Goal: Task Accomplishment & Management: Complete application form

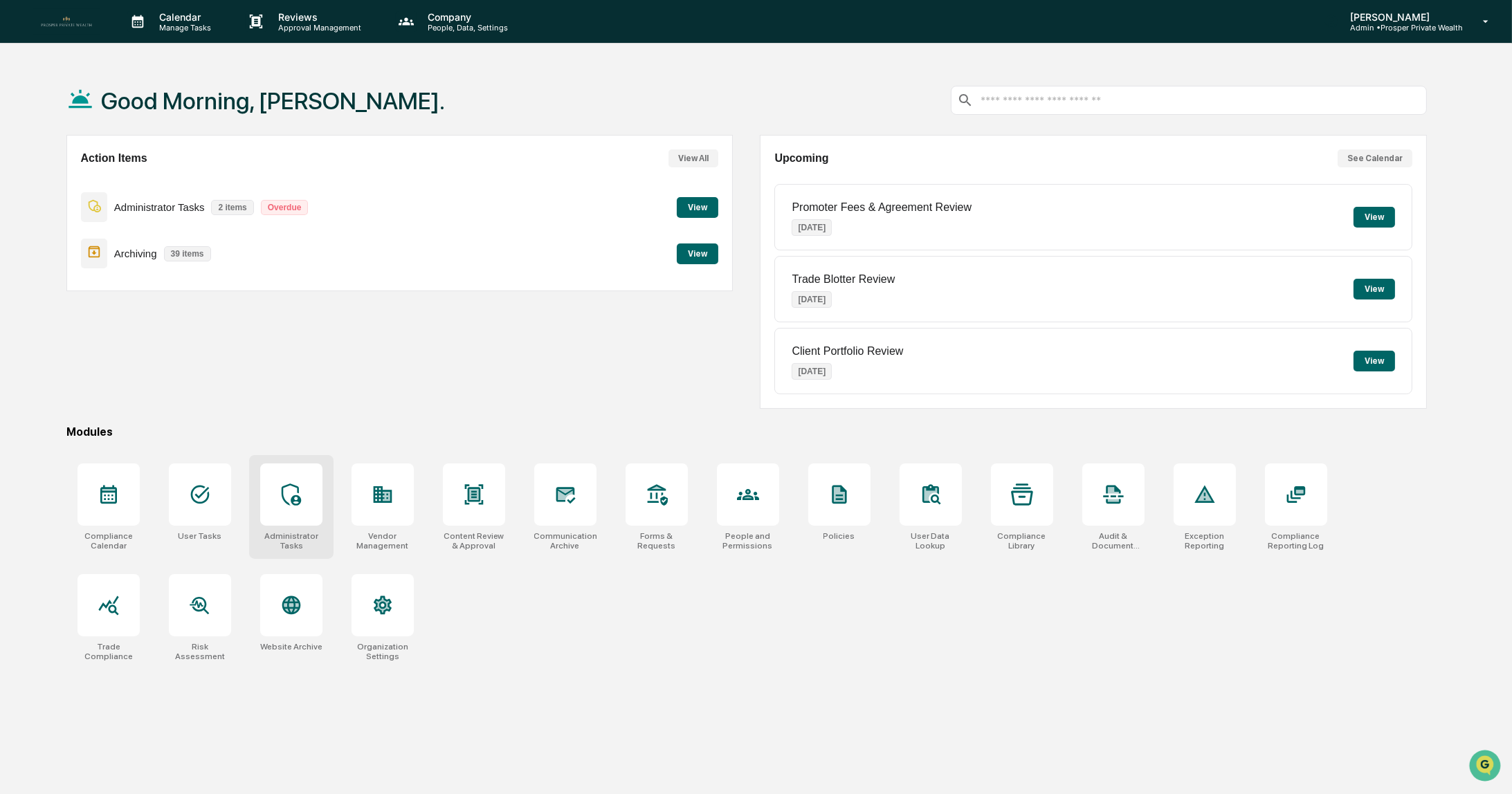
click at [281, 492] on icon at bounding box center [292, 495] width 22 height 22
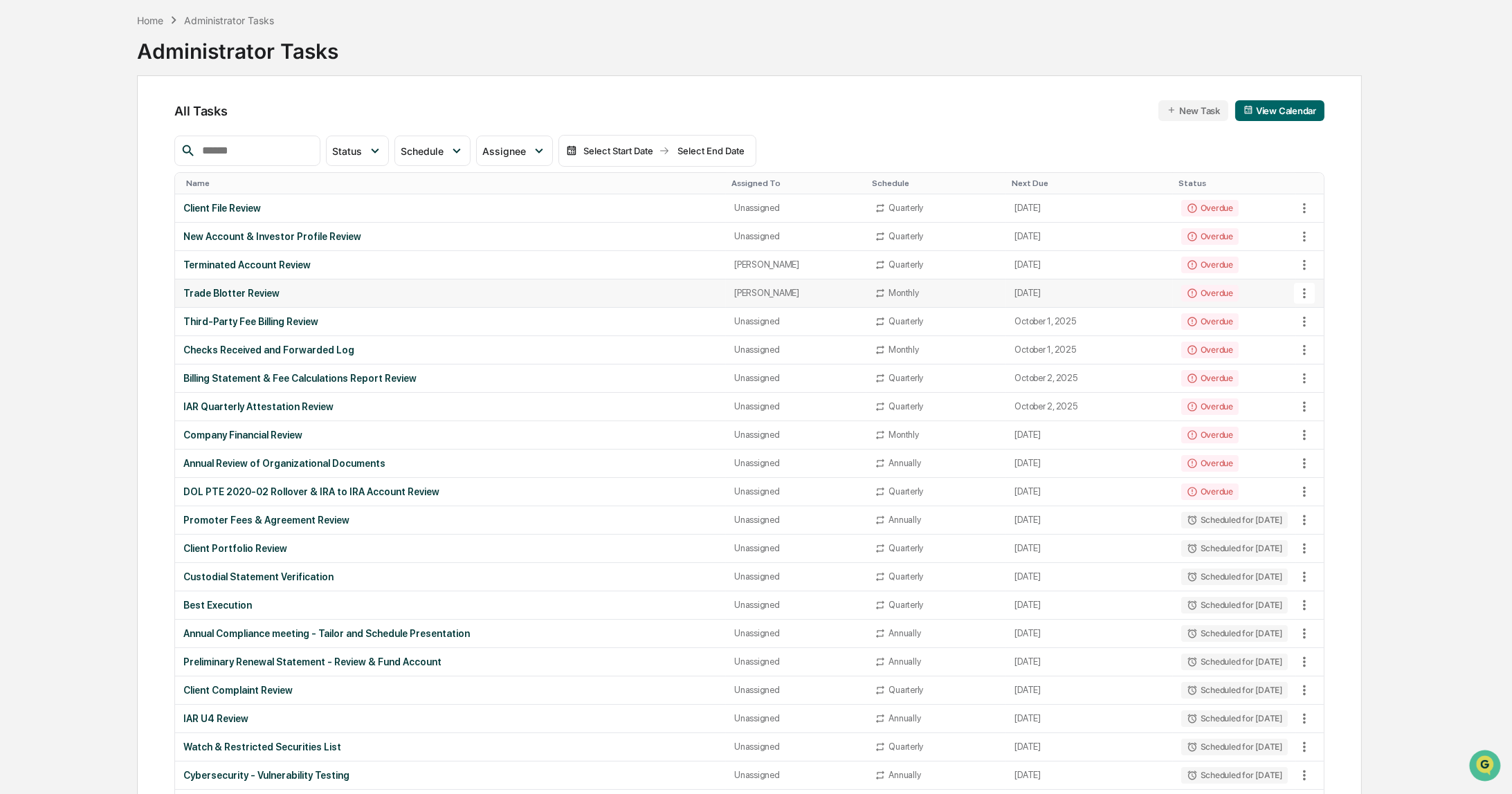
scroll to position [69, 0]
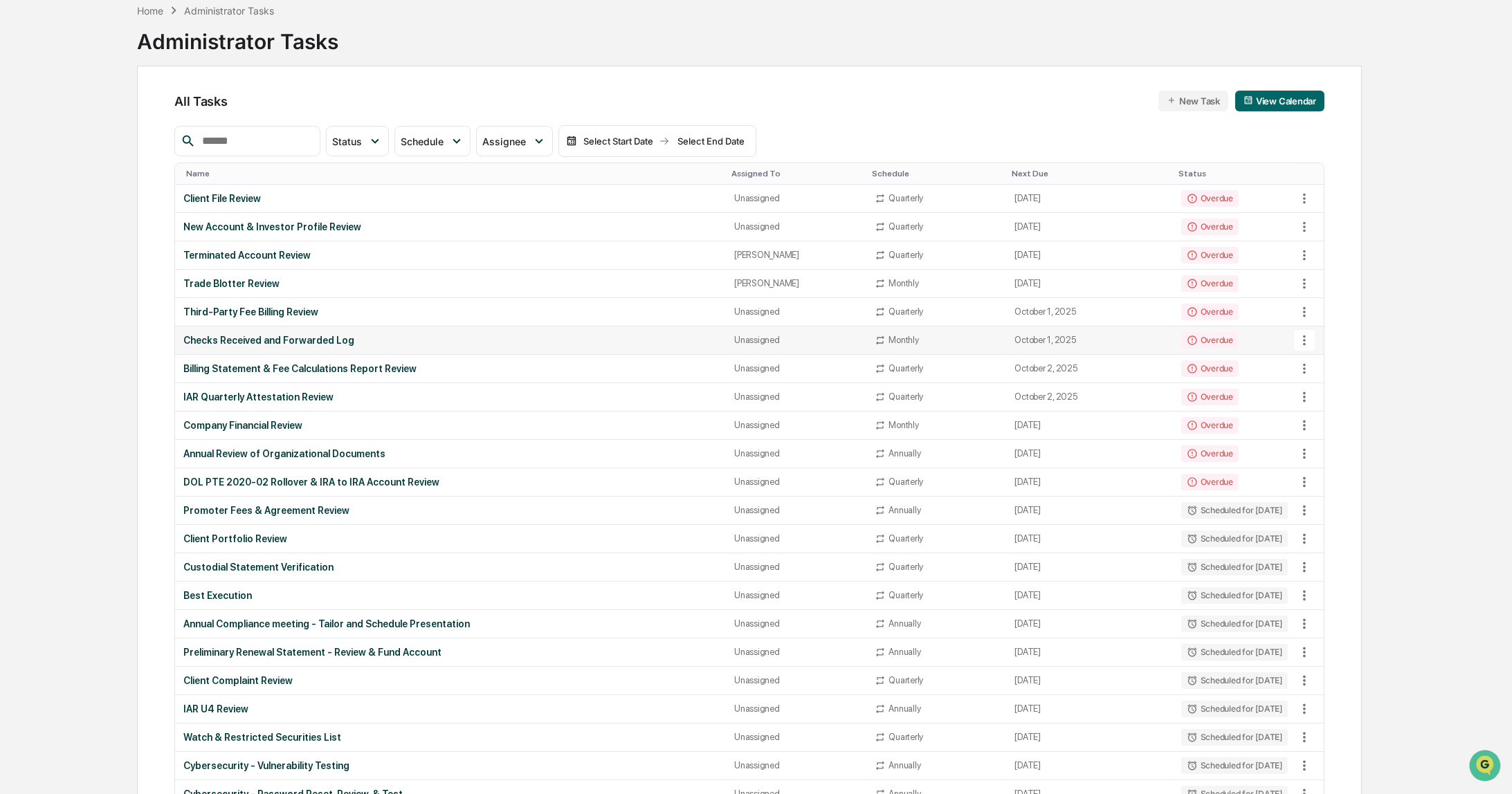
click at [346, 339] on div "Checks Received and Forwarded Log" at bounding box center [451, 340] width 534 height 11
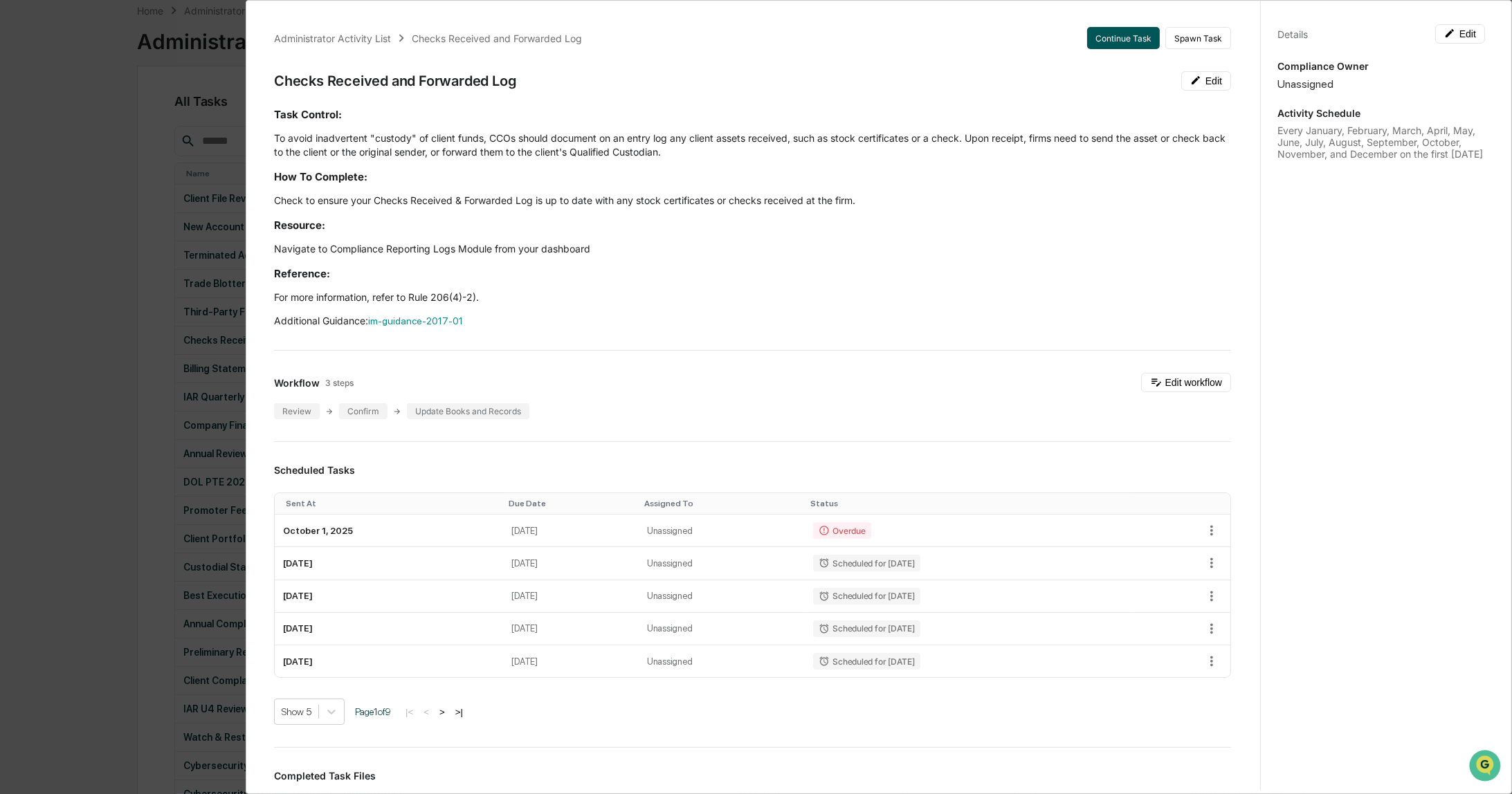
click at [1121, 40] on button "Continue Task" at bounding box center [1124, 38] width 73 height 22
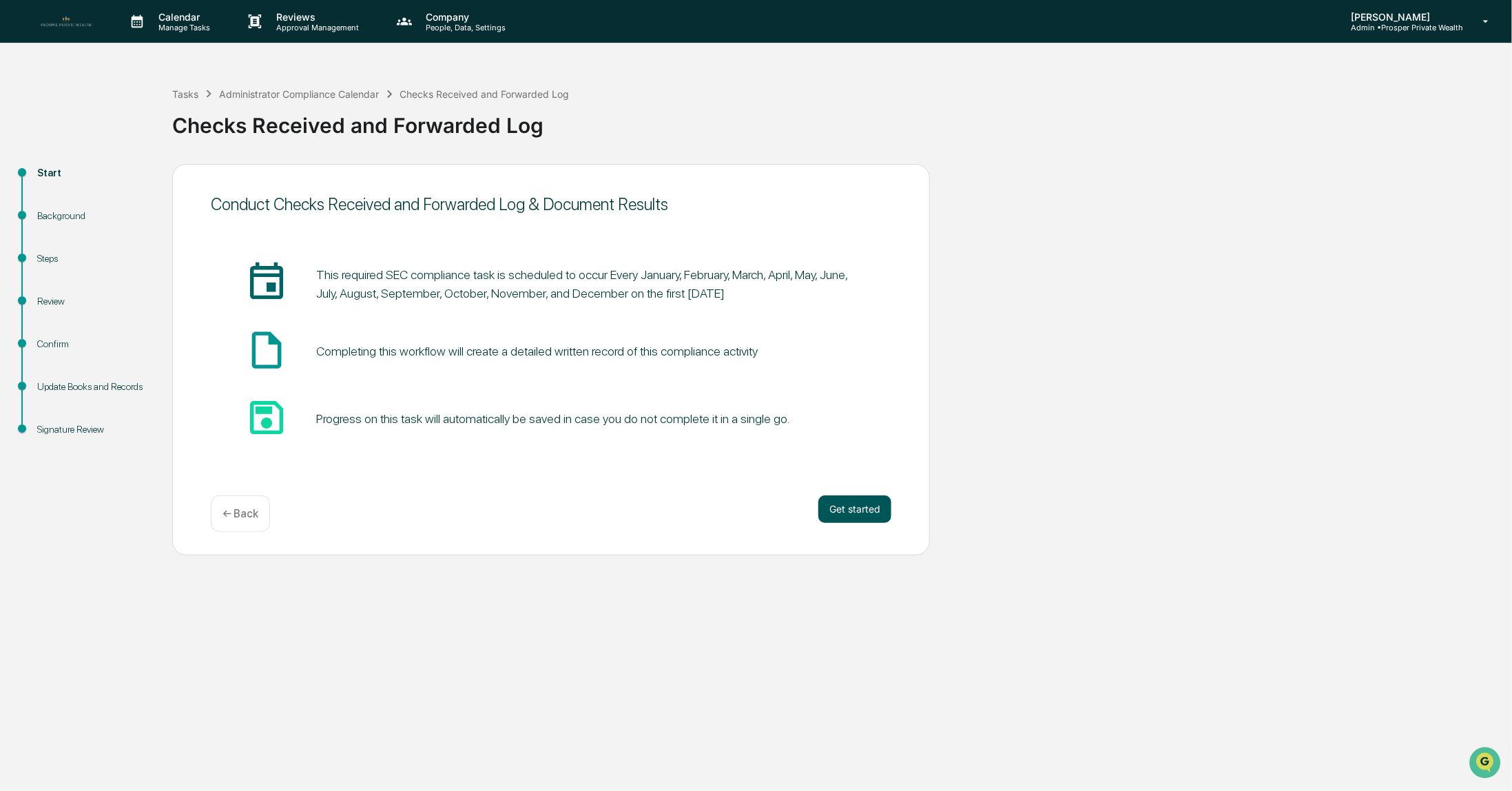
click at [867, 509] on button "Get started" at bounding box center [855, 509] width 73 height 27
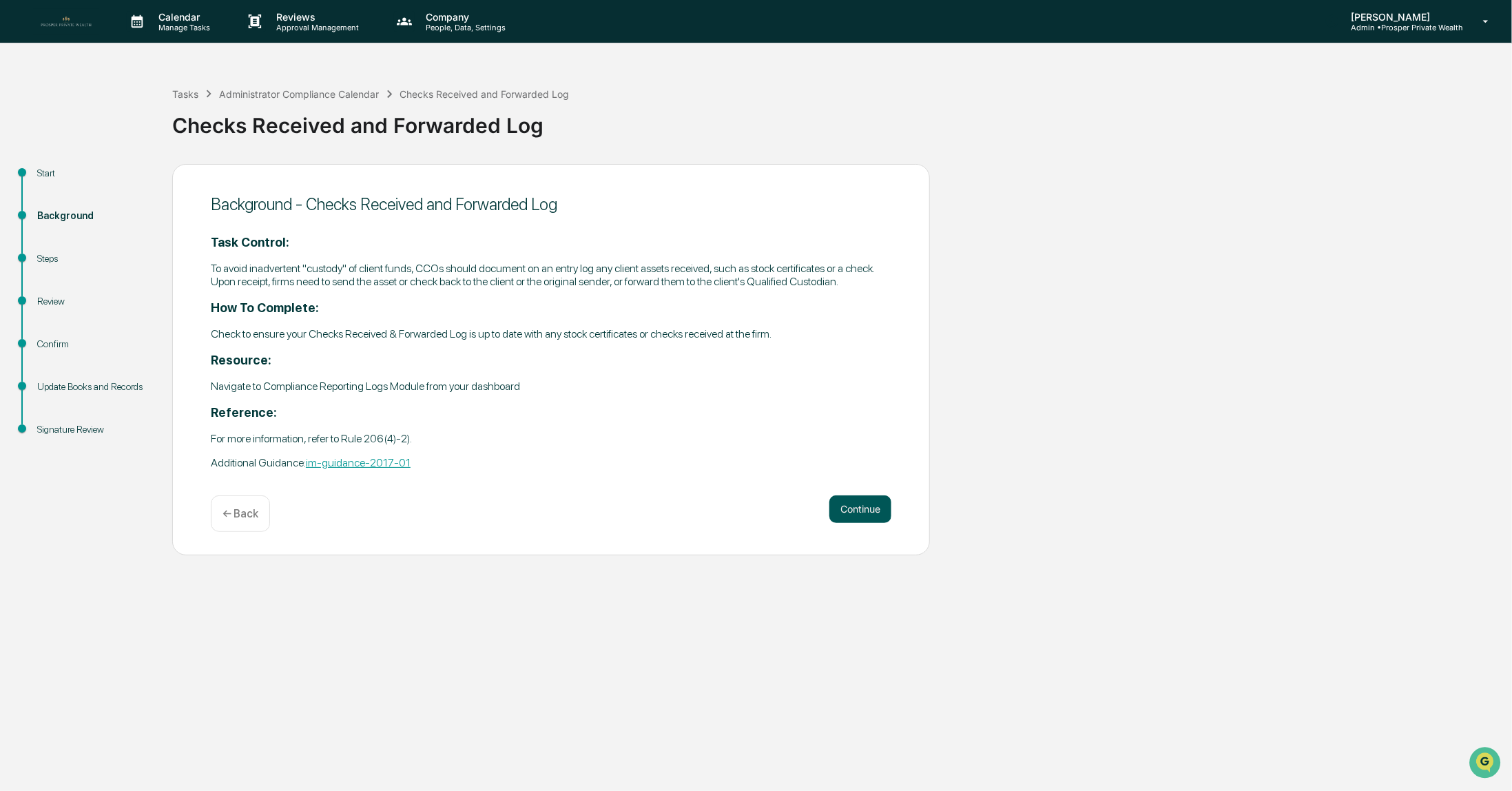
click at [864, 512] on button "Continue" at bounding box center [860, 509] width 62 height 27
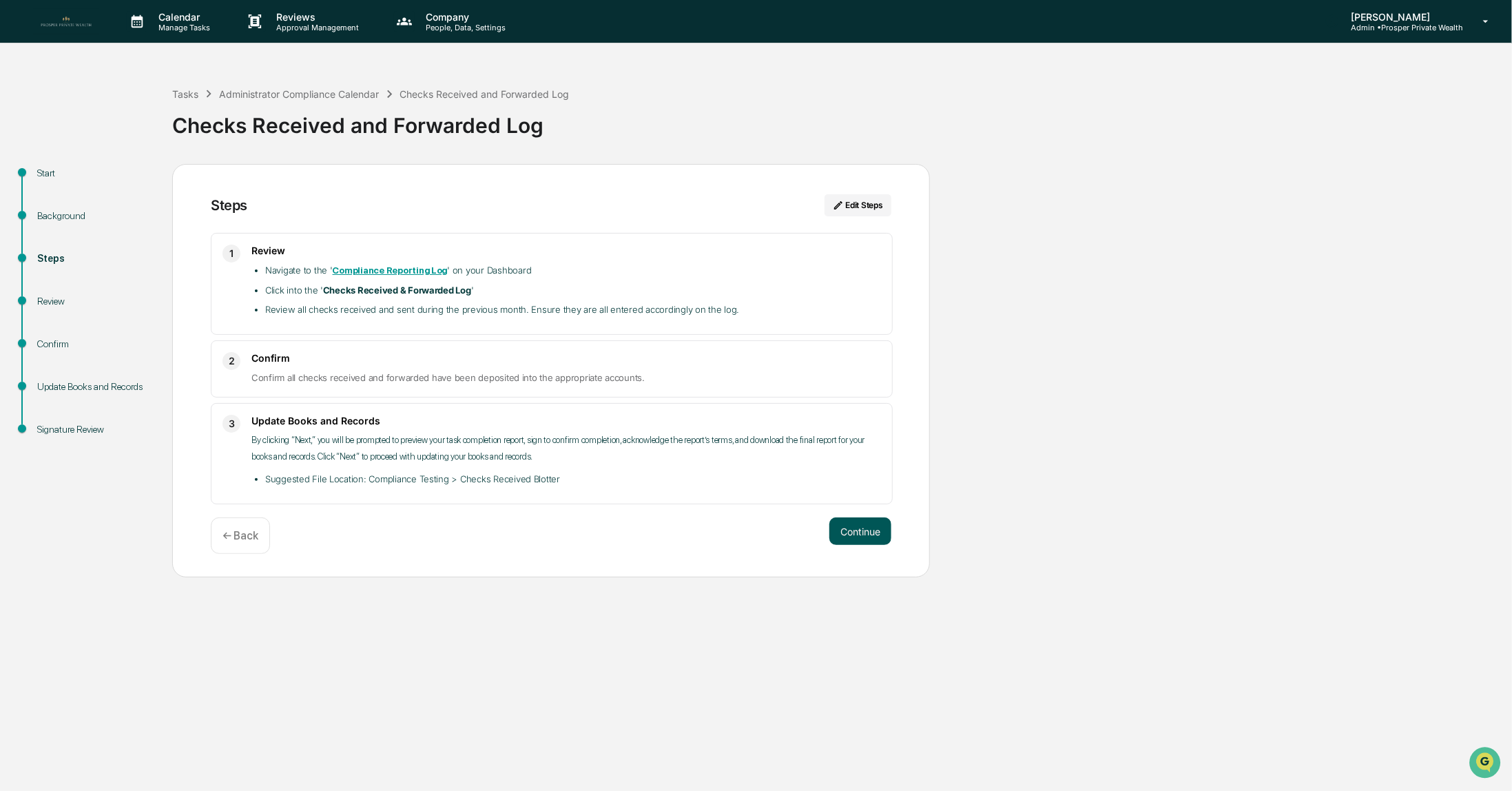
click at [863, 534] on button "Continue" at bounding box center [860, 531] width 62 height 27
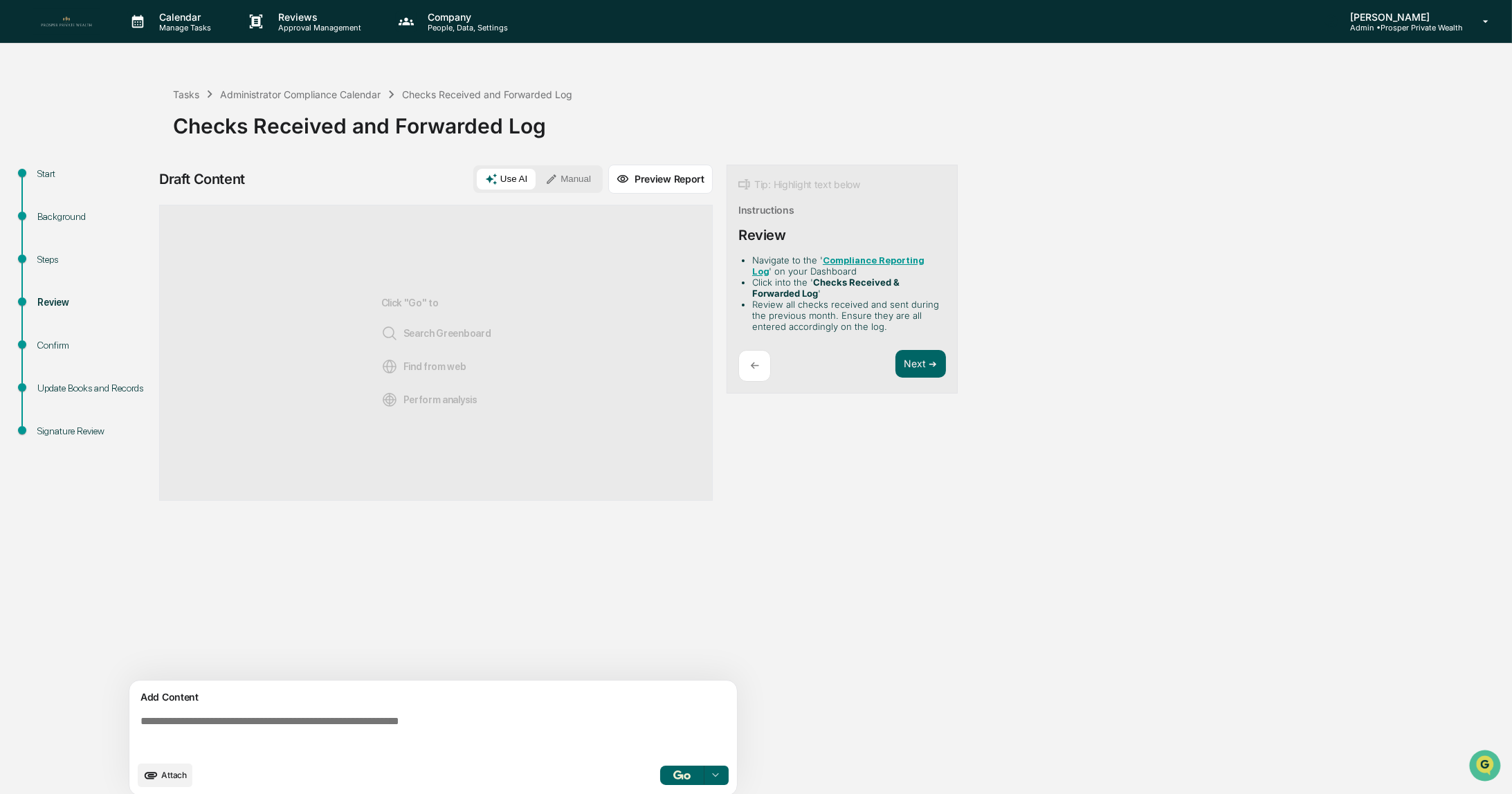
click at [569, 177] on button "Manual" at bounding box center [568, 179] width 62 height 21
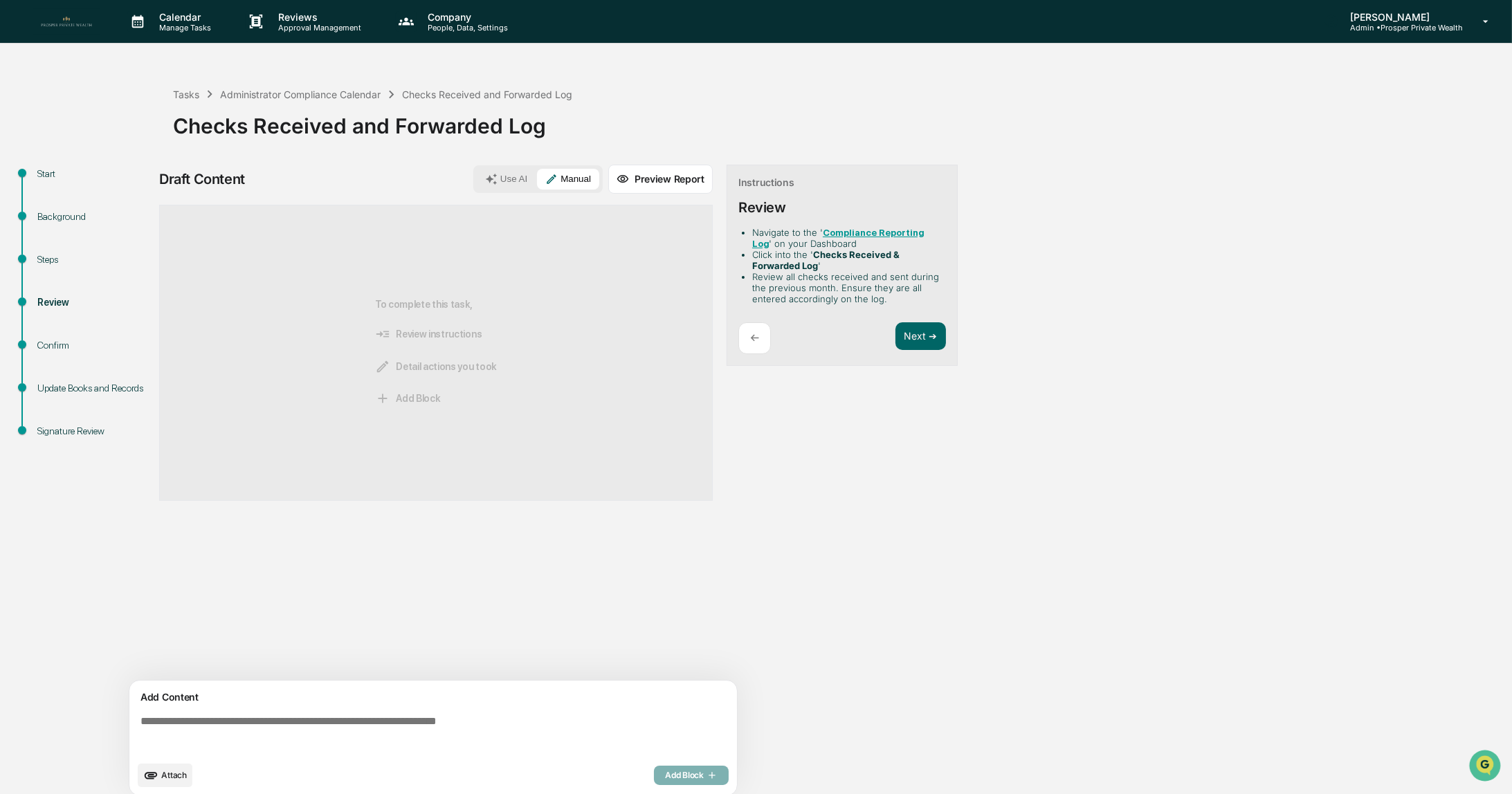
click at [255, 726] on textarea at bounding box center [436, 735] width 602 height 50
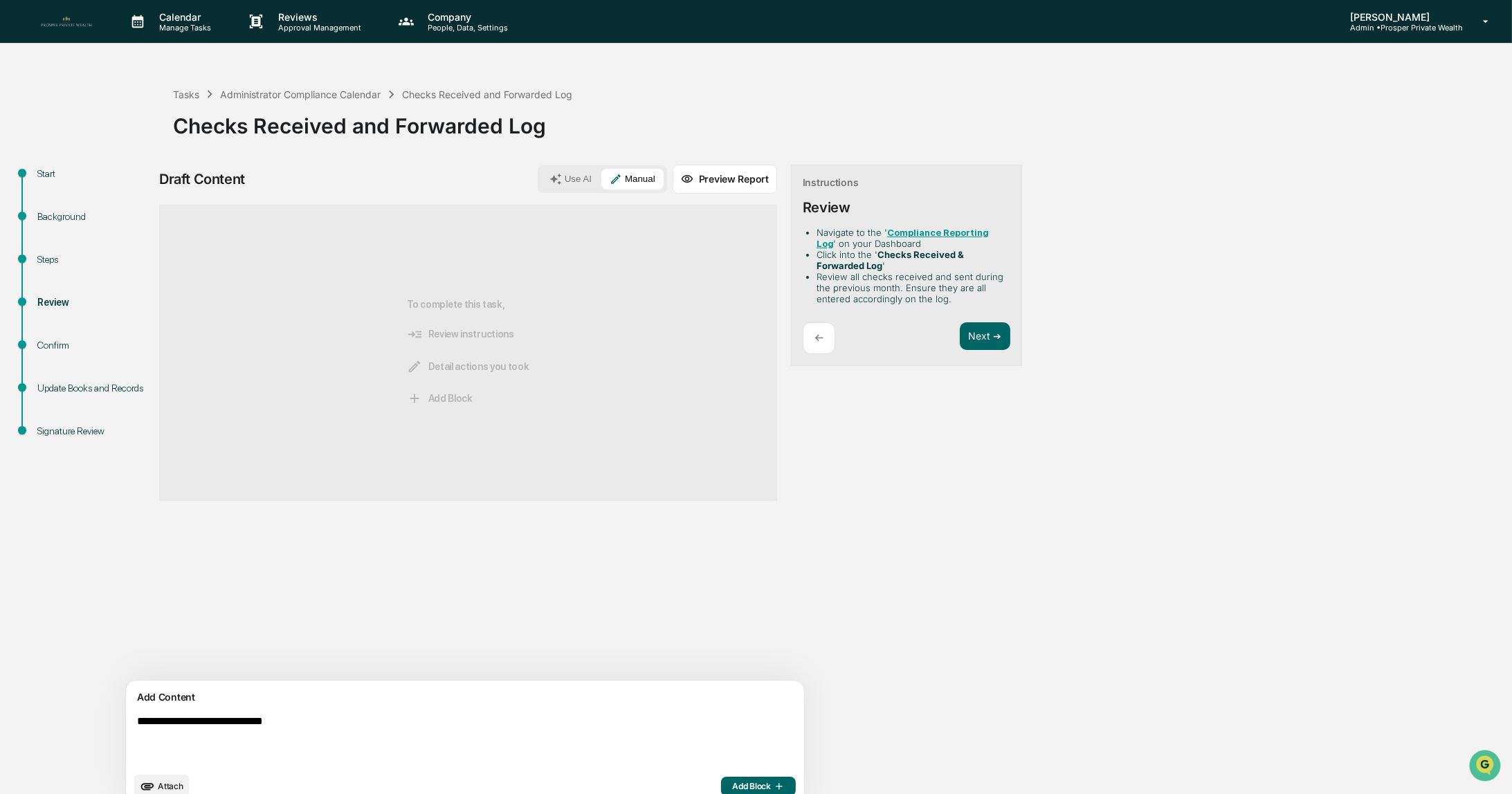
type textarea "**********"
click at [732, 783] on span "Add Block" at bounding box center [758, 787] width 53 height 11
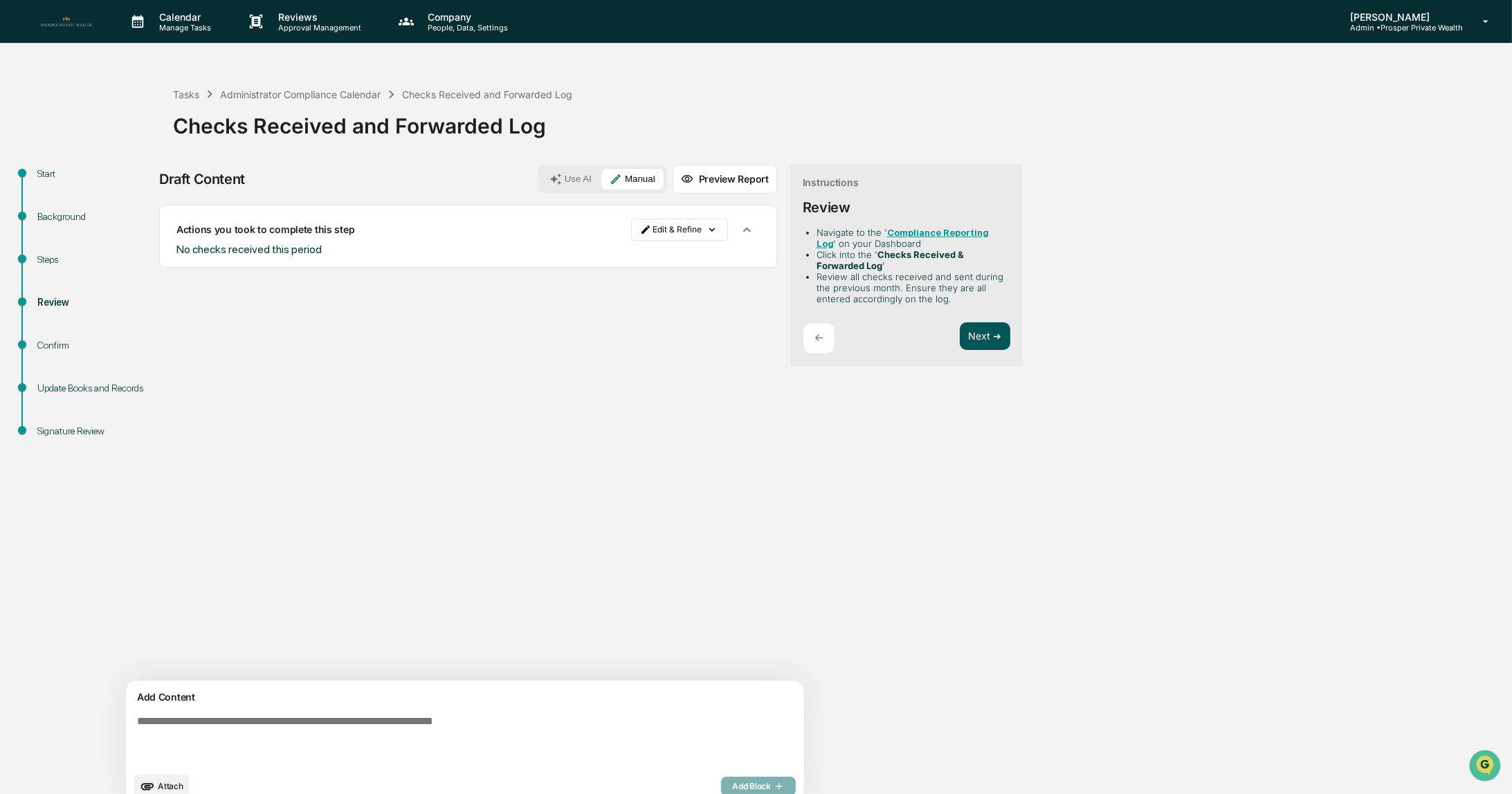
click at [960, 333] on button "Next ➔" at bounding box center [985, 336] width 50 height 28
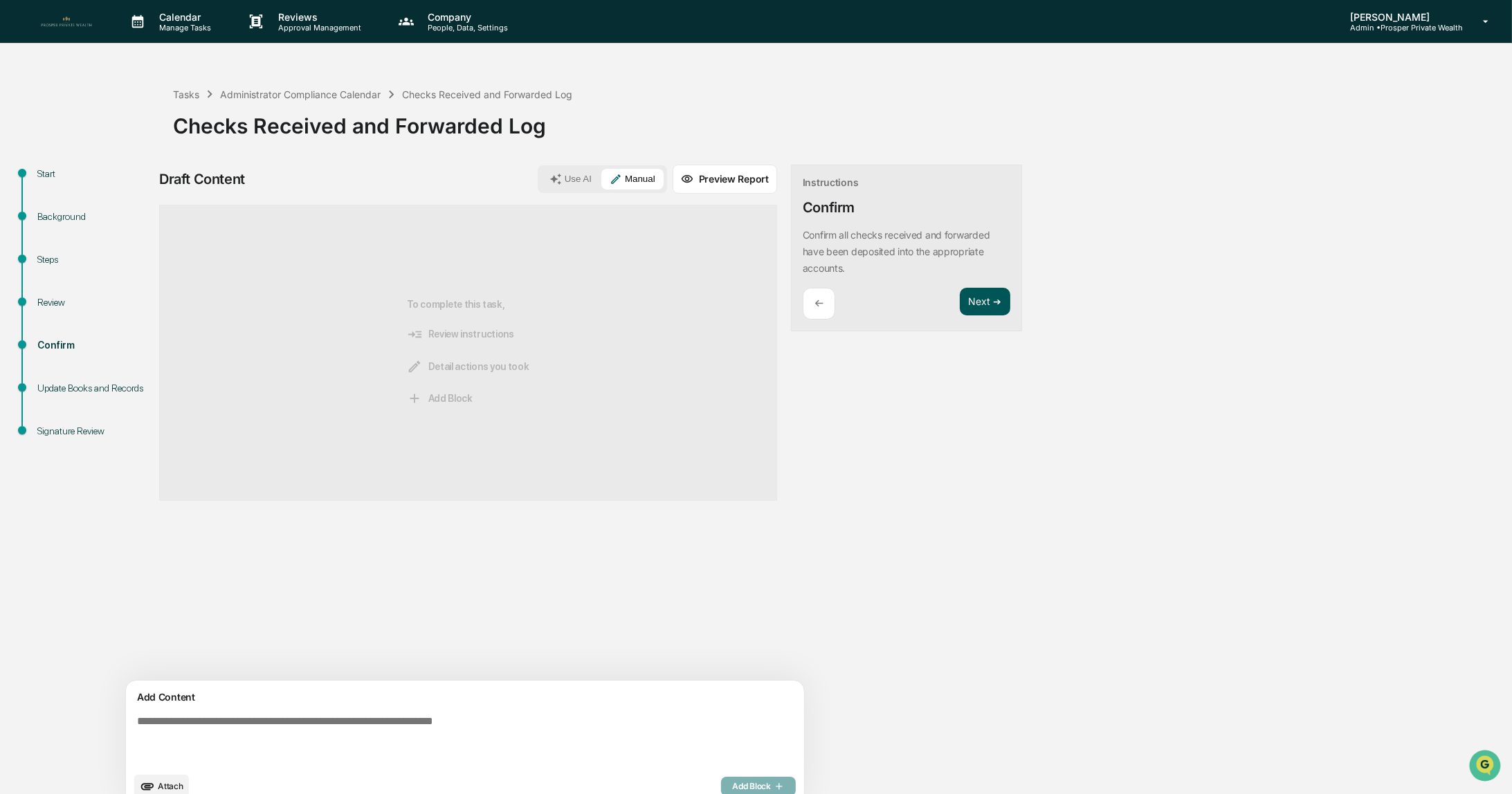
click at [960, 298] on button "Next ➔" at bounding box center [985, 302] width 50 height 28
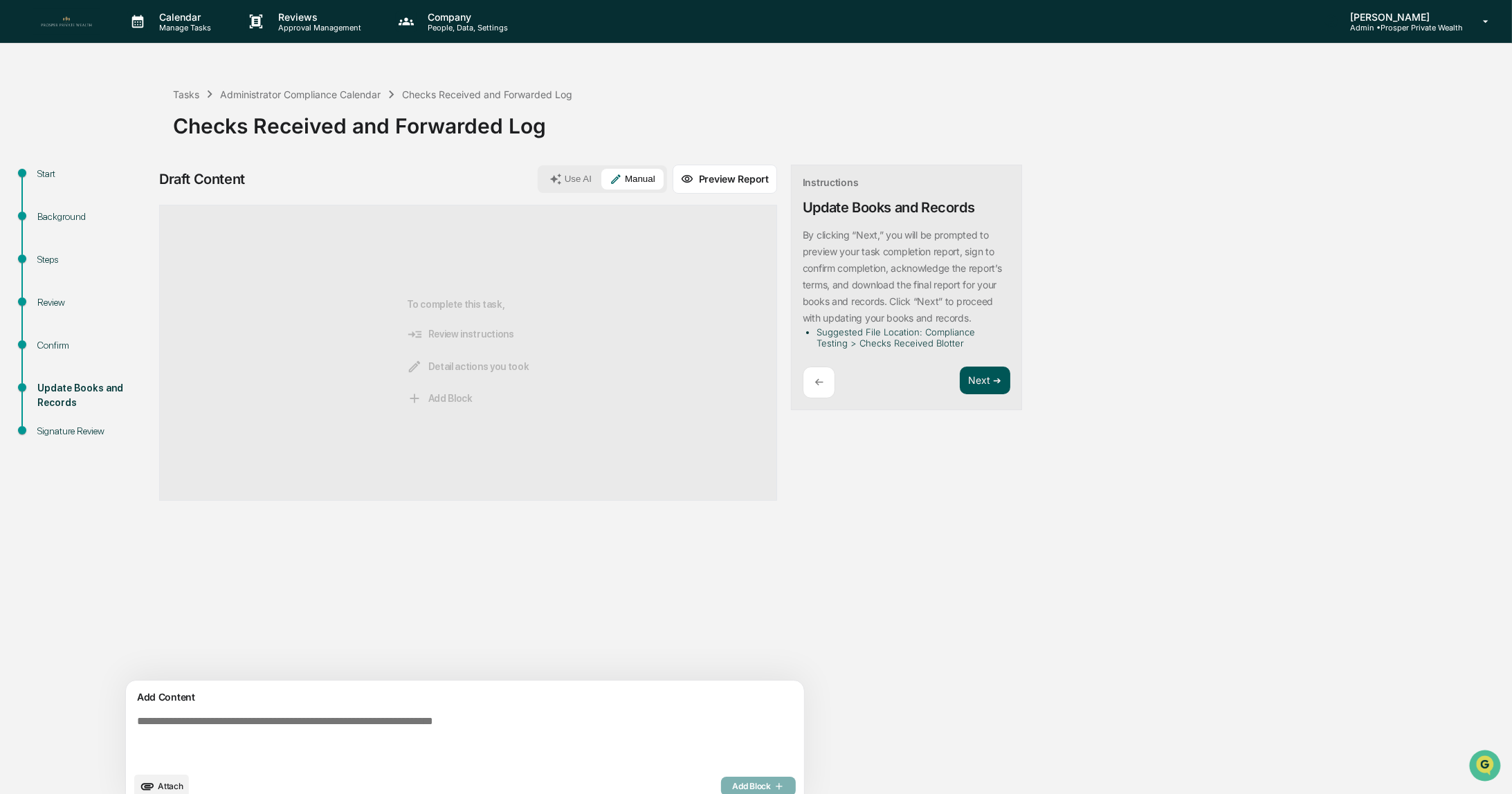
click at [960, 376] on button "Next ➔" at bounding box center [985, 381] width 50 height 28
click at [960, 379] on button "Next ➔" at bounding box center [985, 381] width 50 height 28
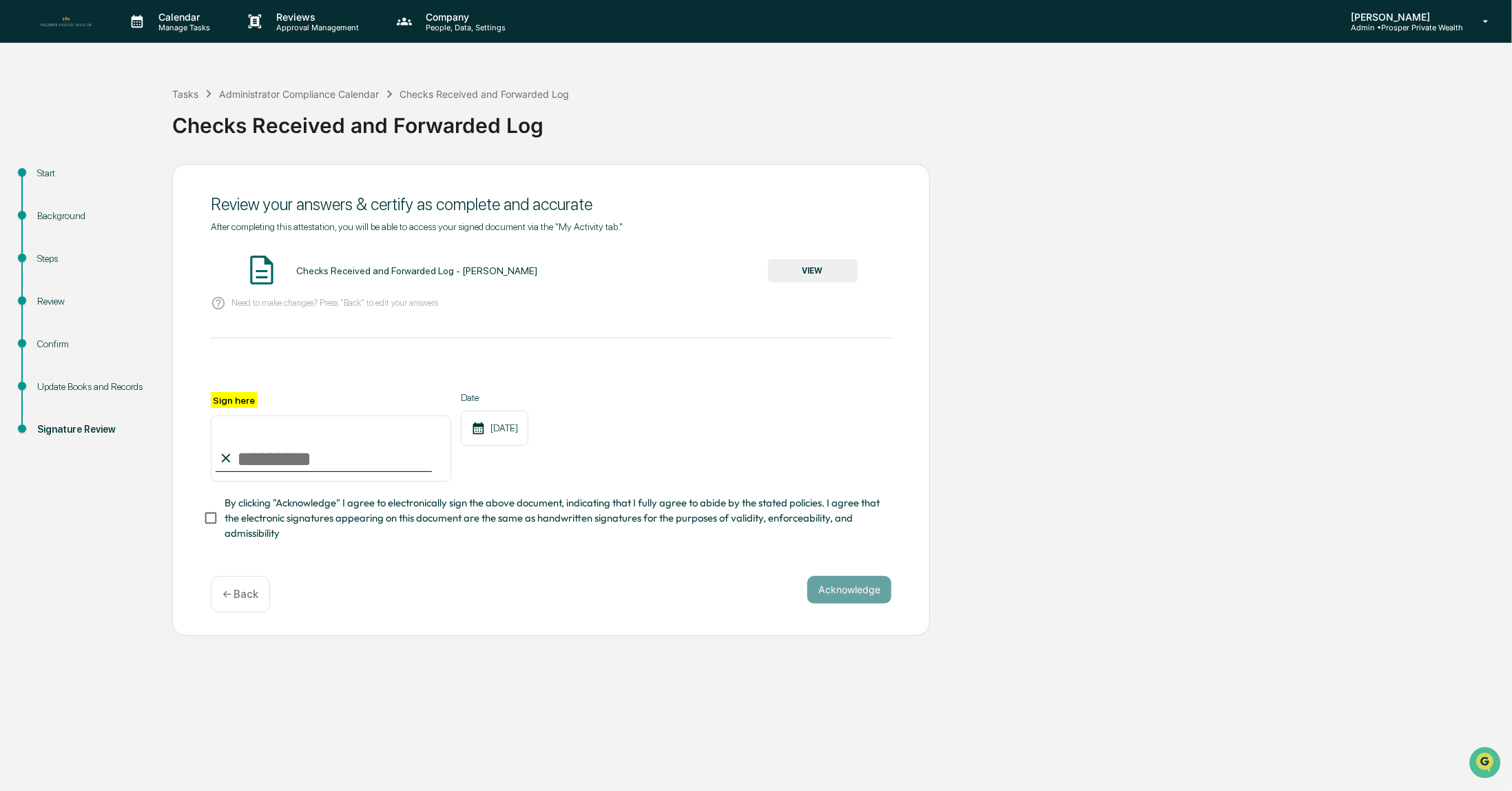
click at [800, 270] on button "VIEW" at bounding box center [813, 271] width 89 height 24
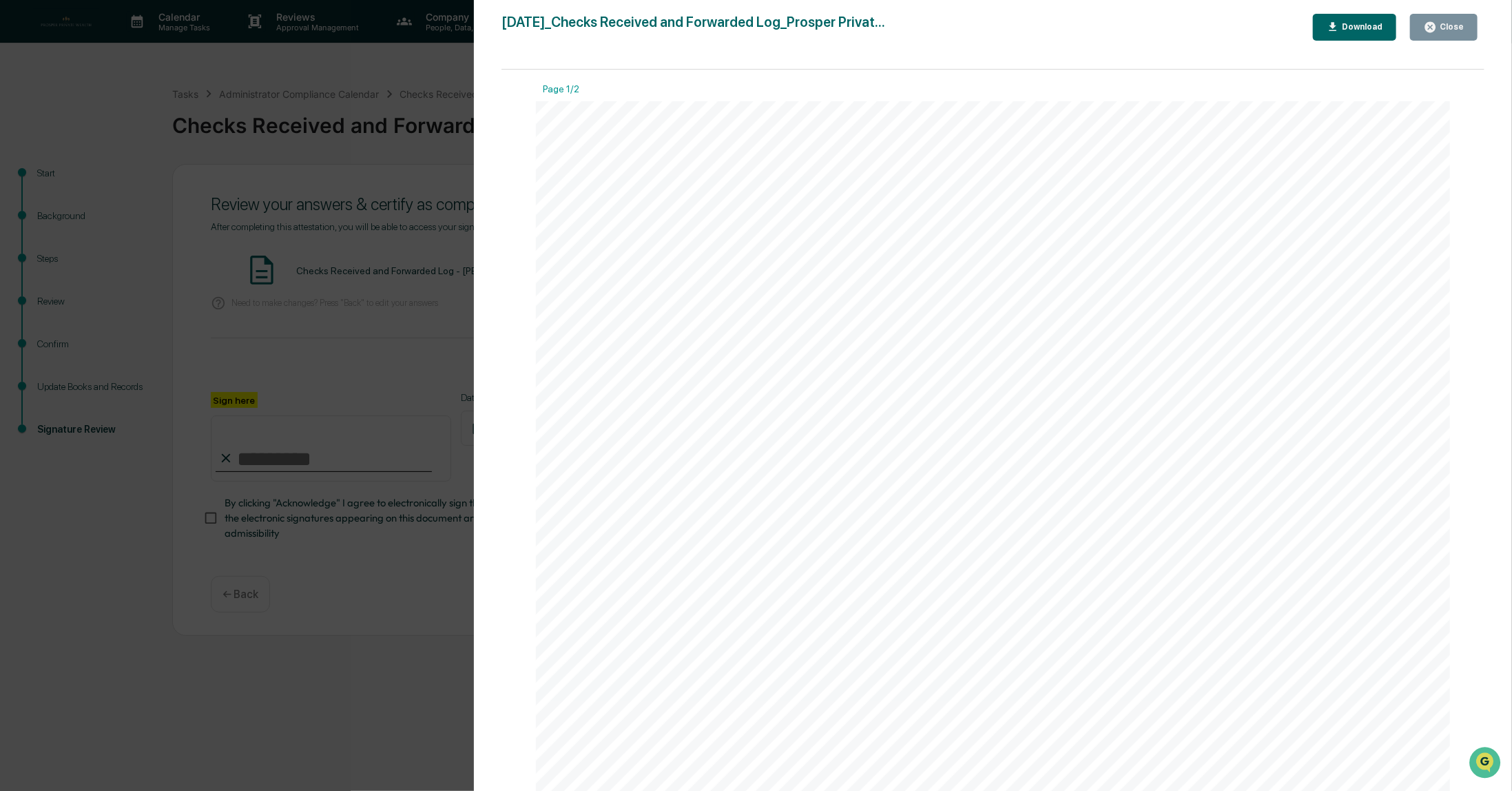
click at [1447, 30] on div "Close" at bounding box center [1451, 27] width 27 height 10
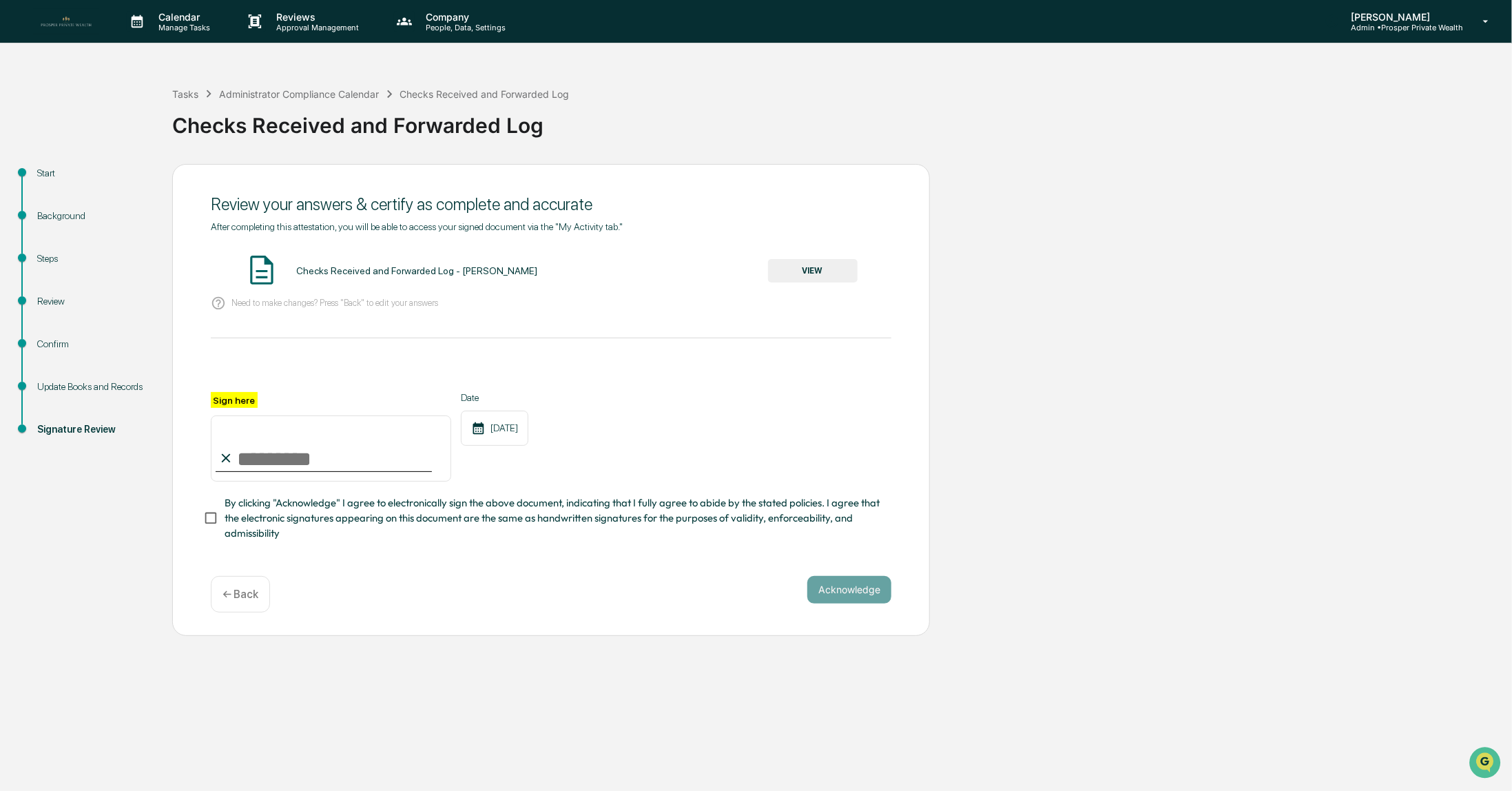
click at [305, 459] on input "Sign here" at bounding box center [330, 449] width 240 height 67
drag, startPoint x: 302, startPoint y: 464, endPoint x: 296, endPoint y: 459, distance: 7.8
click at [302, 464] on input "Sign here" at bounding box center [330, 449] width 240 height 67
type input "**********"
click at [850, 594] on button "Acknowledge" at bounding box center [850, 589] width 84 height 27
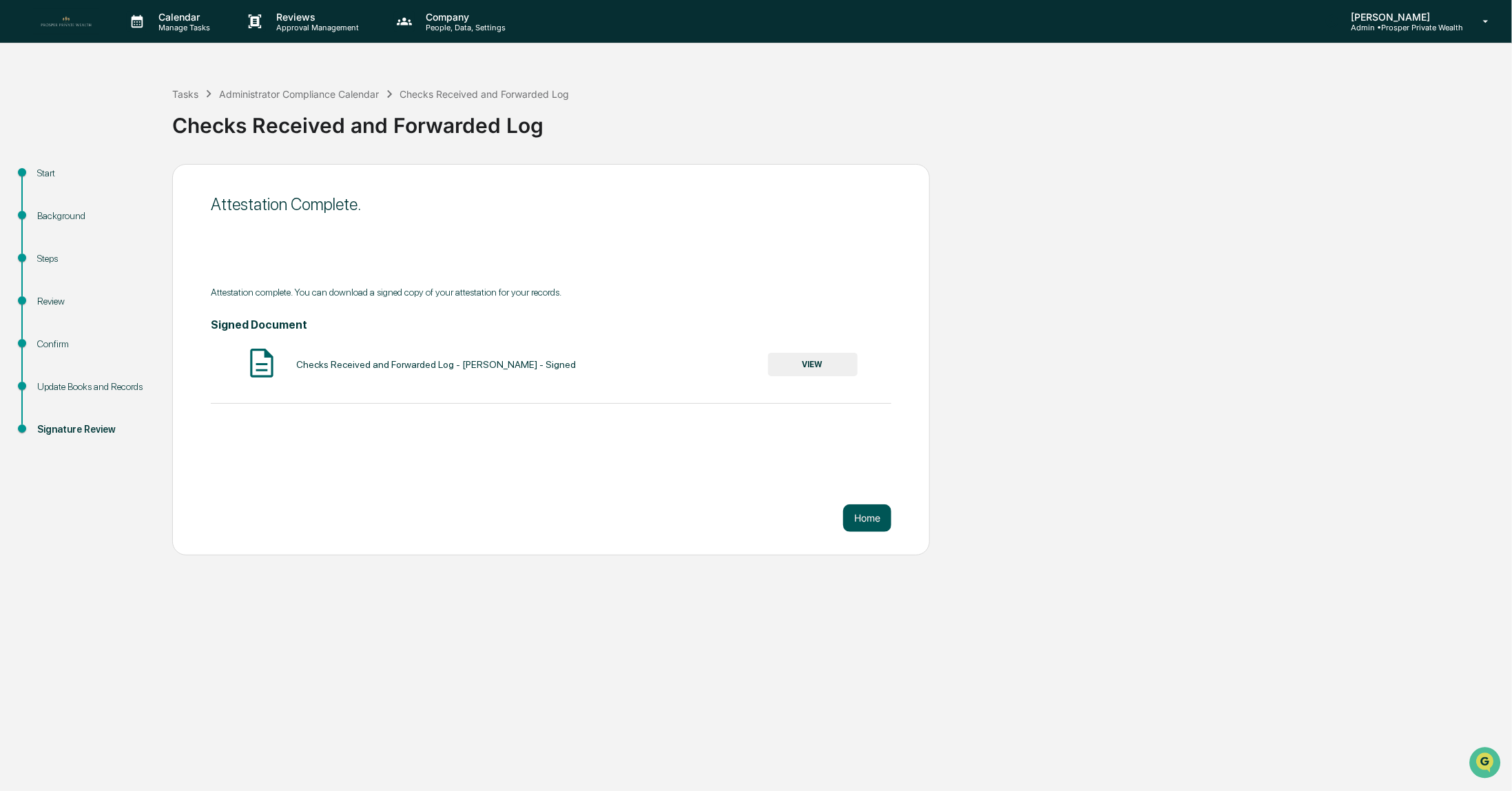
click at [871, 523] on button "Home" at bounding box center [867, 517] width 48 height 27
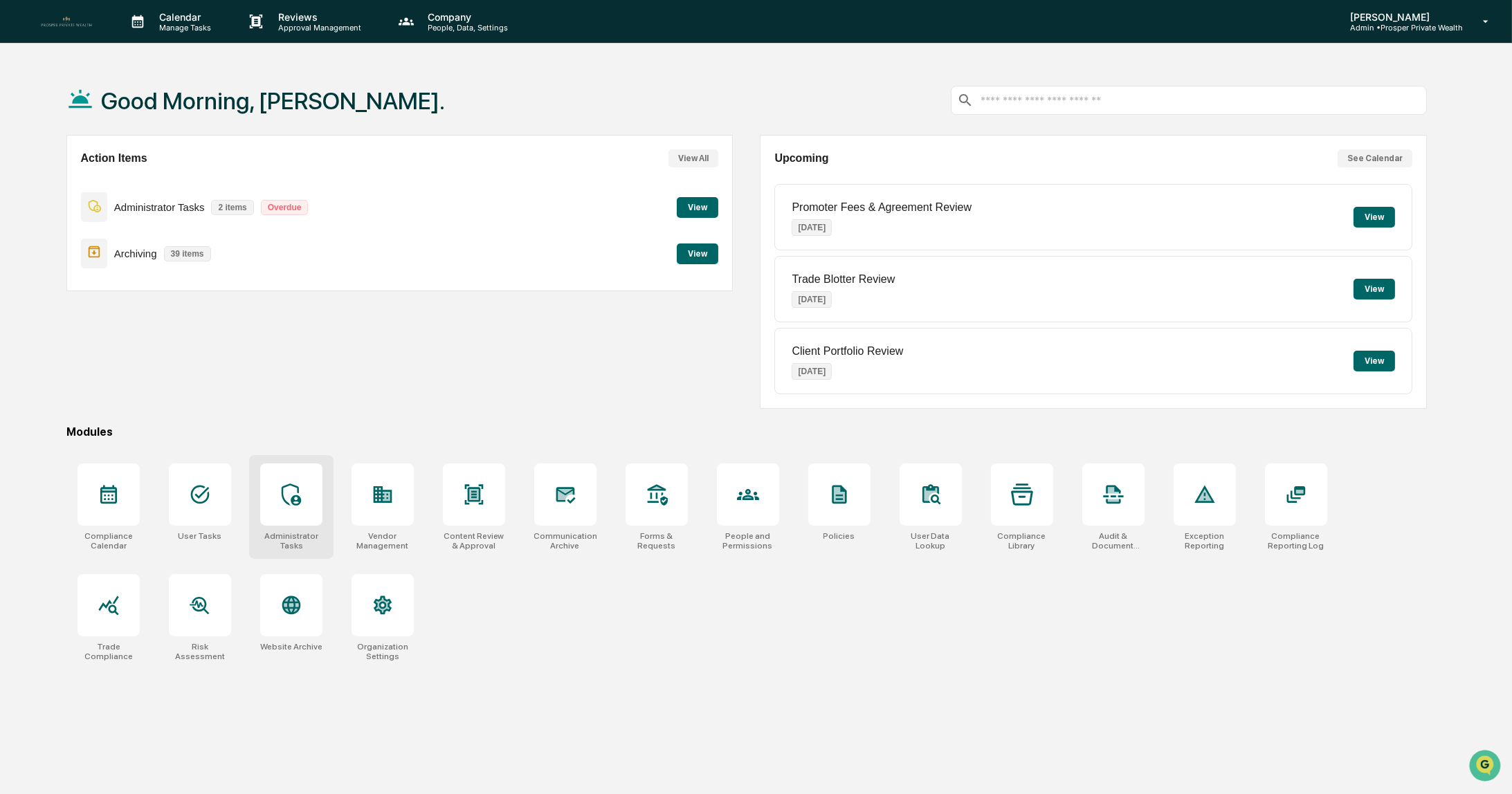
click at [299, 496] on icon at bounding box center [291, 495] width 19 height 22
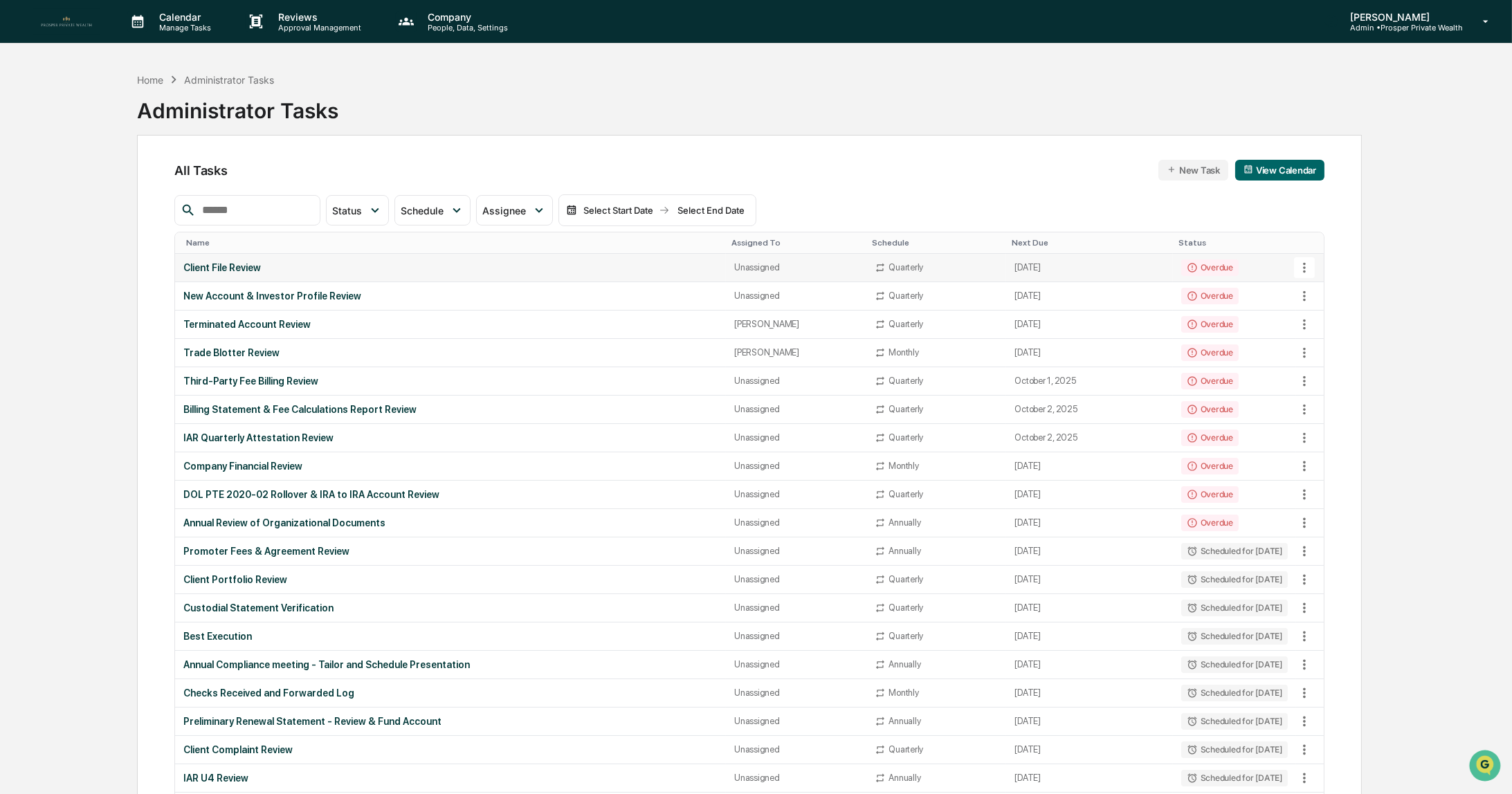
click at [250, 267] on div "Client File Review" at bounding box center [451, 267] width 534 height 11
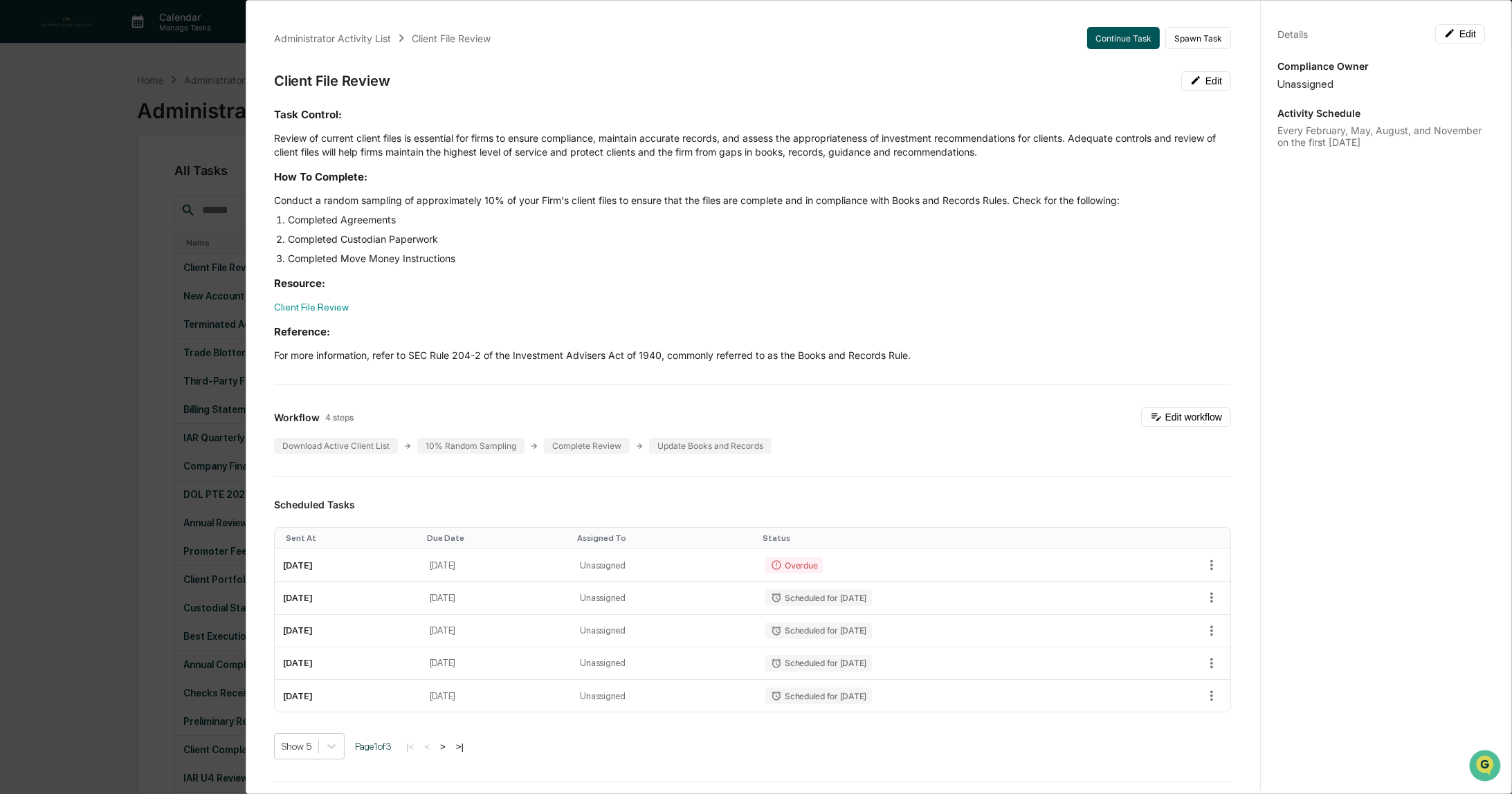
click at [1105, 42] on button "Continue Task" at bounding box center [1124, 38] width 73 height 22
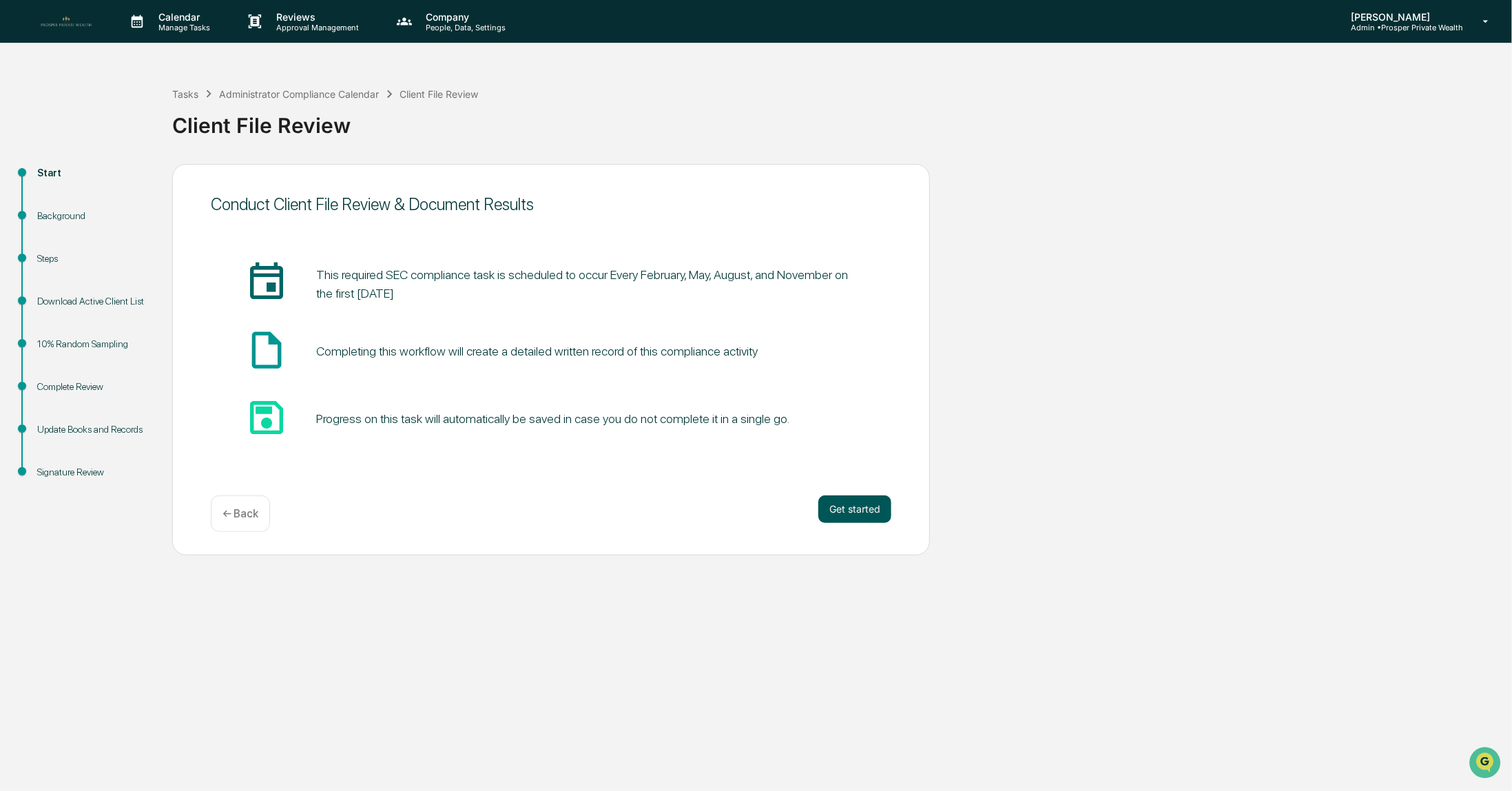
click at [848, 511] on button "Get started" at bounding box center [855, 509] width 73 height 27
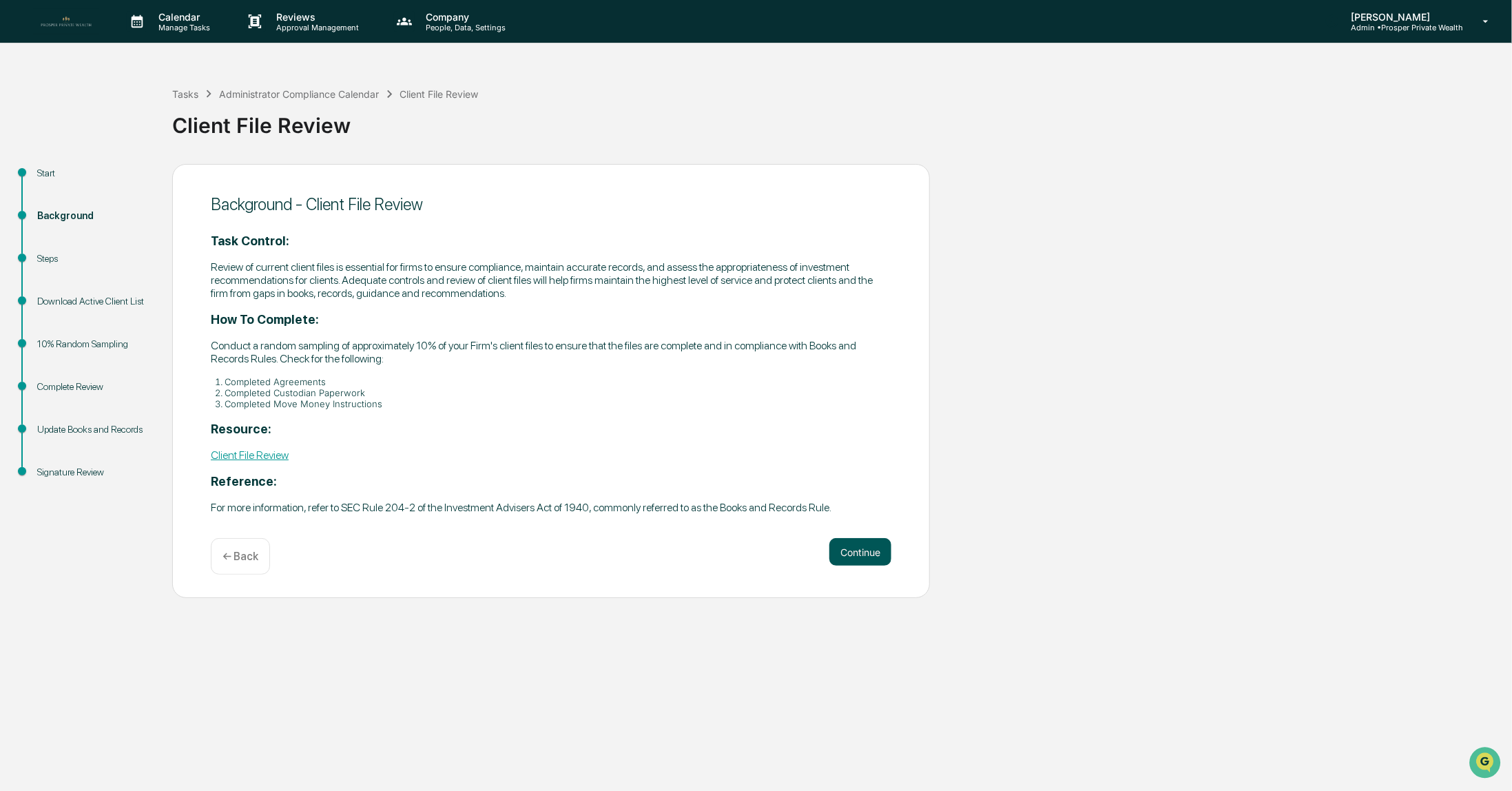
click at [851, 558] on button "Continue" at bounding box center [860, 551] width 62 height 27
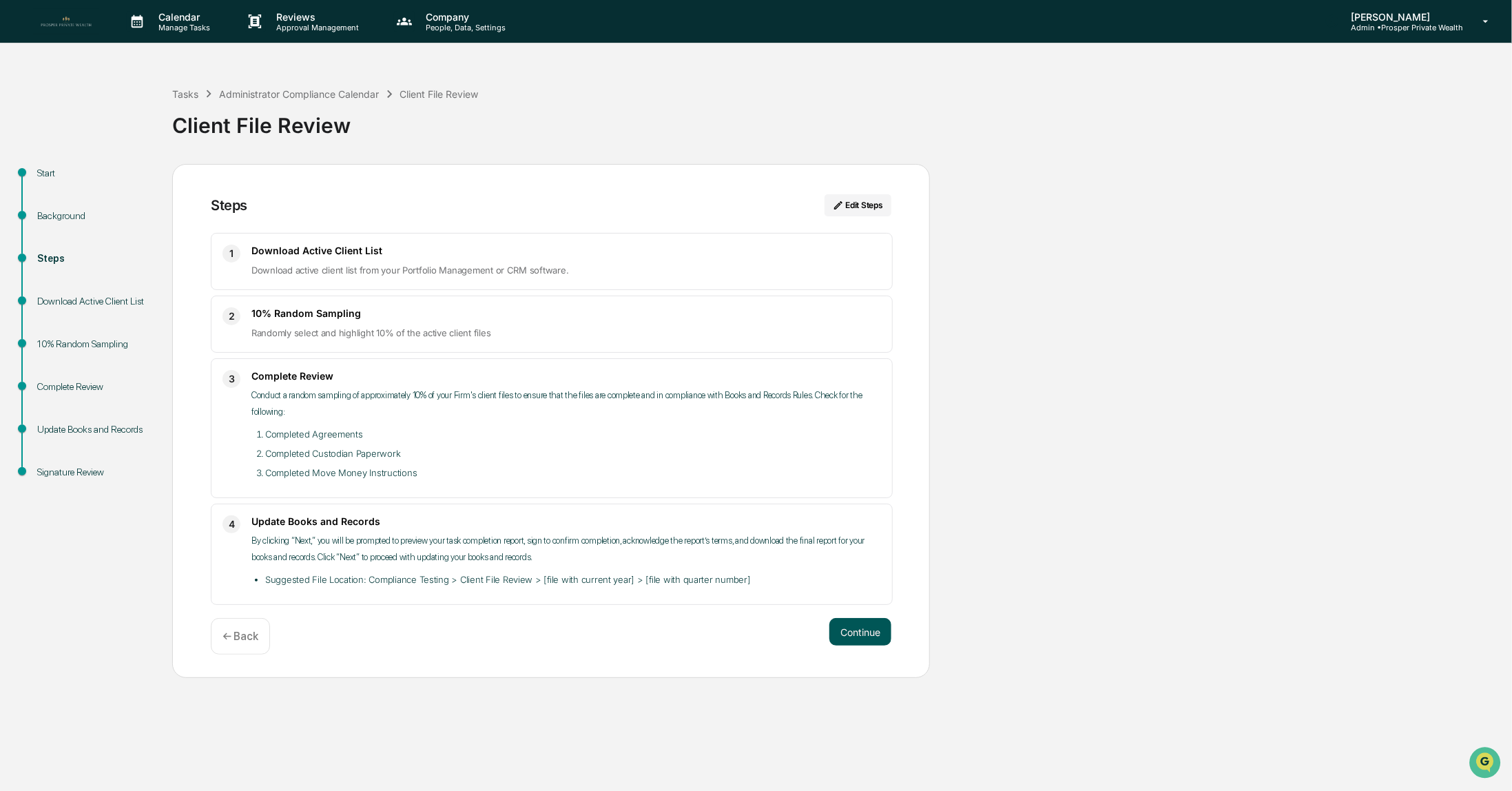
click at [854, 625] on button "Continue" at bounding box center [860, 631] width 62 height 27
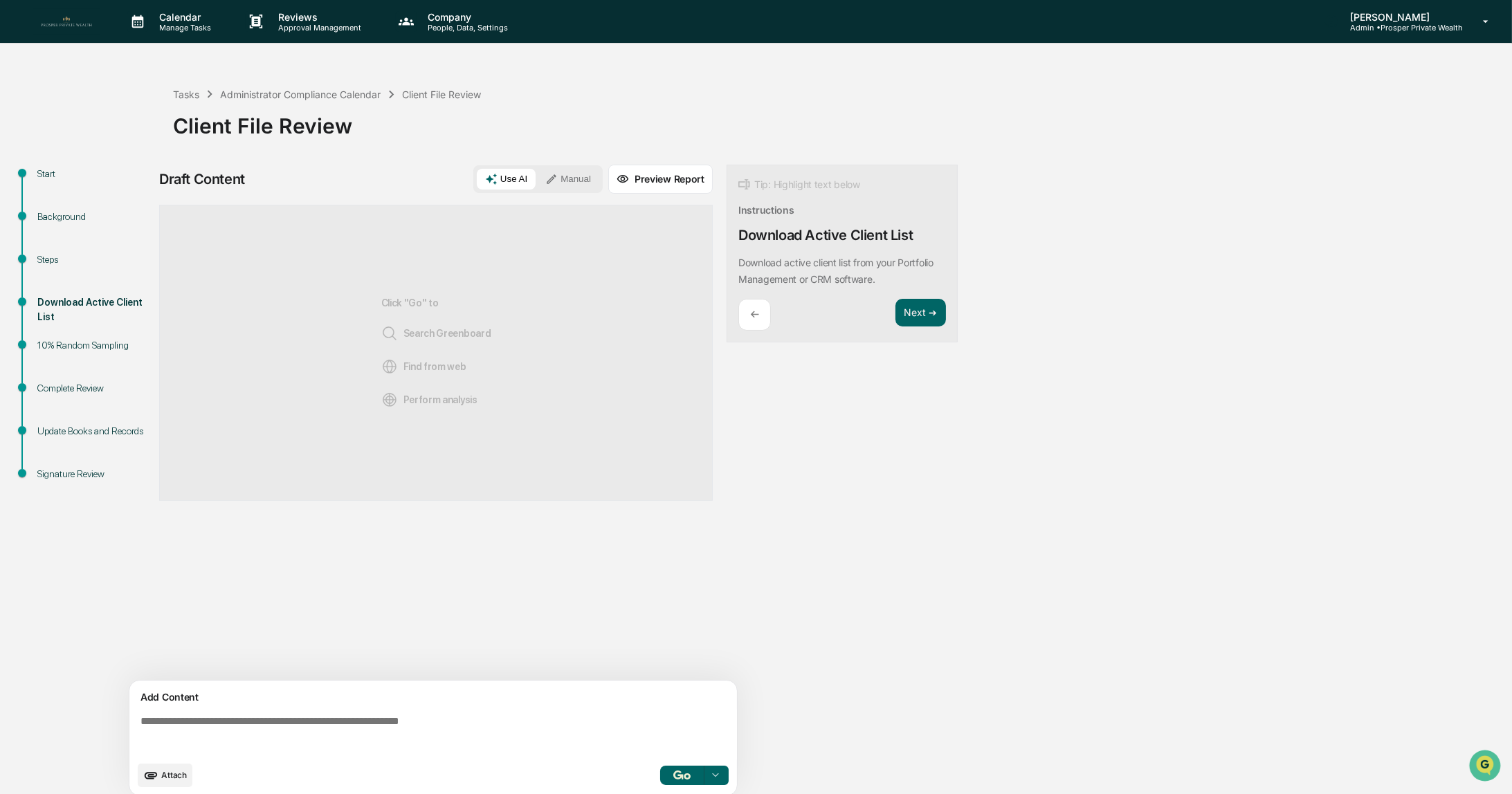
click at [310, 722] on textarea at bounding box center [436, 735] width 602 height 50
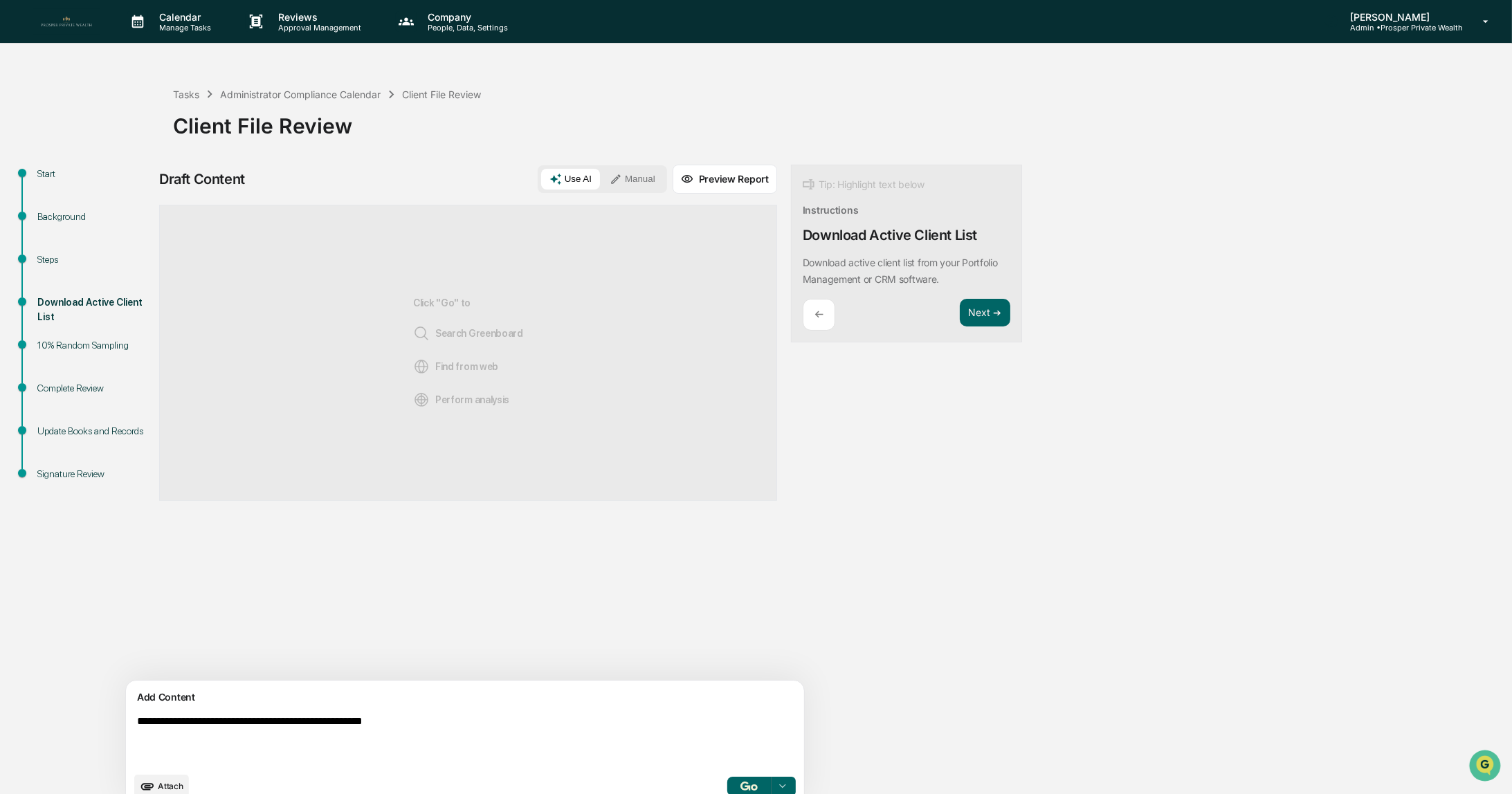
click at [158, 722] on textarea "**********" at bounding box center [433, 741] width 603 height 61
type textarea "**********"
click at [601, 175] on button "Manual" at bounding box center [632, 179] width 62 height 21
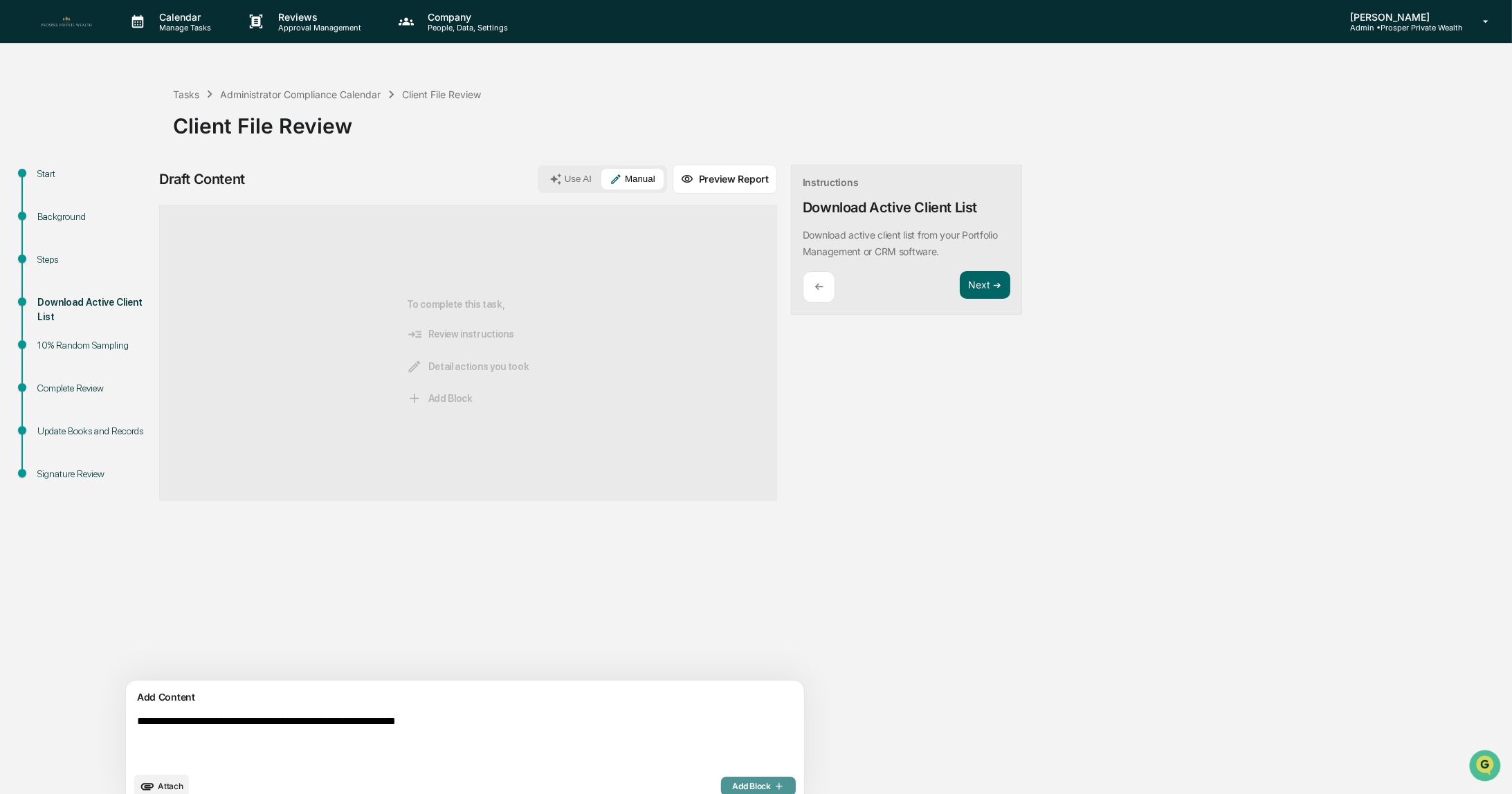
click at [732, 781] on span "Add Block" at bounding box center [758, 787] width 53 height 11
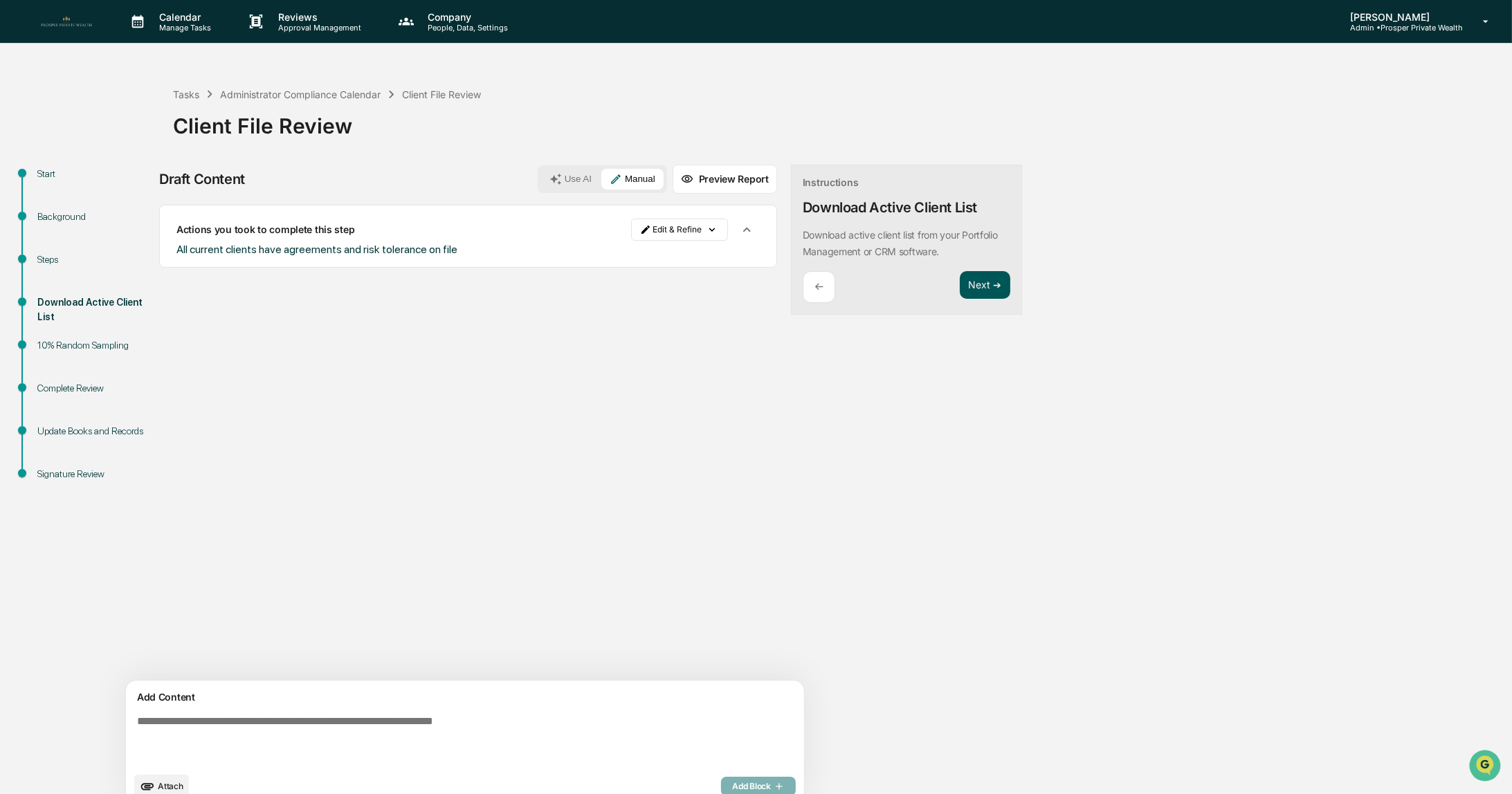
click at [960, 284] on button "Next ➔" at bounding box center [985, 285] width 50 height 28
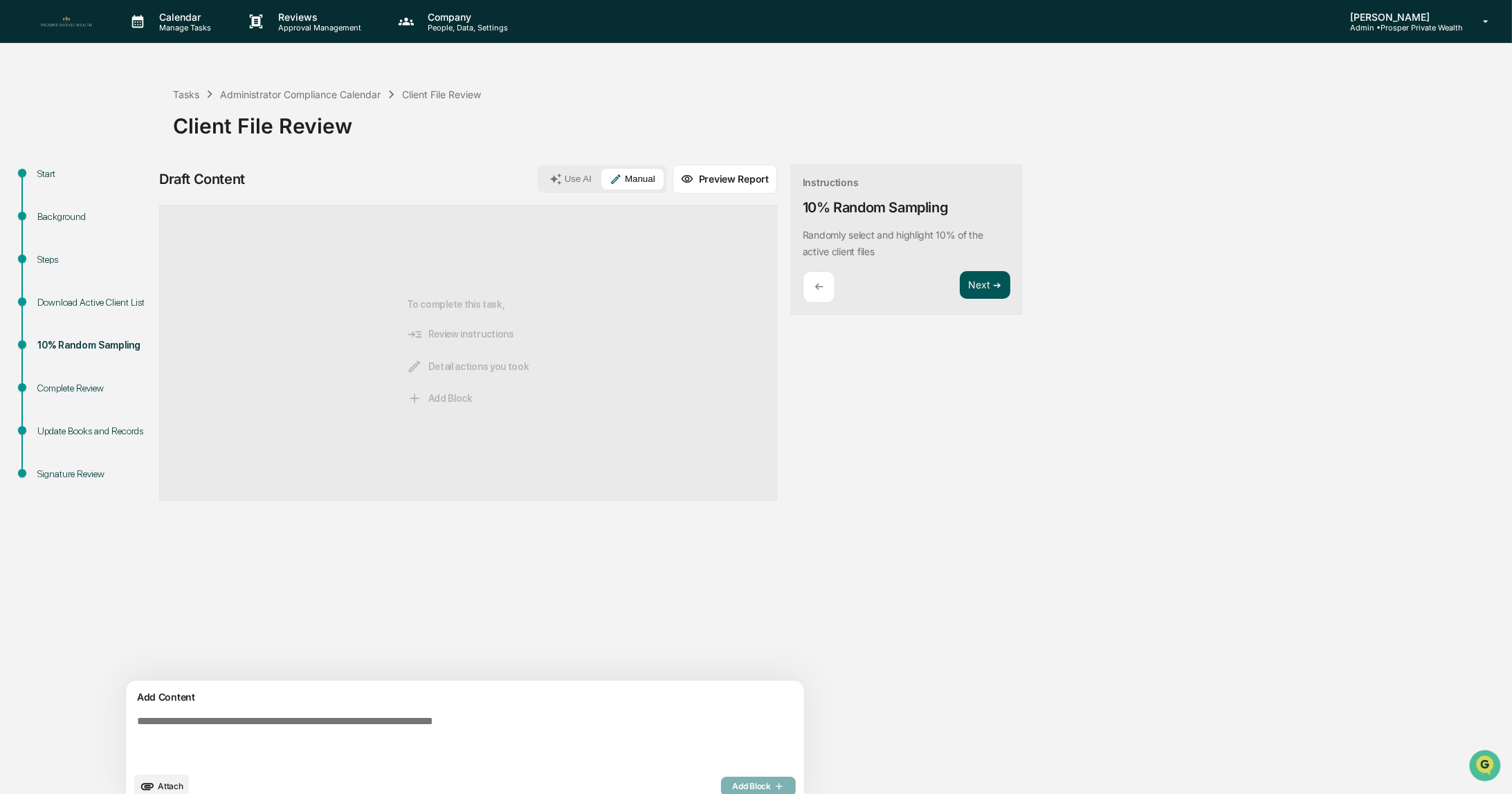
click at [960, 292] on button "Next ➔" at bounding box center [985, 285] width 50 height 28
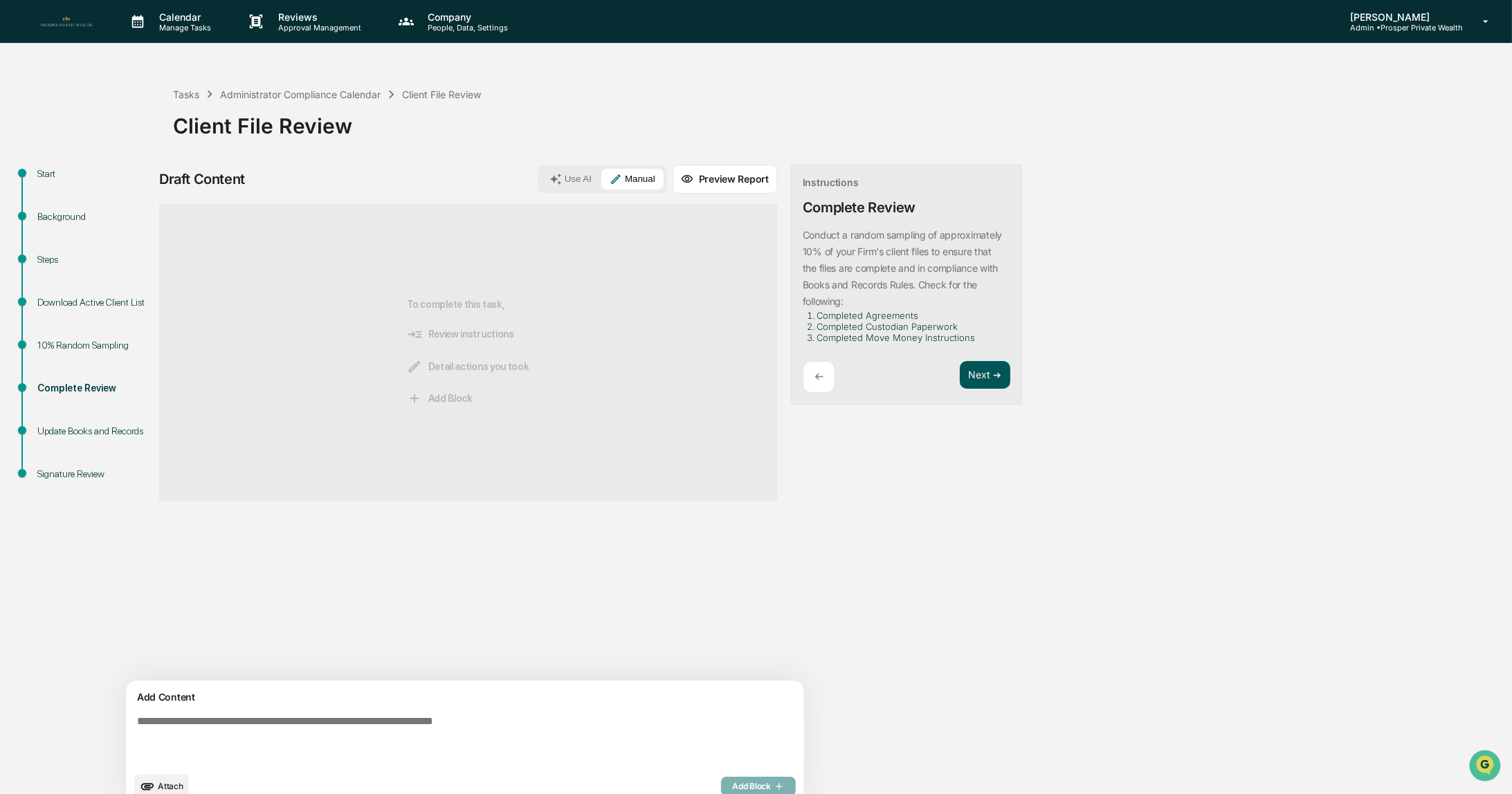
click at [960, 372] on button "Next ➔" at bounding box center [985, 375] width 50 height 28
click at [960, 390] on button "Next ➔" at bounding box center [985, 392] width 50 height 28
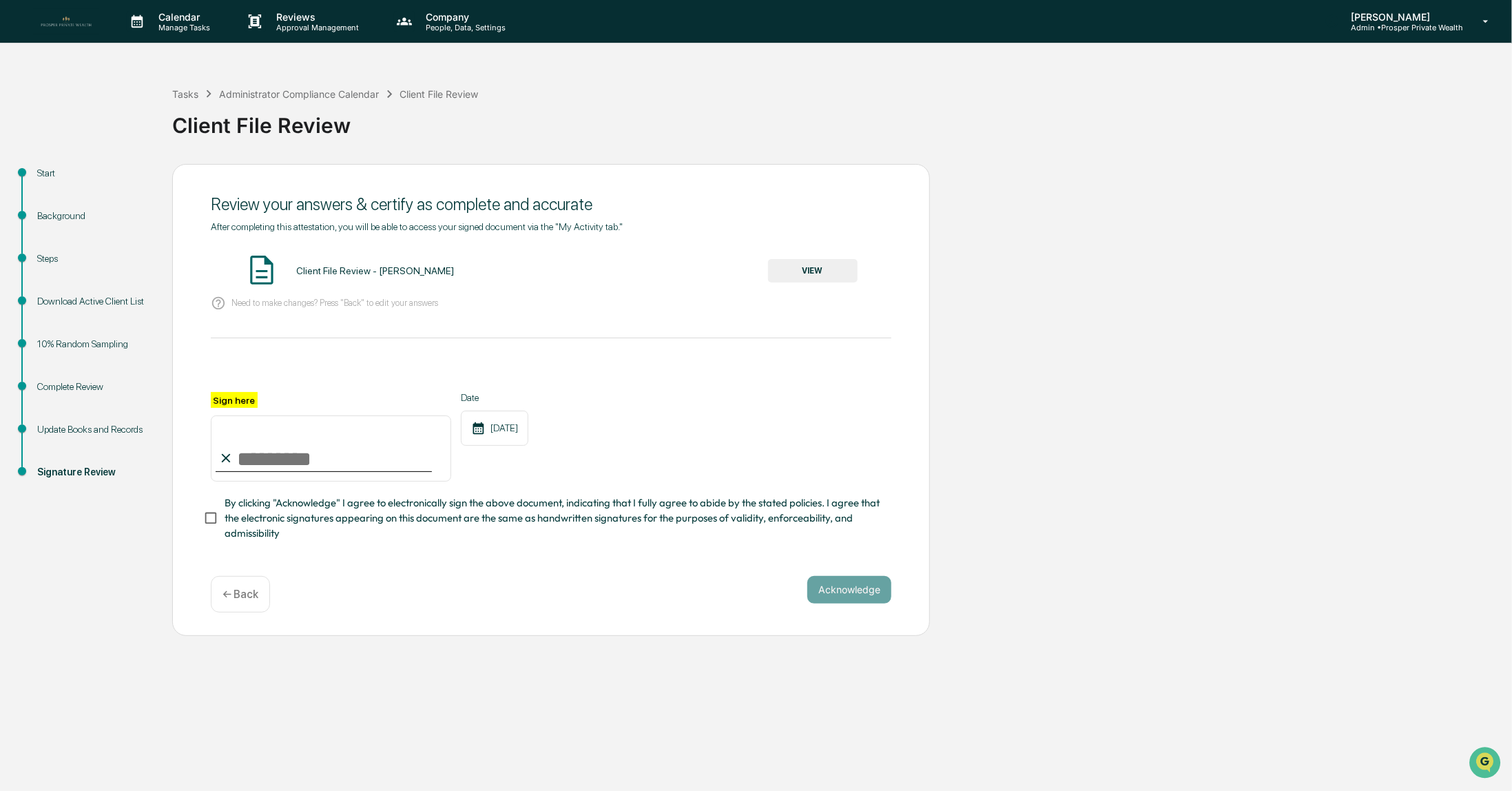
click at [825, 279] on button "VIEW" at bounding box center [813, 271] width 89 height 24
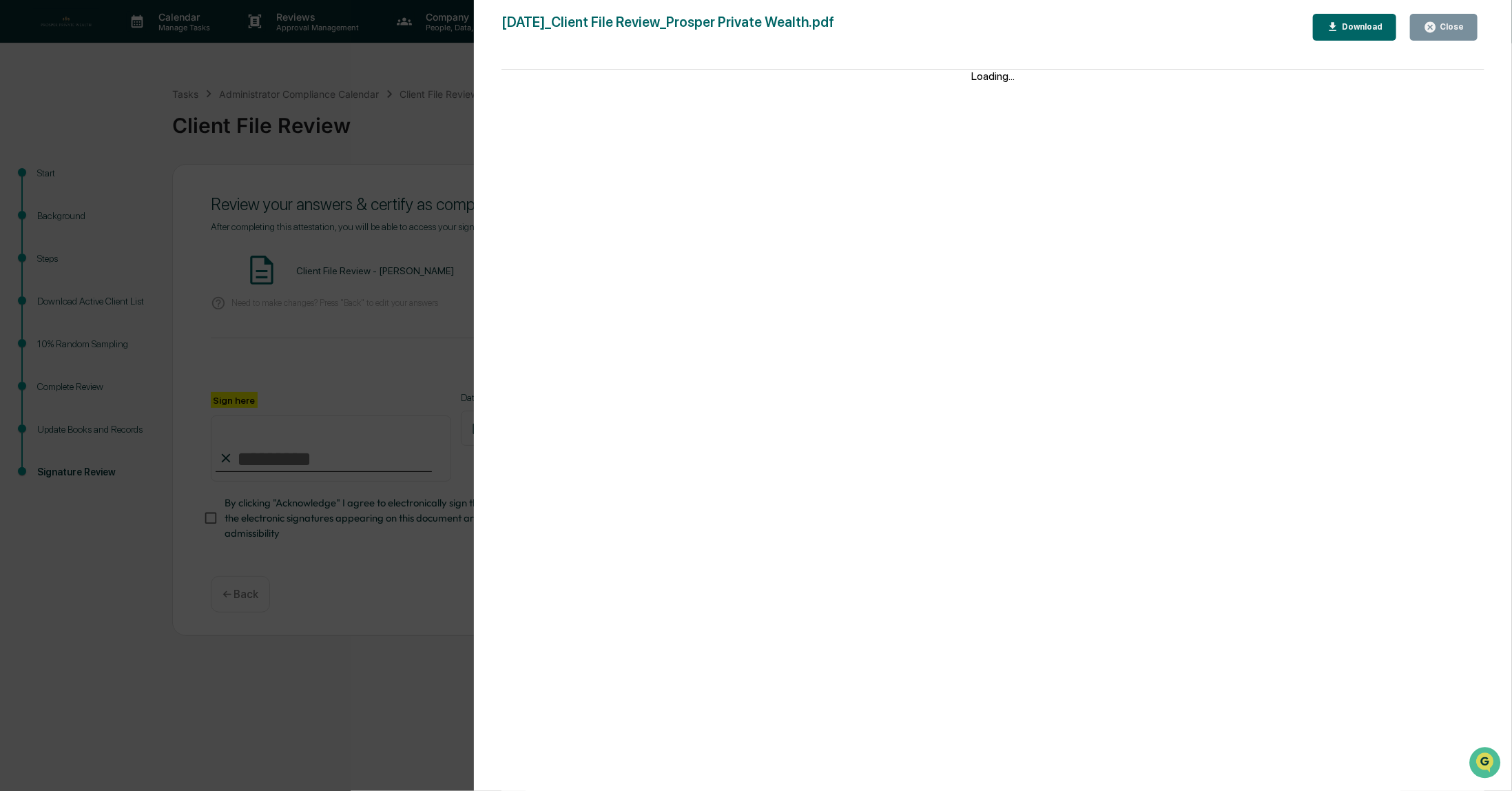
click at [1460, 35] on button "Close" at bounding box center [1443, 27] width 67 height 27
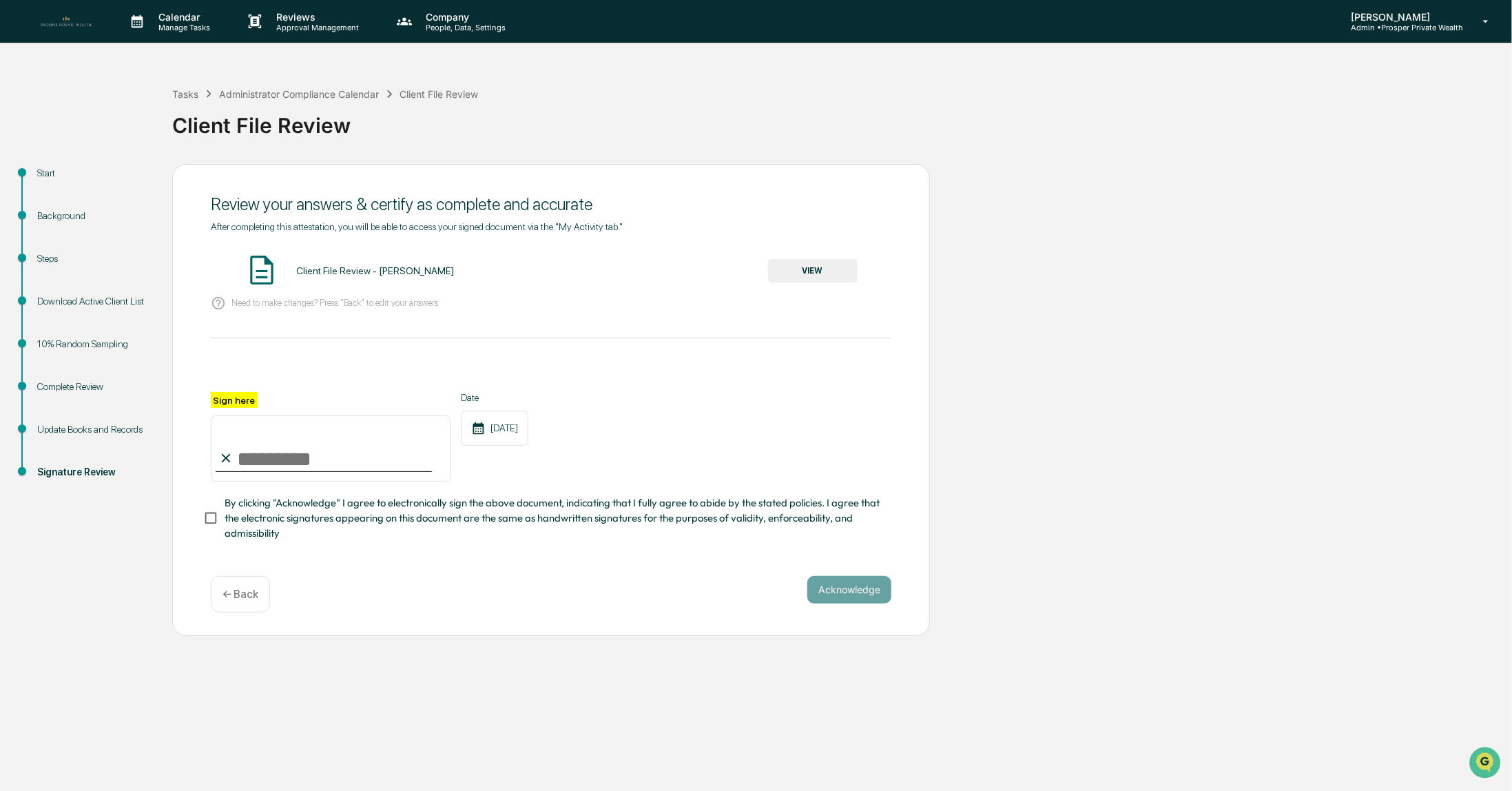
click at [294, 462] on input "Sign here" at bounding box center [330, 449] width 240 height 67
type input "**********"
click at [848, 593] on button "Acknowledge" at bounding box center [850, 589] width 84 height 27
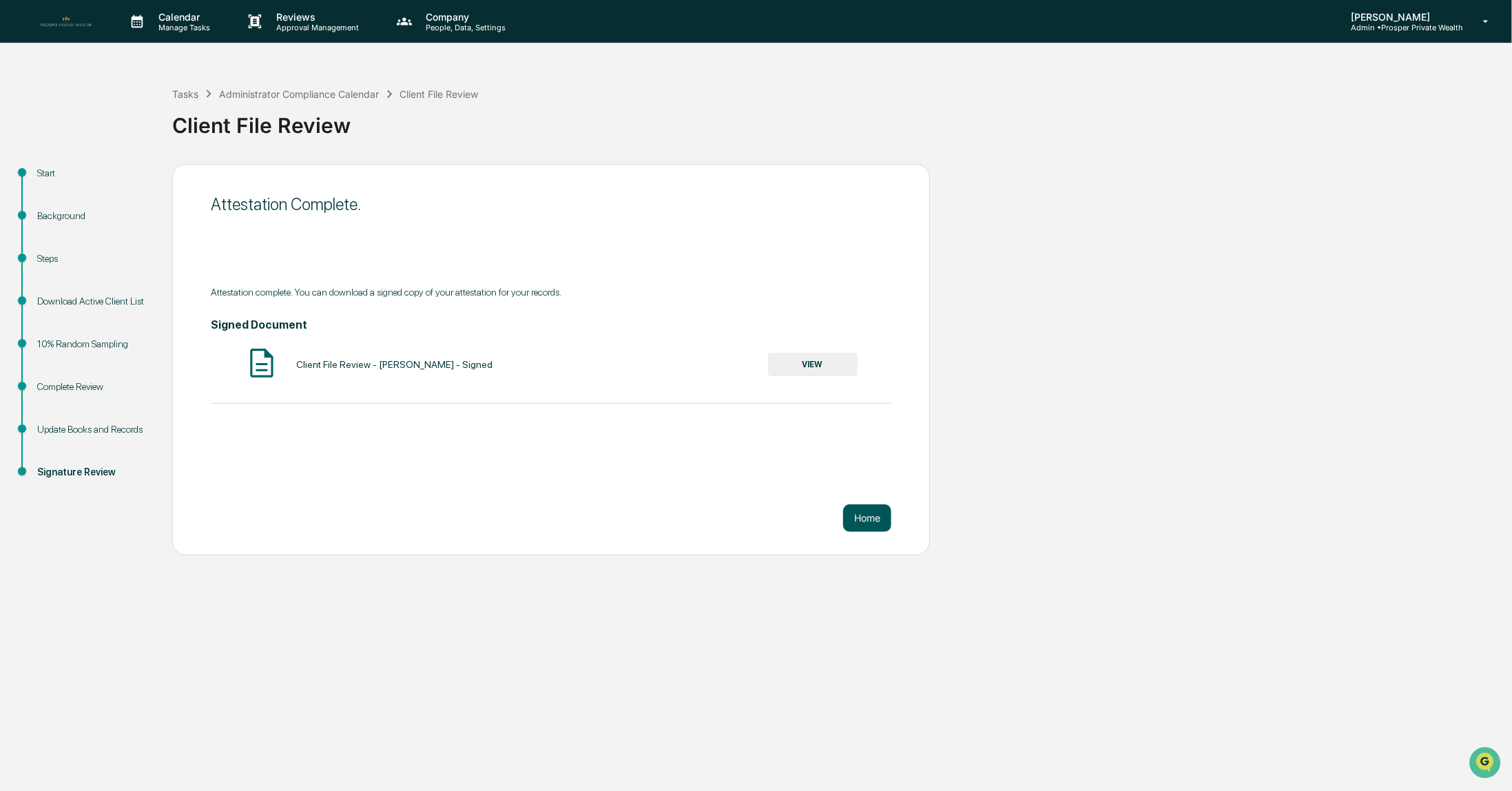
click at [860, 522] on button "Home" at bounding box center [867, 517] width 48 height 27
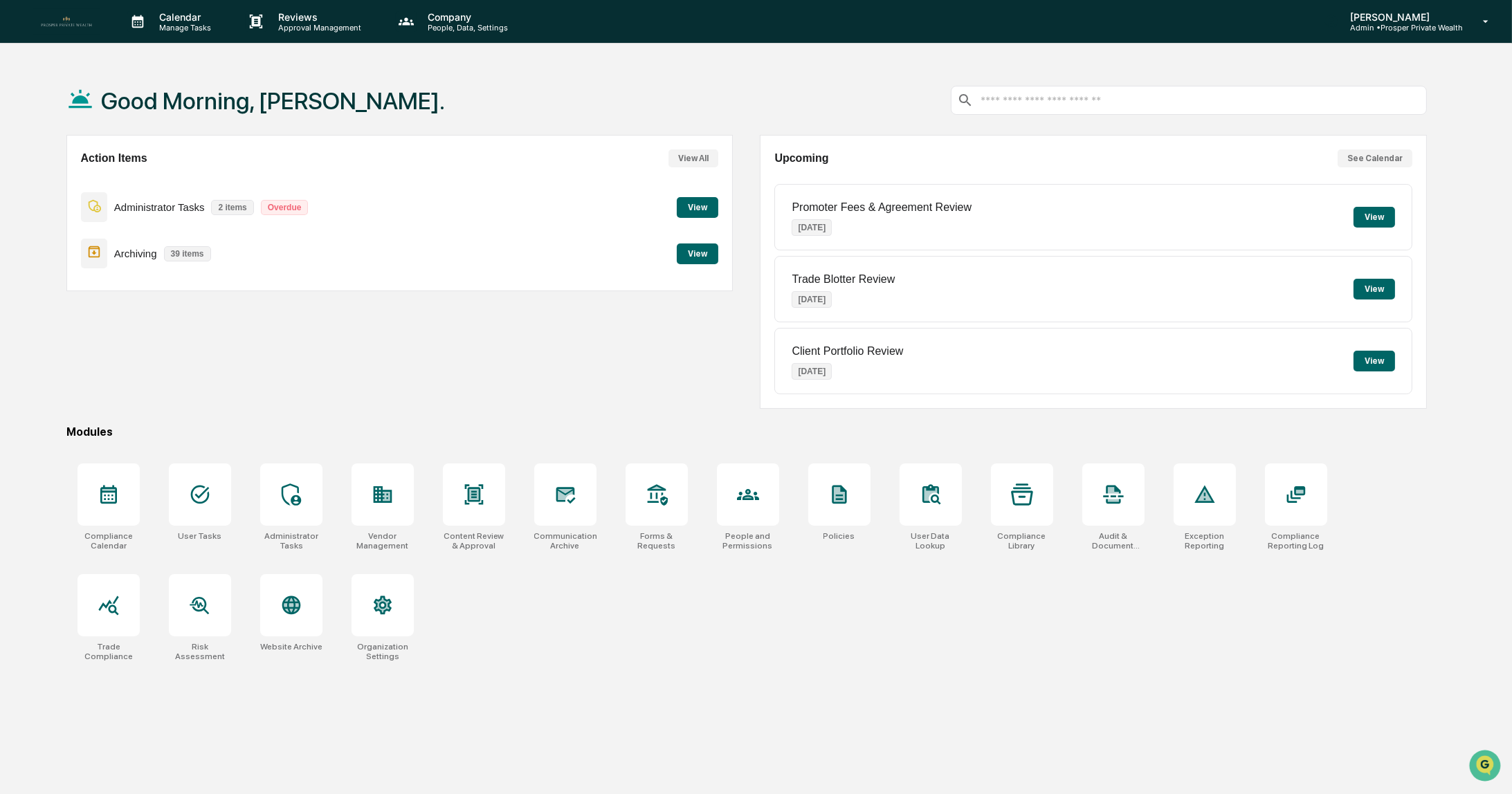
click at [703, 252] on button "View" at bounding box center [698, 254] width 42 height 21
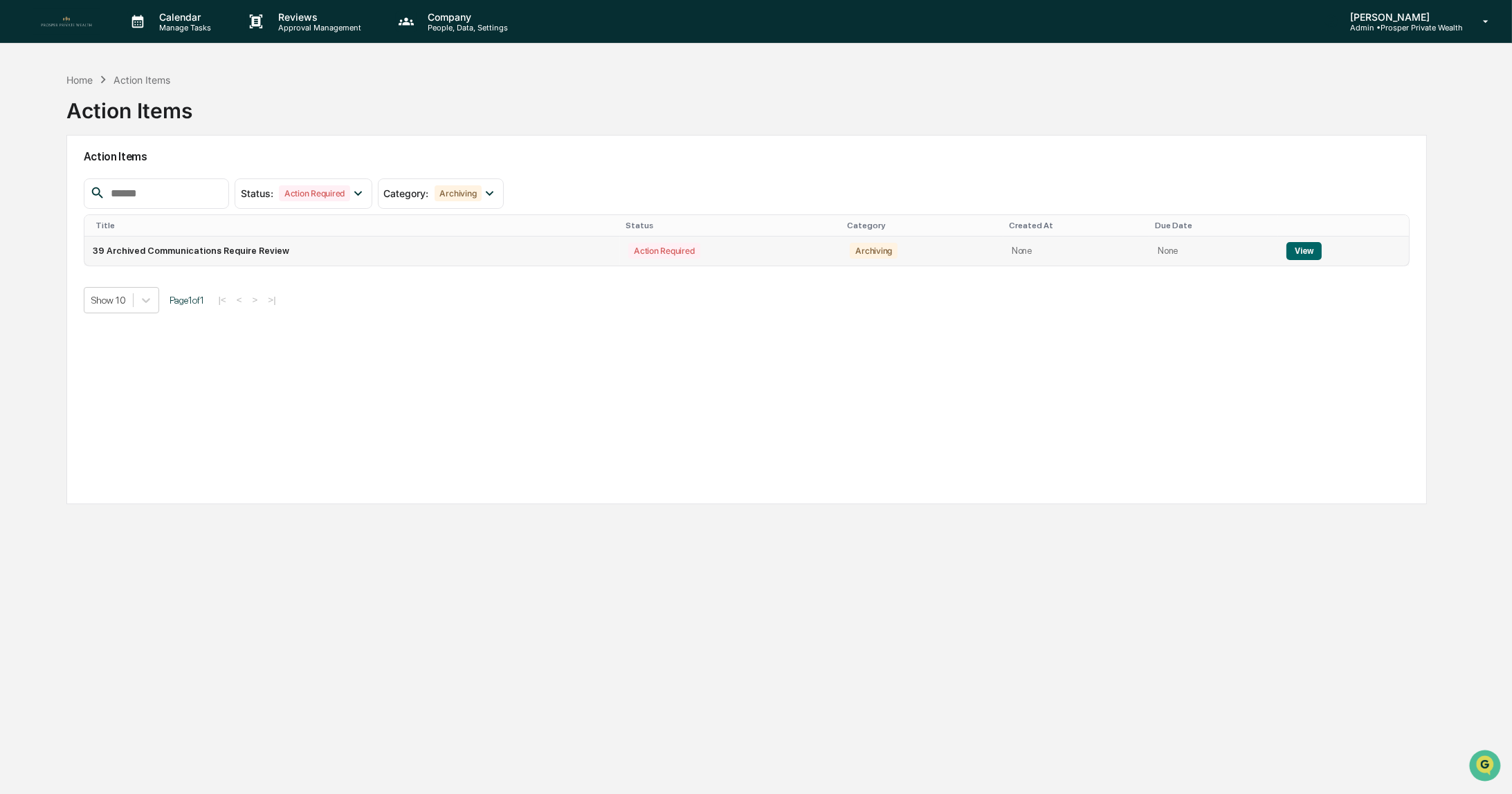
click at [1315, 247] on button "View" at bounding box center [1304, 251] width 36 height 18
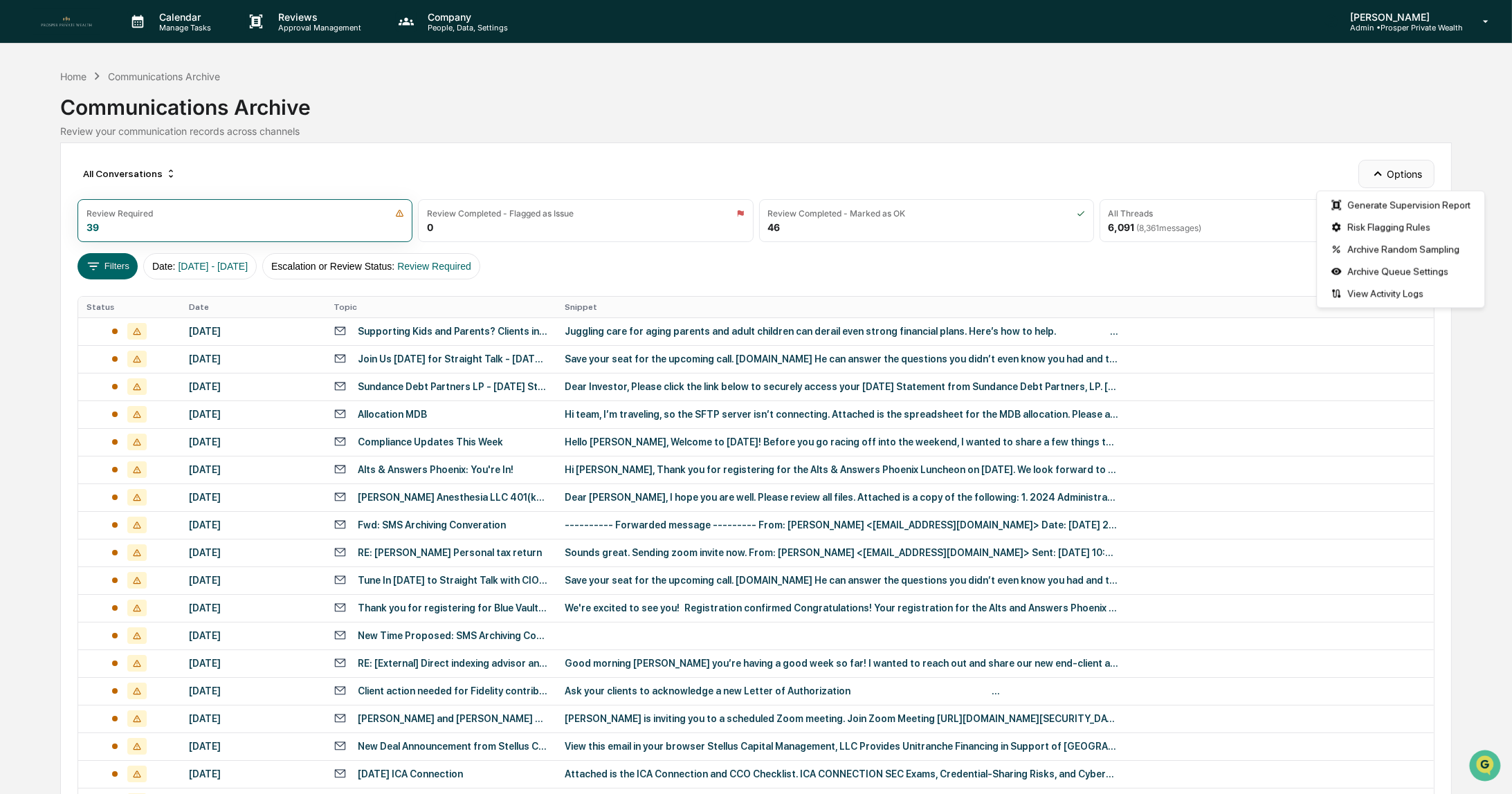
click at [1389, 166] on button "Options" at bounding box center [1396, 173] width 76 height 27
click at [1410, 250] on div "Archive Random Sampling" at bounding box center [1401, 249] width 162 height 22
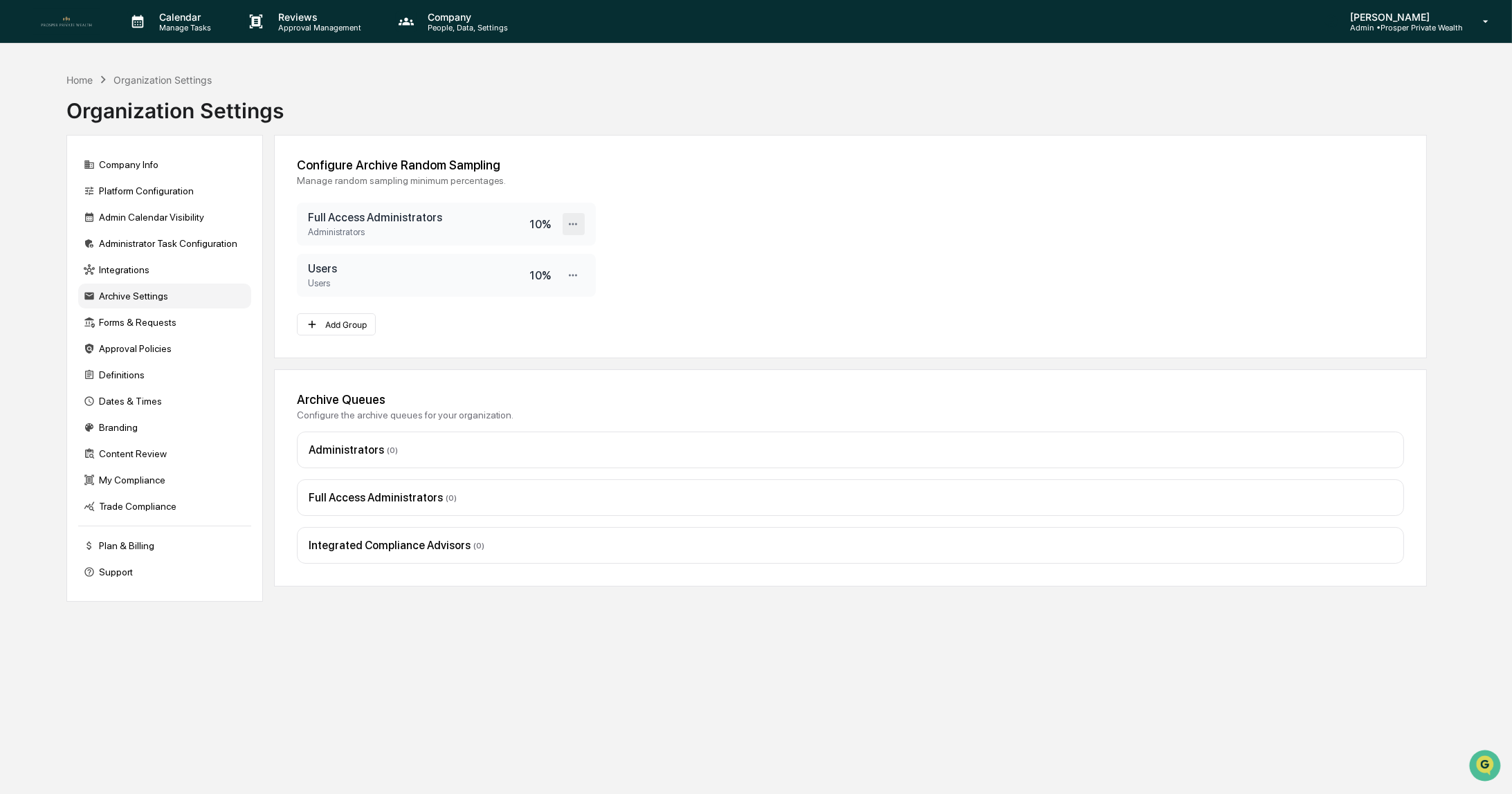
click at [575, 228] on icon at bounding box center [574, 225] width 13 height 13
click at [560, 242] on div "Edit" at bounding box center [529, 247] width 111 height 24
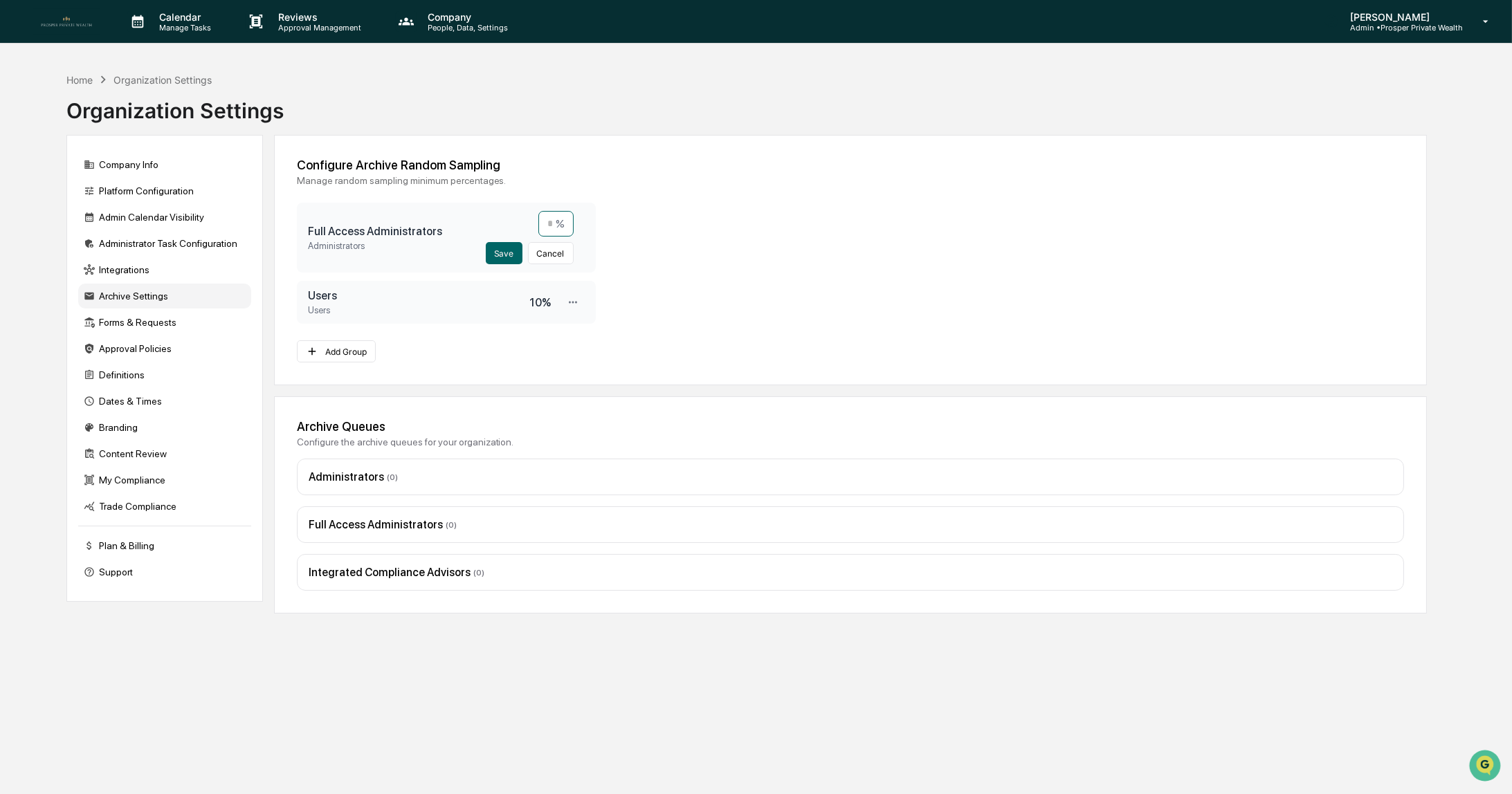
drag, startPoint x: 541, startPoint y: 223, endPoint x: 551, endPoint y: 220, distance: 10.4
click at [551, 220] on input "**" at bounding box center [556, 223] width 36 height 25
type input "*"
click at [508, 250] on button "Save" at bounding box center [503, 253] width 36 height 22
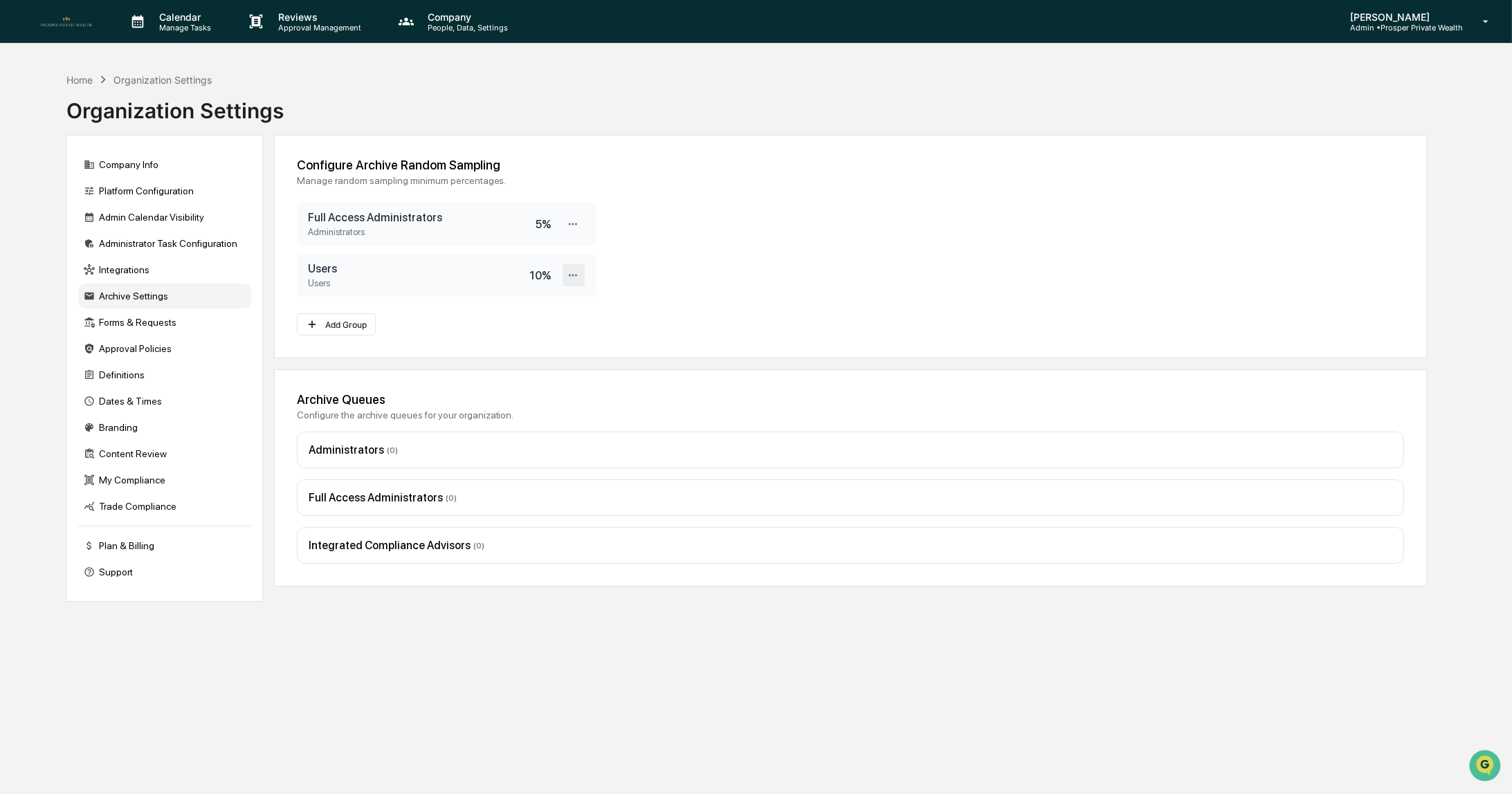
click at [577, 279] on icon at bounding box center [574, 276] width 13 height 13
click at [558, 303] on div "Edit" at bounding box center [529, 298] width 111 height 24
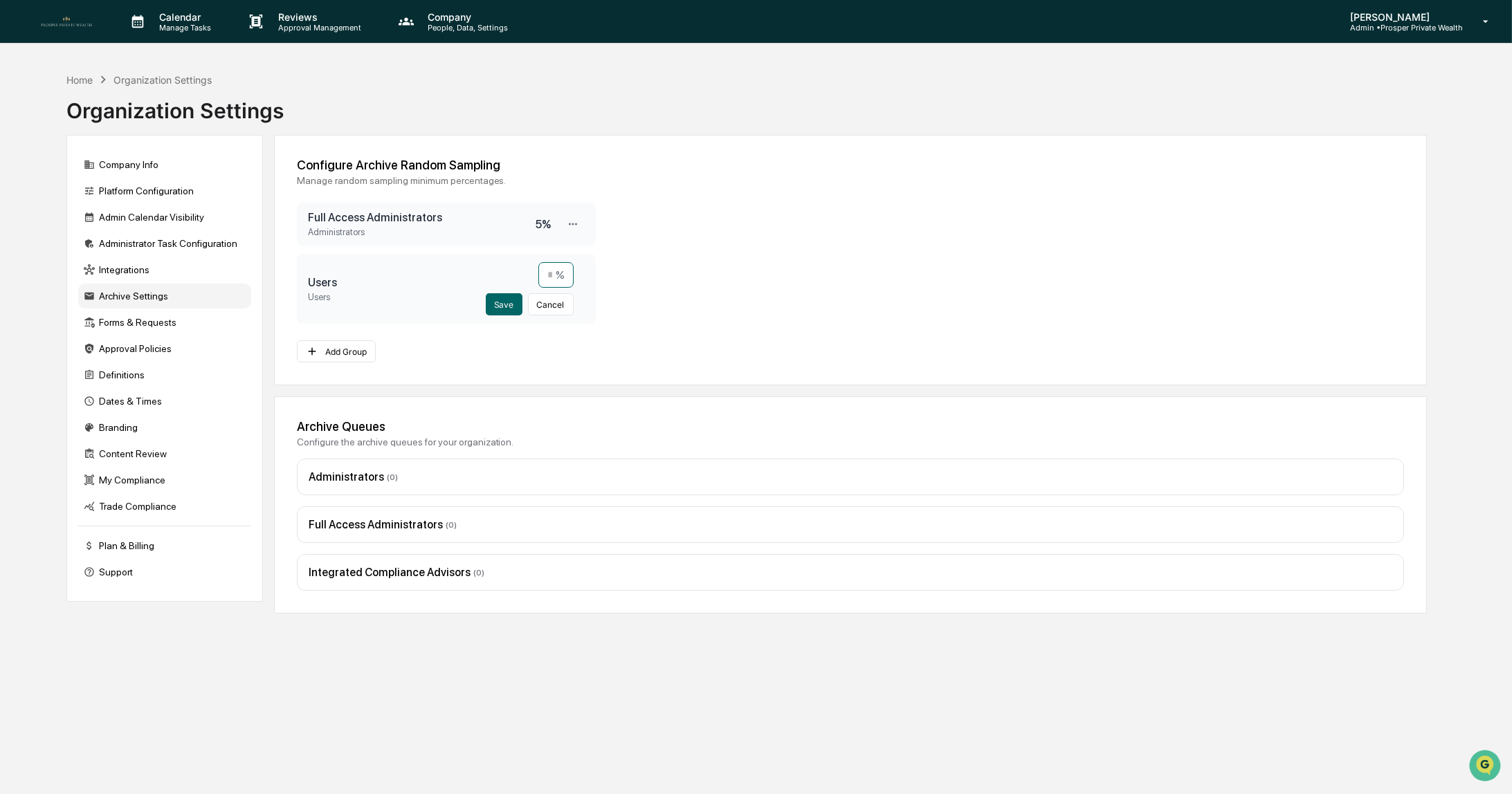
drag, startPoint x: 535, startPoint y: 275, endPoint x: 561, endPoint y: 271, distance: 26.3
click at [561, 271] on input "**" at bounding box center [556, 275] width 36 height 25
type input "*"
click at [506, 307] on button "Save" at bounding box center [503, 304] width 36 height 22
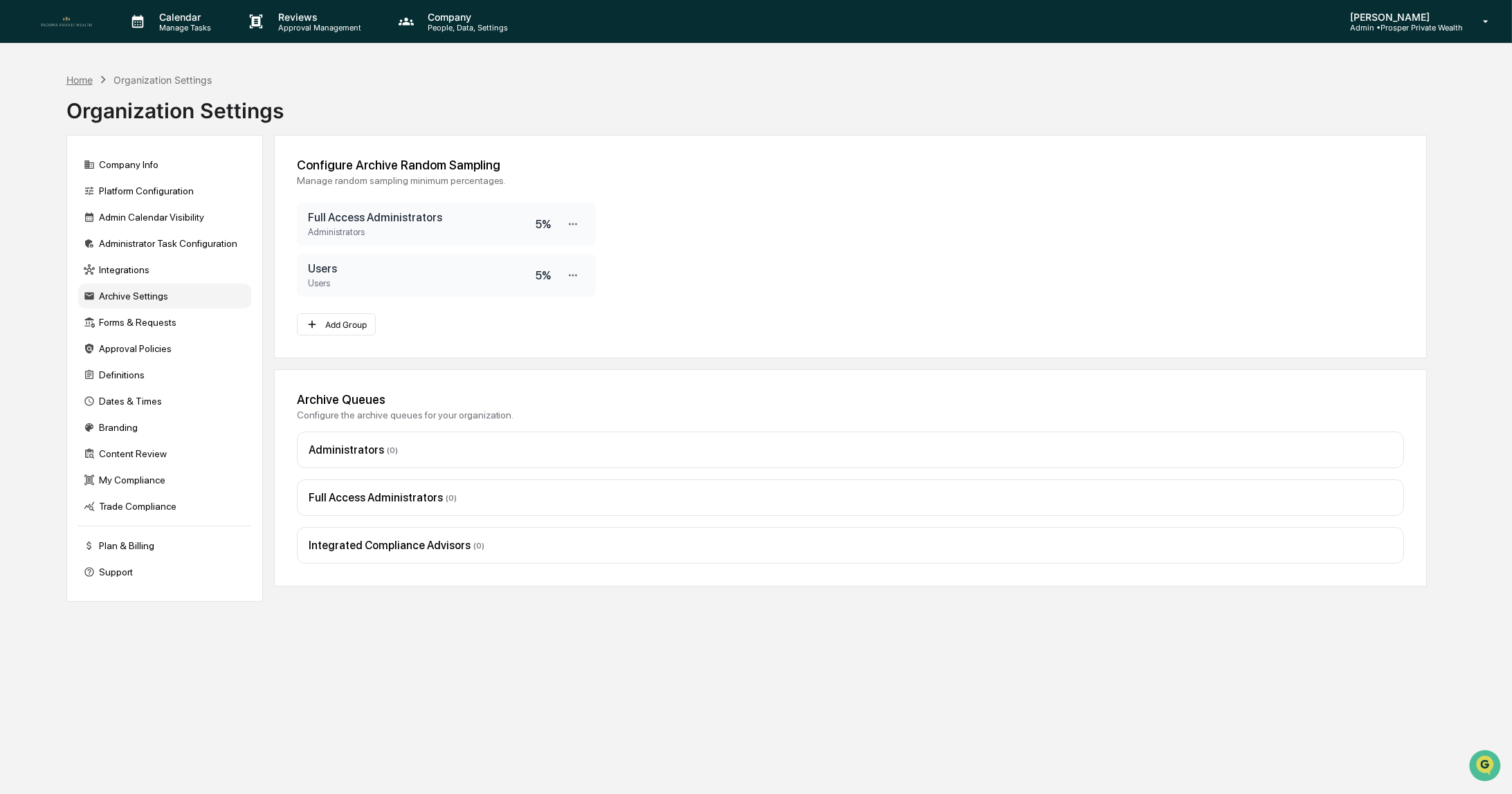
click at [80, 79] on div "Home" at bounding box center [79, 80] width 26 height 12
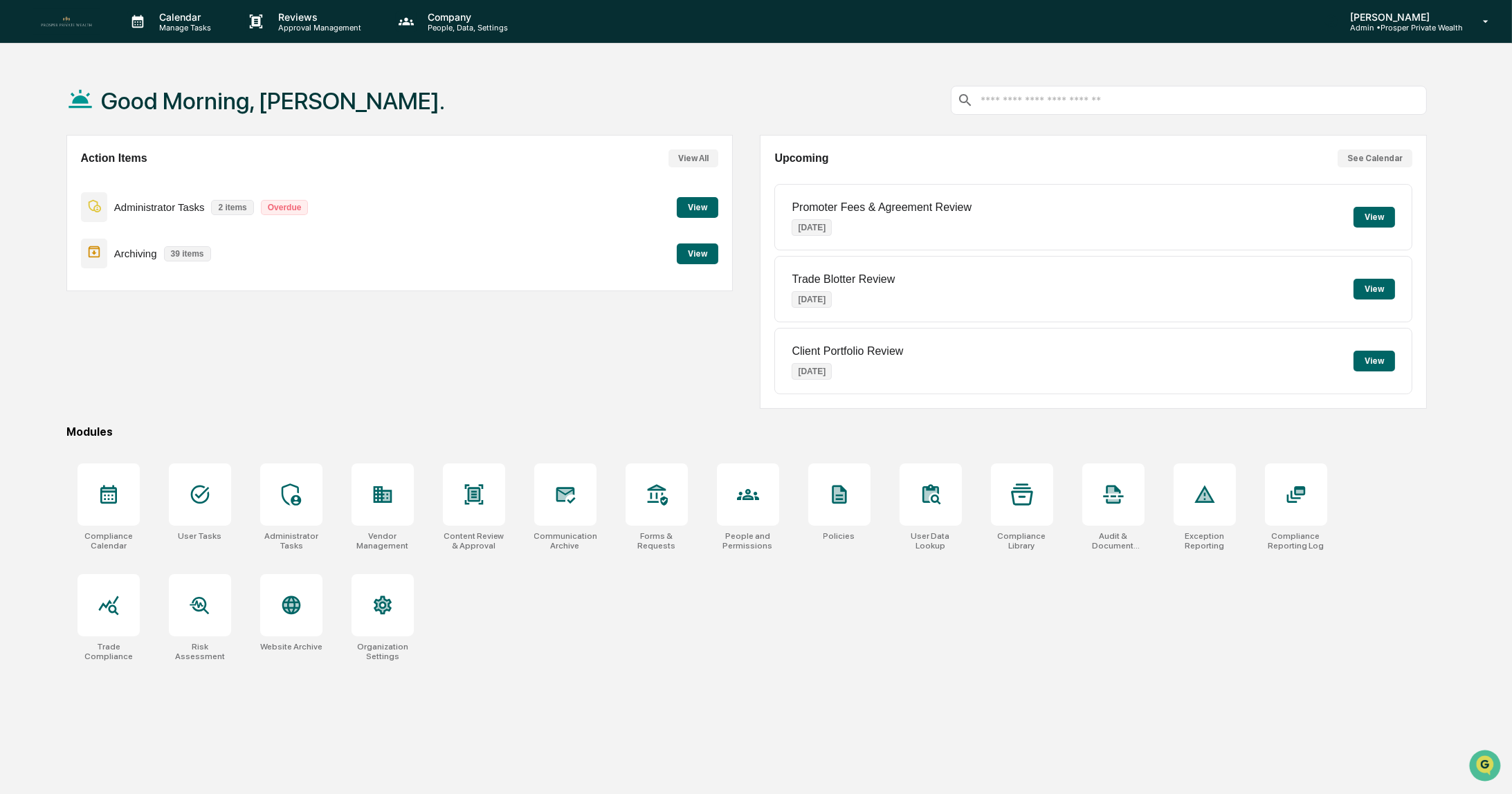
click at [700, 250] on button "View" at bounding box center [698, 254] width 42 height 21
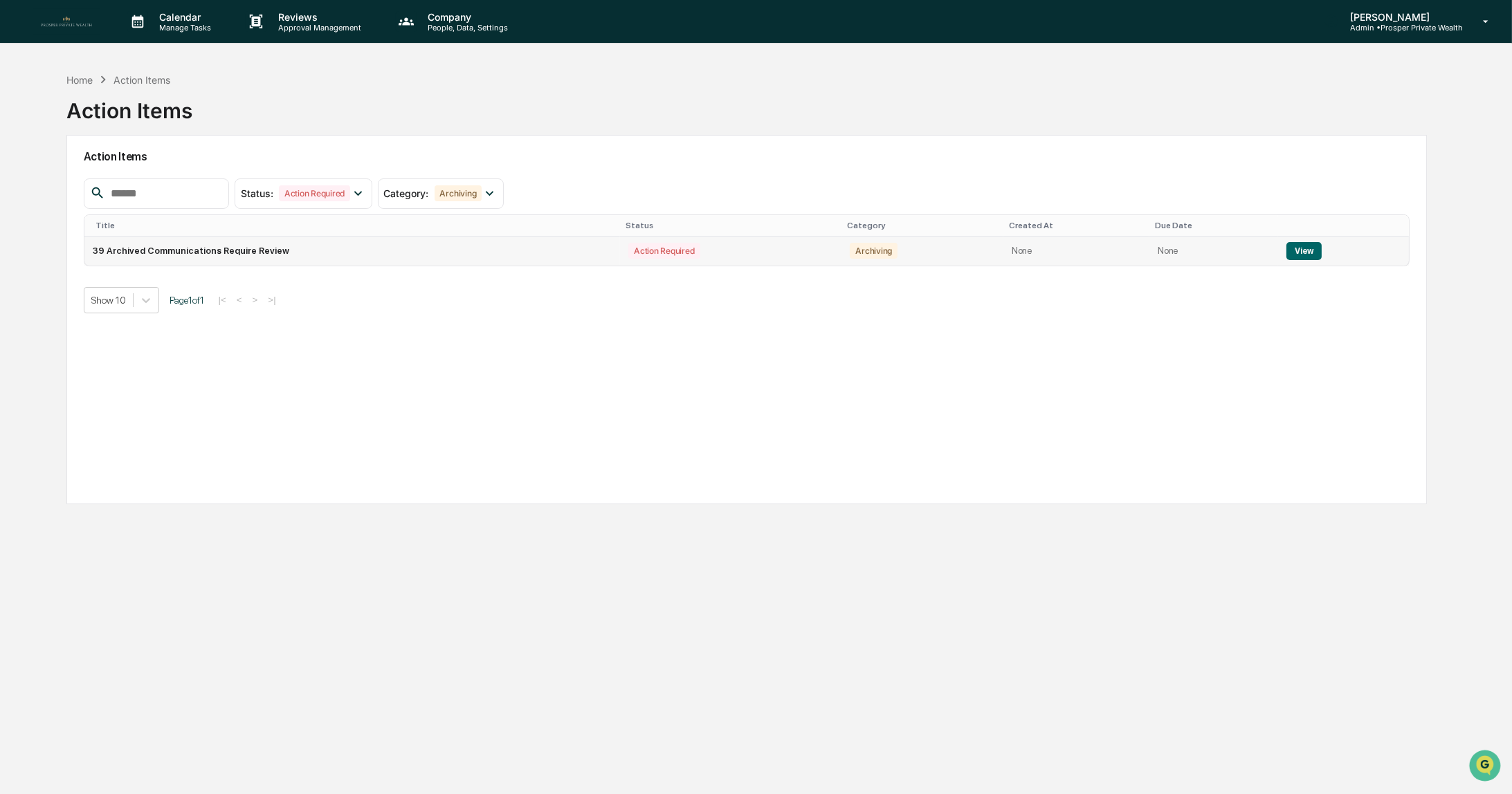
click at [1304, 248] on button "View" at bounding box center [1304, 251] width 36 height 18
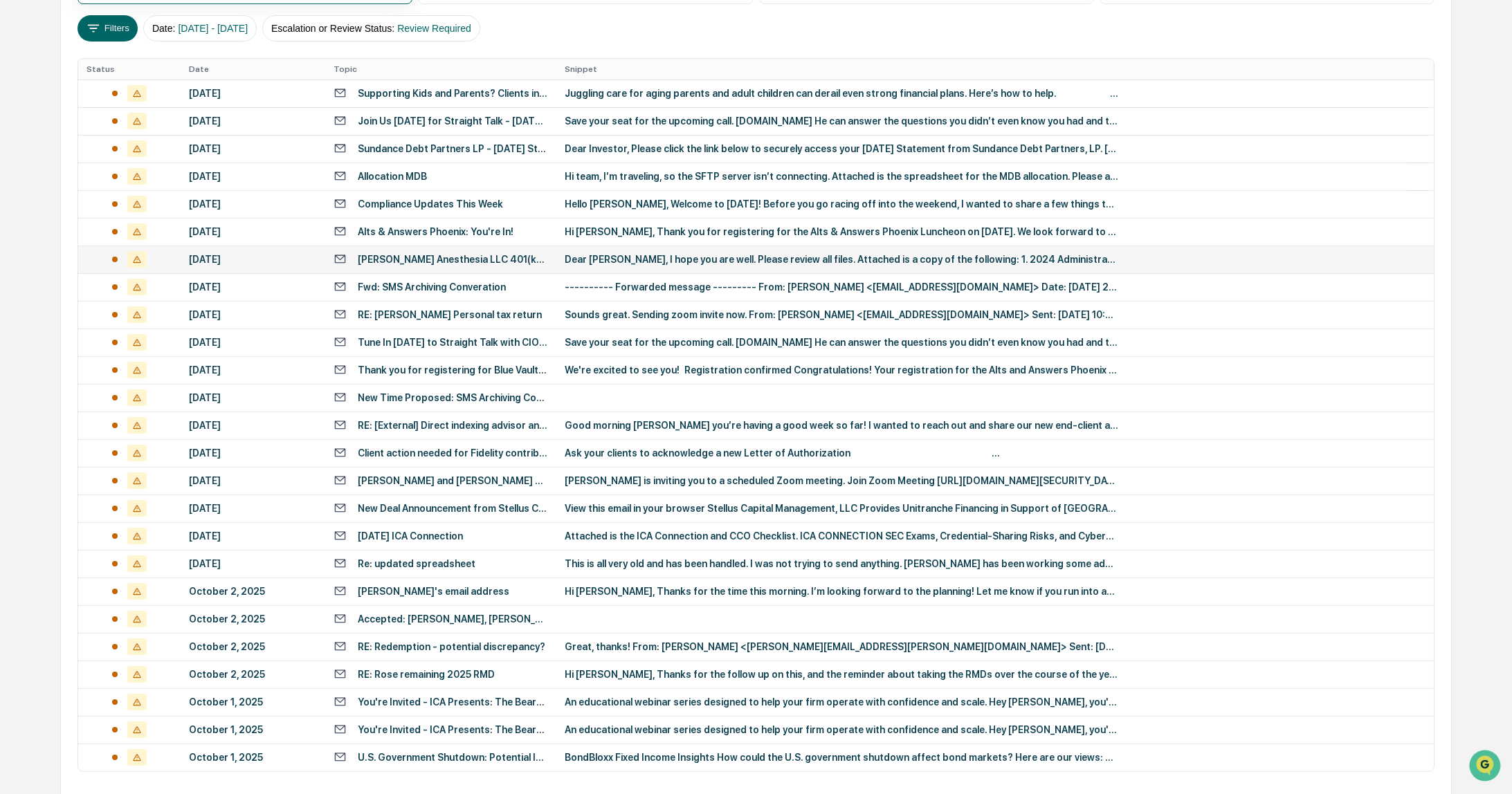
scroll to position [85, 0]
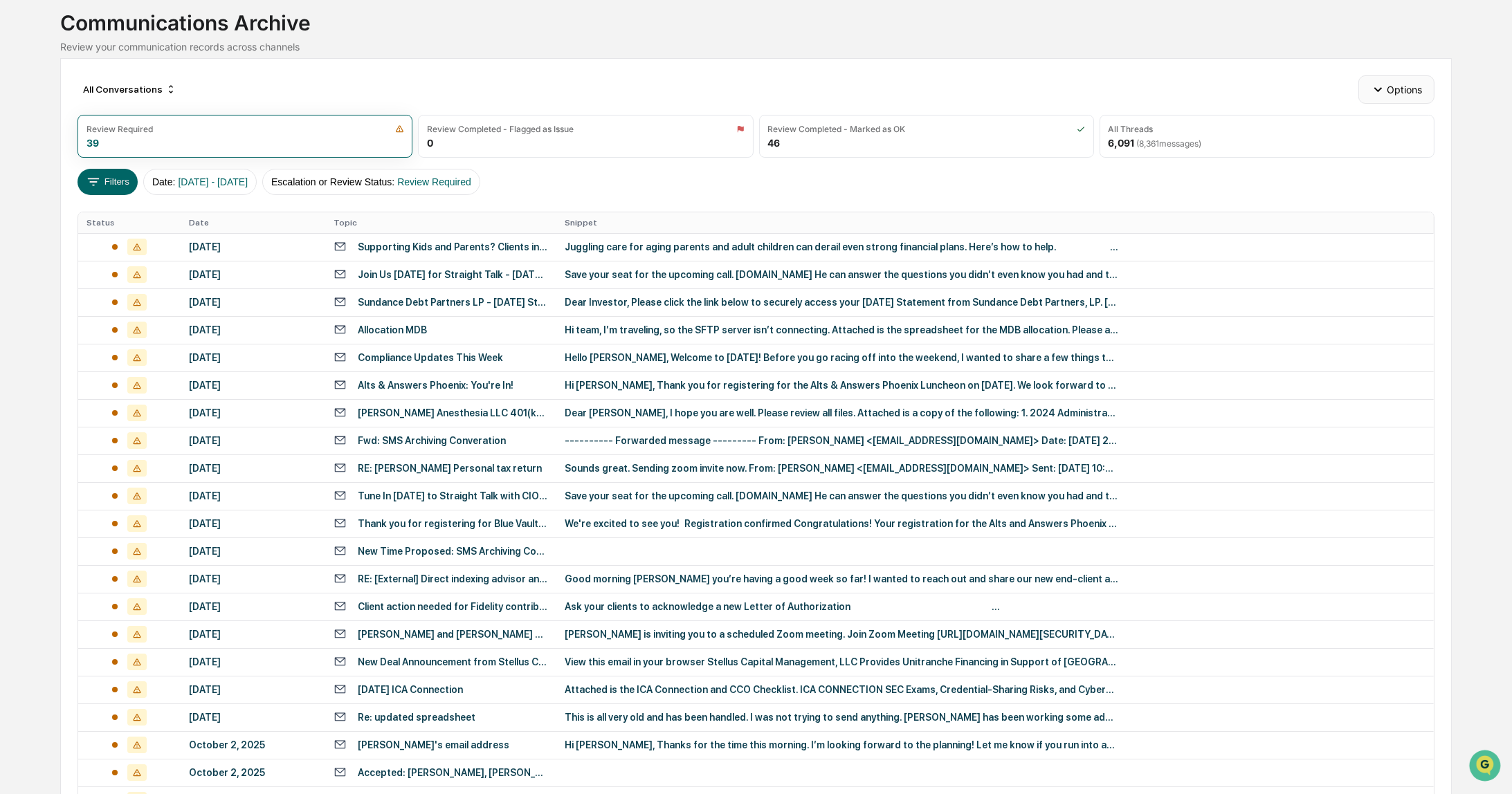
click at [1389, 86] on button "Options" at bounding box center [1396, 89] width 76 height 27
click at [1360, 168] on div "Archive Random Sampling" at bounding box center [1401, 165] width 162 height 22
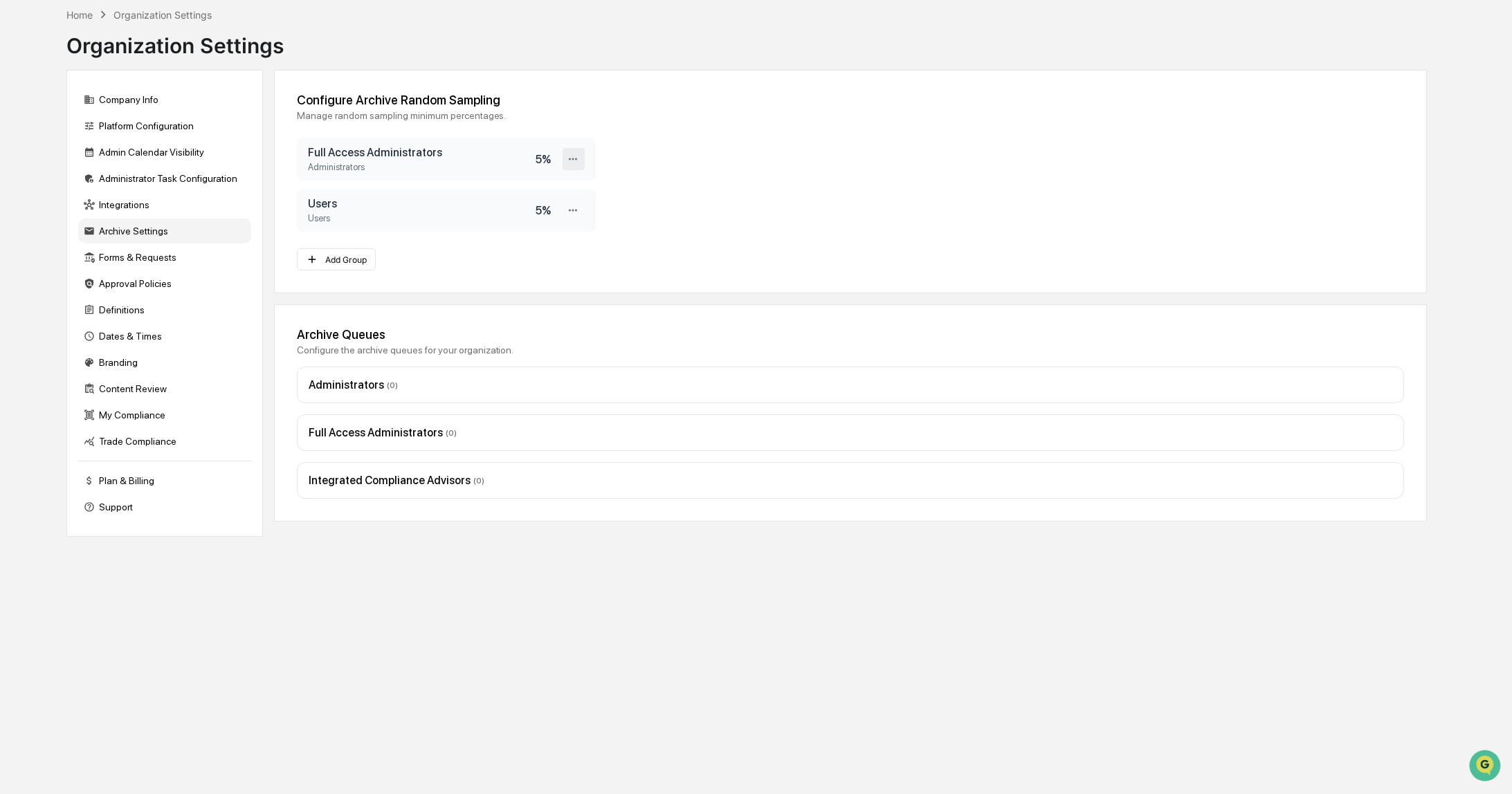
click at [575, 164] on icon at bounding box center [574, 160] width 13 height 13
click at [549, 183] on div "Edit" at bounding box center [529, 182] width 111 height 24
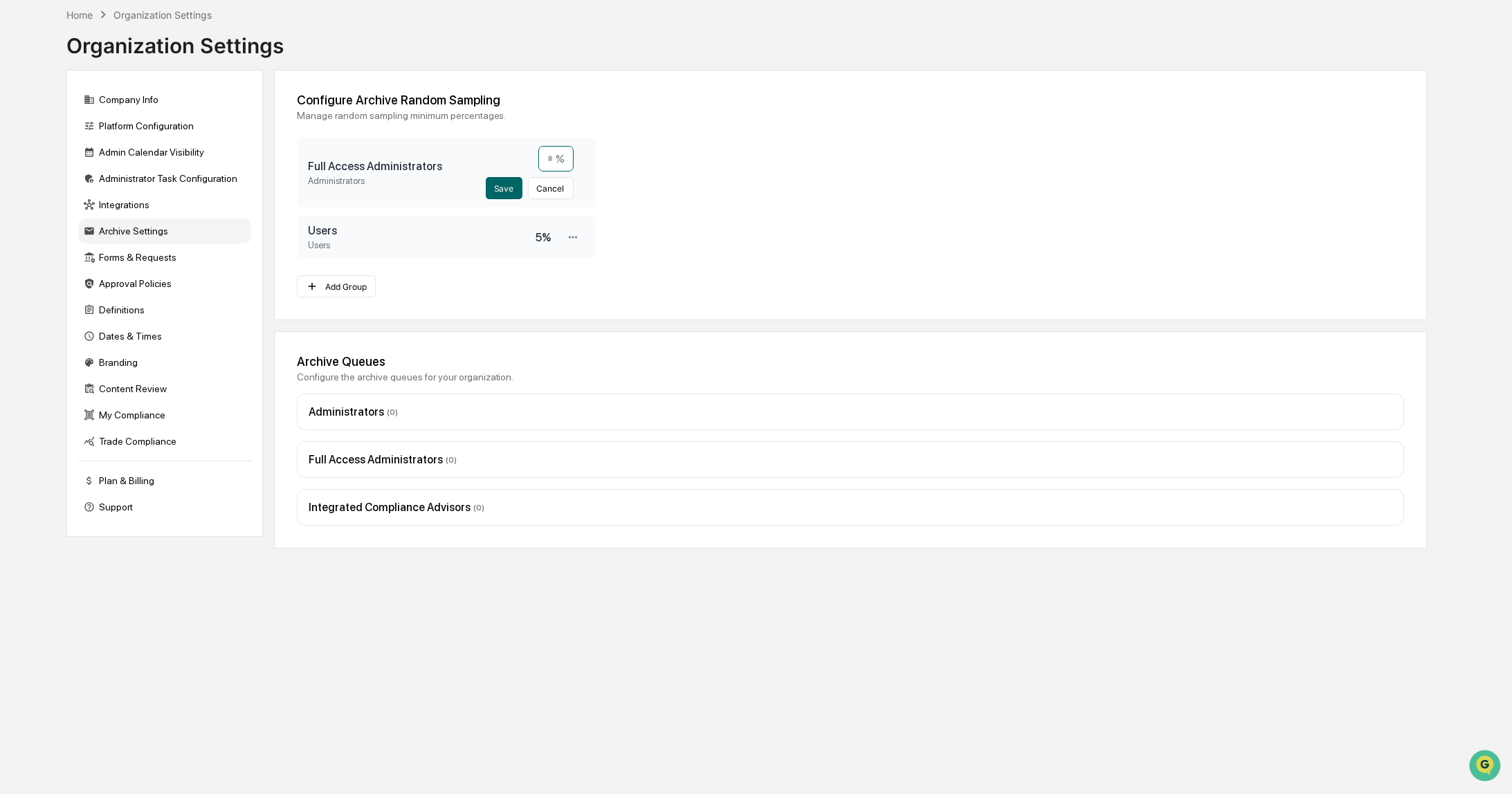
click at [549, 154] on input "*" at bounding box center [556, 159] width 36 height 25
click at [549, 154] on input "*" at bounding box center [556, 159] width 36 height 25
click at [549, 158] on input "*" at bounding box center [556, 159] width 36 height 25
type input "*"
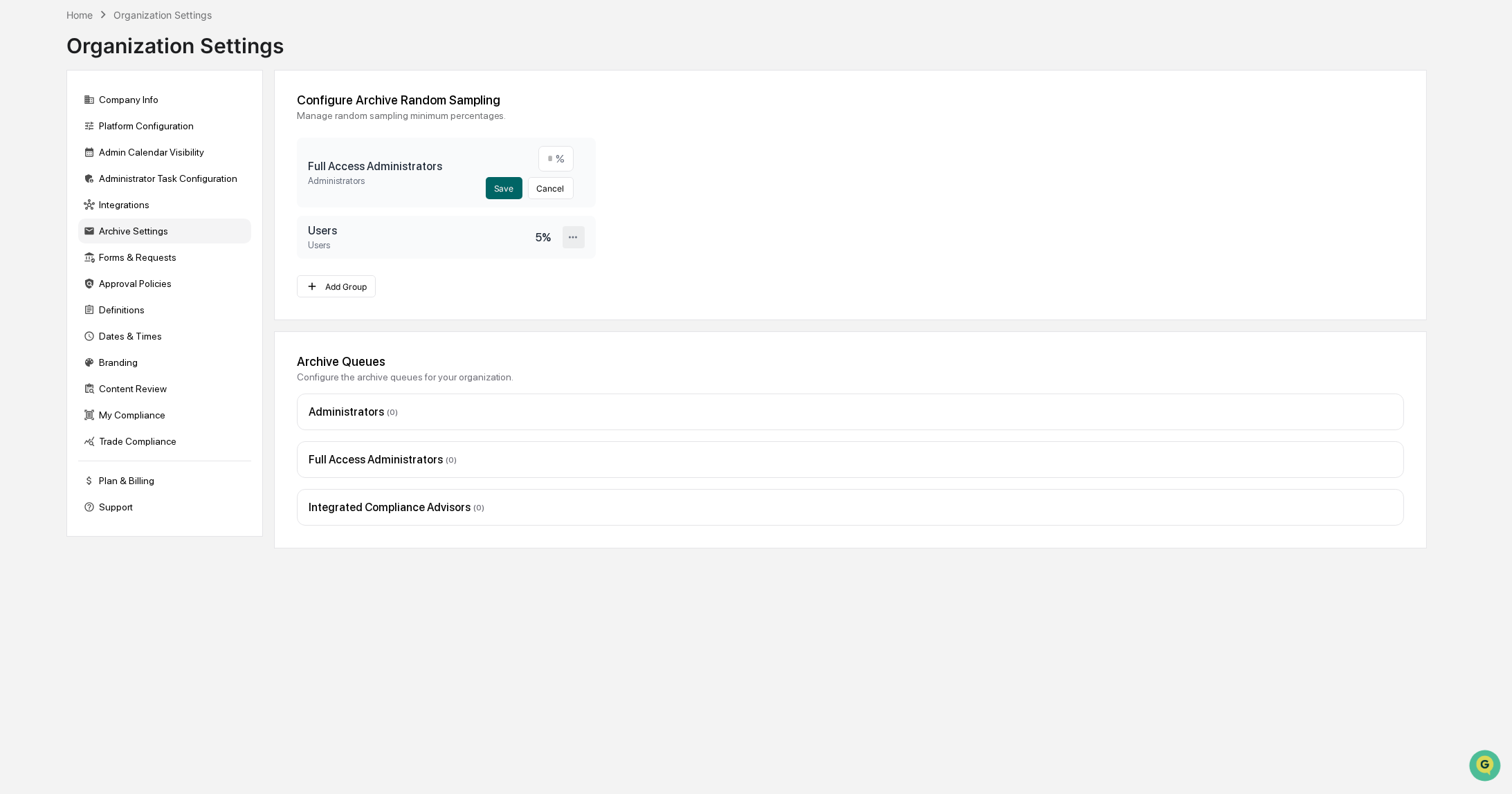
click at [565, 234] on div at bounding box center [574, 237] width 22 height 22
click at [533, 264] on div "Edit" at bounding box center [529, 260] width 111 height 24
click at [551, 204] on input "*" at bounding box center [556, 210] width 36 height 25
type input "*"
click at [508, 242] on button "Save" at bounding box center [503, 240] width 36 height 22
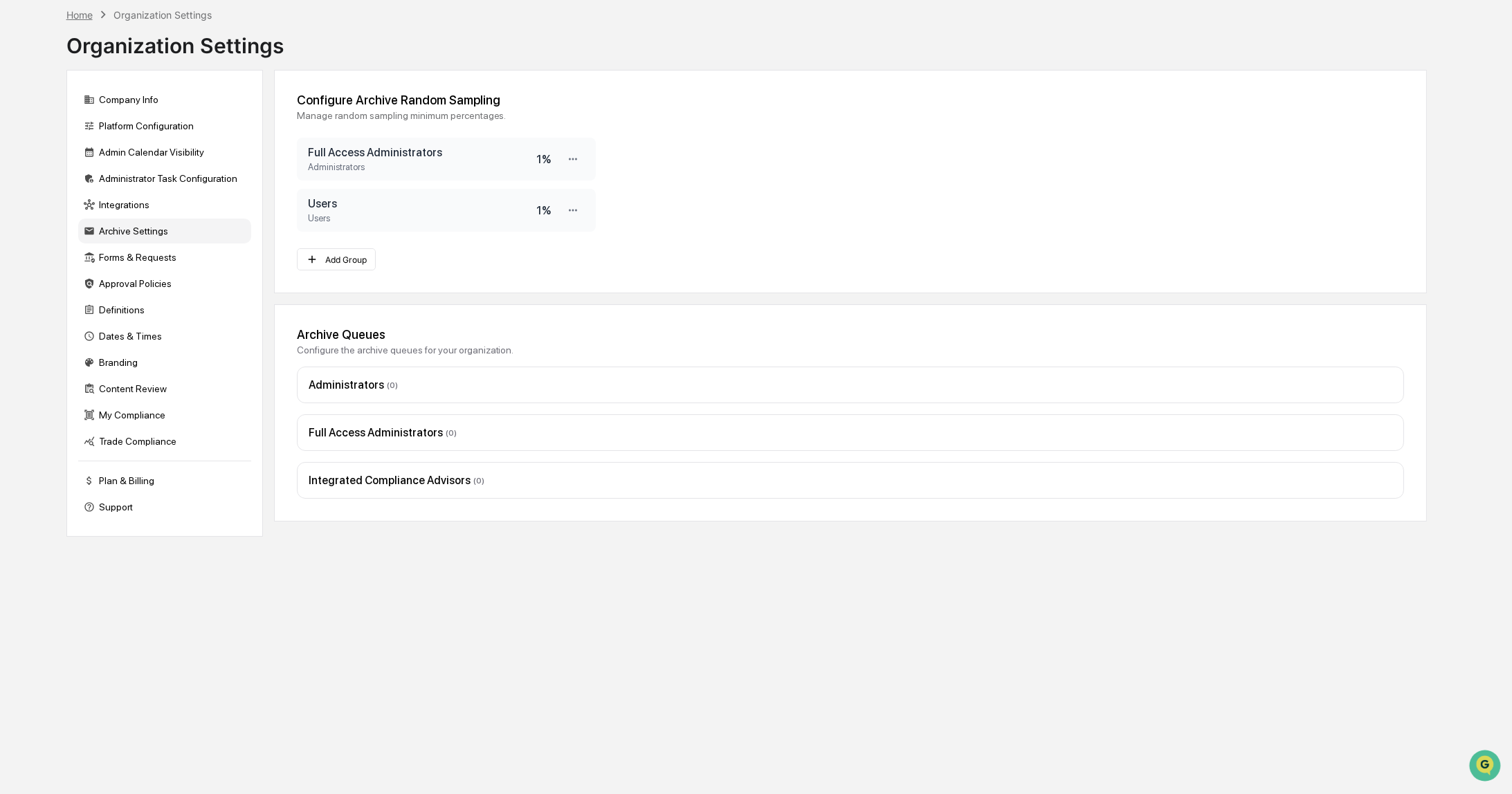
click at [75, 10] on div "Home" at bounding box center [79, 15] width 26 height 12
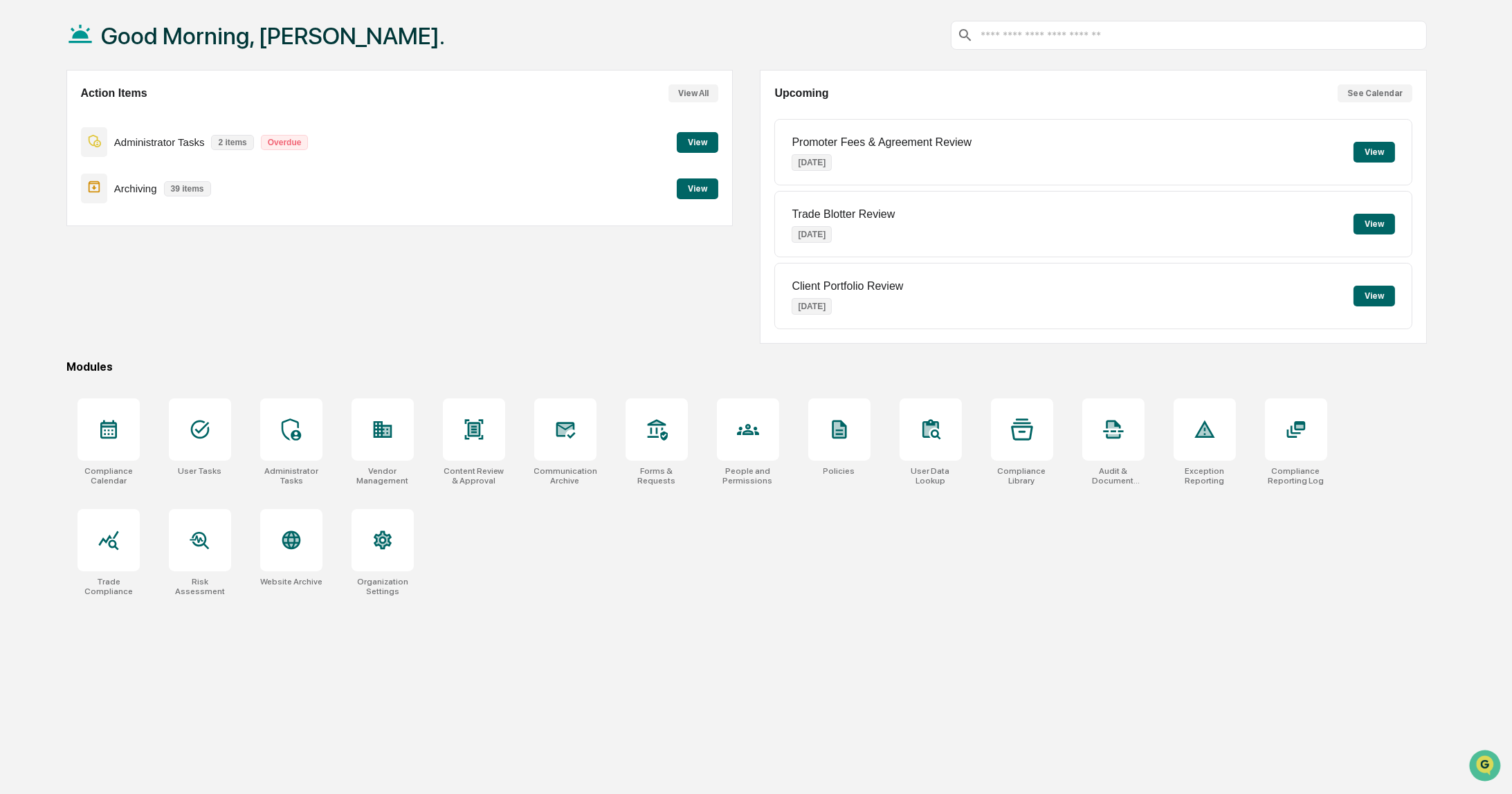
click at [711, 182] on button "View" at bounding box center [698, 189] width 42 height 21
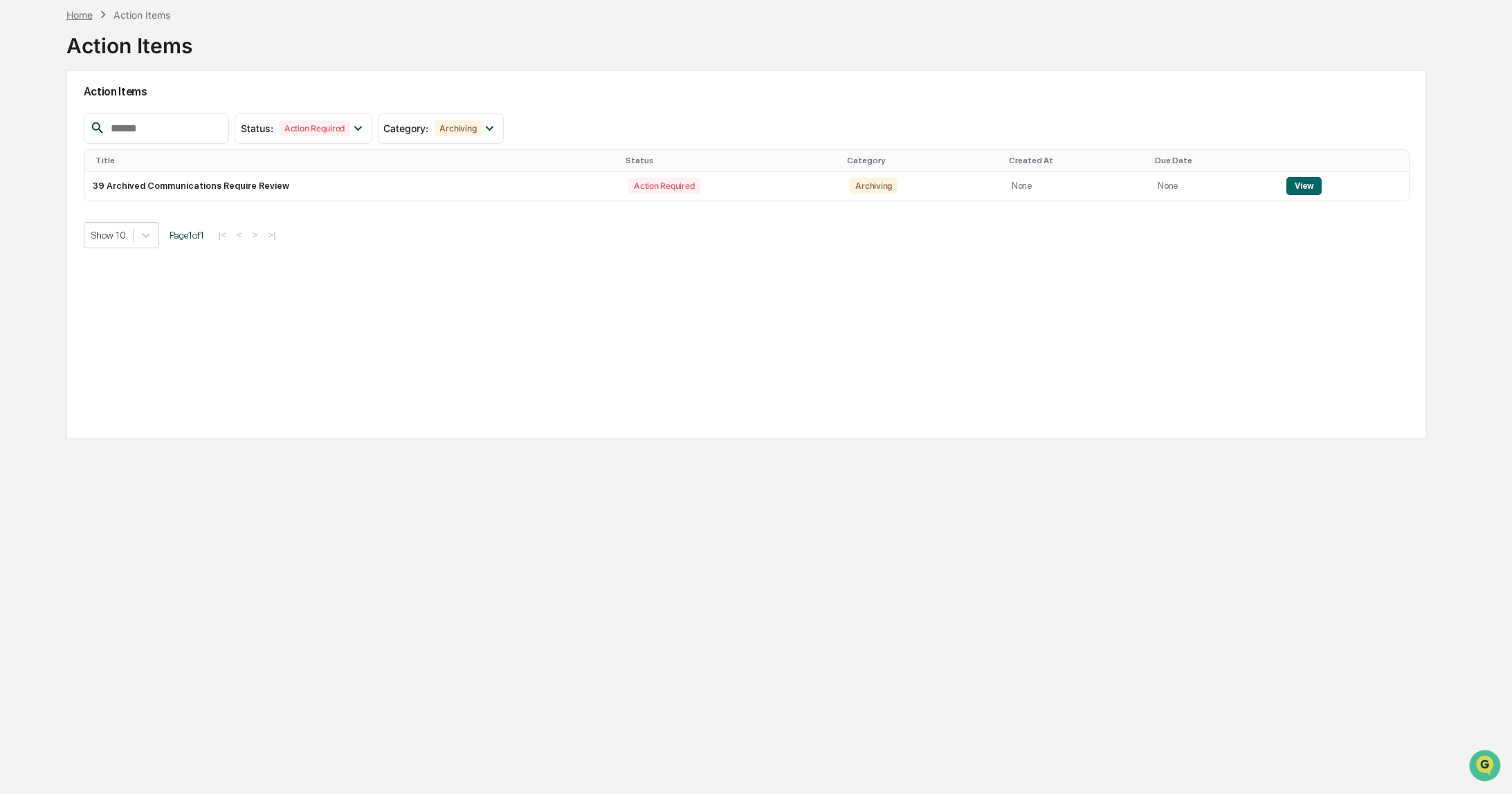
click at [78, 16] on div "Home" at bounding box center [79, 15] width 26 height 12
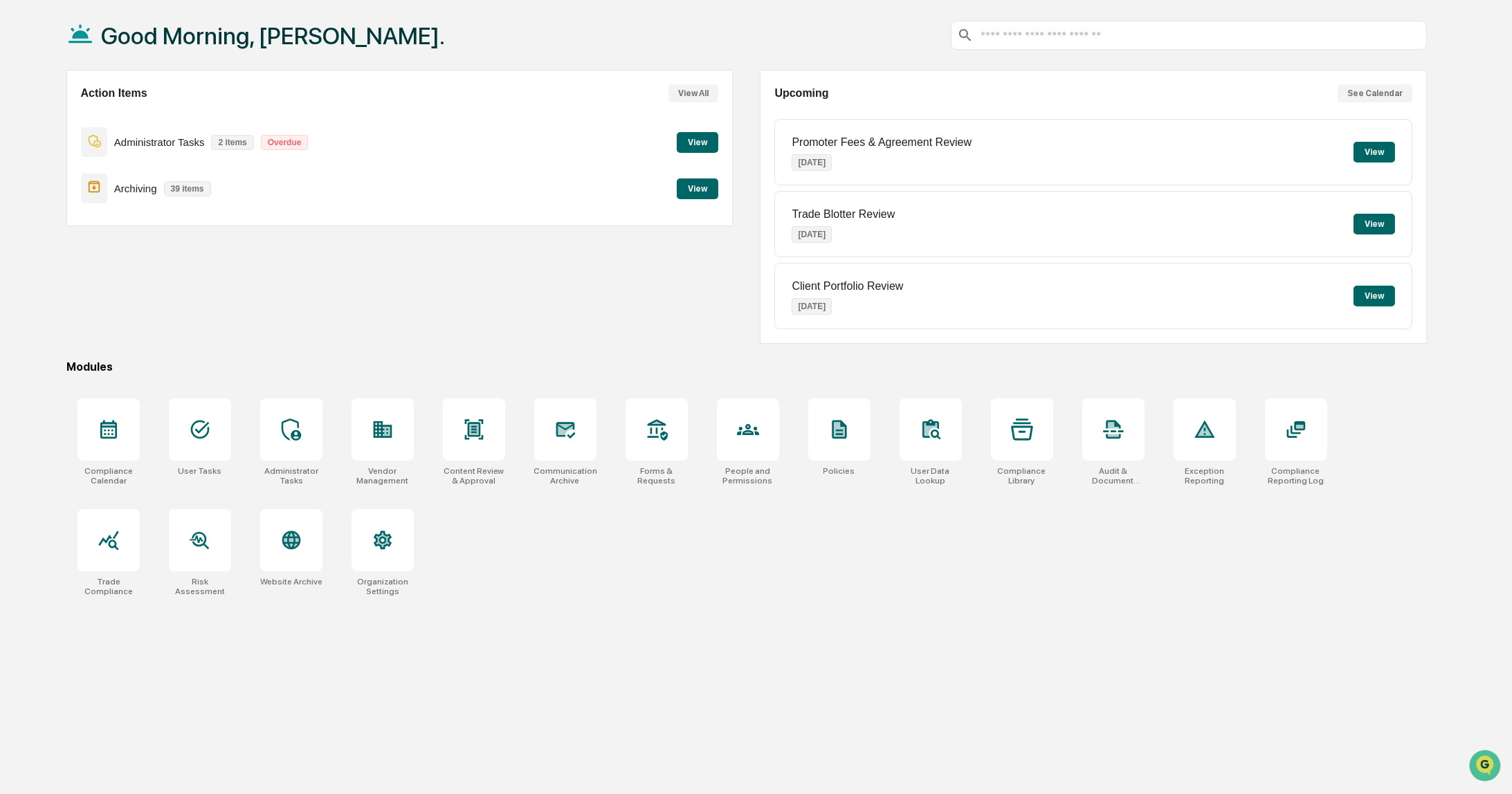
click at [693, 143] on button "View" at bounding box center [698, 142] width 42 height 21
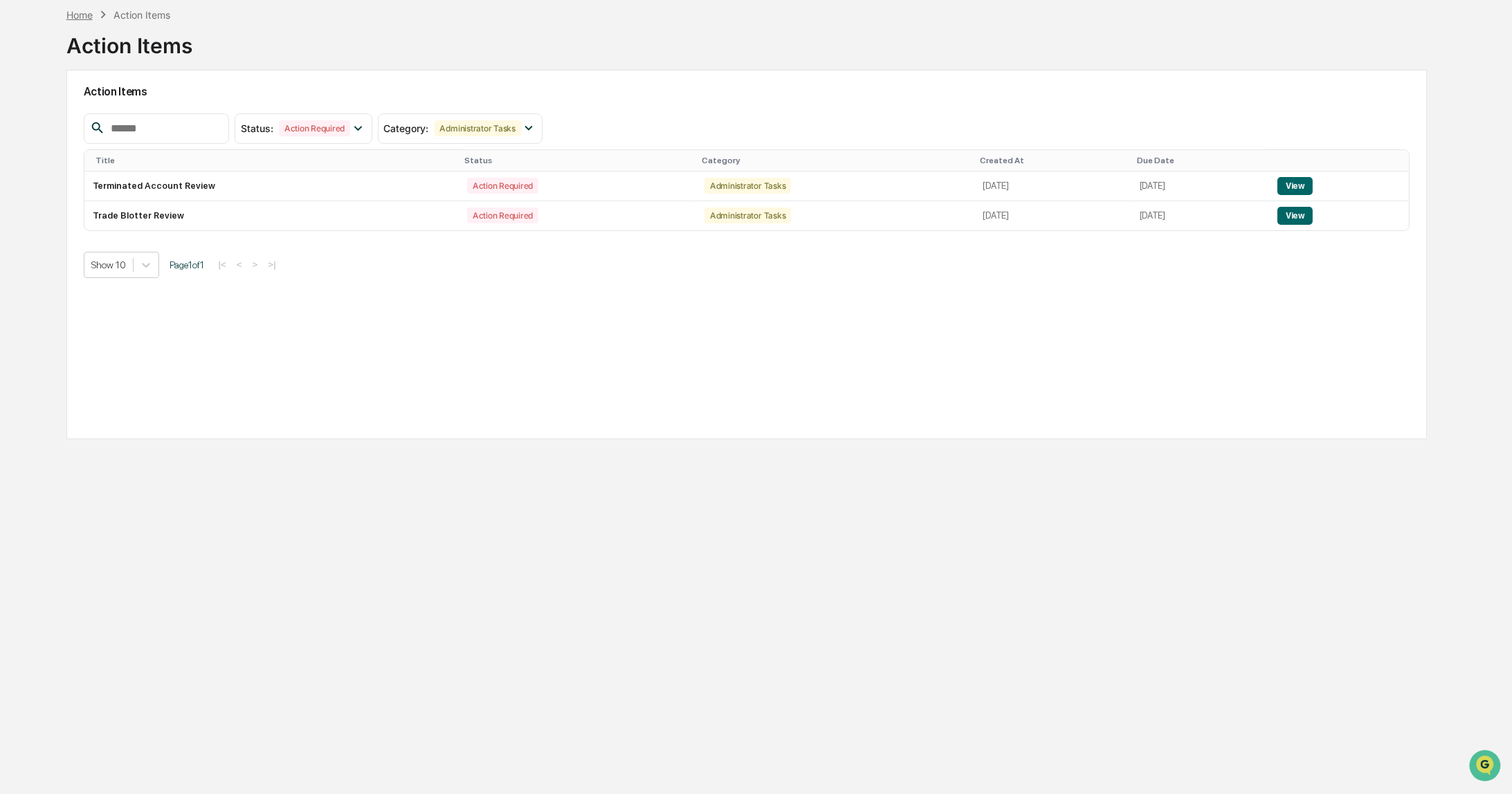
click at [70, 13] on div "Home" at bounding box center [79, 15] width 26 height 12
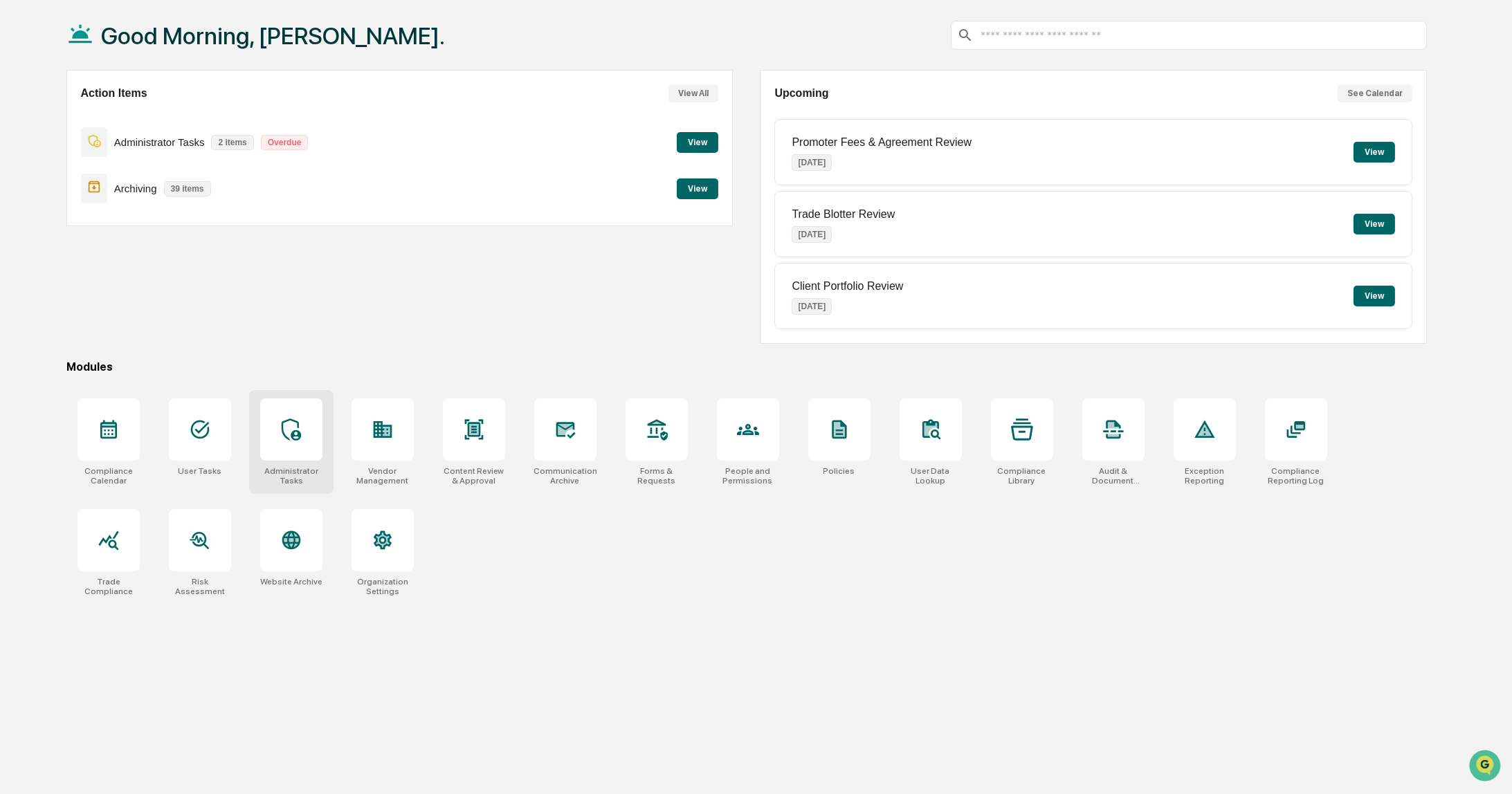
click at [301, 430] on icon at bounding box center [292, 430] width 22 height 22
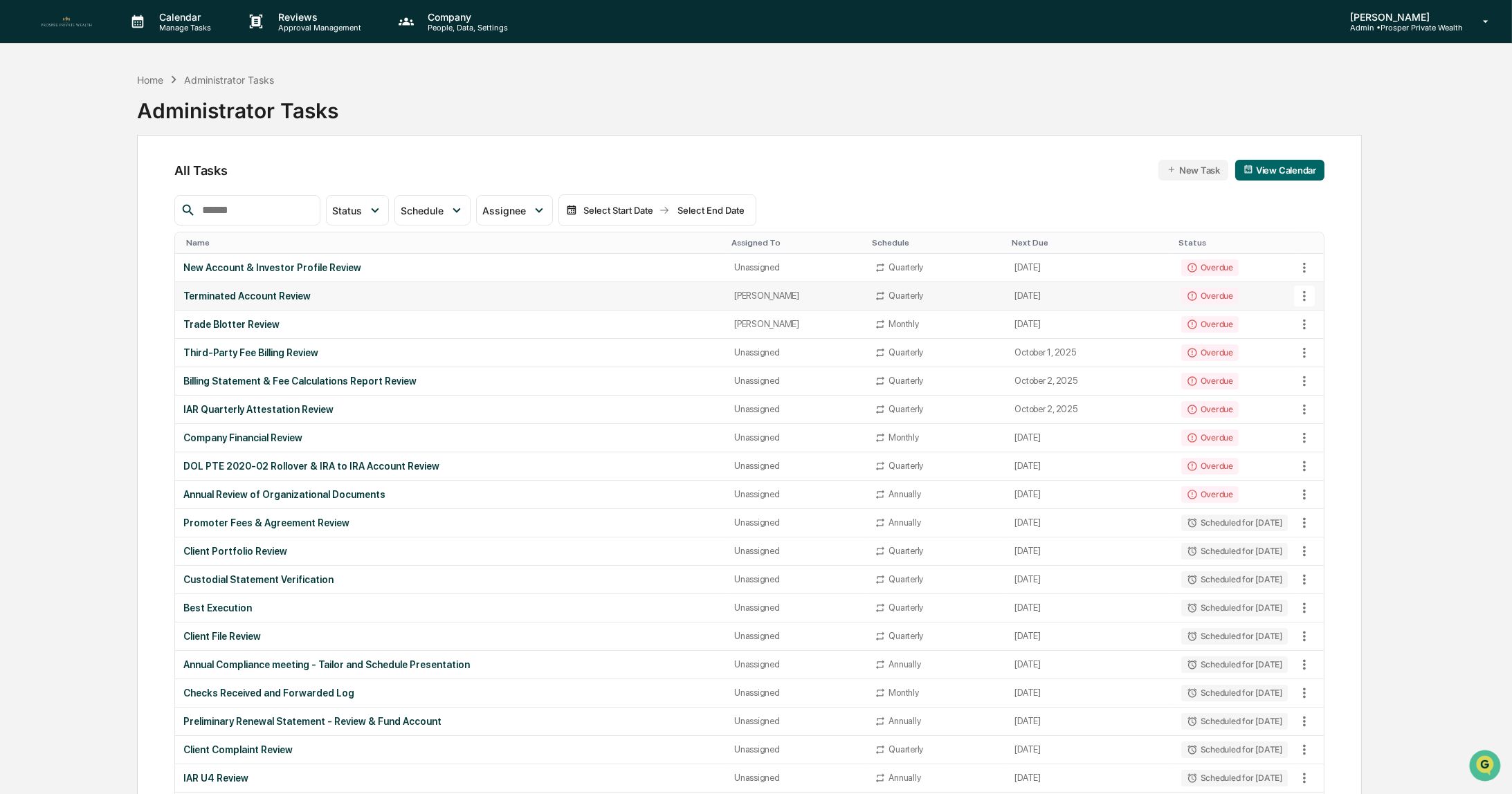
click at [295, 292] on div "Terminated Account Review" at bounding box center [451, 296] width 534 height 11
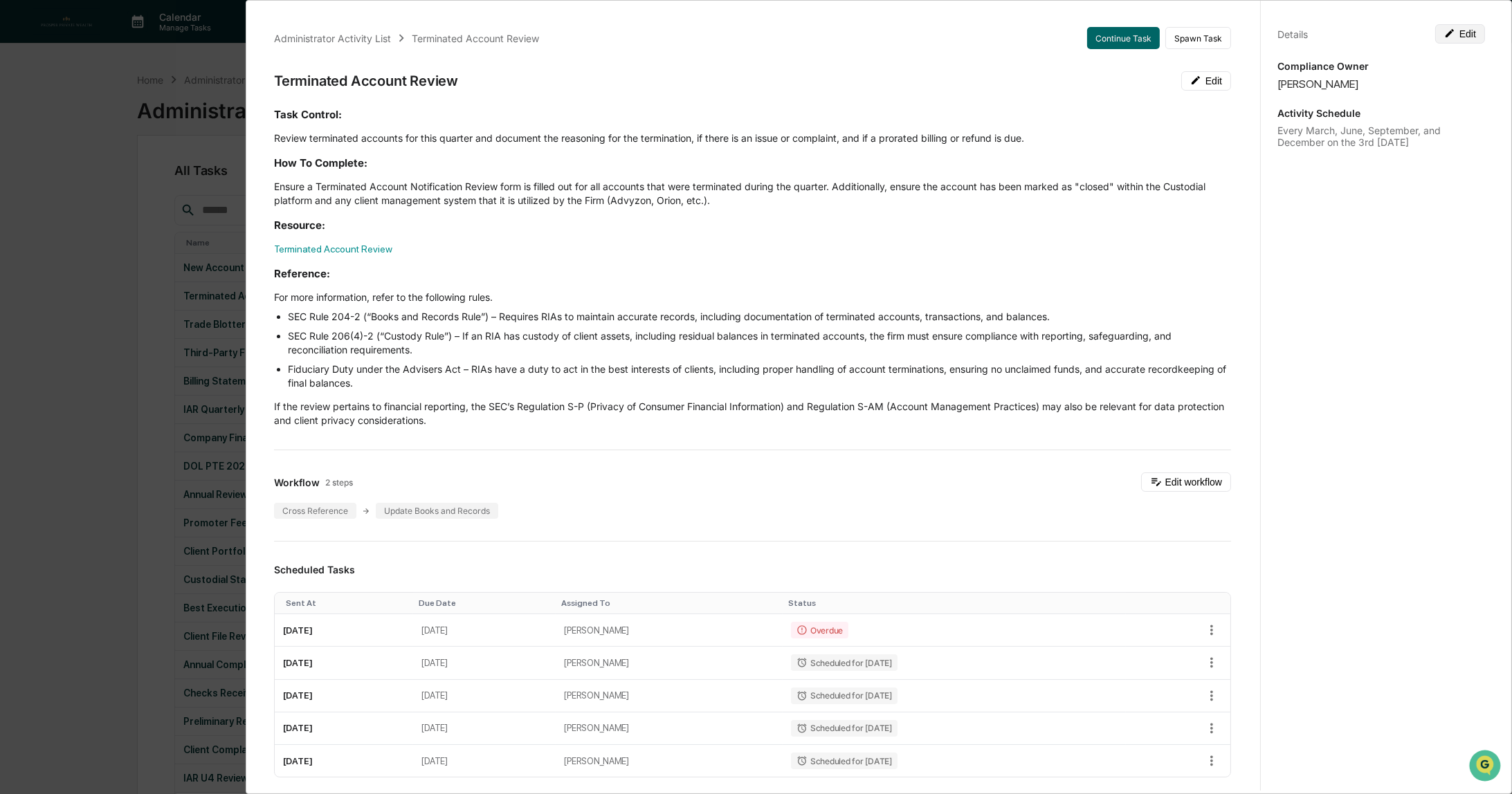
click at [1460, 34] on button "Edit" at bounding box center [1460, 34] width 50 height 19
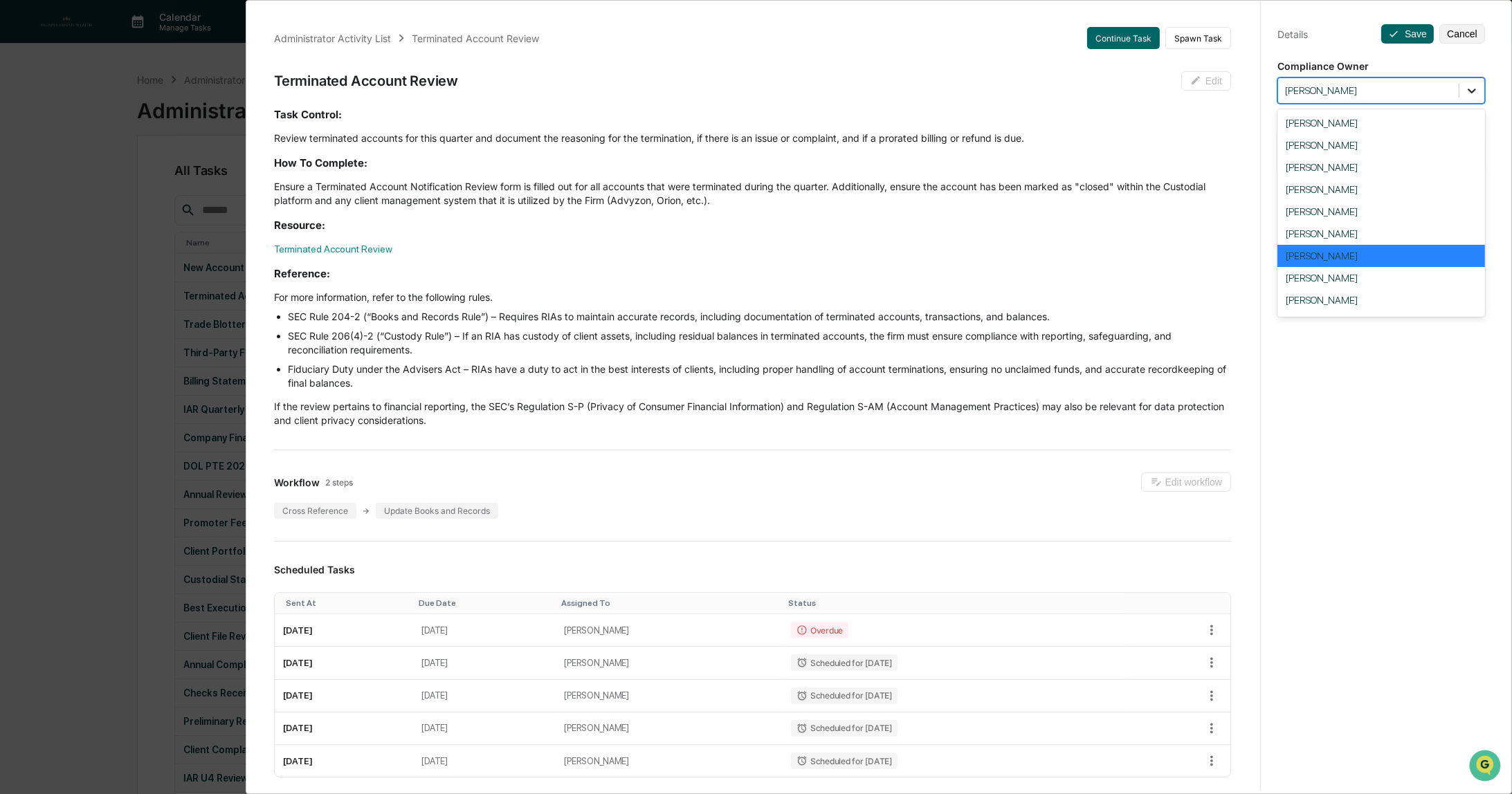
click at [1465, 92] on icon at bounding box center [1472, 91] width 14 height 14
click at [1467, 91] on icon at bounding box center [1471, 91] width 8 height 5
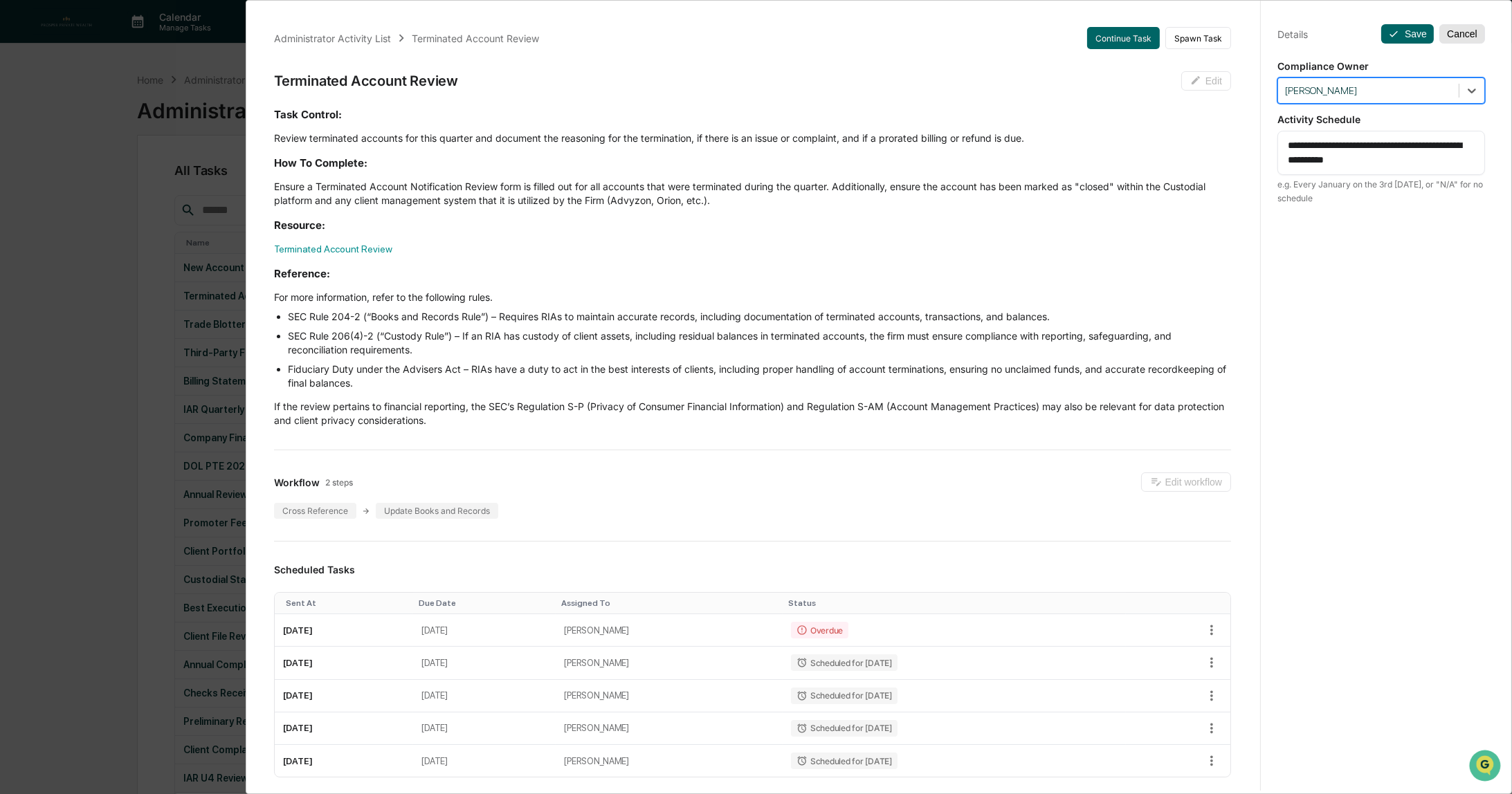
click at [1453, 36] on button "Cancel" at bounding box center [1462, 34] width 46 height 19
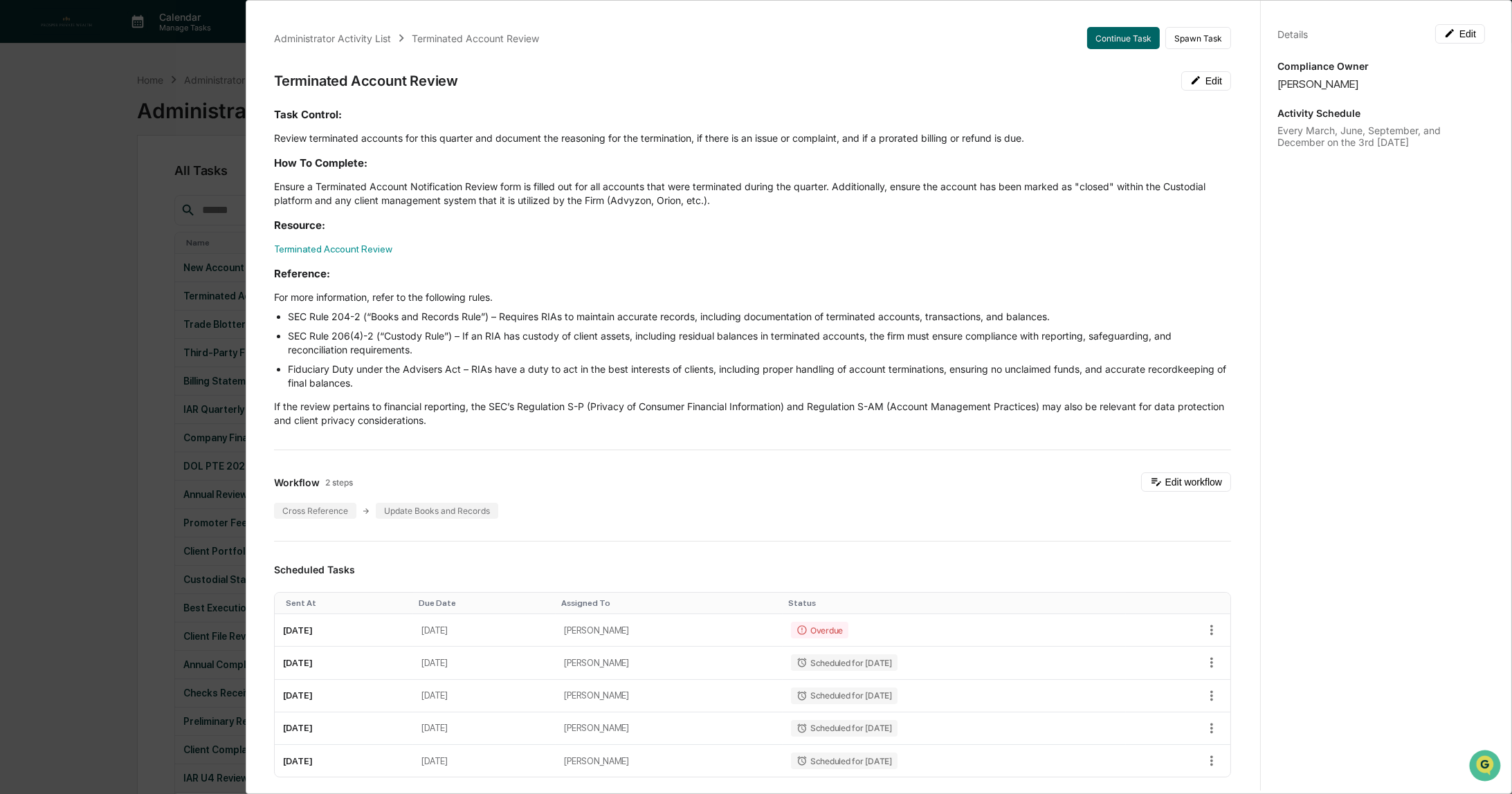
click at [567, 138] on p "Review terminated accounts for this quarter and document the reasoning for the …" at bounding box center [752, 138] width 957 height 14
drag, startPoint x: 880, startPoint y: 137, endPoint x: 1033, endPoint y: 140, distance: 153.0
click at [1033, 140] on p "Review terminated accounts for this quarter and document the reasoning for the …" at bounding box center [752, 138] width 957 height 14
click at [772, 228] on h3 "Resource:" at bounding box center [752, 226] width 957 height 15
click at [70, 306] on div "Administrator Activity List Terminated Account Review Continue Task Spawn Task …" at bounding box center [756, 397] width 1512 height 794
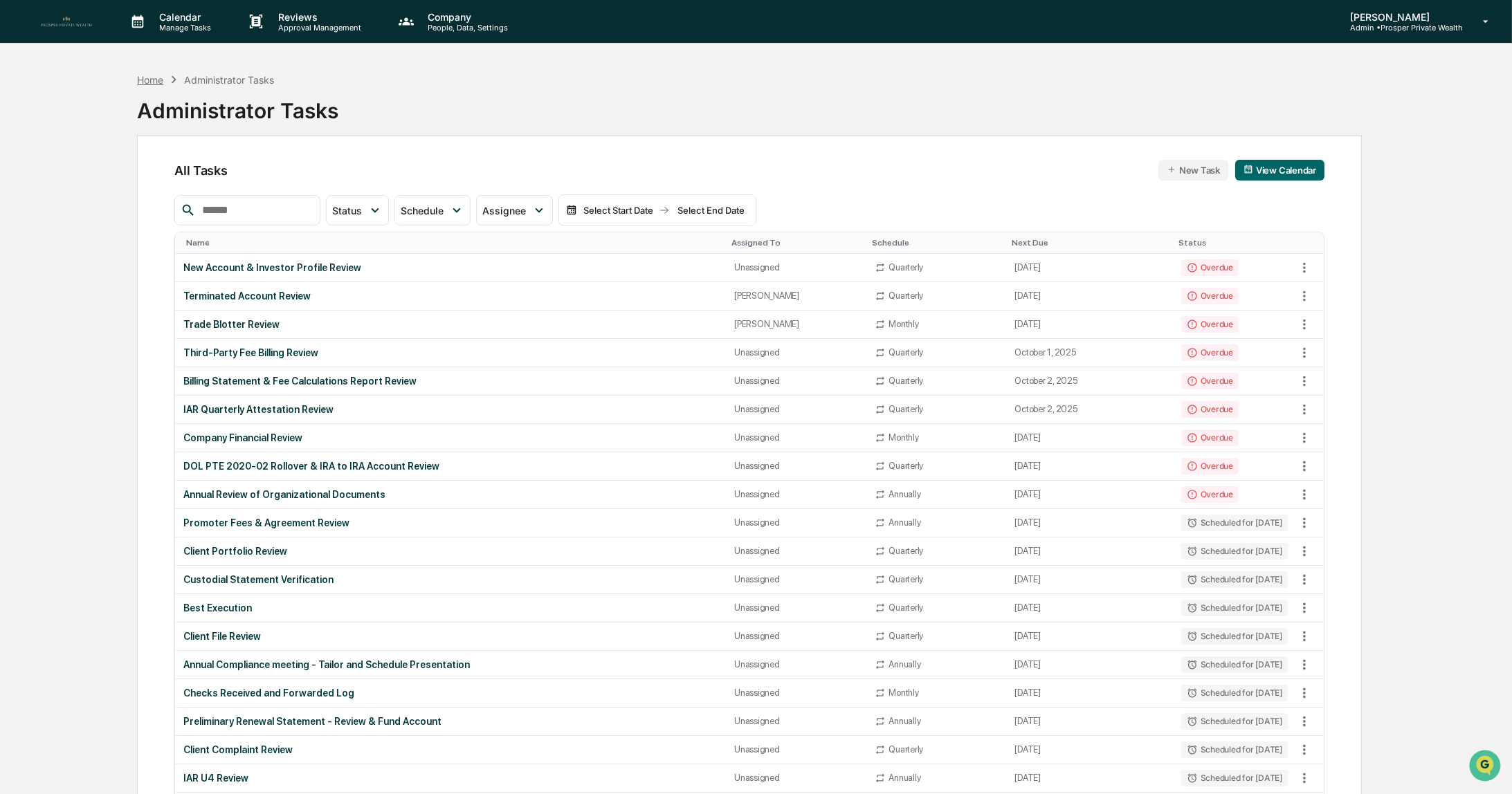
click at [147, 75] on div "Home" at bounding box center [150, 80] width 26 height 12
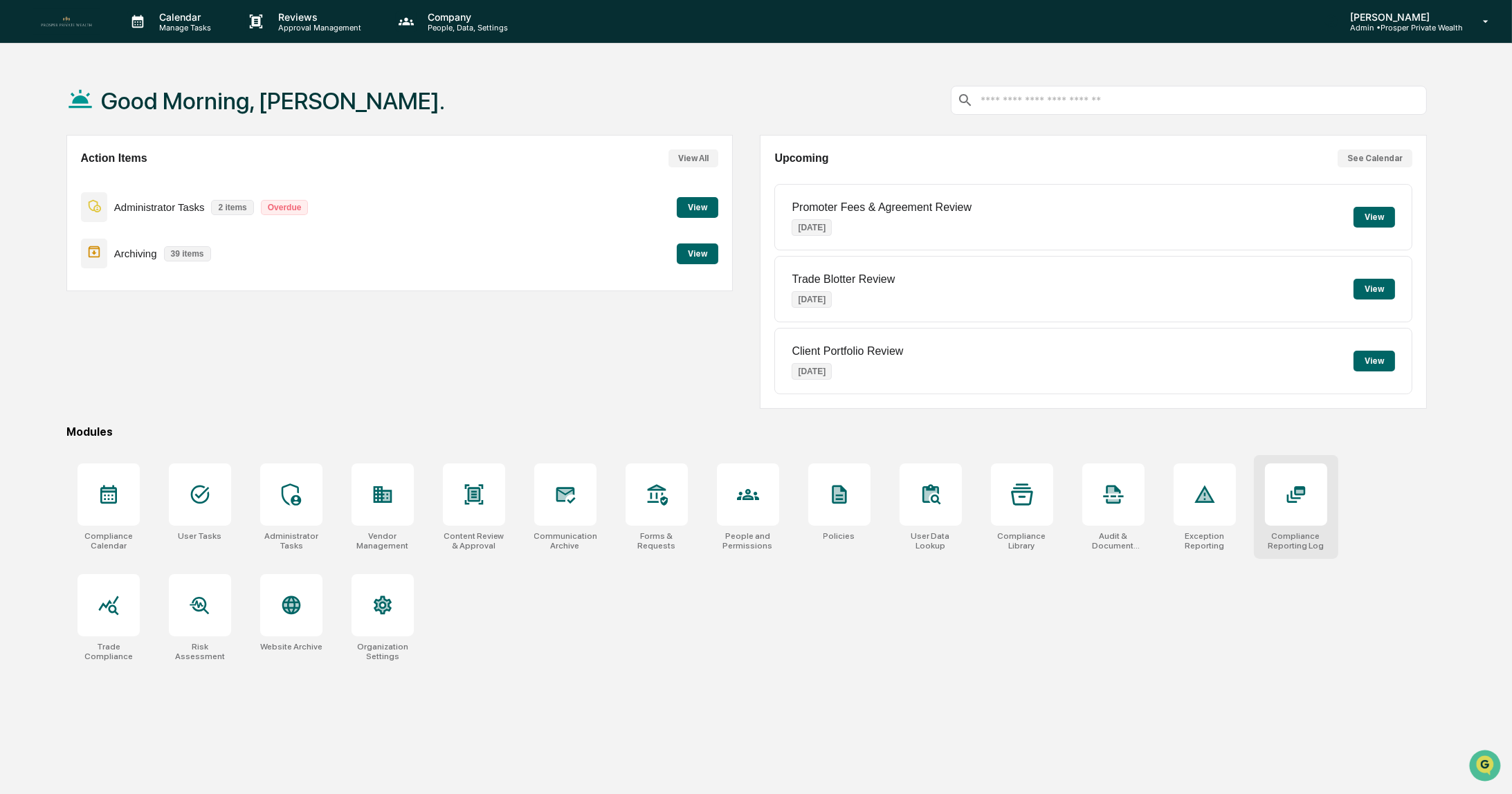
click at [1304, 499] on icon at bounding box center [1296, 495] width 22 height 22
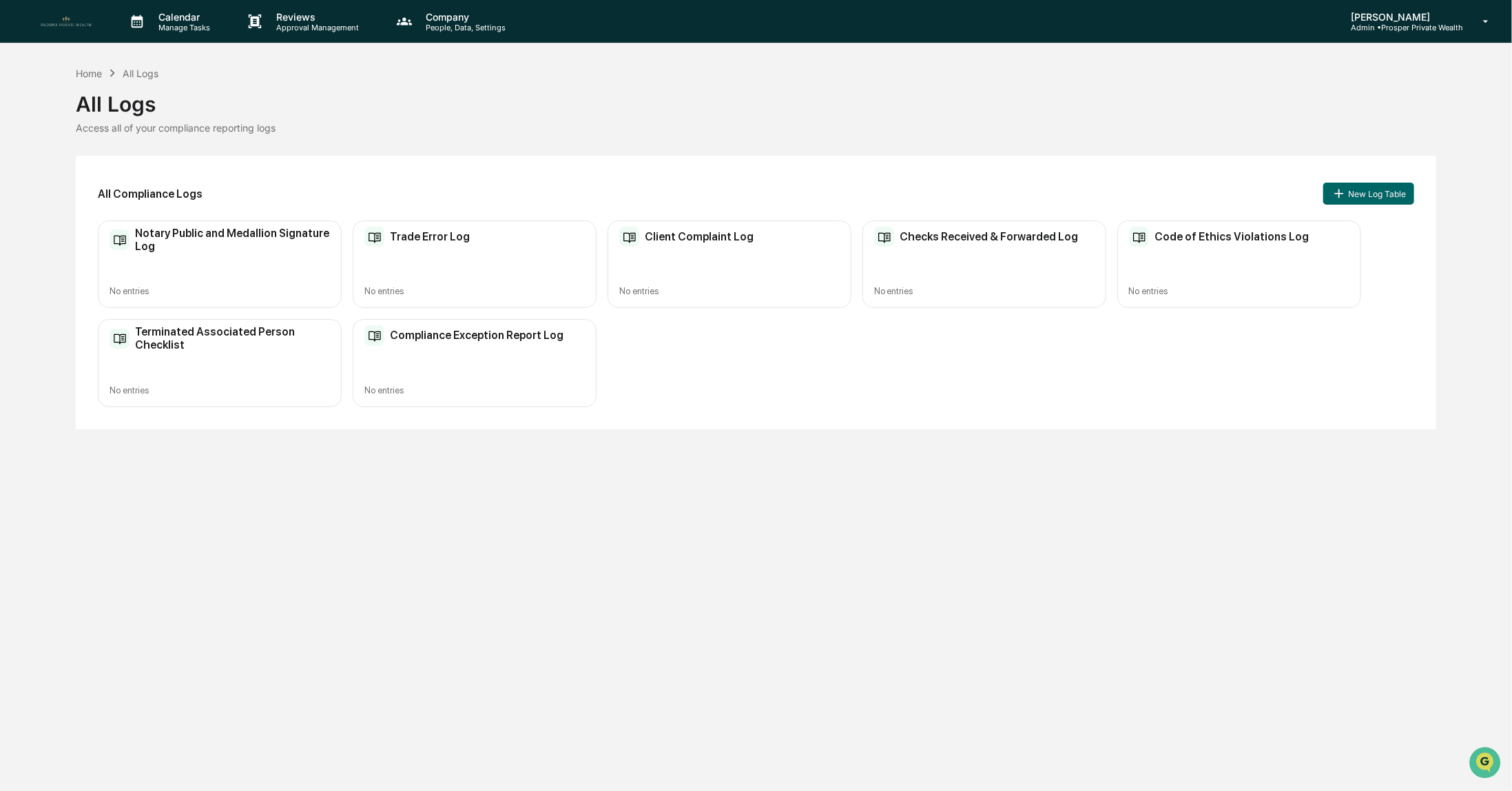
click at [149, 24] on p "Manage Tasks" at bounding box center [183, 27] width 69 height 10
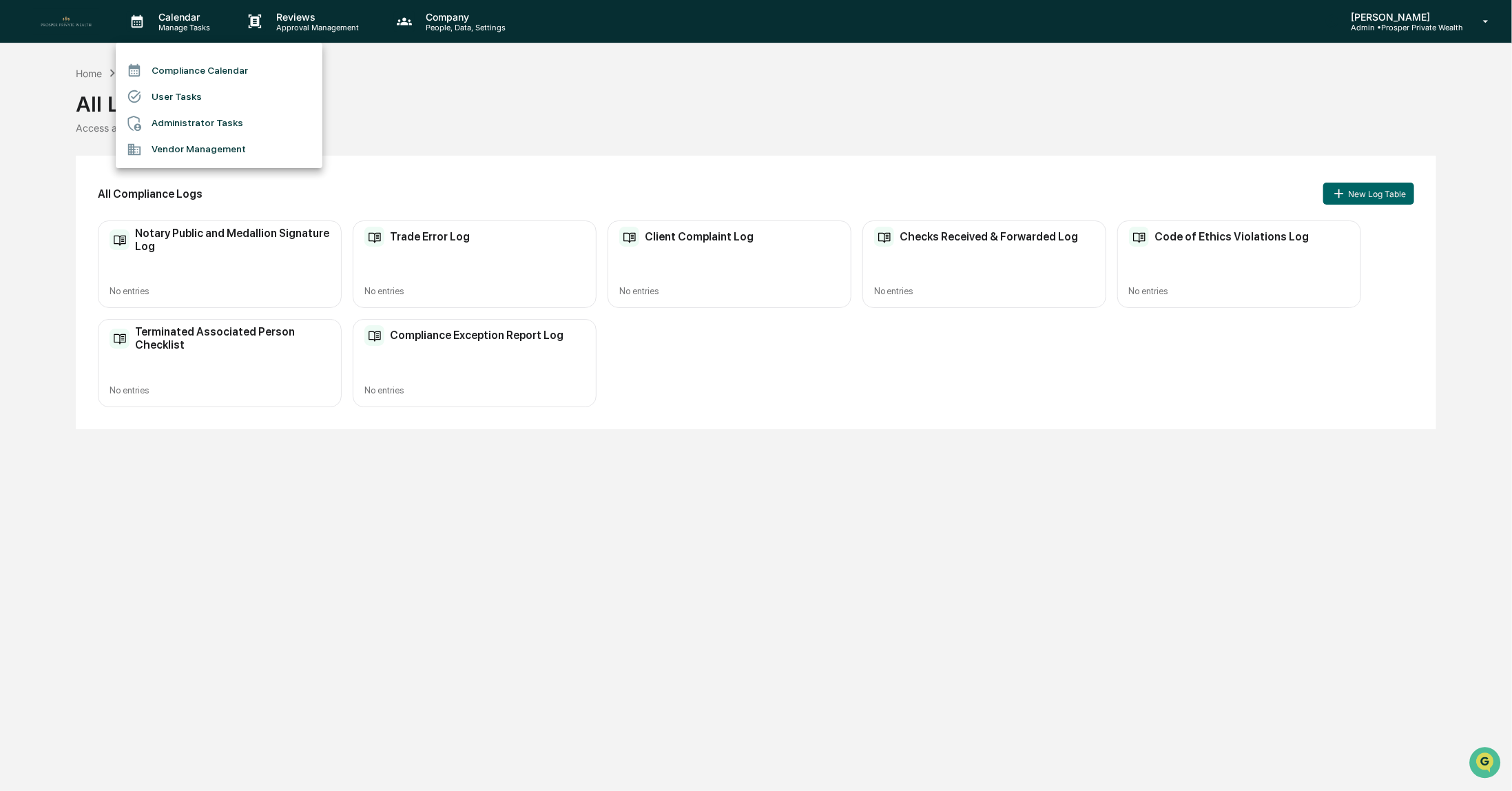
click at [174, 65] on li "Compliance Calendar" at bounding box center [219, 69] width 207 height 26
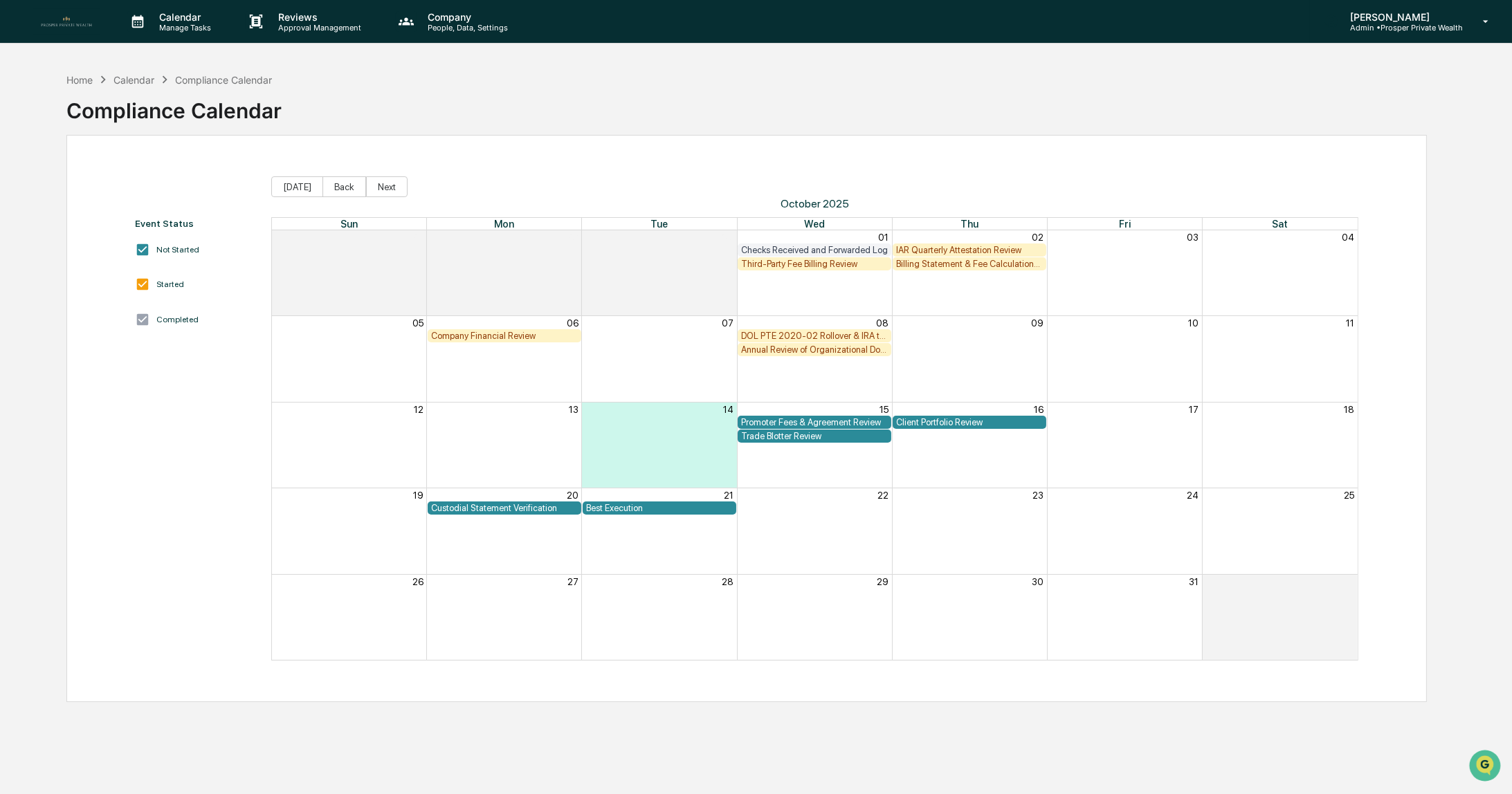
click at [1410, 27] on p "Admin • Prosper Private Wealth" at bounding box center [1401, 27] width 124 height 10
click at [84, 82] on div at bounding box center [759, 397] width 1519 height 794
click at [82, 82] on div "Home" at bounding box center [79, 80] width 26 height 12
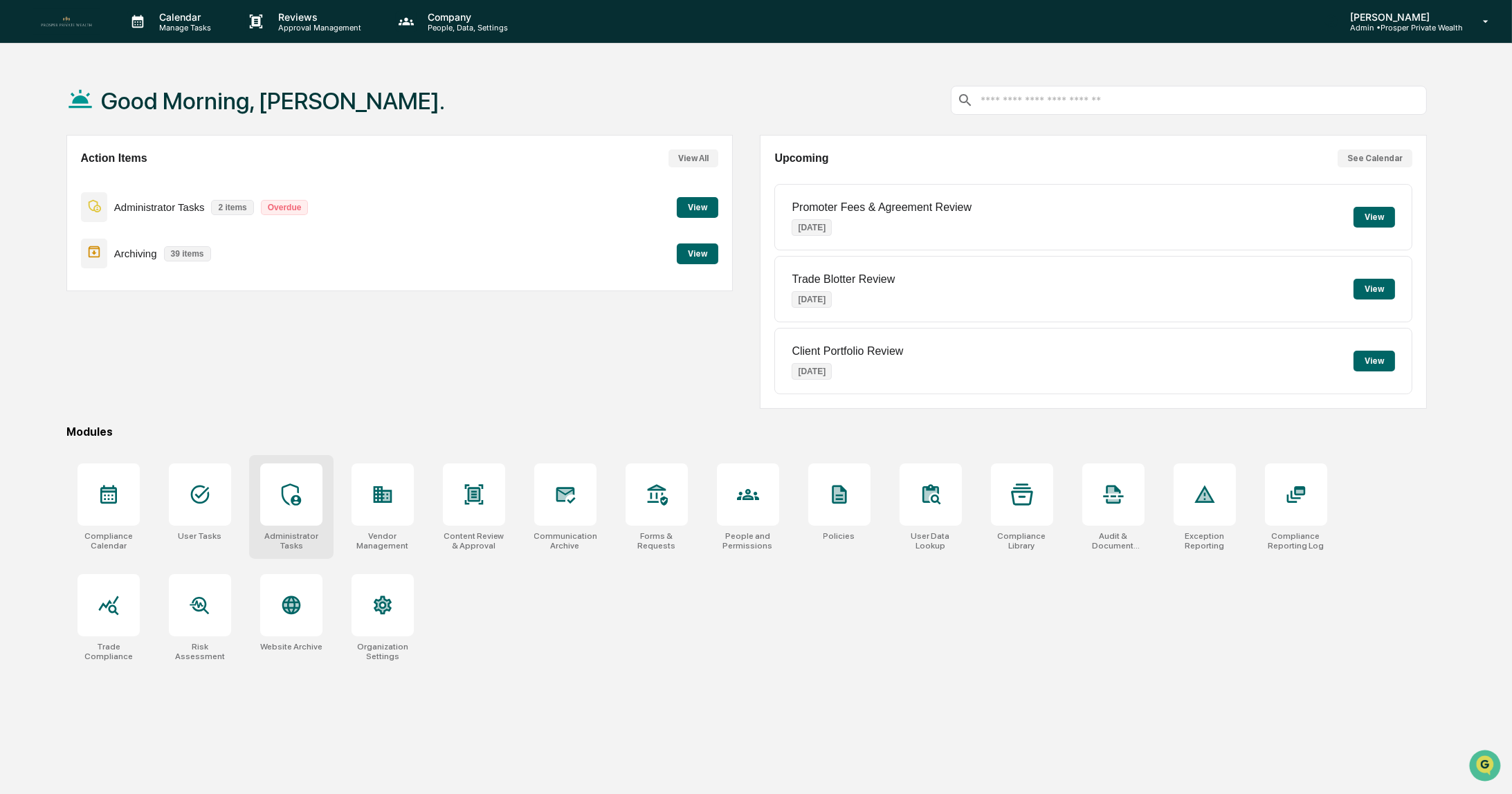
click at [287, 490] on icon at bounding box center [292, 495] width 22 height 22
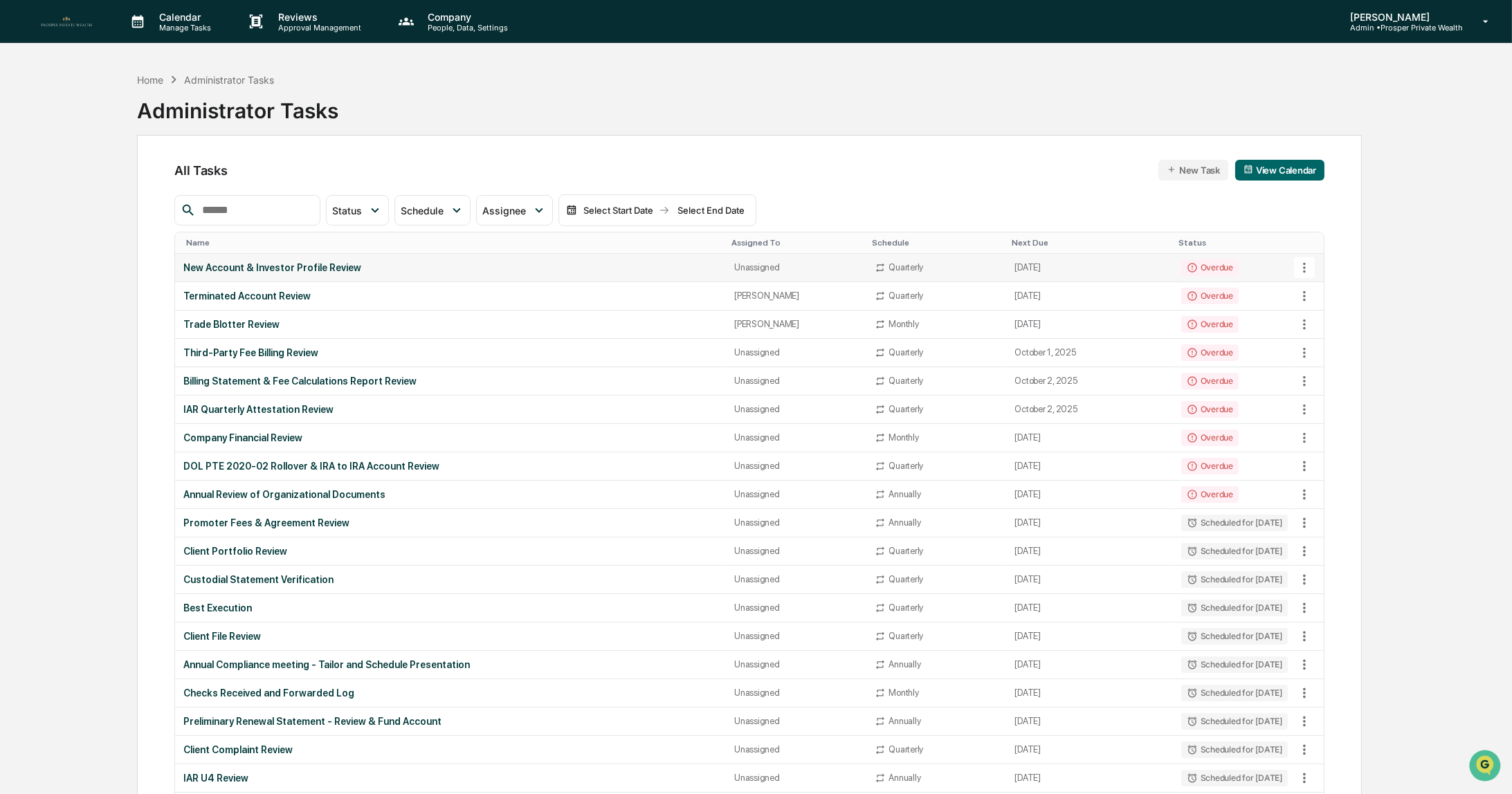
click at [312, 266] on div "New Account & Investor Profile Review" at bounding box center [451, 267] width 534 height 11
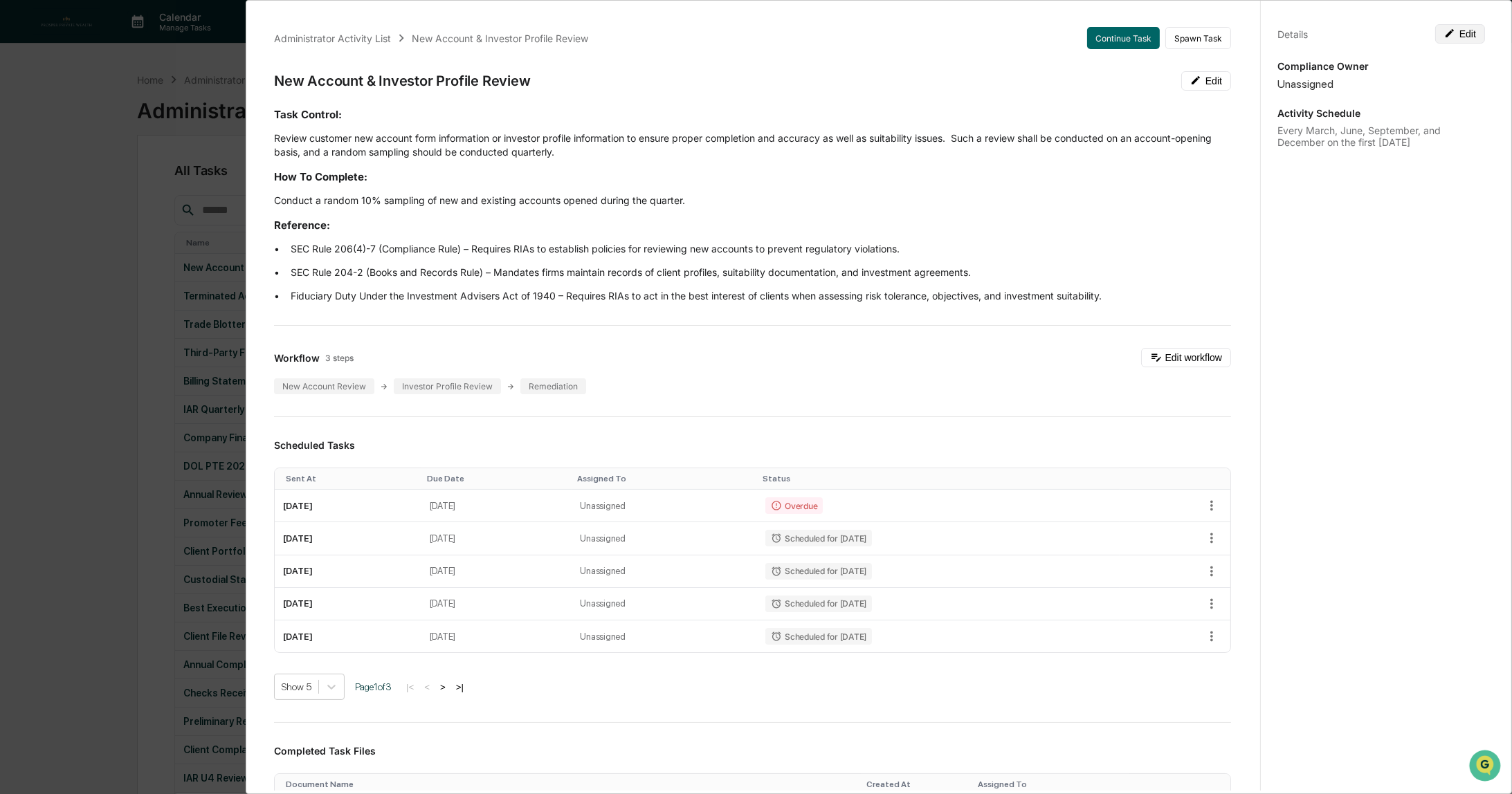
click at [1447, 34] on icon at bounding box center [1450, 33] width 11 height 11
click at [1465, 93] on icon at bounding box center [1472, 91] width 14 height 14
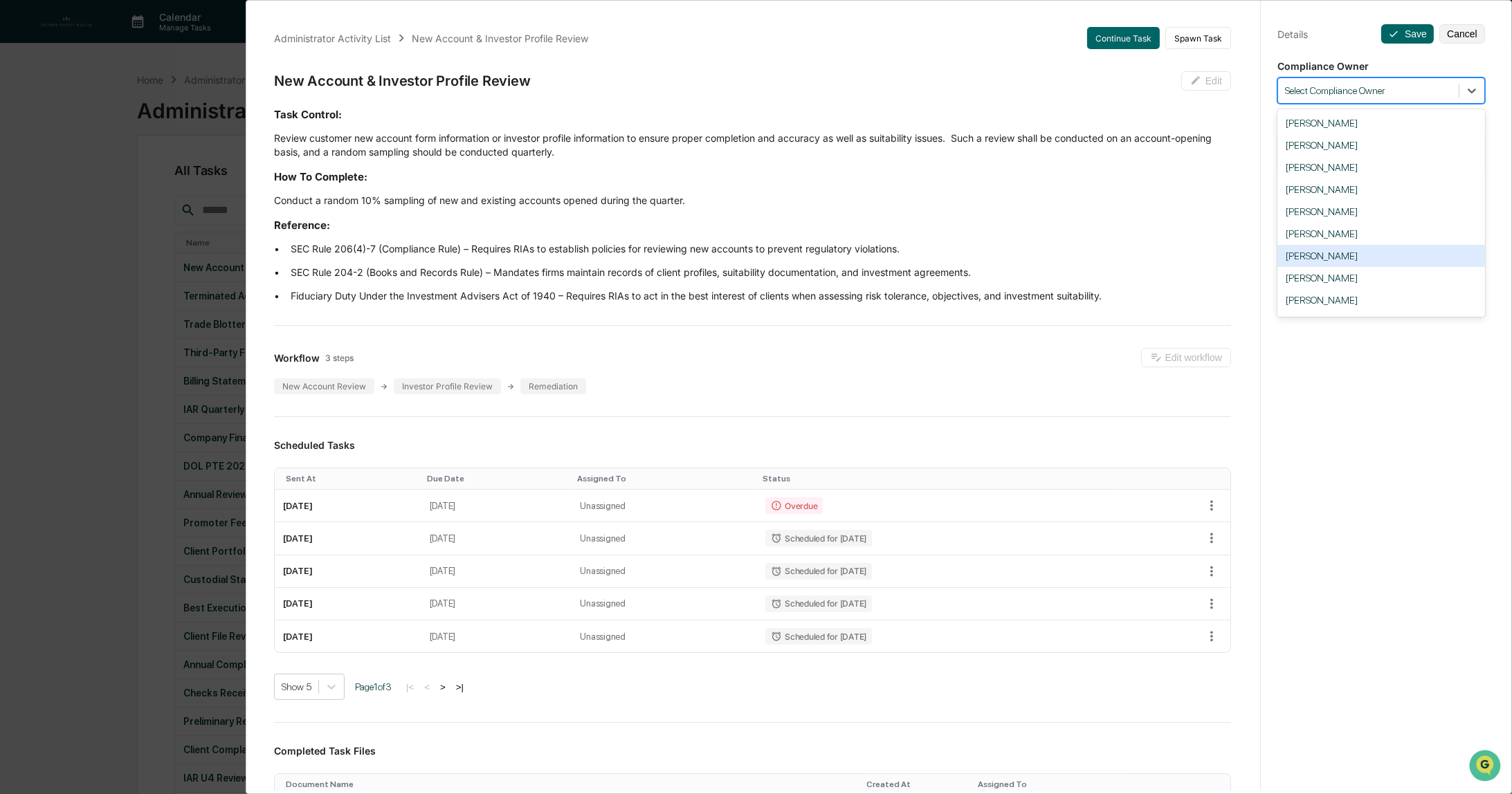
click at [1356, 258] on div "[PERSON_NAME]" at bounding box center [1381, 256] width 208 height 22
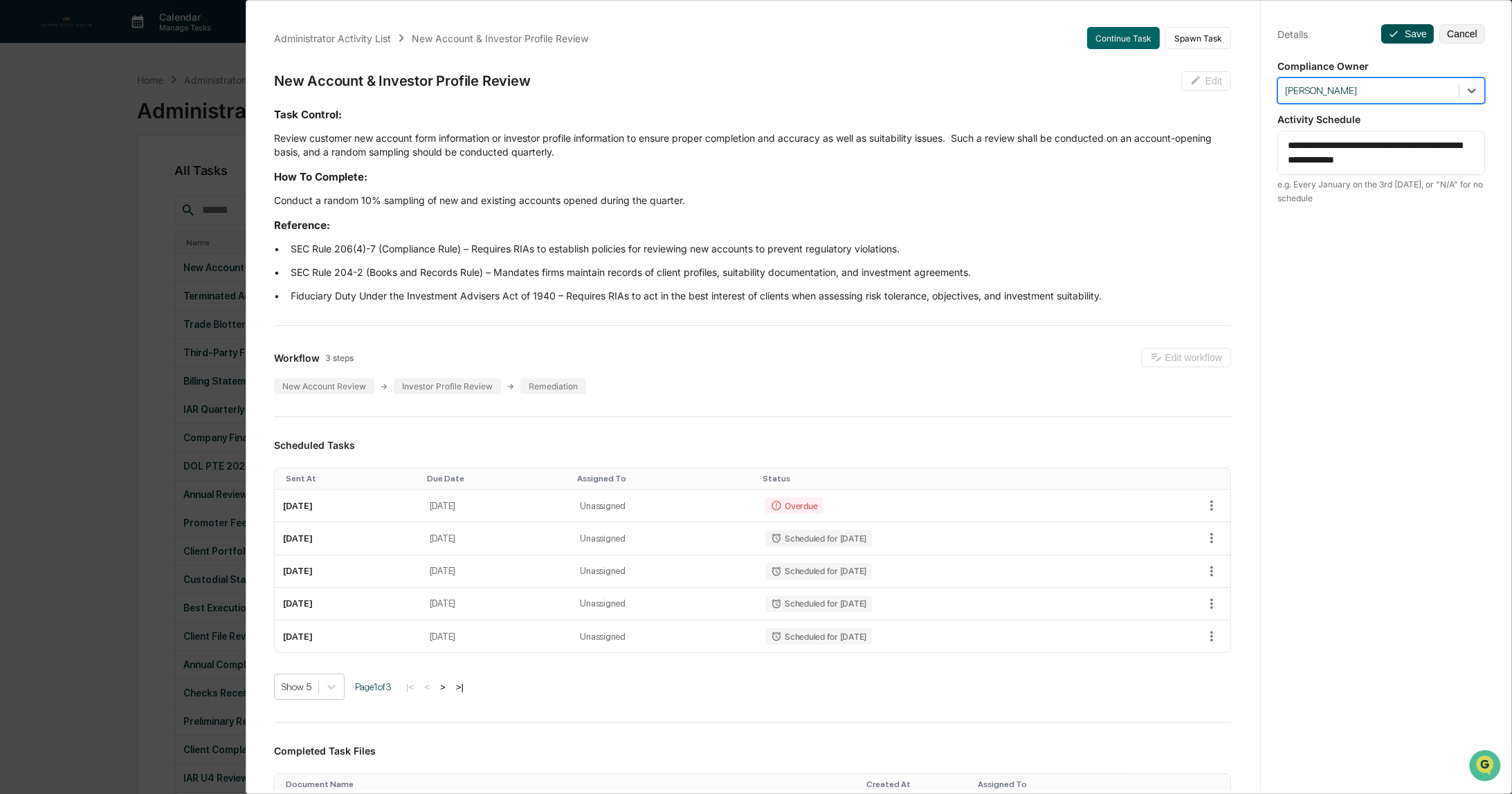
click at [1398, 36] on button "Save" at bounding box center [1407, 34] width 53 height 19
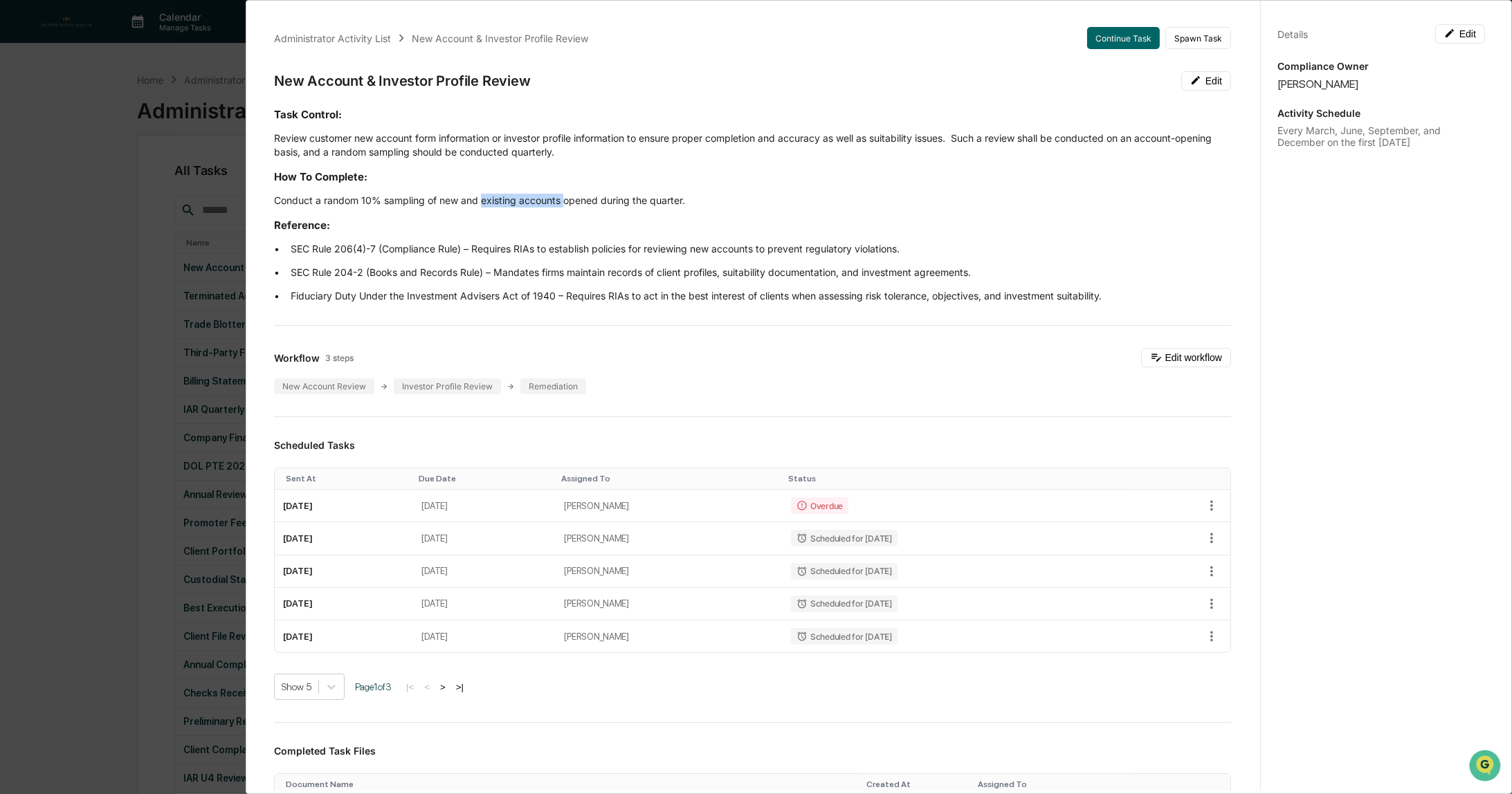
drag, startPoint x: 483, startPoint y: 200, endPoint x: 566, endPoint y: 206, distance: 83.2
click at [566, 206] on p "Conduct a random 10% sampling of new and existing accounts opened during the qu…" at bounding box center [752, 200] width 957 height 14
click at [566, 223] on h3 "Reference:" at bounding box center [752, 226] width 957 height 15
click at [60, 286] on div "Administrator Activity List New Account & Investor Profile Review Continue Task…" at bounding box center [756, 397] width 1512 height 794
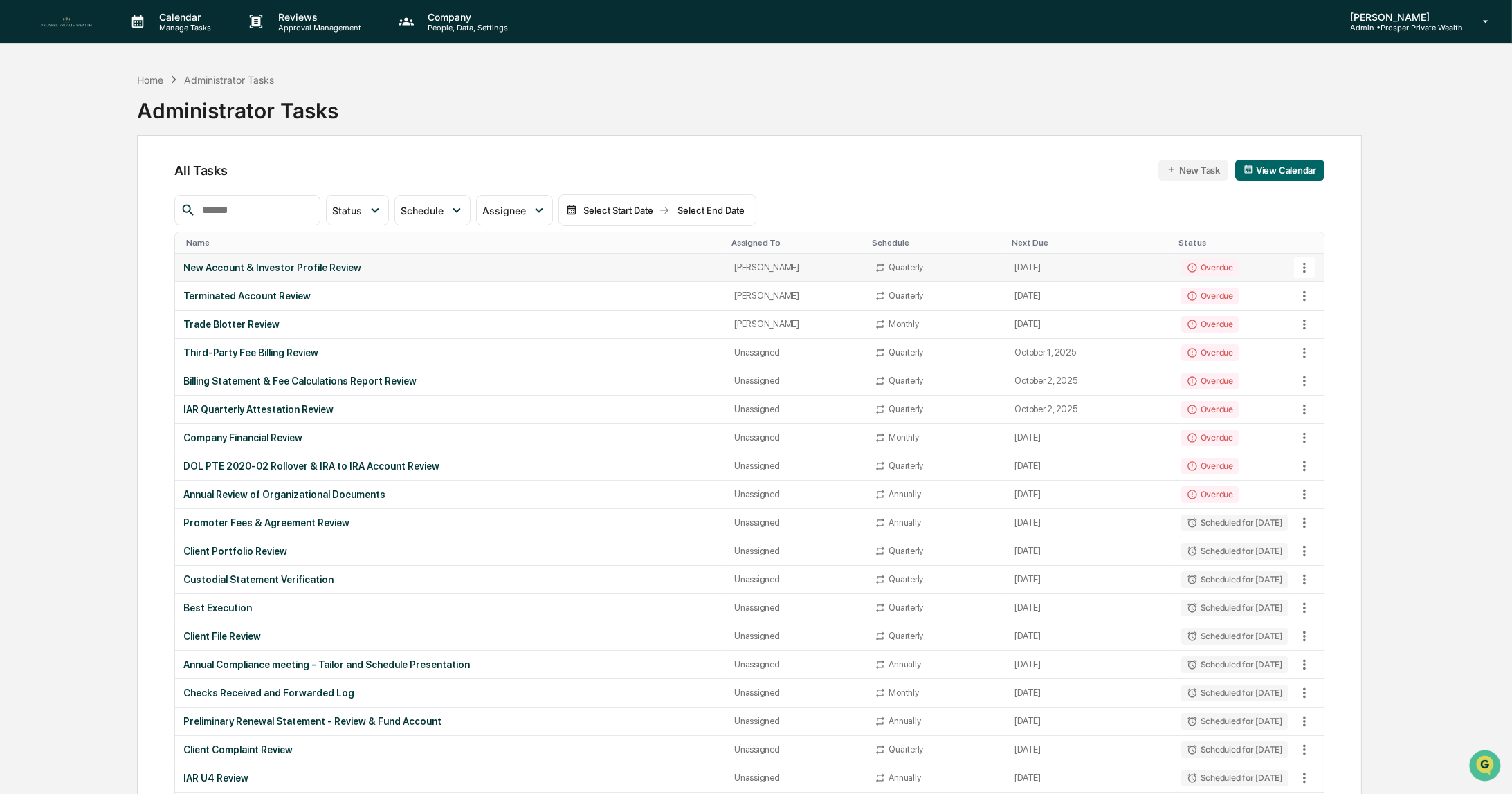
click at [295, 267] on div "New Account & Investor Profile Review" at bounding box center [451, 267] width 534 height 11
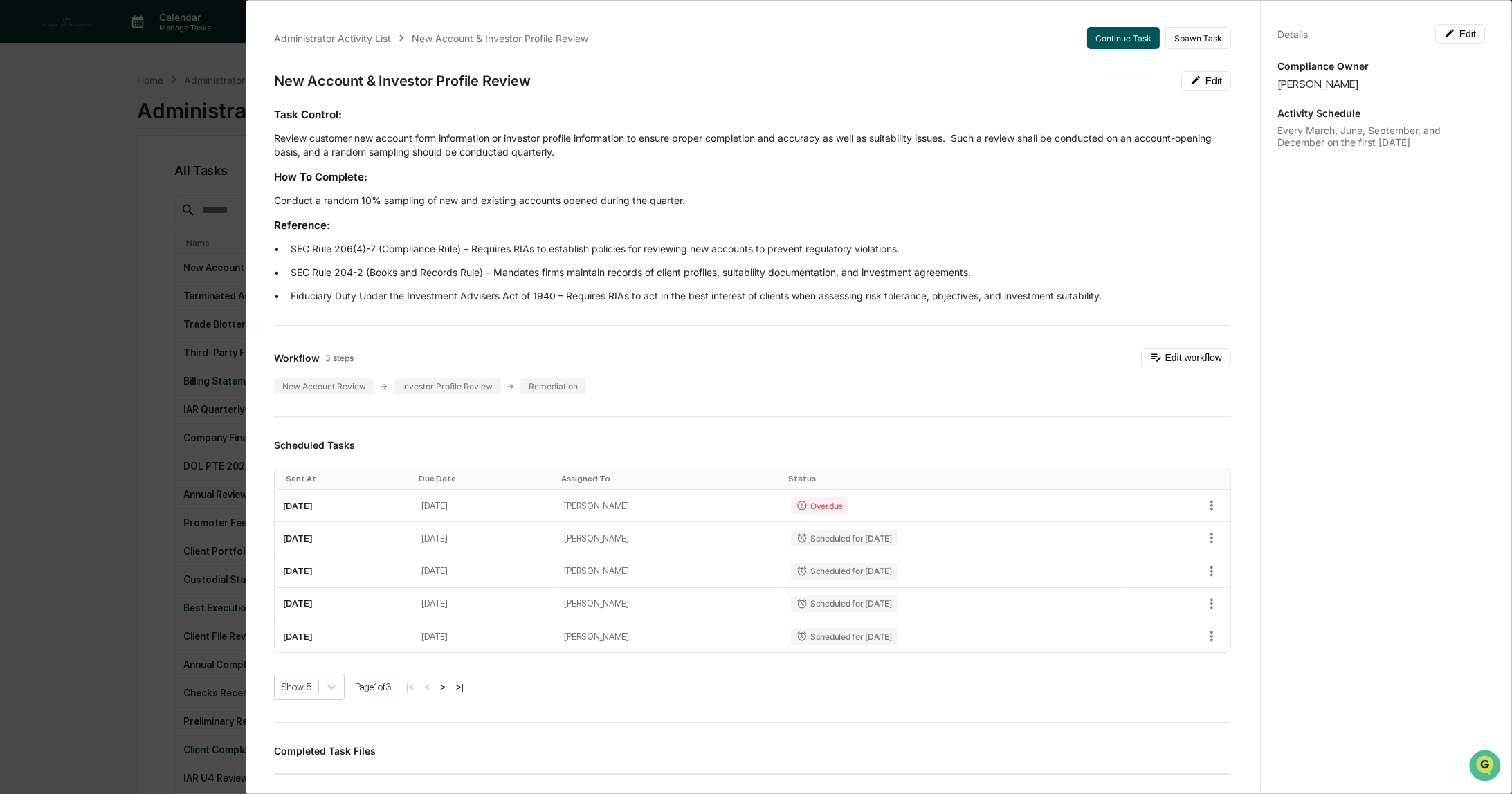
click at [1110, 40] on button "Continue Task" at bounding box center [1124, 38] width 73 height 22
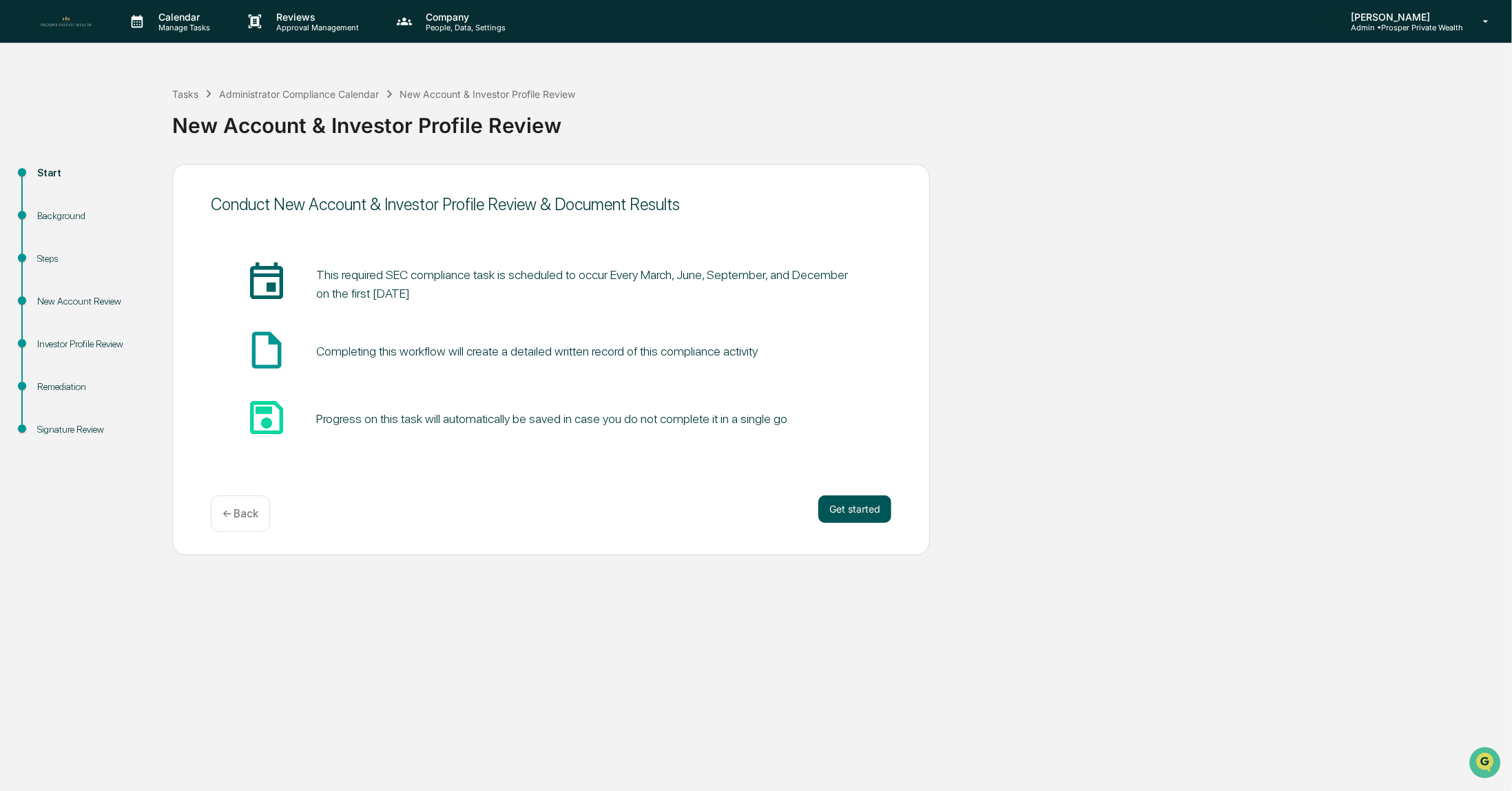
click at [851, 512] on button "Get started" at bounding box center [855, 509] width 73 height 27
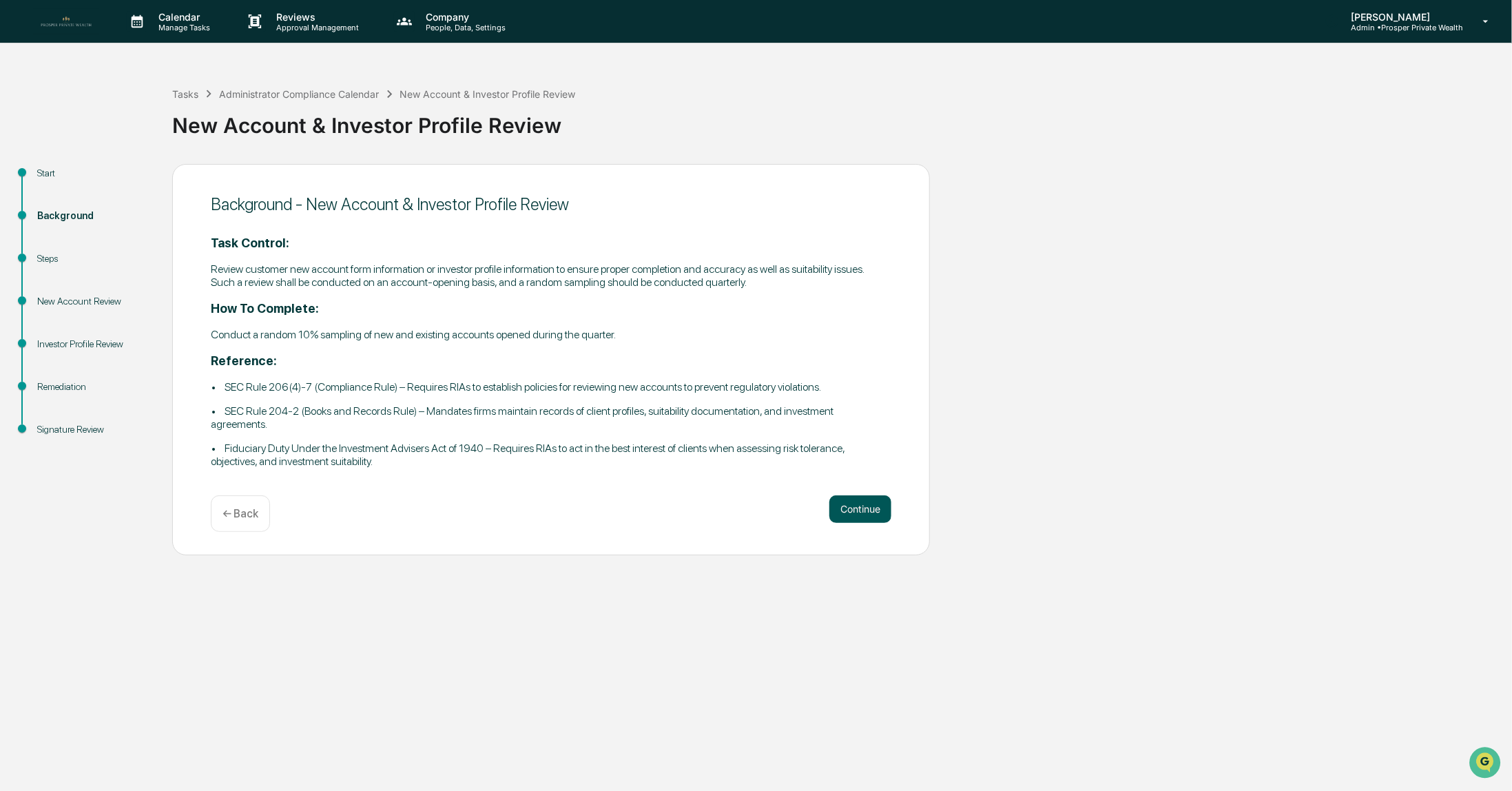
click at [854, 507] on button "Continue" at bounding box center [860, 509] width 62 height 27
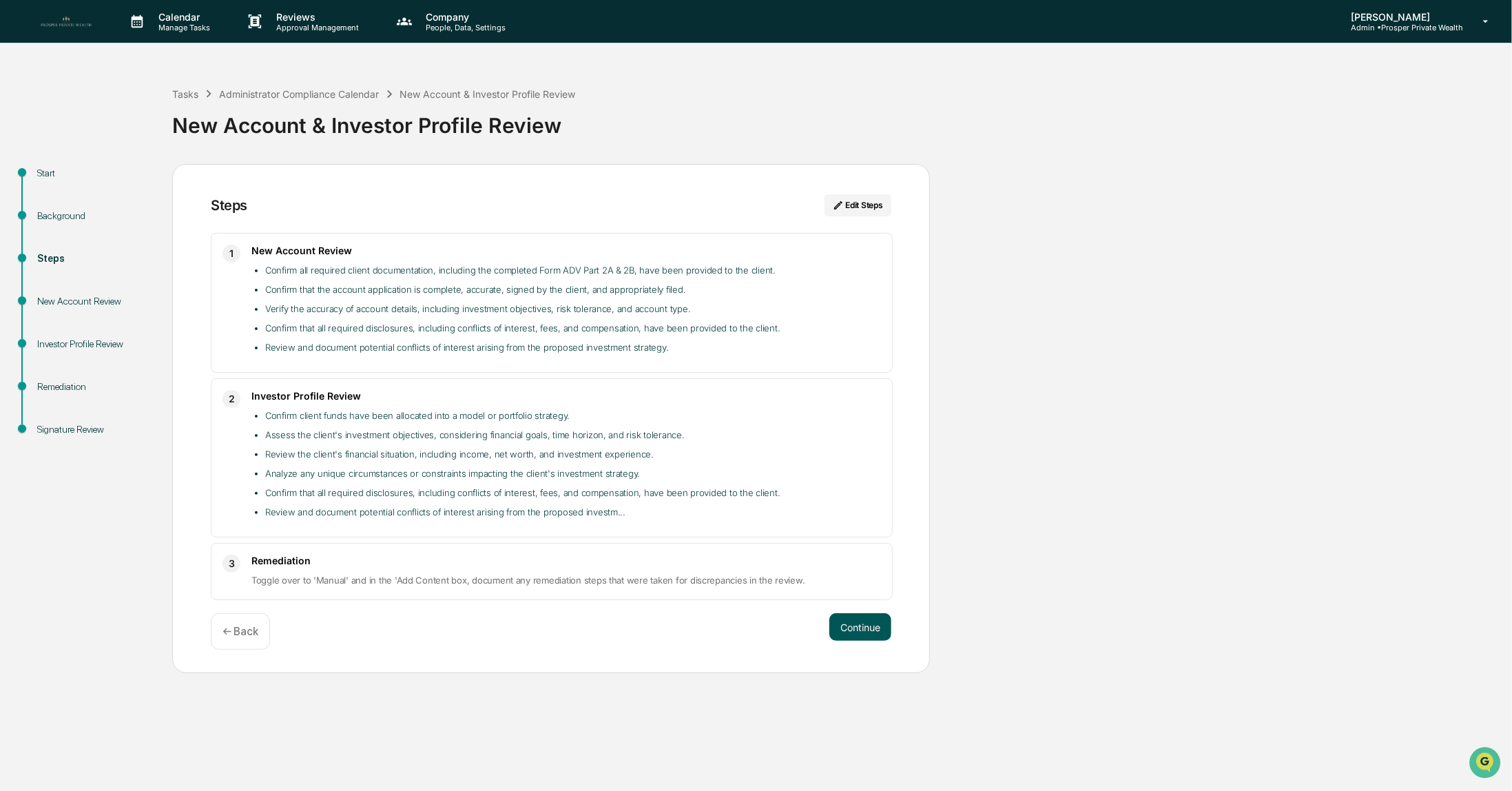
click at [848, 631] on button "Continue" at bounding box center [860, 627] width 62 height 27
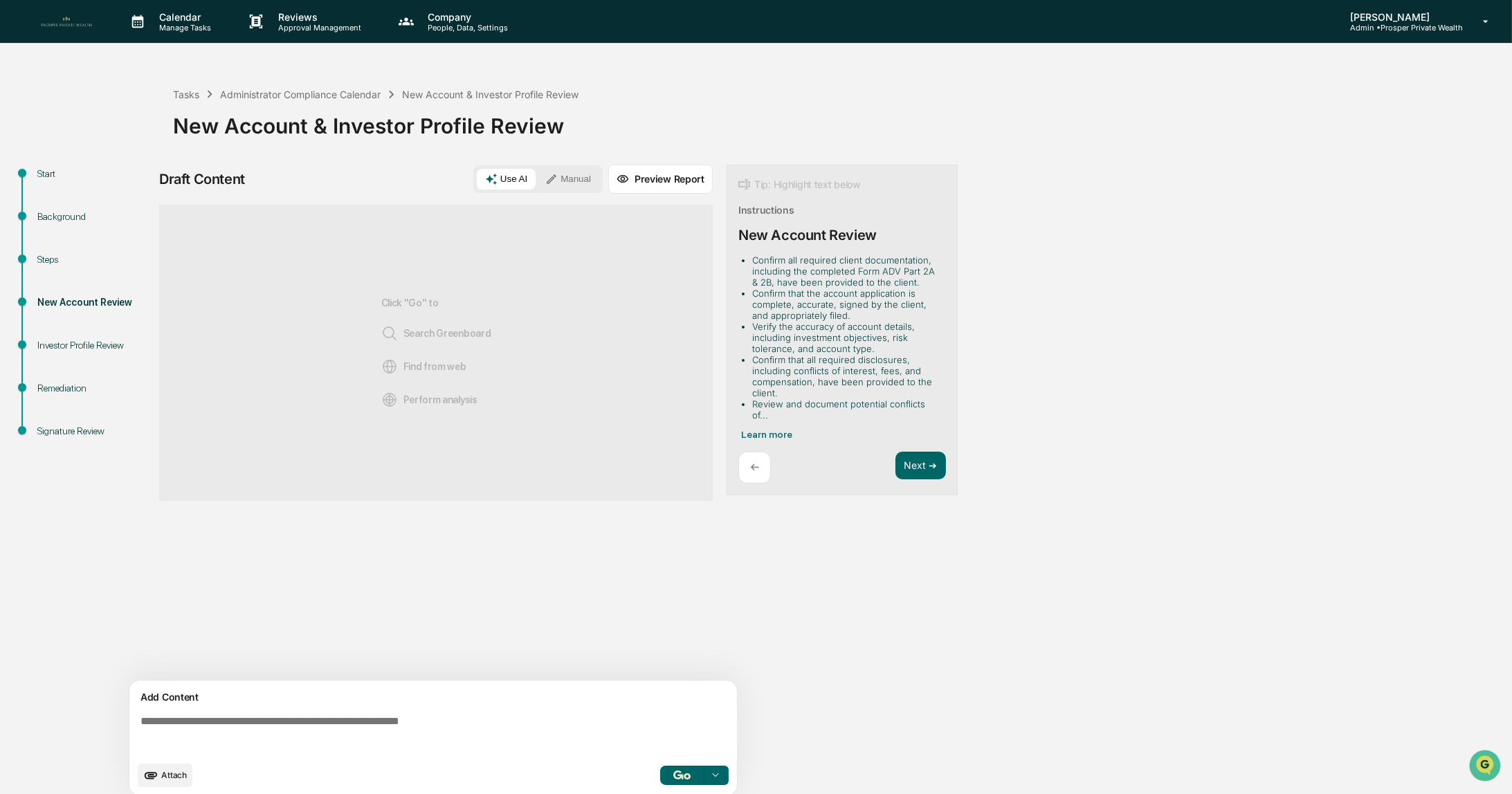
click at [575, 180] on button "Manual" at bounding box center [568, 179] width 62 height 21
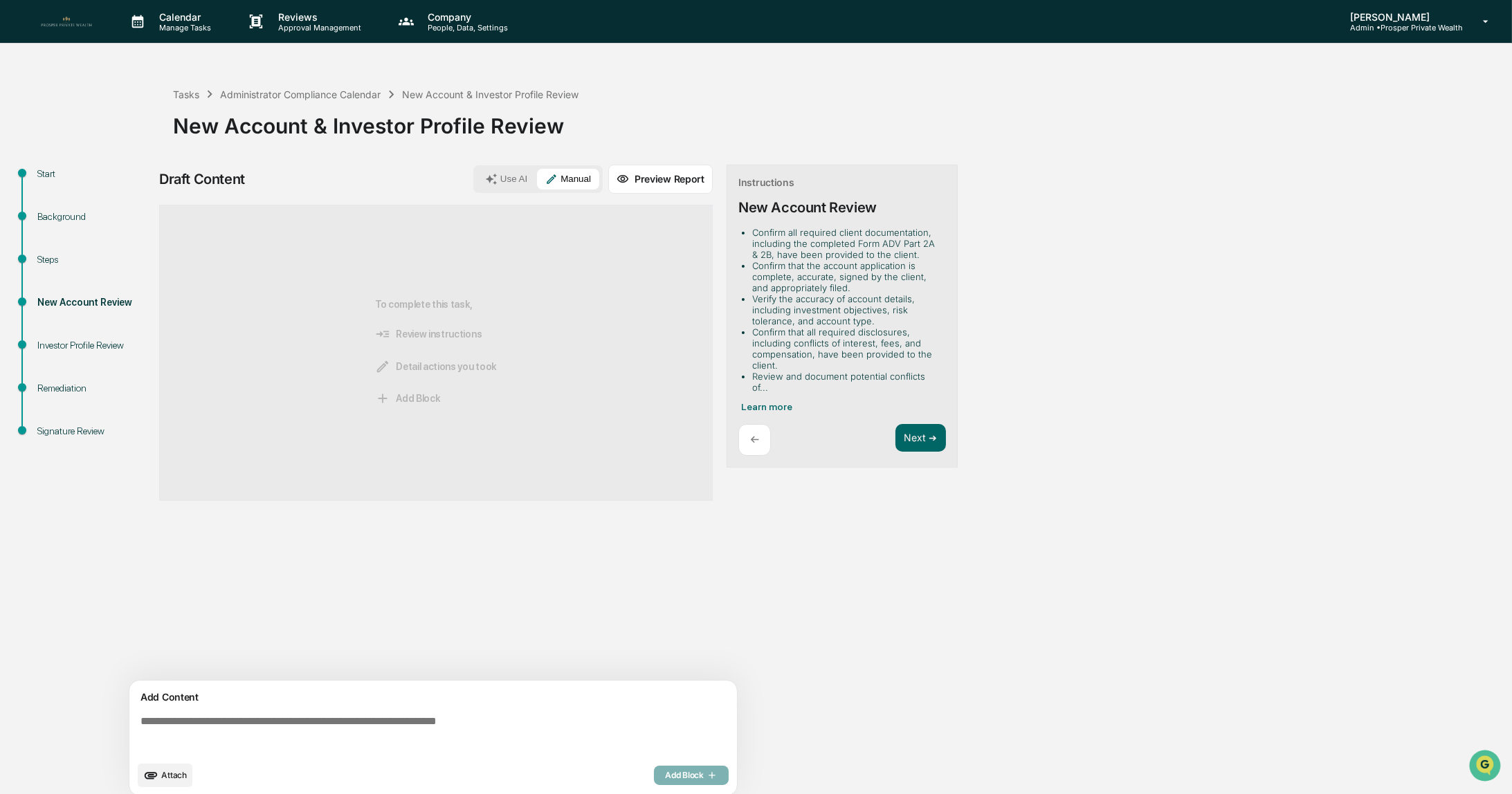
click at [167, 773] on span "Attach" at bounding box center [174, 775] width 25 height 10
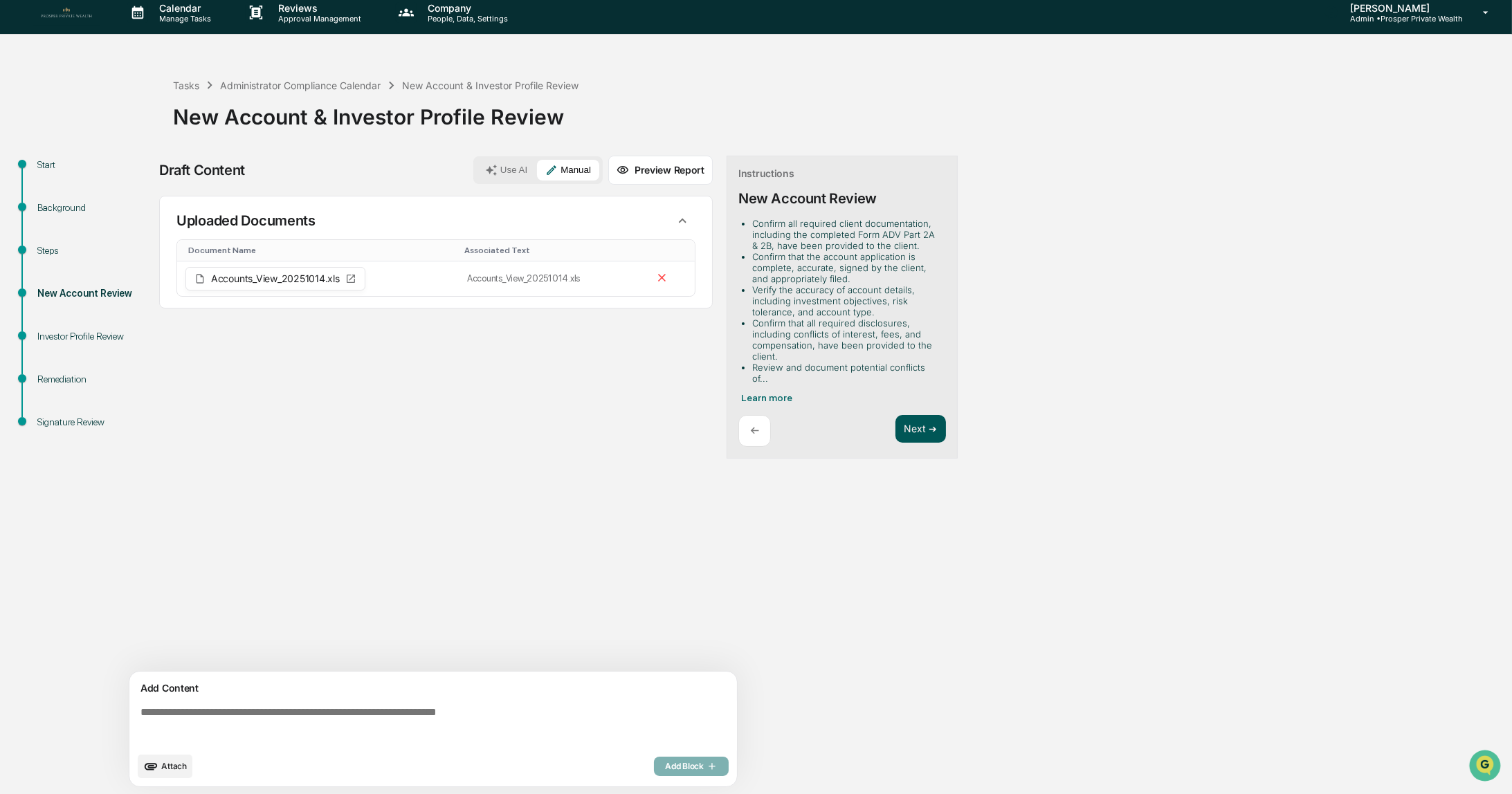
click at [901, 415] on button "Next ➔" at bounding box center [920, 429] width 50 height 28
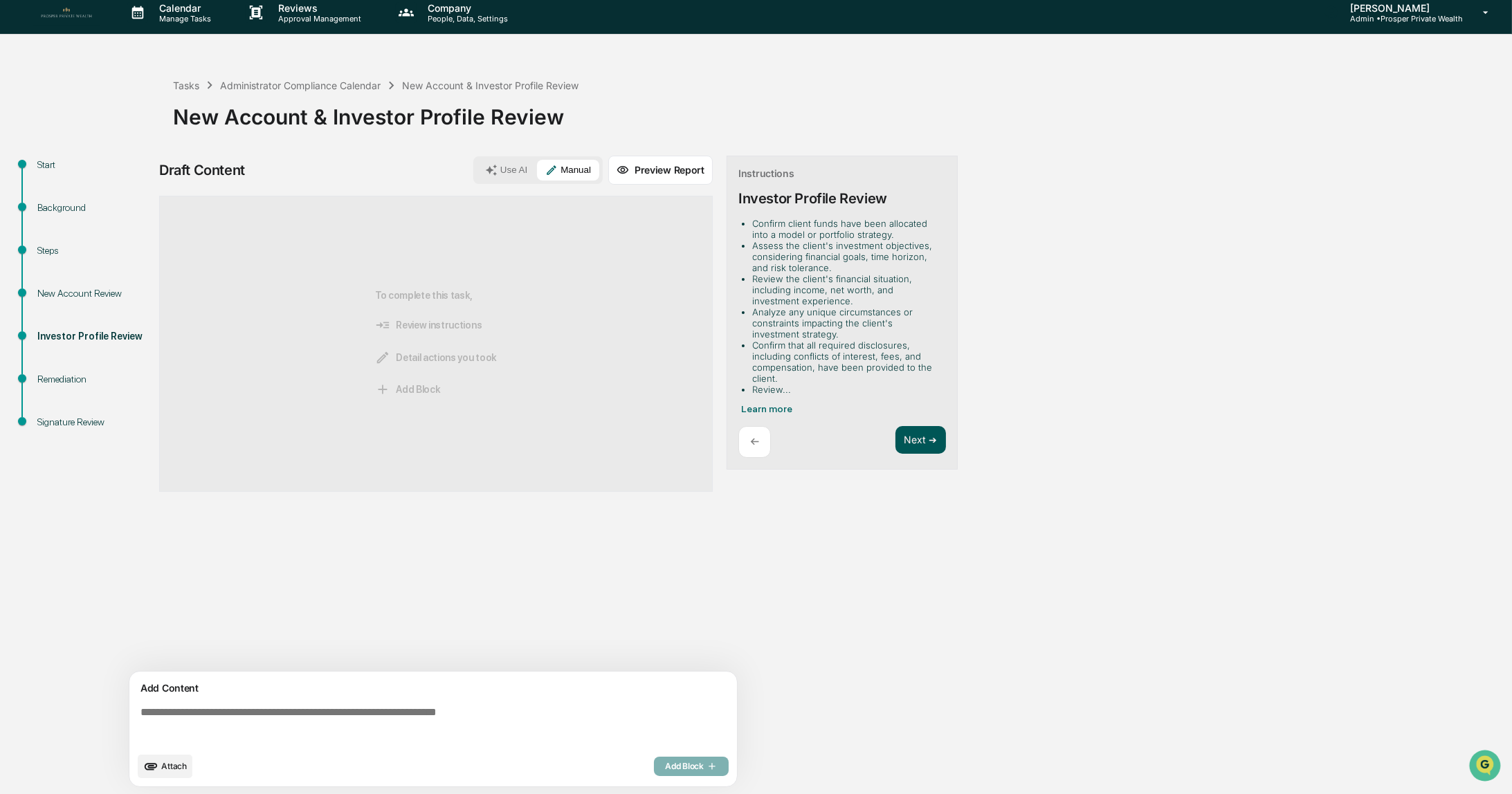
click at [917, 435] on button "Next ➔" at bounding box center [920, 440] width 50 height 28
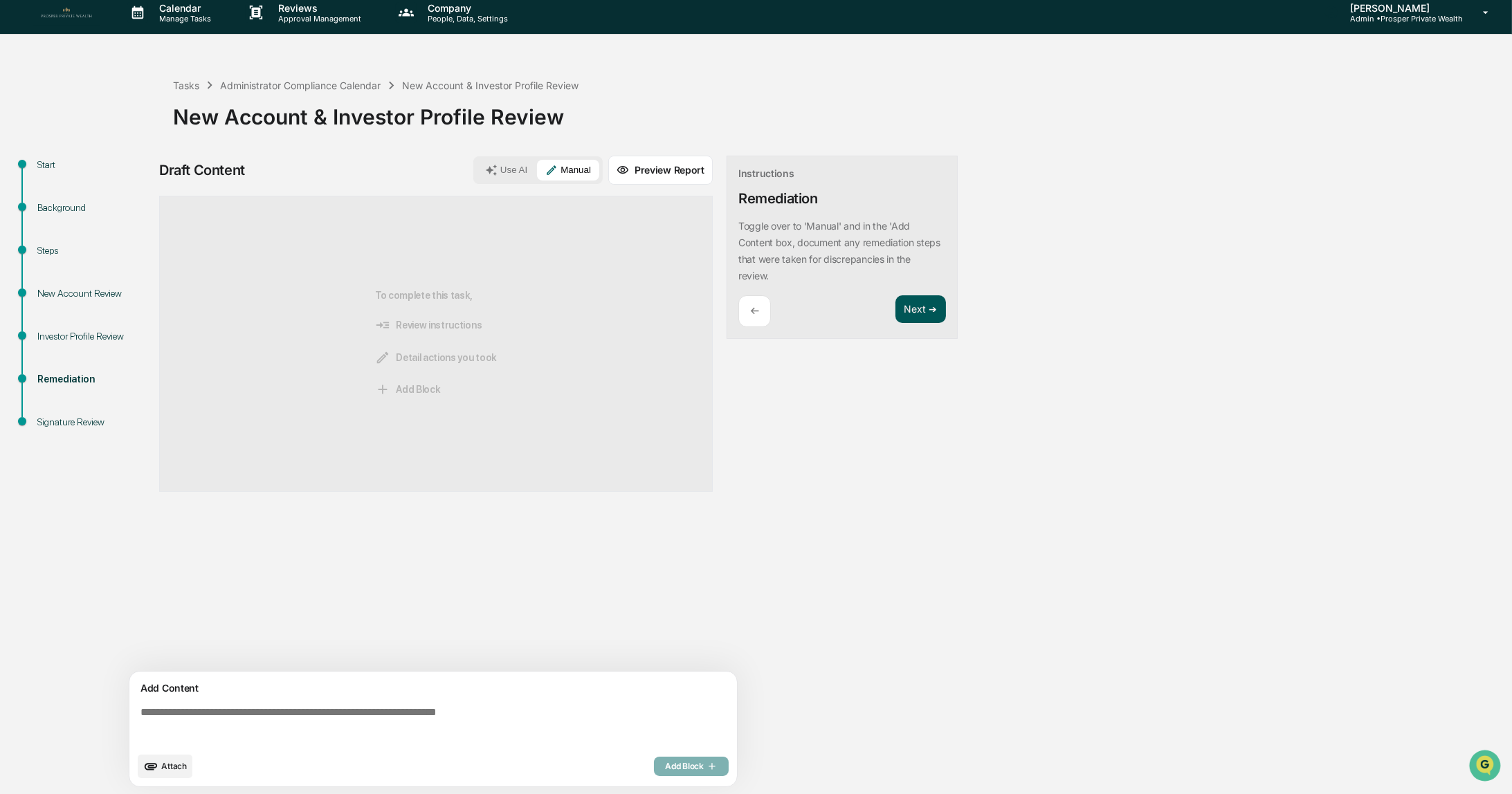
click at [914, 312] on button "Next ➔" at bounding box center [920, 309] width 50 height 28
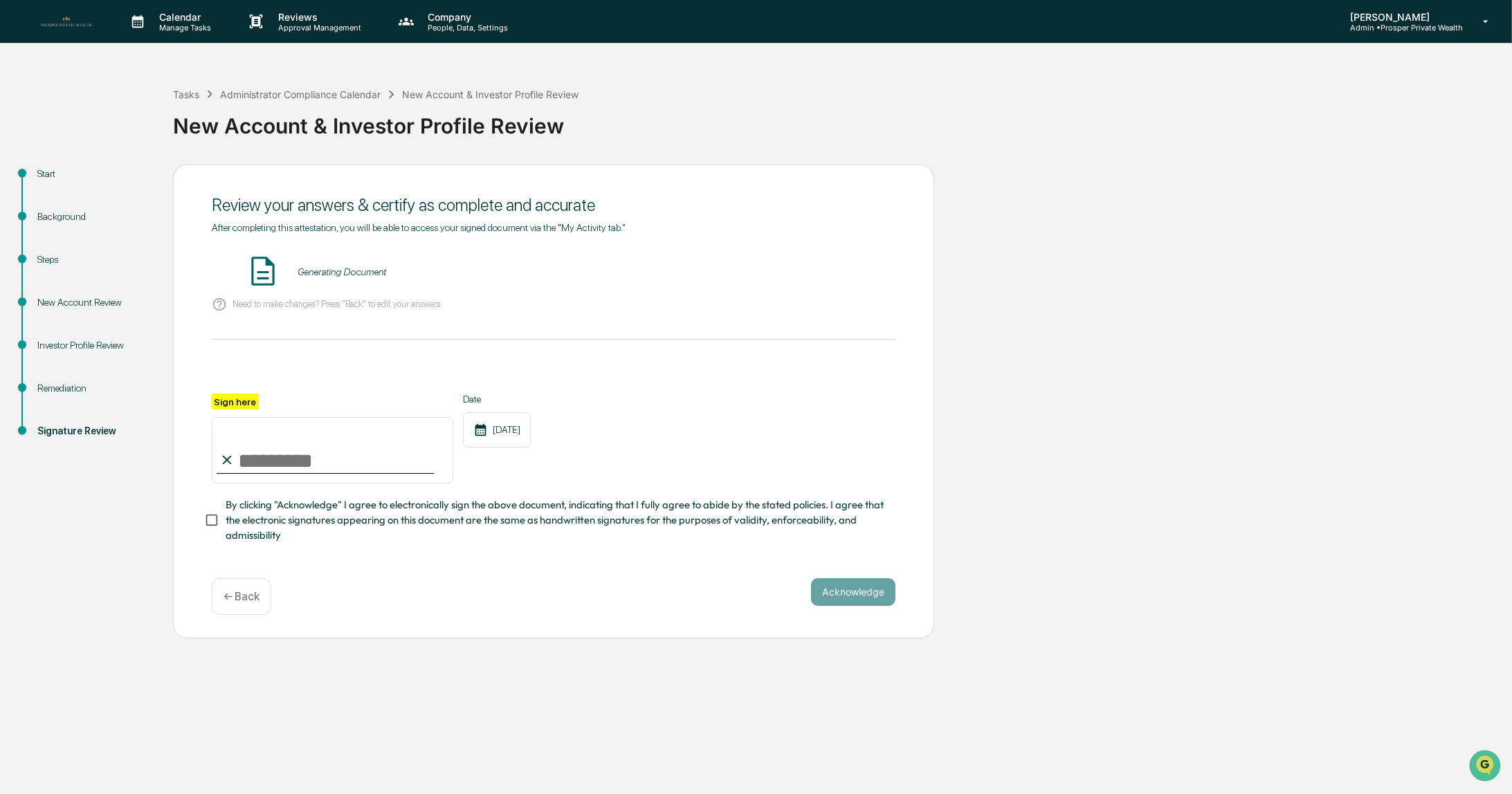
scroll to position [0, 0]
click at [803, 265] on button "VIEW" at bounding box center [816, 272] width 90 height 24
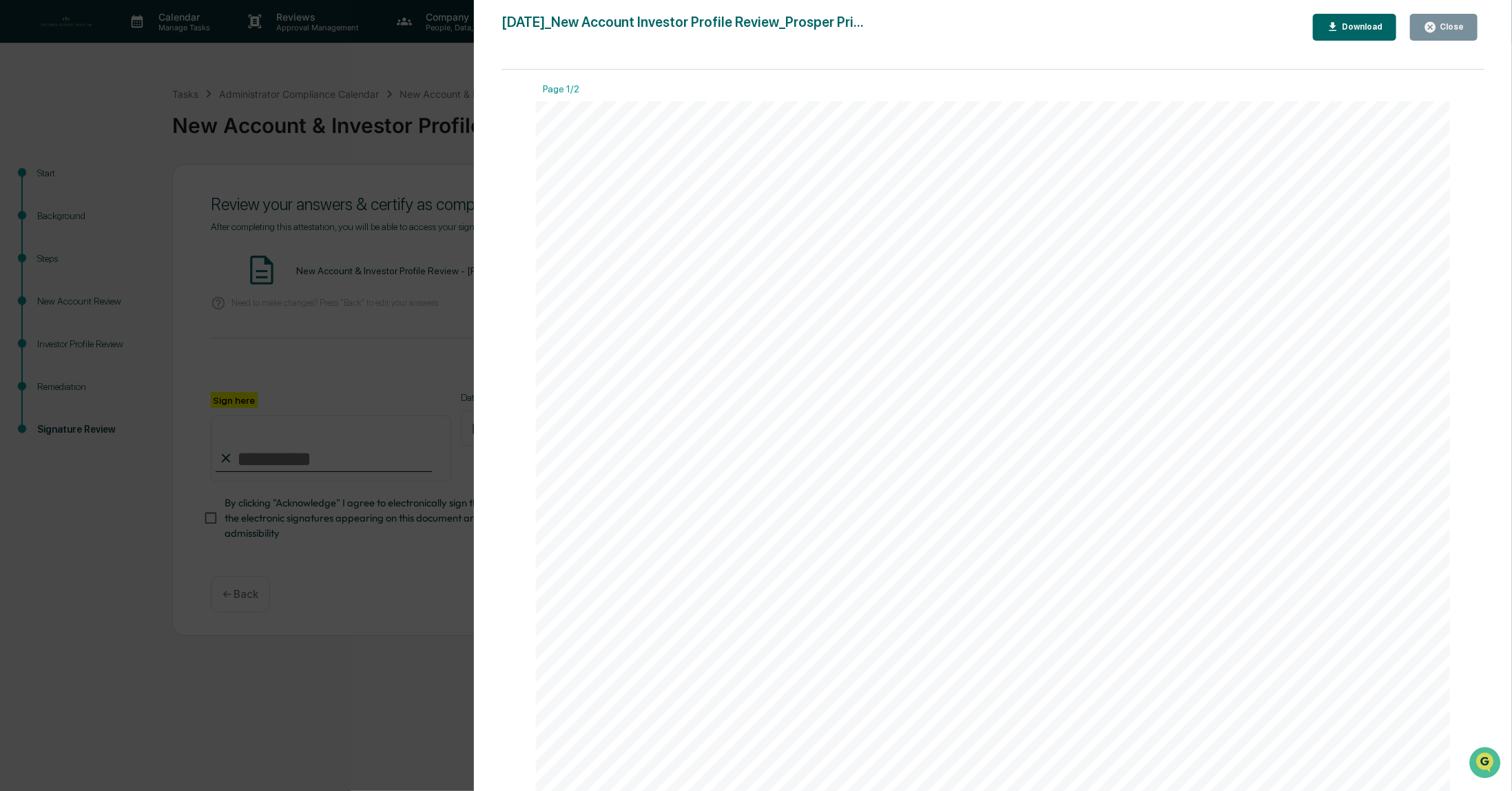
click at [1444, 22] on div "Close" at bounding box center [1451, 27] width 27 height 10
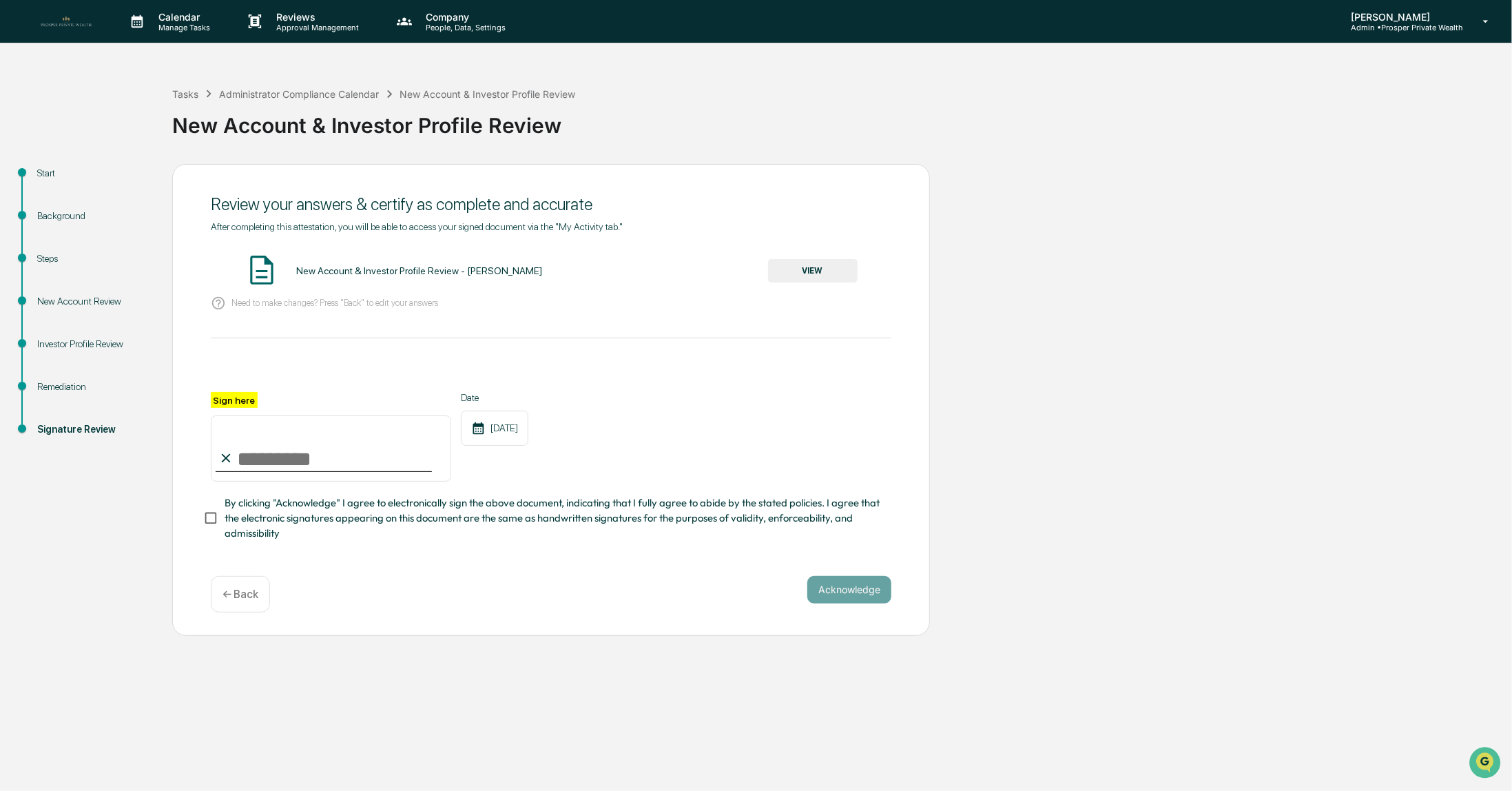
drag, startPoint x: 289, startPoint y: 448, endPoint x: 282, endPoint y: 460, distance: 13.9
click at [282, 460] on input "Sign here" at bounding box center [330, 449] width 240 height 67
type input "**********"
click at [840, 597] on button "Acknowledge" at bounding box center [850, 589] width 84 height 27
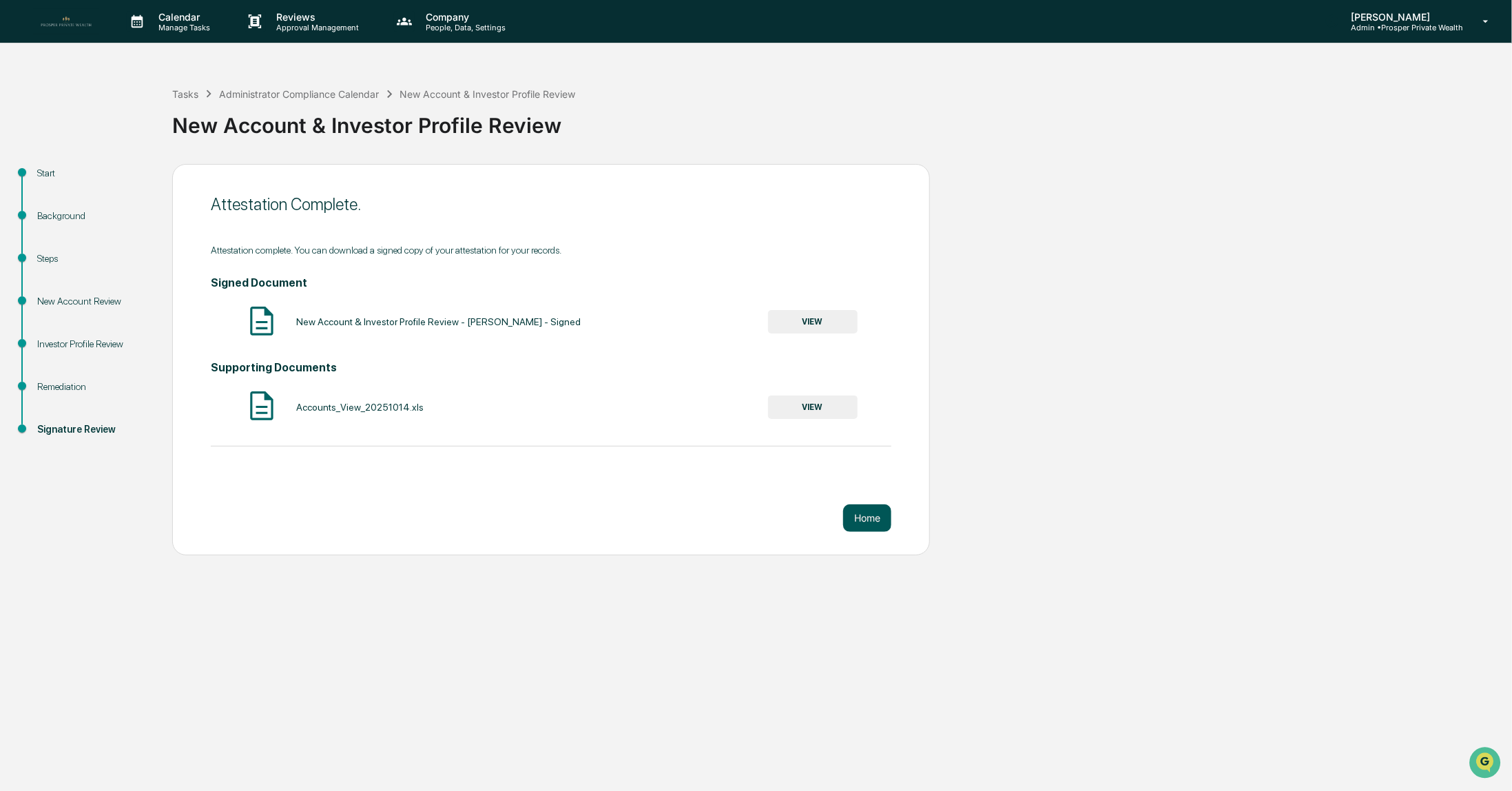
click at [869, 520] on button "Home" at bounding box center [867, 517] width 48 height 27
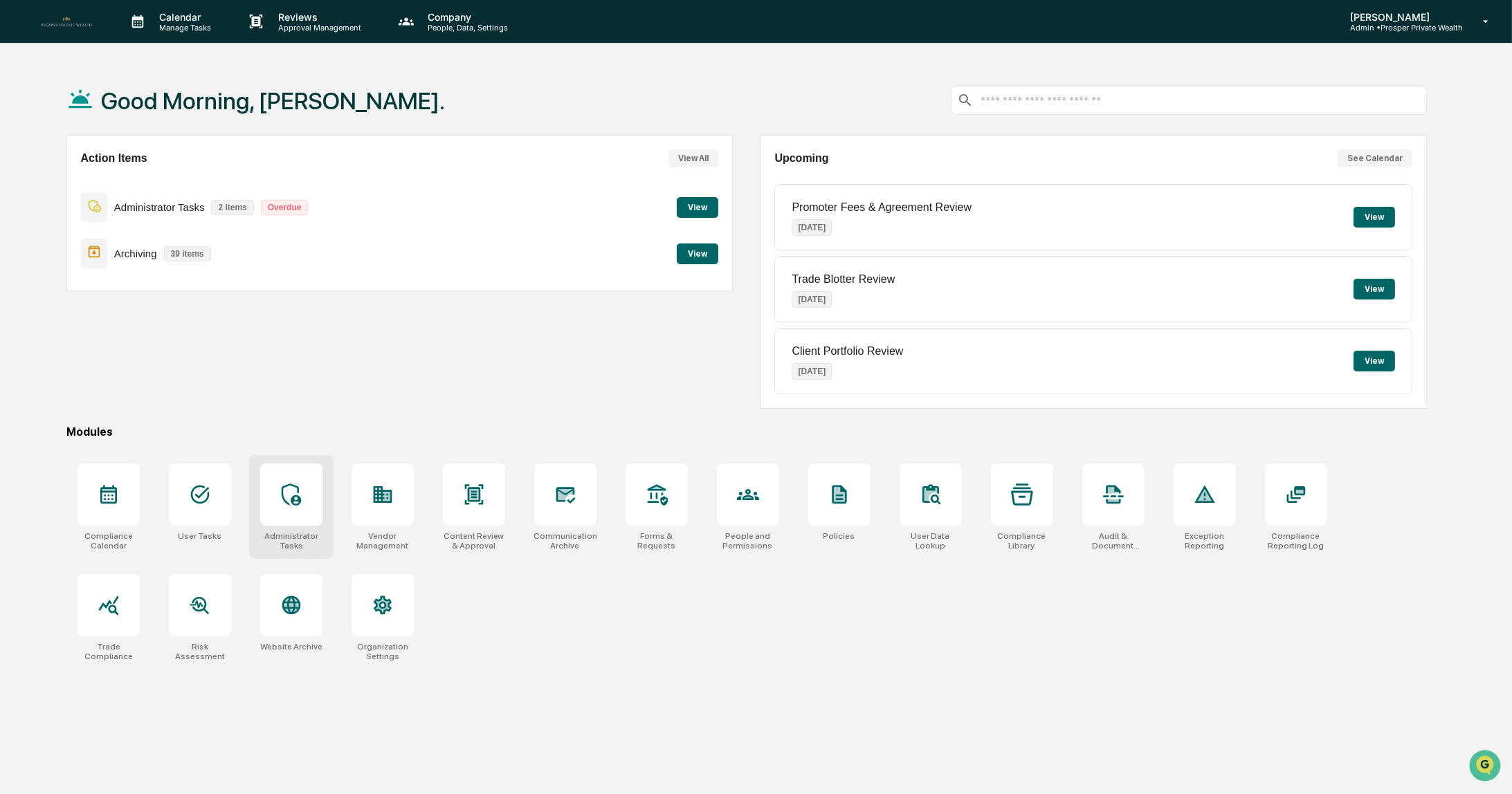
click at [284, 499] on icon at bounding box center [292, 495] width 22 height 22
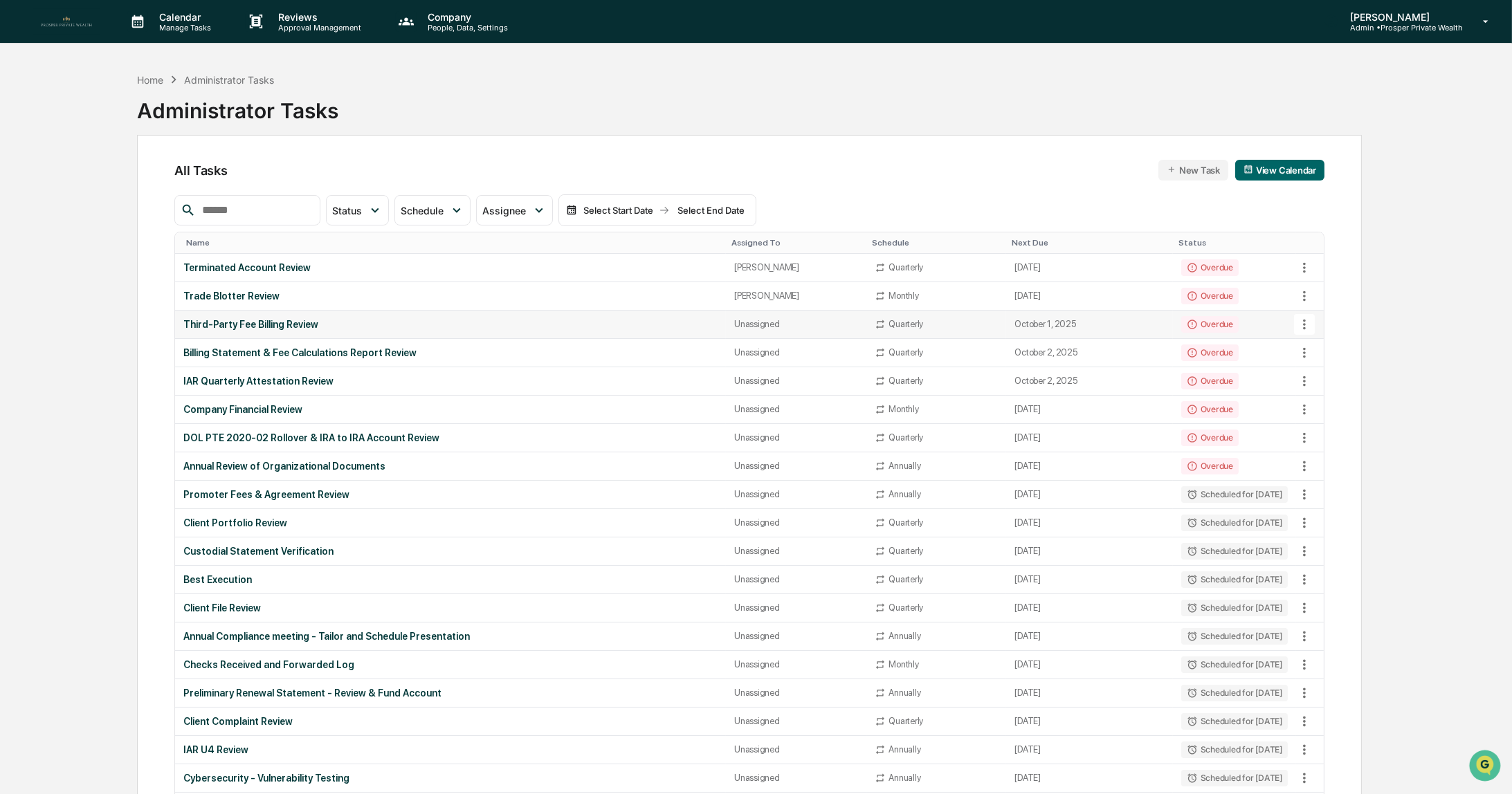
click at [312, 322] on div "Third-Party Fee Billing Review" at bounding box center [451, 324] width 534 height 11
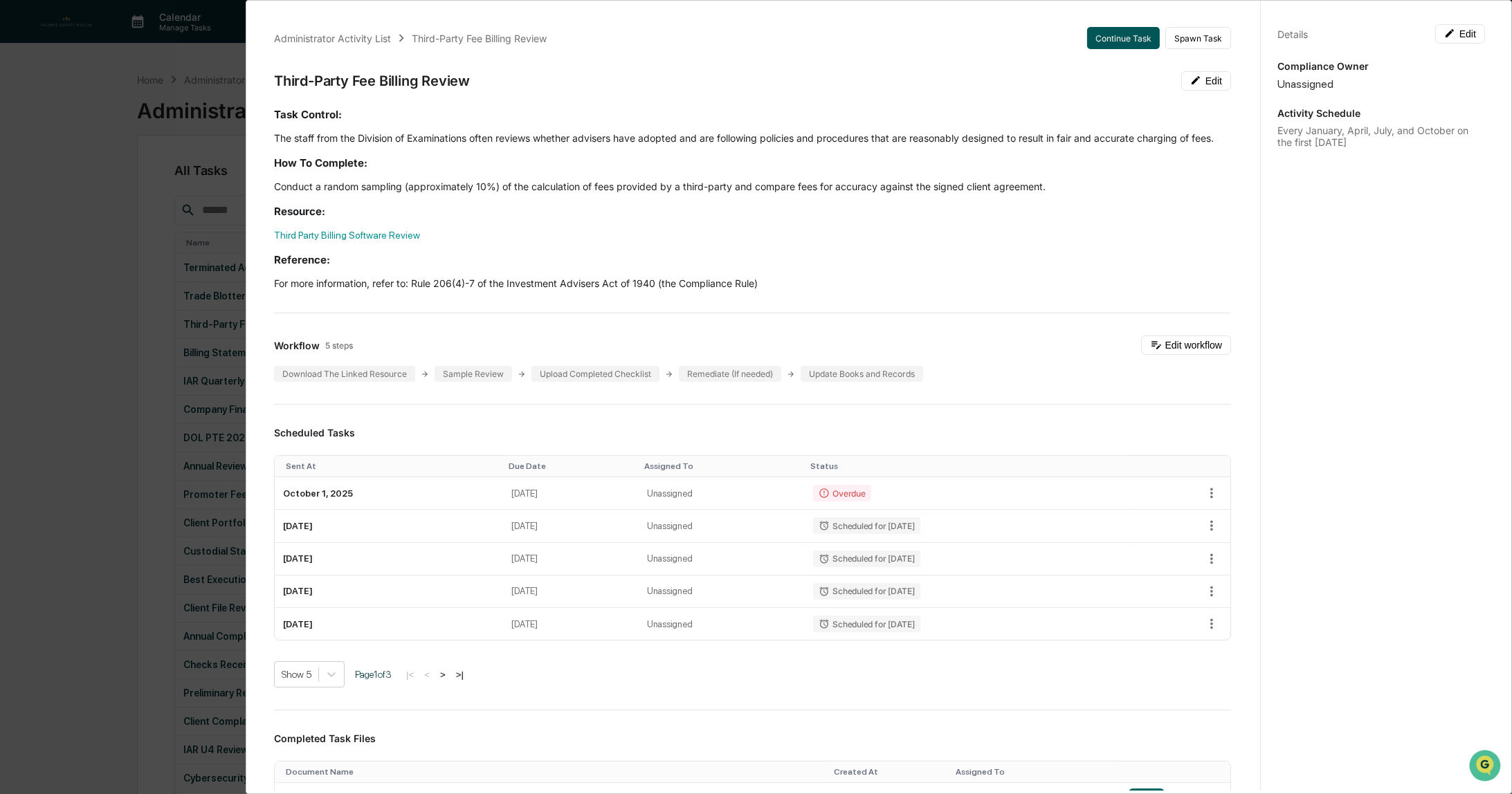
click at [1099, 42] on button "Continue Task" at bounding box center [1124, 38] width 73 height 22
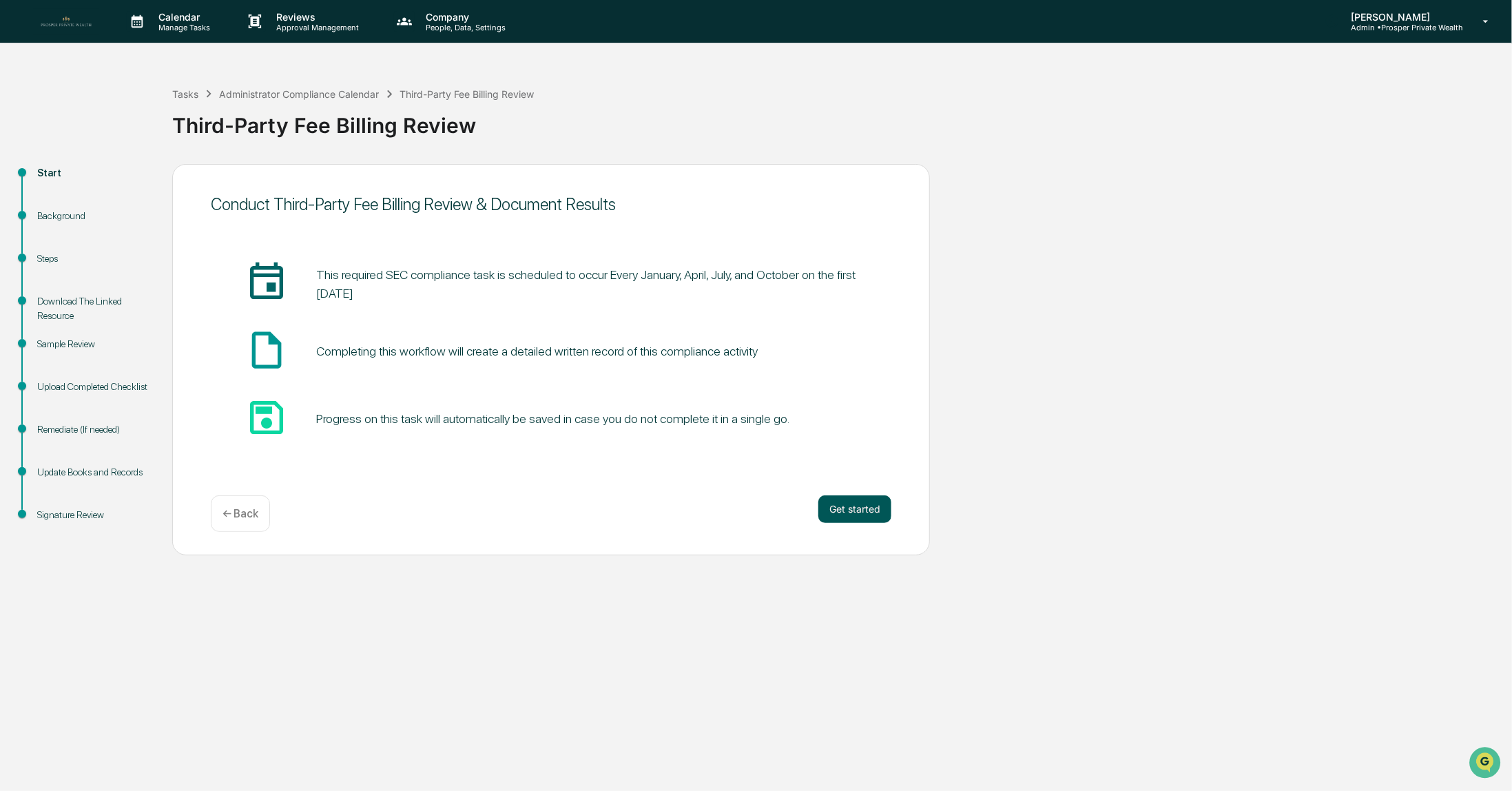
click at [860, 511] on button "Get started" at bounding box center [855, 509] width 73 height 27
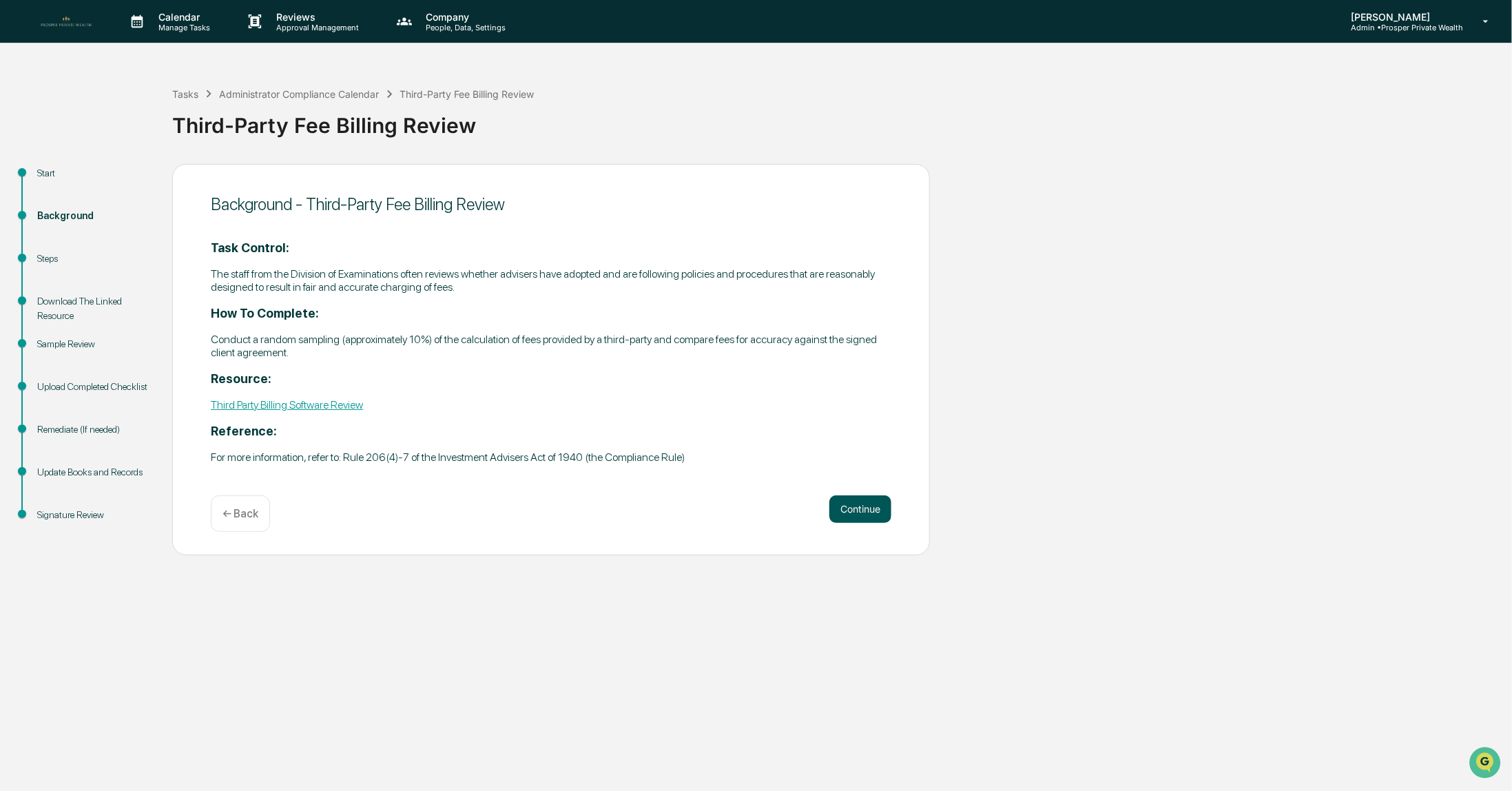
click at [854, 508] on button "Continue" at bounding box center [860, 509] width 62 height 27
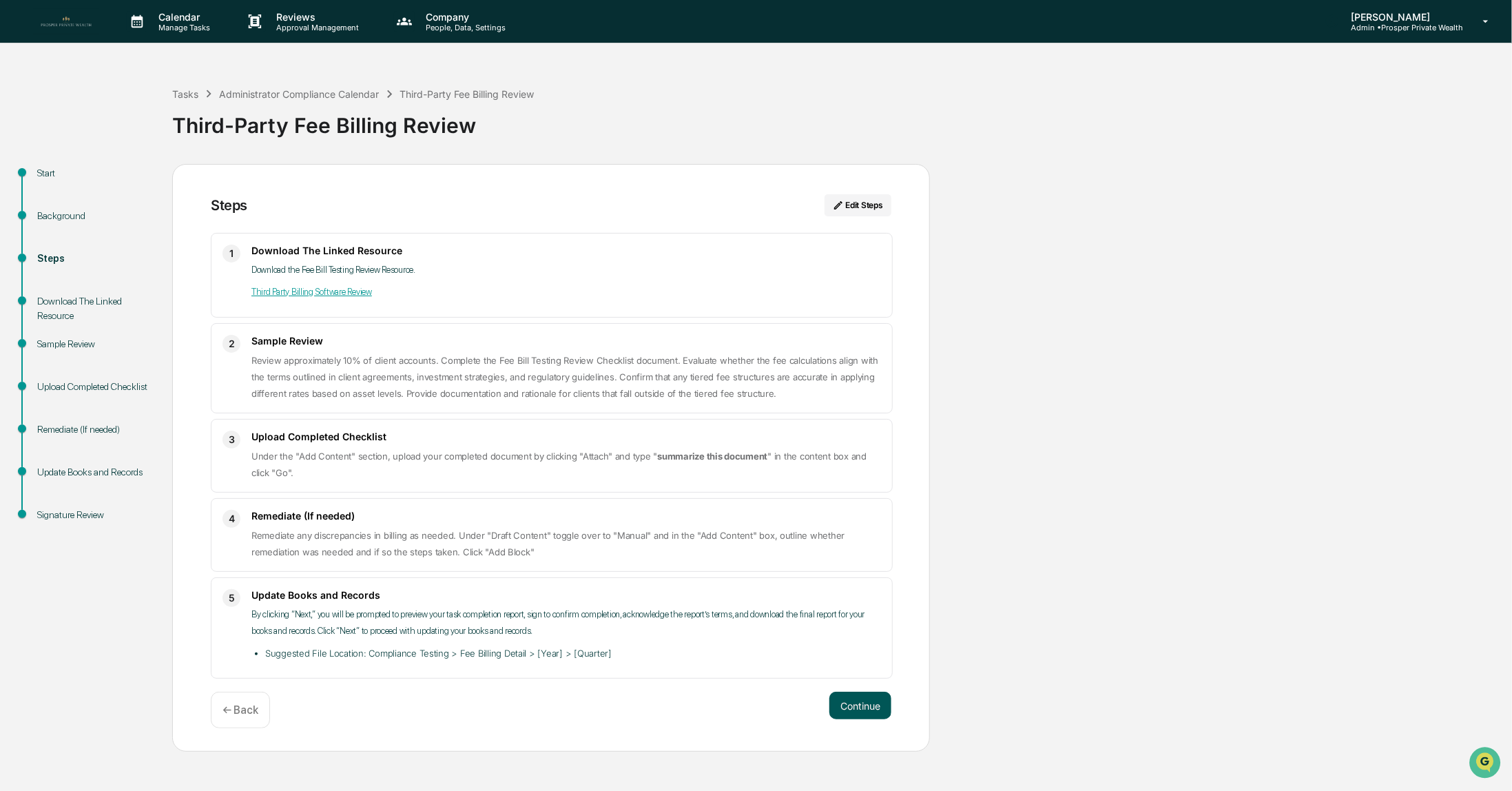
click at [859, 707] on button "Continue" at bounding box center [860, 705] width 62 height 27
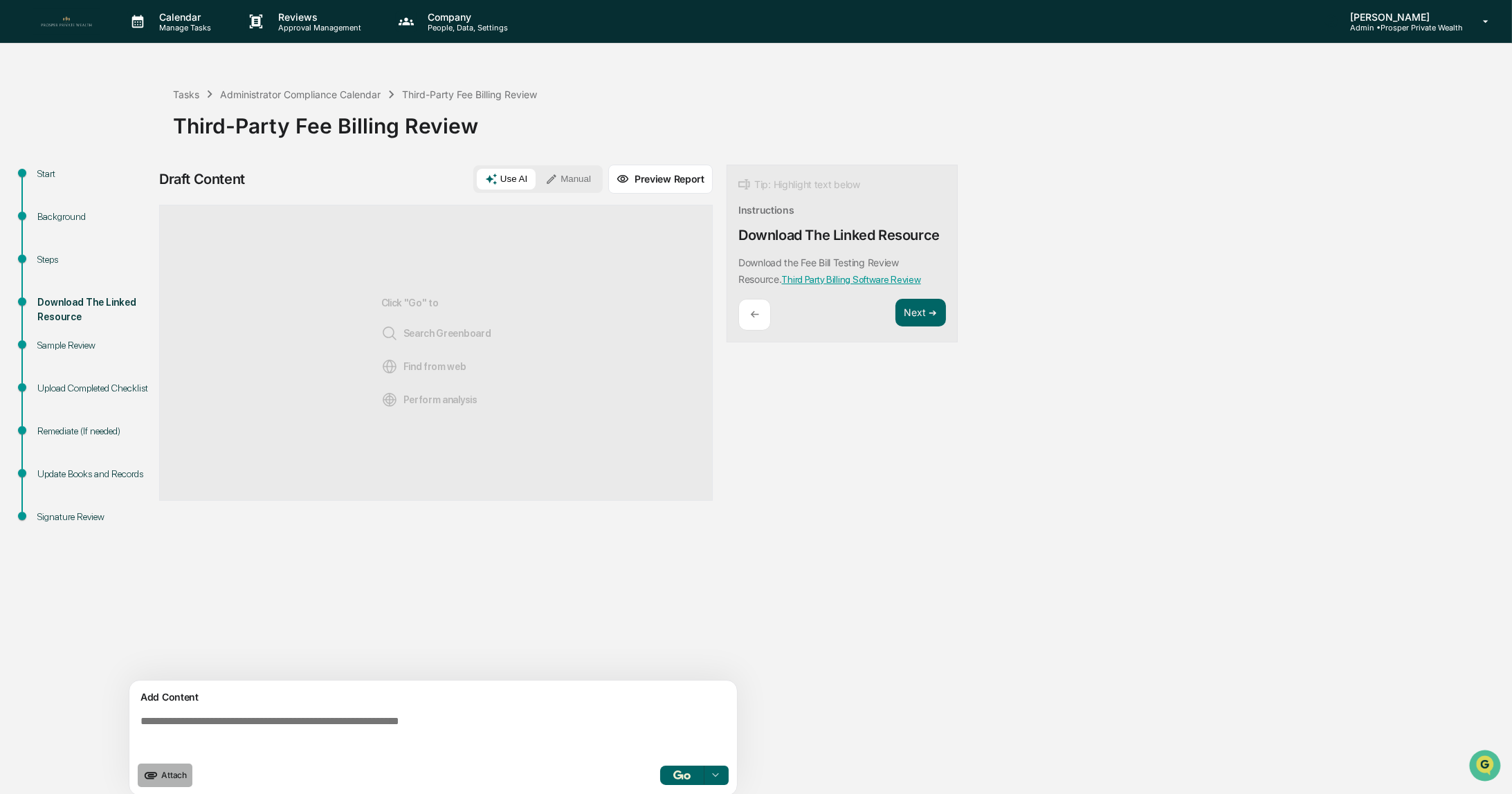
click at [178, 772] on span "Attach" at bounding box center [174, 775] width 25 height 10
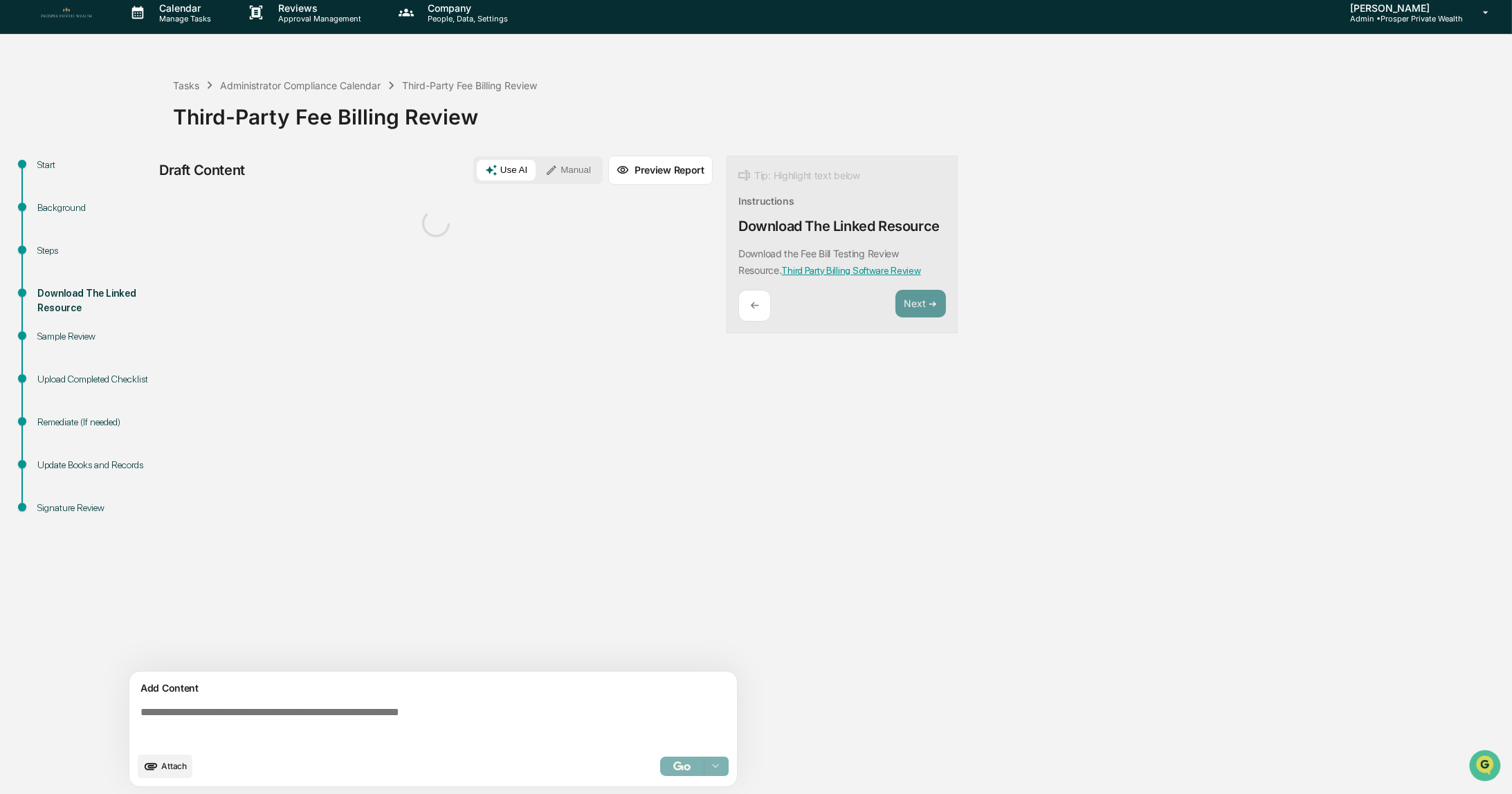
click at [566, 176] on button "Manual" at bounding box center [568, 170] width 62 height 21
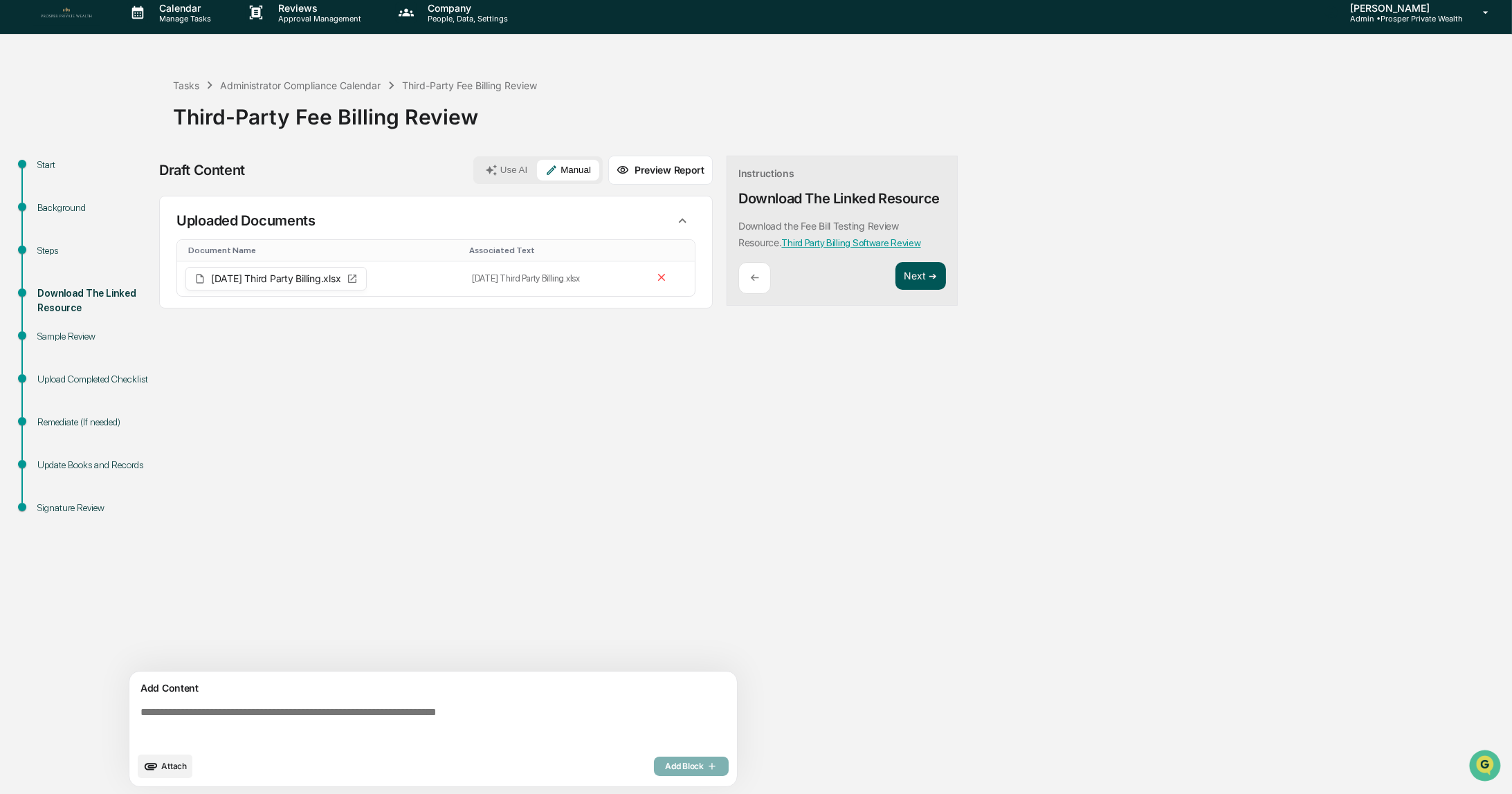
click at [918, 278] on button "Next ➔" at bounding box center [920, 276] width 50 height 28
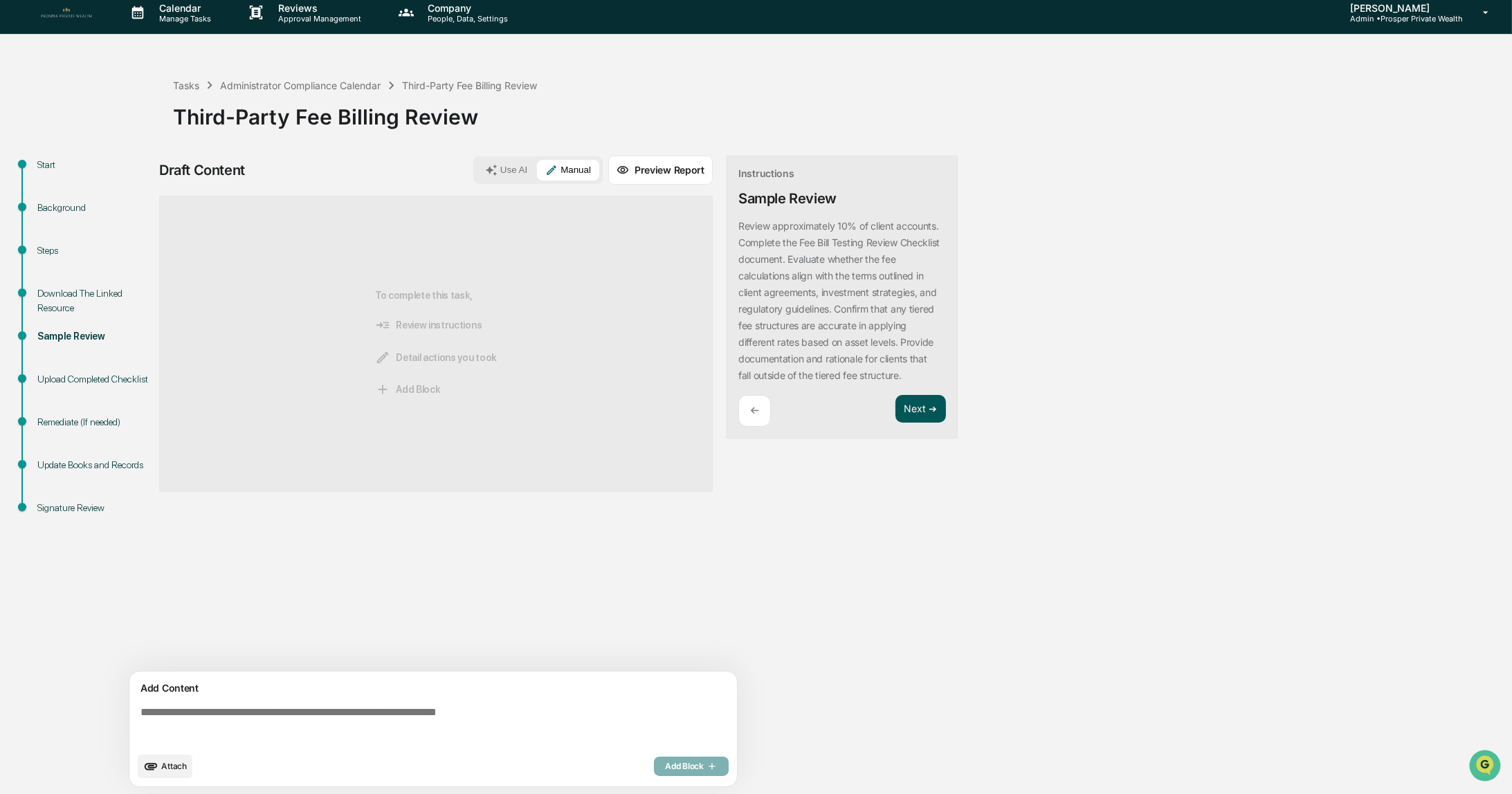
click at [916, 410] on button "Next ➔" at bounding box center [920, 409] width 50 height 28
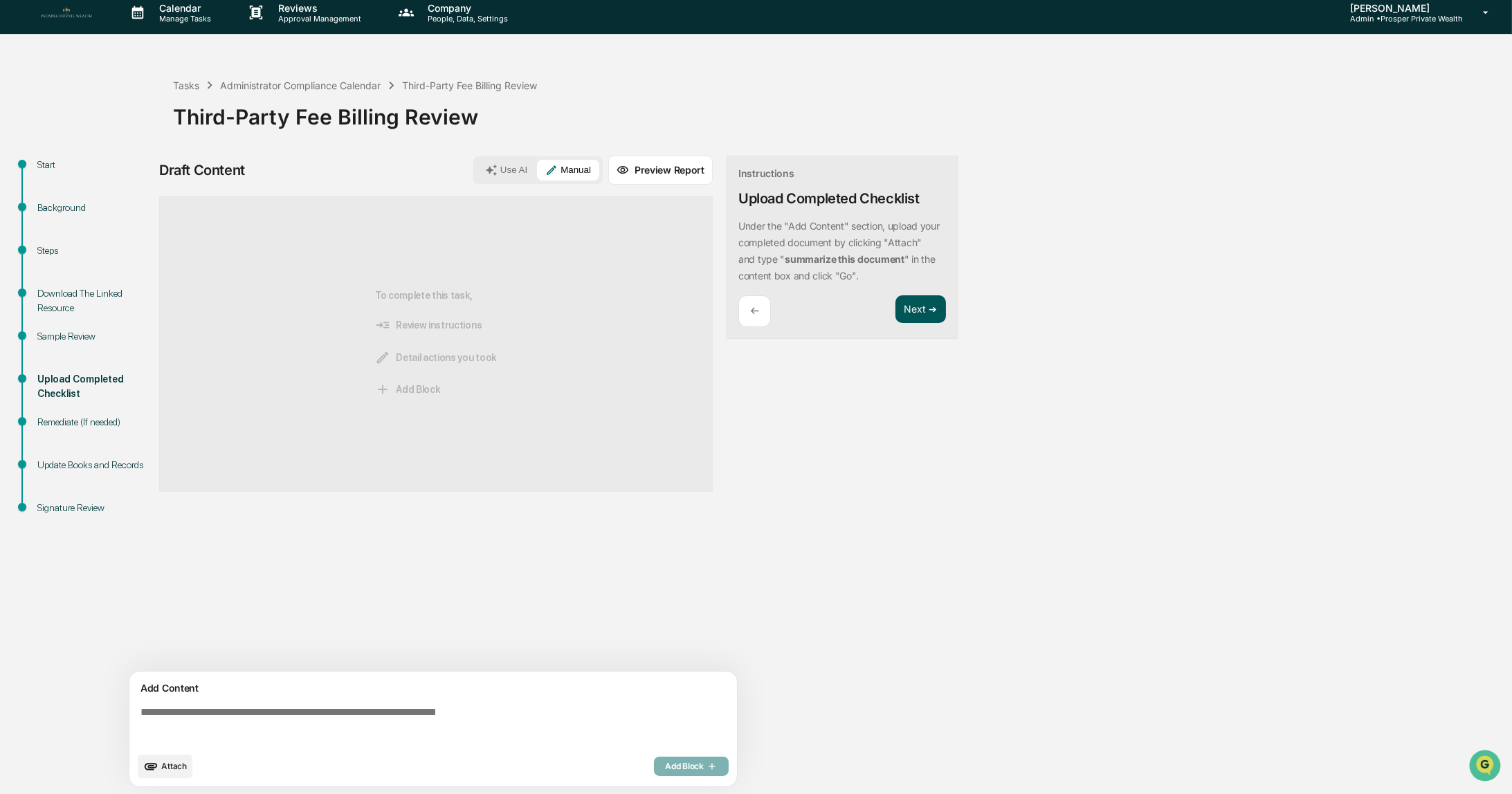
click at [916, 300] on button "Next ➔" at bounding box center [920, 309] width 50 height 28
click at [916, 325] on button "Next ➔" at bounding box center [920, 326] width 50 height 28
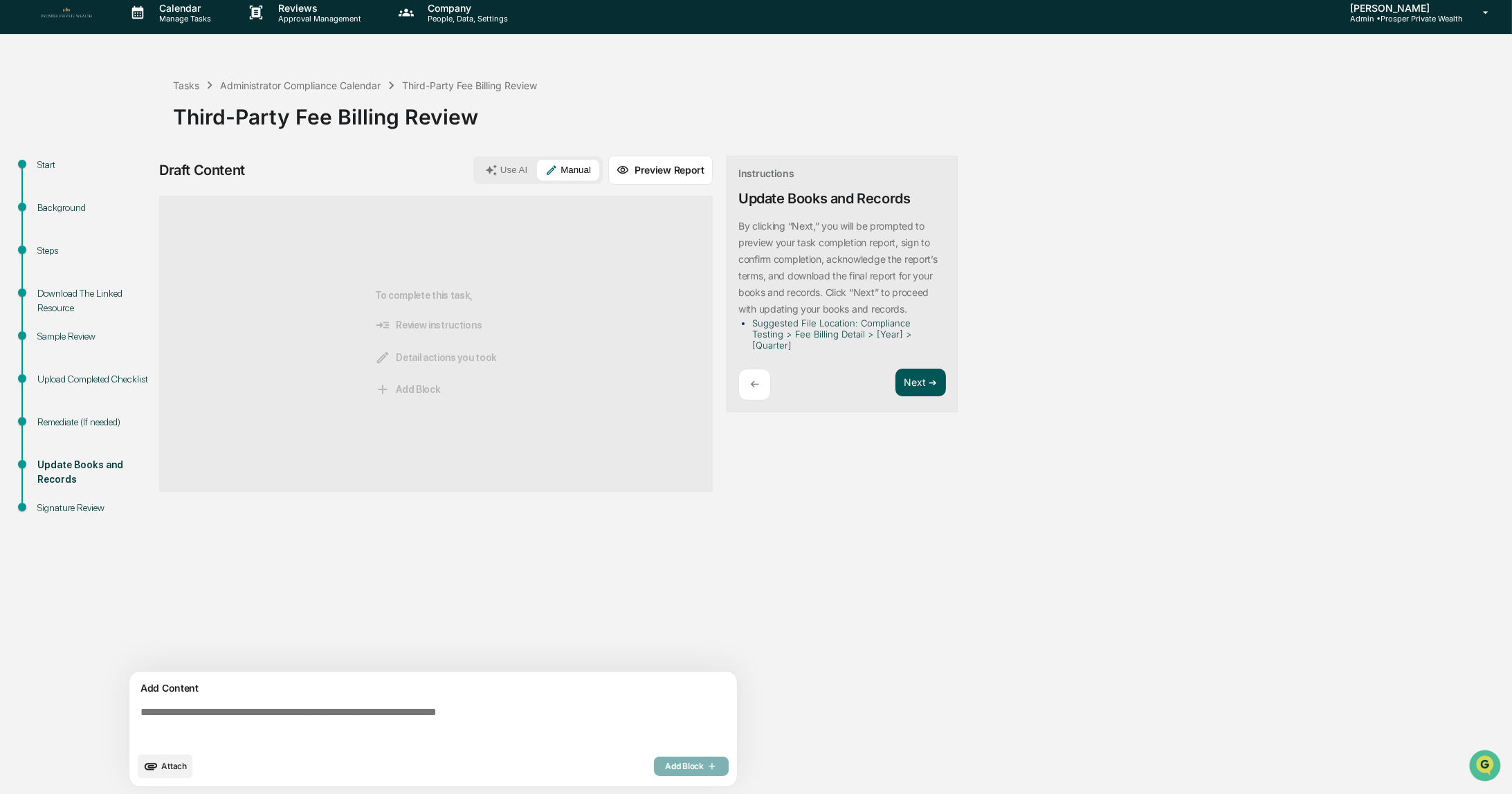
click at [914, 383] on button "Next ➔" at bounding box center [920, 383] width 50 height 28
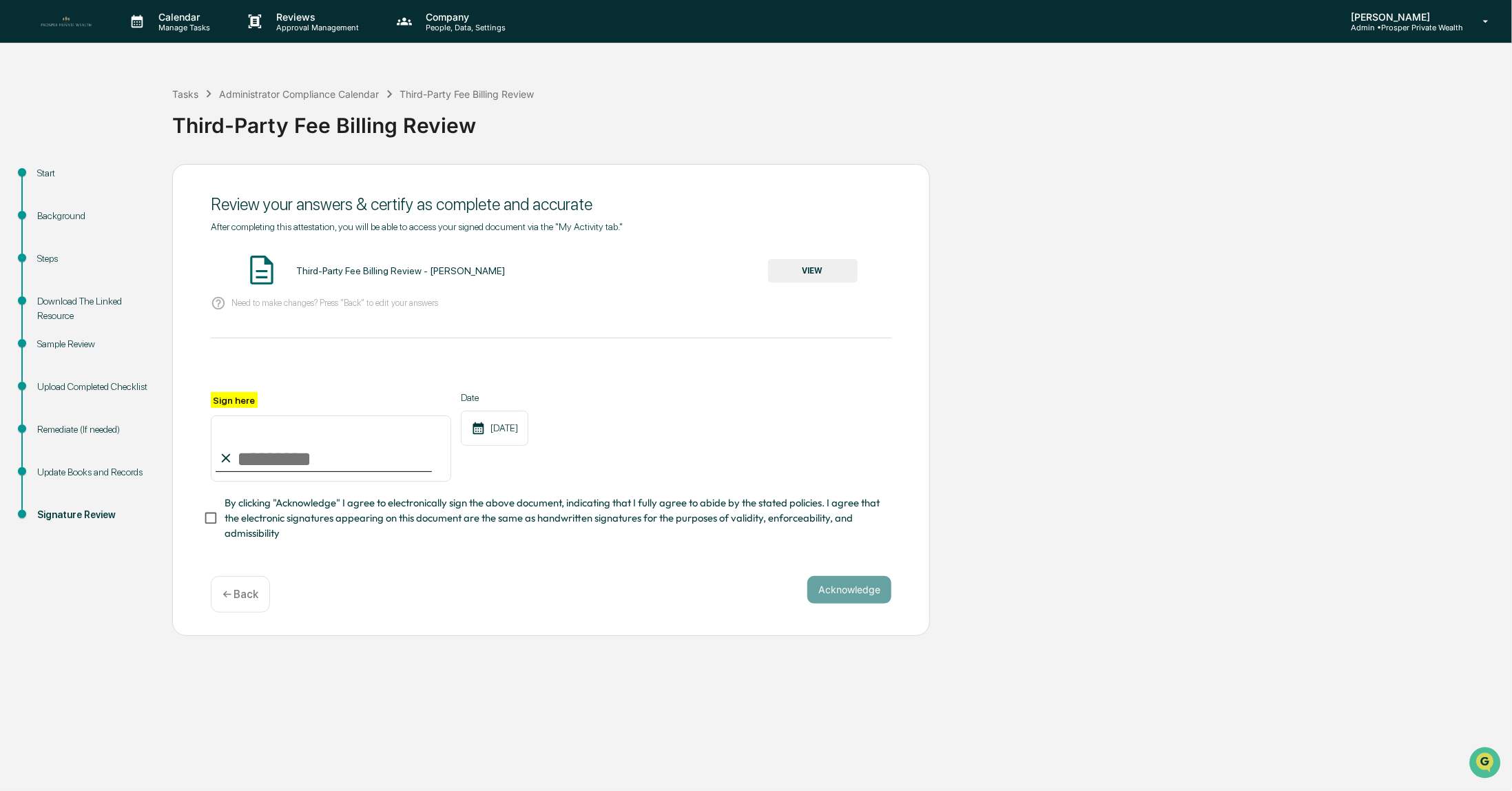
click at [806, 271] on button "VIEW" at bounding box center [813, 271] width 89 height 24
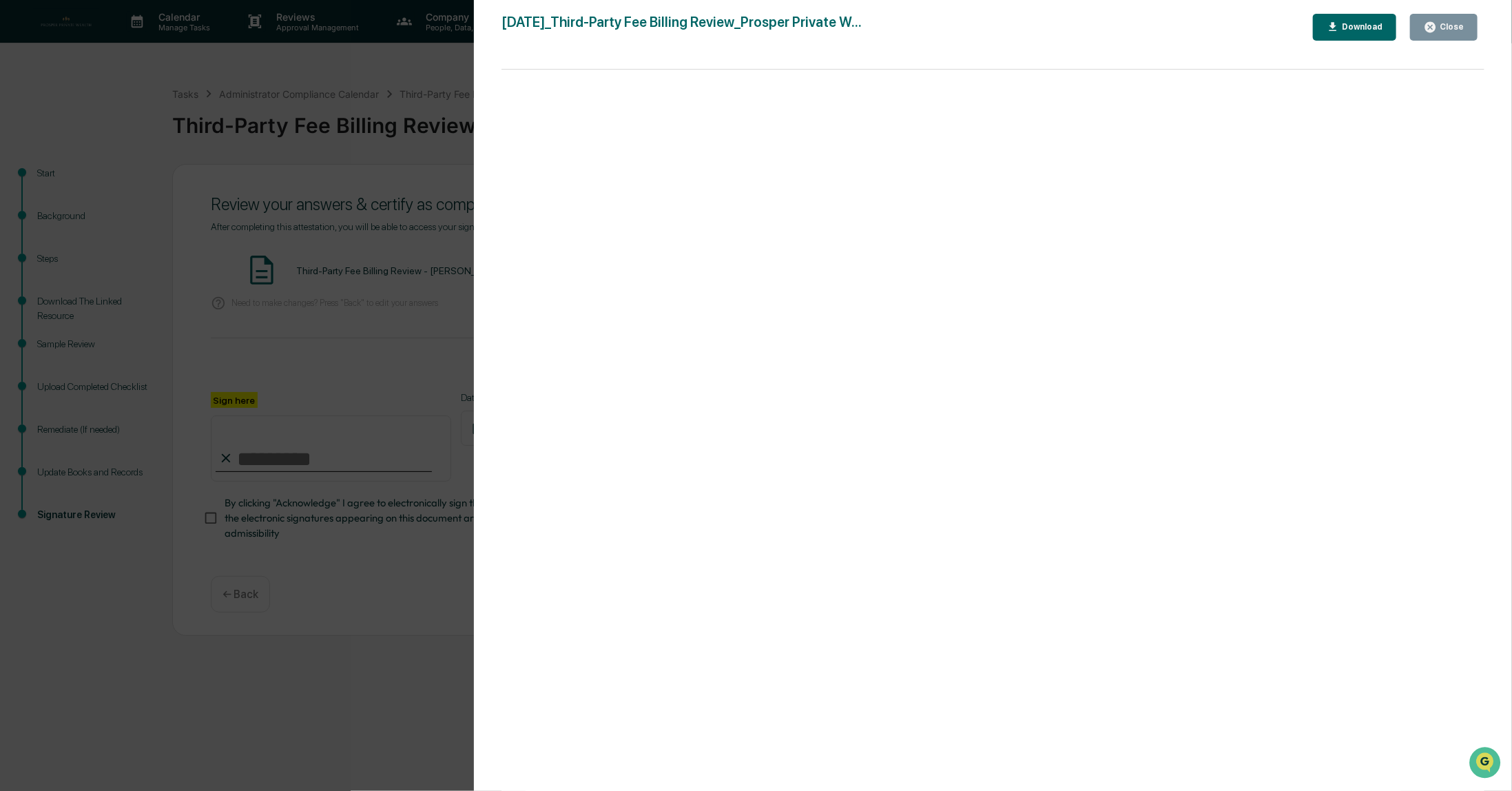
click at [1461, 16] on button "Close" at bounding box center [1443, 27] width 67 height 27
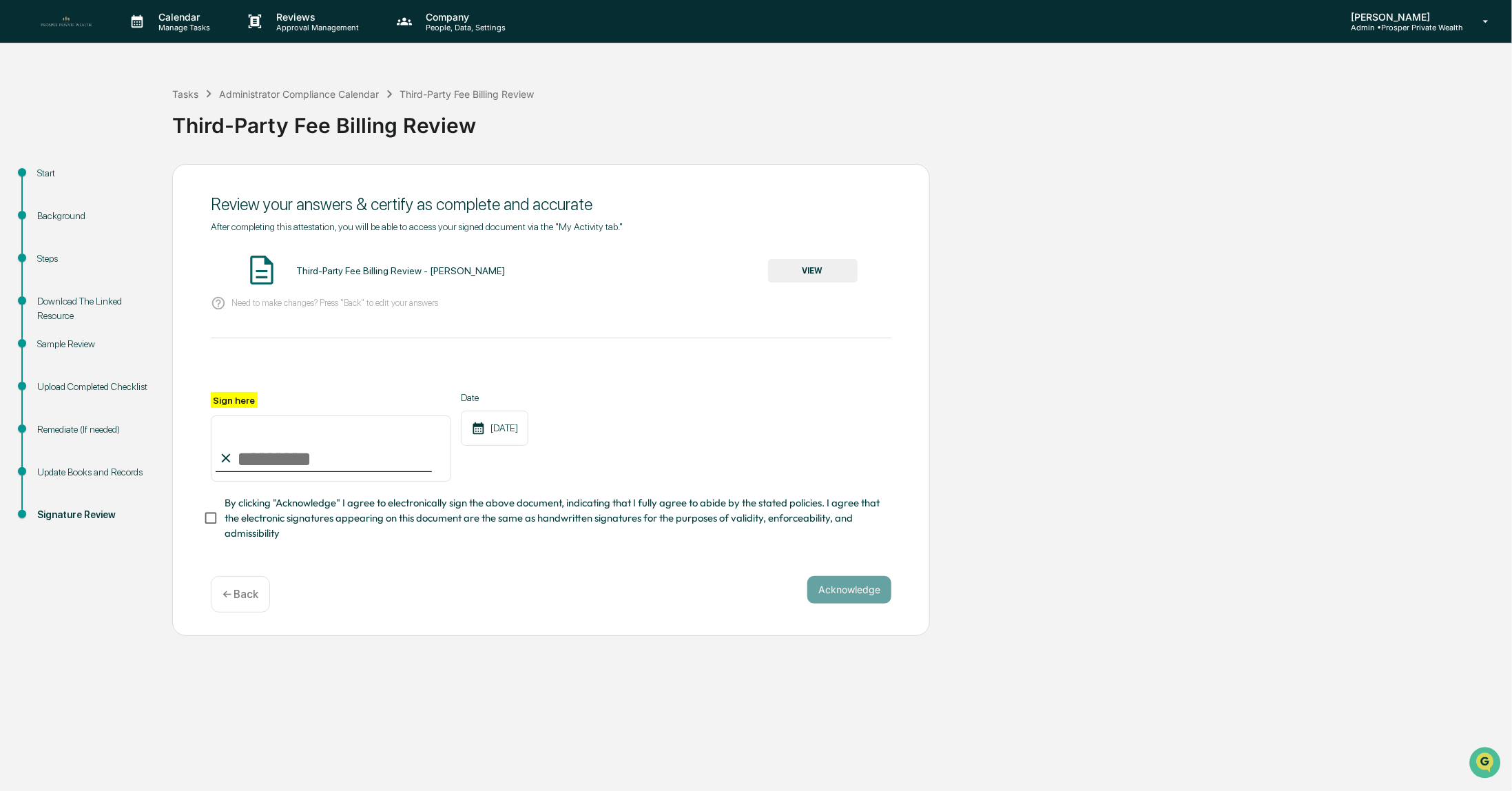
click at [275, 464] on input "Sign here" at bounding box center [330, 449] width 240 height 67
type input "**********"
click at [827, 590] on button "Acknowledge" at bounding box center [850, 589] width 84 height 27
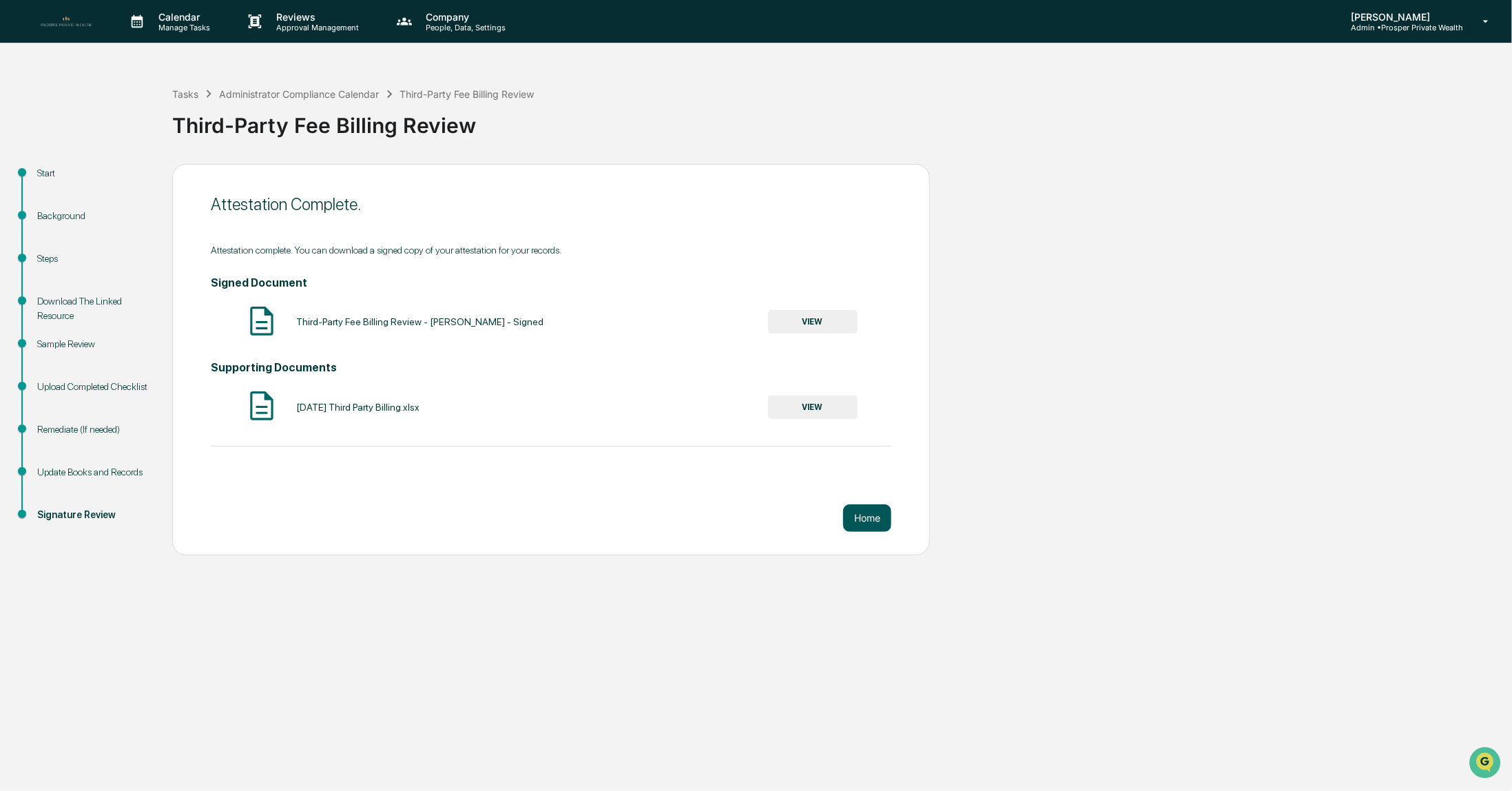
click at [871, 522] on button "Home" at bounding box center [867, 517] width 48 height 27
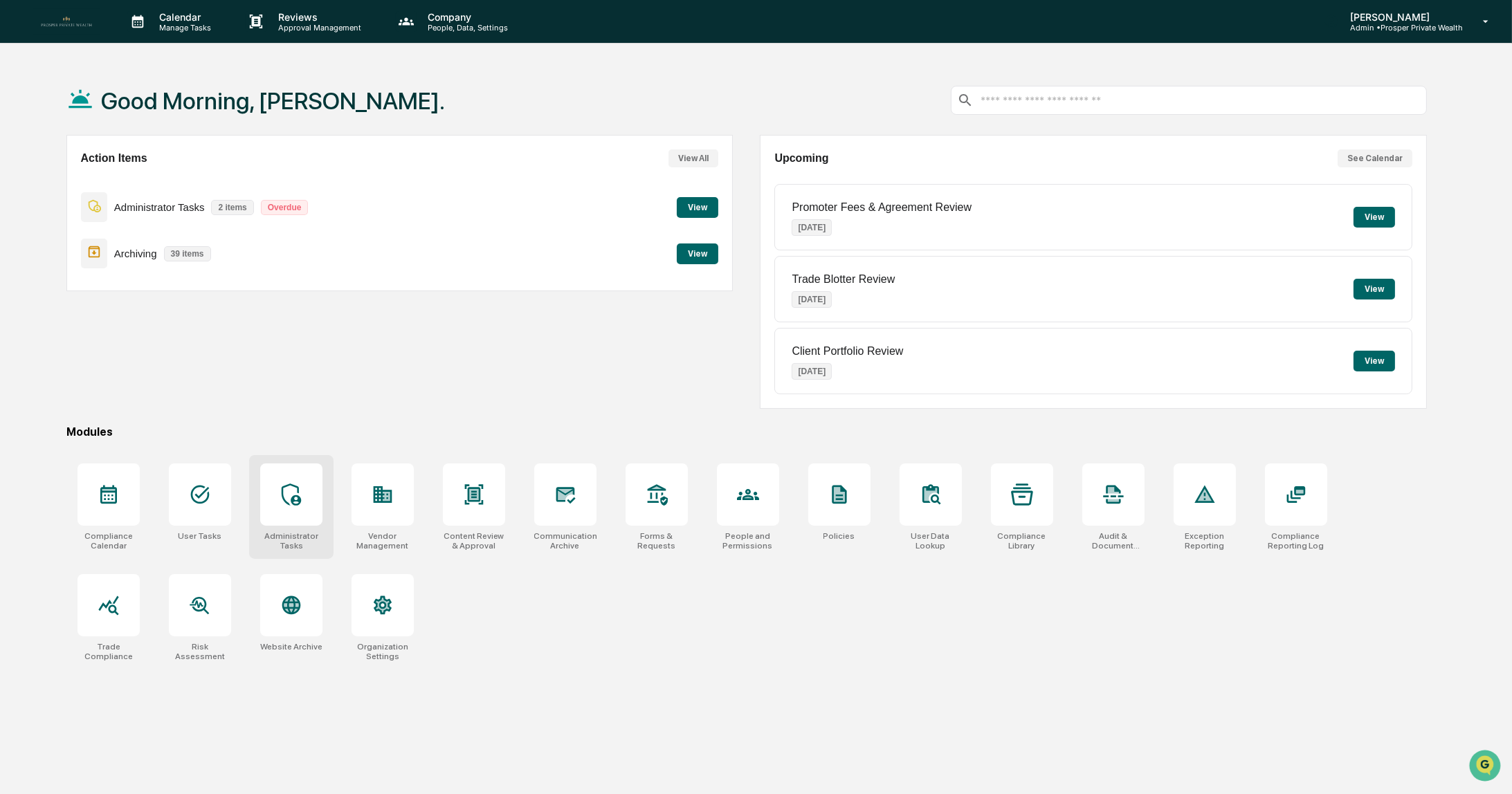
click at [298, 490] on icon at bounding box center [292, 495] width 22 height 22
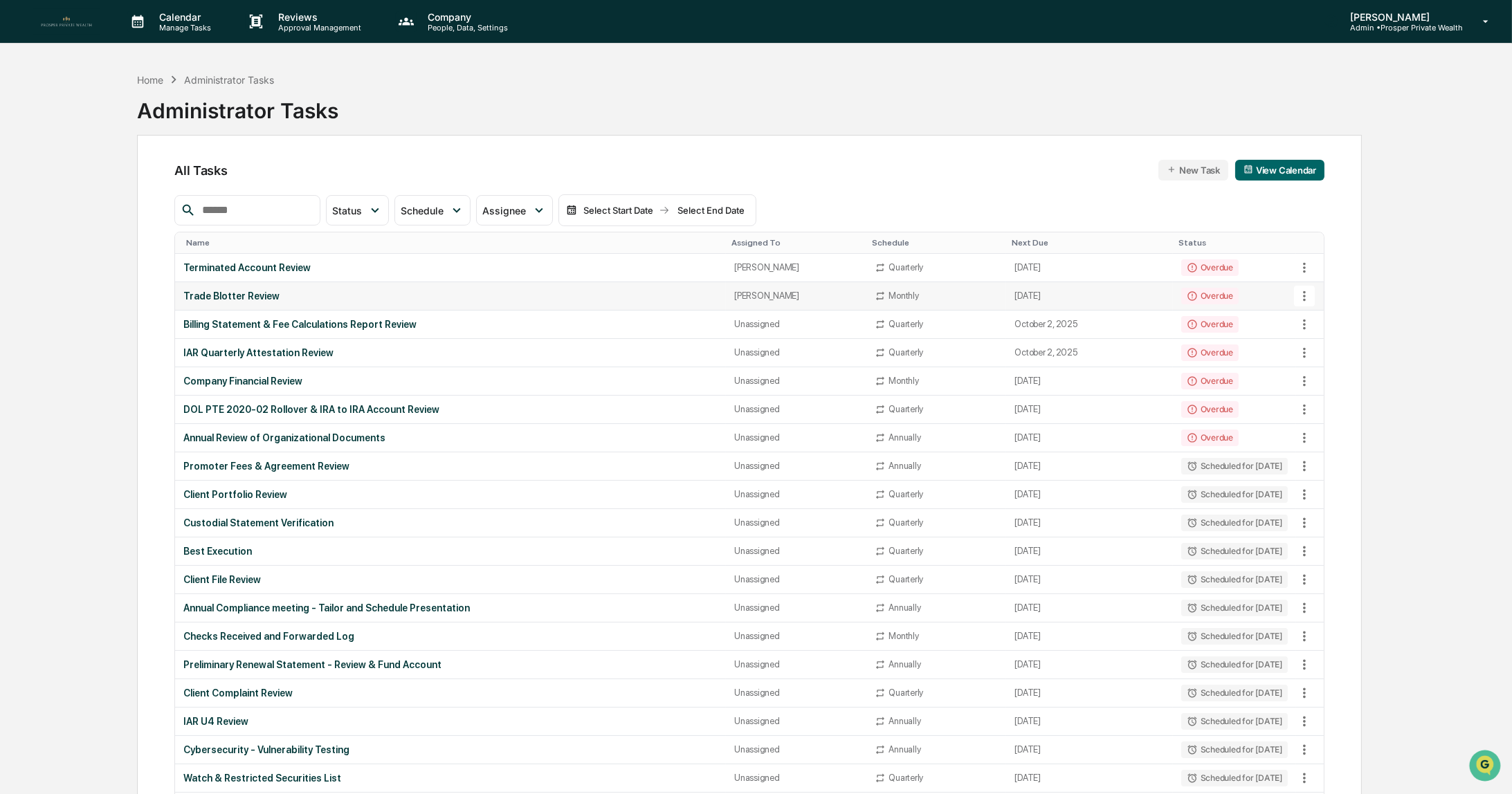
click at [275, 293] on div "Trade Blotter Review" at bounding box center [451, 296] width 534 height 11
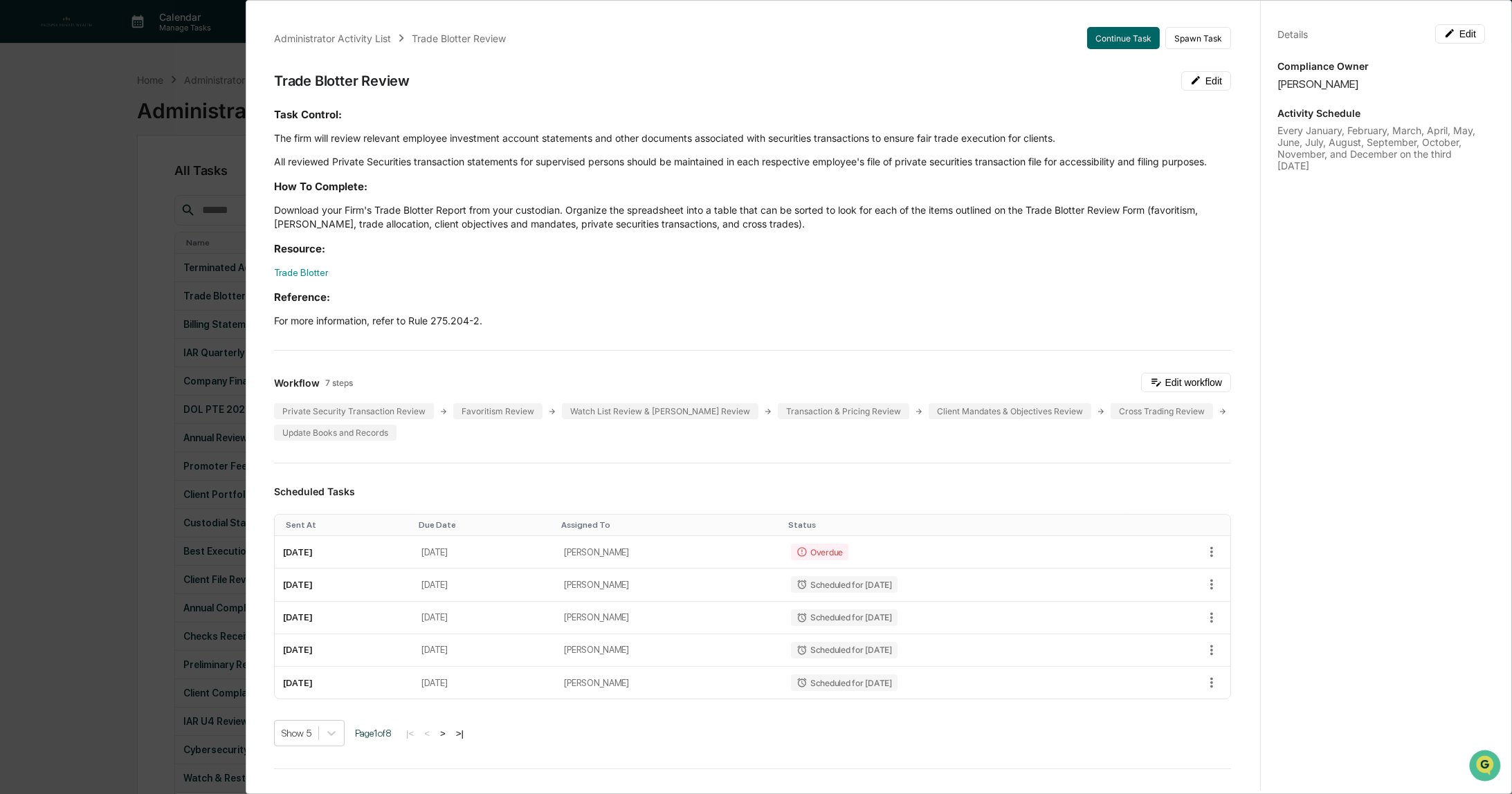
drag, startPoint x: 87, startPoint y: 107, endPoint x: 105, endPoint y: 103, distance: 18.4
click at [87, 107] on div "Administrator Activity List Trade Blotter Review Continue Task Spawn Task Trade…" at bounding box center [756, 397] width 1512 height 794
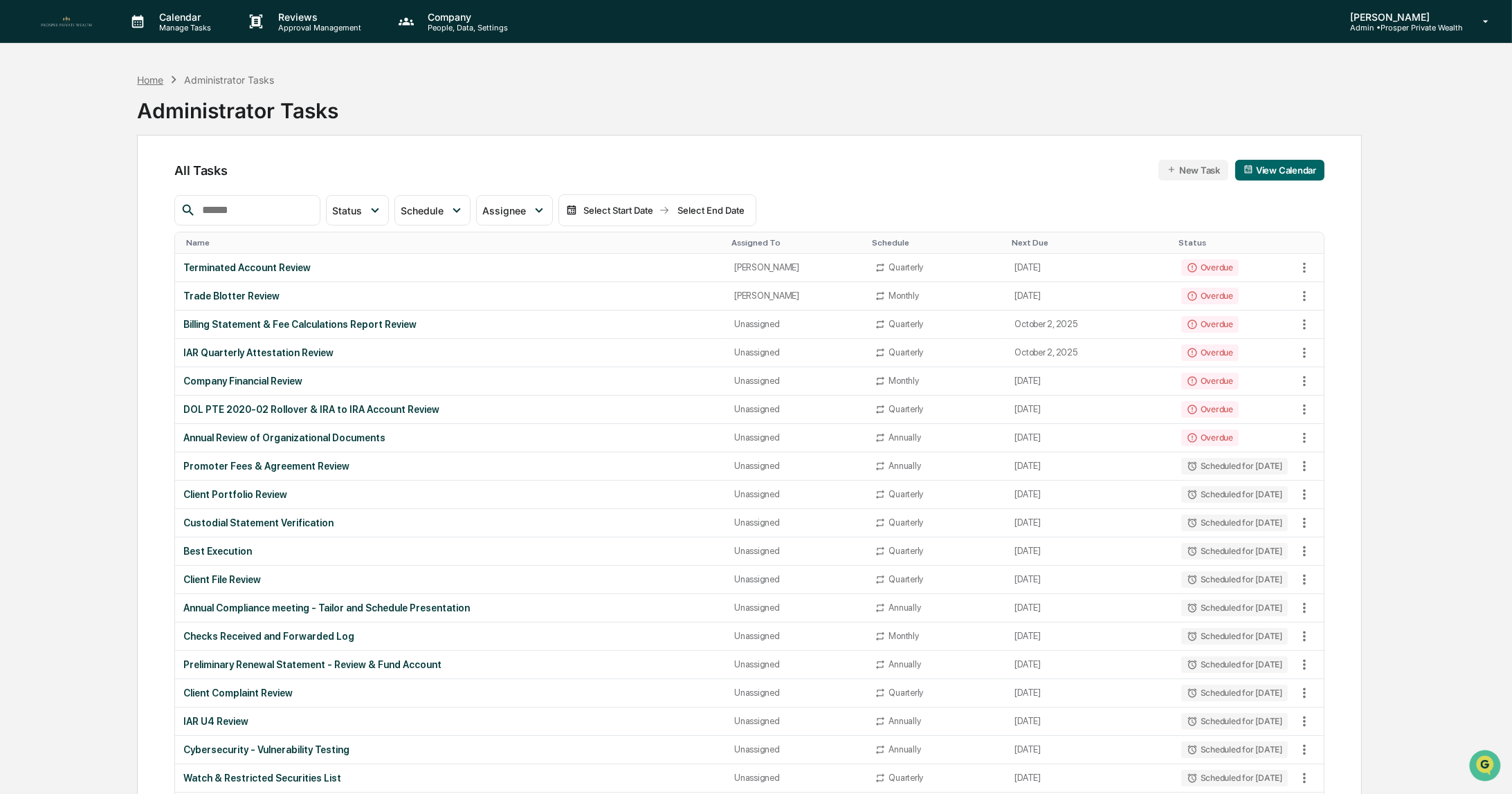
click at [156, 81] on div "Home" at bounding box center [150, 80] width 26 height 12
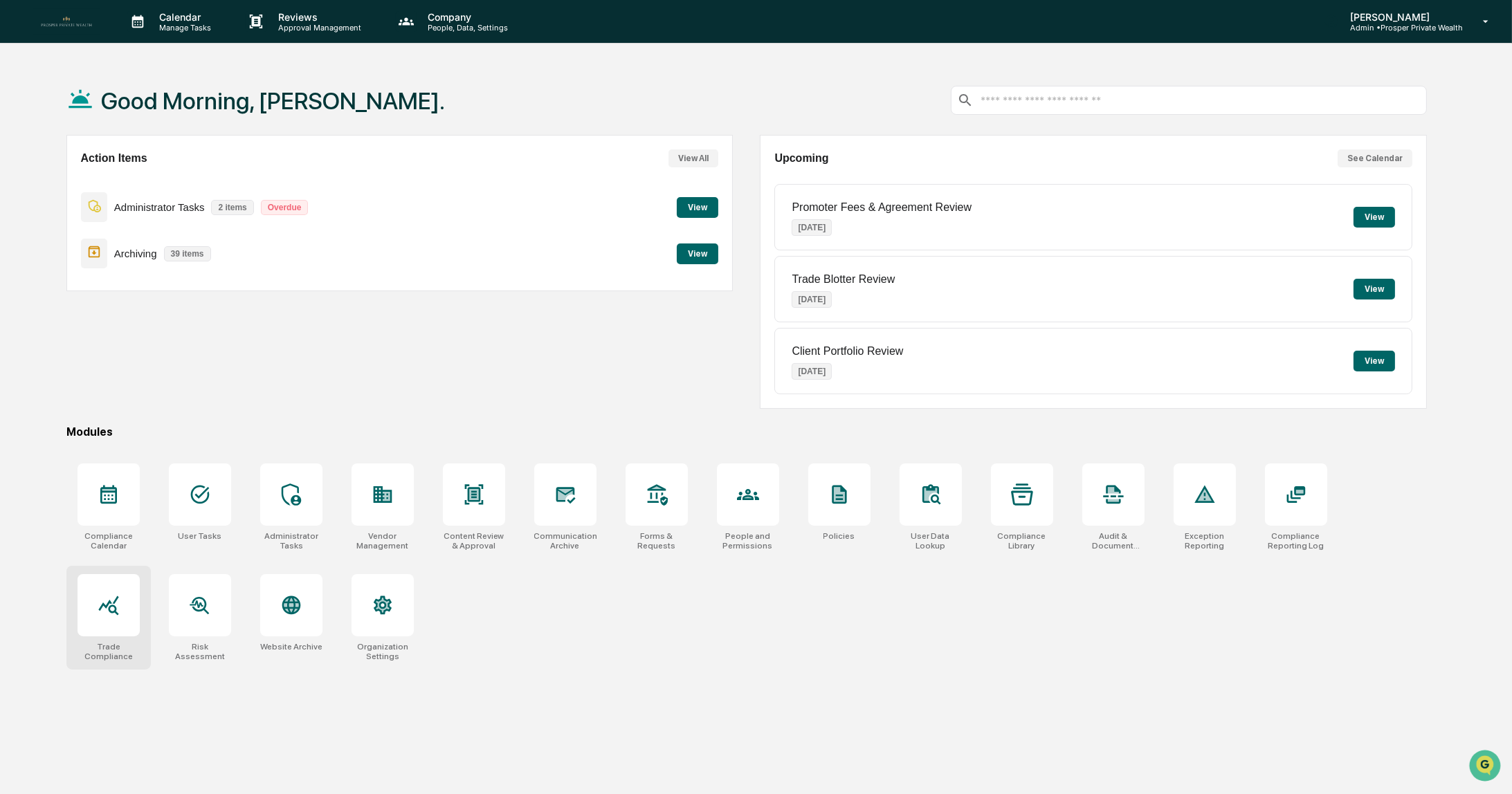
click at [97, 610] on icon at bounding box center [108, 606] width 22 height 22
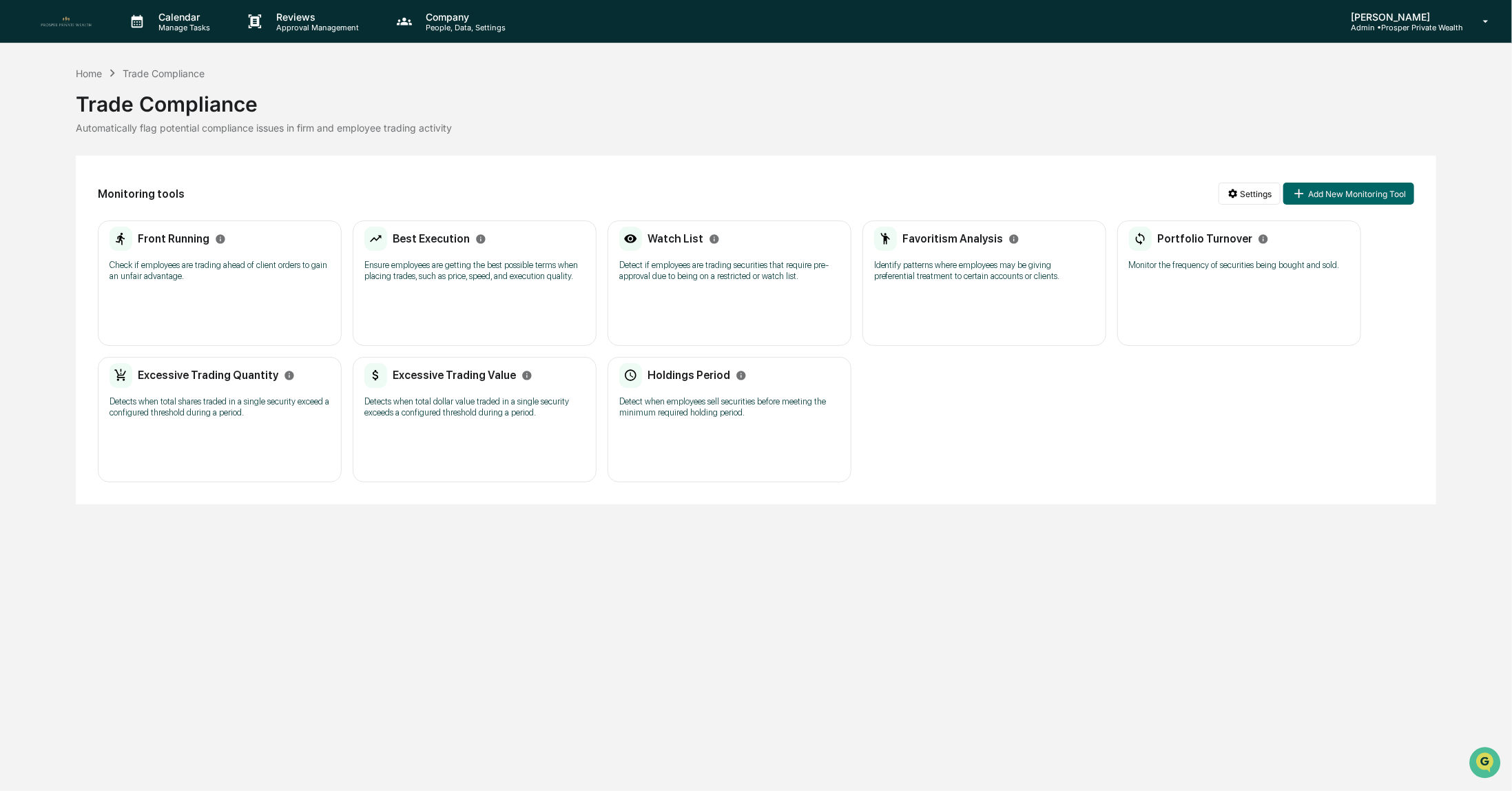
click at [197, 268] on p "Check if employees are trading ahead of client orders to gain an unfair advanta…" at bounding box center [219, 271] width 220 height 22
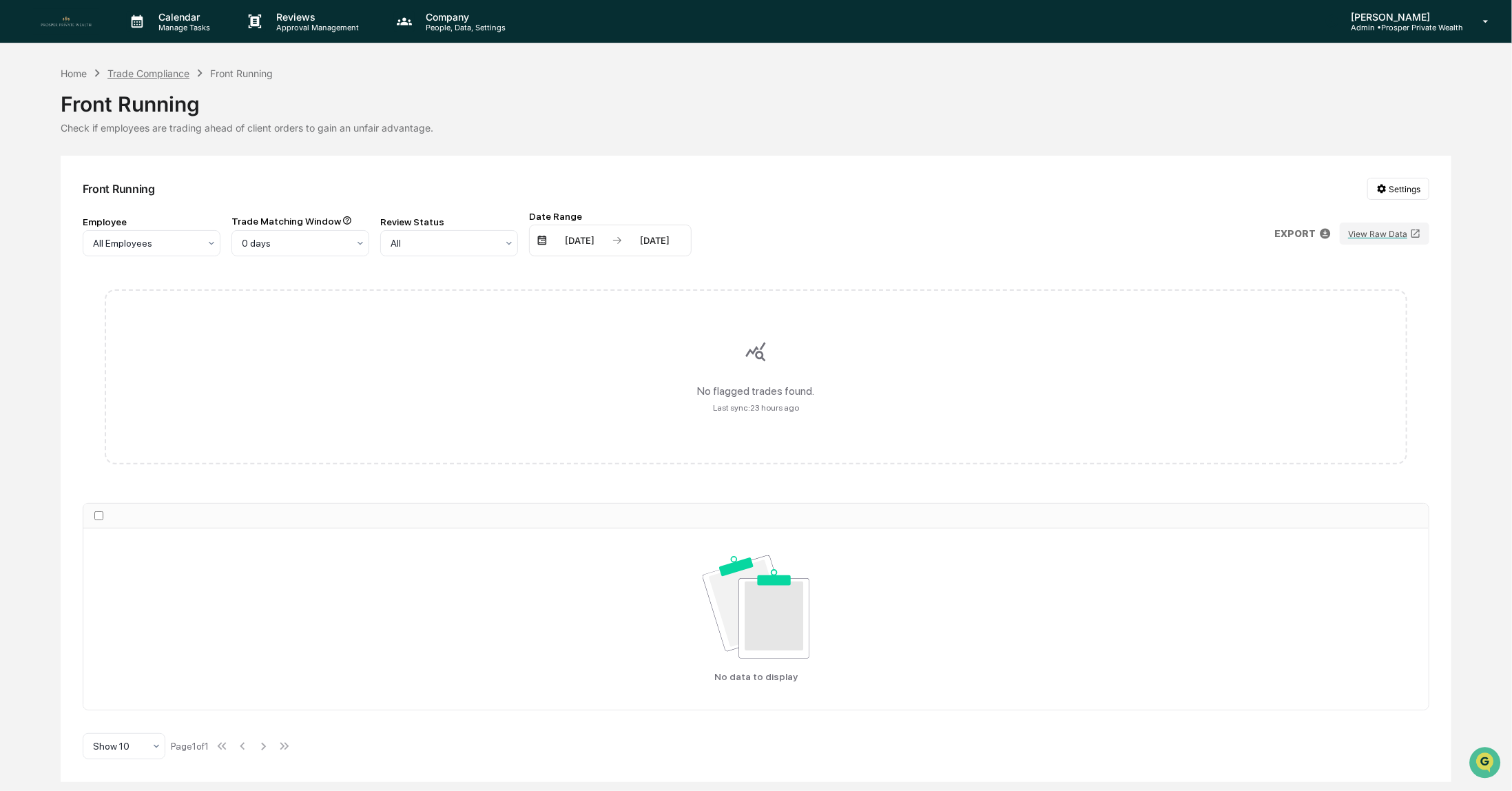
click at [153, 68] on div "Trade Compliance" at bounding box center [148, 73] width 82 height 12
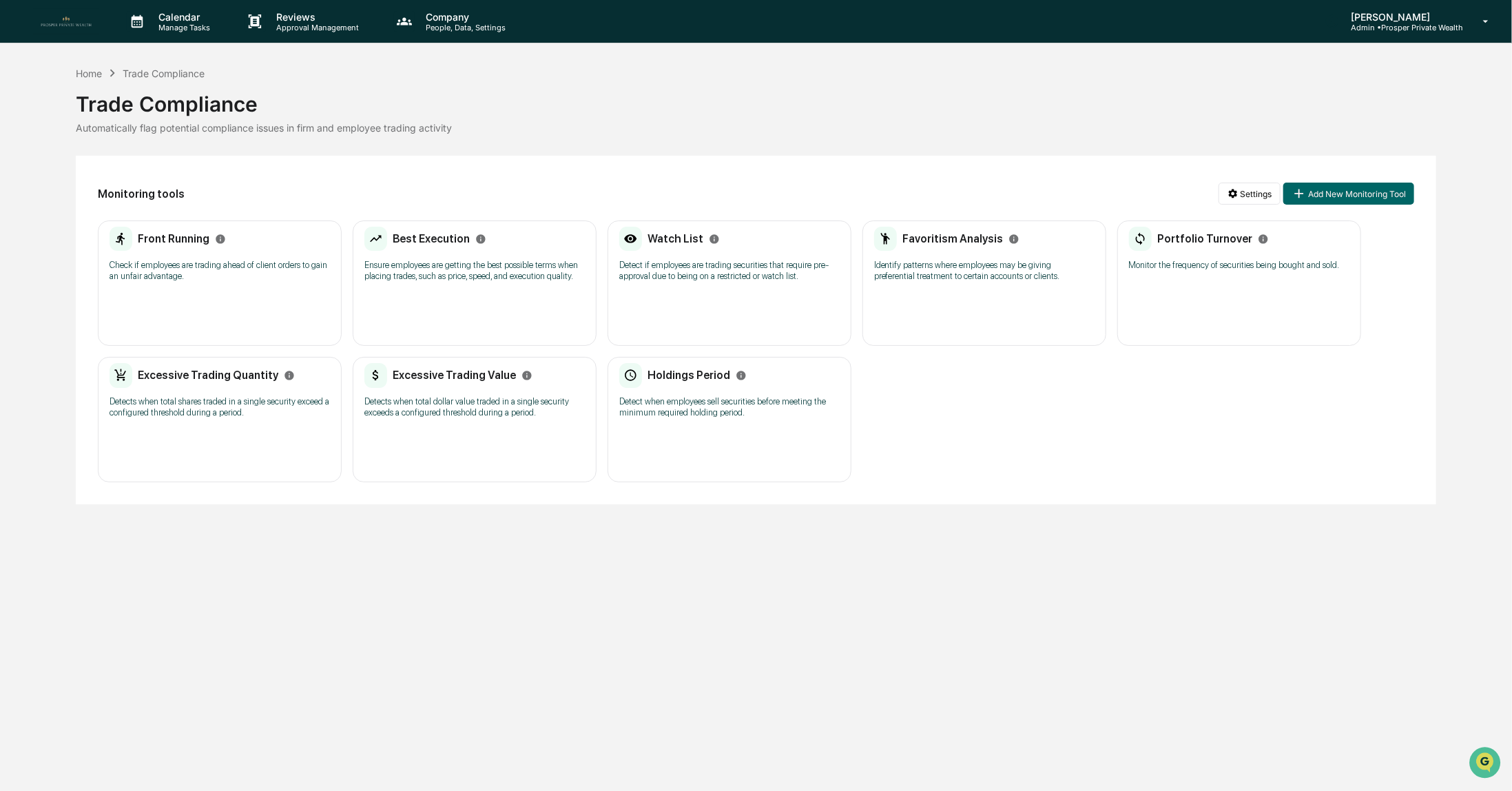
click at [460, 280] on p "Ensure employees are getting the best possible terms when placing trades, such …" at bounding box center [474, 271] width 220 height 22
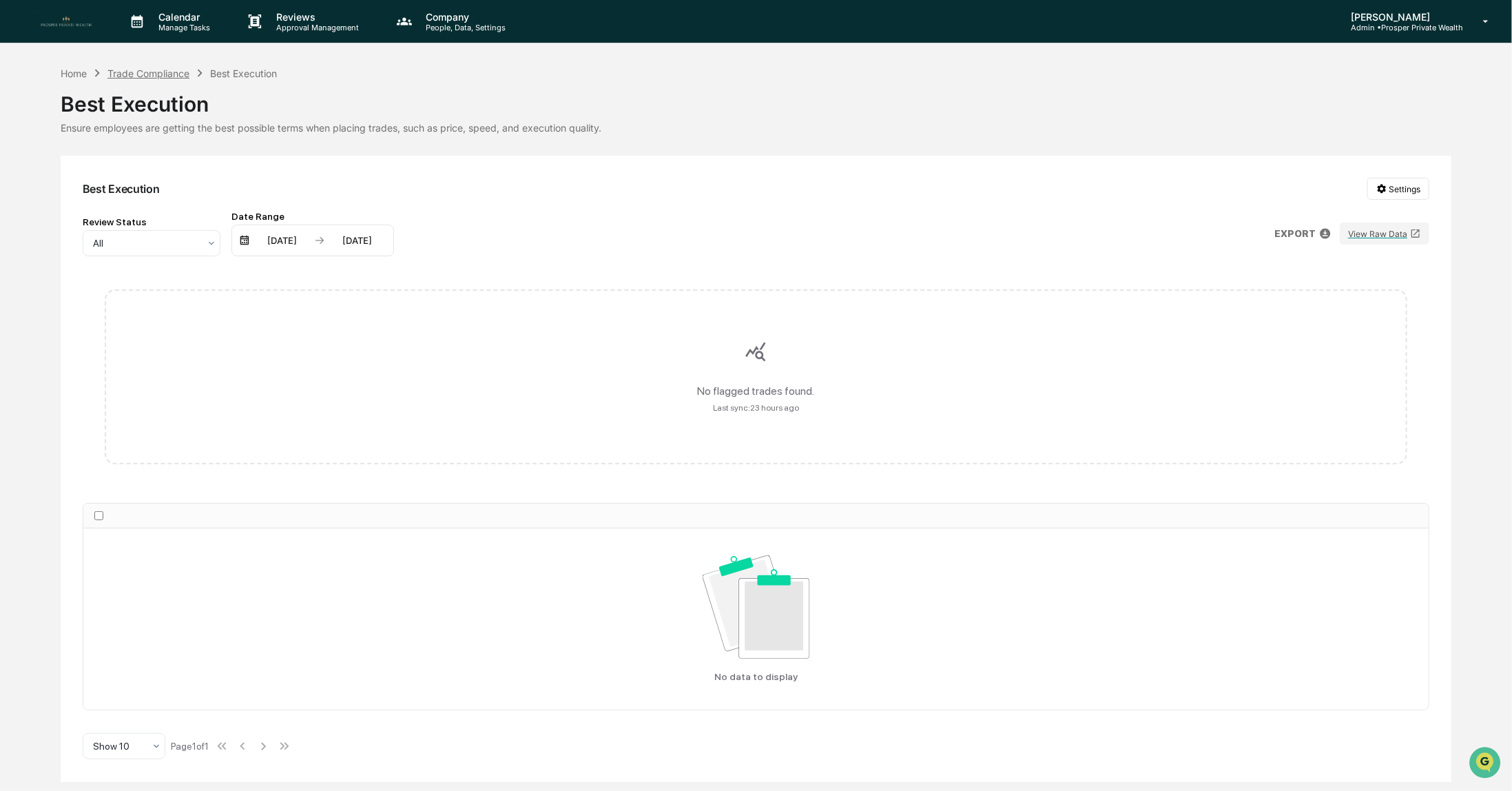
click at [158, 74] on div "Trade Compliance" at bounding box center [148, 73] width 82 height 12
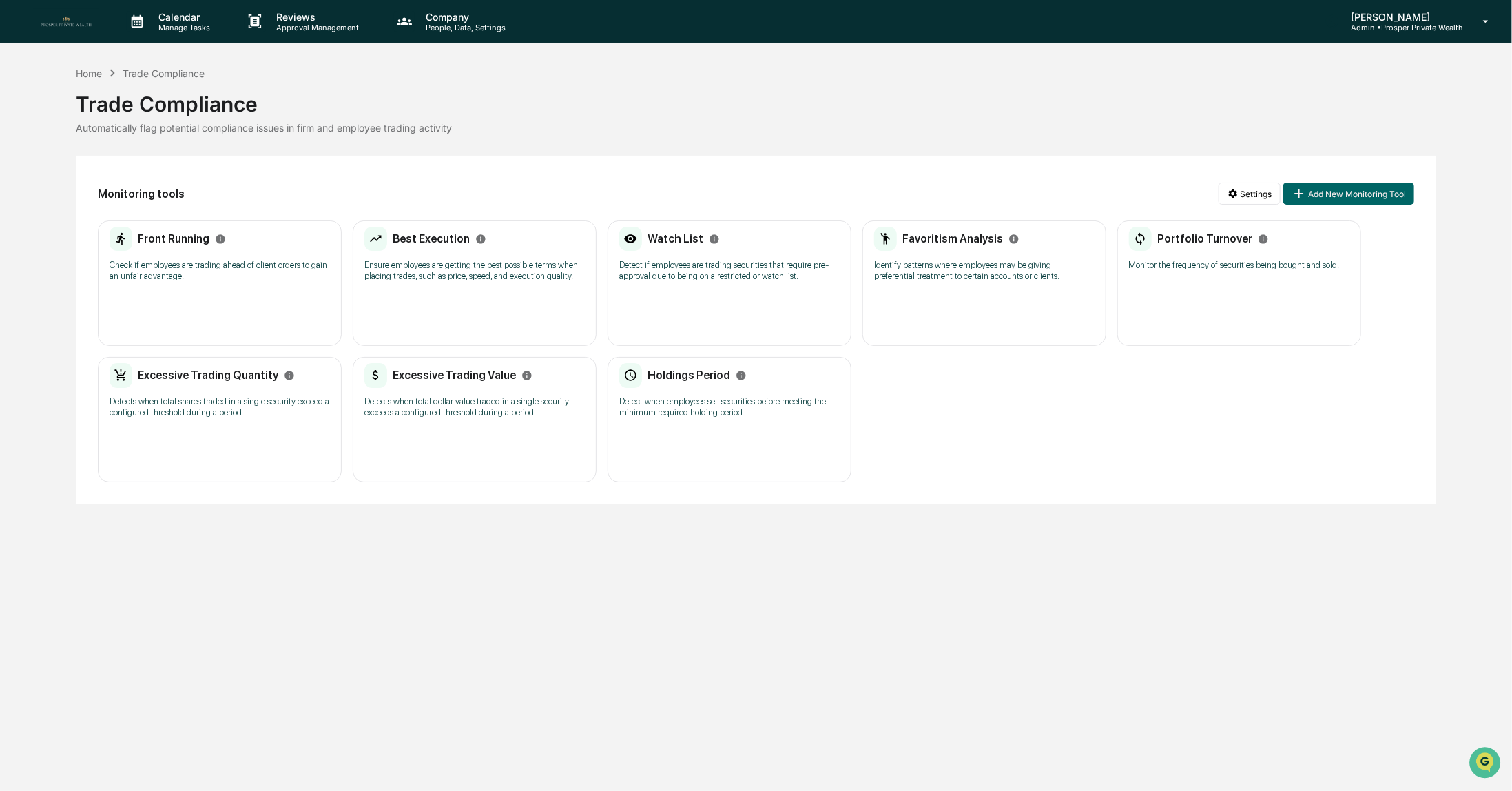
click at [684, 276] on p "Detect if employees are trading securities that require pre-approval due to bei…" at bounding box center [729, 271] width 220 height 22
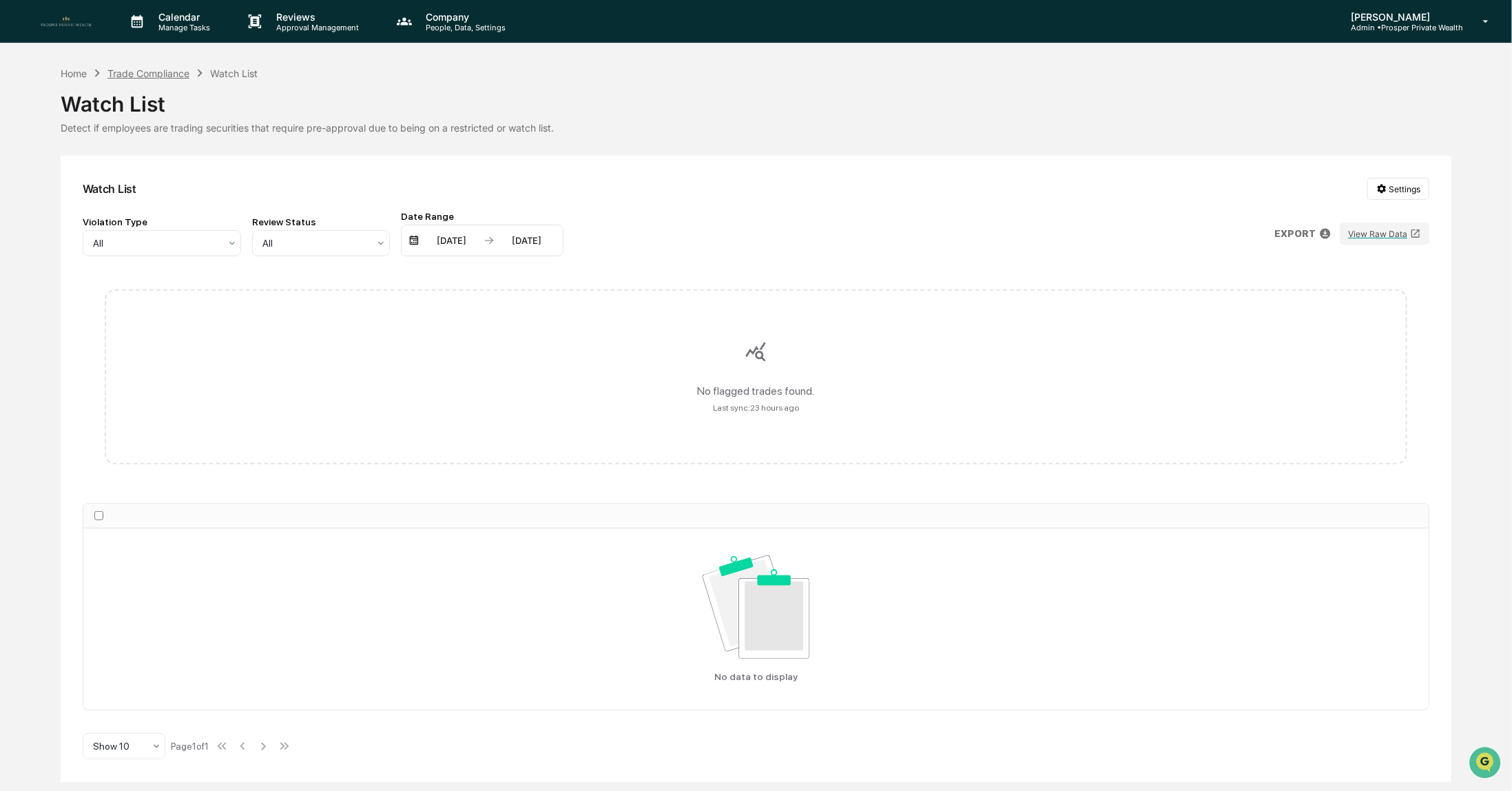
click at [149, 75] on div "Trade Compliance" at bounding box center [148, 73] width 82 height 12
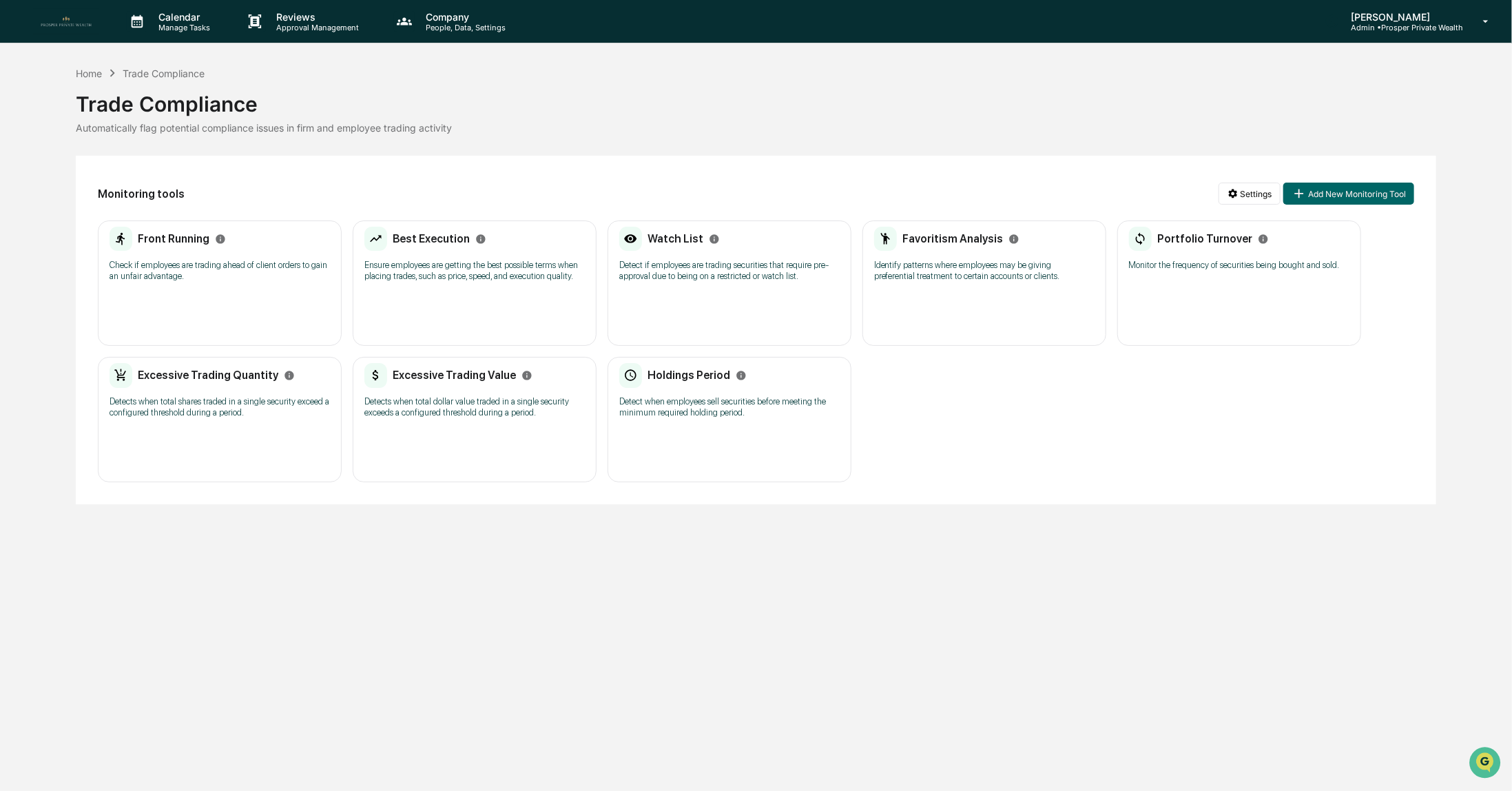
click at [981, 277] on p "Identify patterns where employees may be giving preferential treatment to certa…" at bounding box center [984, 271] width 220 height 22
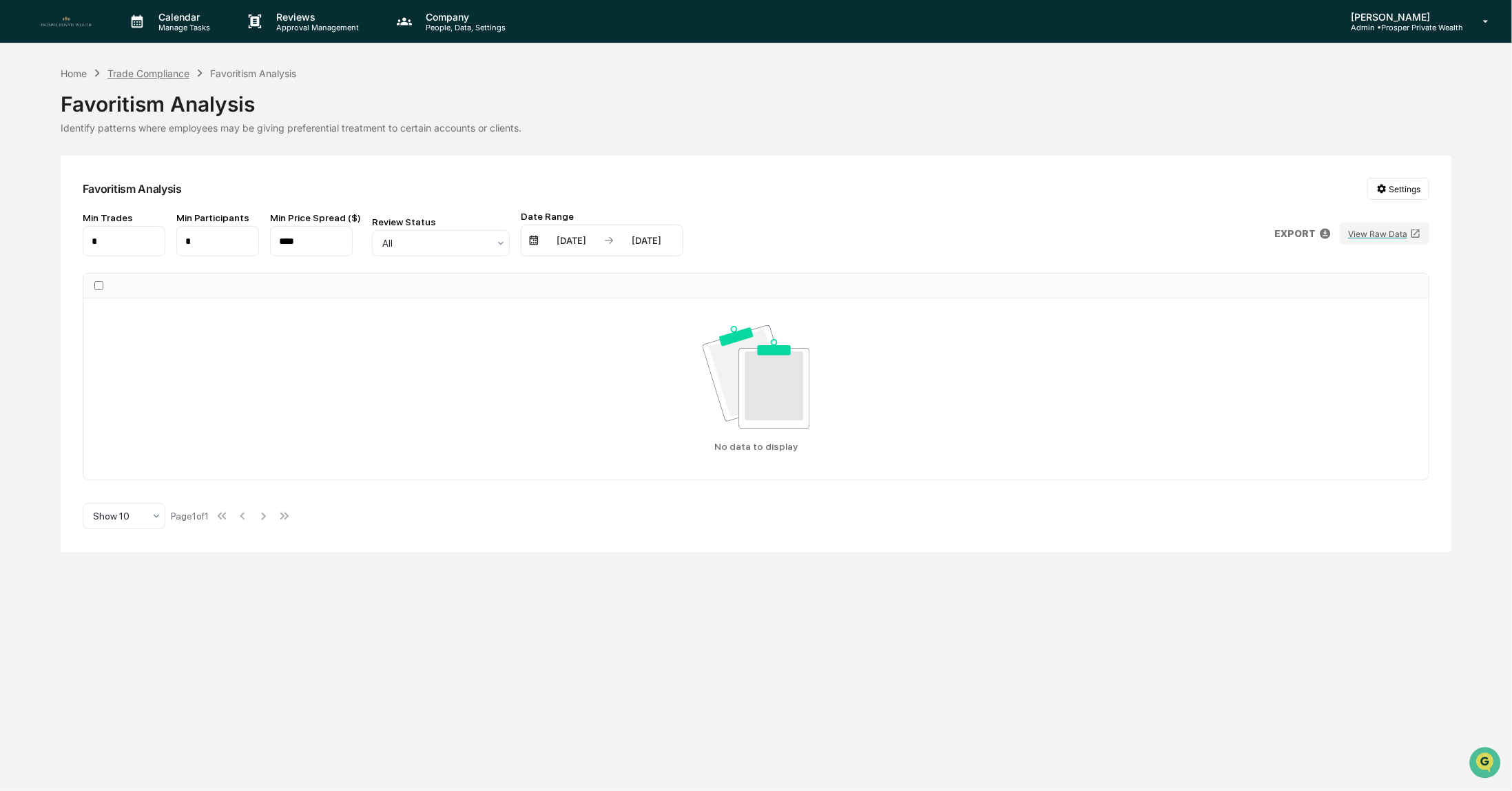
click at [120, 70] on div "Trade Compliance" at bounding box center [148, 73] width 82 height 12
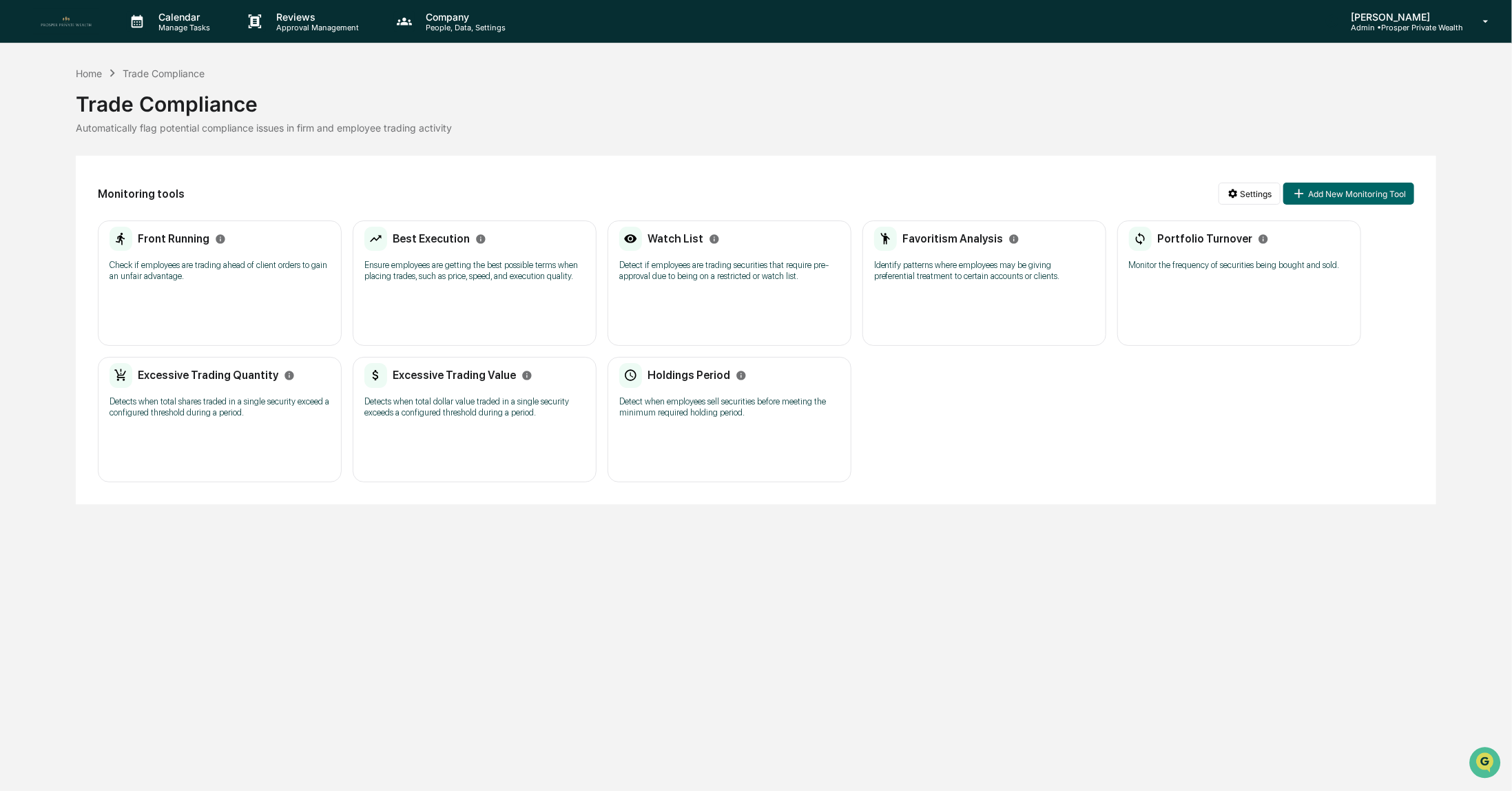
click at [1224, 268] on p "Monitor the frequency of securities being bought and sold." at bounding box center [1239, 265] width 220 height 11
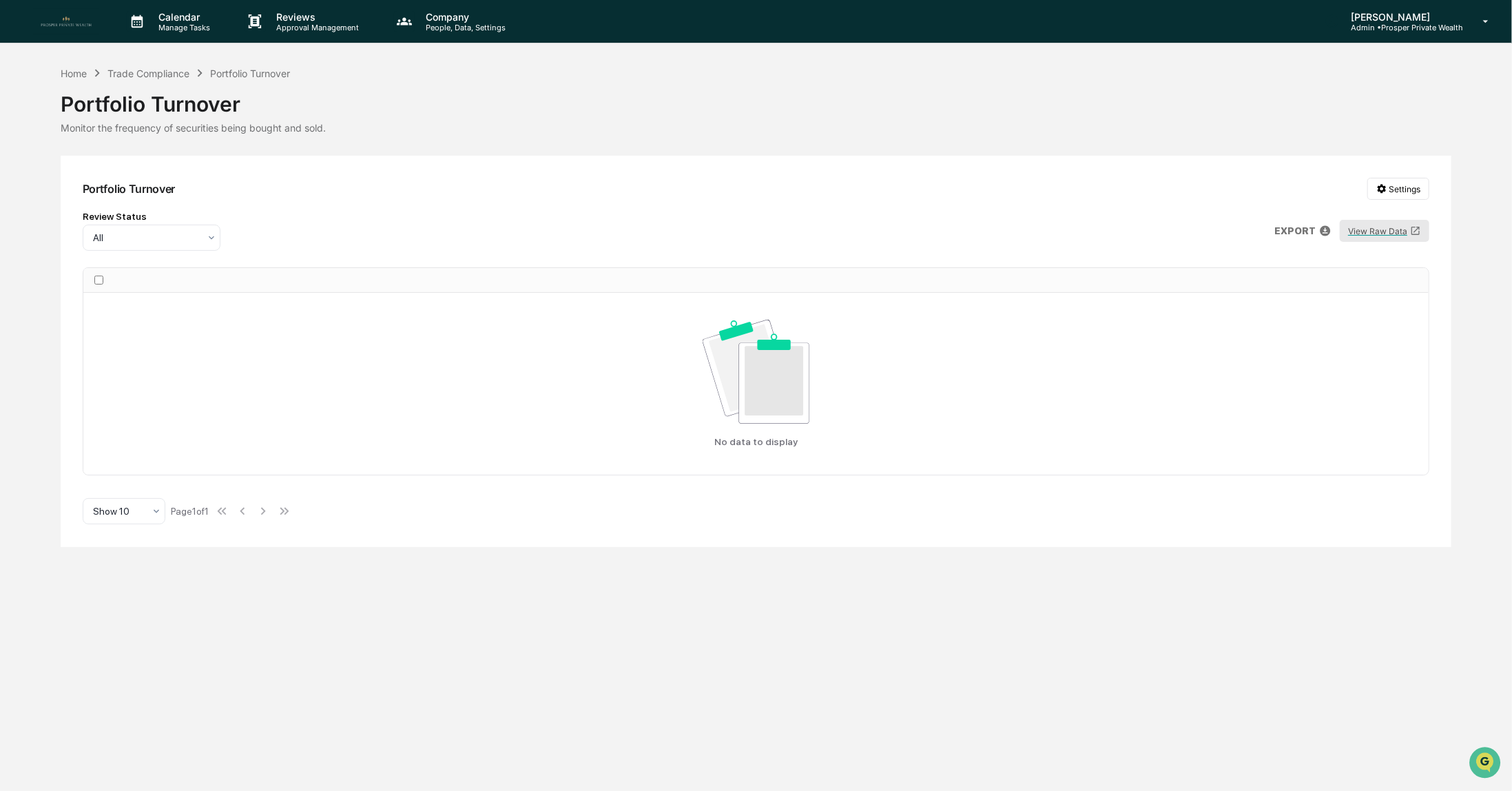
click at [1383, 231] on button "View Raw Data" at bounding box center [1384, 231] width 89 height 22
click at [143, 72] on div "Trade Compliance" at bounding box center [148, 73] width 82 height 12
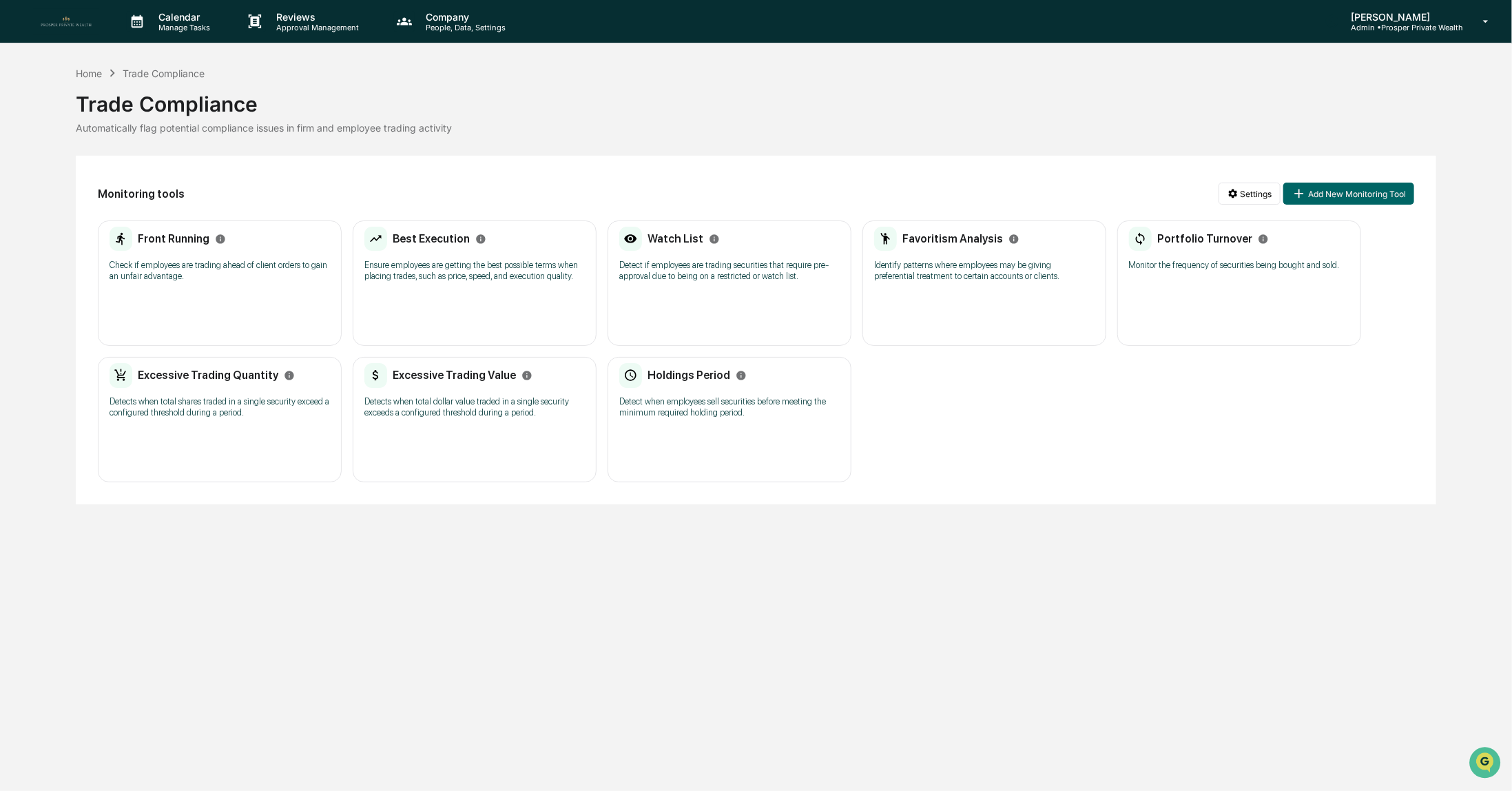
click at [222, 400] on p "Detects when total shares traded in a single security exceed a configured thres…" at bounding box center [219, 407] width 220 height 22
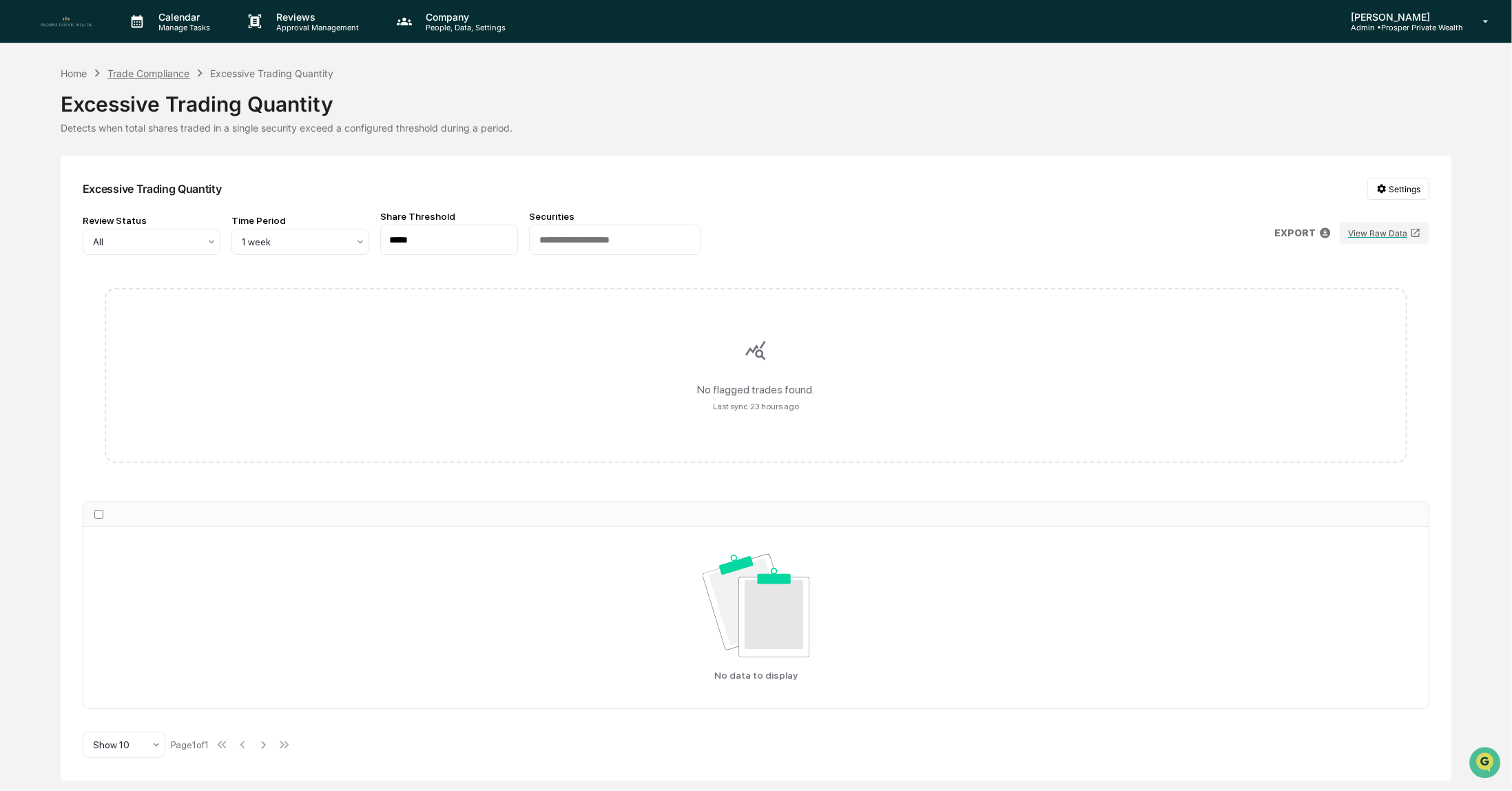
click at [127, 67] on div "Trade Compliance" at bounding box center [148, 73] width 82 height 12
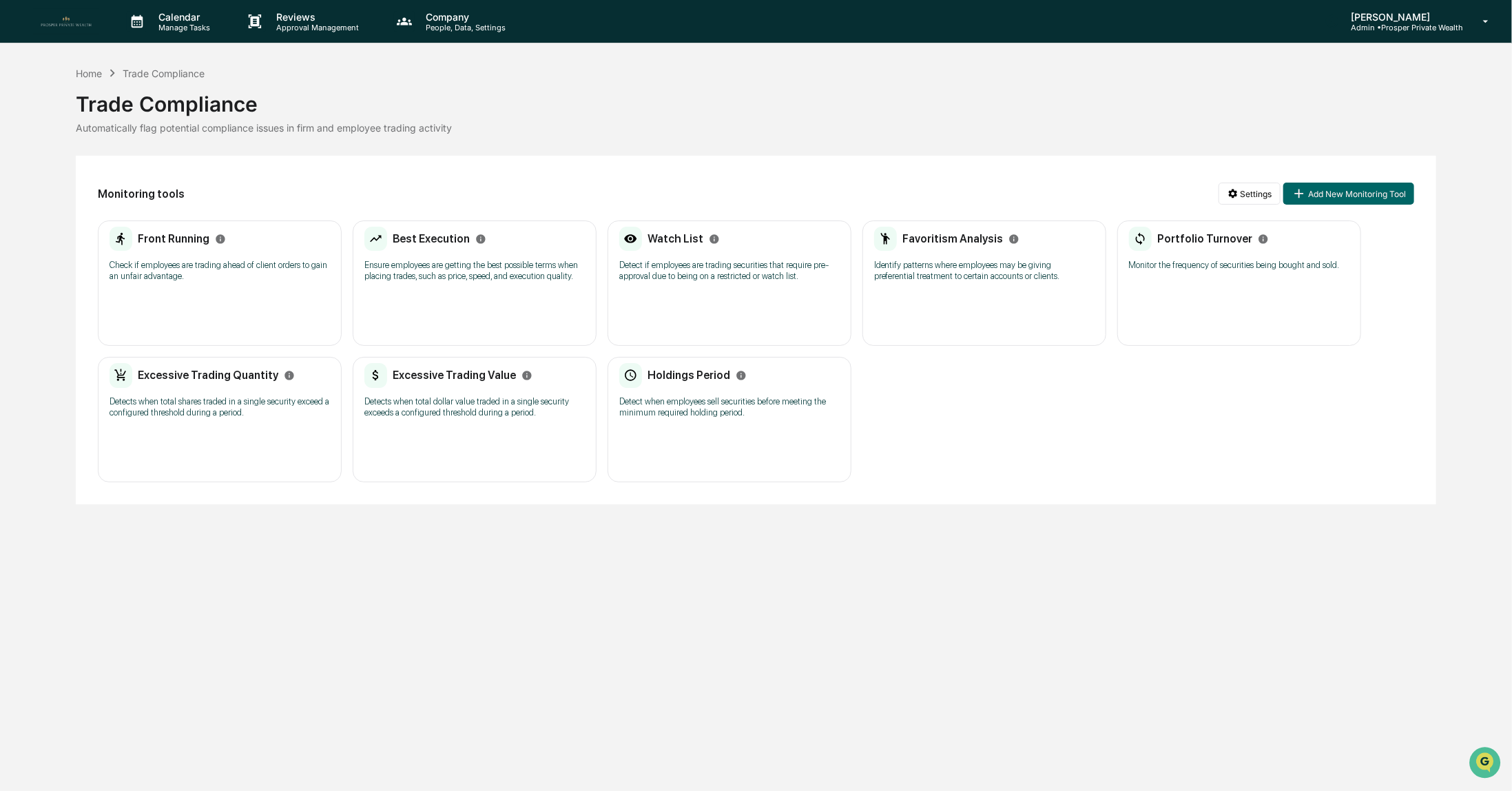
click at [433, 396] on p "Detects when total dollar value traded in a single security exceeds a configure…" at bounding box center [474, 407] width 220 height 22
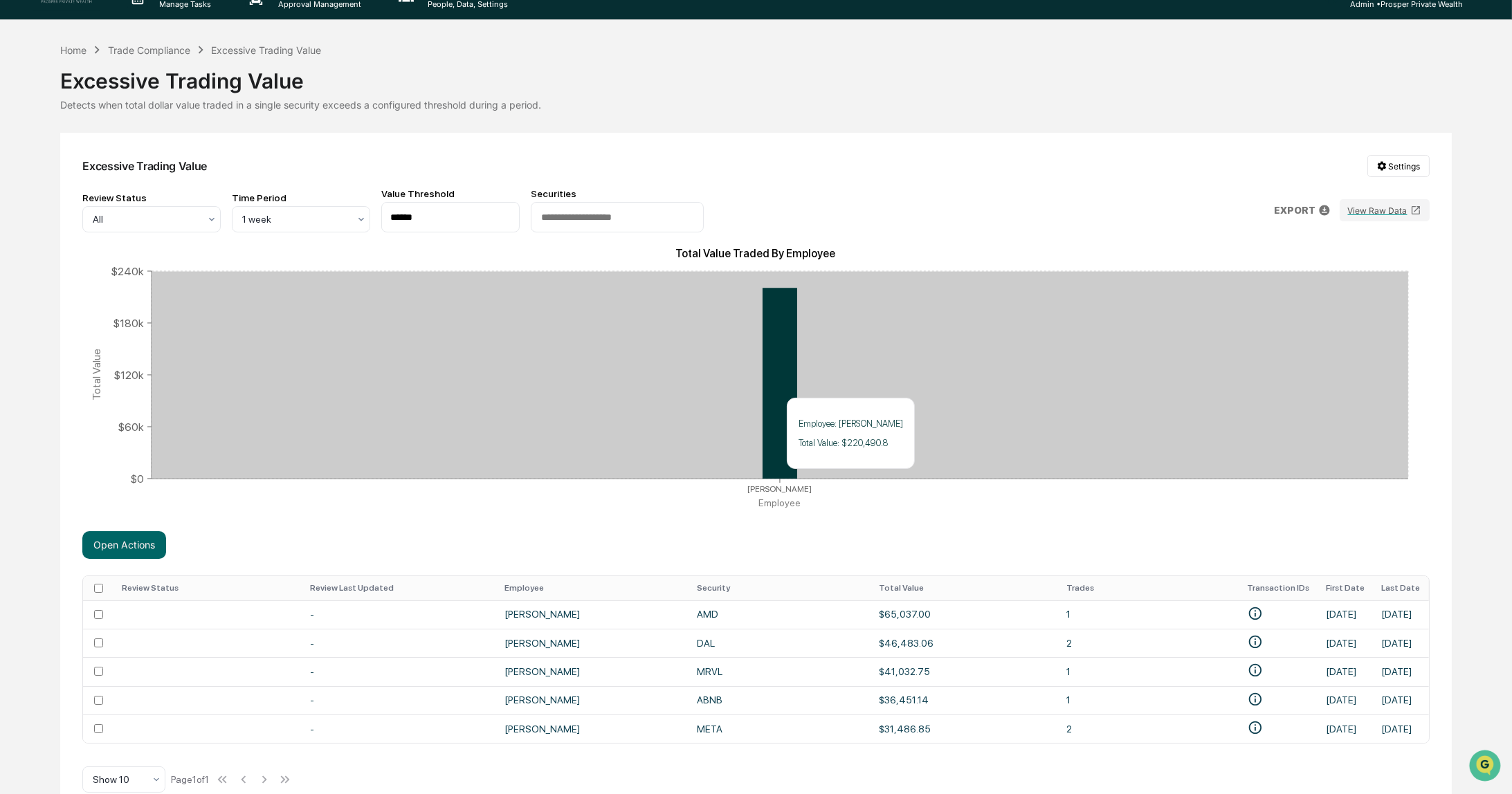
scroll to position [52, 0]
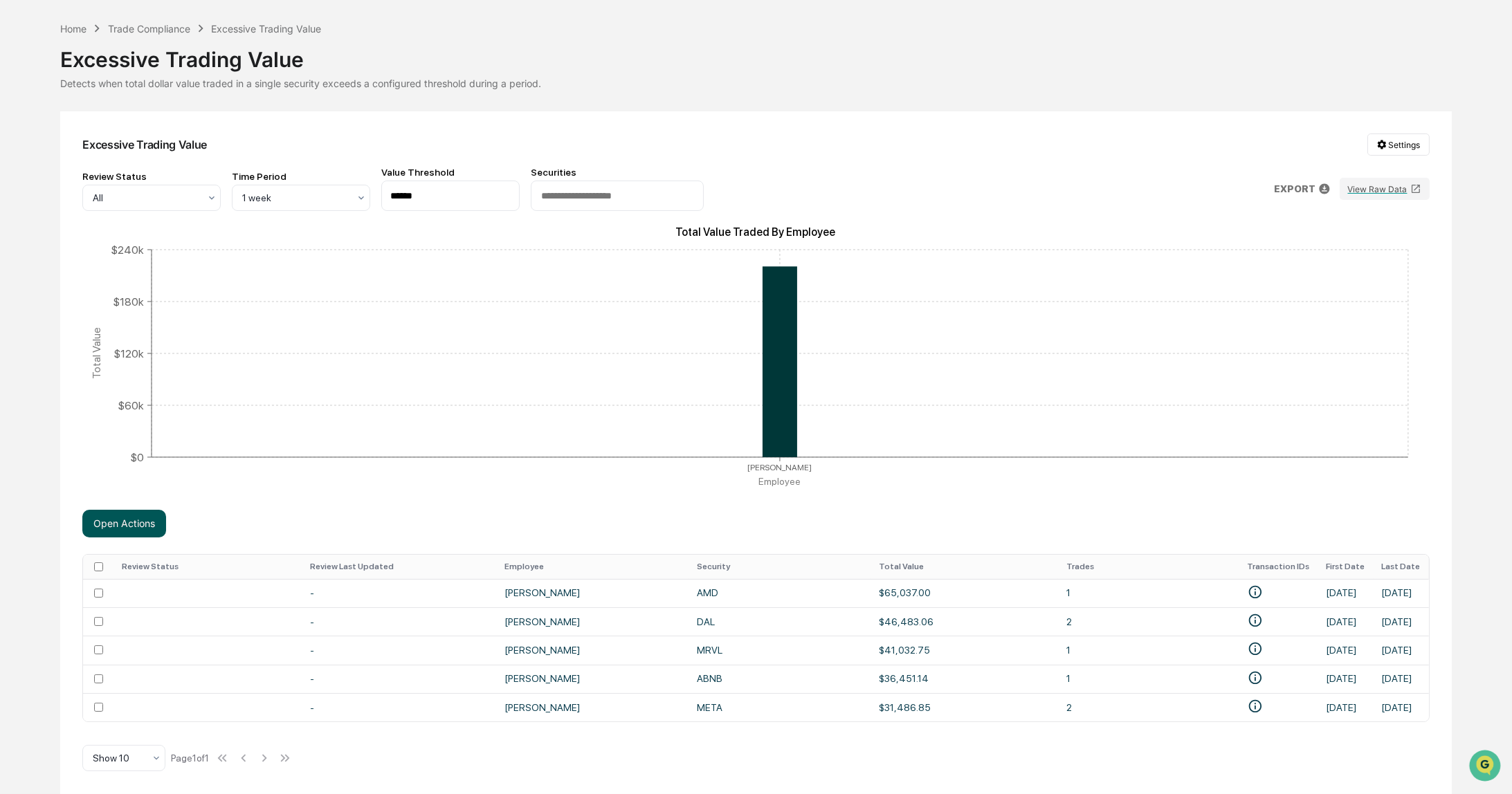
click at [136, 522] on button "Open Actions" at bounding box center [124, 523] width 84 height 27
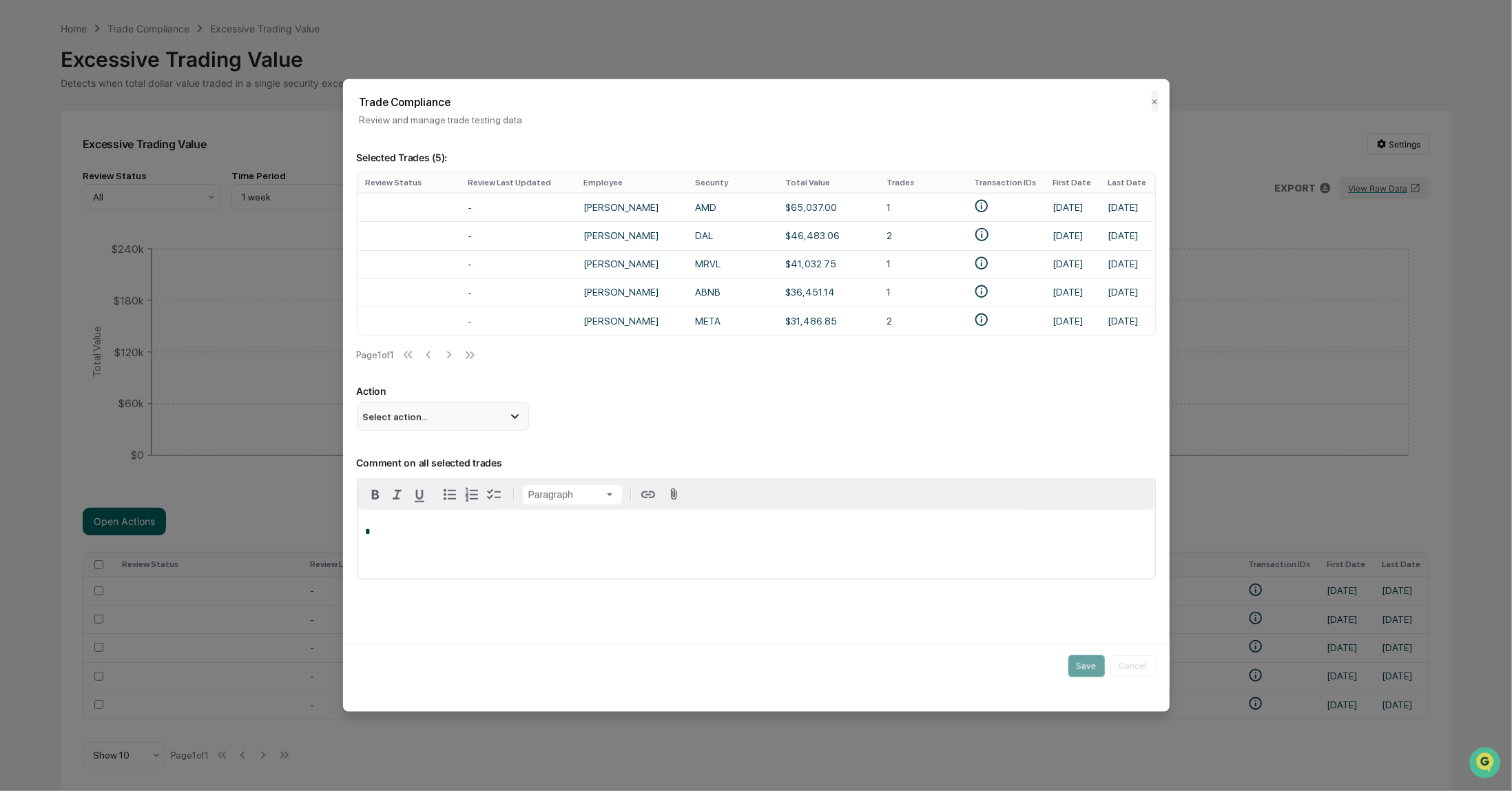
click at [517, 421] on icon at bounding box center [514, 416] width 16 height 16
click at [463, 479] on div "Mark Not Item of Interest" at bounding box center [443, 471] width 161 height 16
click at [549, 558] on div "*" at bounding box center [757, 543] width 798 height 69
click at [1080, 676] on button "Save" at bounding box center [1086, 666] width 36 height 22
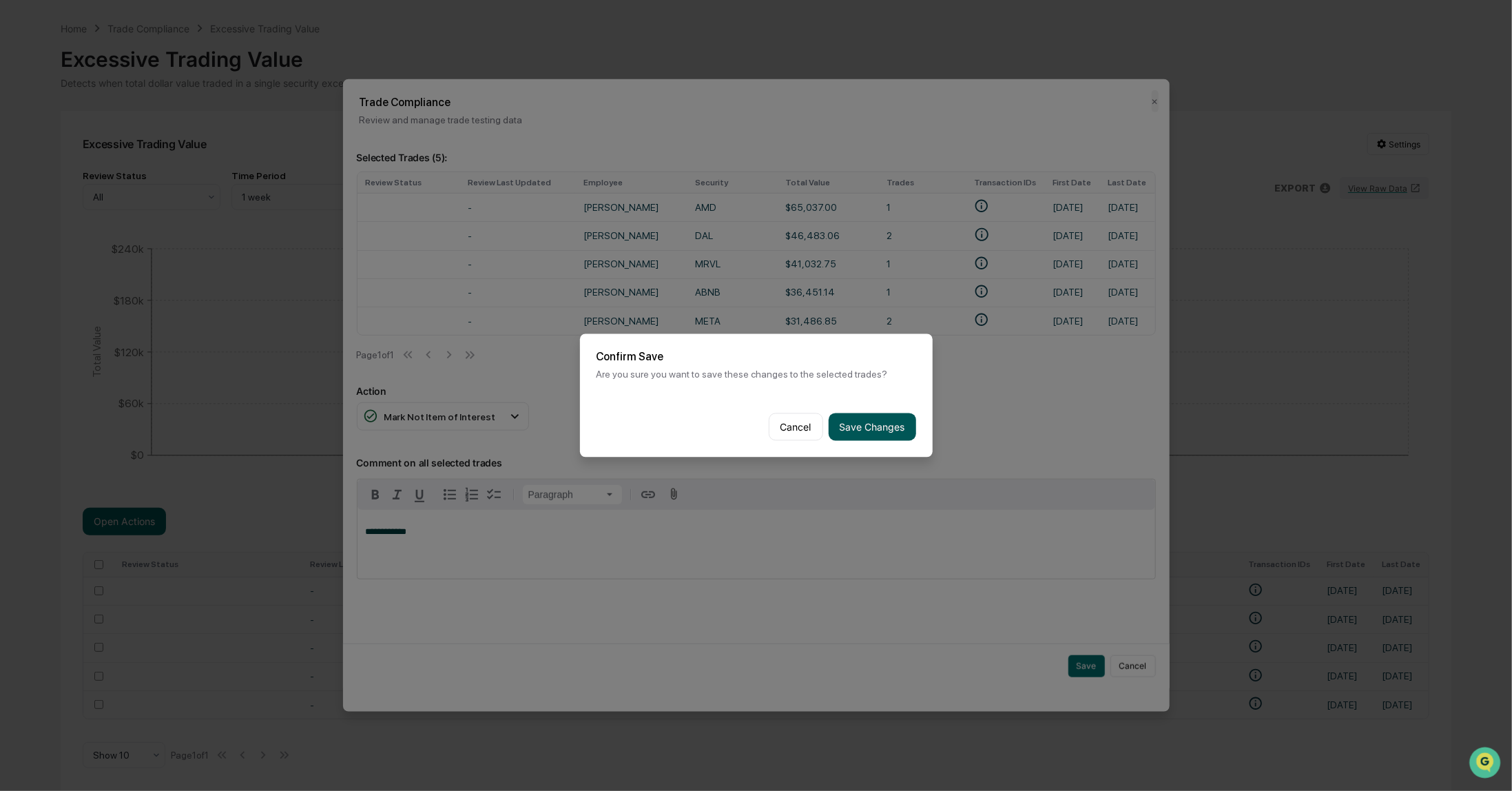
click at [866, 418] on button "Save Changes" at bounding box center [873, 427] width 87 height 27
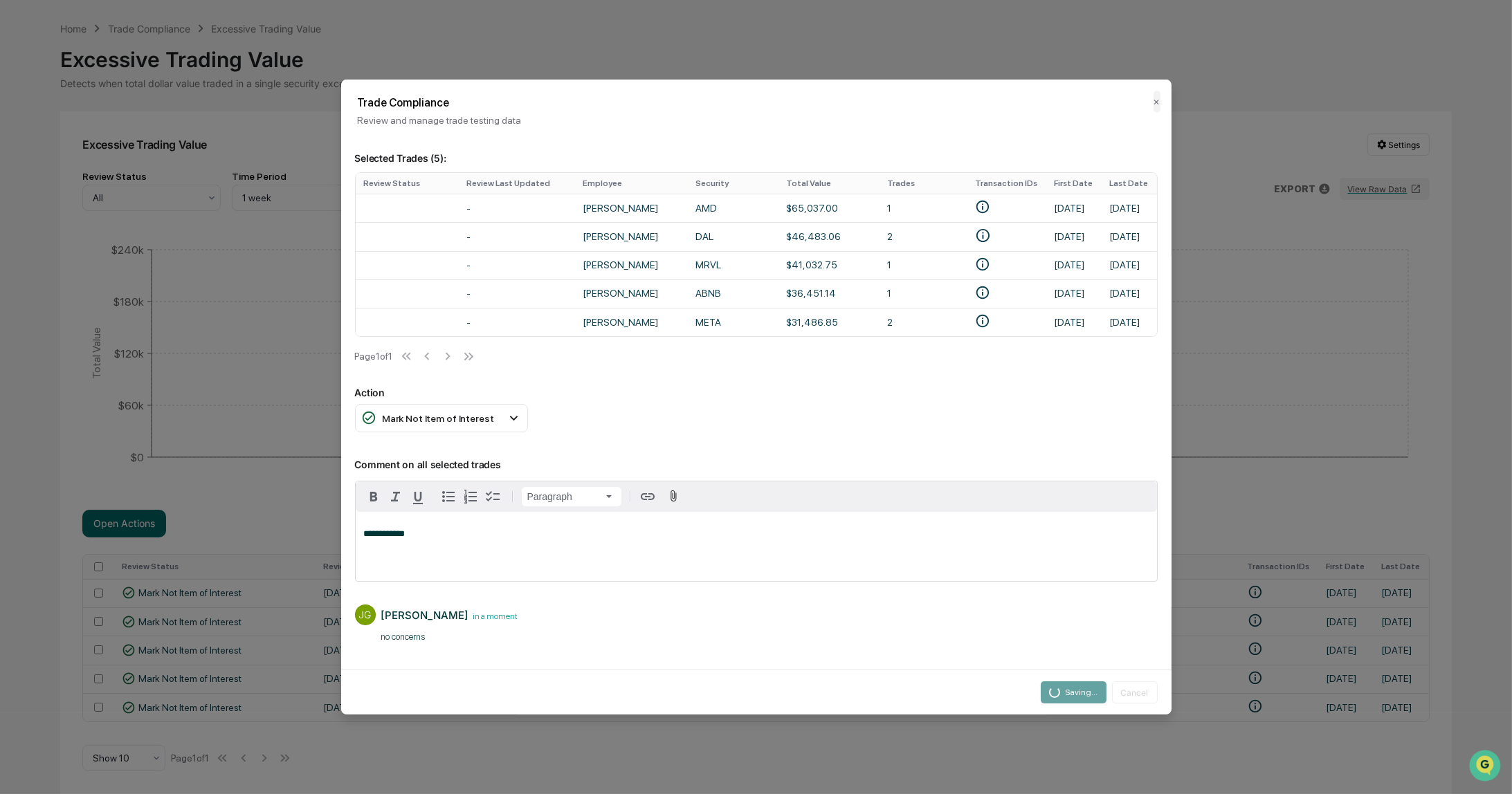
scroll to position [13, 0]
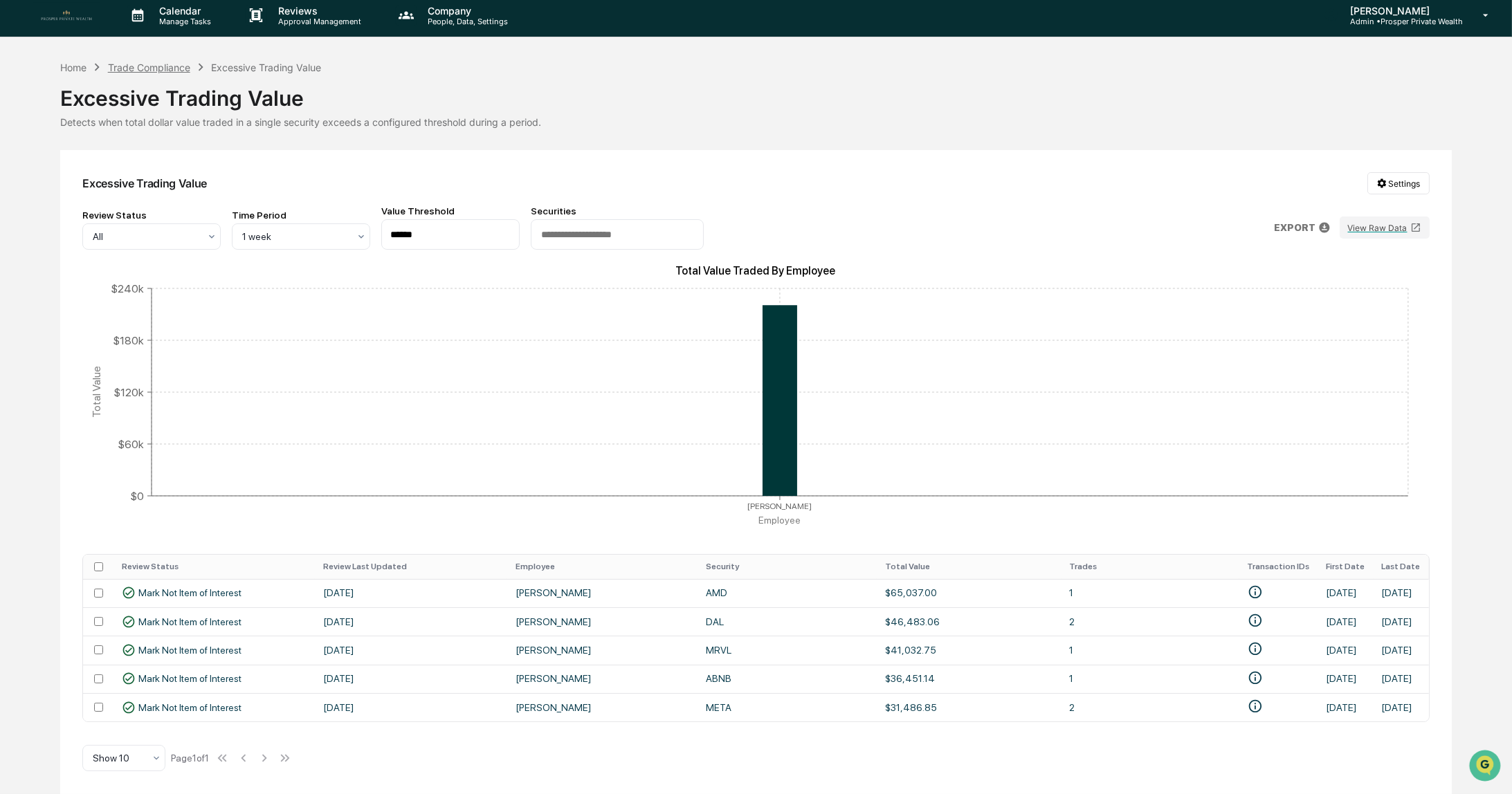
click at [158, 62] on div "Trade Compliance" at bounding box center [148, 68] width 82 height 12
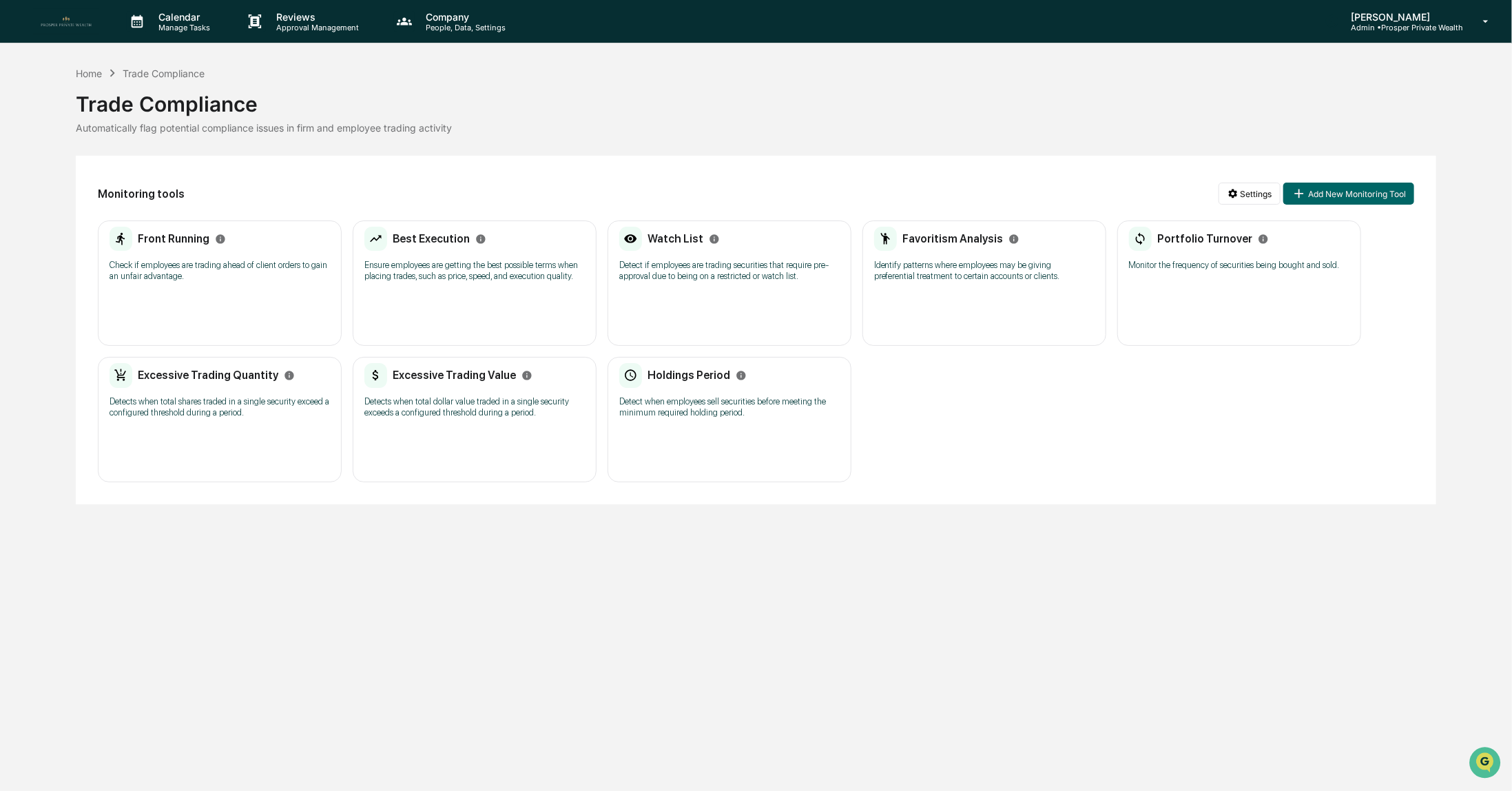
click at [668, 405] on p "Detect when employees sell securities before meeting the minimum required holdi…" at bounding box center [729, 407] width 220 height 22
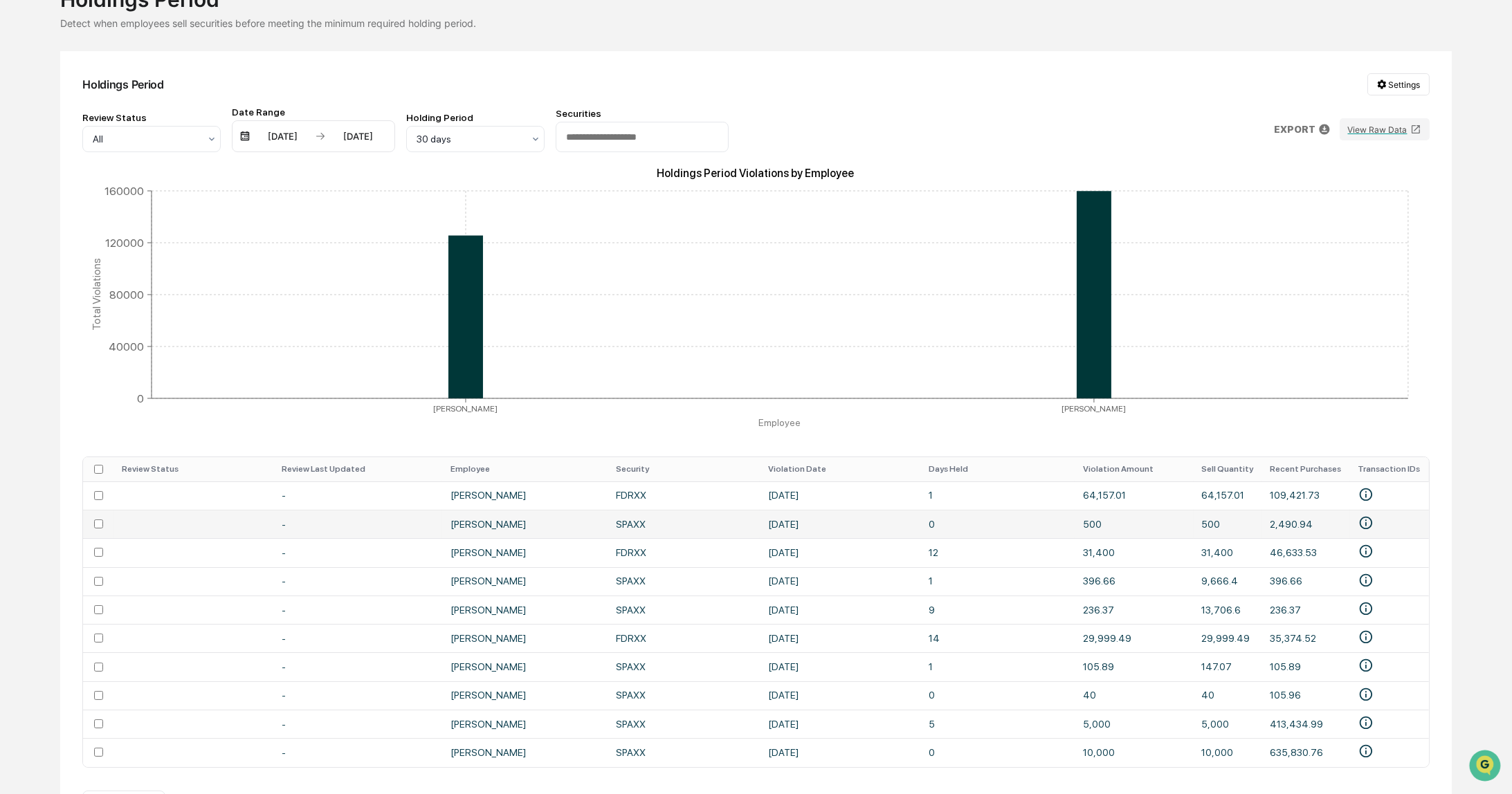
scroll to position [138, 0]
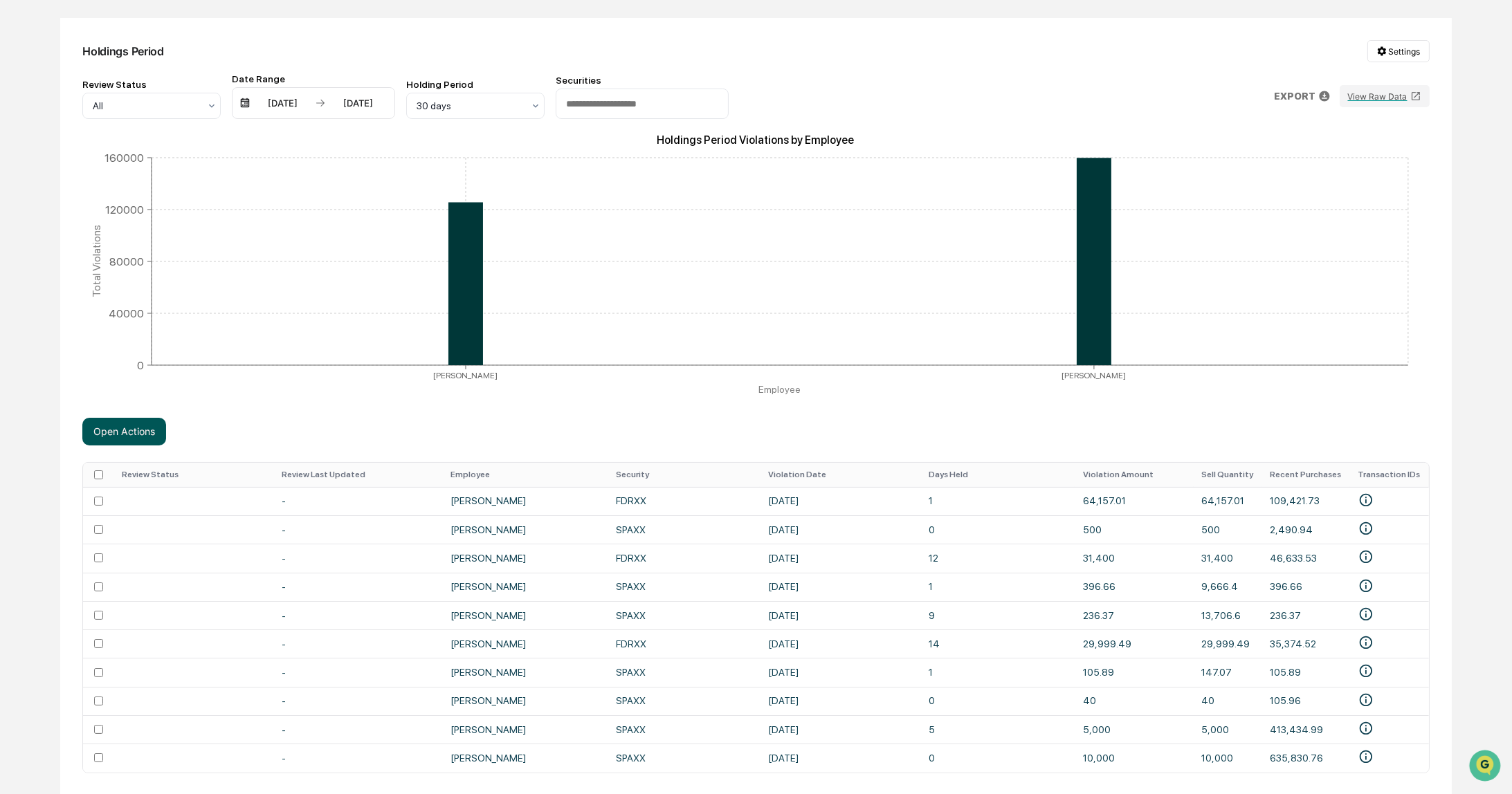
click at [118, 433] on button "Open Actions" at bounding box center [124, 431] width 84 height 27
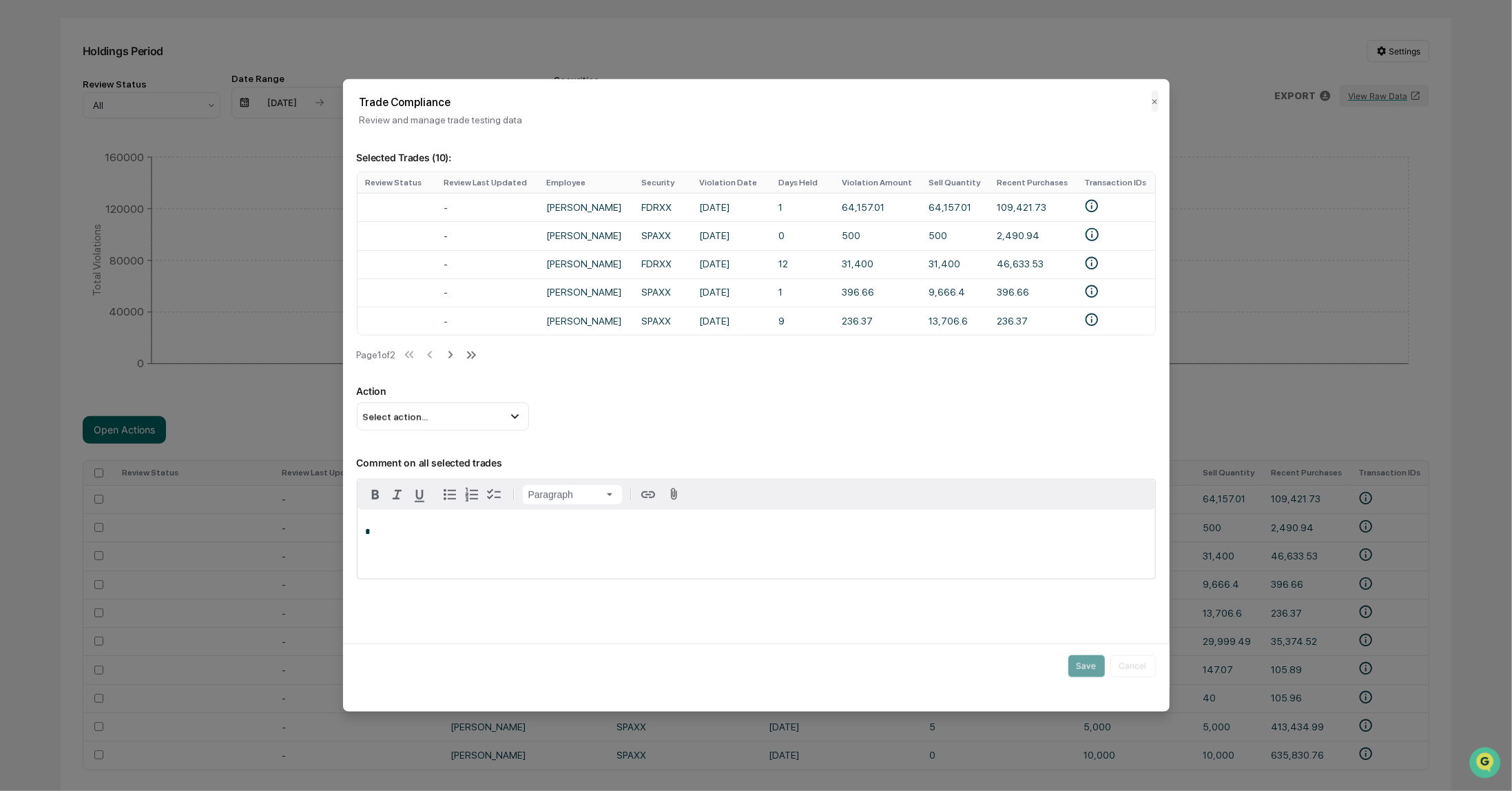
click at [468, 545] on div "*" at bounding box center [757, 543] width 798 height 69
click at [443, 427] on div "Select action..." at bounding box center [443, 415] width 172 height 27
click at [434, 473] on div "Mark Not Item of Interest" at bounding box center [443, 471] width 161 height 16
click at [1078, 672] on button "Save" at bounding box center [1086, 666] width 36 height 22
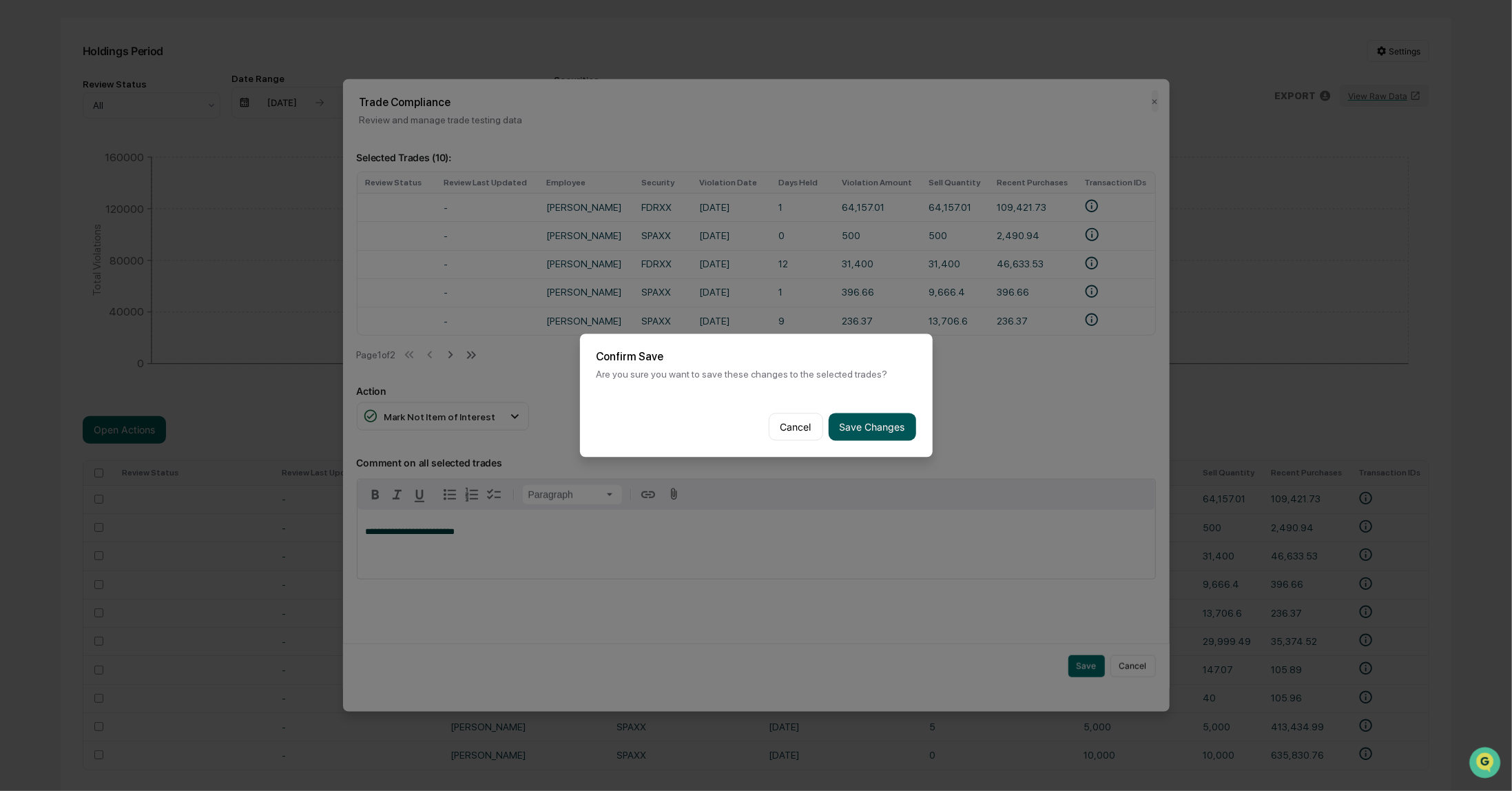
click at [872, 424] on button "Save Changes" at bounding box center [873, 427] width 87 height 27
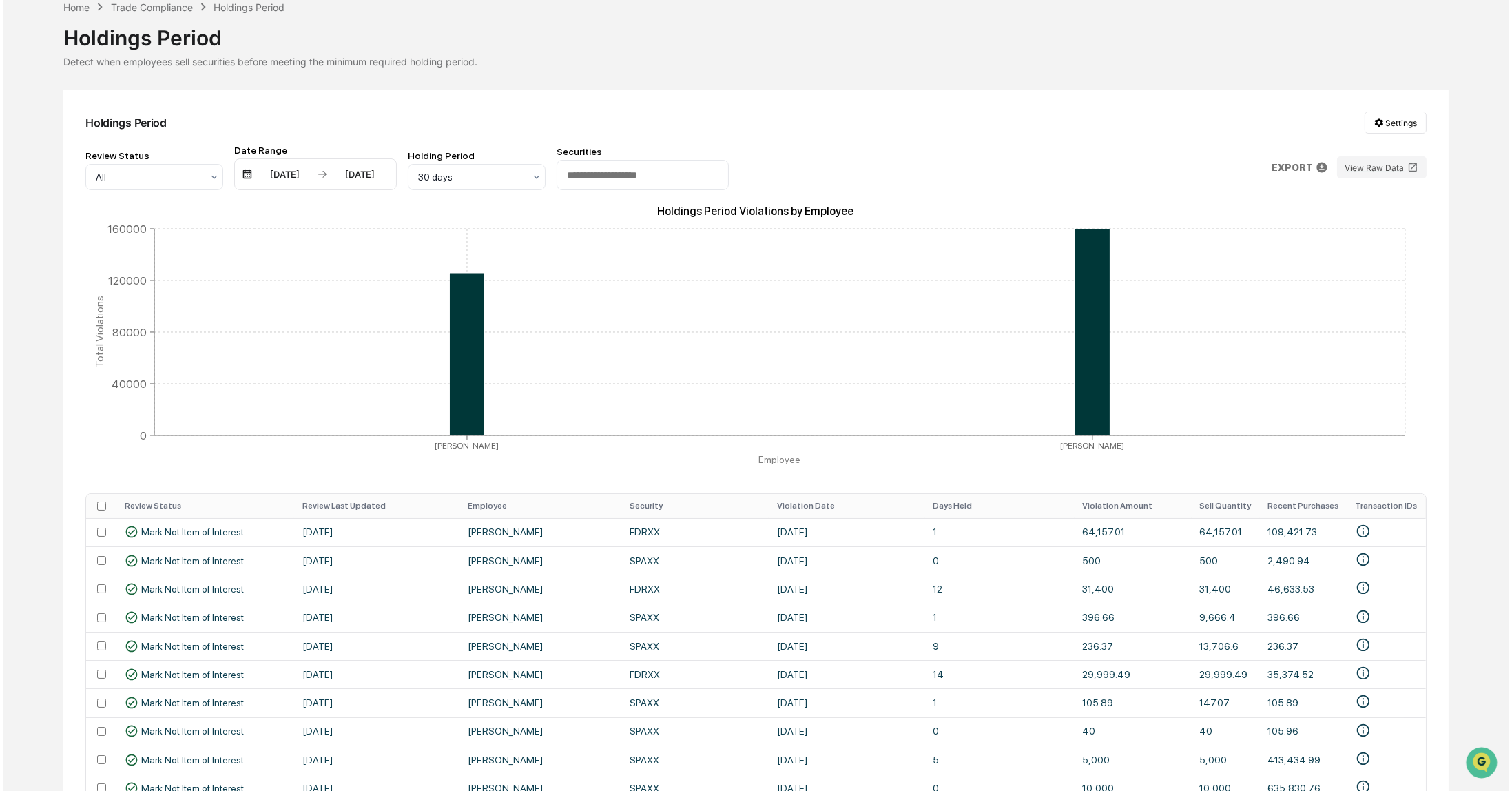
scroll to position [0, 0]
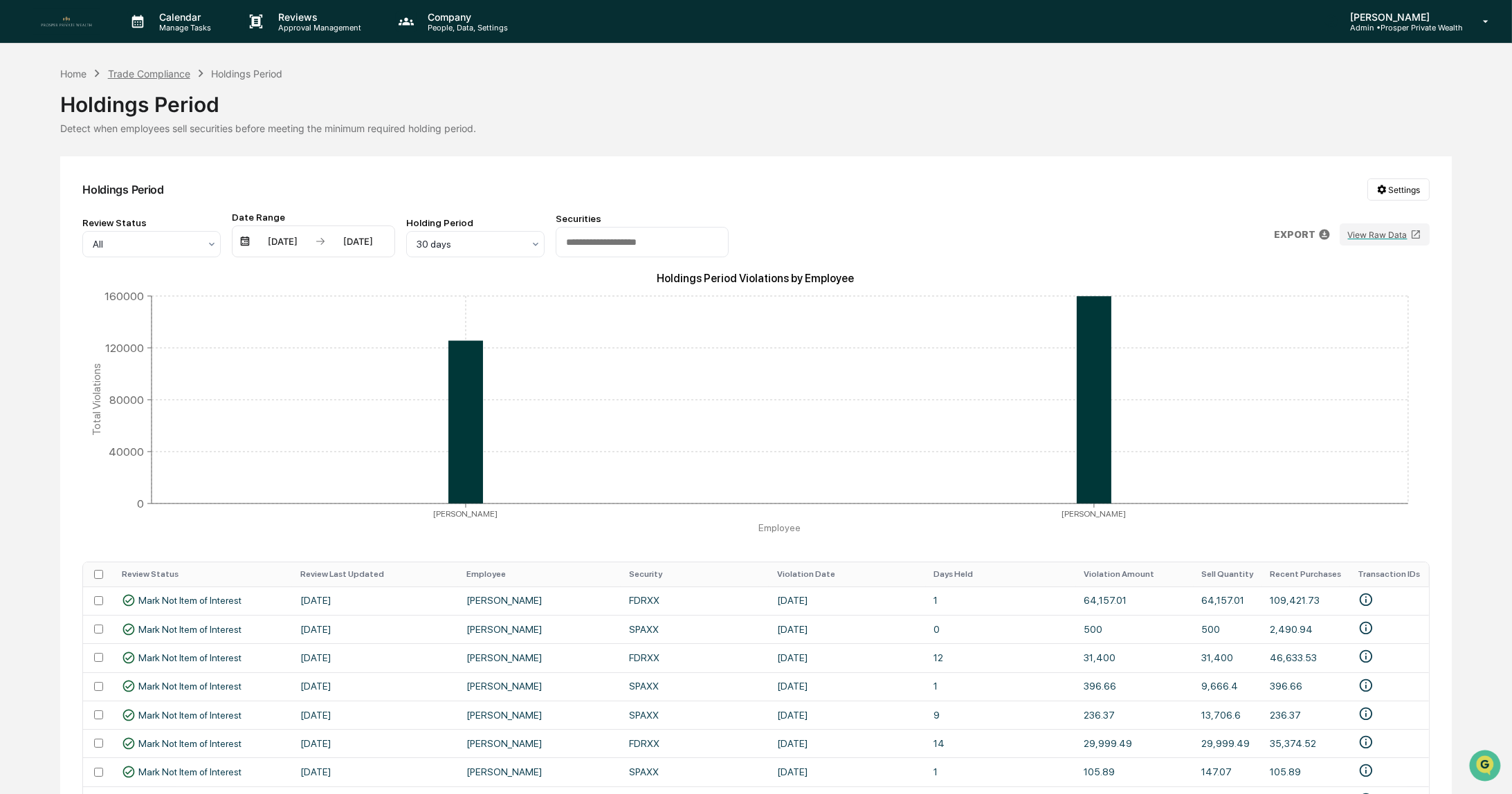
click at [151, 76] on div "Trade Compliance" at bounding box center [148, 73] width 82 height 12
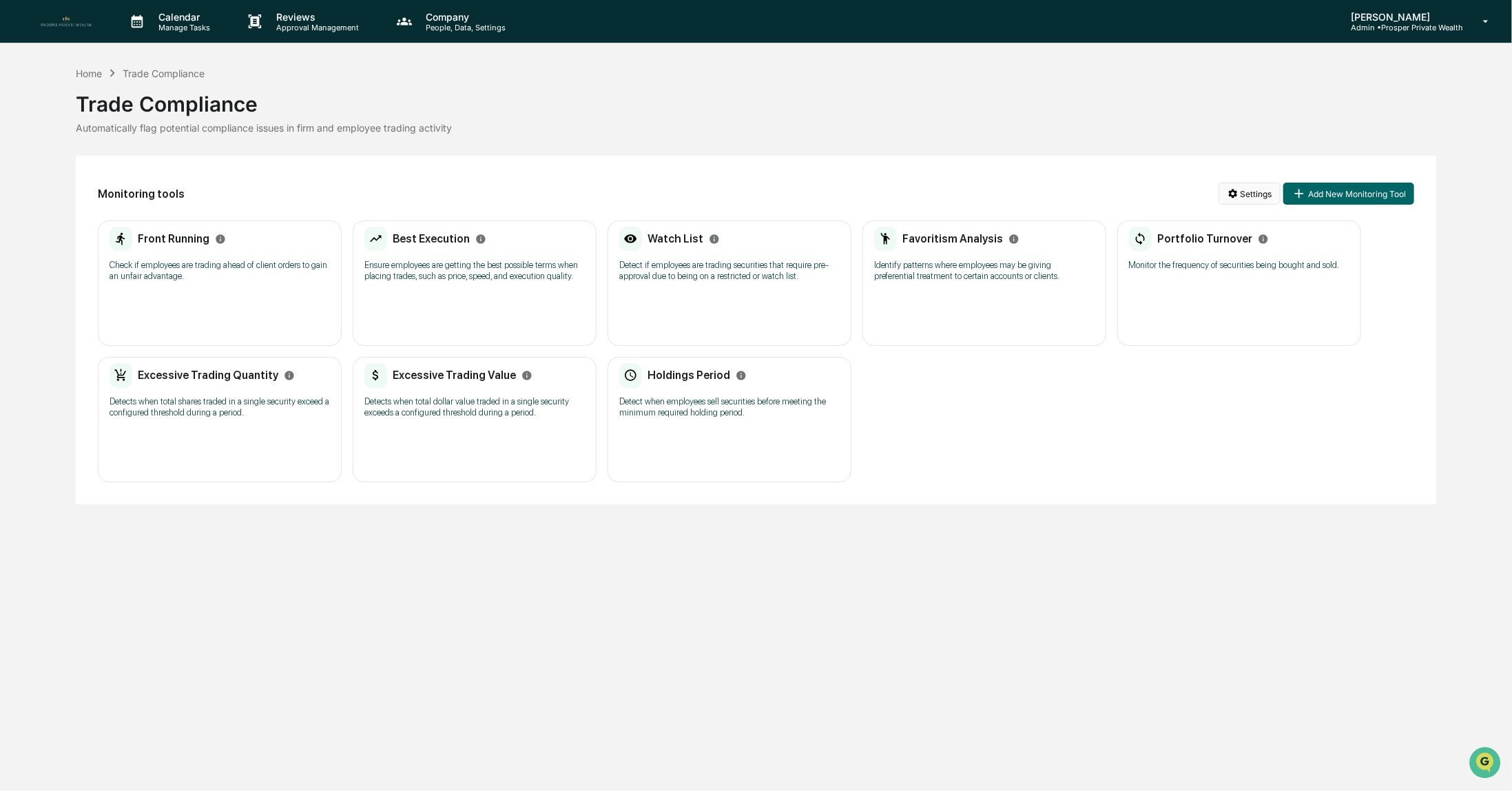
click at [1239, 194] on html "Calendar Manage Tasks Reviews Approval Management Company People, Data, Setting…" at bounding box center [756, 396] width 1512 height 791
click at [1225, 225] on div "Generate Trade Testing Report" at bounding box center [1253, 223] width 168 height 22
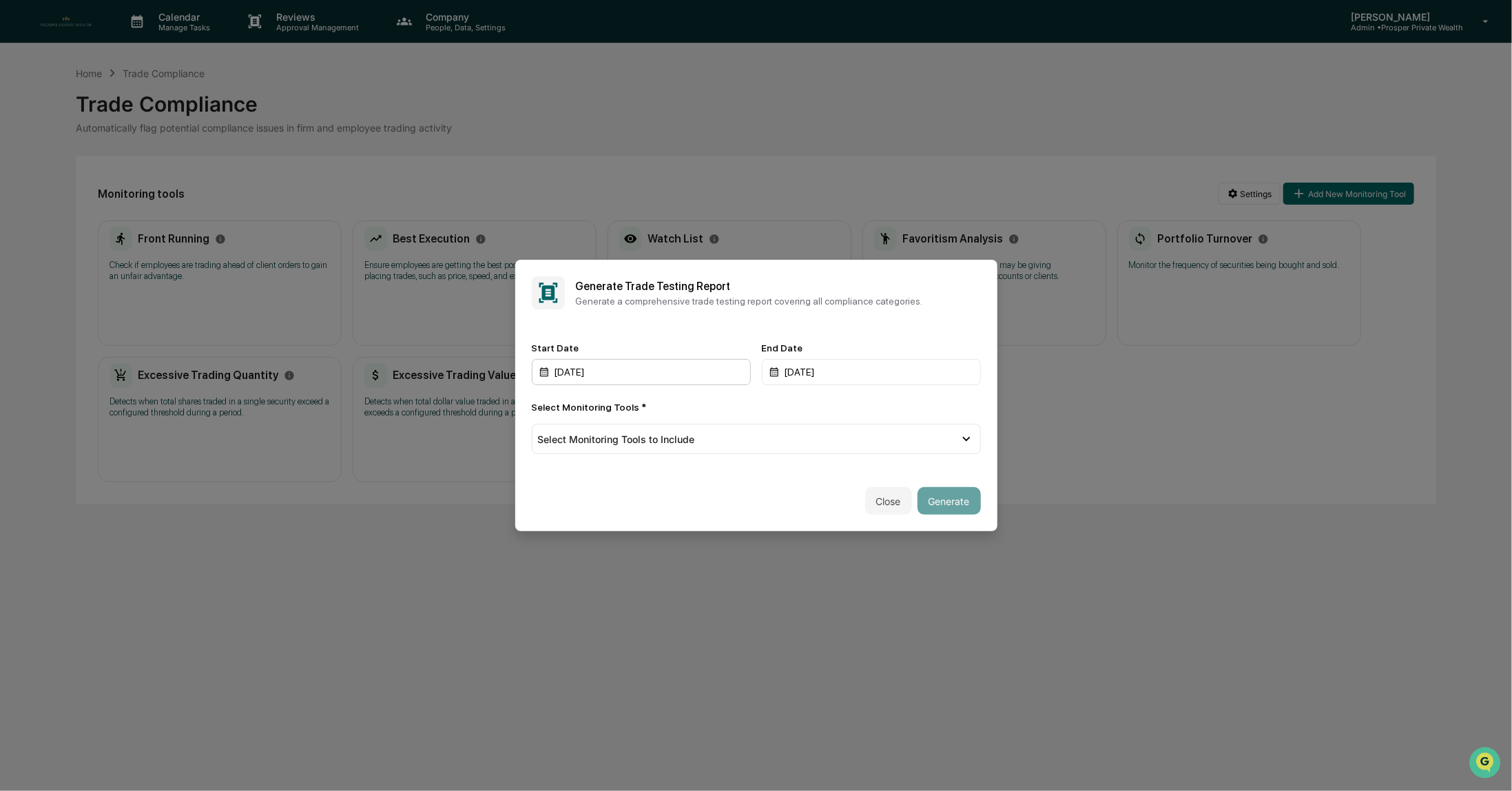
click at [649, 370] on div "10/14/2024" at bounding box center [641, 372] width 219 height 26
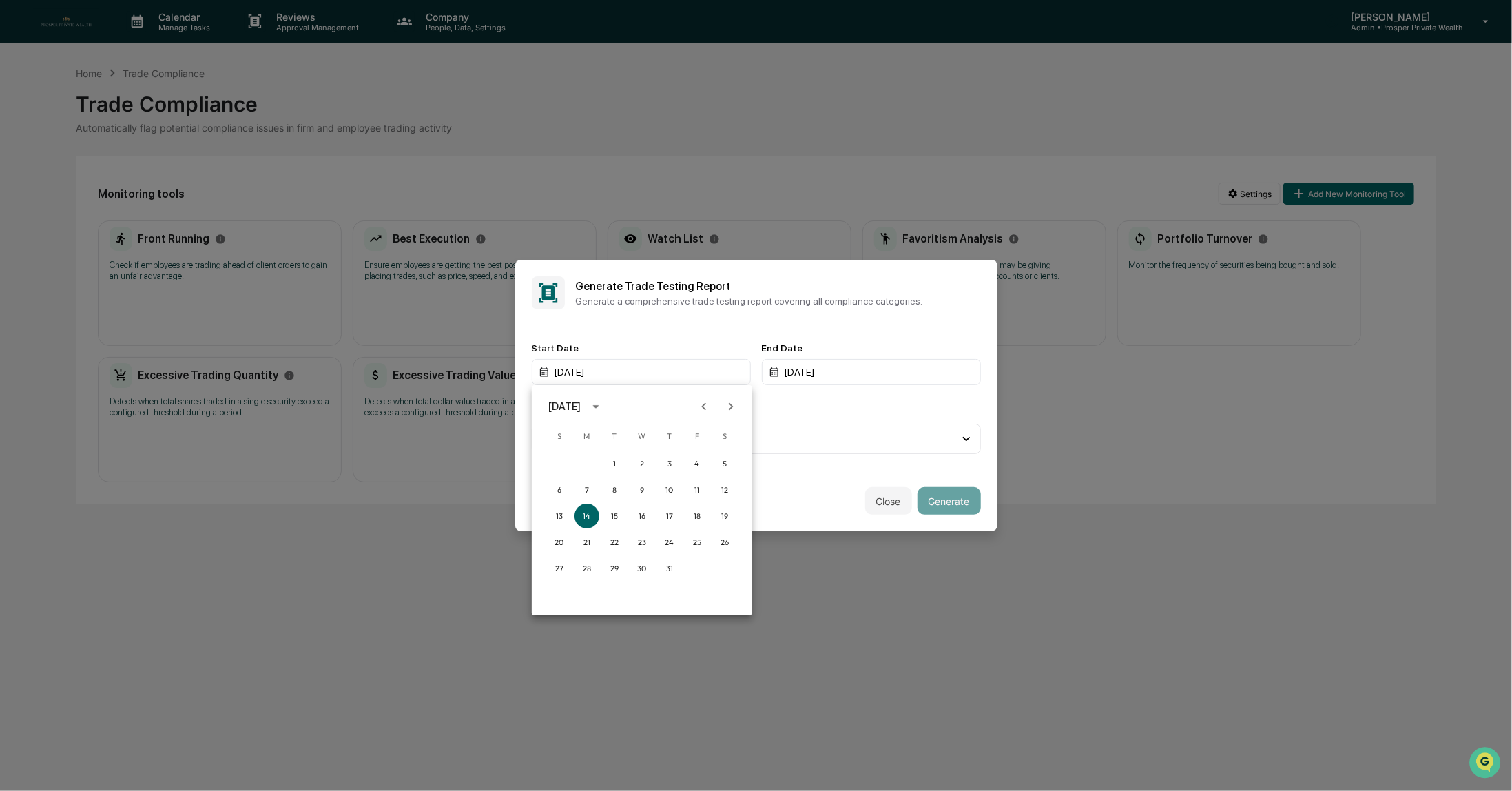
click at [646, 333] on div at bounding box center [756, 396] width 1512 height 791
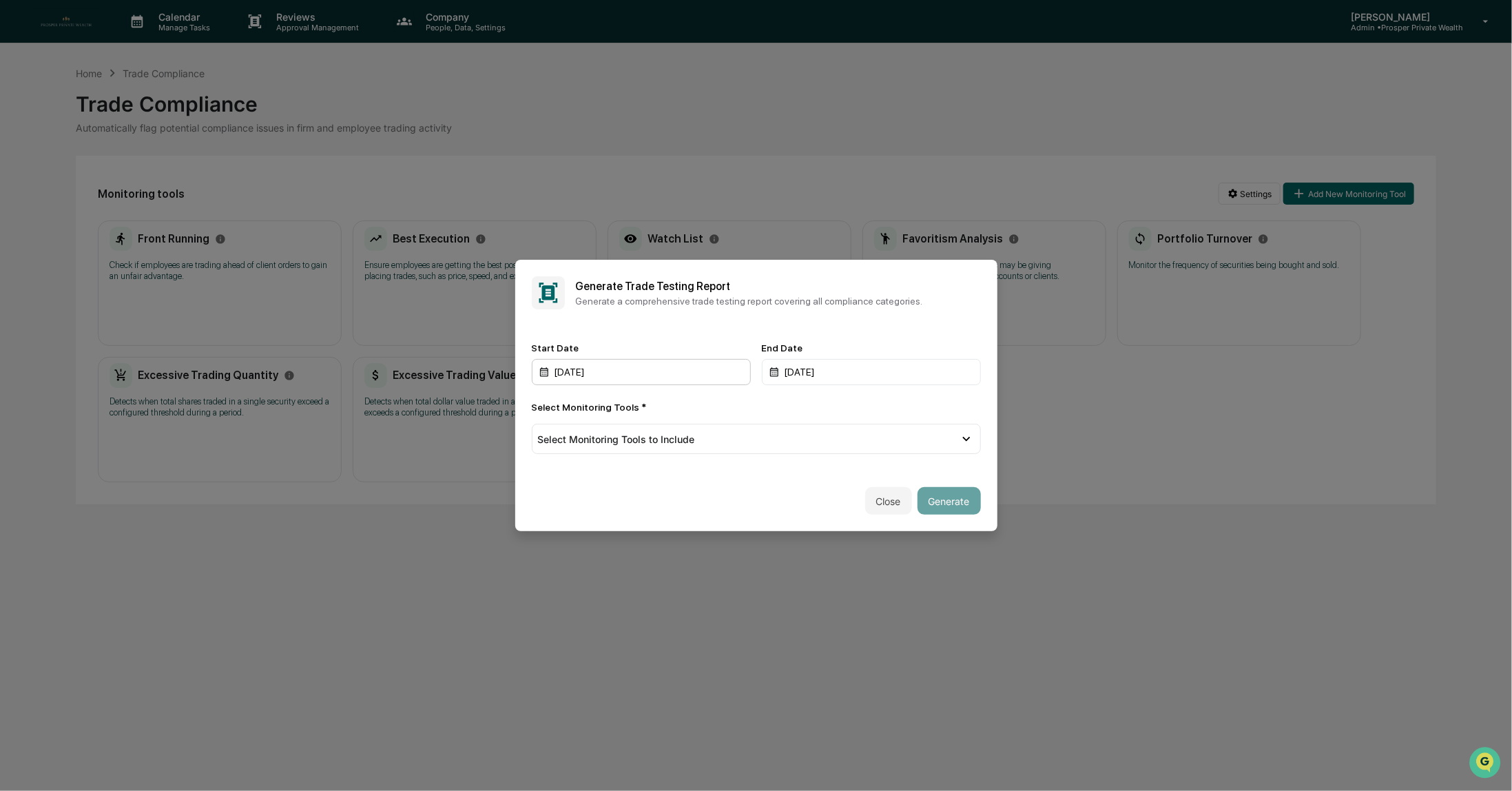
click at [664, 373] on div "10/14/2024" at bounding box center [641, 372] width 219 height 26
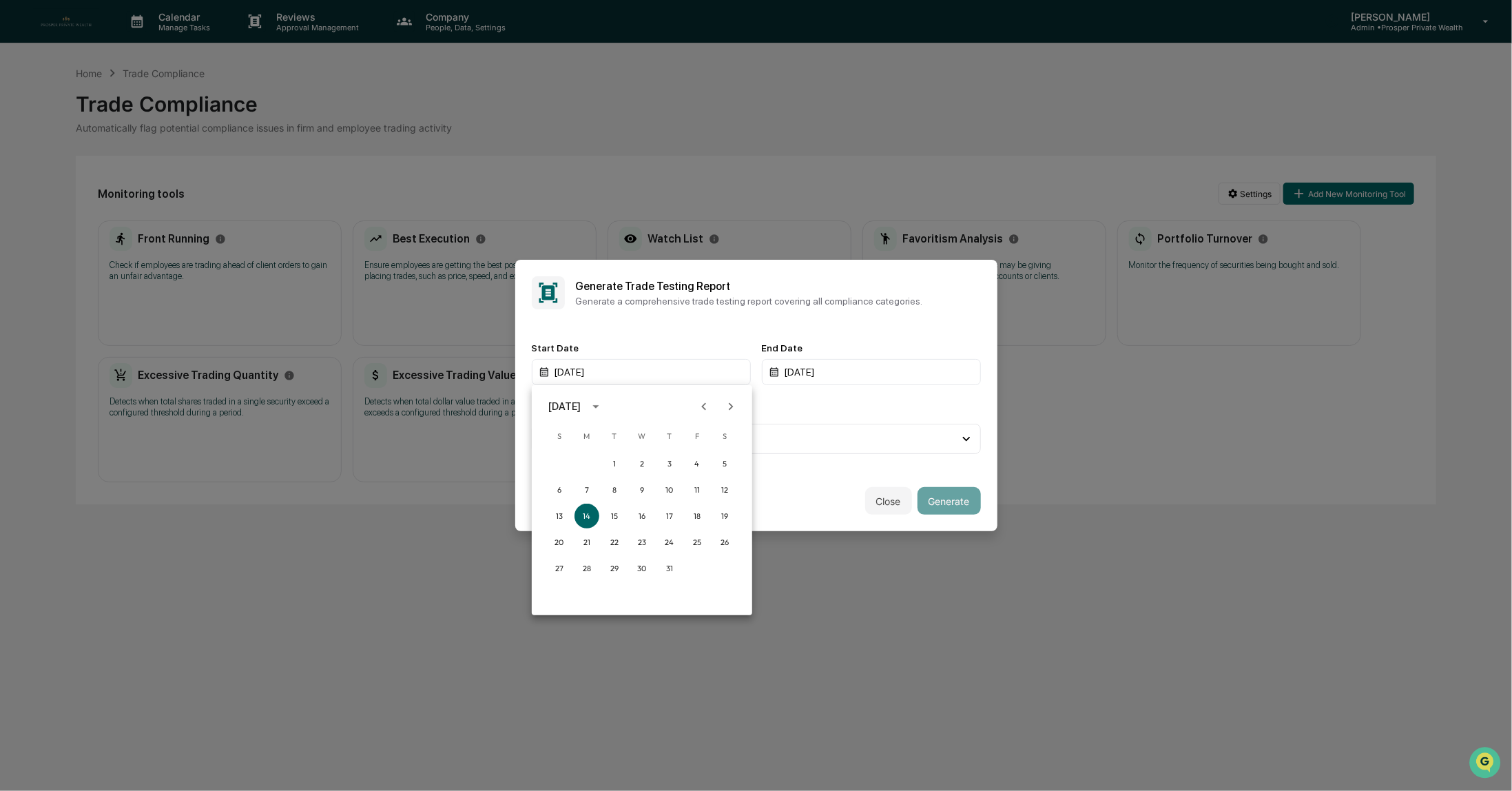
click at [703, 405] on icon "Previous month" at bounding box center [704, 407] width 16 height 16
click at [559, 460] on button "1" at bounding box center [559, 464] width 25 height 25
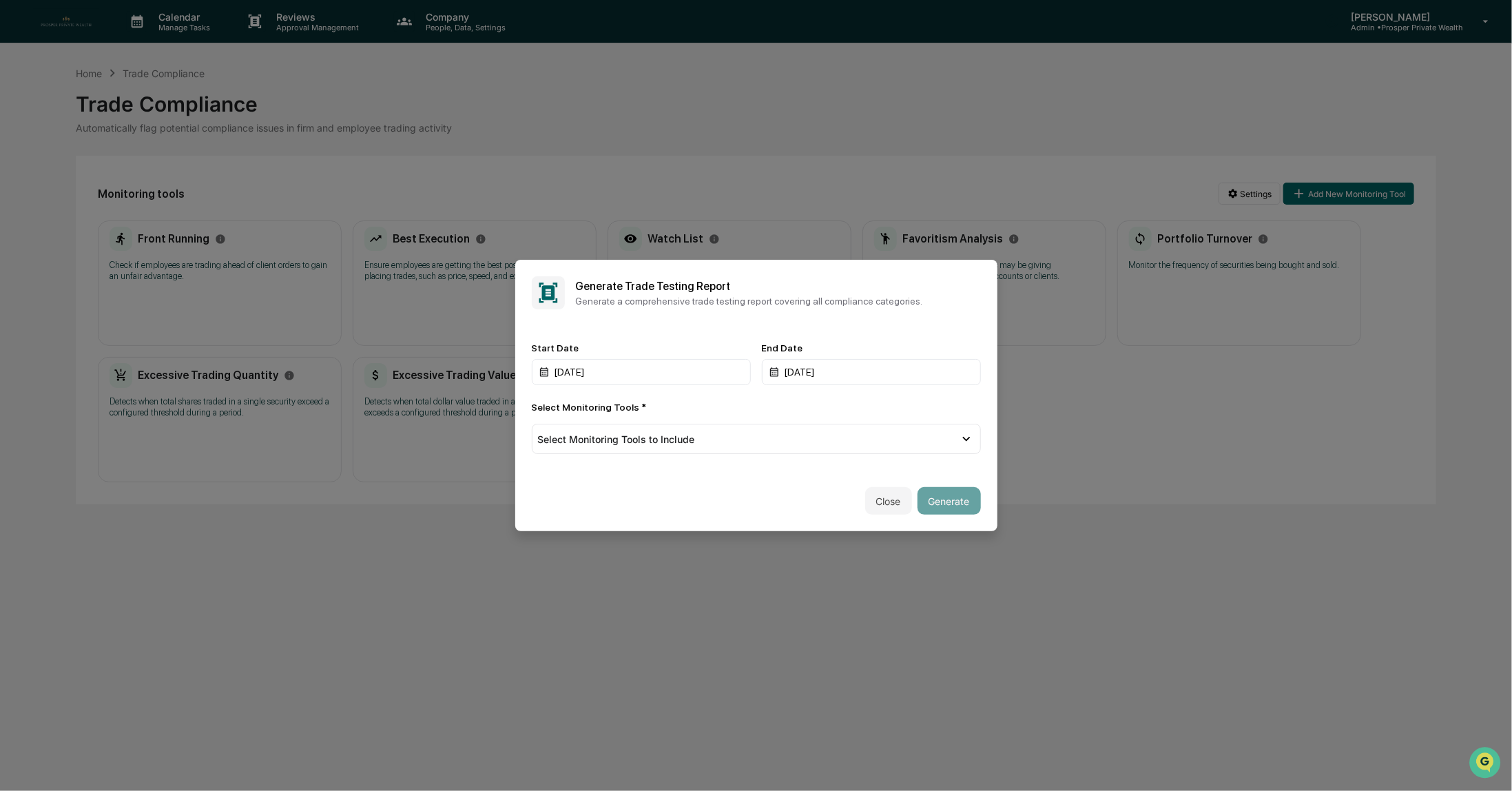
click at [680, 331] on div "Start Date 09/01/2024 End Date 10/14/2025 Select Monitoring Tools * Select Moni…" at bounding box center [756, 398] width 483 height 145
click at [794, 442] on div "Select Monitoring Tools to Include" at bounding box center [749, 439] width 422 height 12
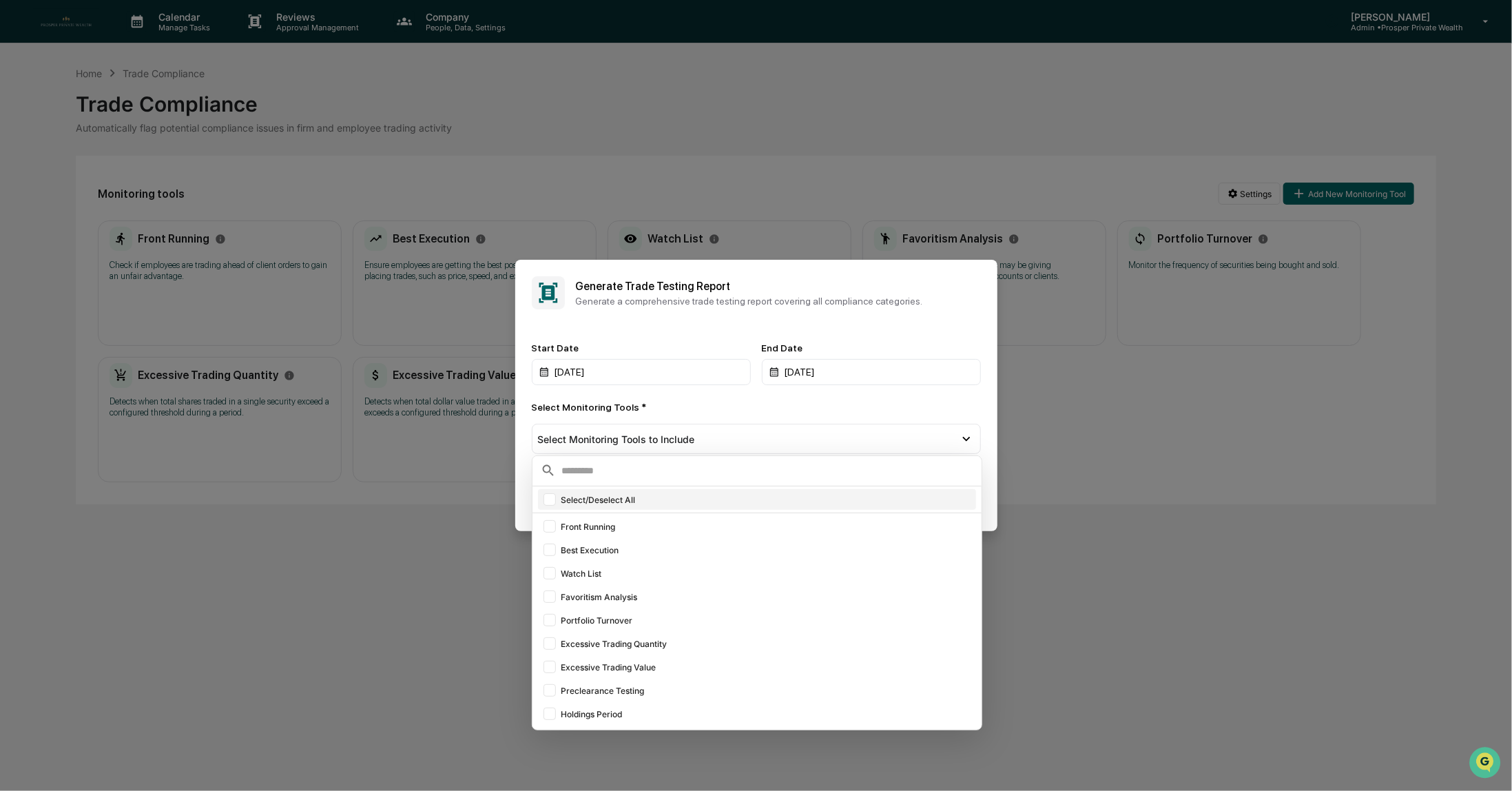
click at [552, 498] on div at bounding box center [550, 500] width 13 height 13
click at [795, 407] on div "Select Monitoring Tools *" at bounding box center [757, 407] width 449 height 11
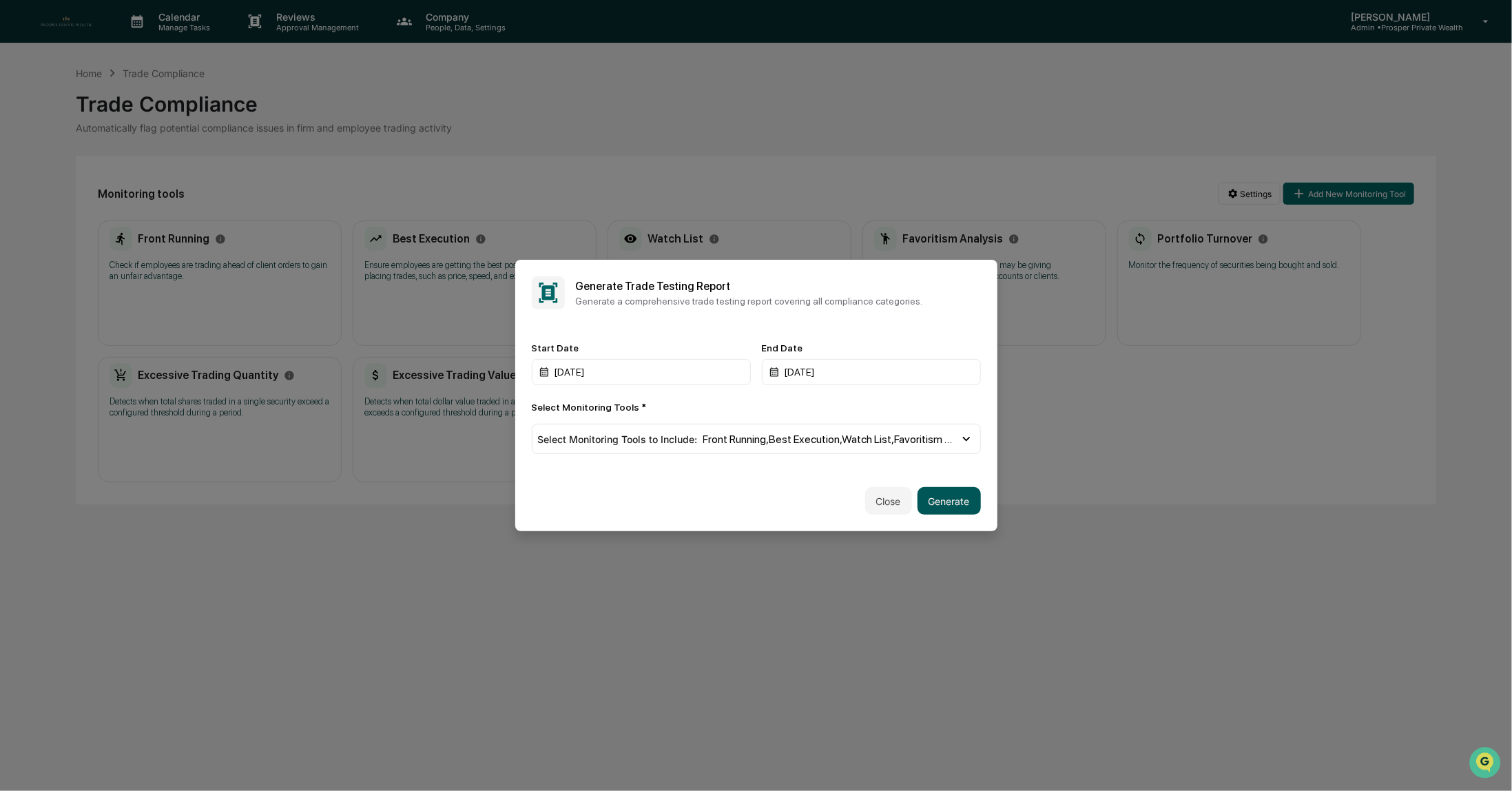
click at [947, 504] on button "Generate" at bounding box center [950, 500] width 64 height 27
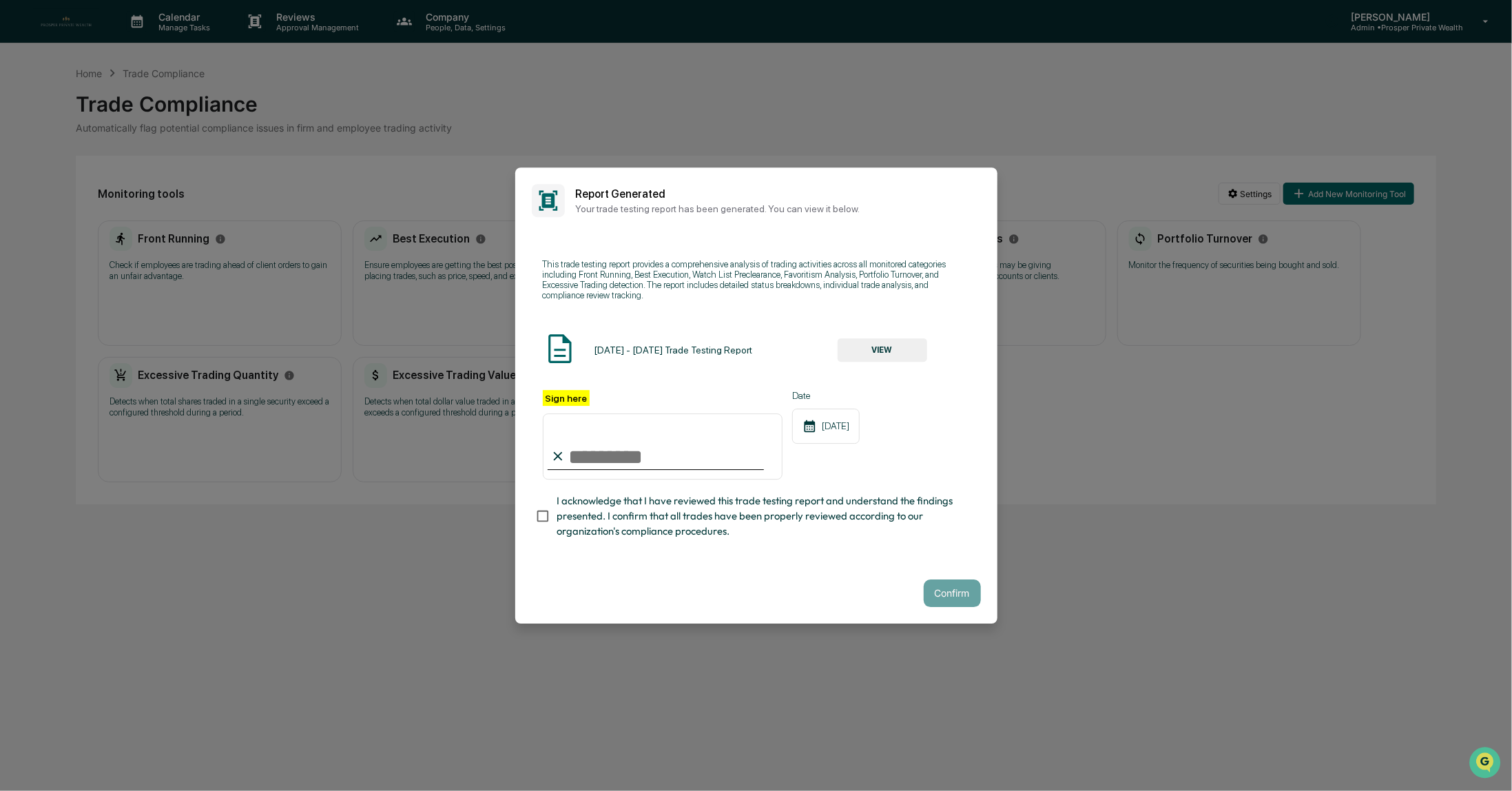
click at [882, 348] on button "VIEW" at bounding box center [882, 350] width 89 height 24
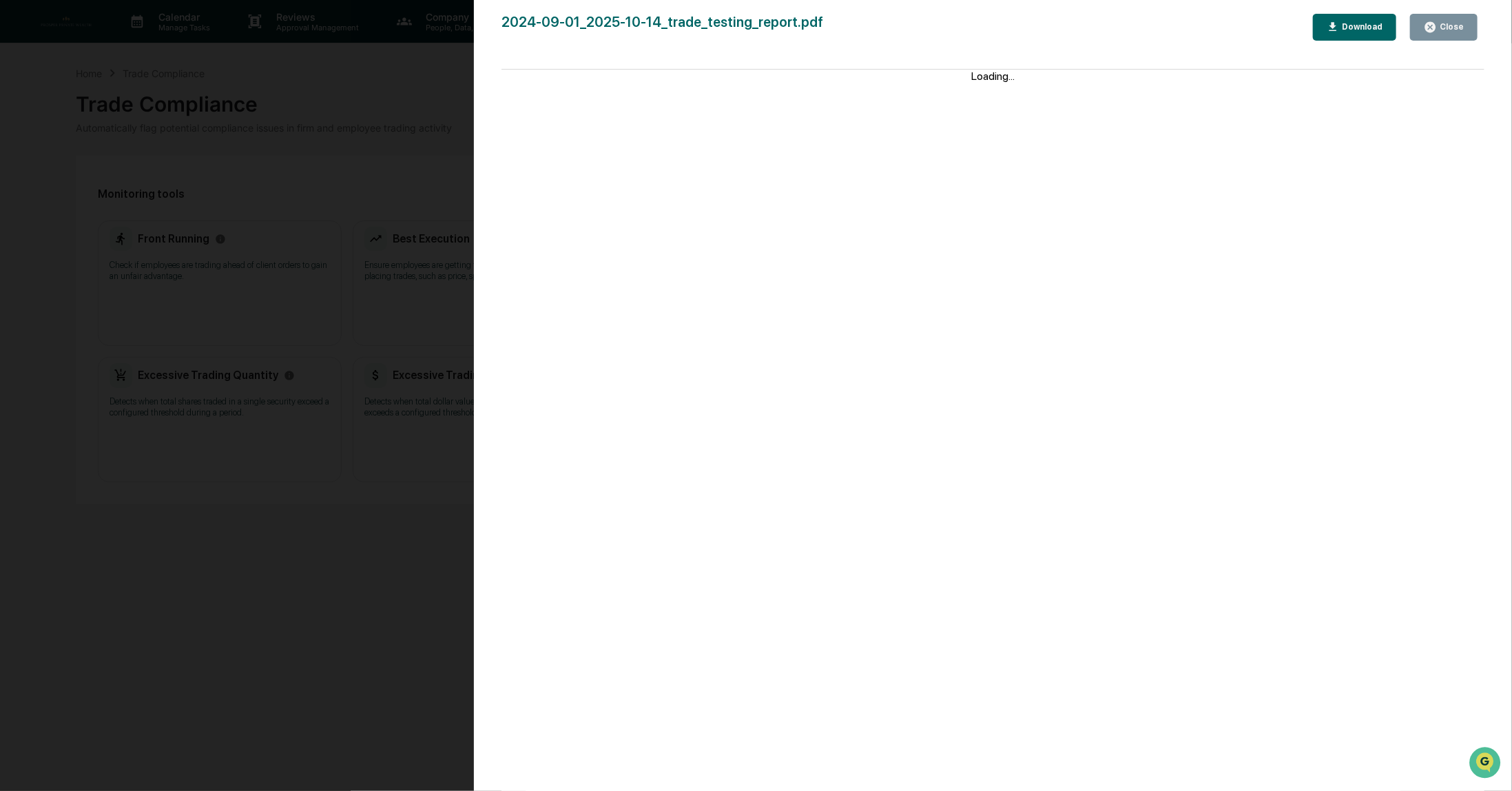
click at [1447, 24] on div "Close" at bounding box center [1451, 27] width 27 height 10
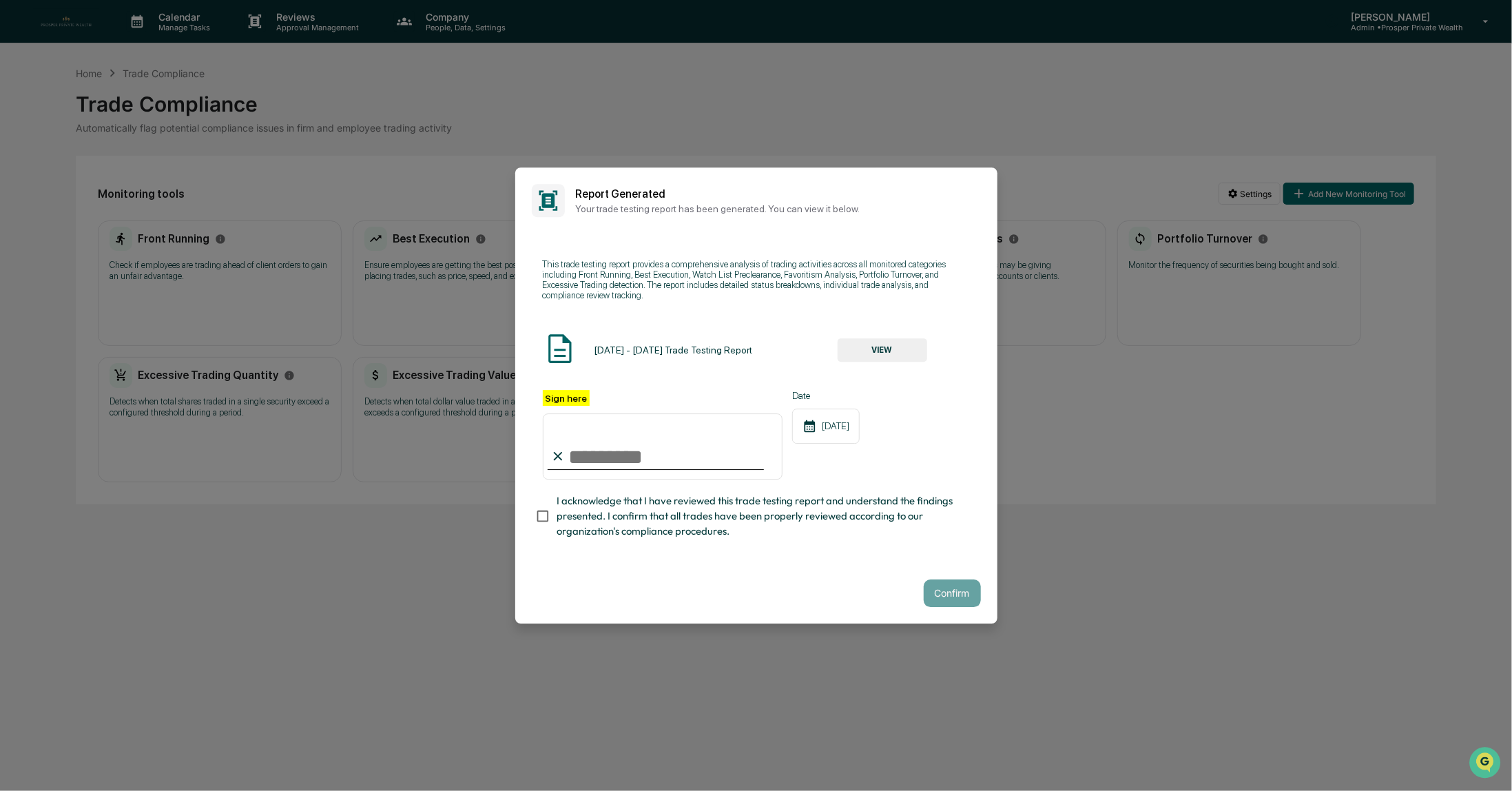
click at [622, 457] on input "Sign here" at bounding box center [663, 447] width 240 height 67
type input "**********"
click at [962, 603] on button "Confirm" at bounding box center [952, 593] width 57 height 27
click at [882, 348] on button "VIEW" at bounding box center [882, 350] width 89 height 24
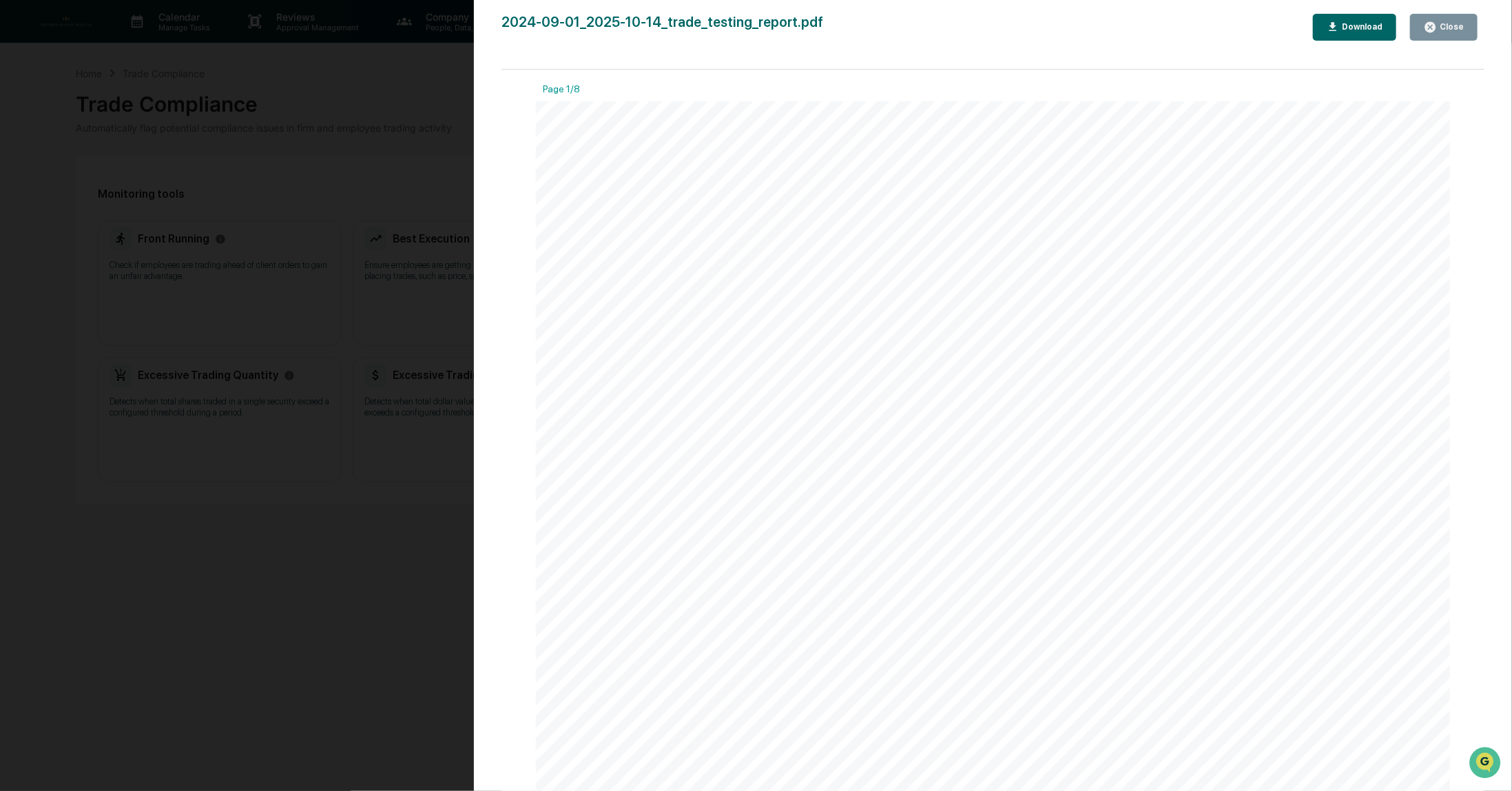
click at [1445, 26] on div "Close" at bounding box center [1451, 27] width 27 height 10
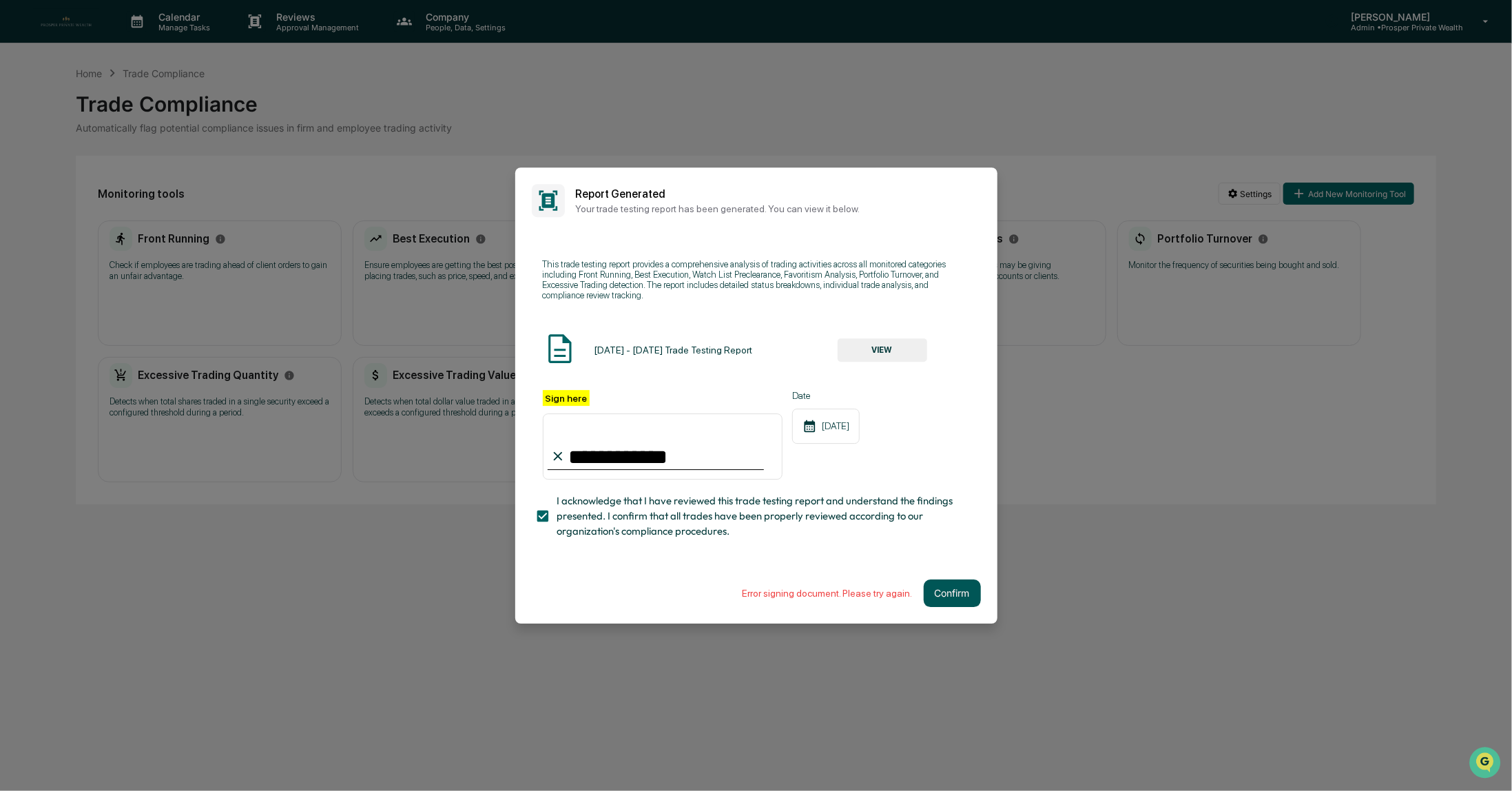
click at [953, 595] on button "Confirm" at bounding box center [952, 593] width 57 height 27
click at [882, 342] on button "VIEW" at bounding box center [882, 350] width 89 height 24
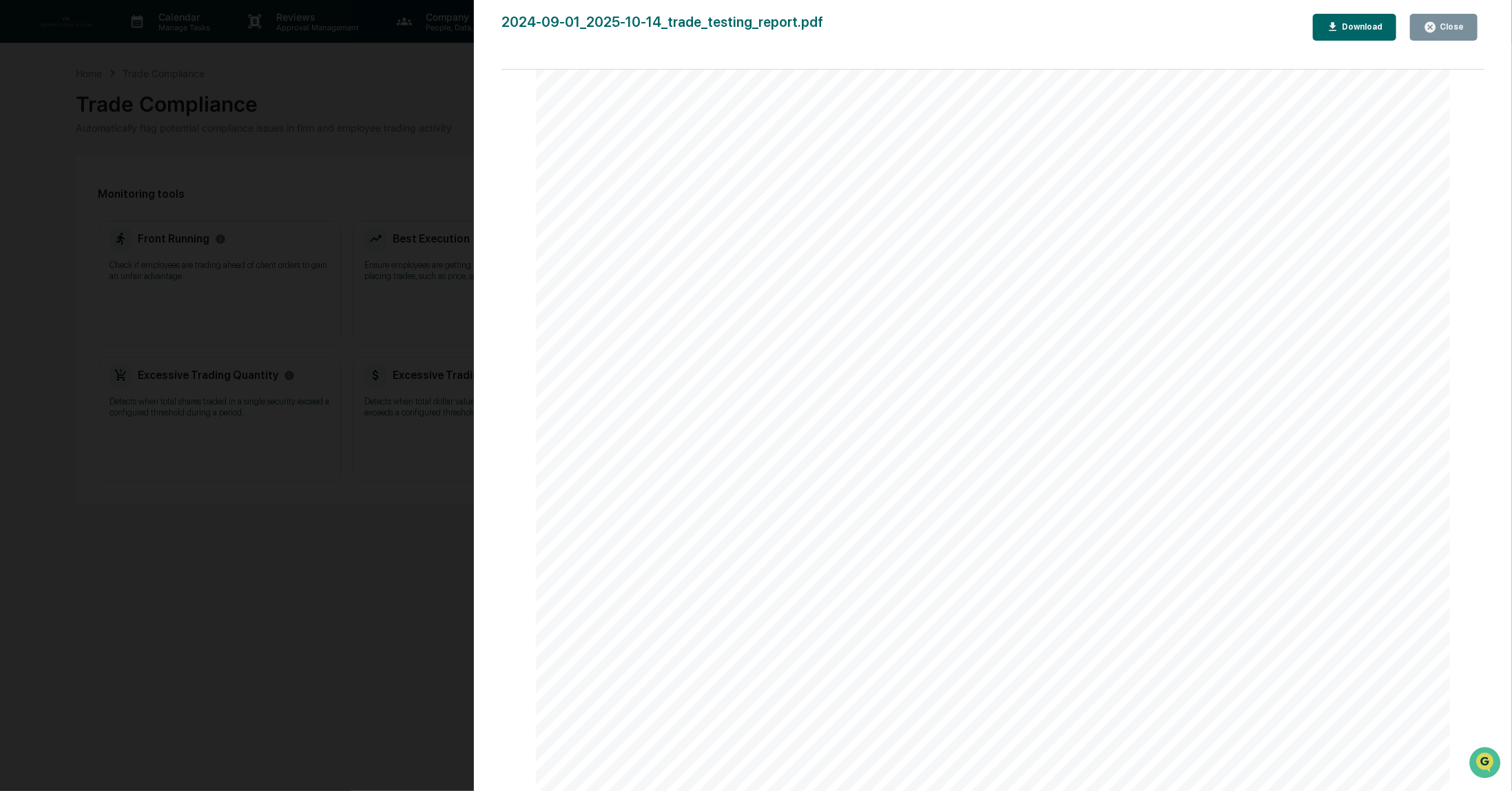
scroll to position [9975, 0]
click at [1457, 18] on button "Close" at bounding box center [1443, 27] width 67 height 27
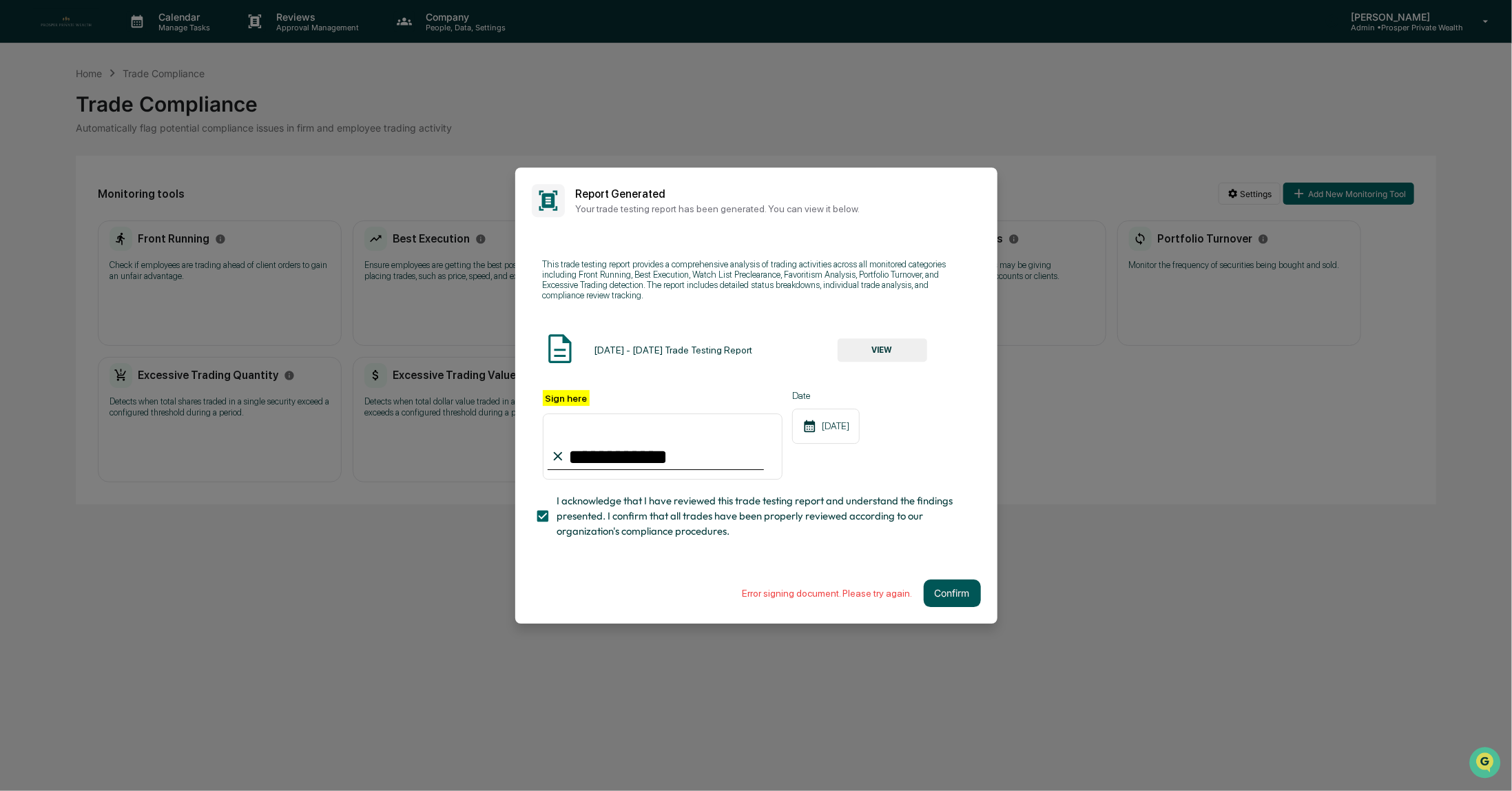
click at [952, 597] on button "Confirm" at bounding box center [952, 593] width 57 height 27
click at [663, 465] on input "**********" at bounding box center [663, 447] width 240 height 67
drag, startPoint x: 661, startPoint y: 459, endPoint x: 551, endPoint y: 463, distance: 110.1
click at [551, 463] on div "**********" at bounding box center [663, 435] width 240 height 89
click at [630, 307] on div "**********" at bounding box center [757, 398] width 427 height 296
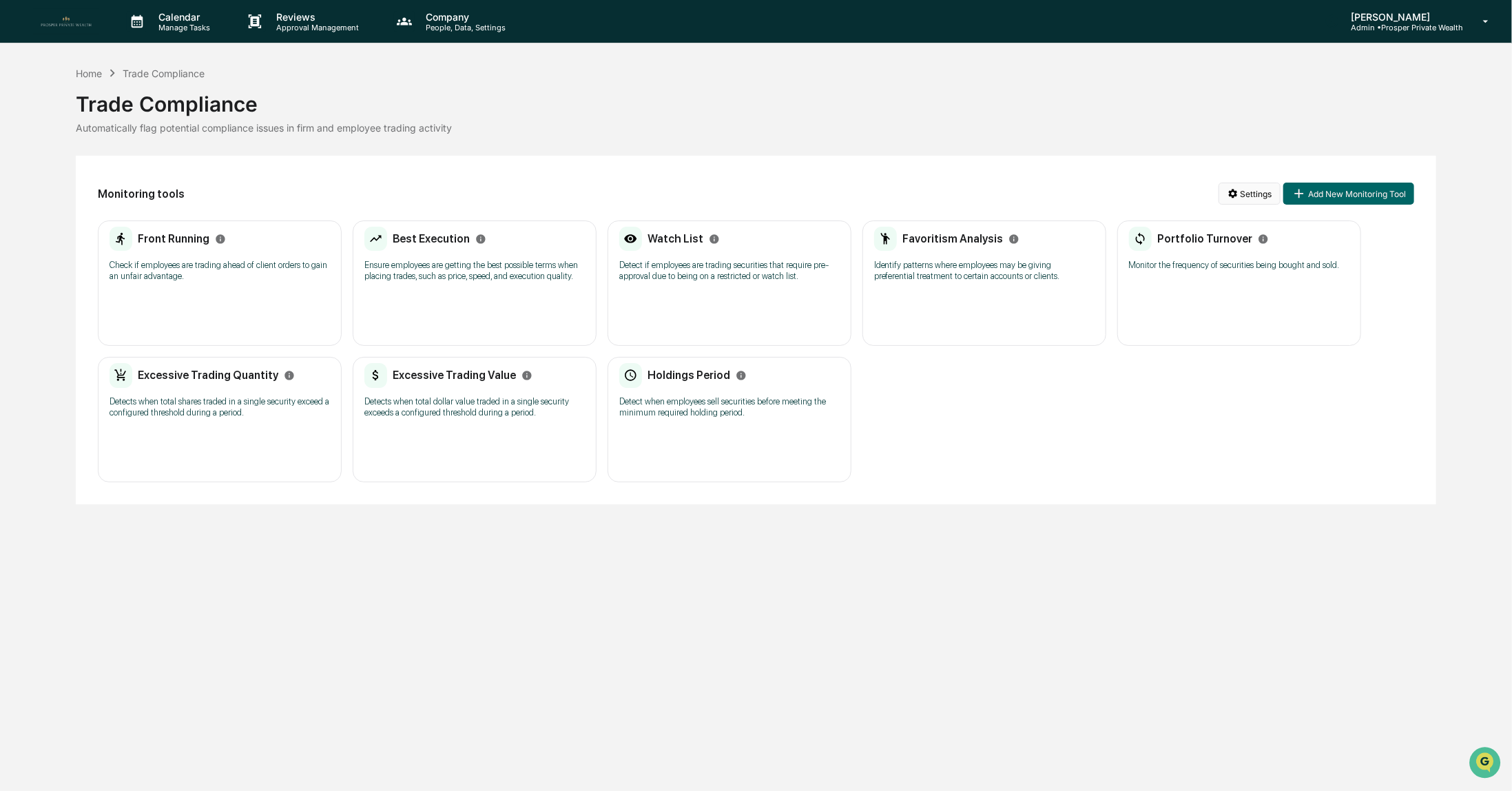
click at [1247, 195] on html "Calendar Manage Tasks Reviews Approval Management Company People, Data, Setting…" at bounding box center [756, 396] width 1512 height 791
click at [1150, 466] on html "Calendar Manage Tasks Reviews Approval Management Company People, Data, Setting…" at bounding box center [756, 396] width 1512 height 791
click at [1246, 196] on html "Calendar Manage Tasks Reviews Approval Management Company People, Data, Setting…" at bounding box center [756, 396] width 1512 height 791
click at [1237, 224] on div "Generate Trade Testing Report" at bounding box center [1253, 223] width 168 height 22
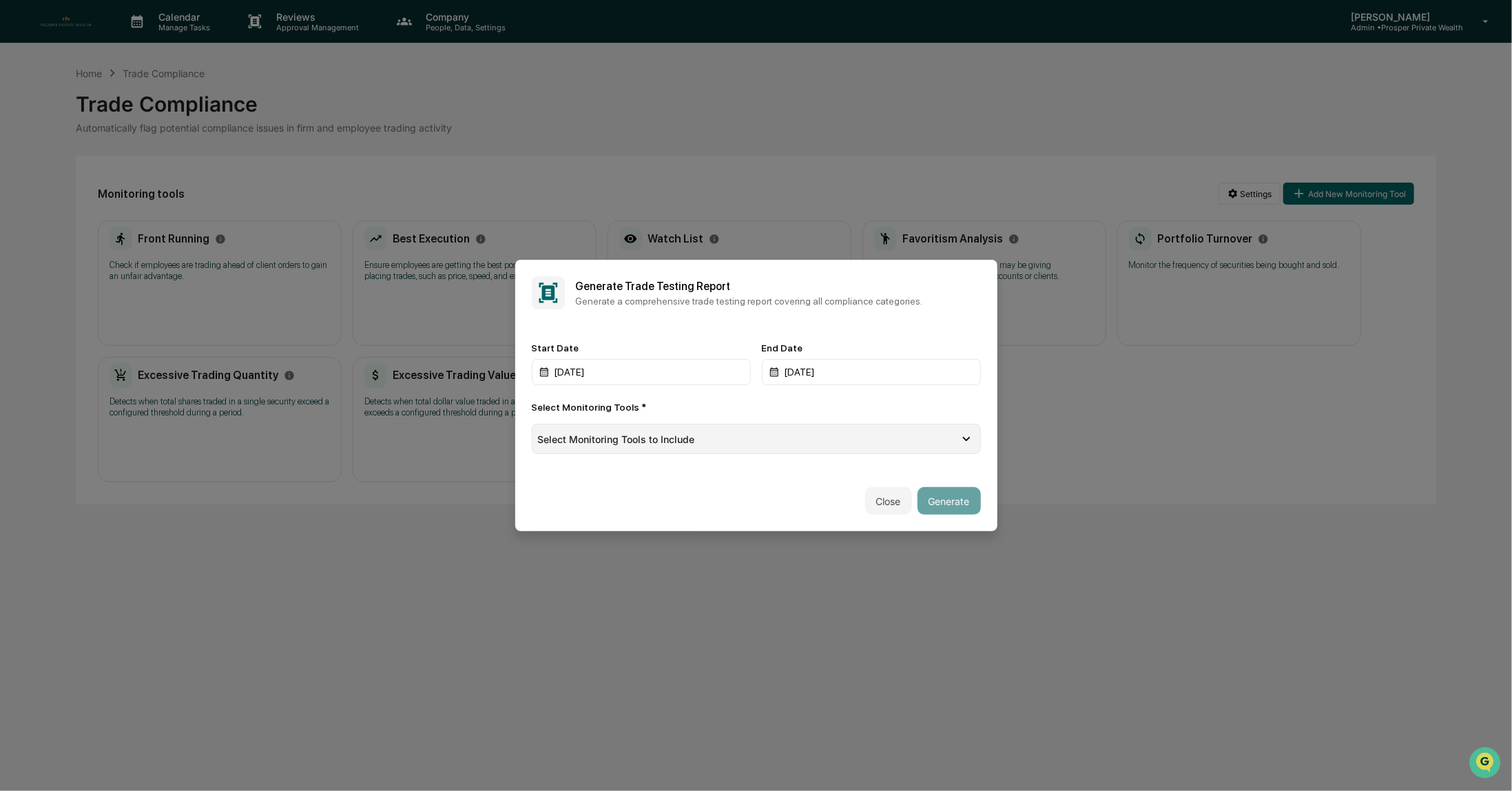
click at [740, 435] on div "Select Monitoring Tools to Include" at bounding box center [749, 439] width 422 height 12
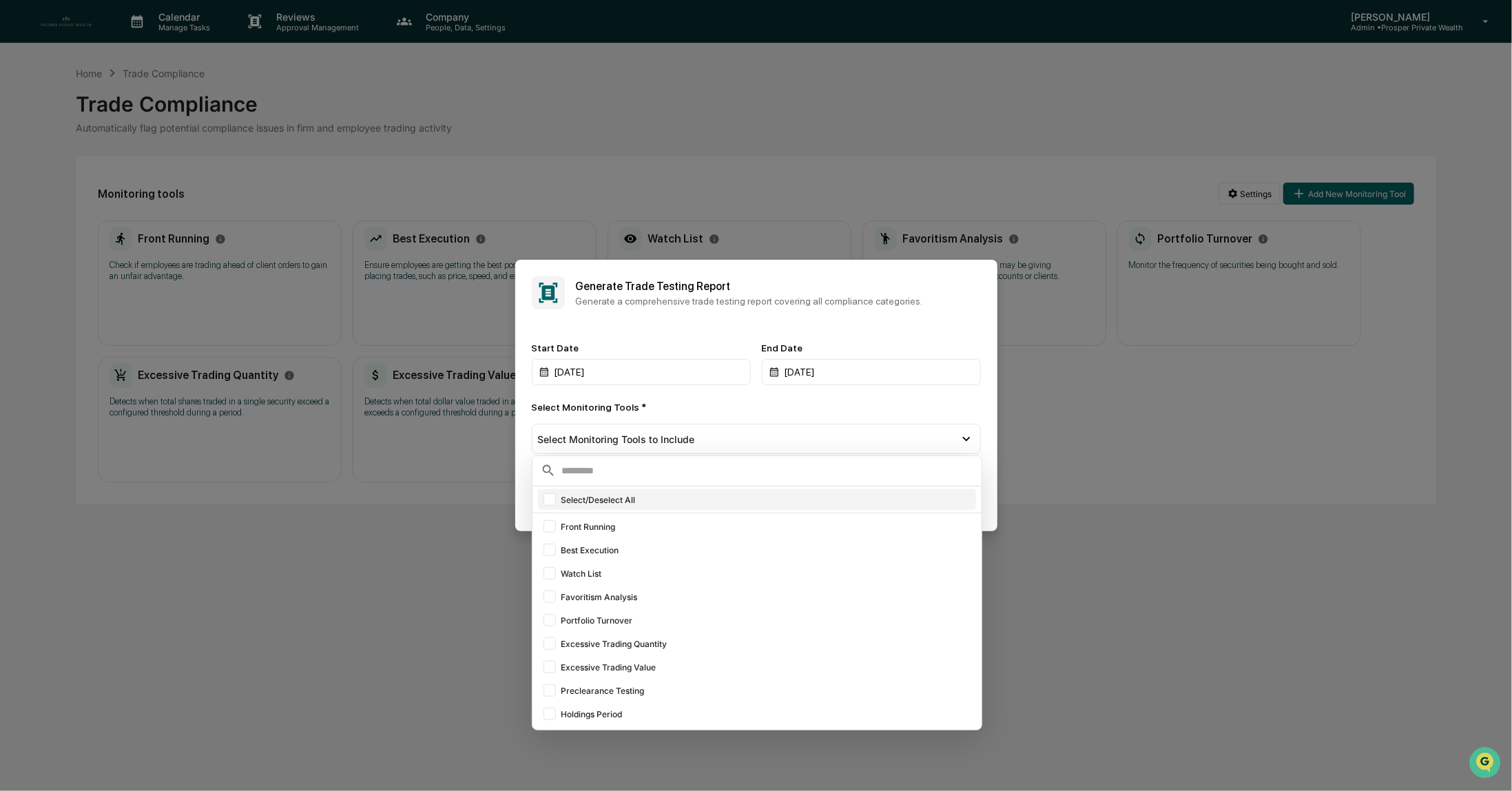
click at [547, 501] on div at bounding box center [550, 500] width 13 height 13
click at [738, 402] on div "Select Monitoring Tools *" at bounding box center [757, 407] width 449 height 11
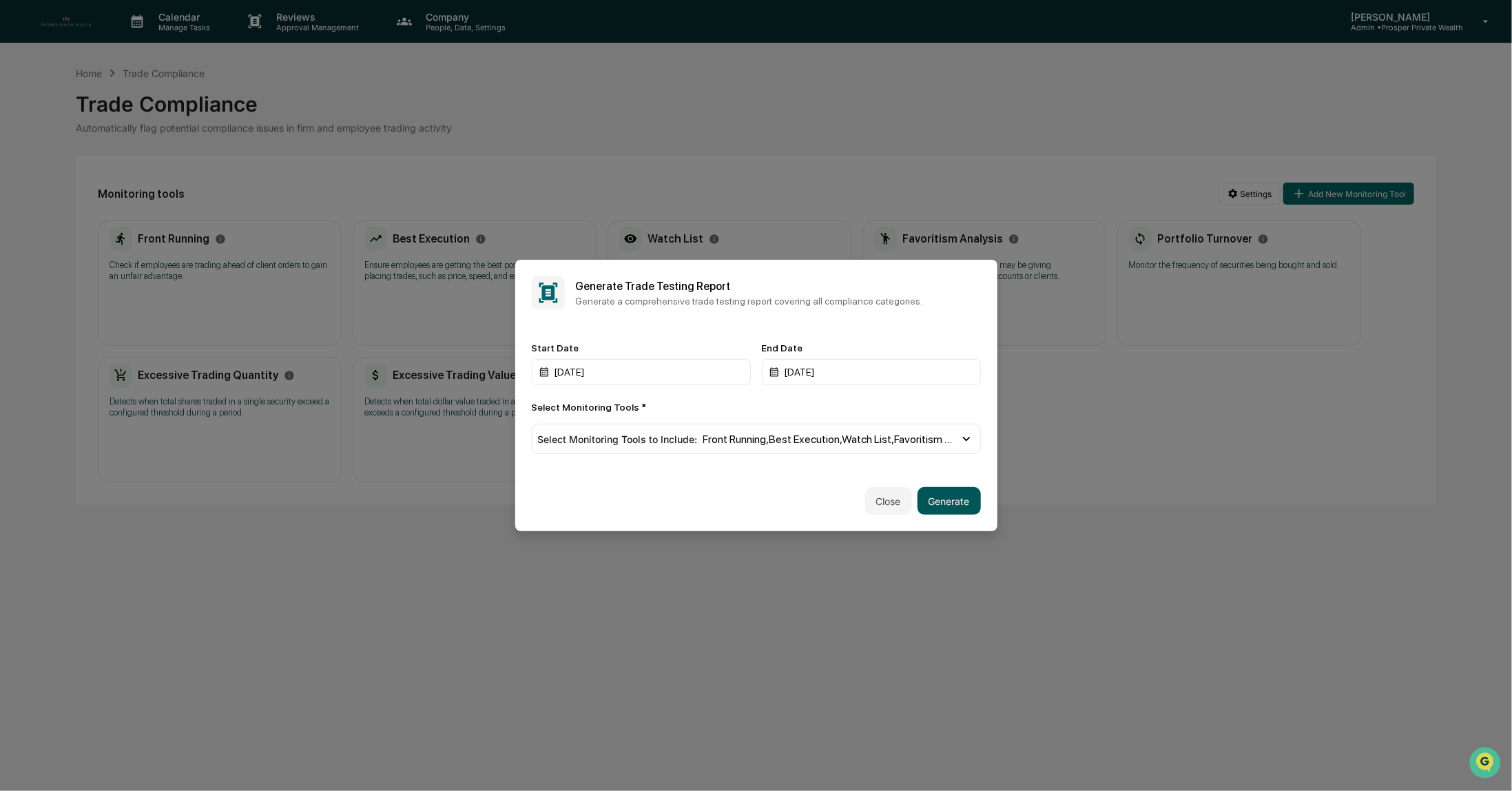
click at [958, 504] on button "Generate" at bounding box center [950, 500] width 64 height 27
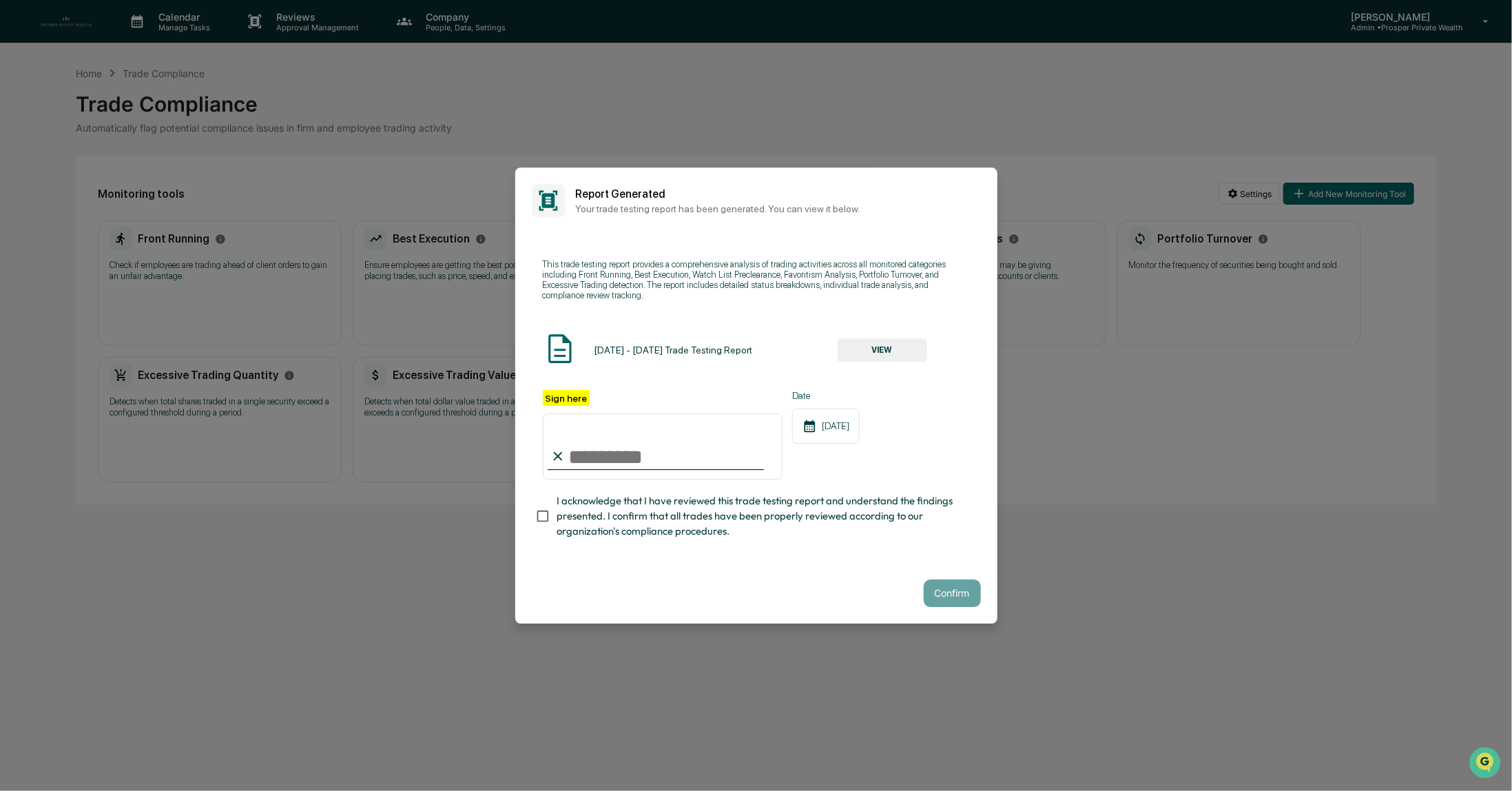
click at [882, 350] on button "VIEW" at bounding box center [882, 350] width 89 height 24
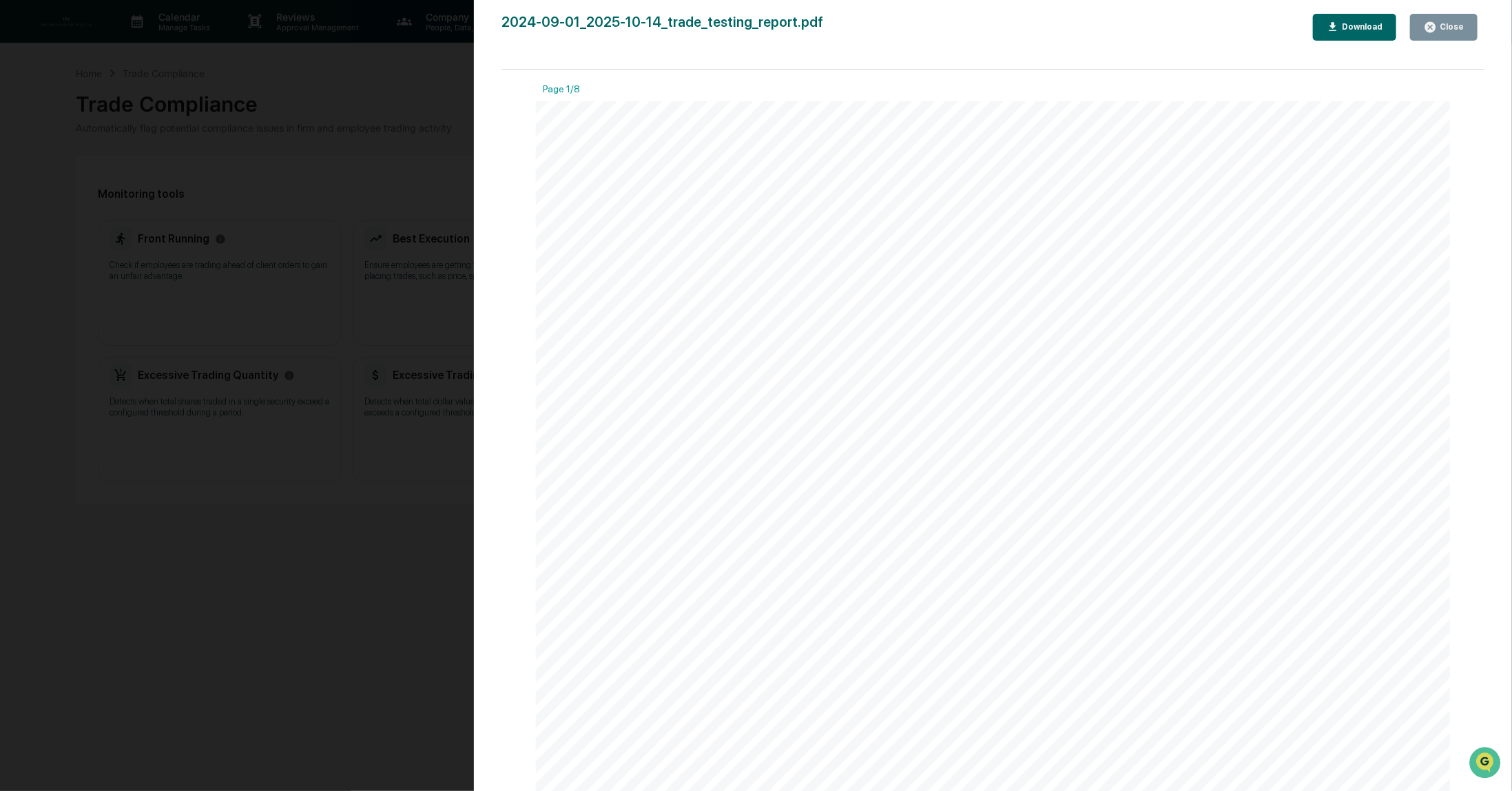
click at [1444, 33] on div "Close" at bounding box center [1444, 27] width 40 height 13
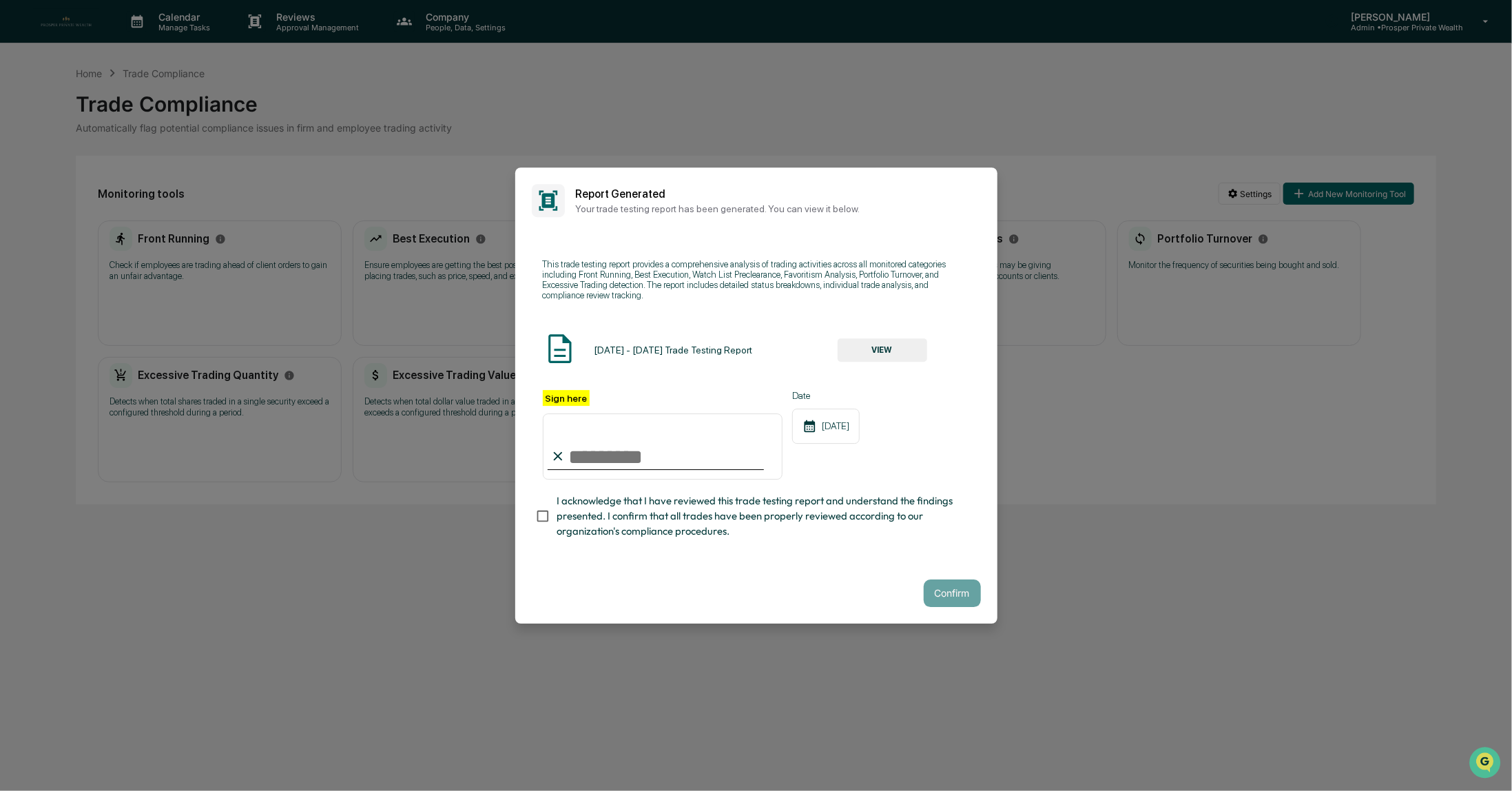
click at [605, 461] on input "Sign here" at bounding box center [663, 447] width 240 height 67
type input "**********"
click at [962, 600] on button "Confirm" at bounding box center [952, 593] width 57 height 27
click at [872, 349] on button "VIEW" at bounding box center [882, 350] width 89 height 24
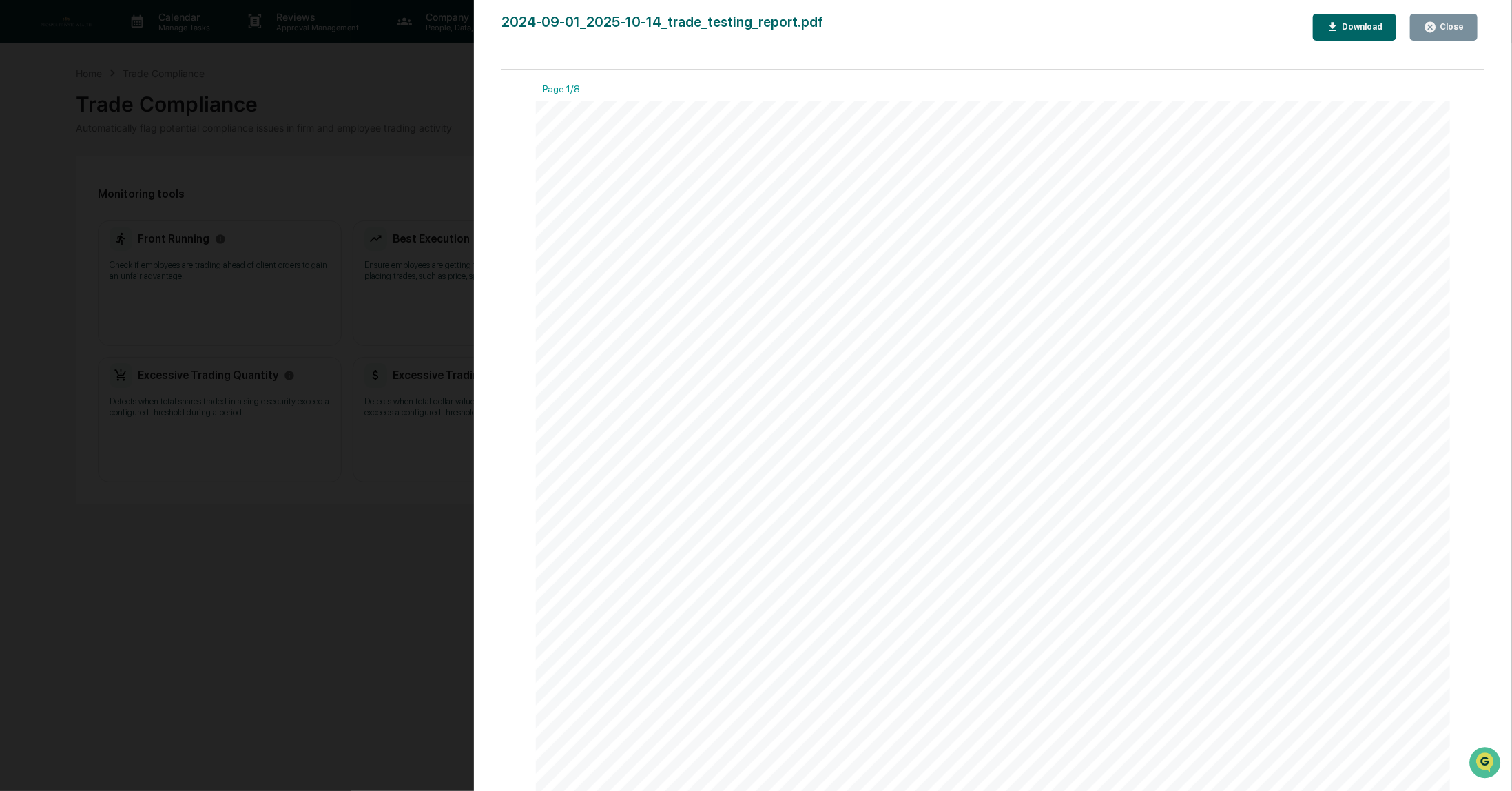
click at [1443, 26] on div "Close" at bounding box center [1451, 27] width 27 height 10
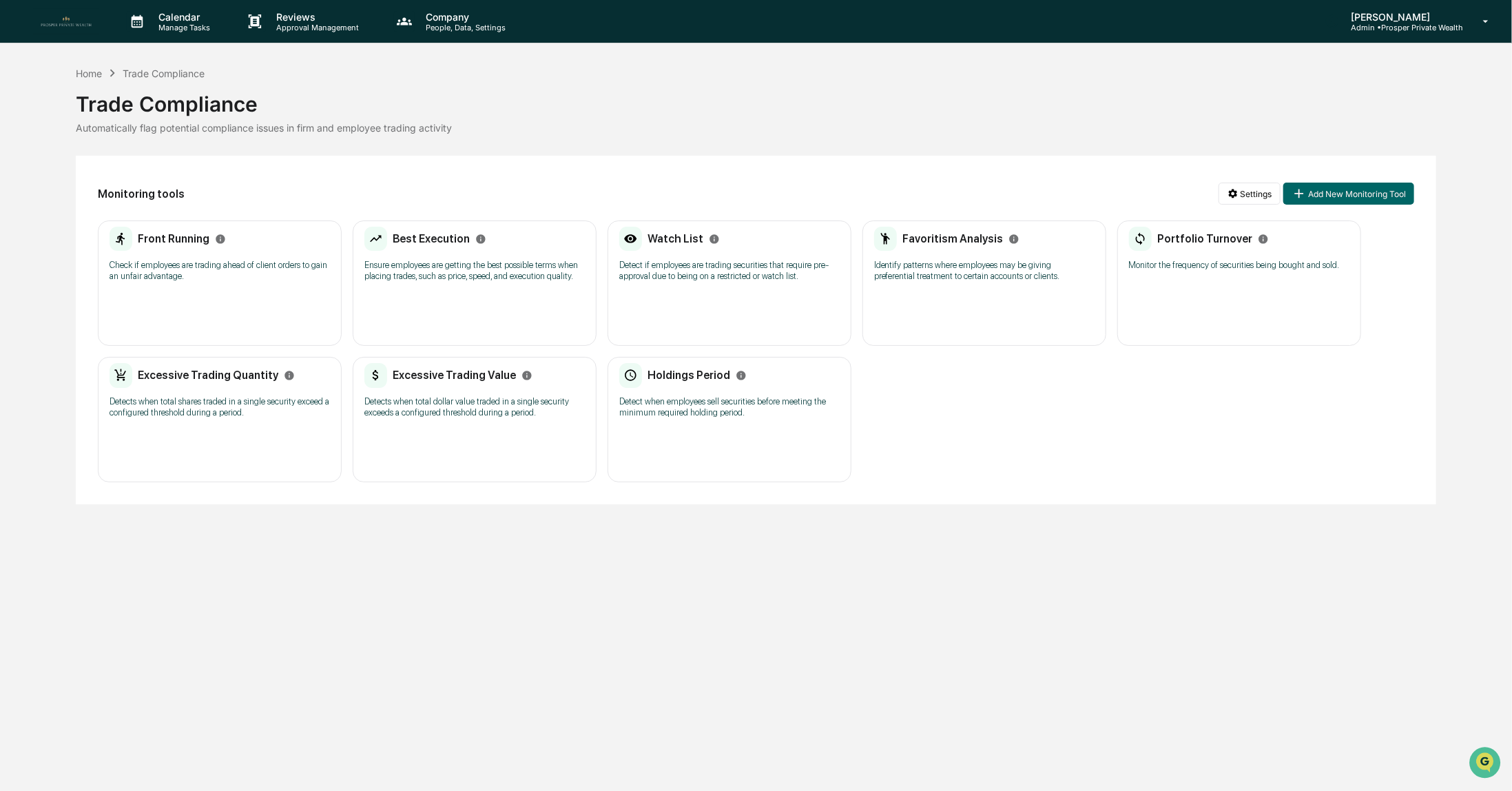
click at [180, 262] on p "Check if employees are trading ahead of client orders to gain an unfair advanta…" at bounding box center [219, 271] width 220 height 22
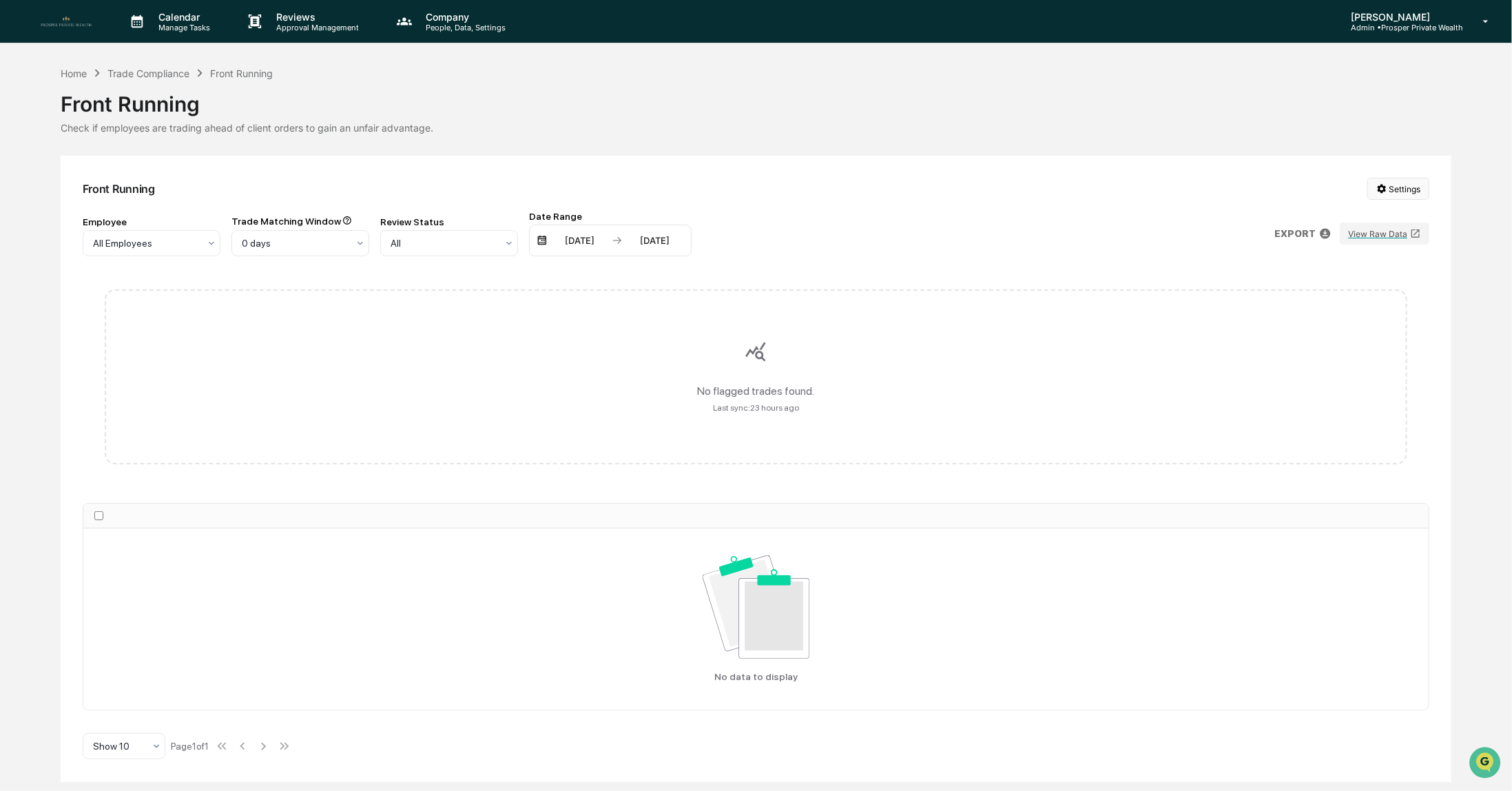
click at [1399, 194] on html "Calendar Manage Tasks Reviews Approval Management Company People, Data, Setting…" at bounding box center [756, 396] width 1512 height 791
click at [1364, 216] on div "Generate Trade Testing Report" at bounding box center [1403, 218] width 168 height 22
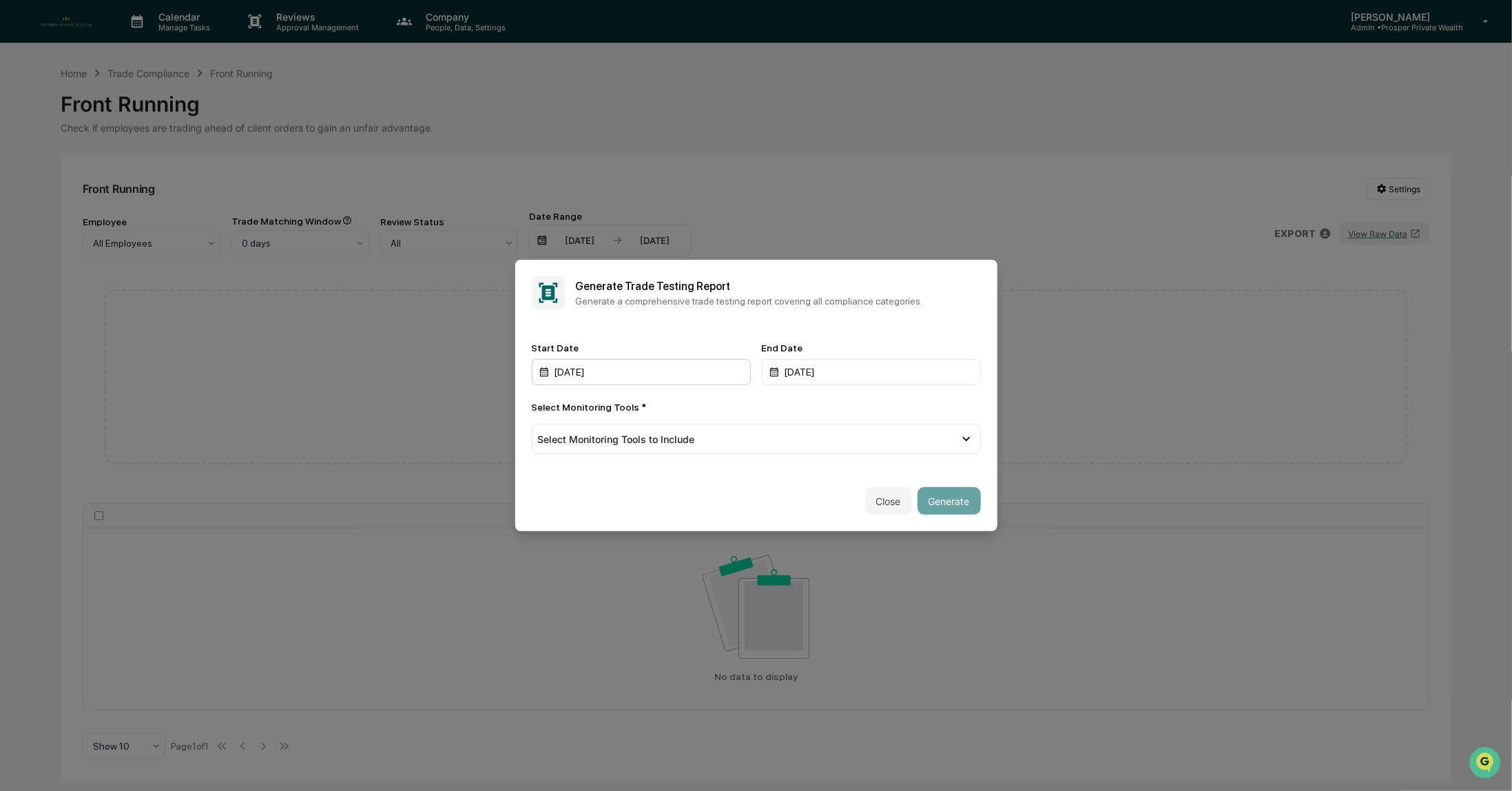
click at [631, 372] on div "10/14/2024" at bounding box center [641, 372] width 219 height 26
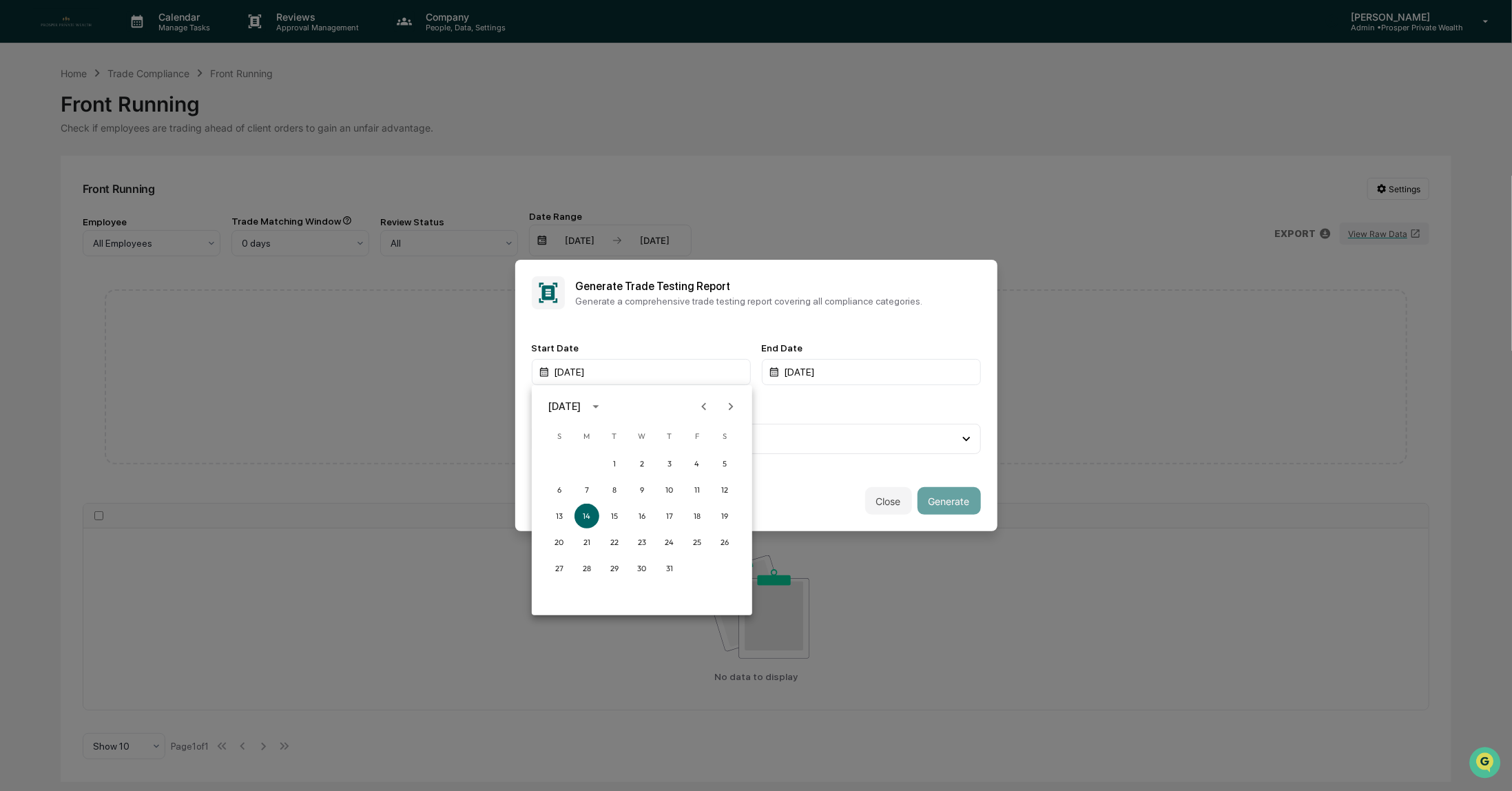
click at [738, 337] on div at bounding box center [756, 396] width 1512 height 791
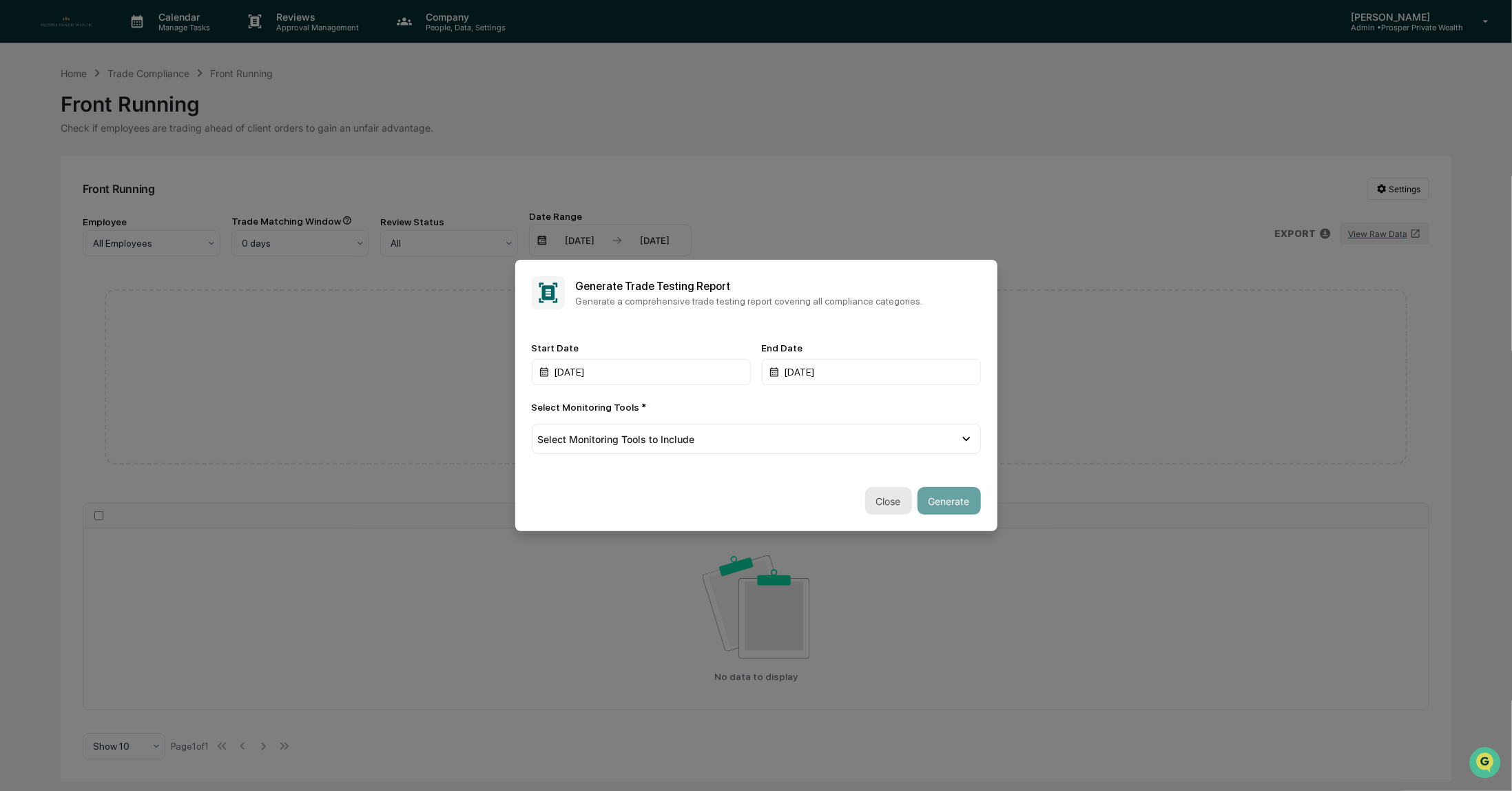
click at [890, 500] on button "Close" at bounding box center [888, 500] width 47 height 27
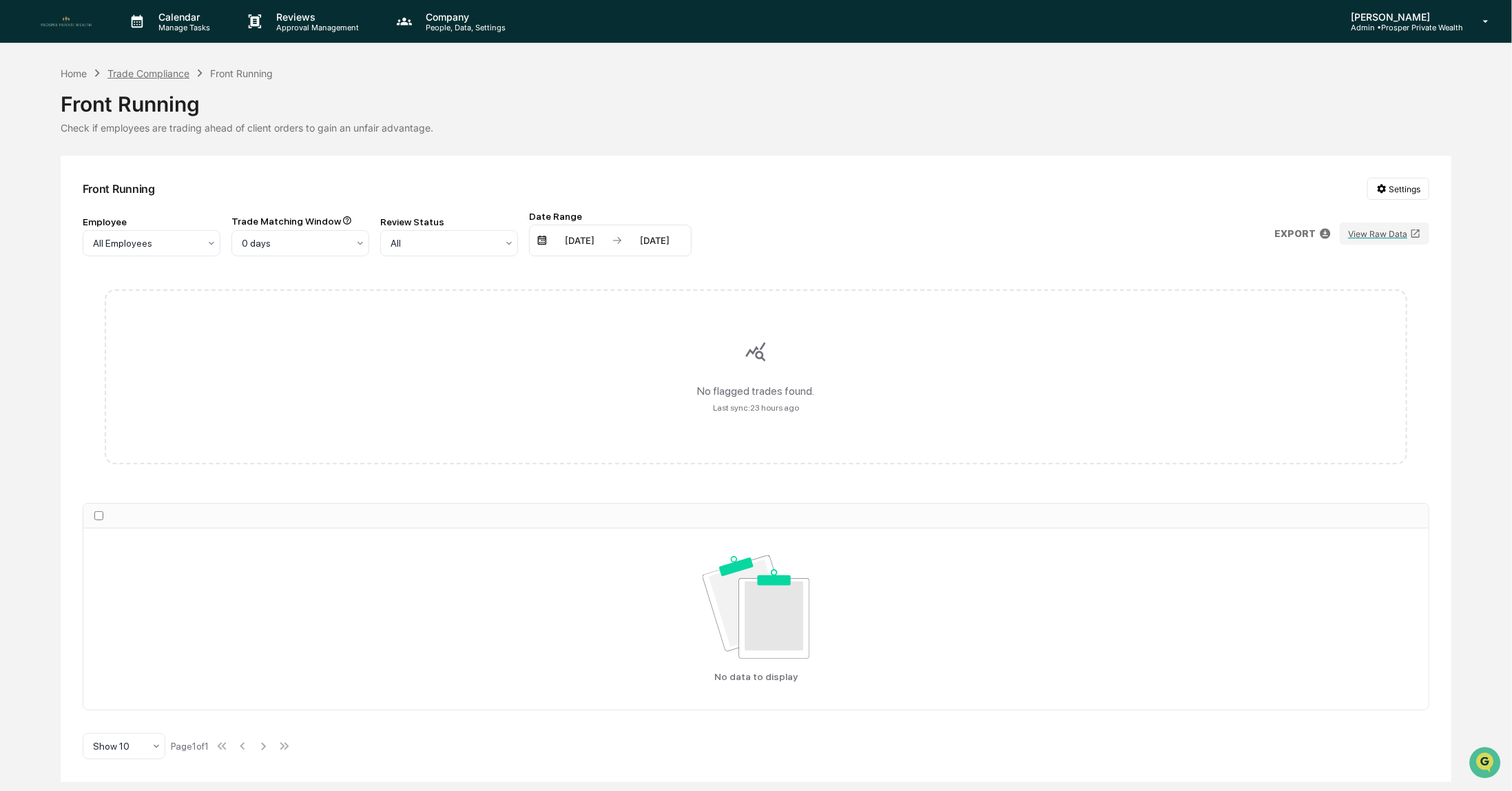
click at [152, 74] on div "Trade Compliance" at bounding box center [148, 73] width 82 height 12
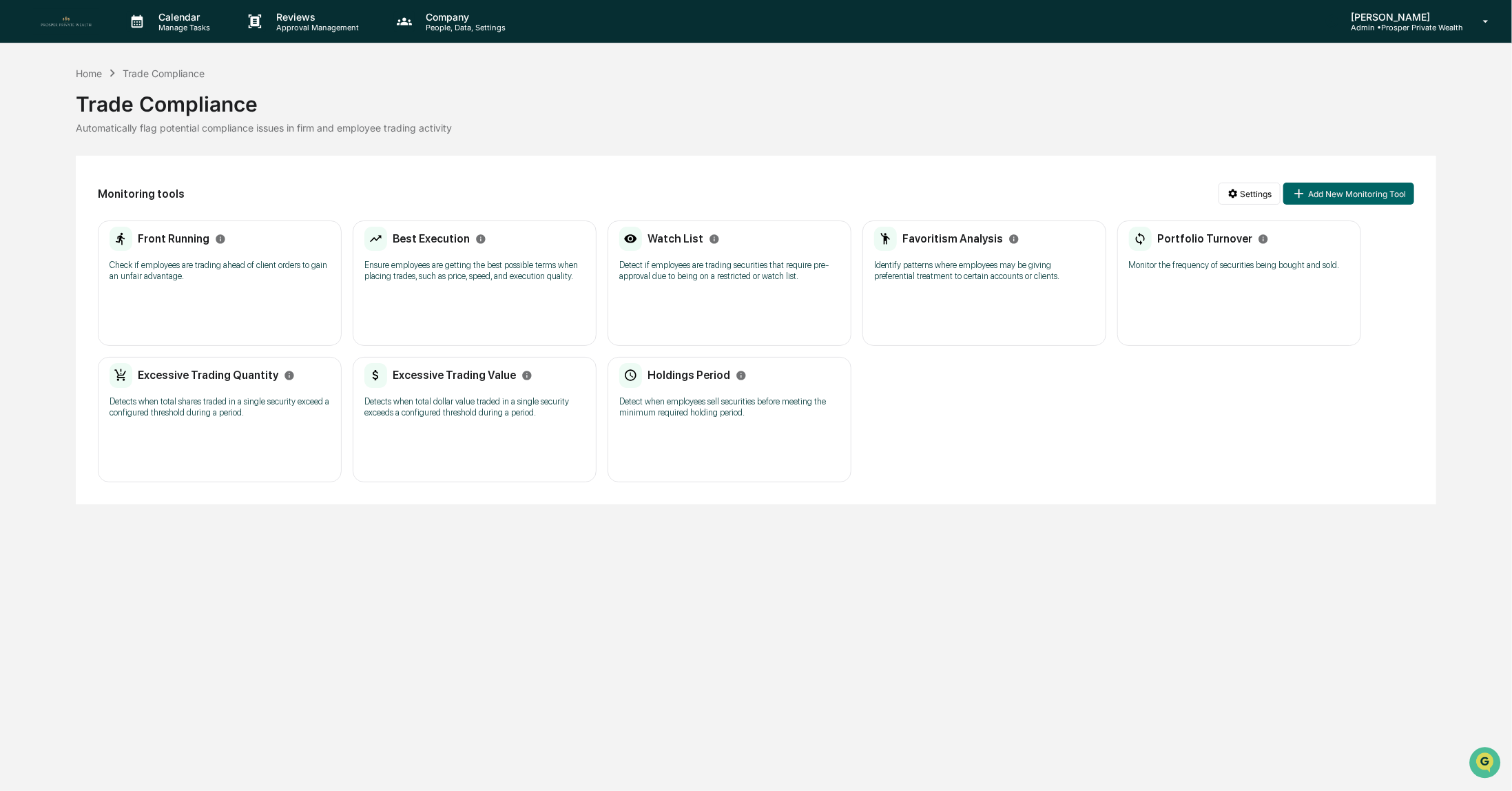
click at [700, 392] on div "Holdings Period Detect when employees sell securities before meeting the minimu…" at bounding box center [729, 395] width 220 height 64
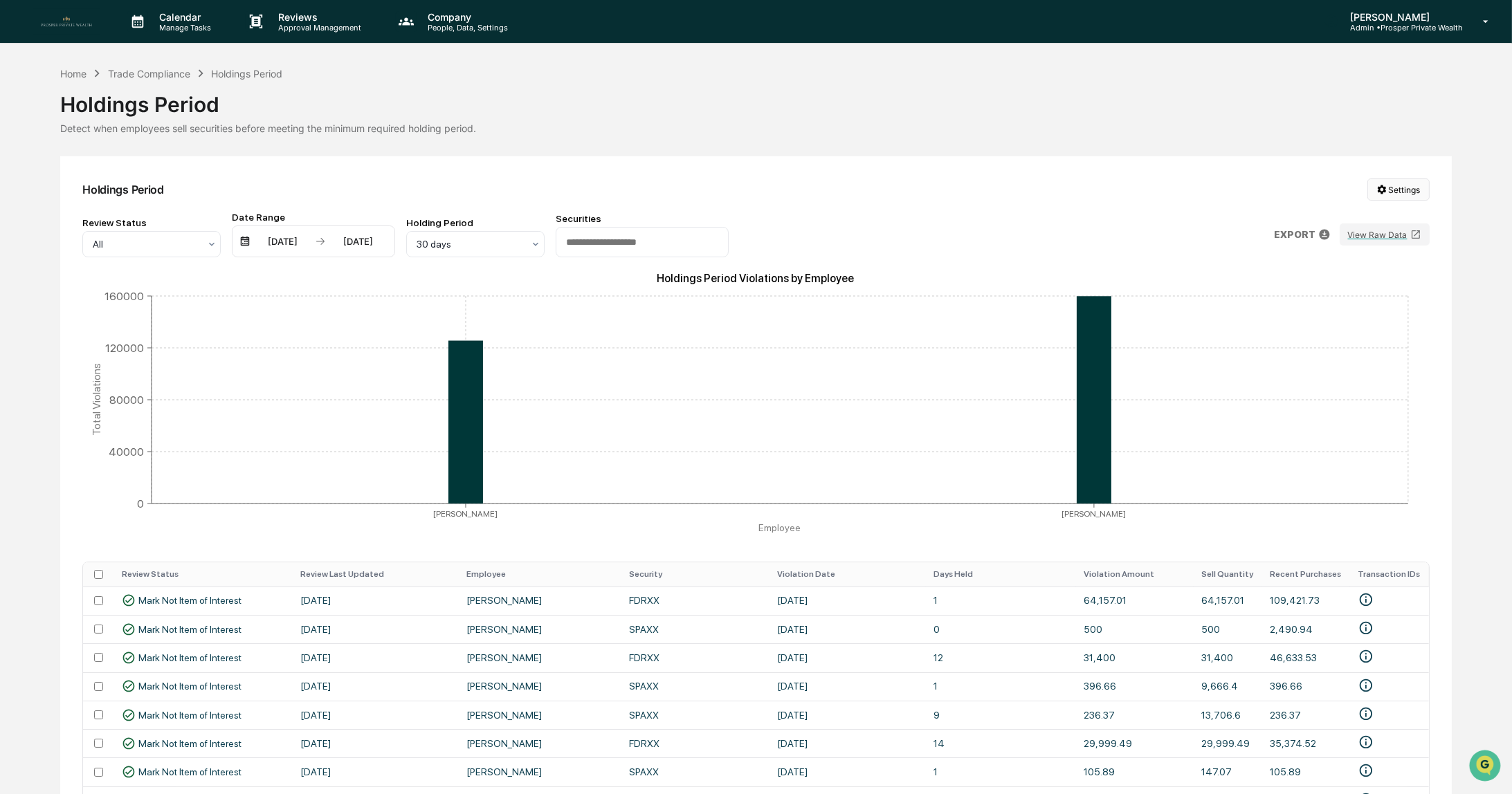
click at [1414, 183] on html "Calendar Manage Tasks Reviews Approval Management Company People, Data, Setting…" at bounding box center [756, 397] width 1512 height 794
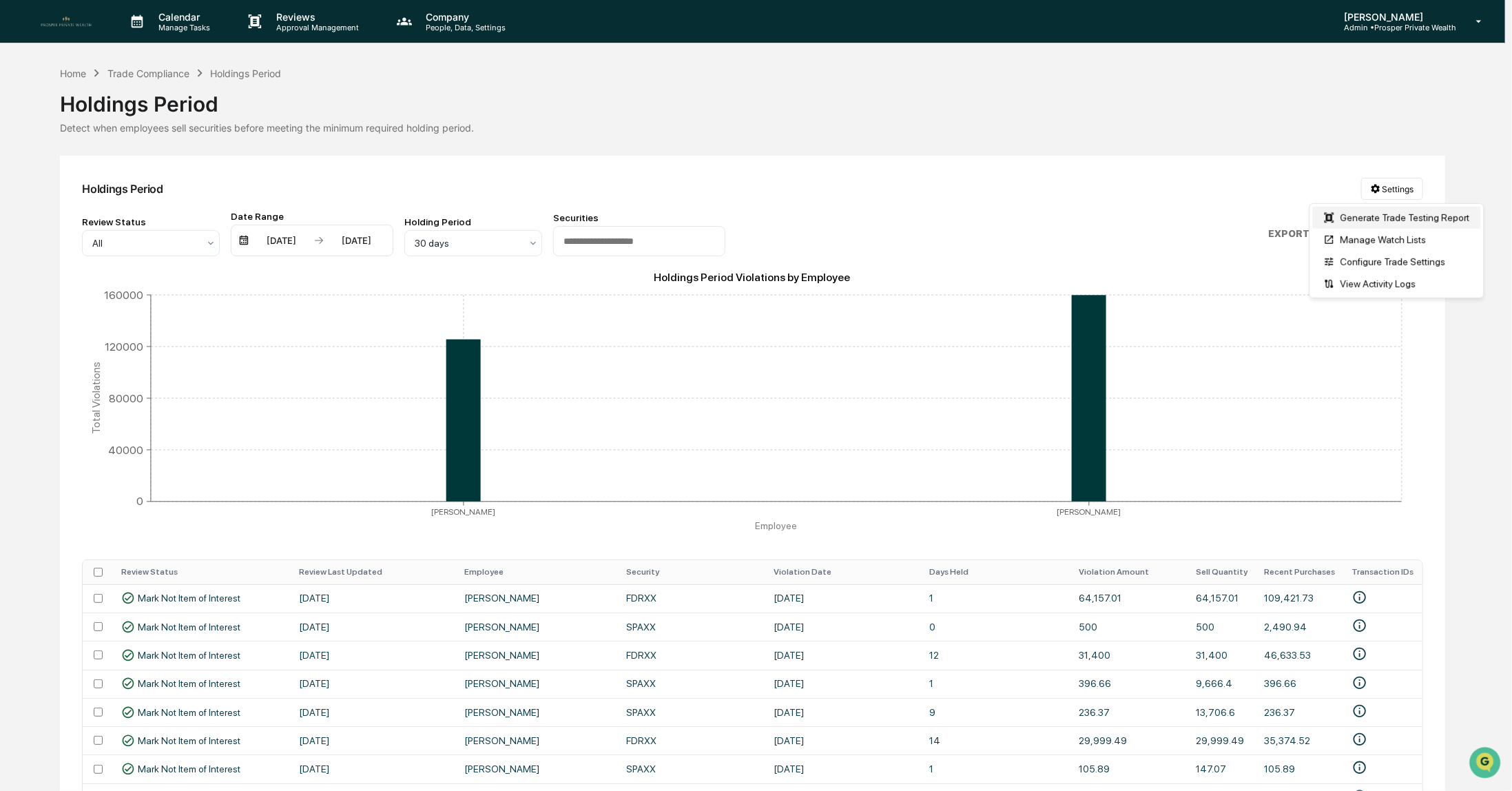
click at [1368, 215] on div "Generate Trade Testing Report" at bounding box center [1397, 218] width 168 height 22
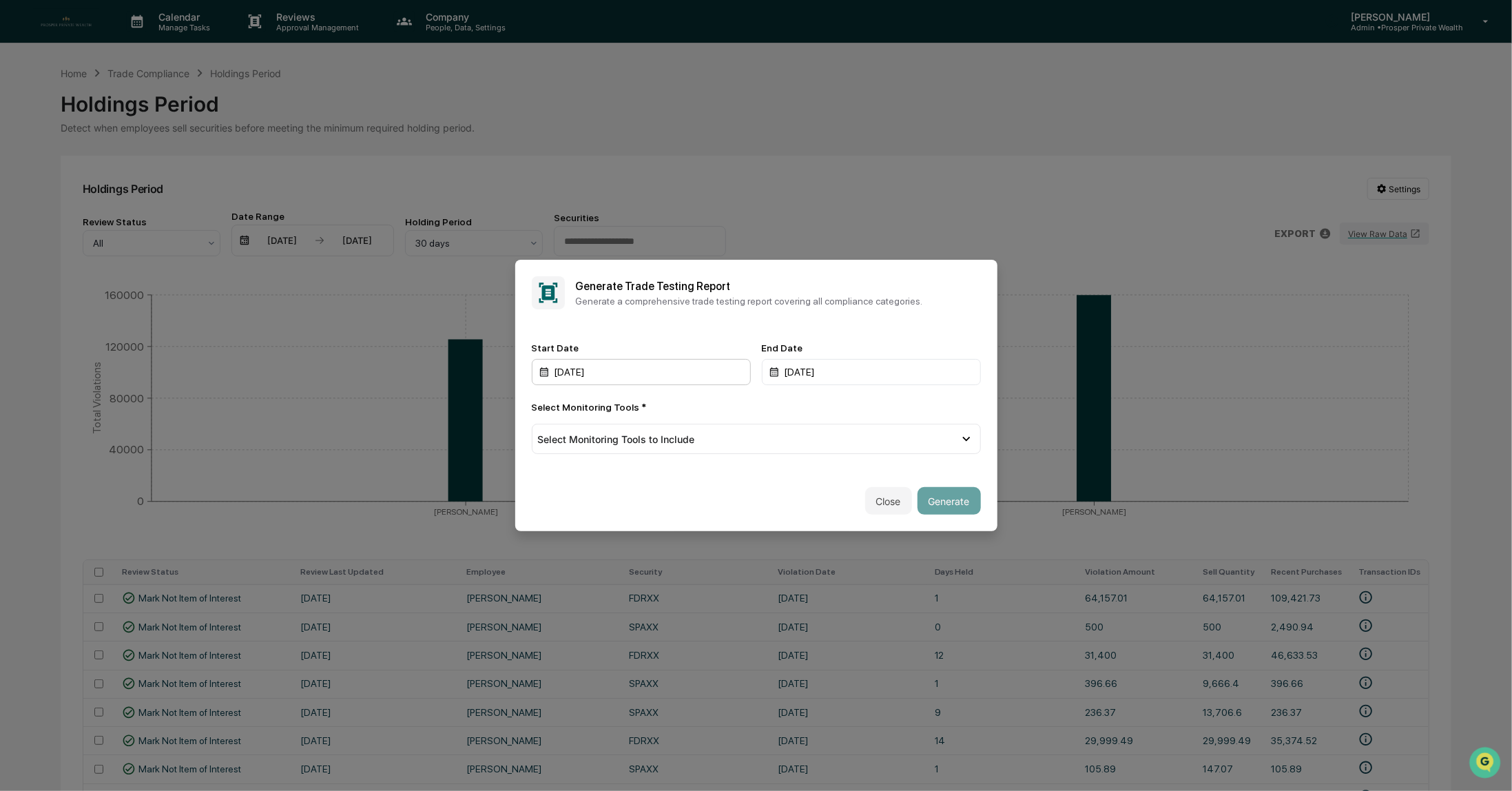
click at [617, 372] on div "10/14/2024" at bounding box center [641, 372] width 219 height 26
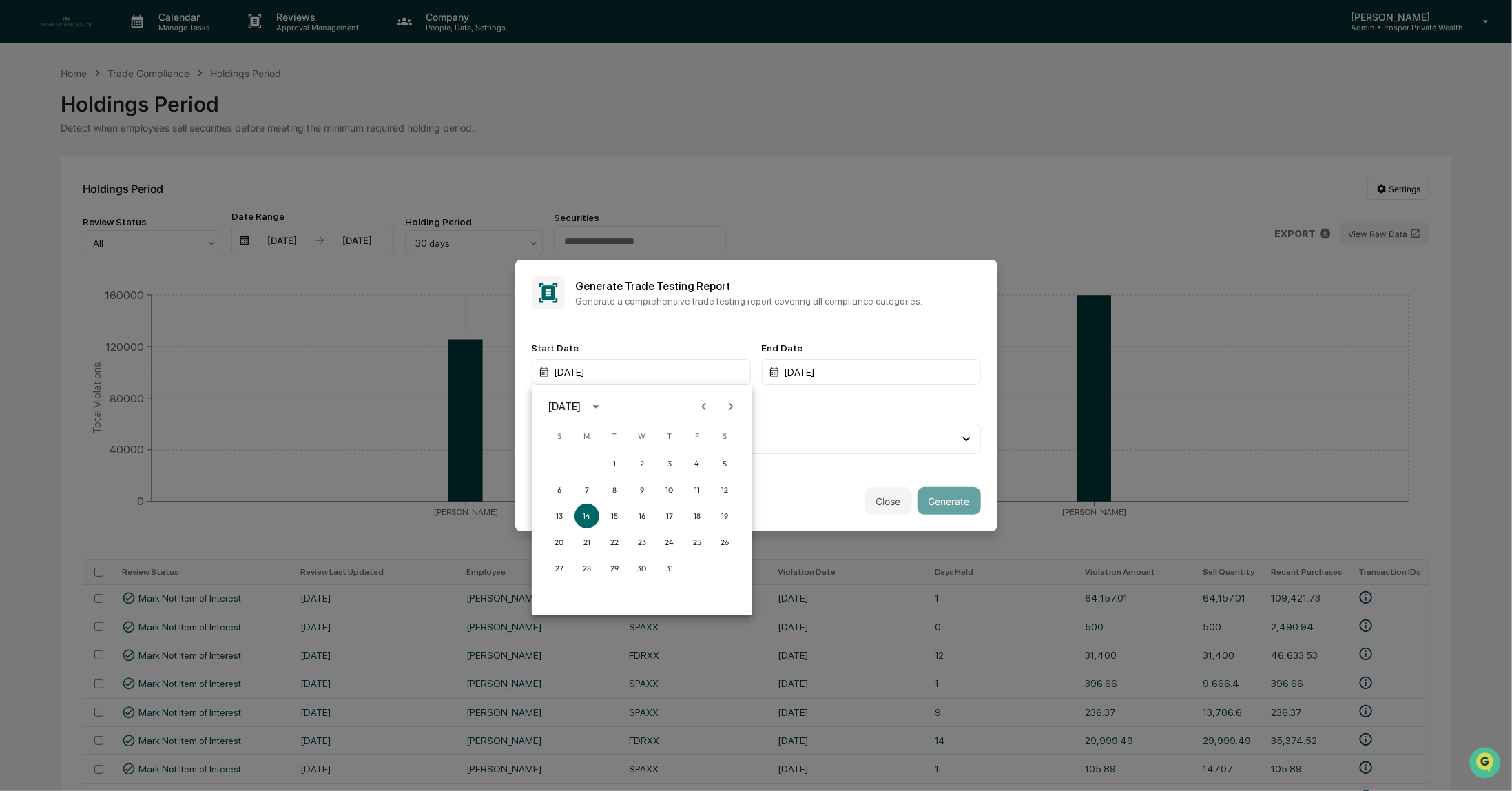
click at [704, 407] on icon "Previous month" at bounding box center [704, 406] width 5 height 7
click at [561, 464] on button "1" at bounding box center [559, 464] width 25 height 25
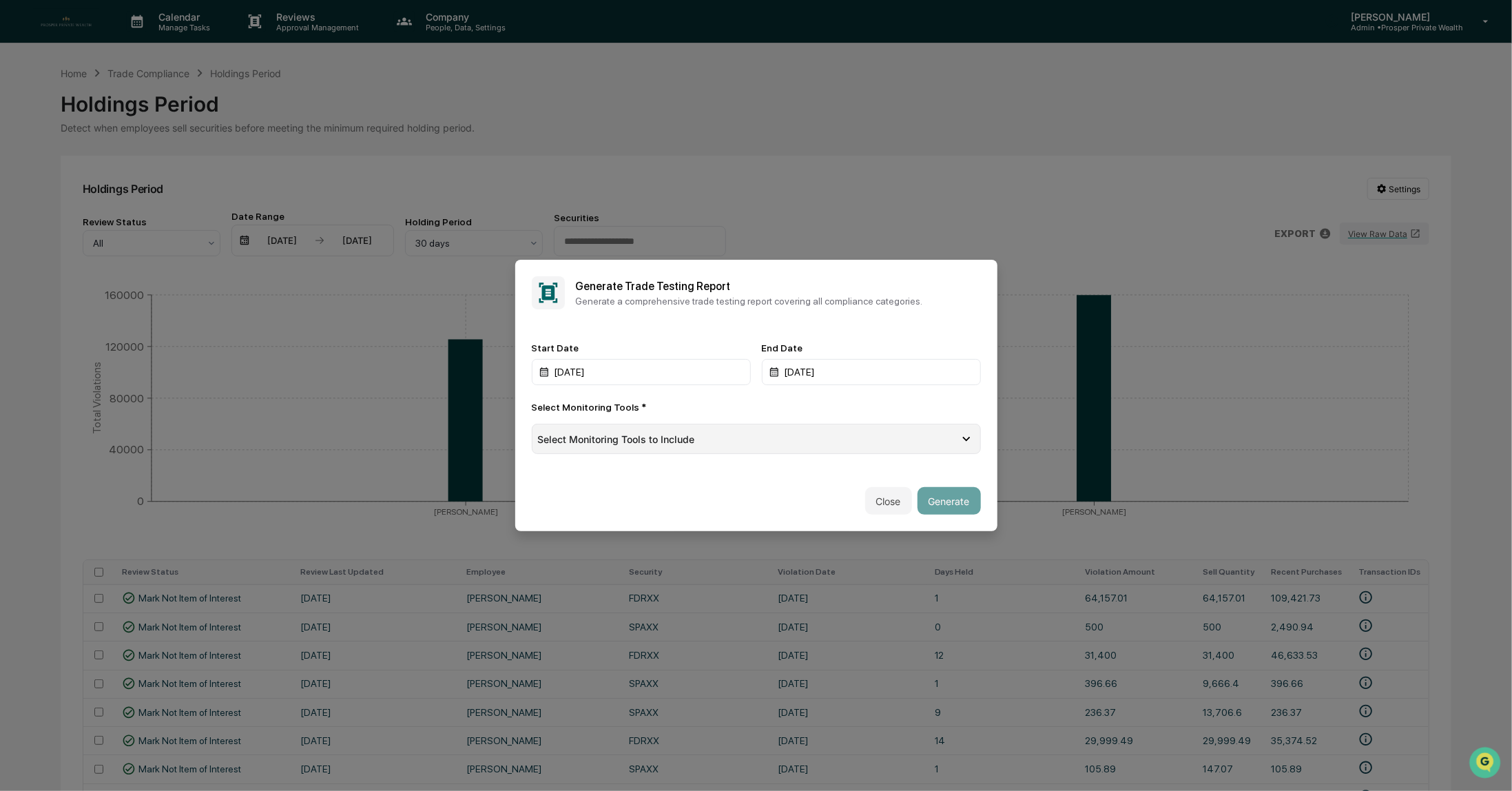
click at [915, 441] on div "Select Monitoring Tools to Include" at bounding box center [749, 439] width 422 height 12
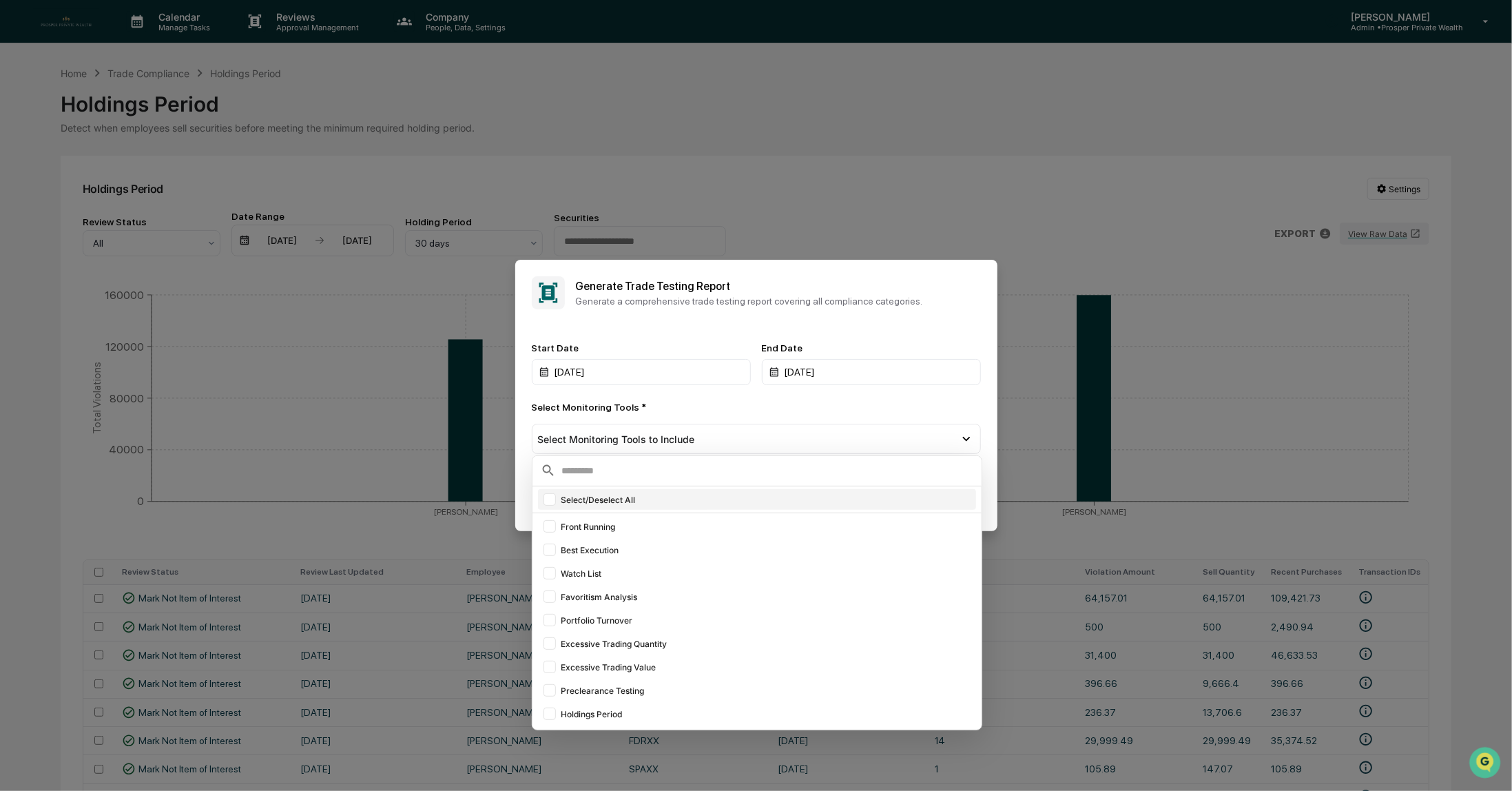
click at [544, 496] on div at bounding box center [550, 500] width 13 height 13
click at [865, 404] on div "Select Monitoring Tools *" at bounding box center [757, 407] width 449 height 11
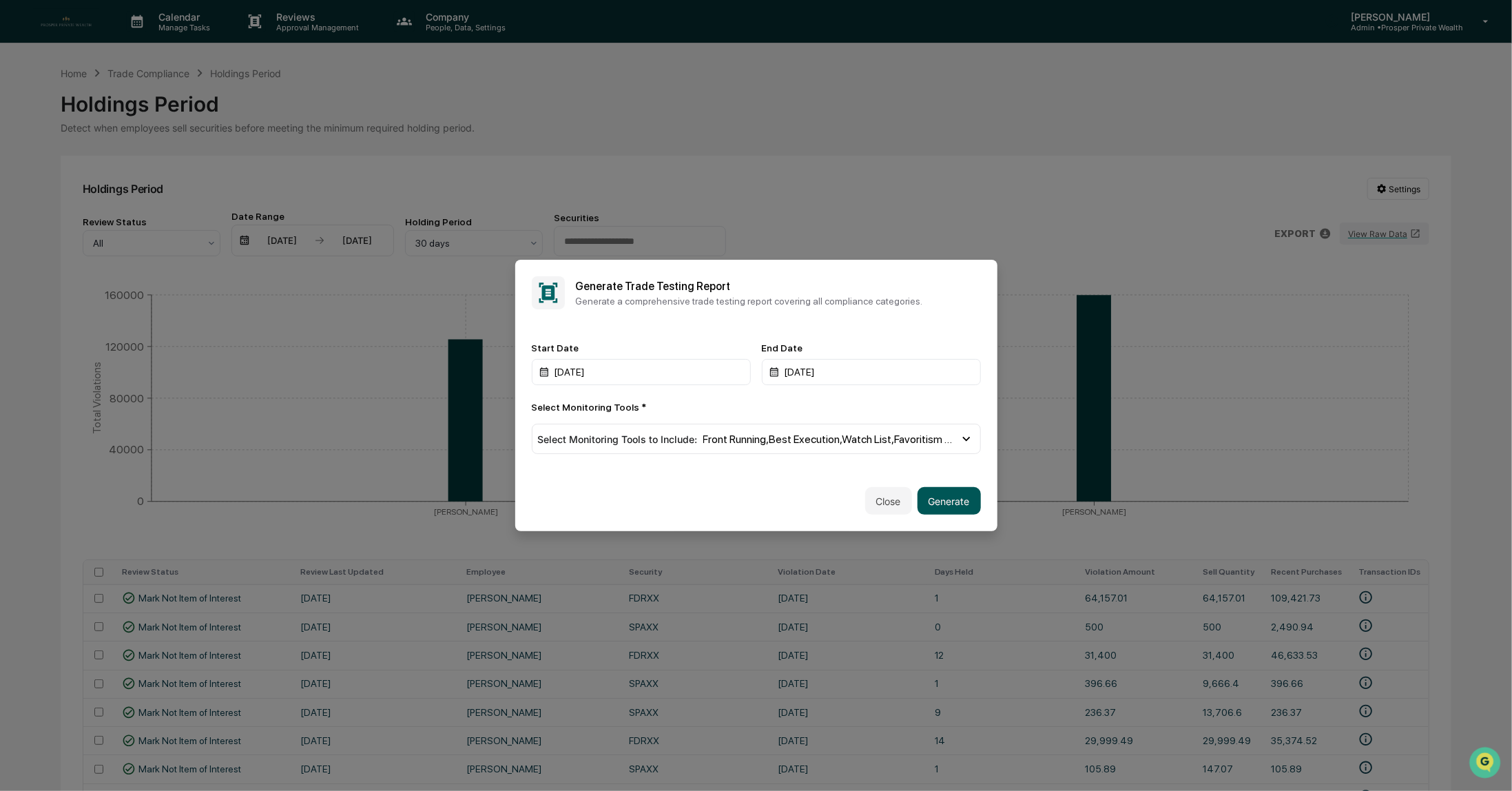
click at [958, 498] on button "Generate" at bounding box center [950, 500] width 64 height 27
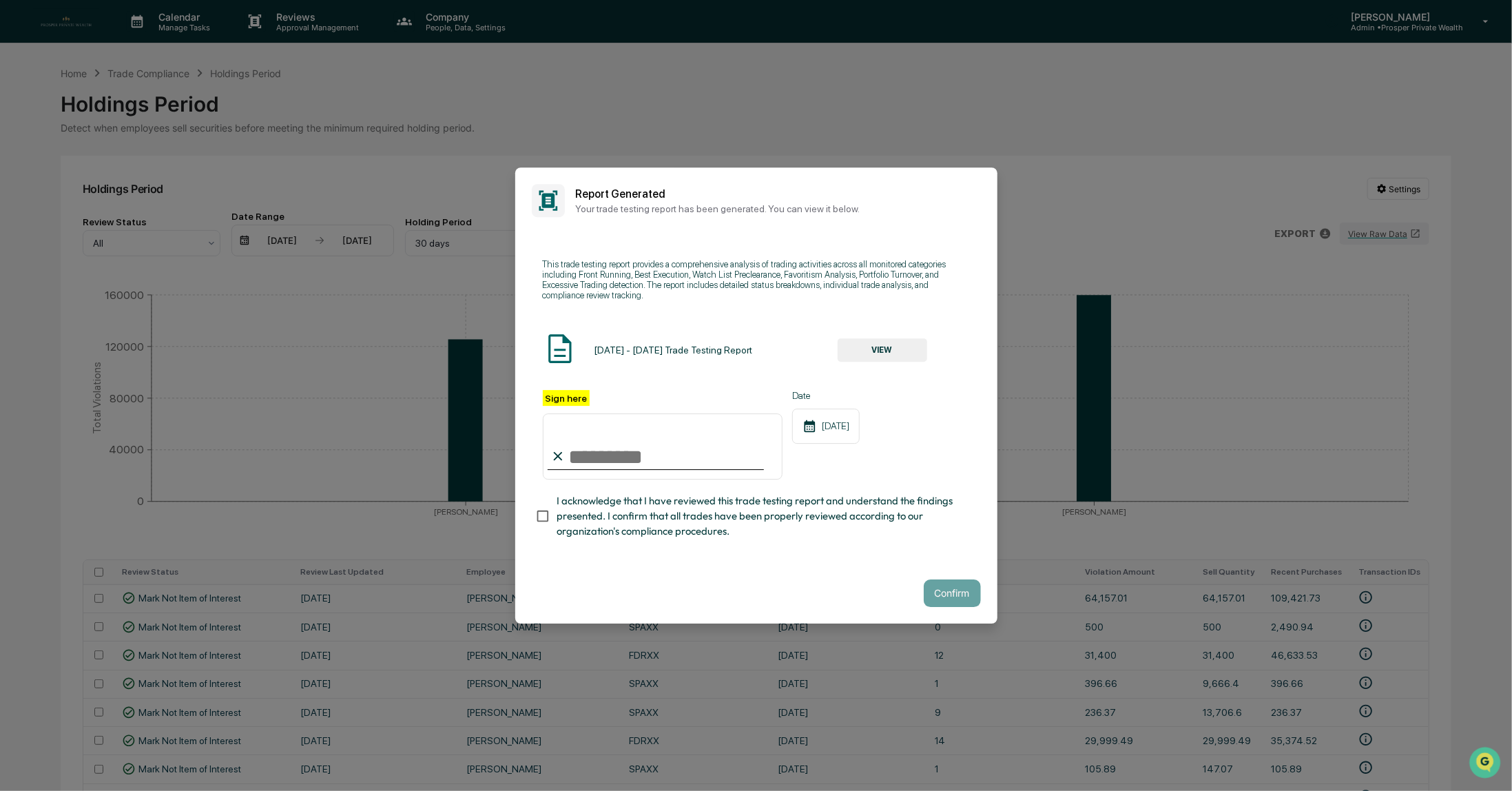
click at [639, 447] on input "Sign here" at bounding box center [663, 447] width 240 height 67
click at [881, 350] on button "VIEW" at bounding box center [882, 350] width 89 height 24
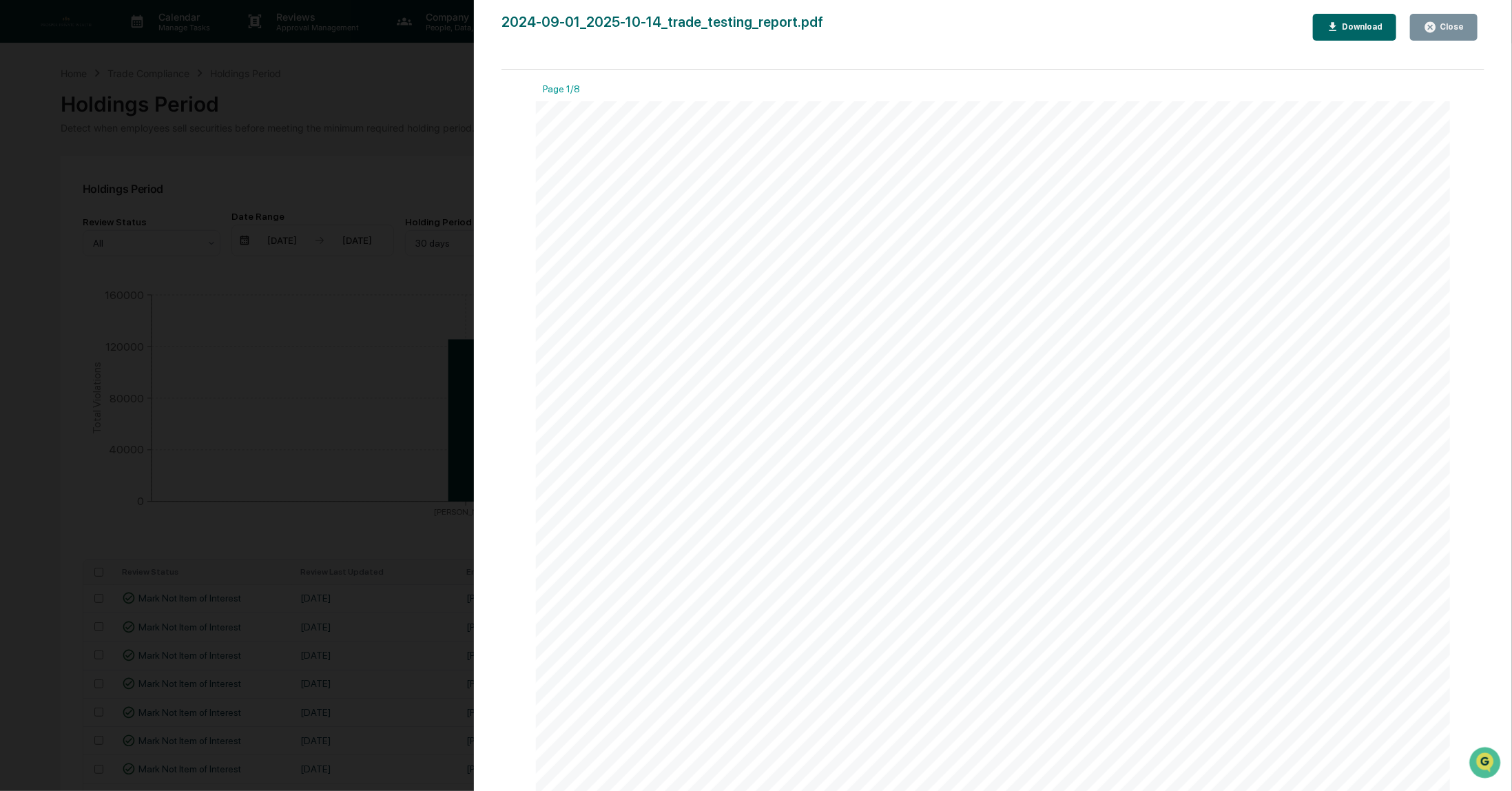
click at [1453, 33] on div "Close" at bounding box center [1444, 27] width 40 height 13
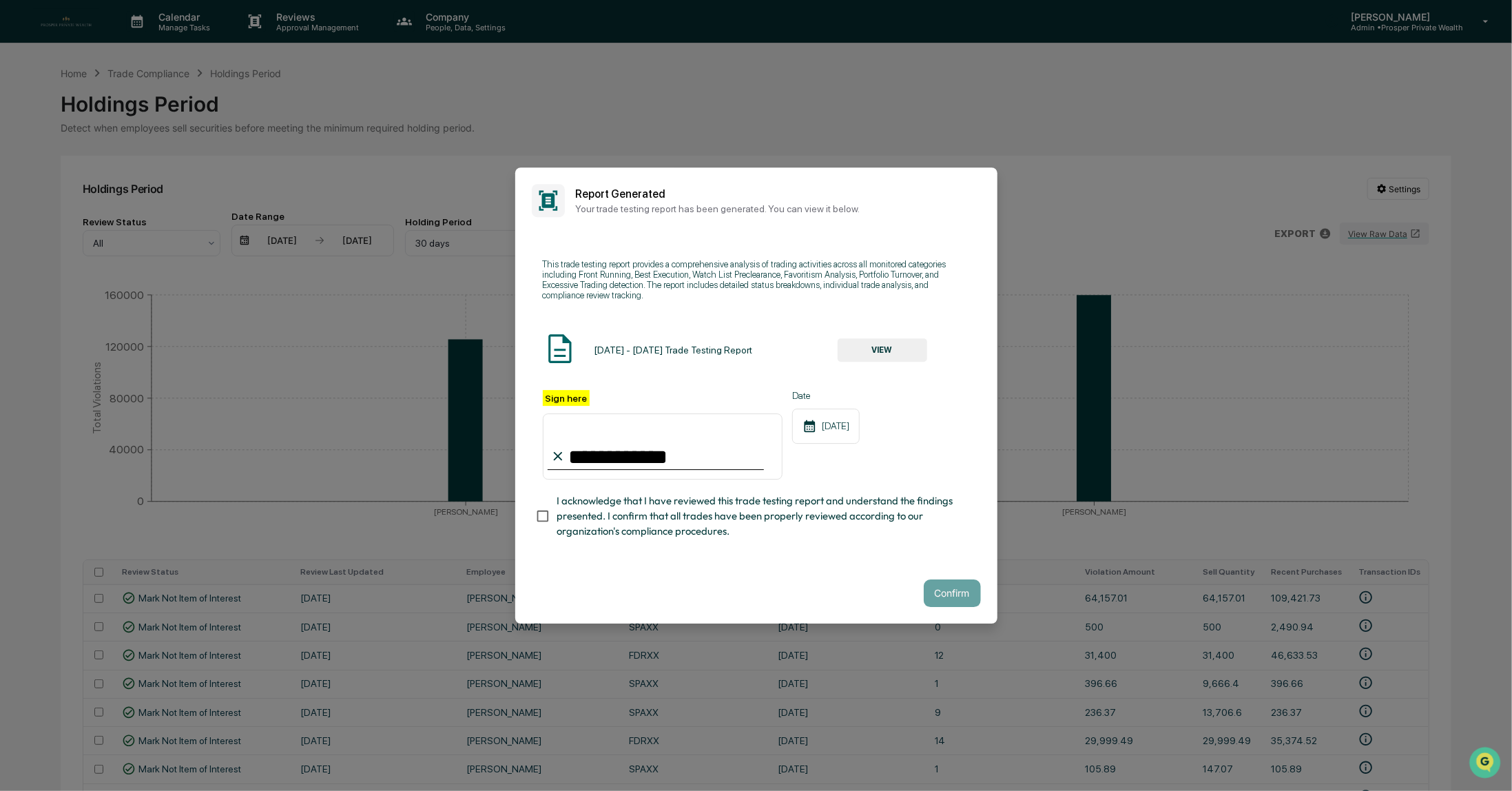
drag, startPoint x: 654, startPoint y: 456, endPoint x: 530, endPoint y: 473, distance: 125.2
click at [530, 473] on div "**********" at bounding box center [756, 398] width 483 height 330
type input "*"
type input "**********"
click at [829, 429] on div "10/14/2025" at bounding box center [825, 427] width 67 height 35
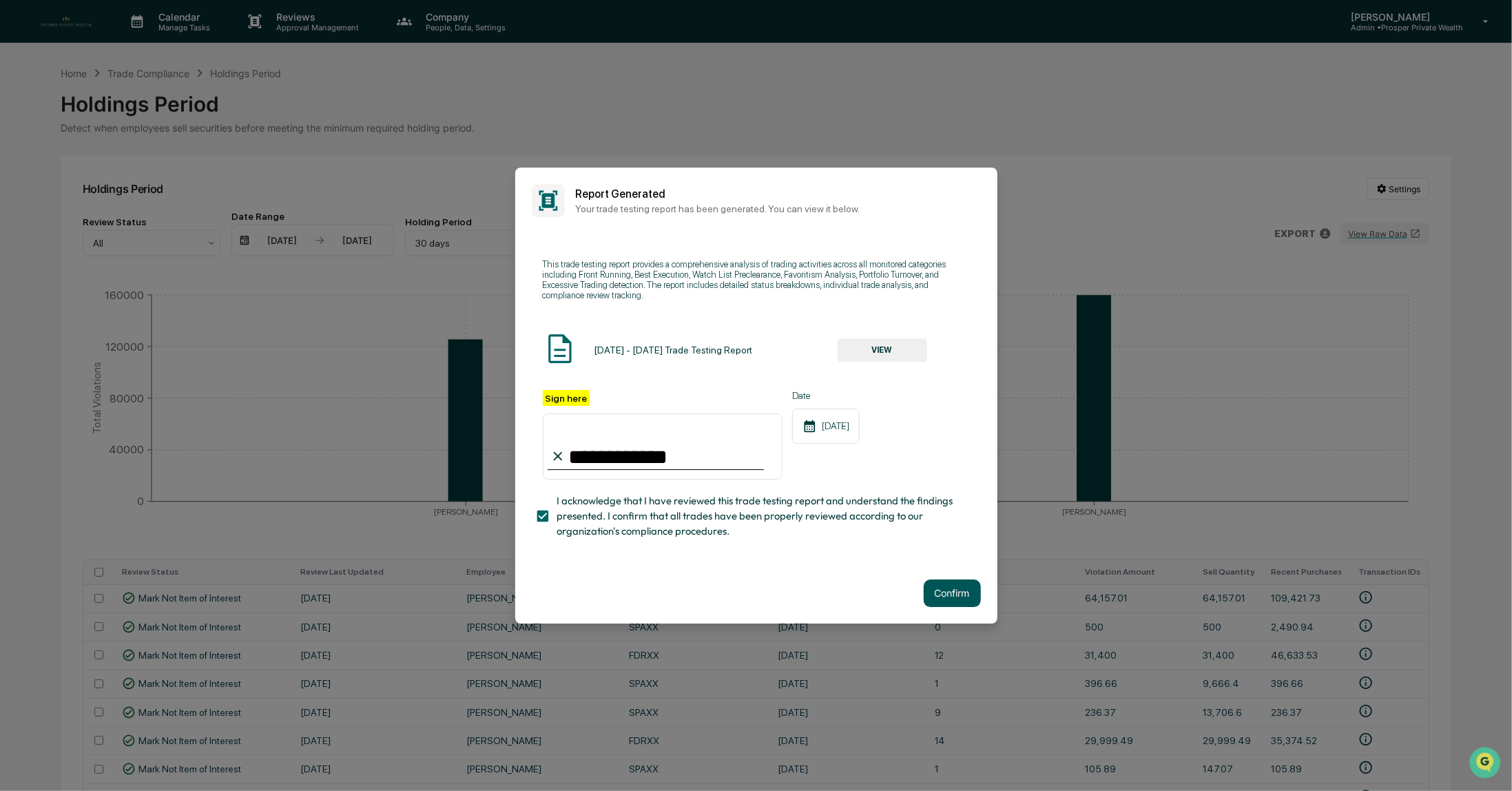
click at [956, 595] on button "Confirm" at bounding box center [952, 593] width 57 height 27
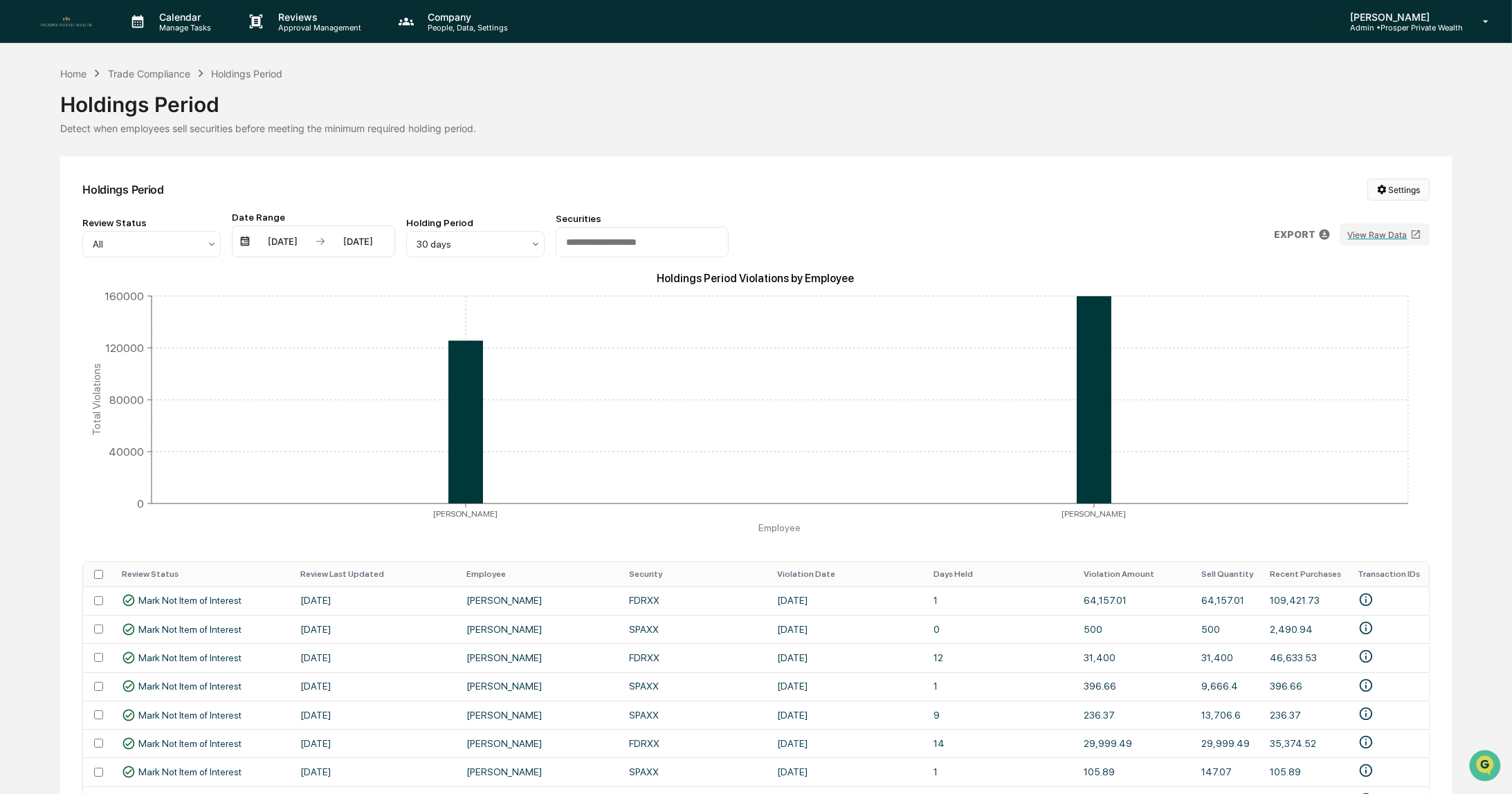
click at [1395, 186] on html "Calendar Manage Tasks Reviews Approval Management Company People, Data, Setting…" at bounding box center [756, 397] width 1512 height 794
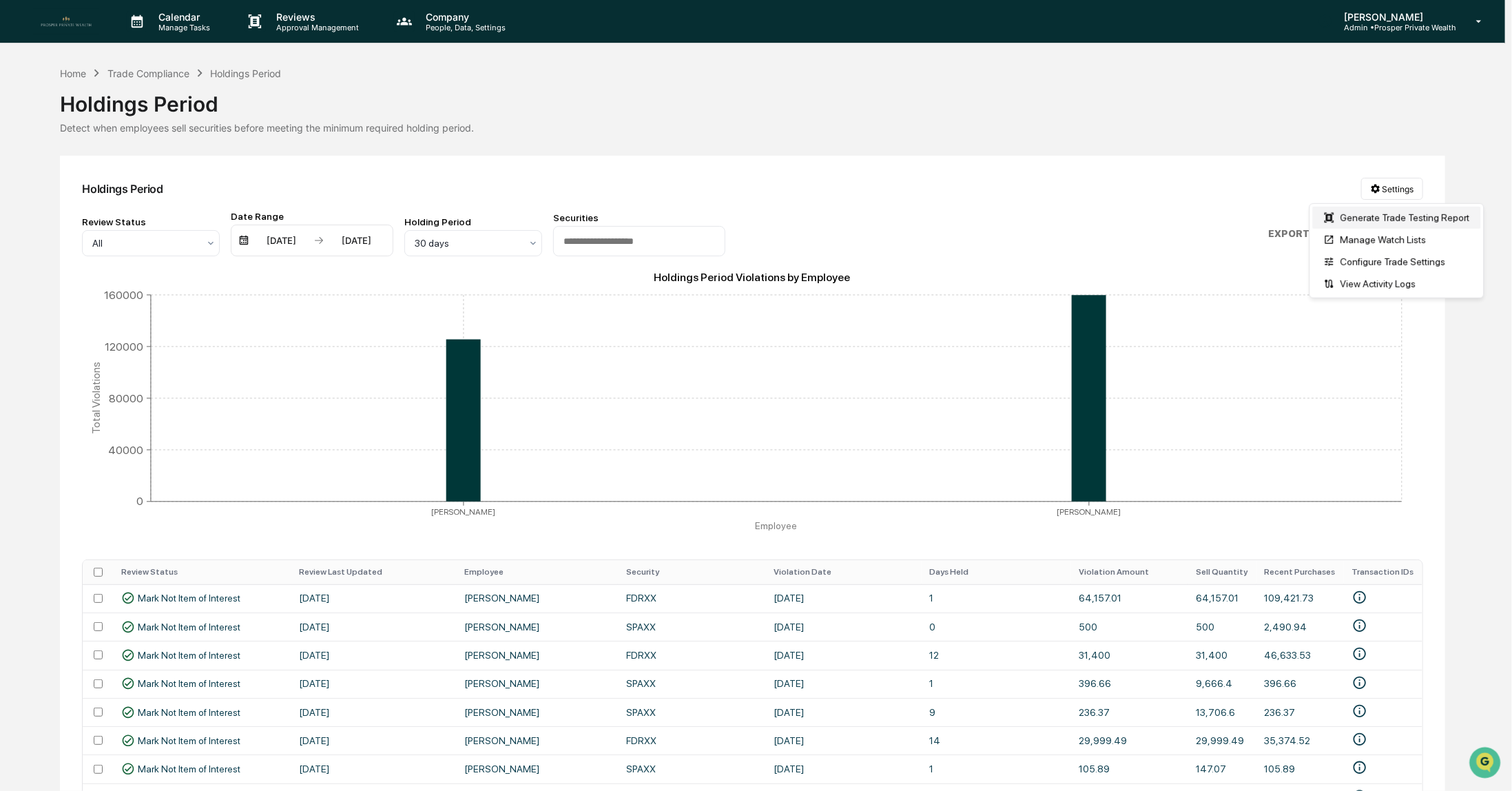
click at [1387, 217] on div "Generate Trade Testing Report" at bounding box center [1397, 218] width 168 height 22
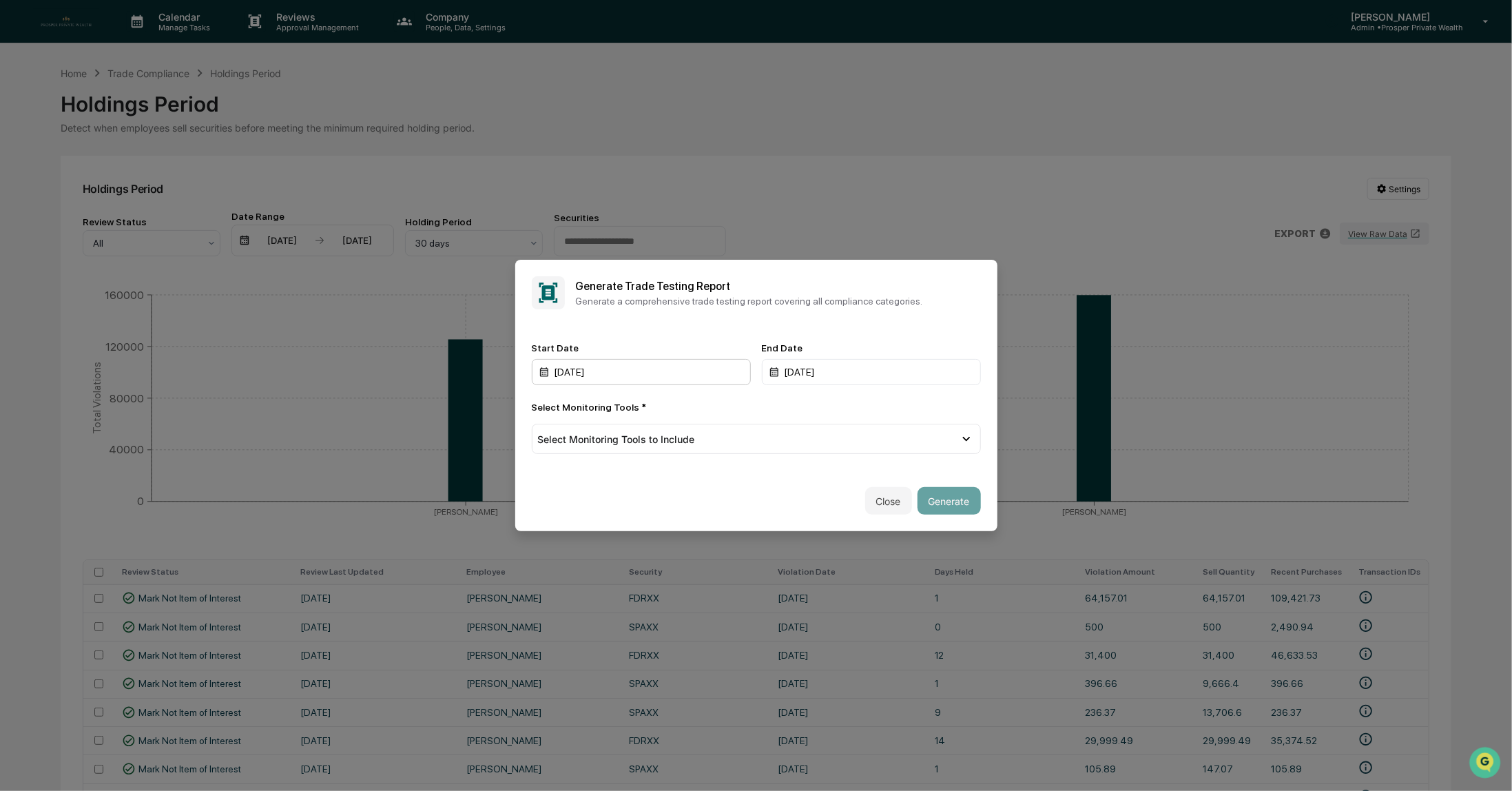
click at [616, 376] on div "09/01/2024" at bounding box center [641, 372] width 219 height 26
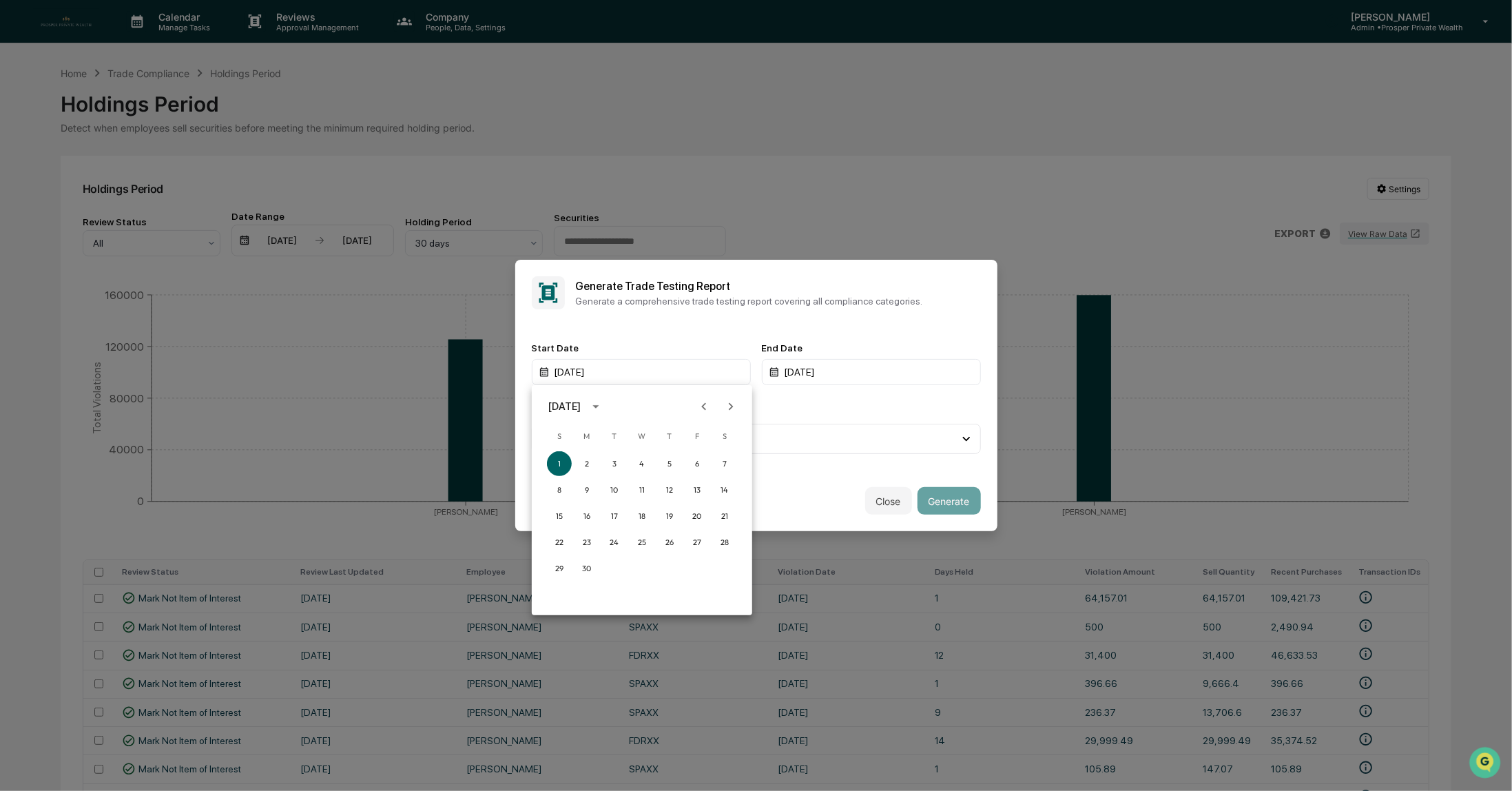
click at [639, 373] on div at bounding box center [756, 396] width 1512 height 791
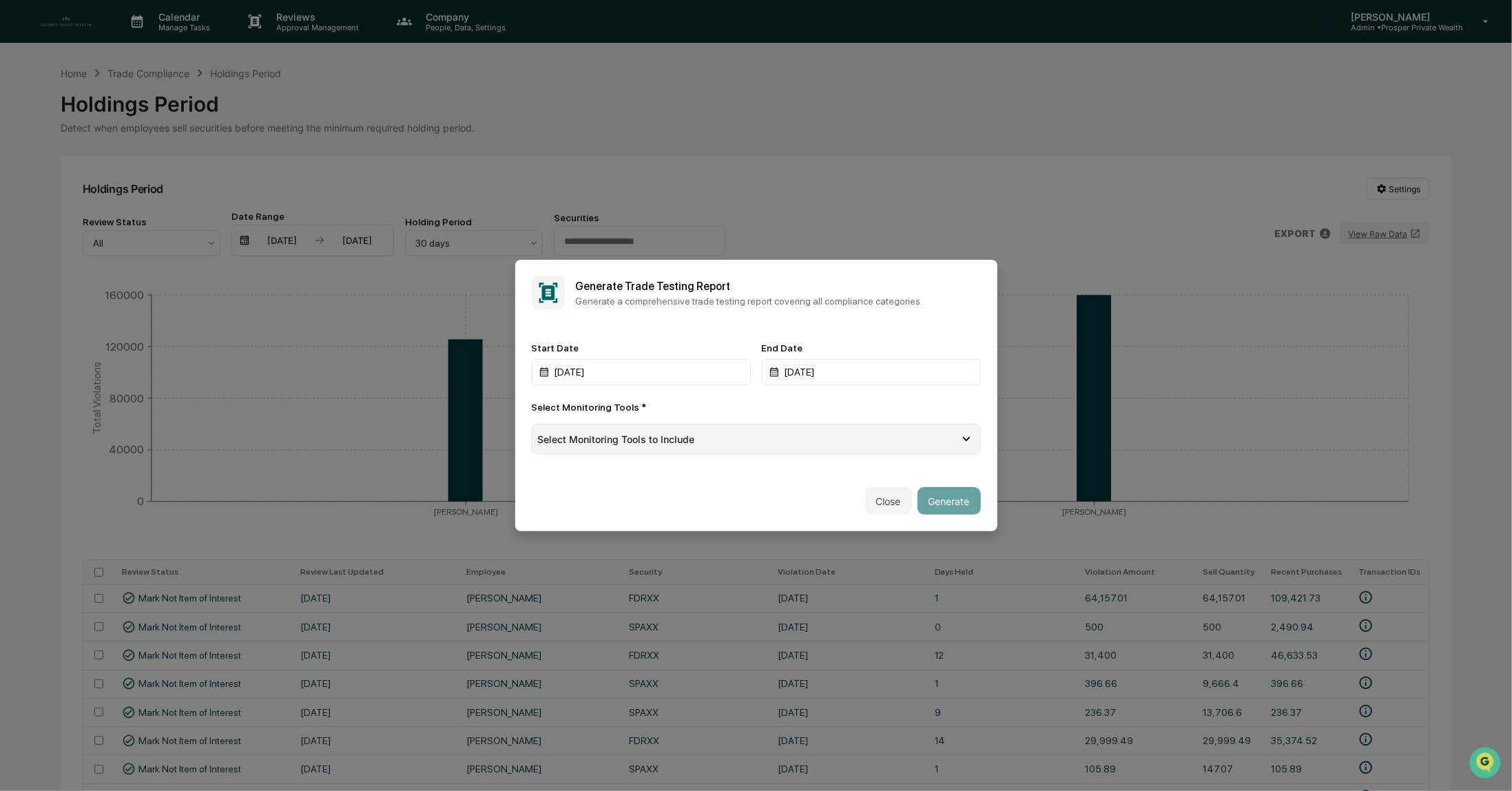
click at [806, 441] on div "Select Monitoring Tools to Include" at bounding box center [749, 439] width 422 height 12
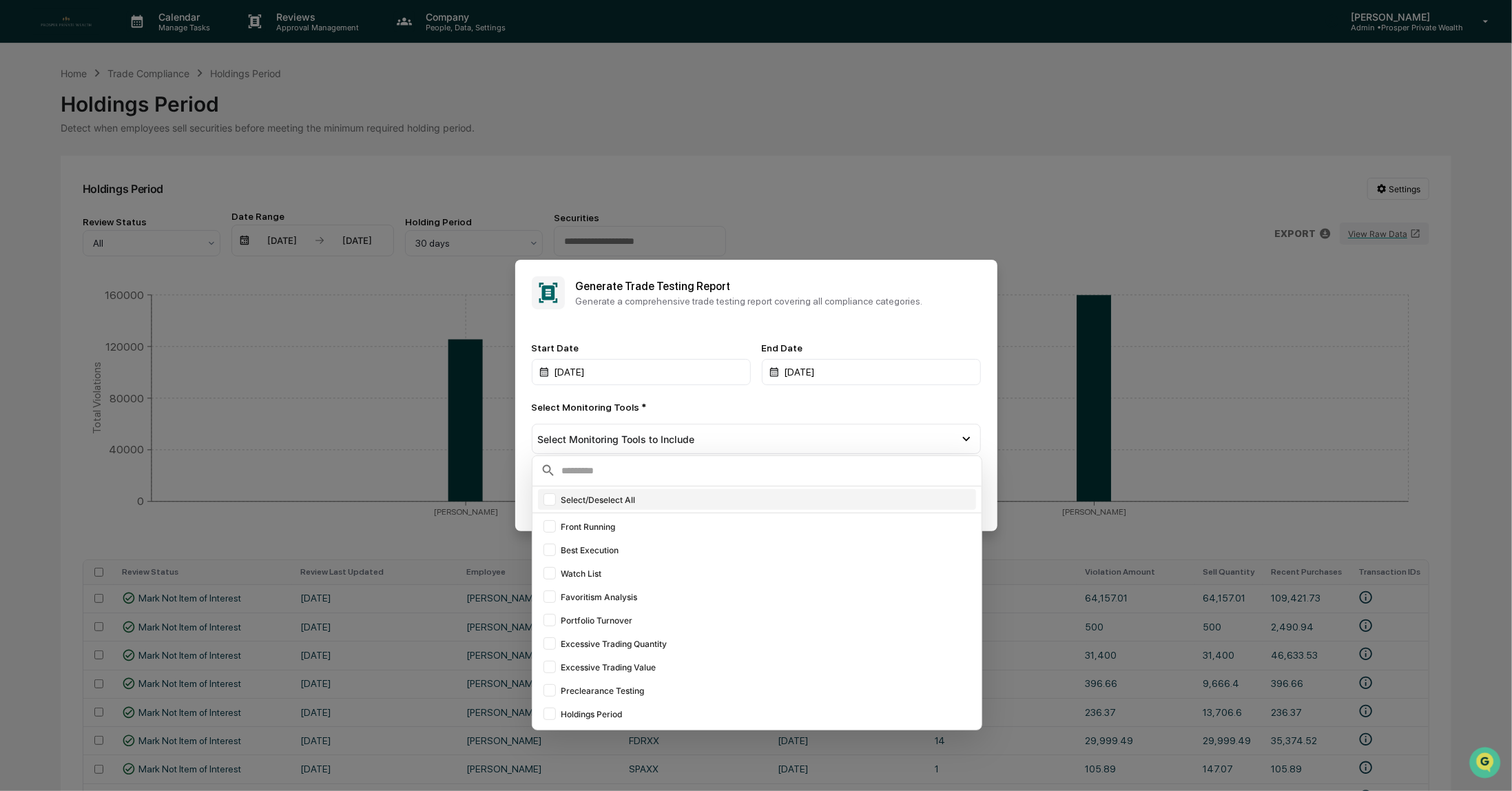
click at [545, 501] on div at bounding box center [550, 500] width 13 height 13
click at [551, 709] on icon at bounding box center [549, 713] width 16 height 10
click at [720, 407] on div "Select Monitoring Tools *" at bounding box center [757, 407] width 449 height 11
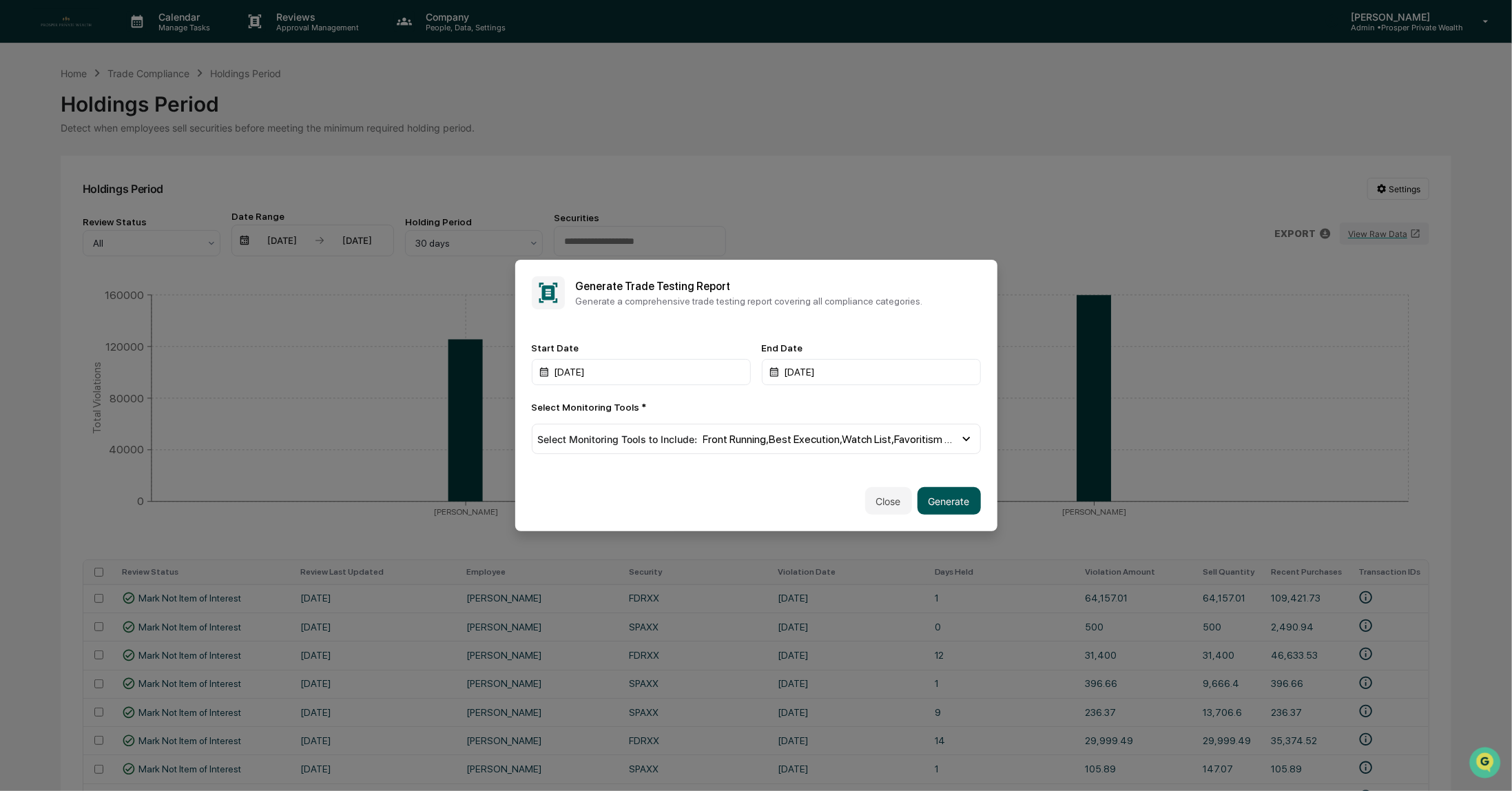
click at [946, 499] on button "Generate" at bounding box center [950, 500] width 64 height 27
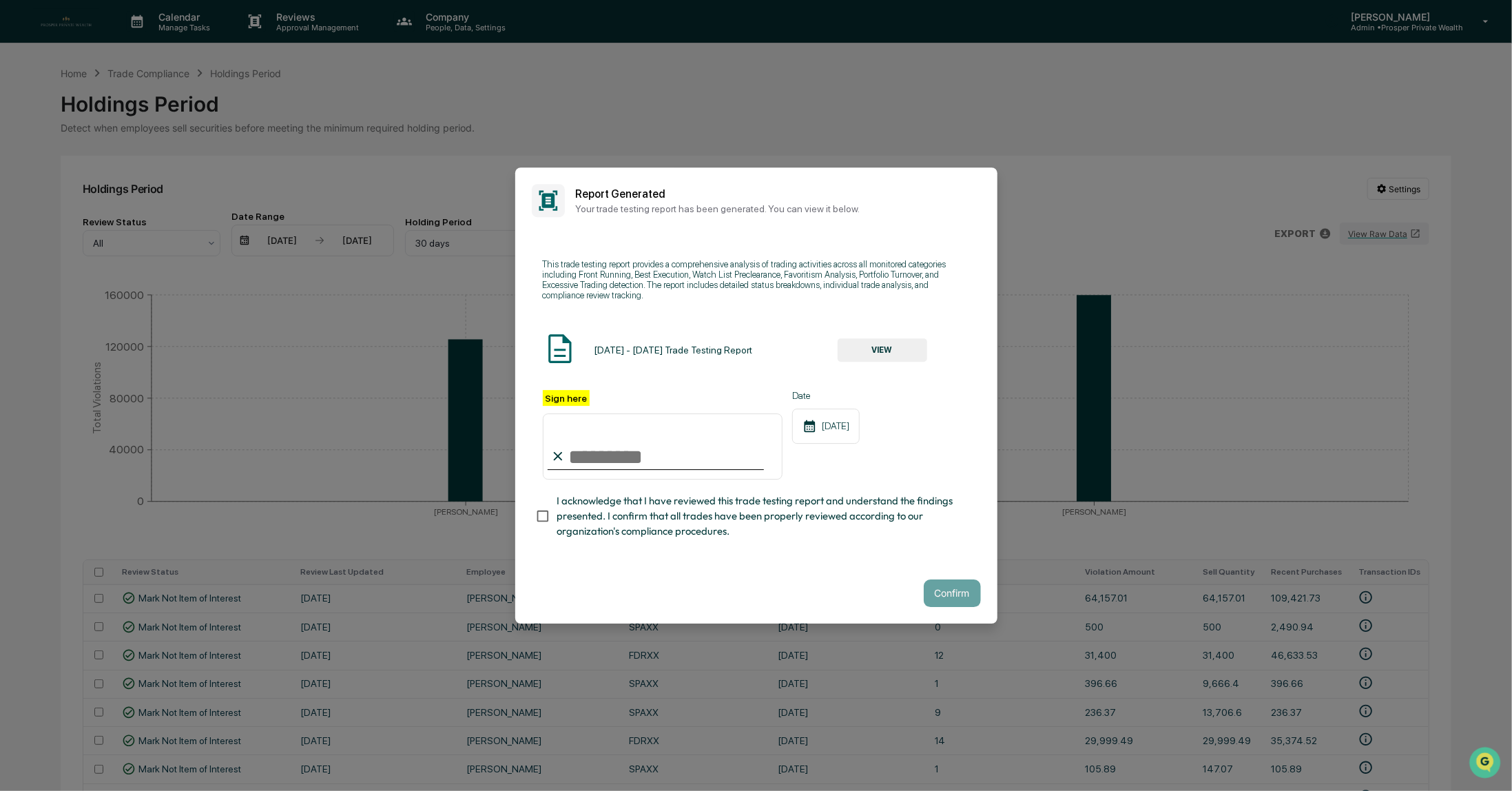
click at [890, 347] on button "VIEW" at bounding box center [882, 350] width 89 height 24
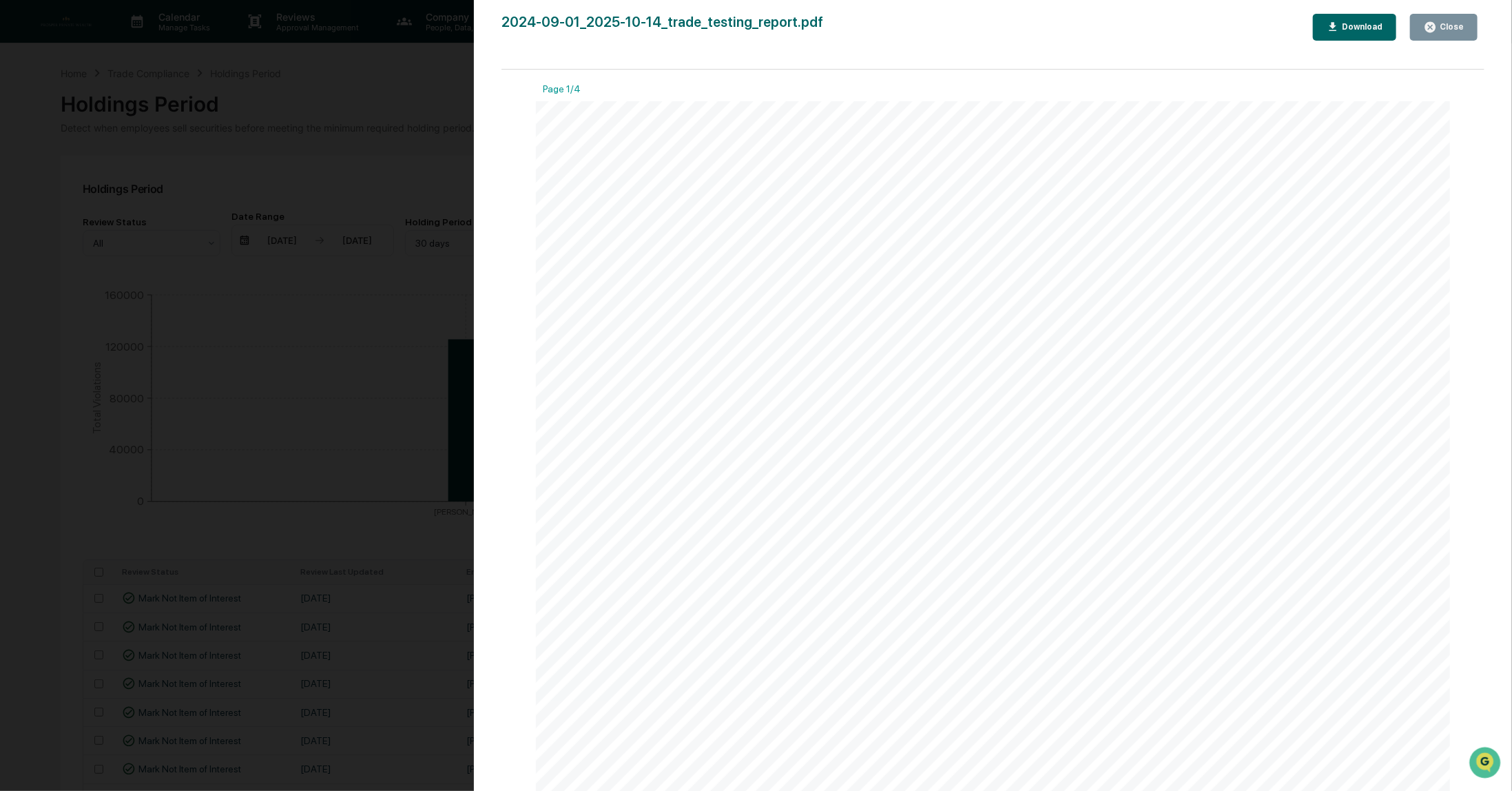
click at [1450, 30] on div "Close" at bounding box center [1451, 27] width 27 height 10
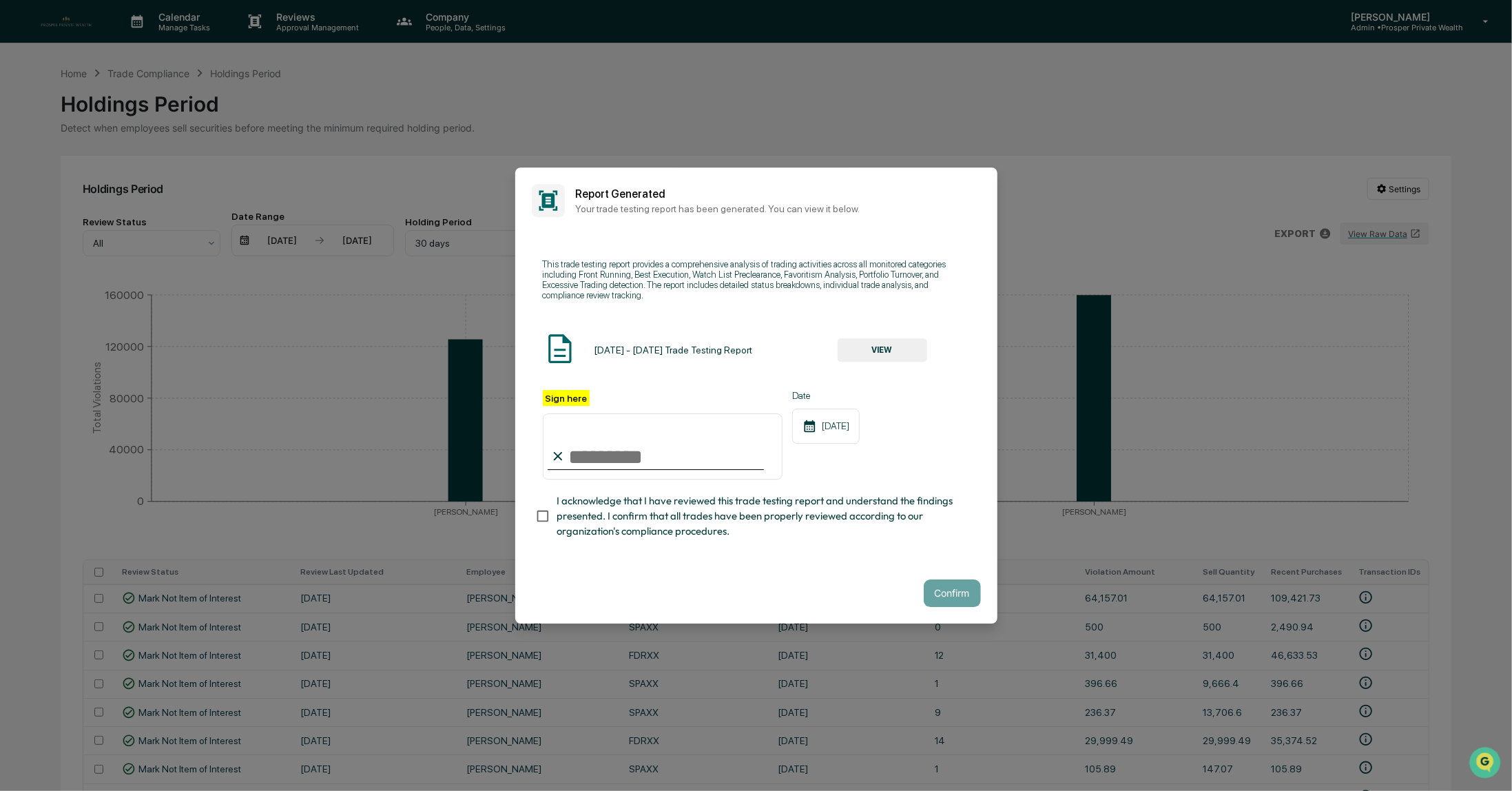
click at [650, 453] on input "Sign here" at bounding box center [663, 447] width 240 height 67
type input "**********"
click at [961, 599] on button "Confirm" at bounding box center [952, 593] width 57 height 27
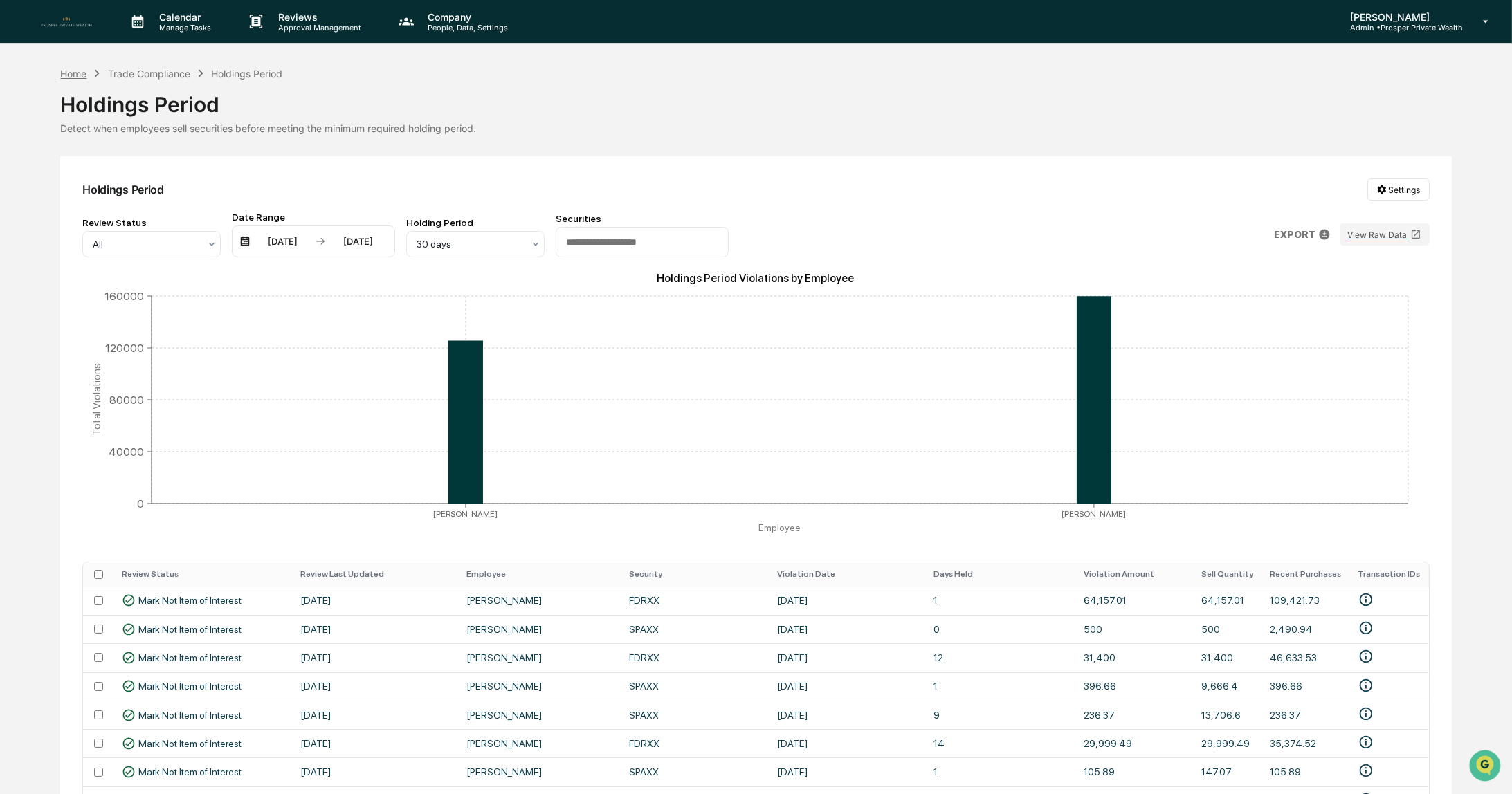
click at [71, 69] on div "Home" at bounding box center [73, 73] width 26 height 12
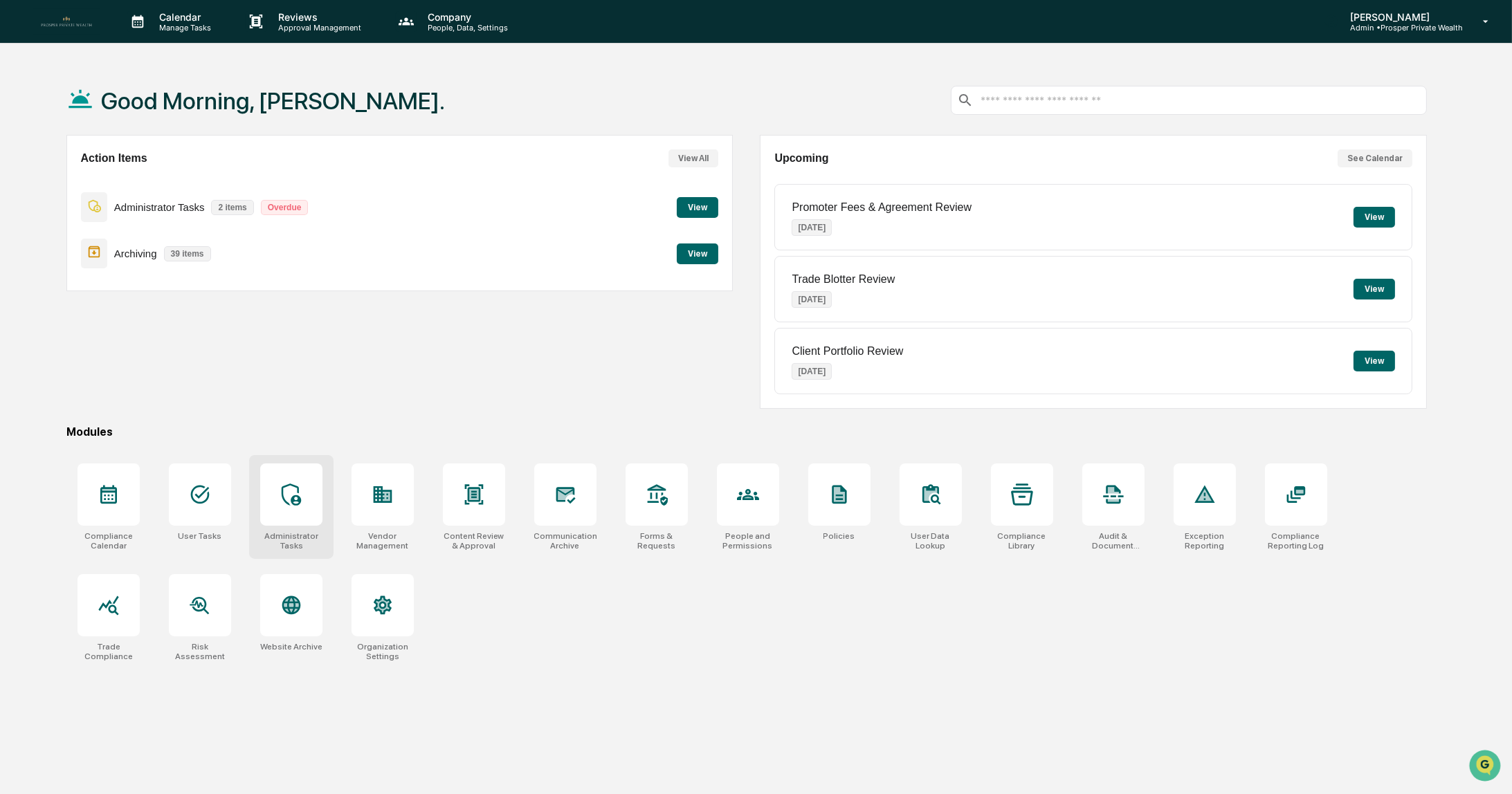
click at [299, 503] on div at bounding box center [292, 495] width 62 height 62
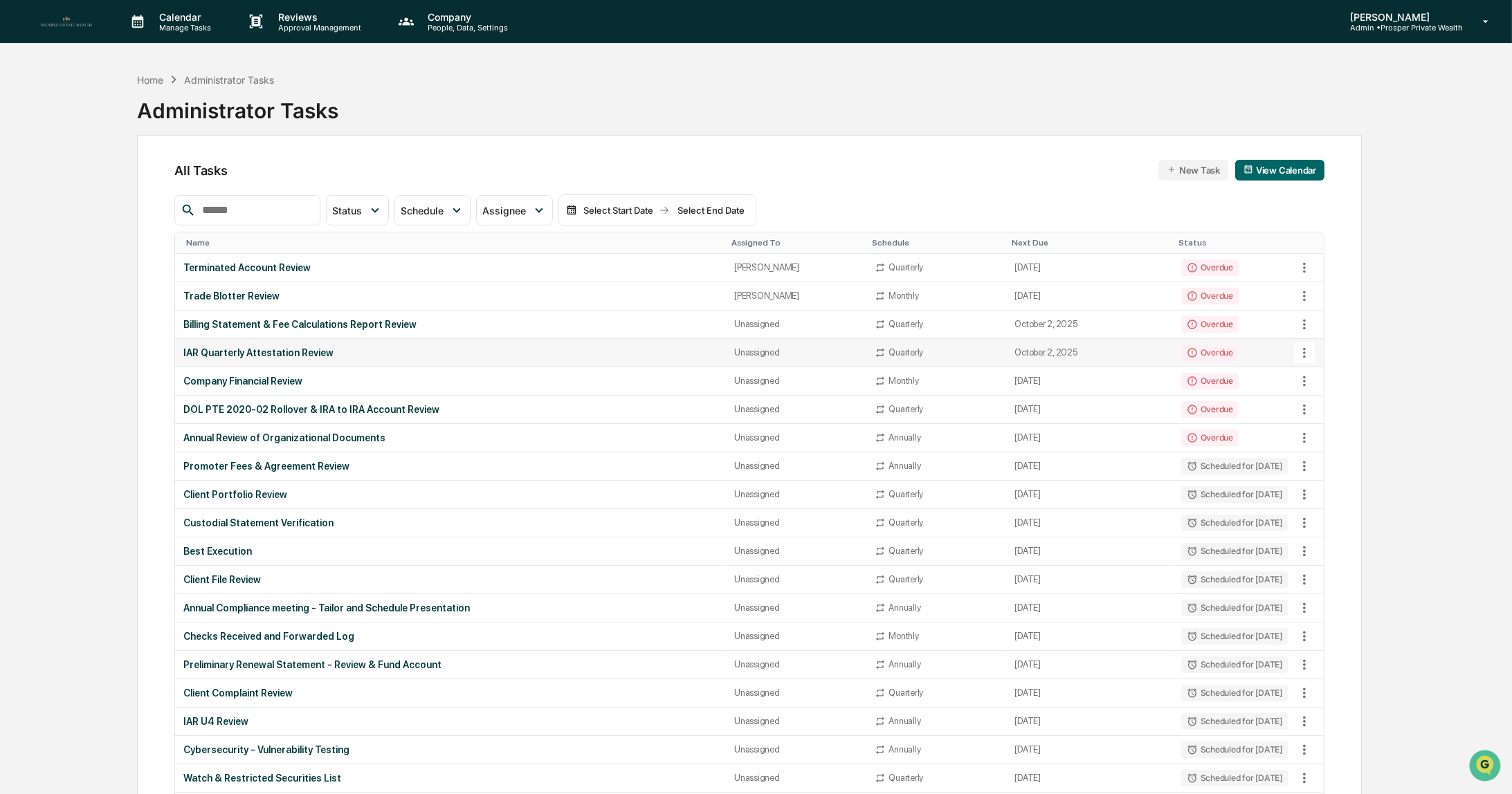
click at [274, 351] on div "IAR Quarterly Attestation Review" at bounding box center [451, 352] width 534 height 11
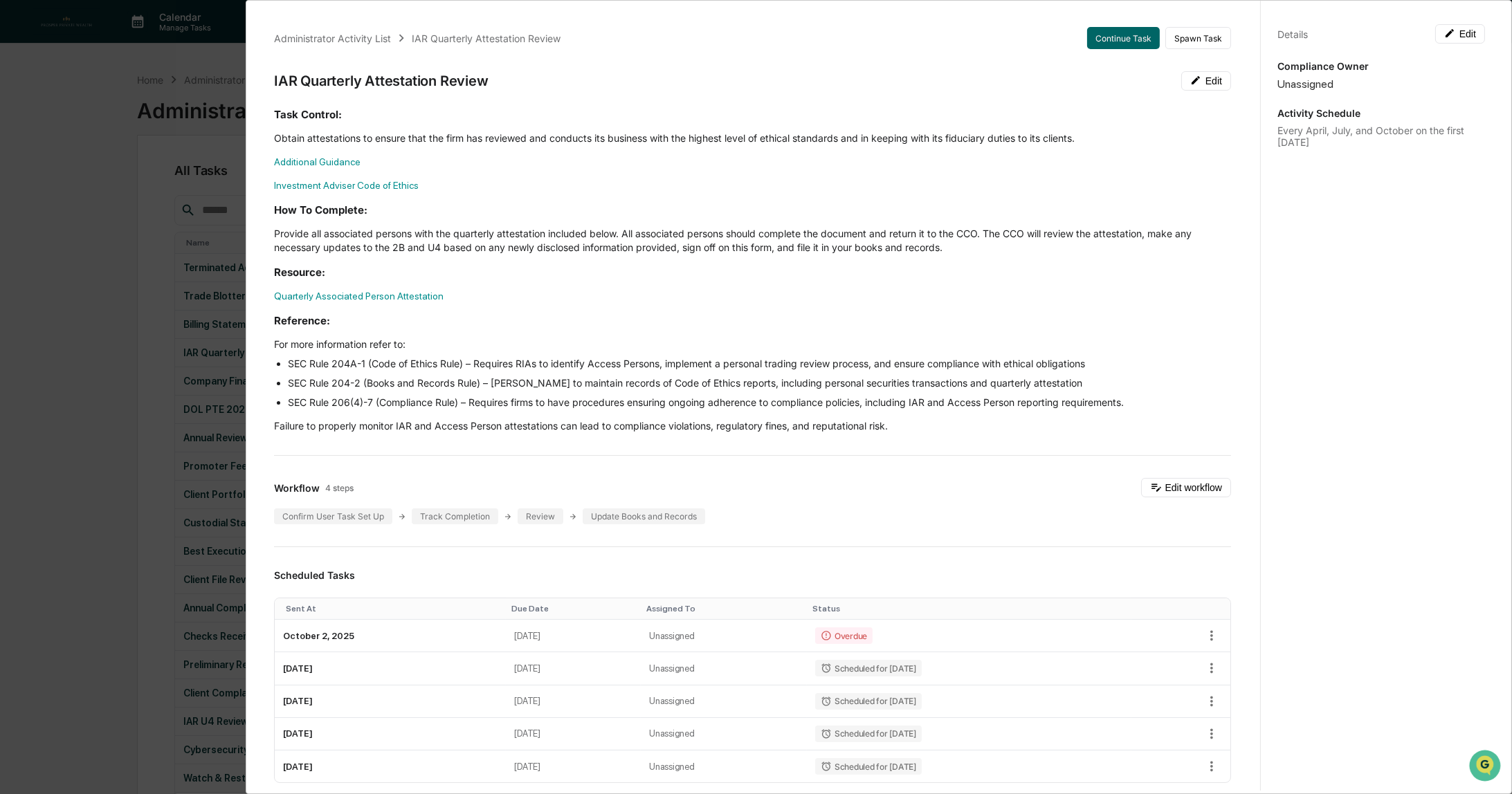
click at [94, 405] on div "Administrator Activity List IAR Quarterly Attestation Review Continue Task Spaw…" at bounding box center [756, 397] width 1512 height 794
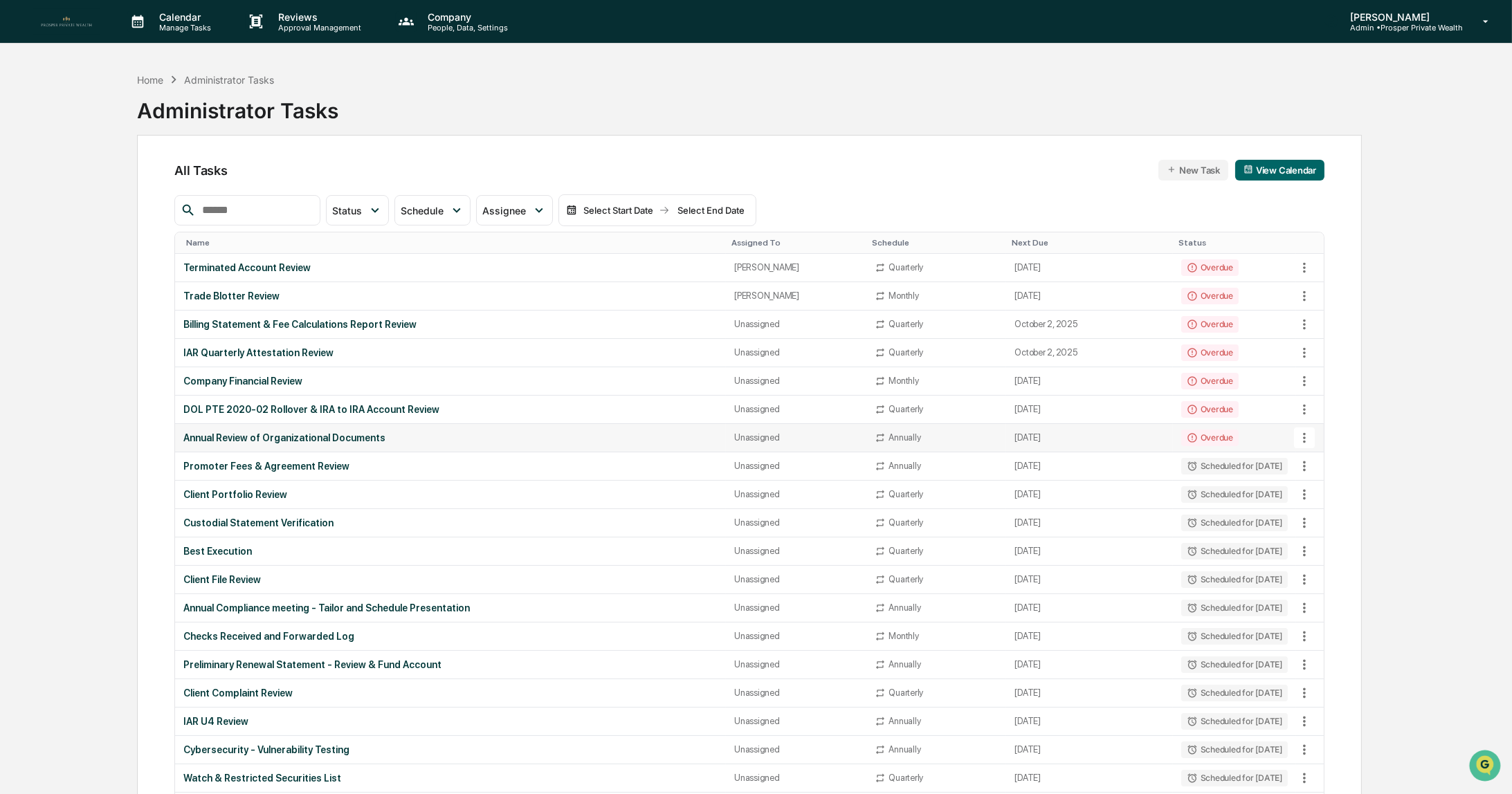
click at [280, 433] on div "Annual Review of Organizational Documents" at bounding box center [451, 438] width 534 height 11
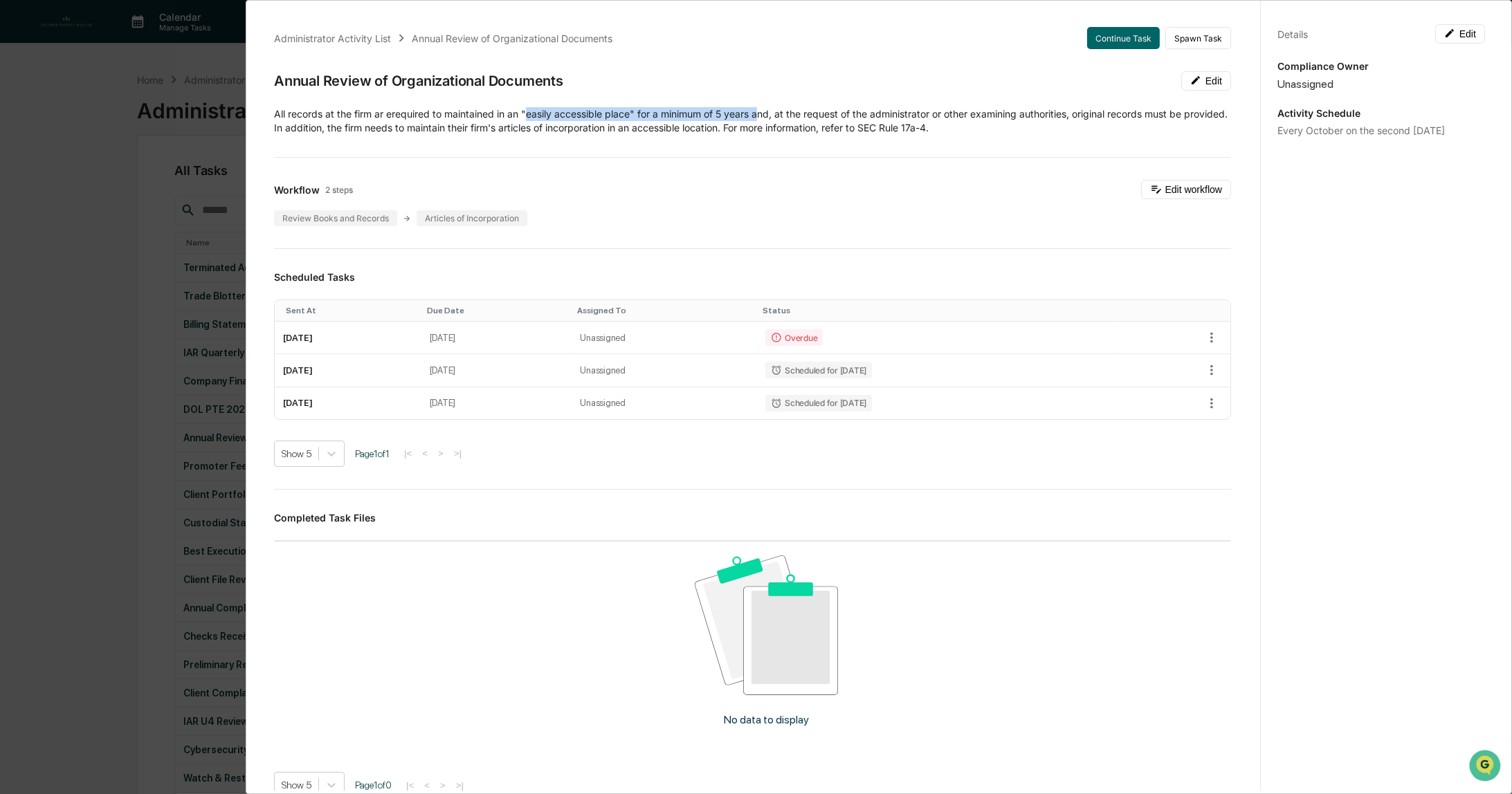
drag, startPoint x: 530, startPoint y: 113, endPoint x: 765, endPoint y: 117, distance: 235.0
click at [765, 117] on p "All records at the firm ar erequired to maintained in an "easily accessible pla…" at bounding box center [752, 121] width 957 height 27
click at [255, 351] on div "Administrator Activity List Annual Review of Organizational Documents Continue …" at bounding box center [879, 397] width 1266 height 794
drag, startPoint x: 563, startPoint y: 128, endPoint x: 658, endPoint y: 128, distance: 95.0
click at [658, 128] on p "All records at the firm ar erequired to maintained in an "easily accessible pla…" at bounding box center [752, 121] width 957 height 27
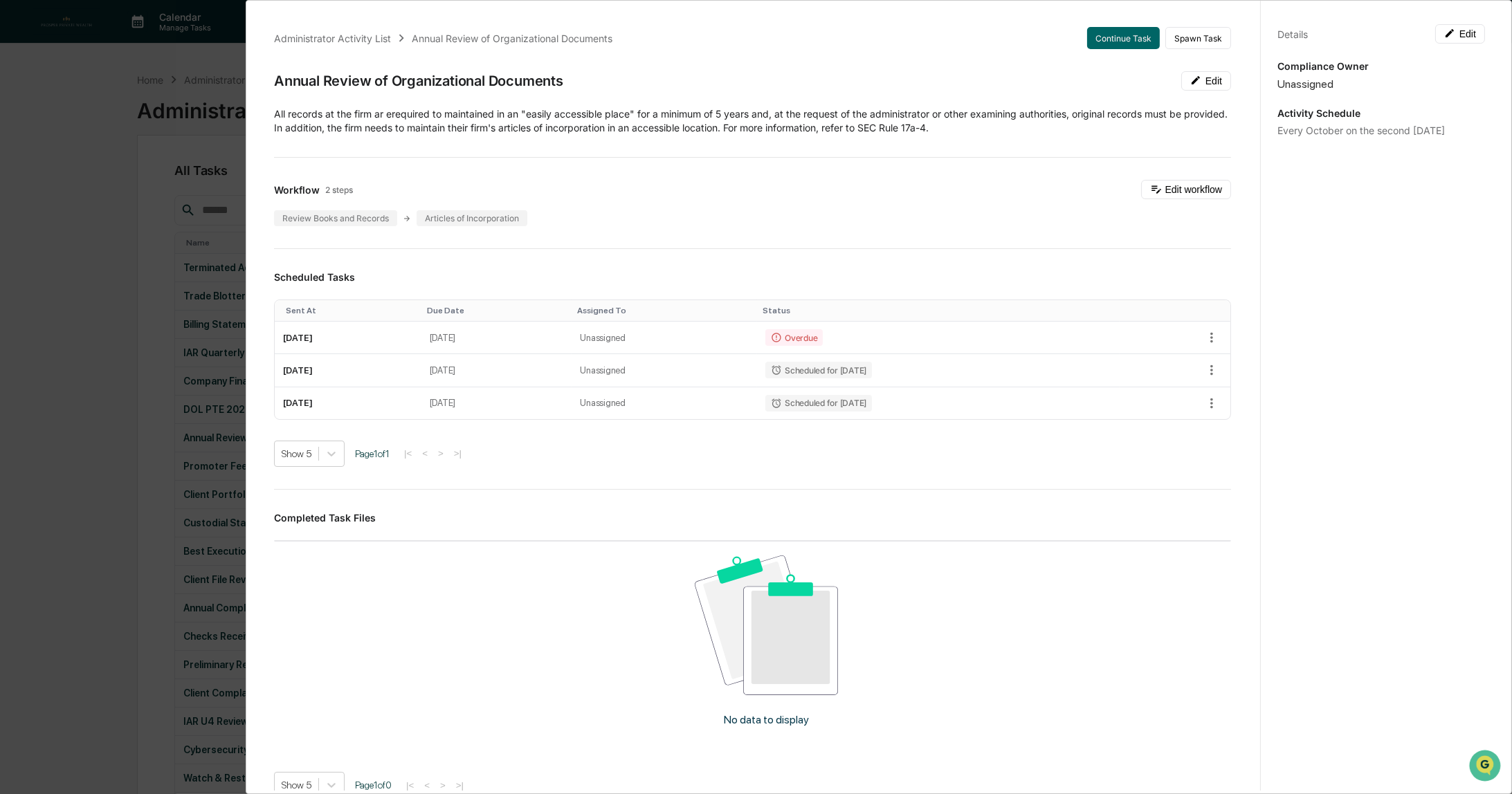
click at [552, 142] on div "Administrator Activity List Annual Review of Organizational Documents Continue …" at bounding box center [753, 486] width 990 height 952
click at [373, 334] on td "[DATE]" at bounding box center [348, 338] width 147 height 33
click at [1109, 36] on button "Continue Task" at bounding box center [1124, 38] width 73 height 22
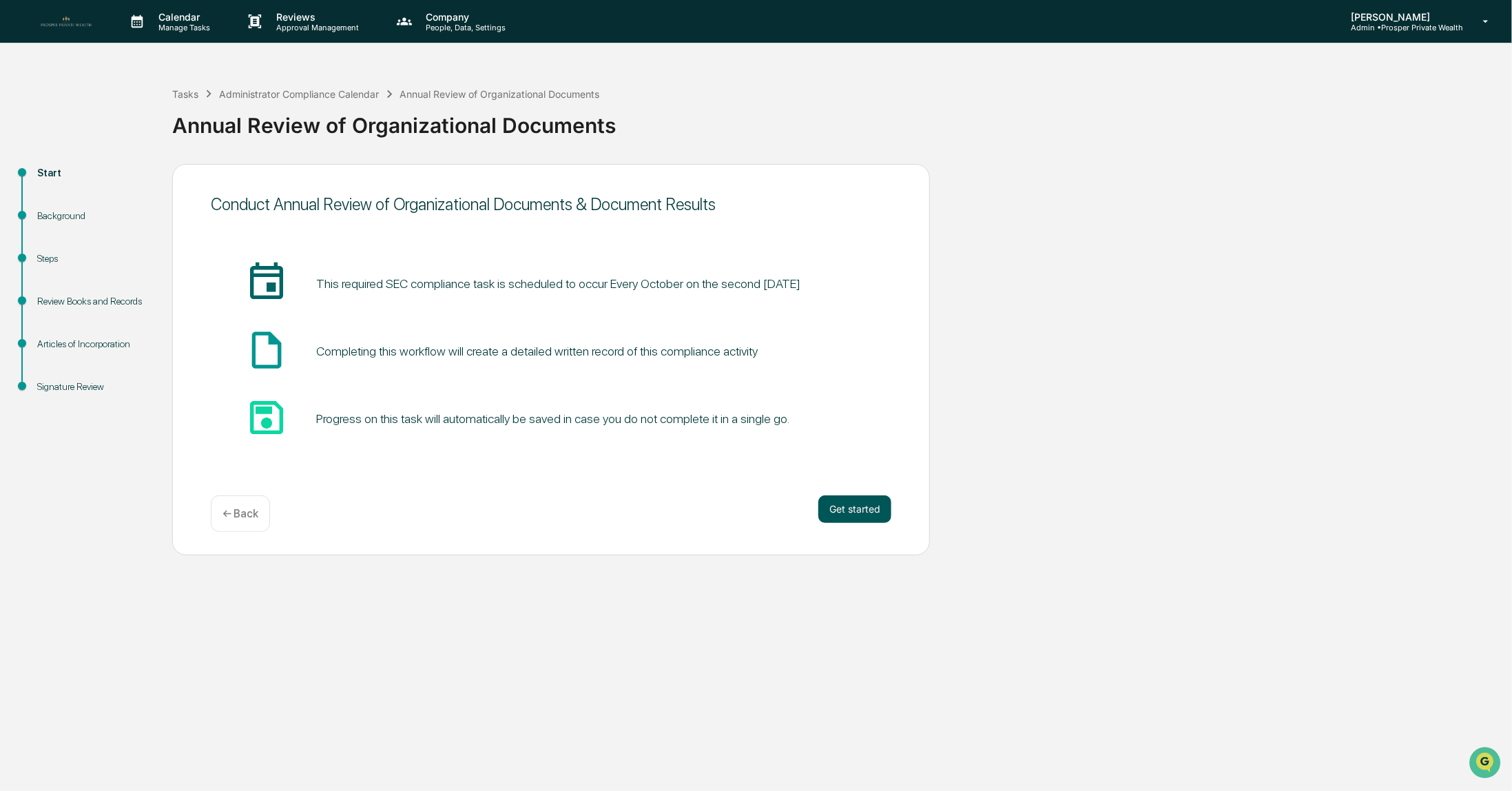
click at [850, 505] on button "Get started" at bounding box center [855, 509] width 73 height 27
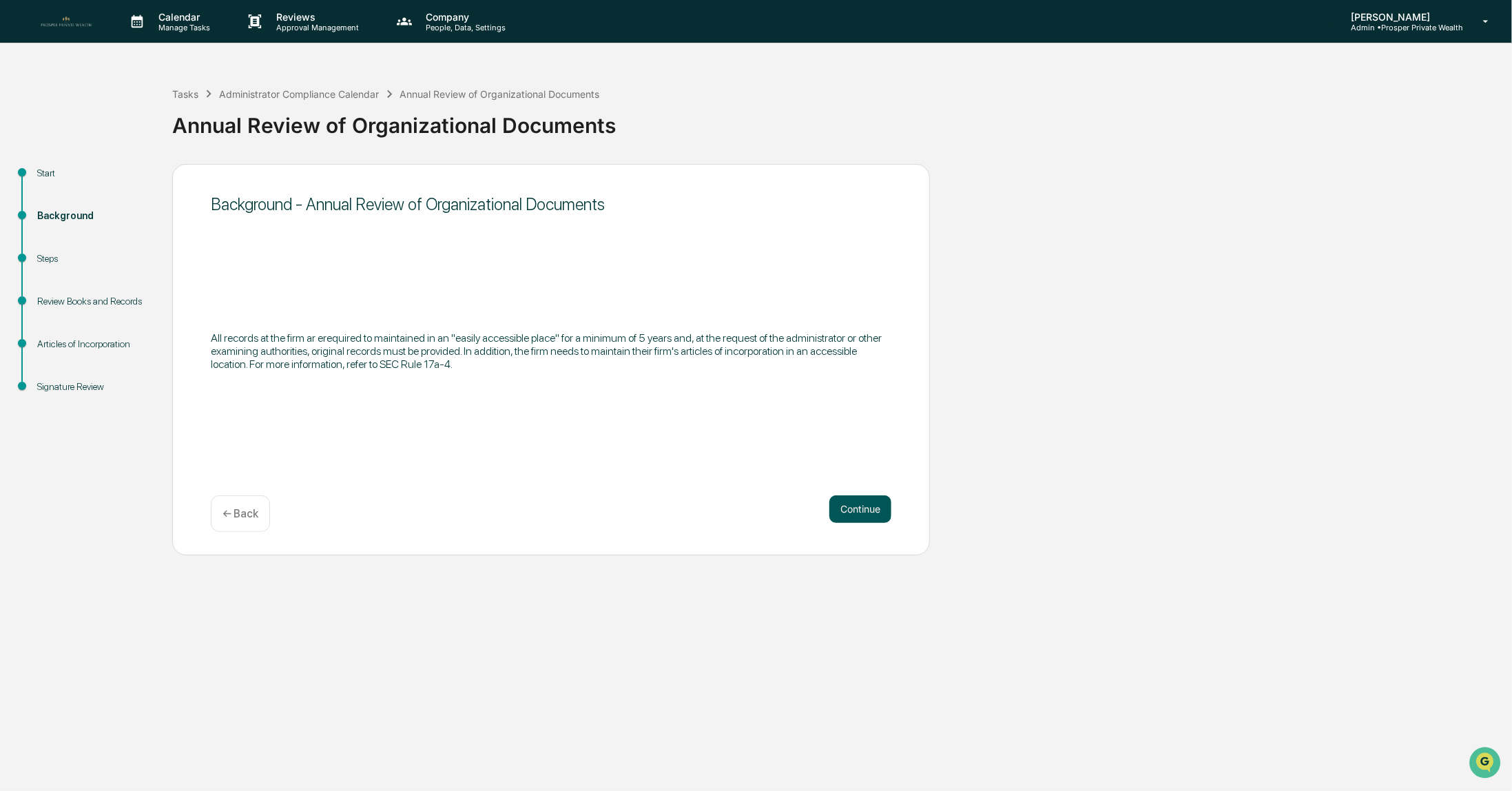
click at [858, 509] on button "Continue" at bounding box center [860, 509] width 62 height 27
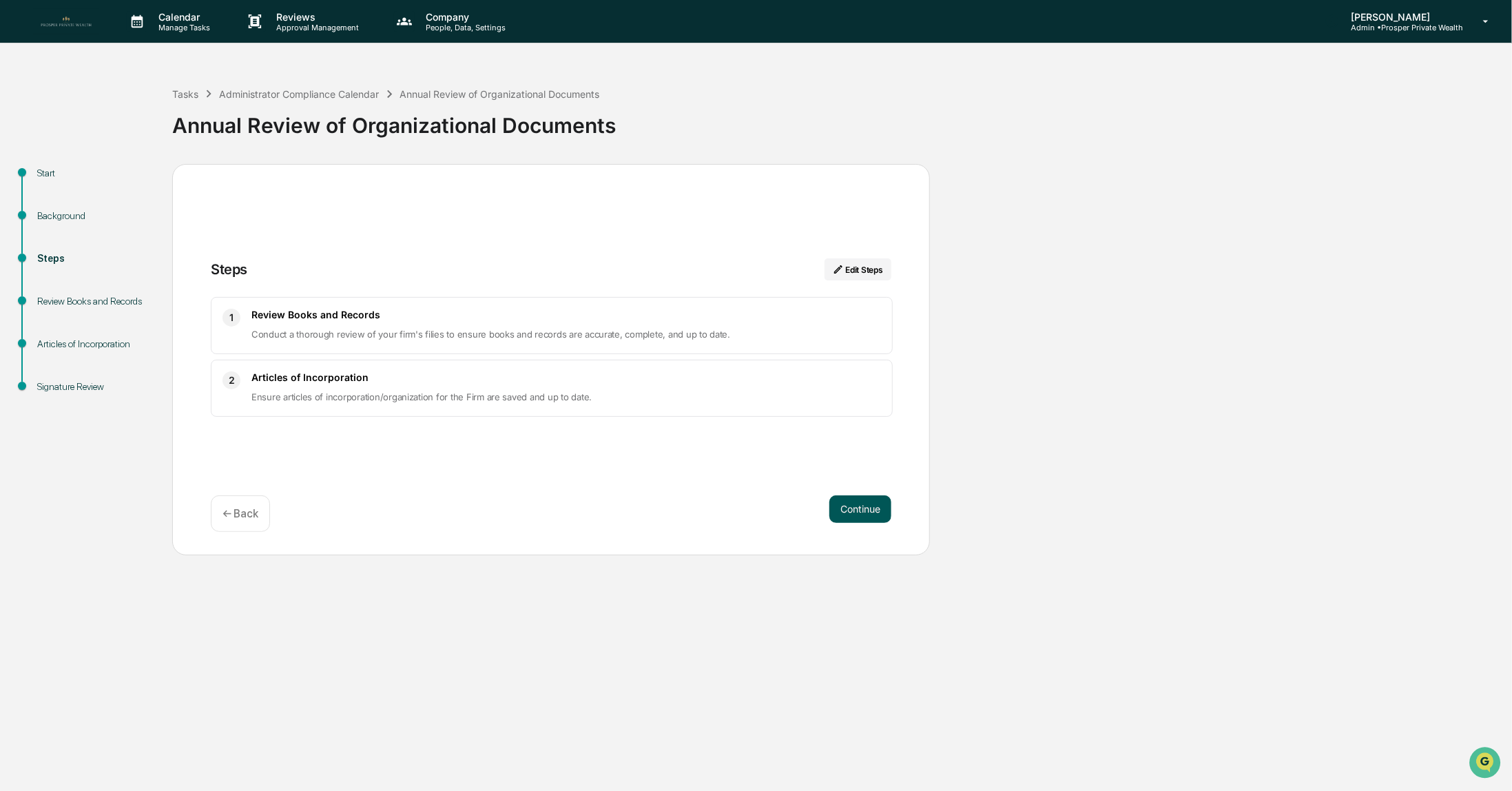
click at [854, 514] on button "Continue" at bounding box center [860, 509] width 62 height 27
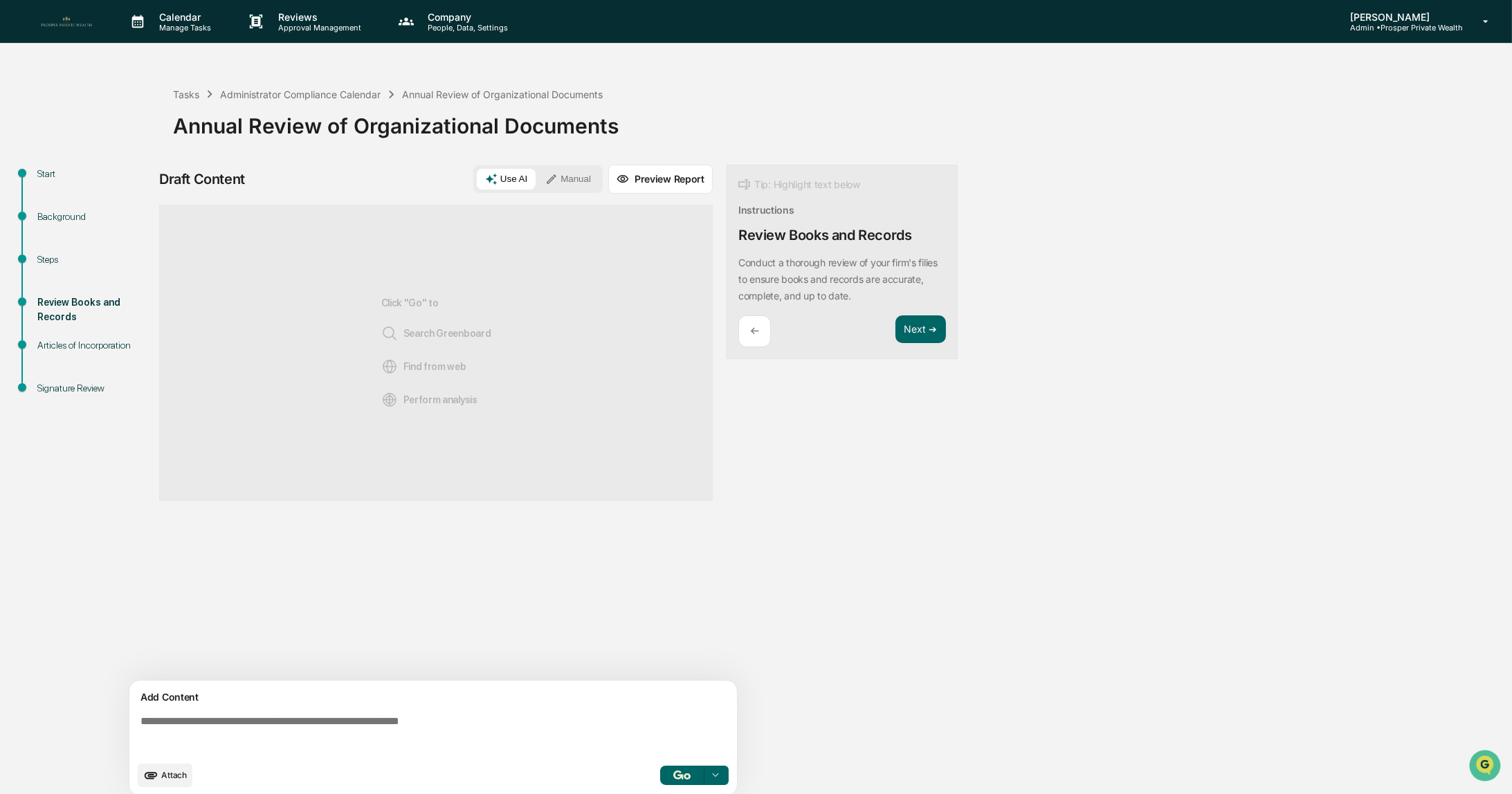
click at [161, 775] on span "Attach" at bounding box center [174, 775] width 25 height 10
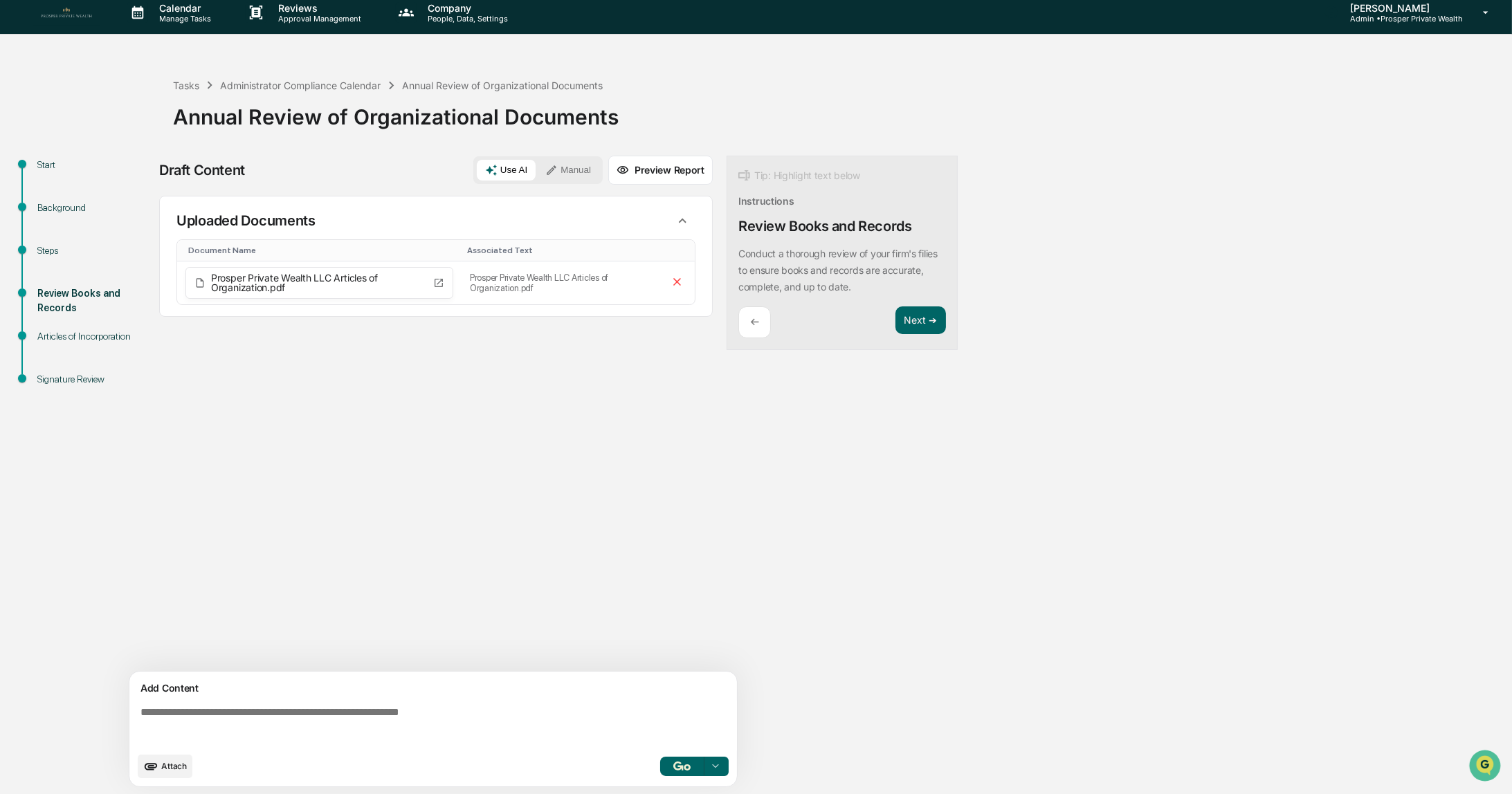
click at [557, 168] on icon at bounding box center [552, 170] width 13 height 13
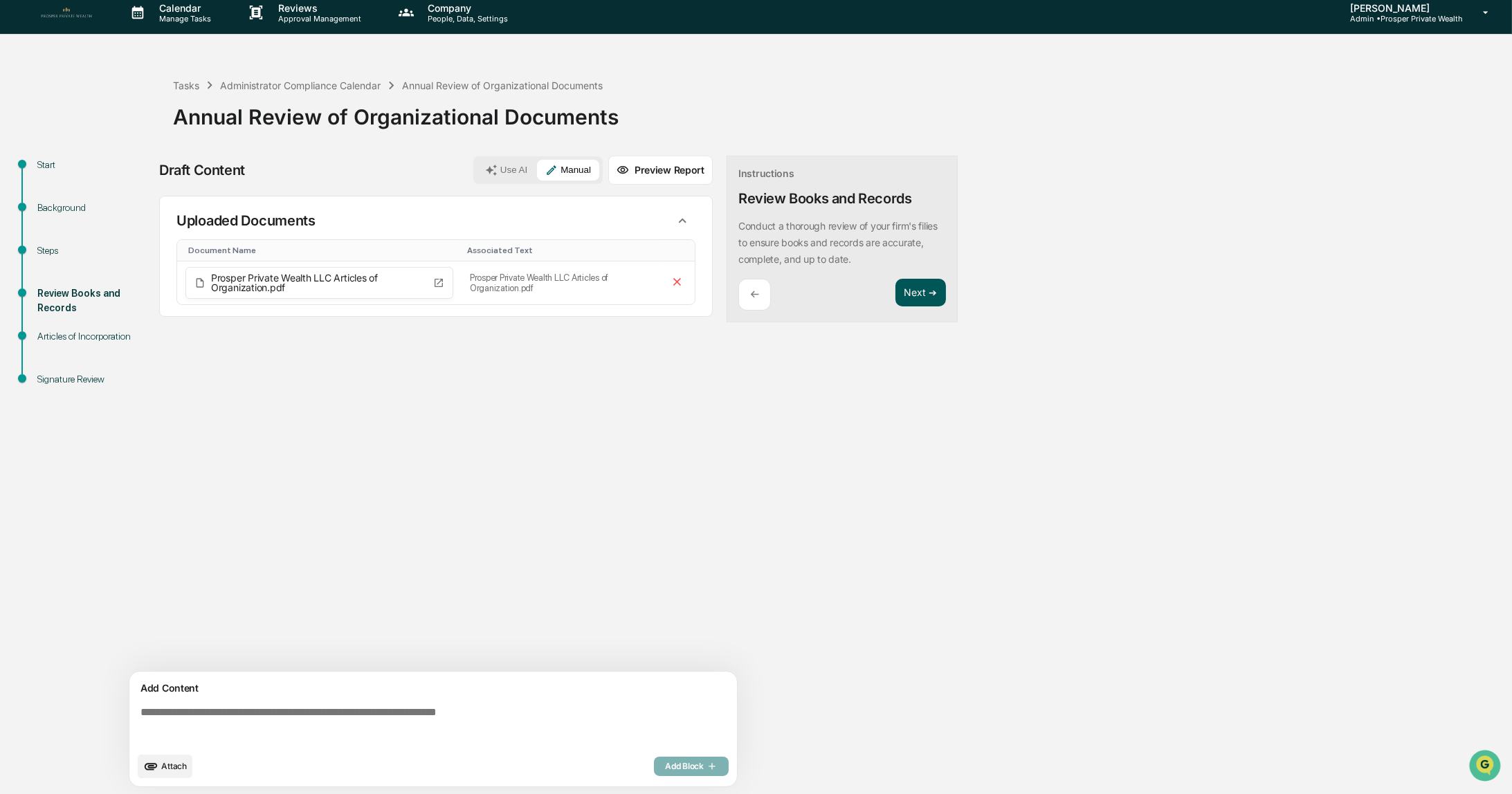
click at [917, 293] on button "Next ➔" at bounding box center [920, 293] width 50 height 28
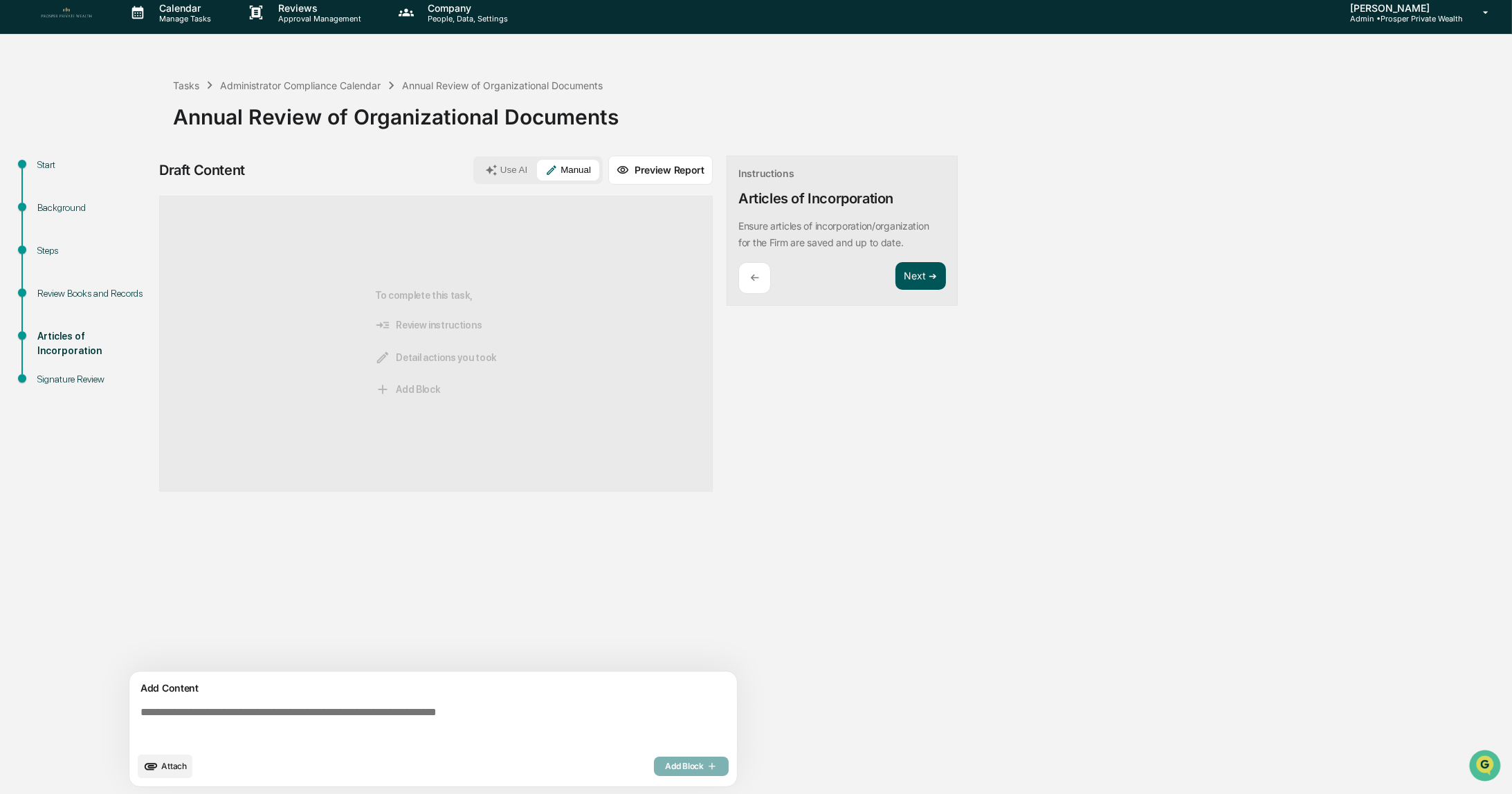
click at [917, 293] on div "Next ➔" at bounding box center [920, 278] width 50 height 33
click at [914, 280] on button "Next ➔" at bounding box center [920, 276] width 50 height 28
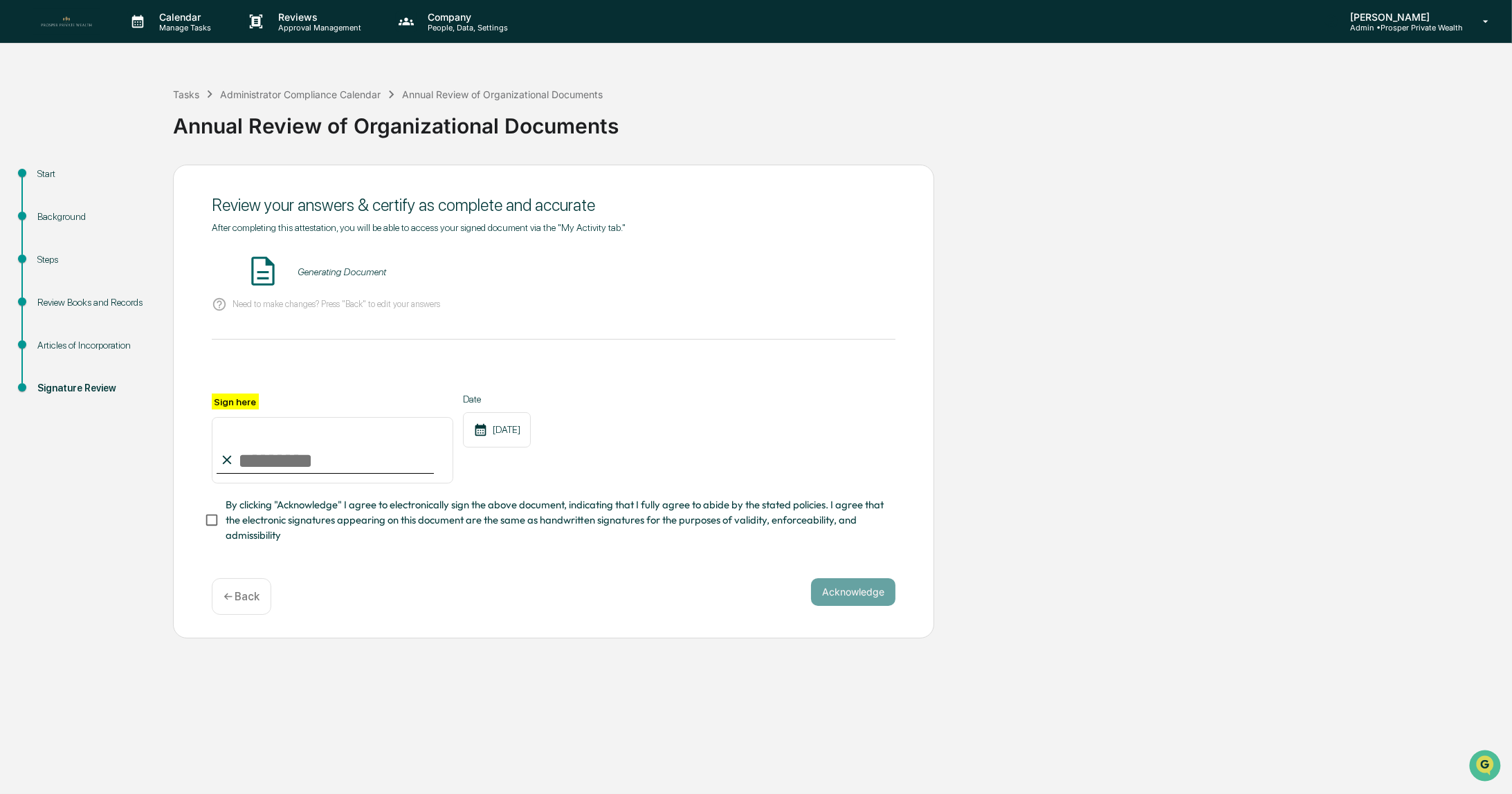
scroll to position [0, 0]
click at [816, 271] on button "VIEW" at bounding box center [816, 272] width 90 height 24
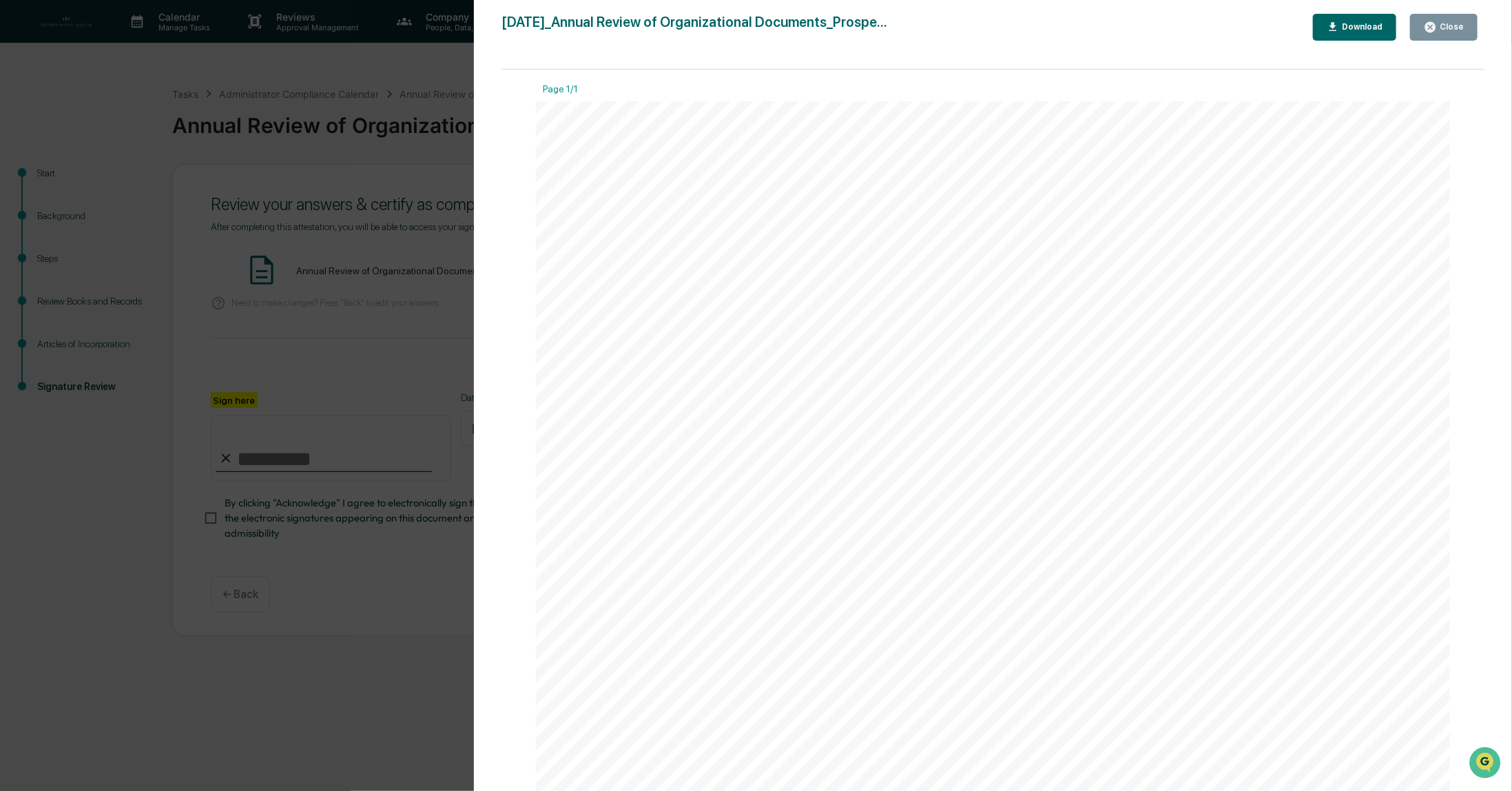
click at [1449, 27] on div "Close" at bounding box center [1451, 27] width 27 height 10
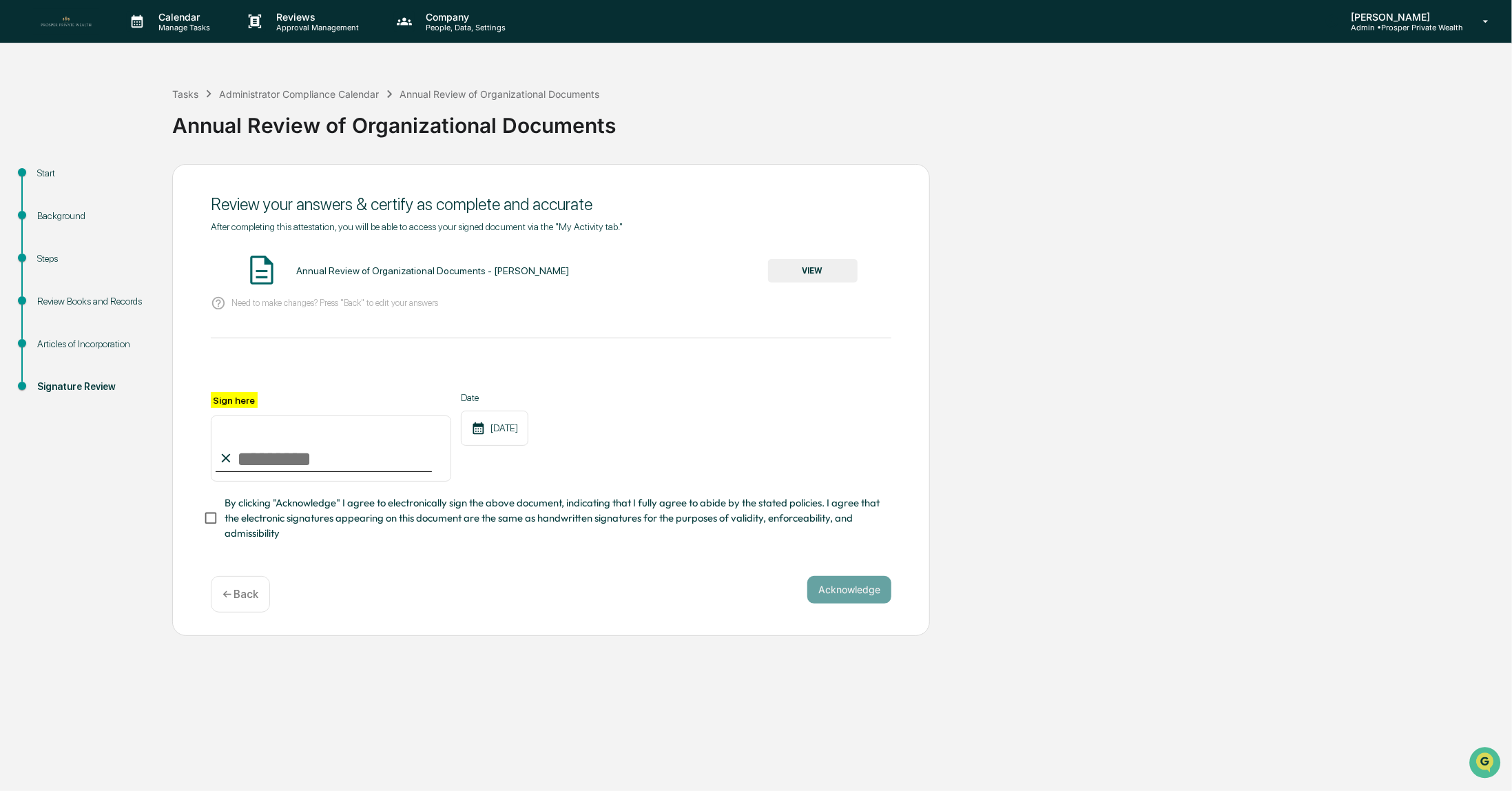
click at [290, 464] on input "Sign here" at bounding box center [330, 449] width 240 height 67
type input "**********"
click at [845, 596] on button "Acknowledge" at bounding box center [850, 589] width 84 height 27
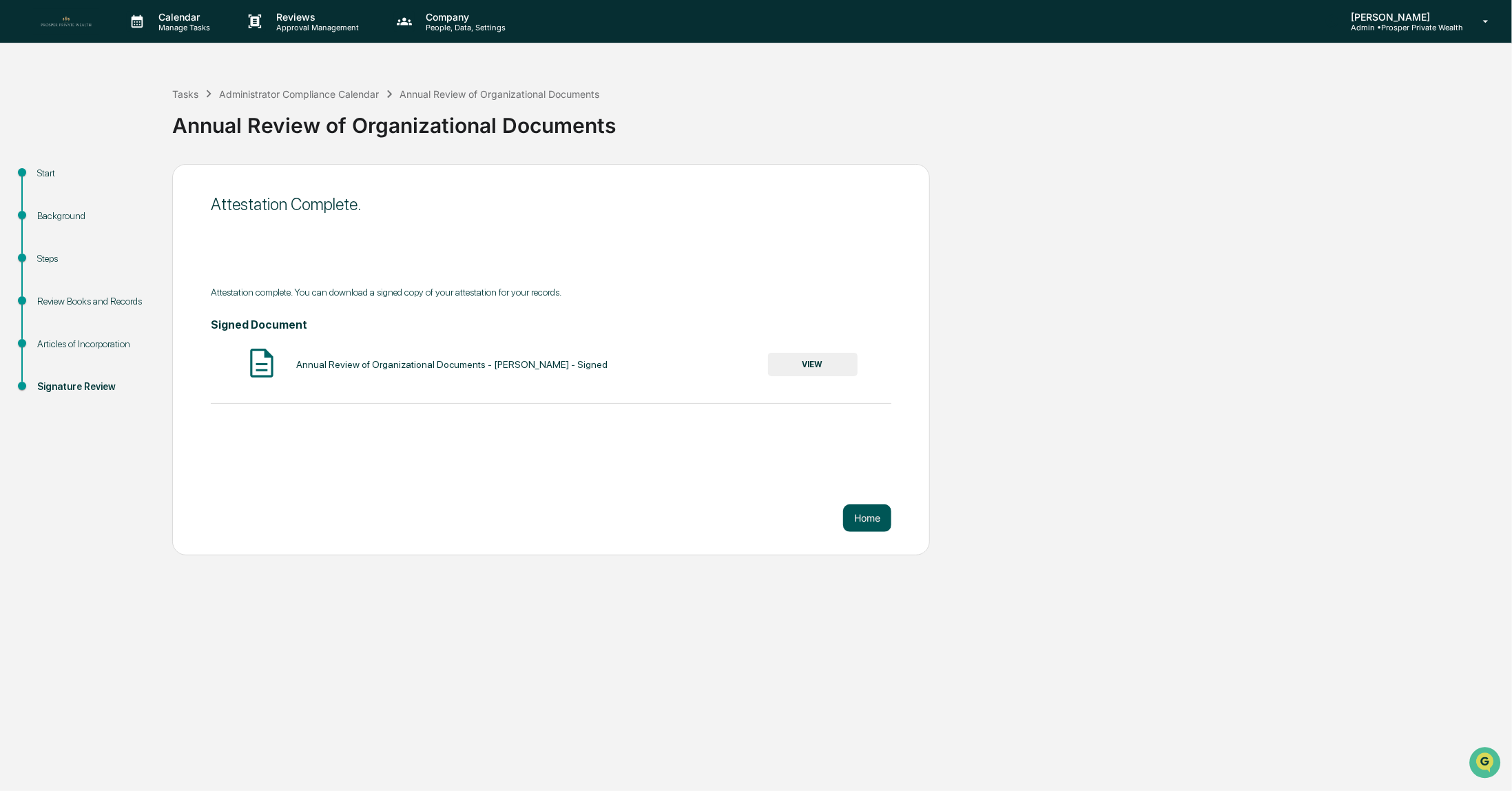
click at [870, 524] on button "Home" at bounding box center [867, 517] width 48 height 27
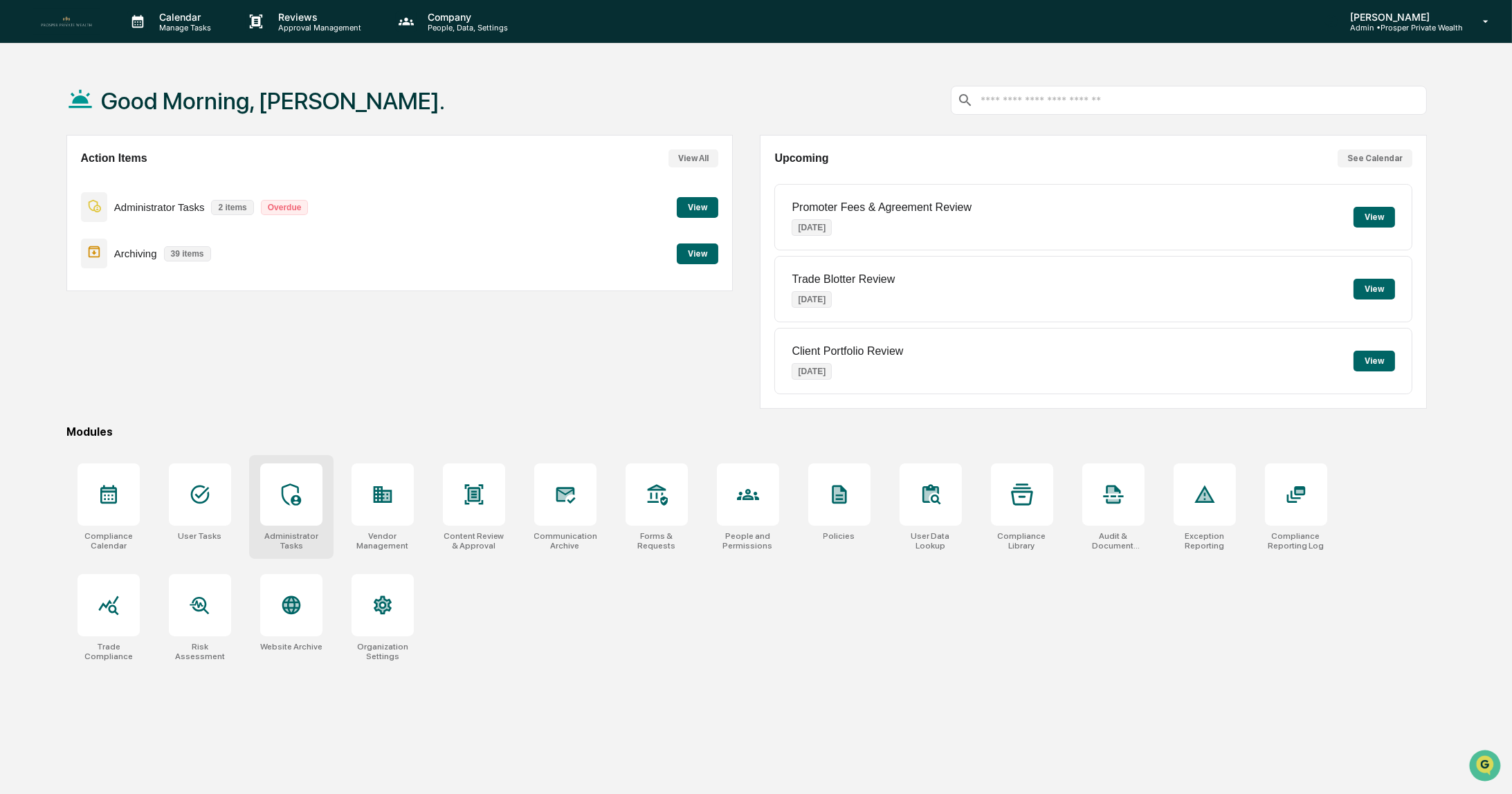
click at [287, 507] on div at bounding box center [292, 495] width 62 height 62
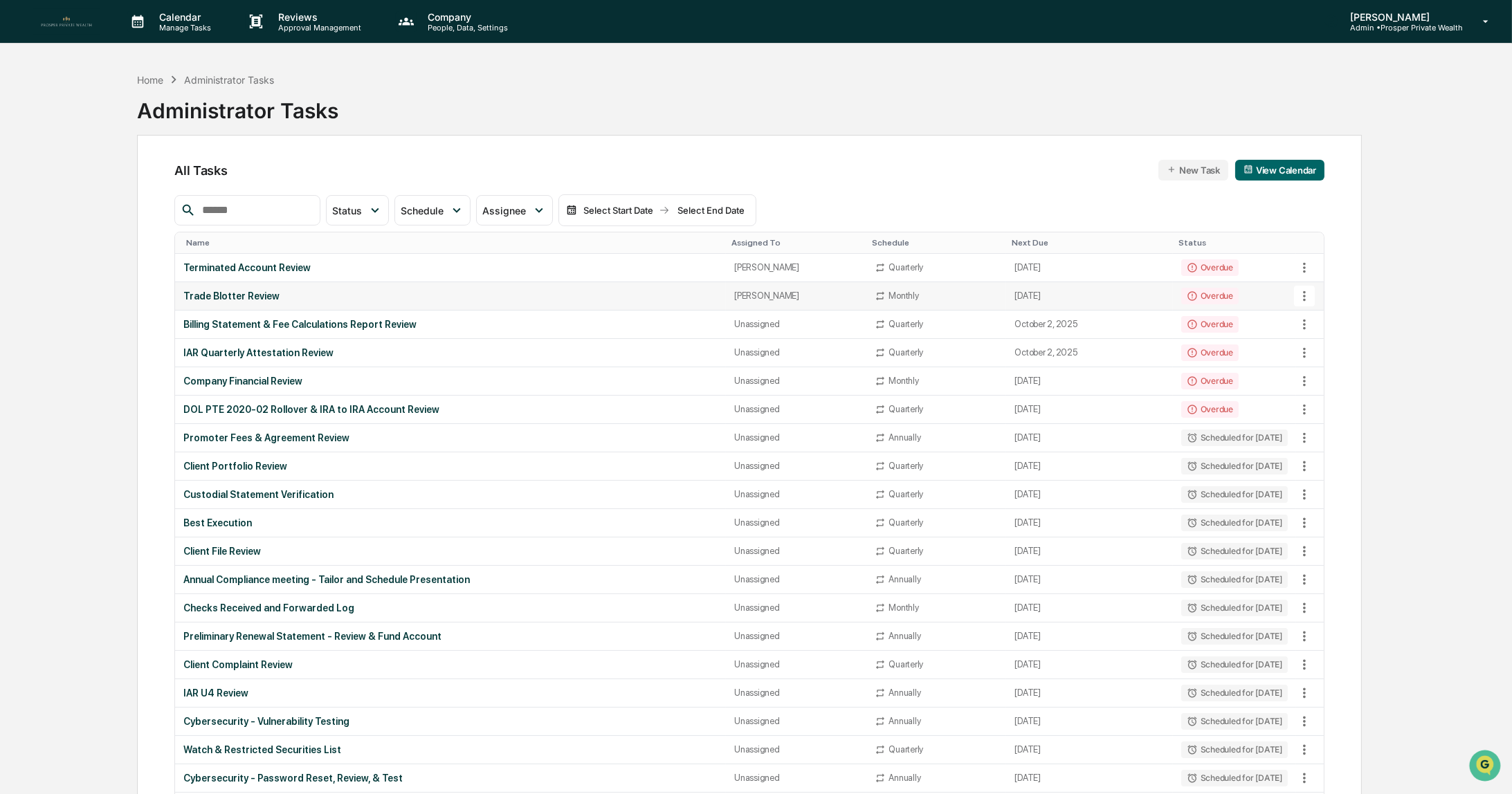
click at [258, 295] on div "Trade Blotter Review" at bounding box center [451, 296] width 534 height 11
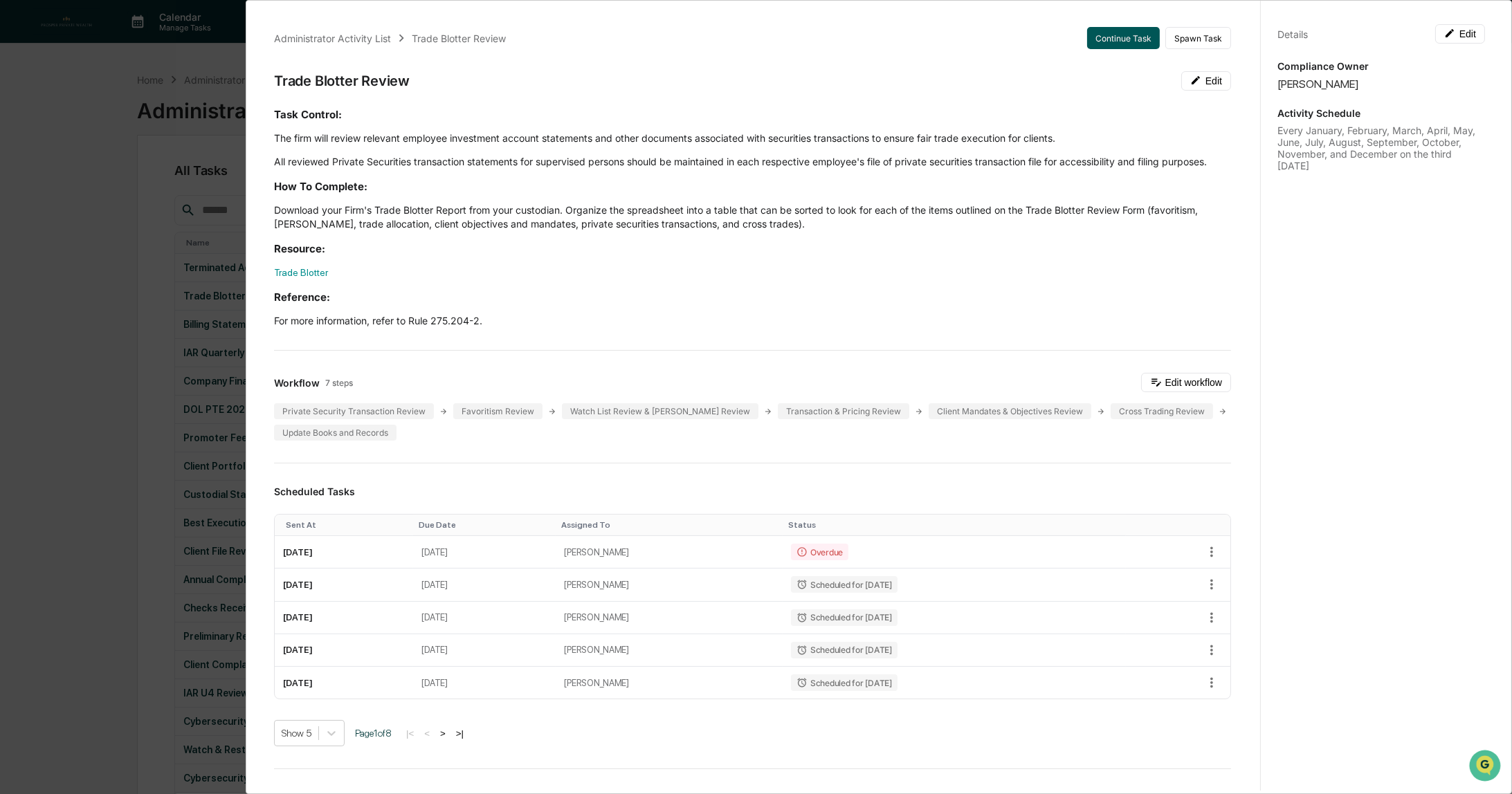
click at [1105, 38] on button "Continue Task" at bounding box center [1124, 38] width 73 height 22
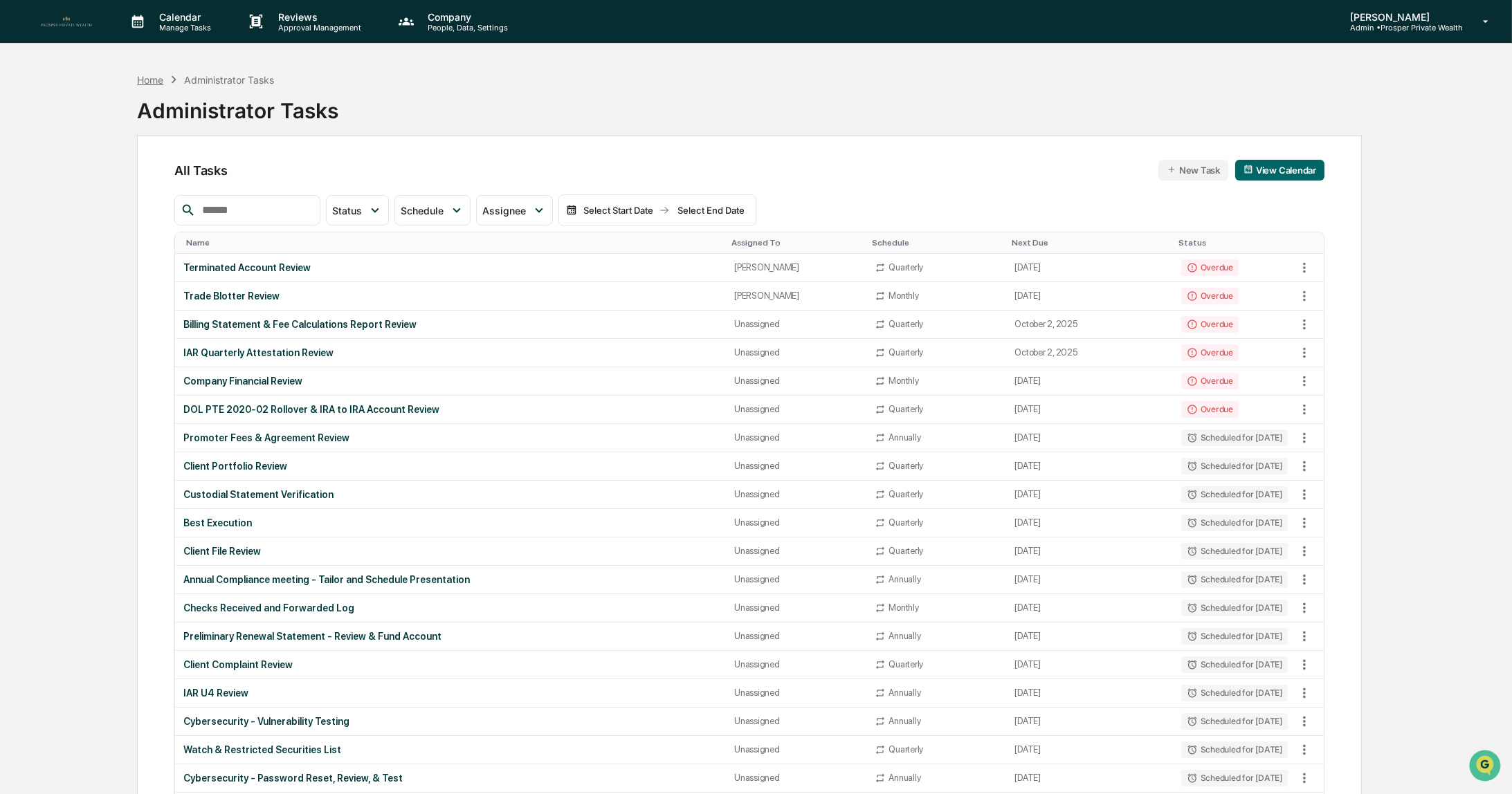
click at [155, 76] on div "Home" at bounding box center [150, 80] width 26 height 12
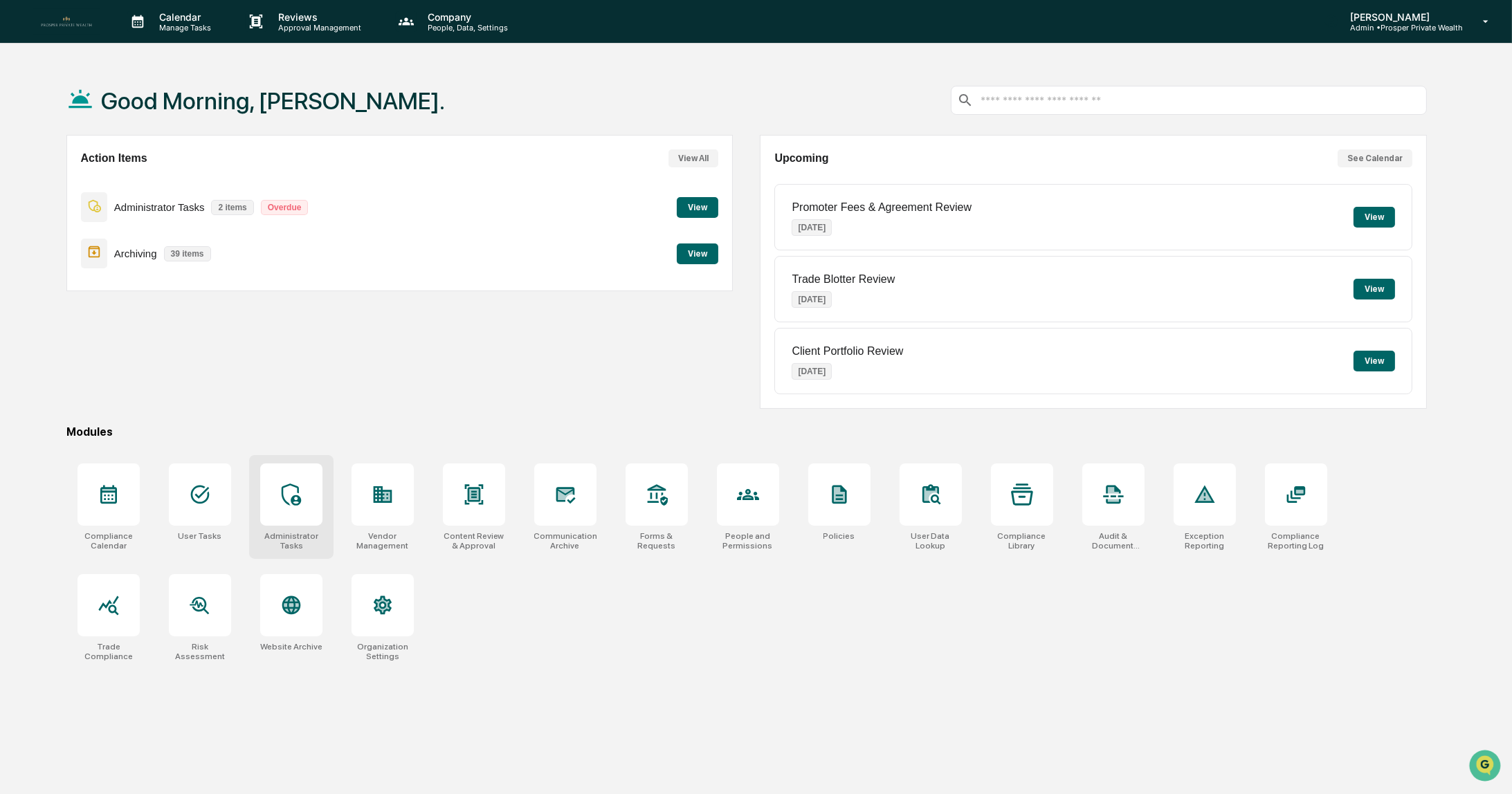
click at [293, 492] on icon at bounding box center [291, 495] width 19 height 22
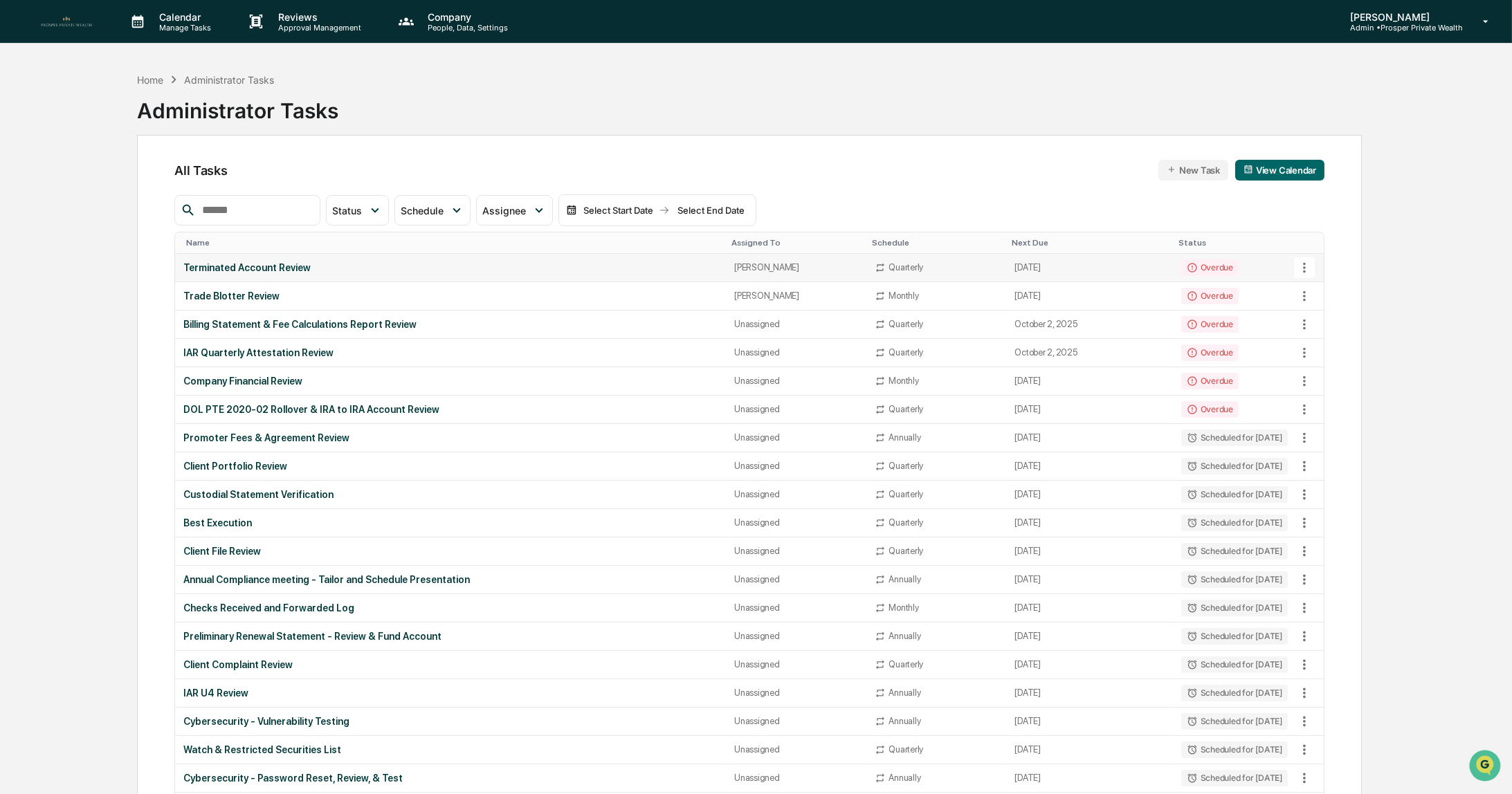
click at [285, 266] on div "Terminated Account Review" at bounding box center [451, 267] width 534 height 11
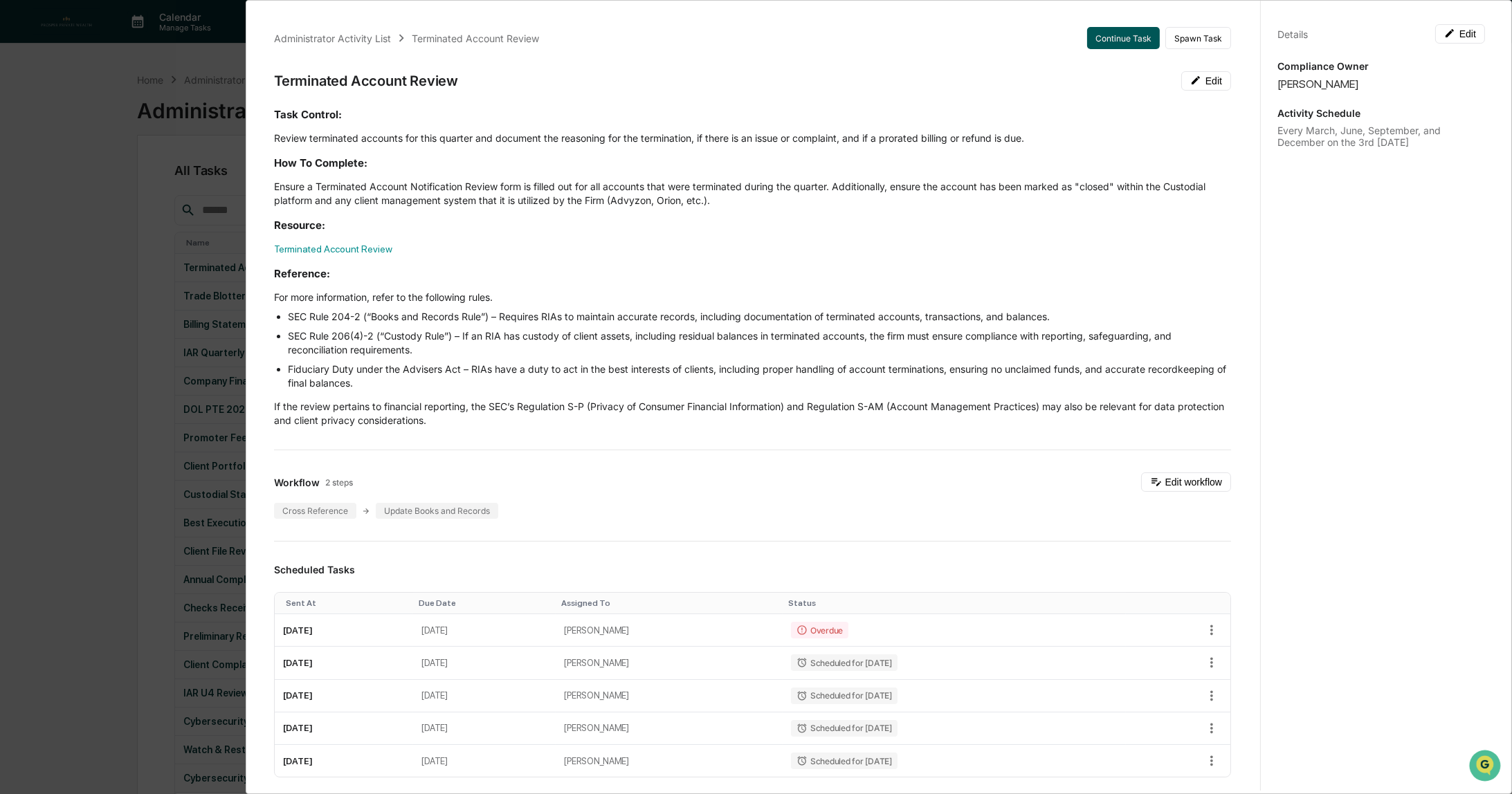
click at [1109, 40] on button "Continue Task" at bounding box center [1124, 38] width 73 height 22
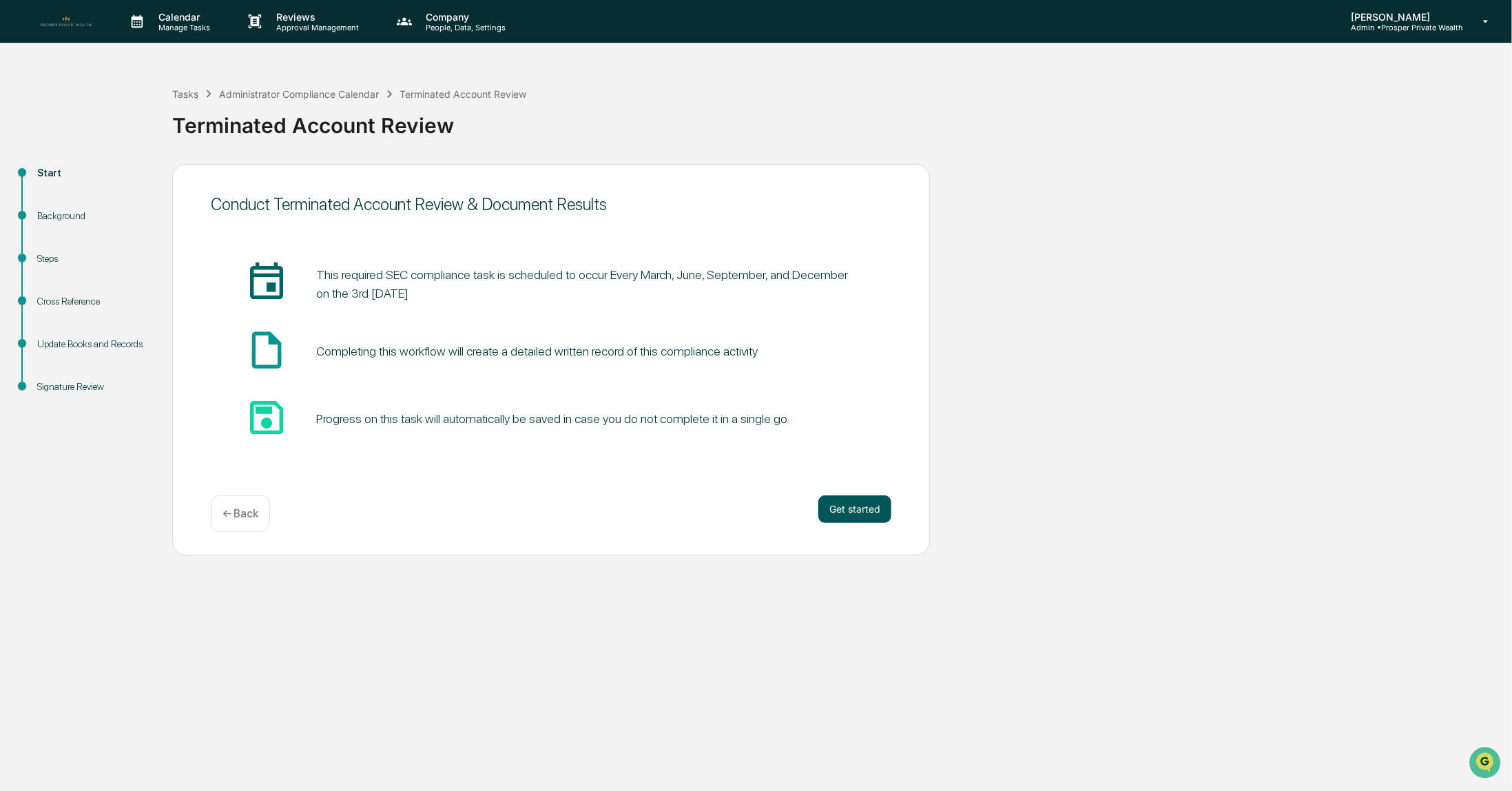
click at [842, 512] on button "Get started" at bounding box center [855, 509] width 73 height 27
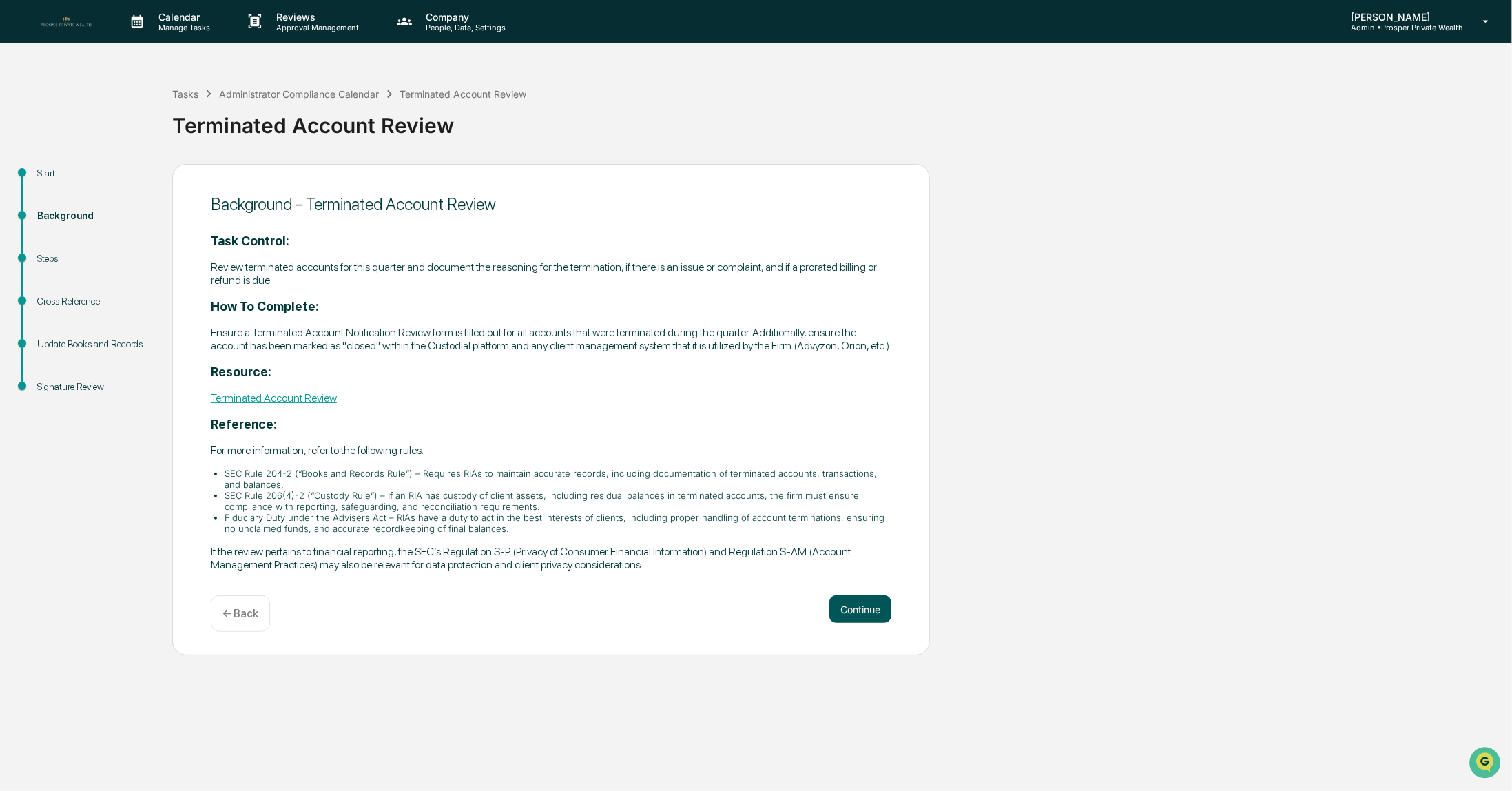
click at [850, 618] on button "Continue" at bounding box center [860, 609] width 62 height 27
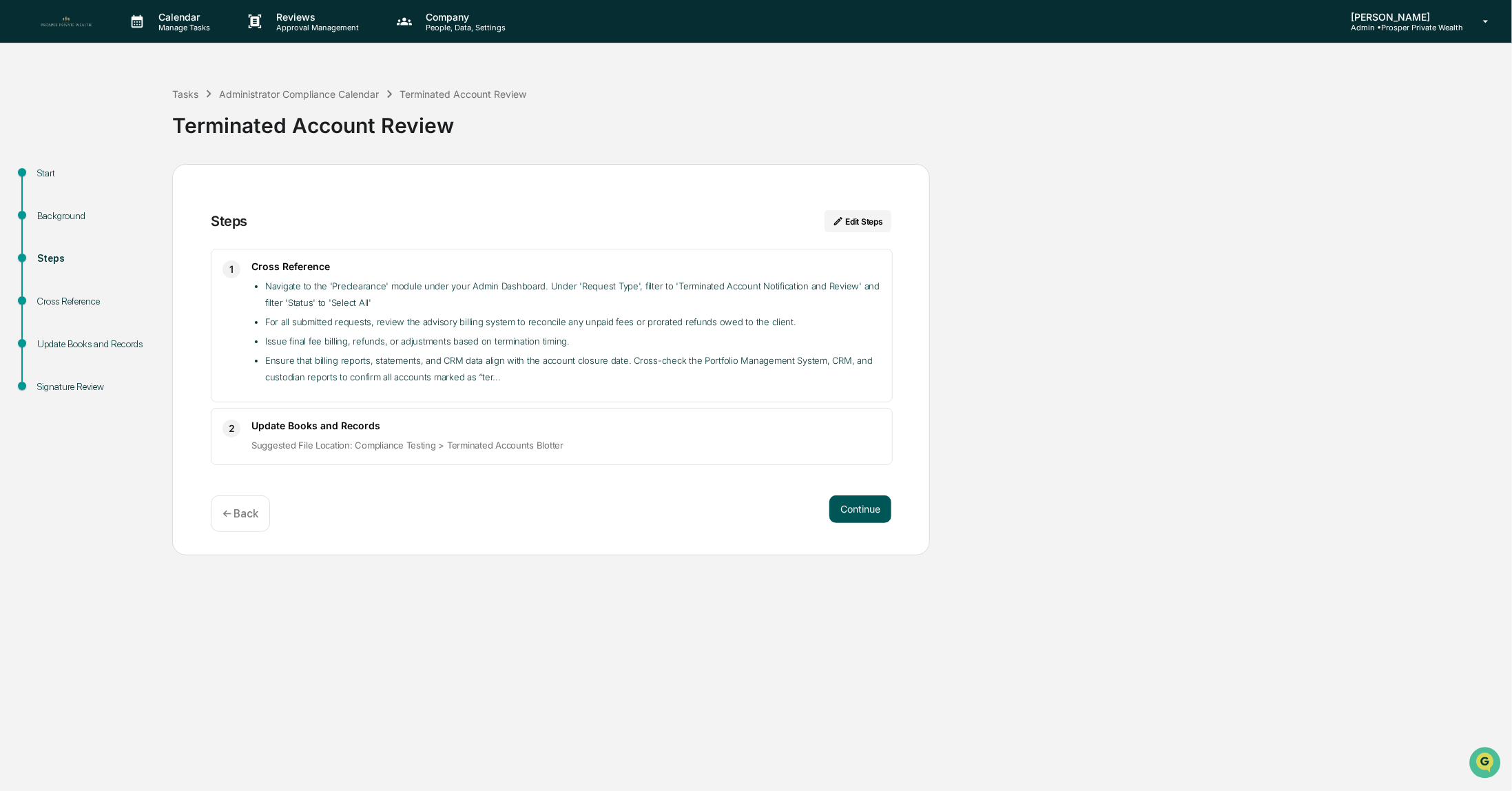
click at [870, 521] on button "Continue" at bounding box center [860, 509] width 62 height 27
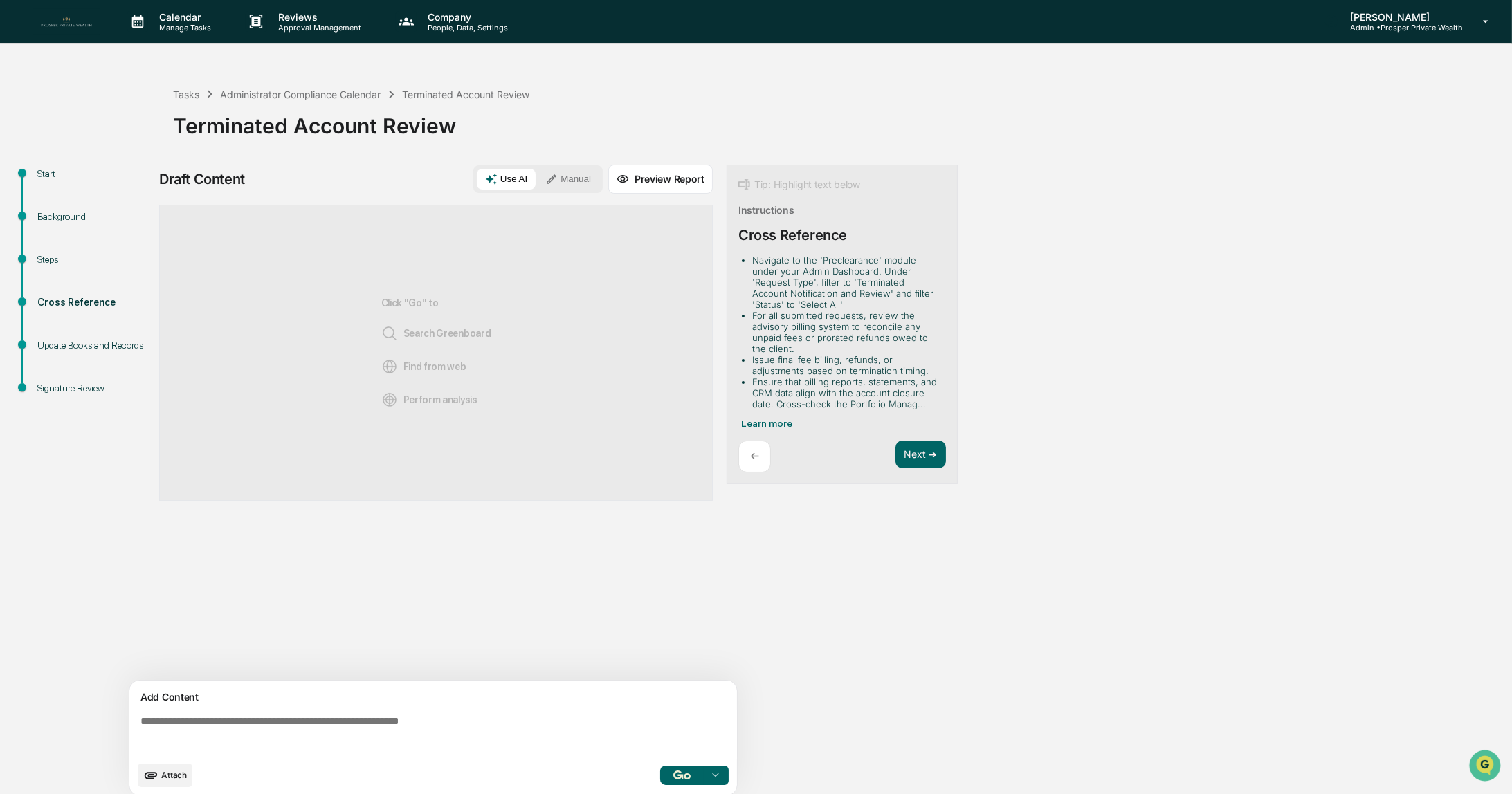
click at [564, 173] on button "Manual" at bounding box center [568, 179] width 62 height 21
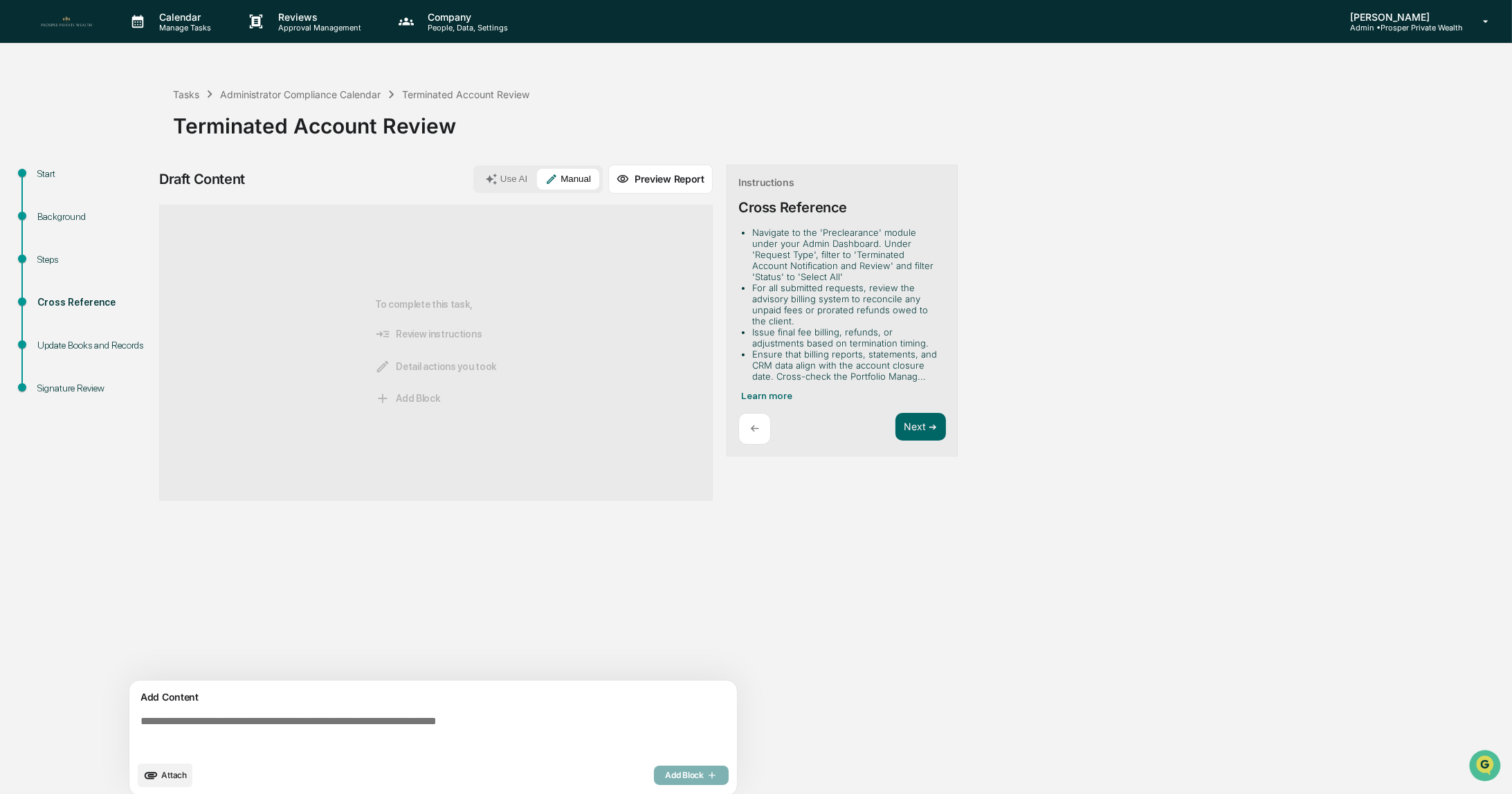
click at [169, 766] on button "Attach" at bounding box center [166, 775] width 55 height 24
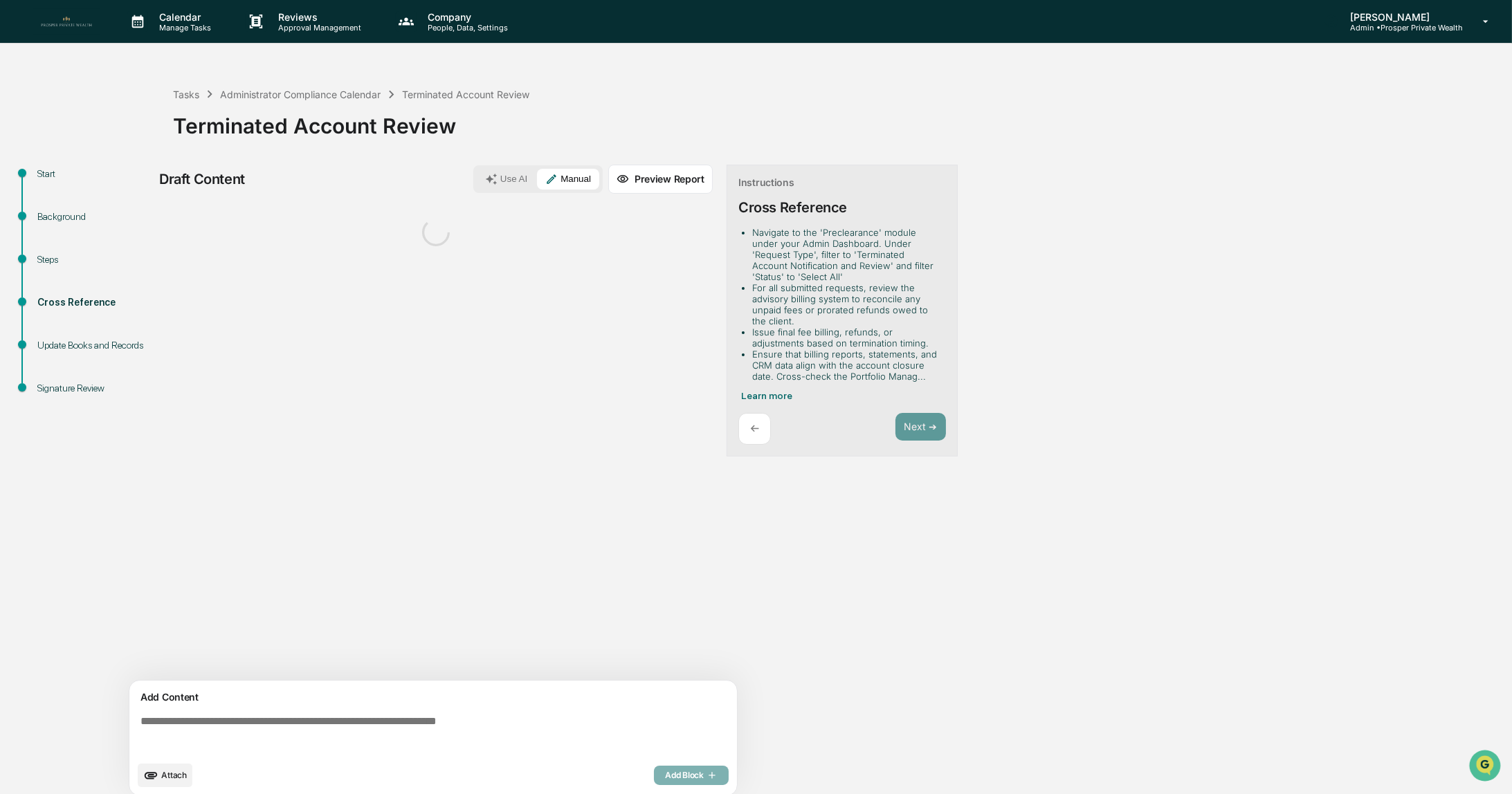
scroll to position [9, 0]
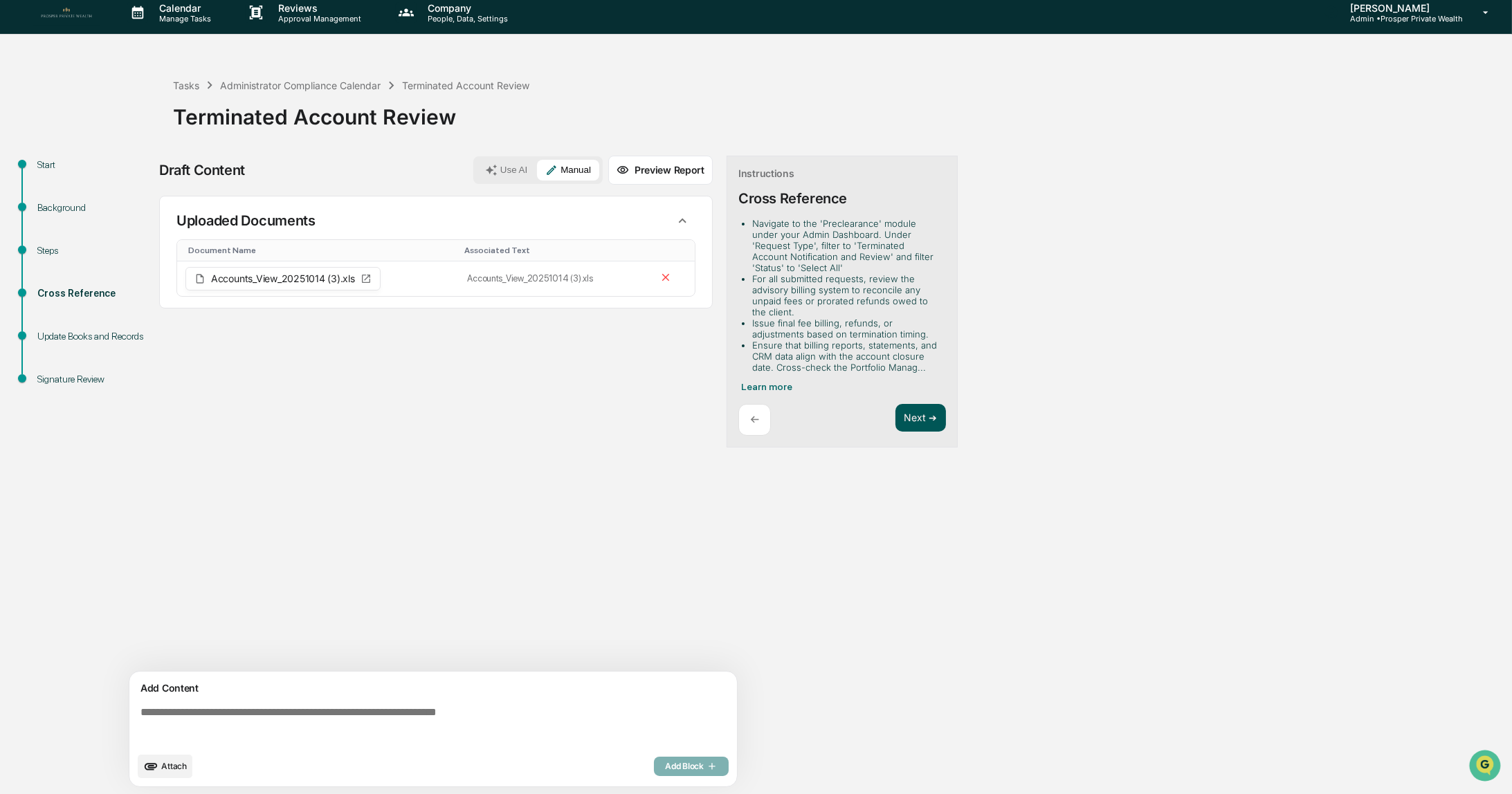
click at [916, 413] on button "Next ➔" at bounding box center [920, 418] width 50 height 28
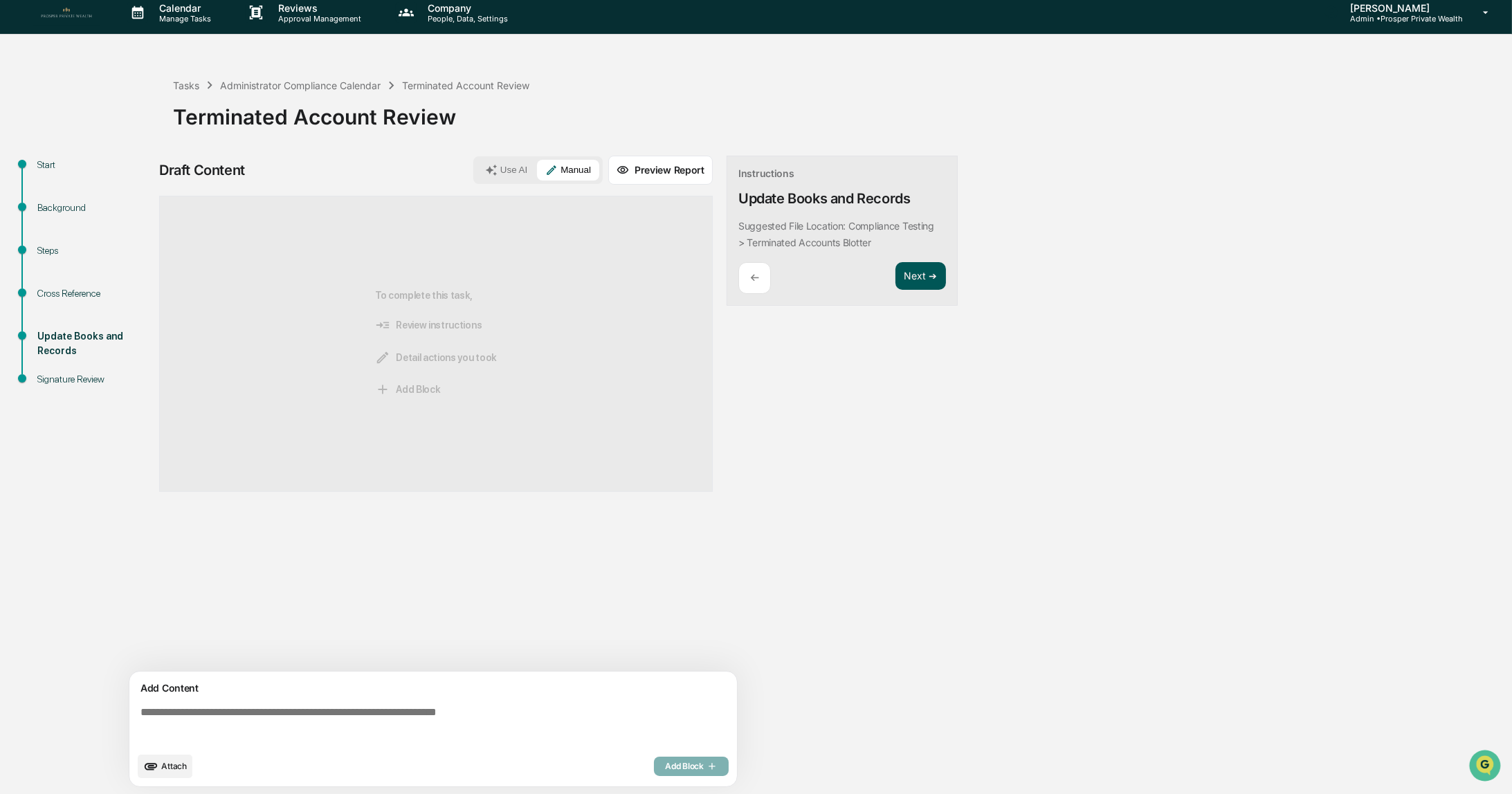
click at [909, 279] on button "Next ➔" at bounding box center [920, 276] width 50 height 28
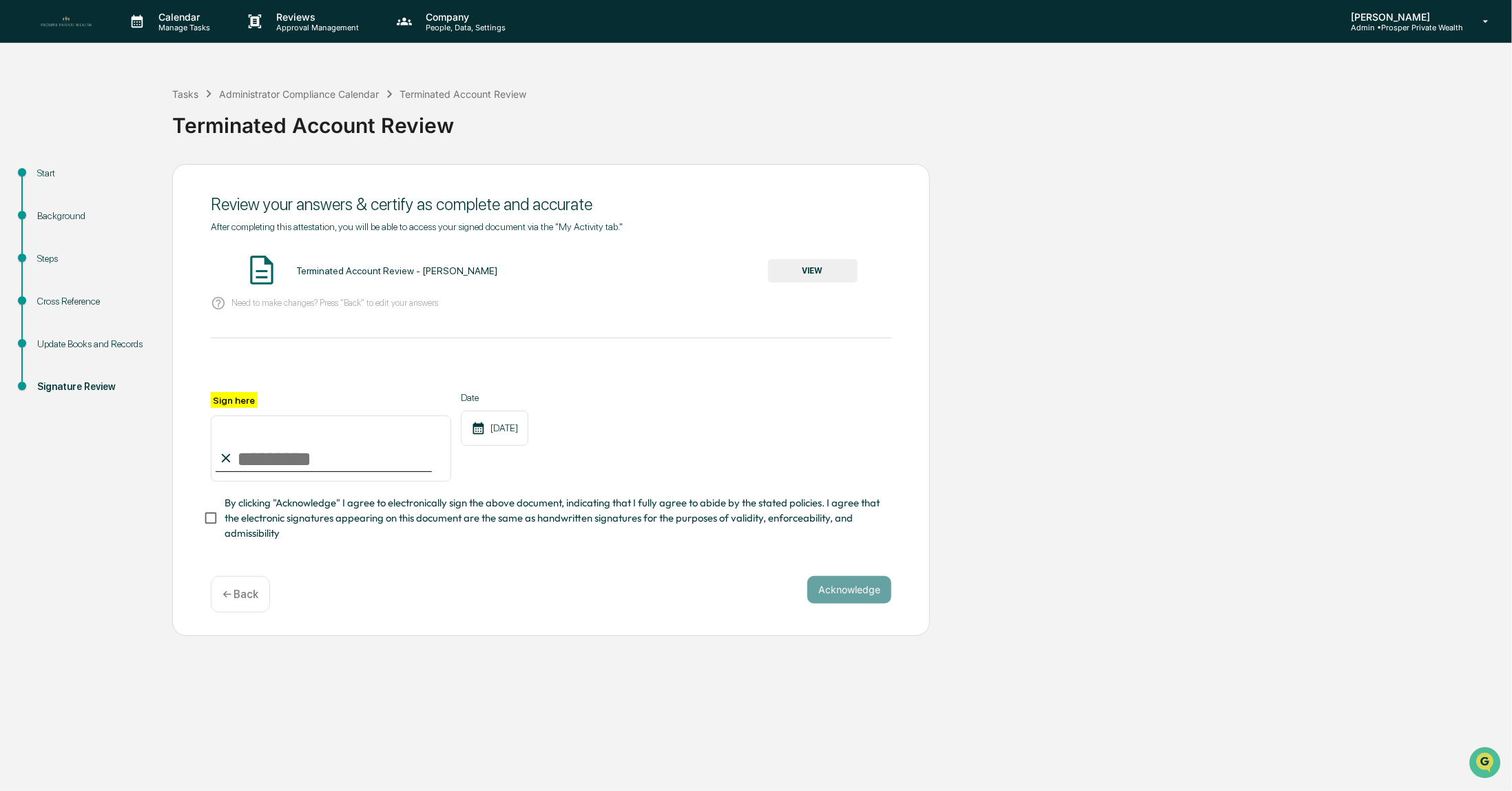
click at [803, 274] on button "VIEW" at bounding box center [813, 271] width 89 height 24
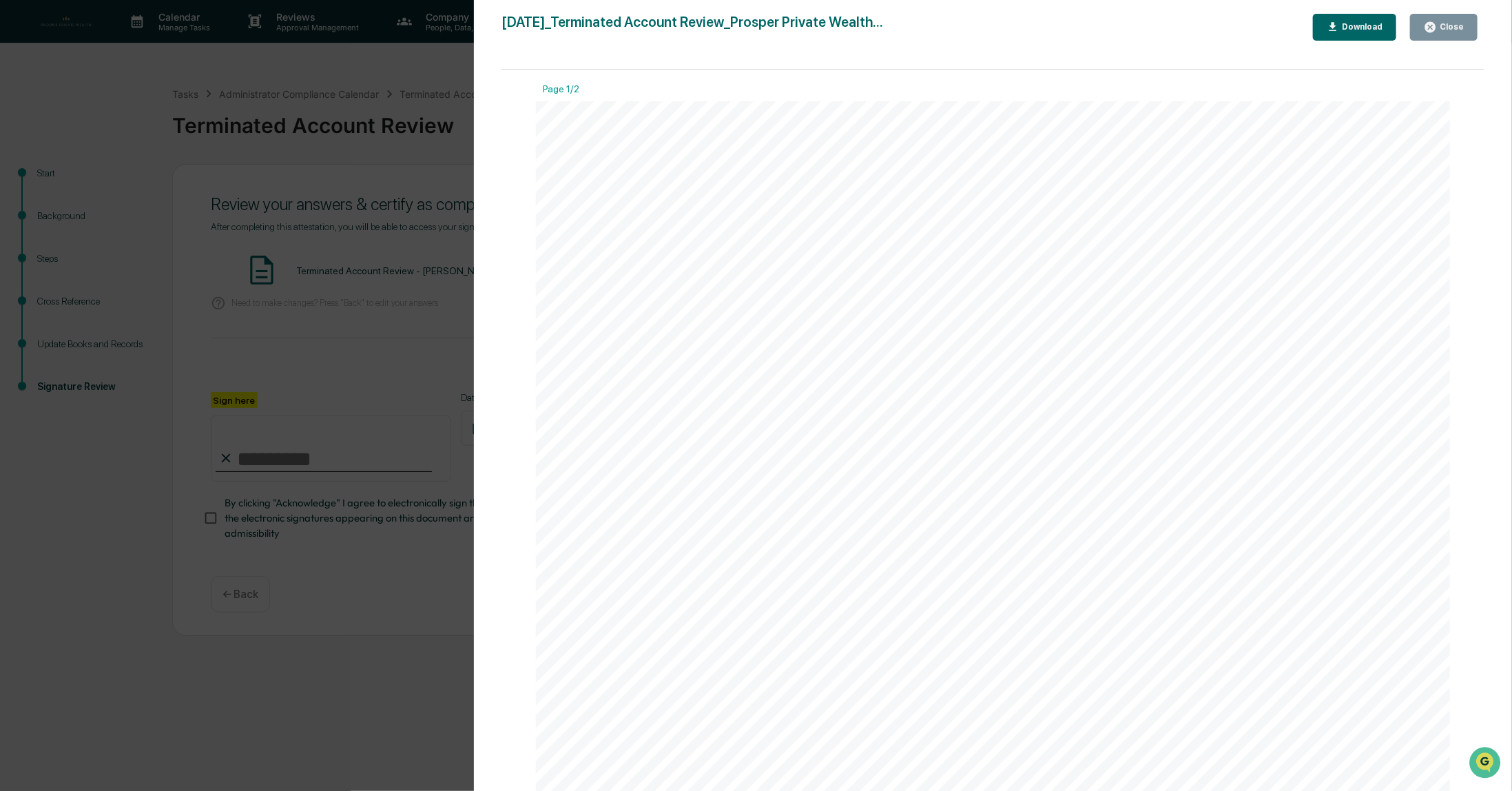
click at [1443, 27] on div "Close" at bounding box center [1451, 27] width 27 height 10
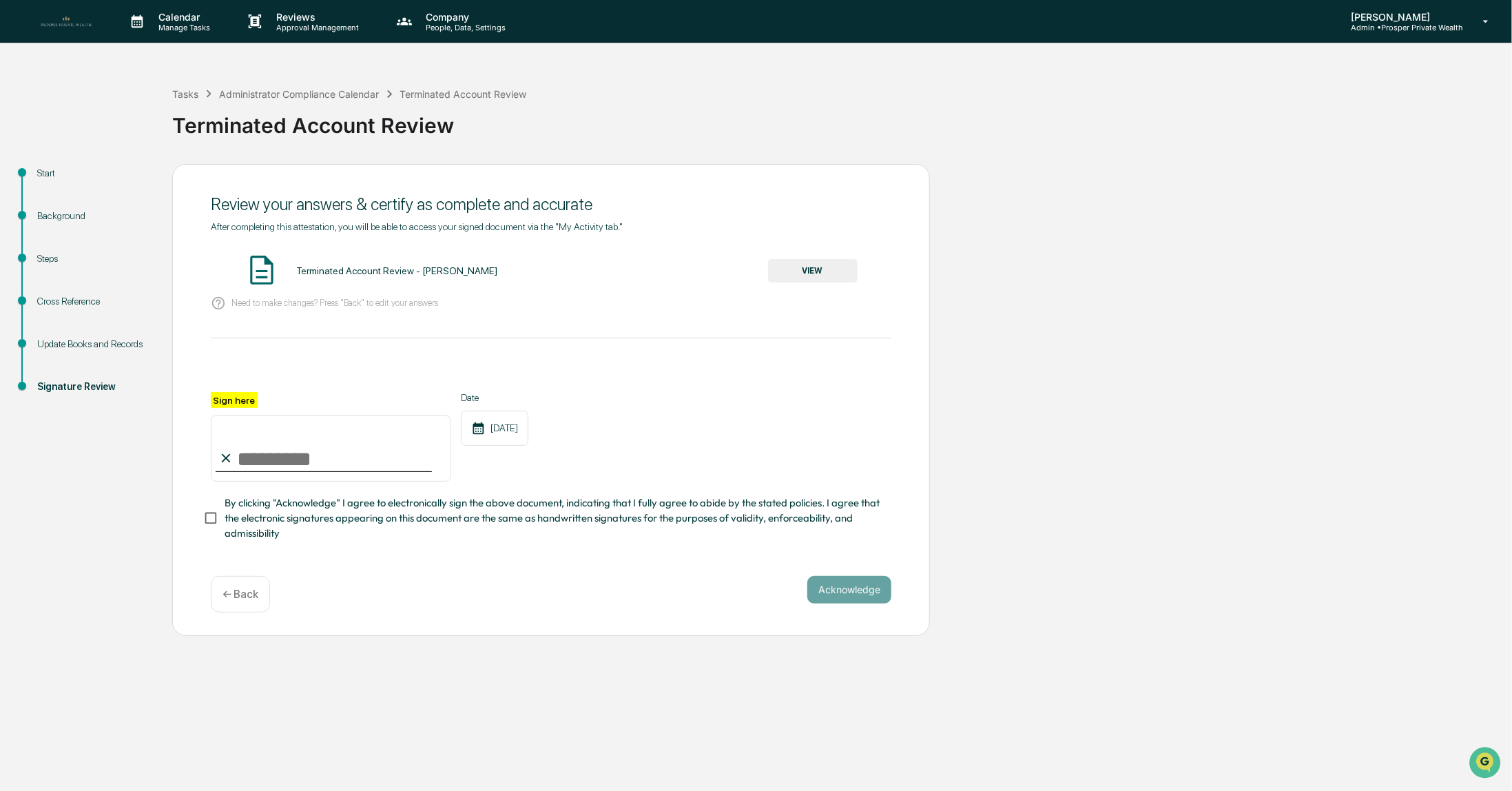
click at [304, 462] on input "Sign here" at bounding box center [330, 449] width 240 height 67
type input "**********"
click at [859, 602] on button "Acknowledge" at bounding box center [850, 589] width 84 height 27
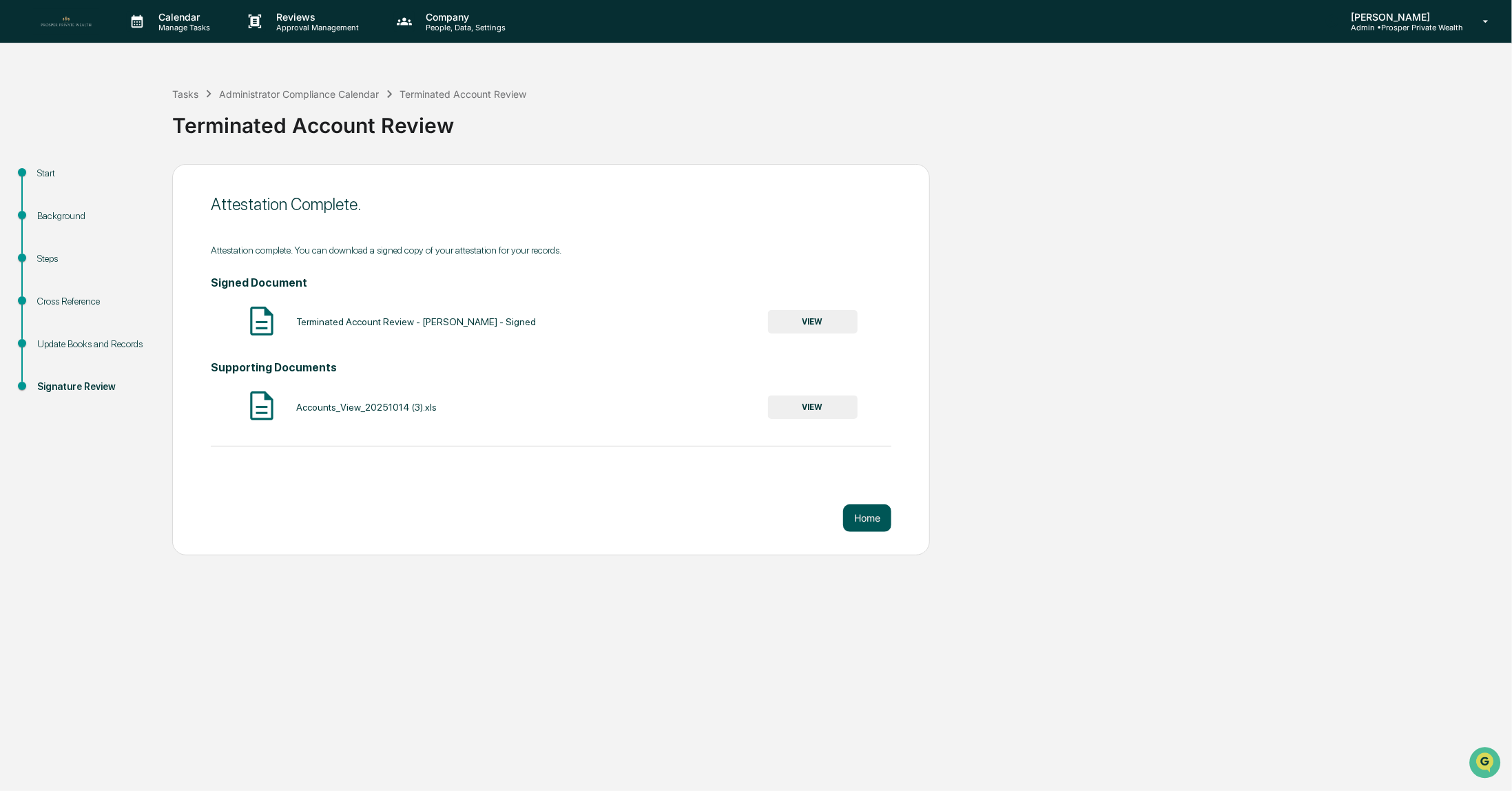
click at [864, 517] on button "Home" at bounding box center [867, 517] width 48 height 27
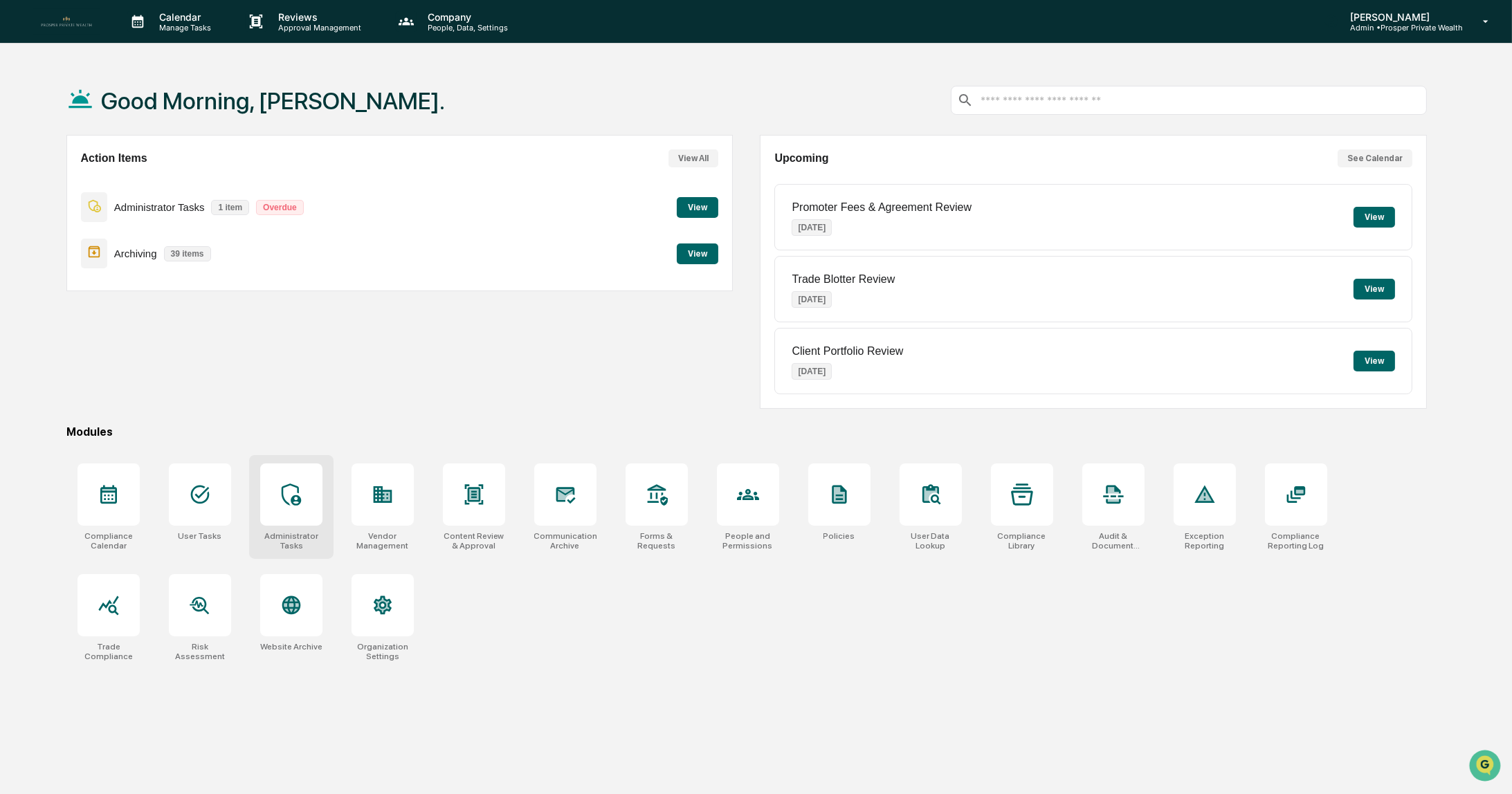
click at [294, 495] on icon at bounding box center [292, 495] width 22 height 22
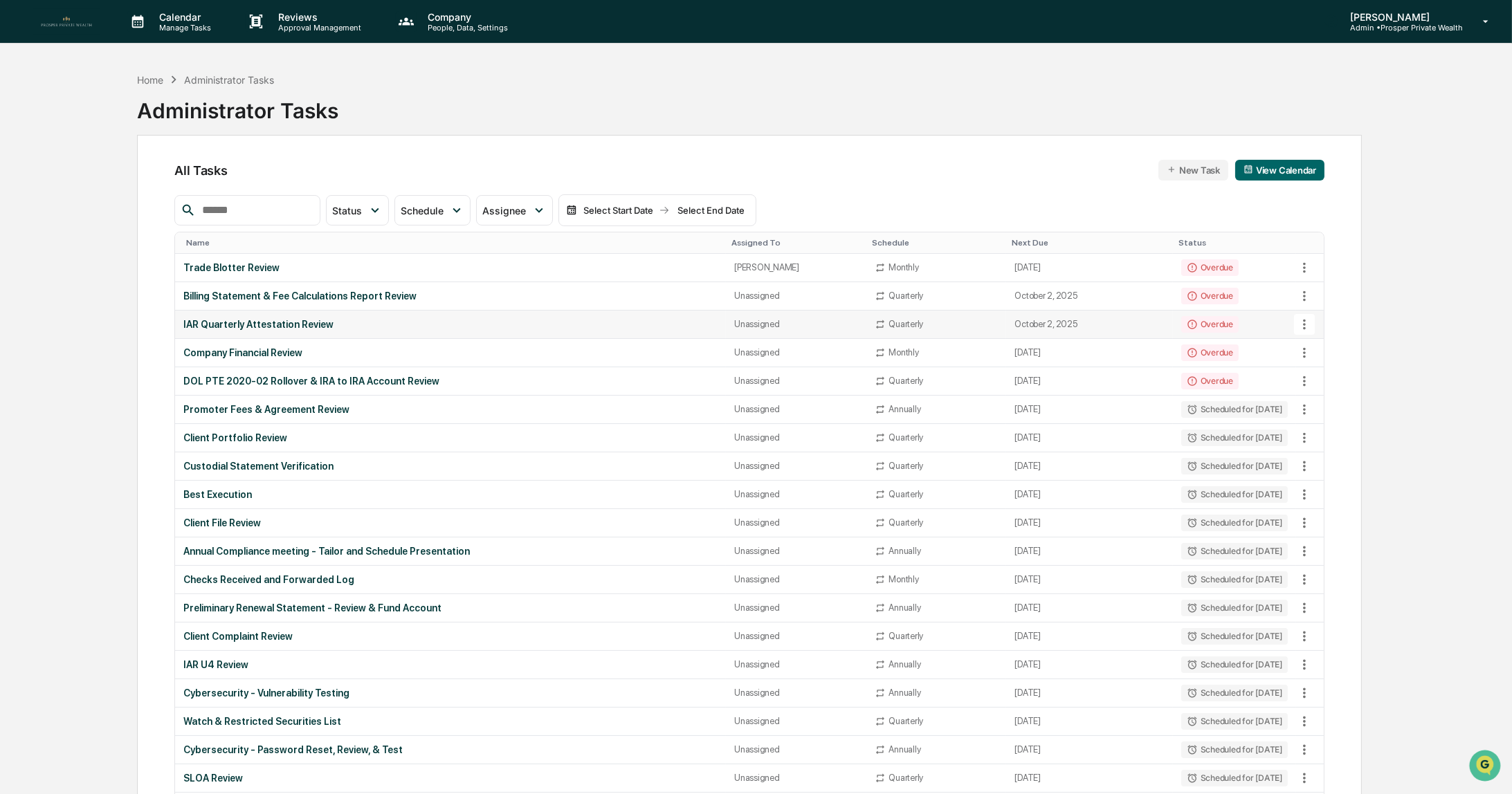
click at [250, 323] on div "IAR Quarterly Attestation Review" at bounding box center [451, 324] width 534 height 11
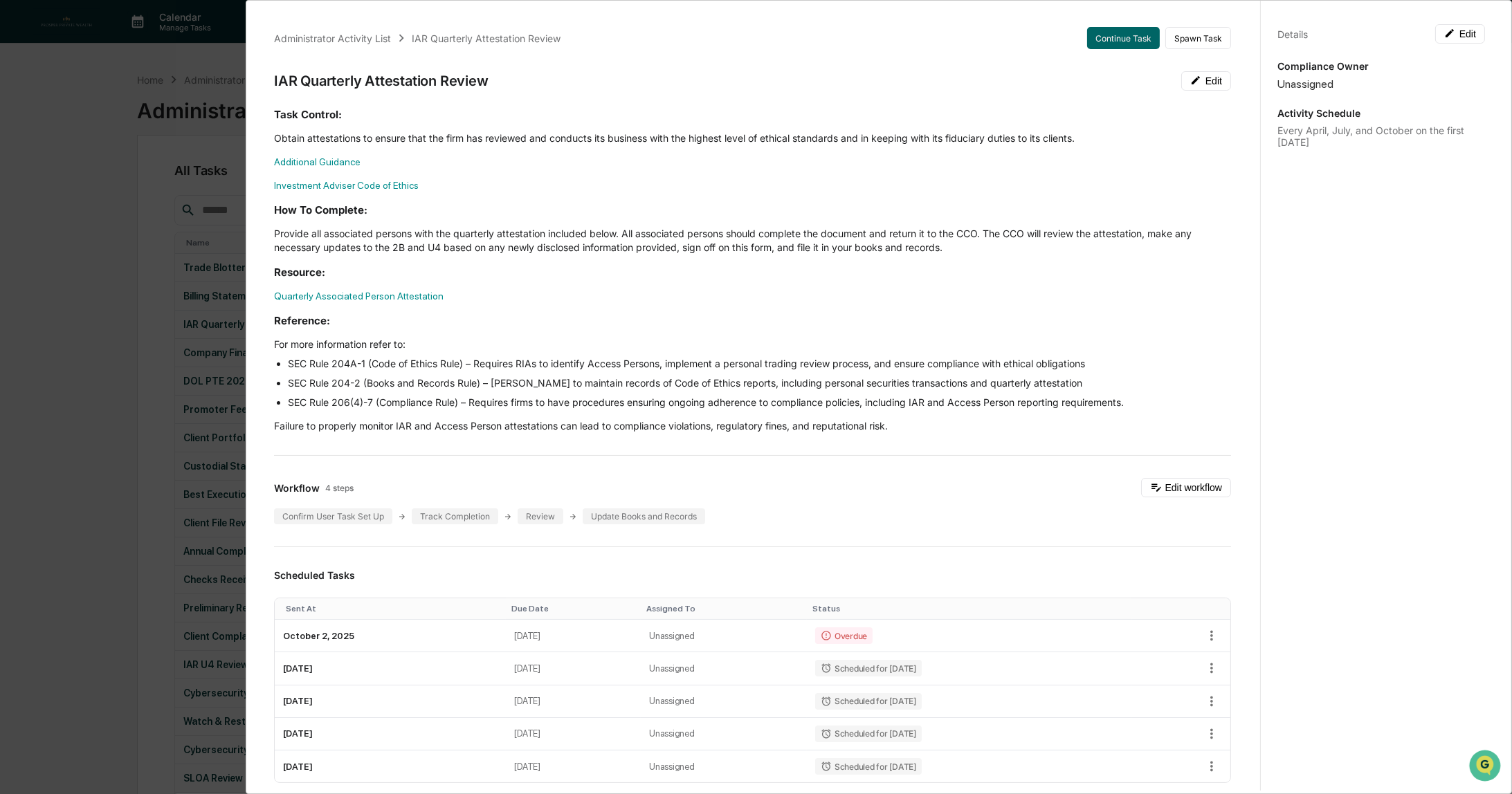
click at [1088, 49] on div "Administrator Activity List IAR Quarterly Attestation Review Continue Task Spaw…" at bounding box center [753, 668] width 990 height 1316
click at [1093, 38] on button "Continue Task" at bounding box center [1124, 38] width 73 height 22
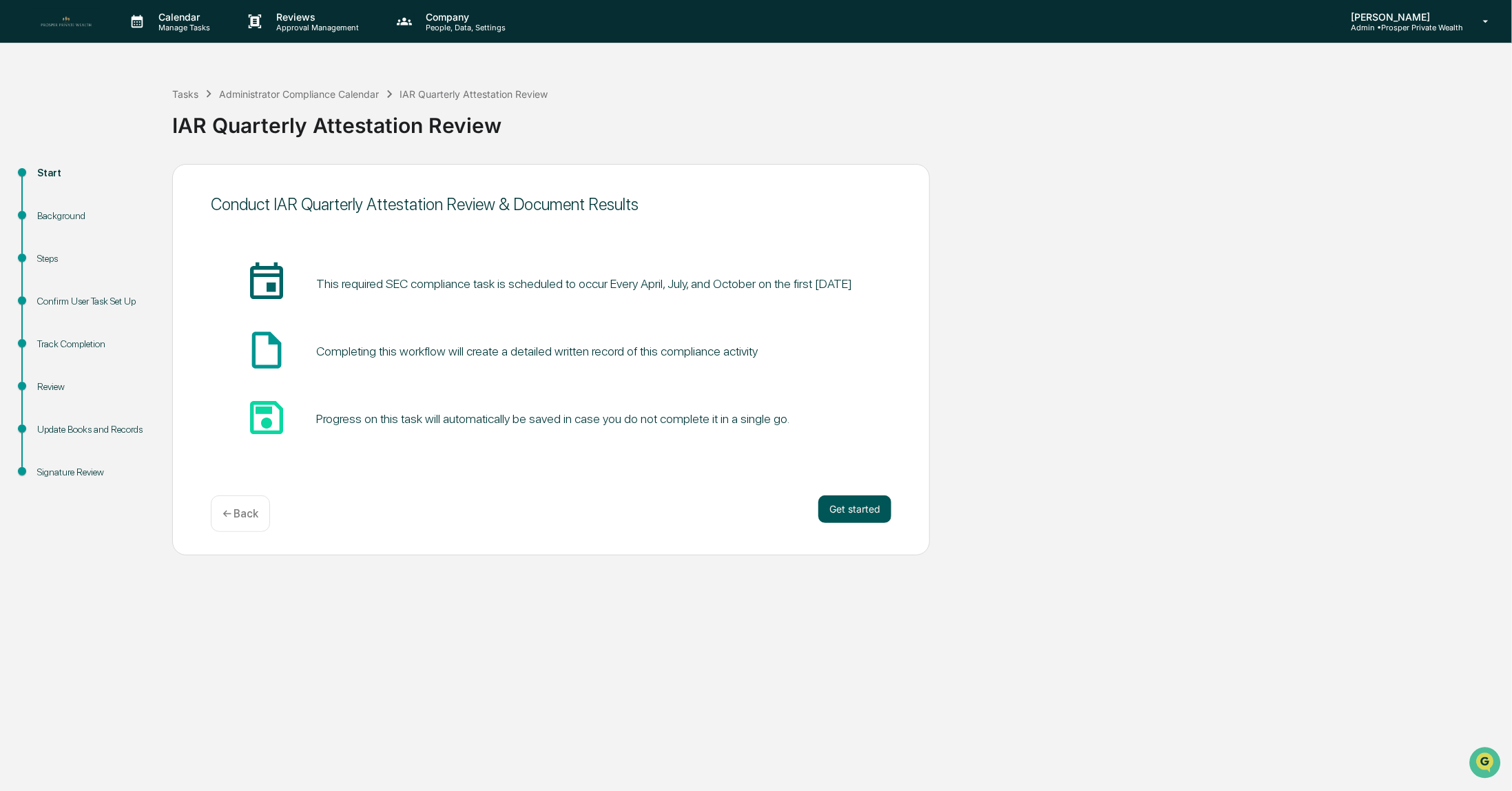
click at [870, 513] on button "Get started" at bounding box center [855, 509] width 73 height 27
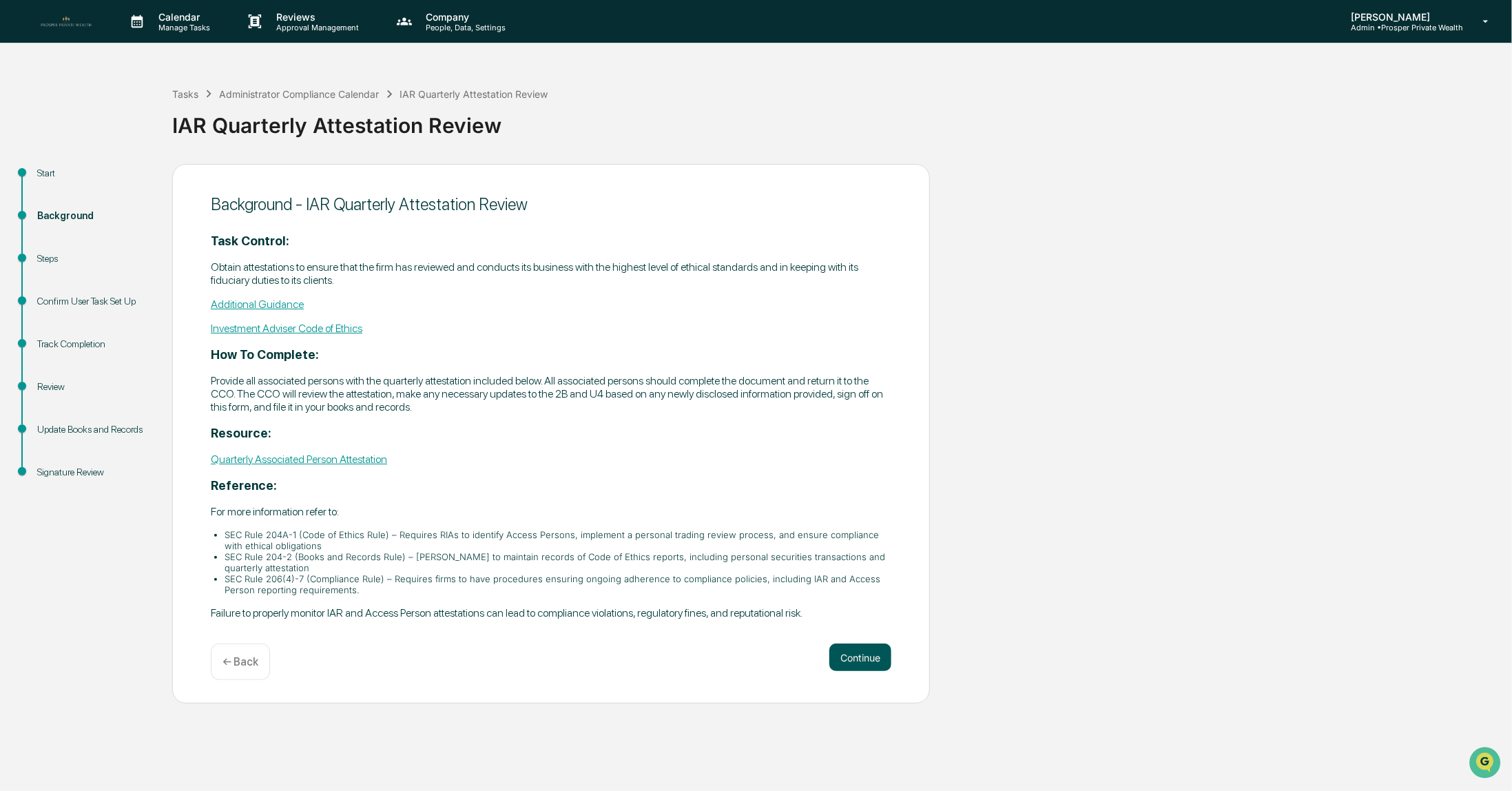
click at [862, 667] on button "Continue" at bounding box center [860, 657] width 62 height 27
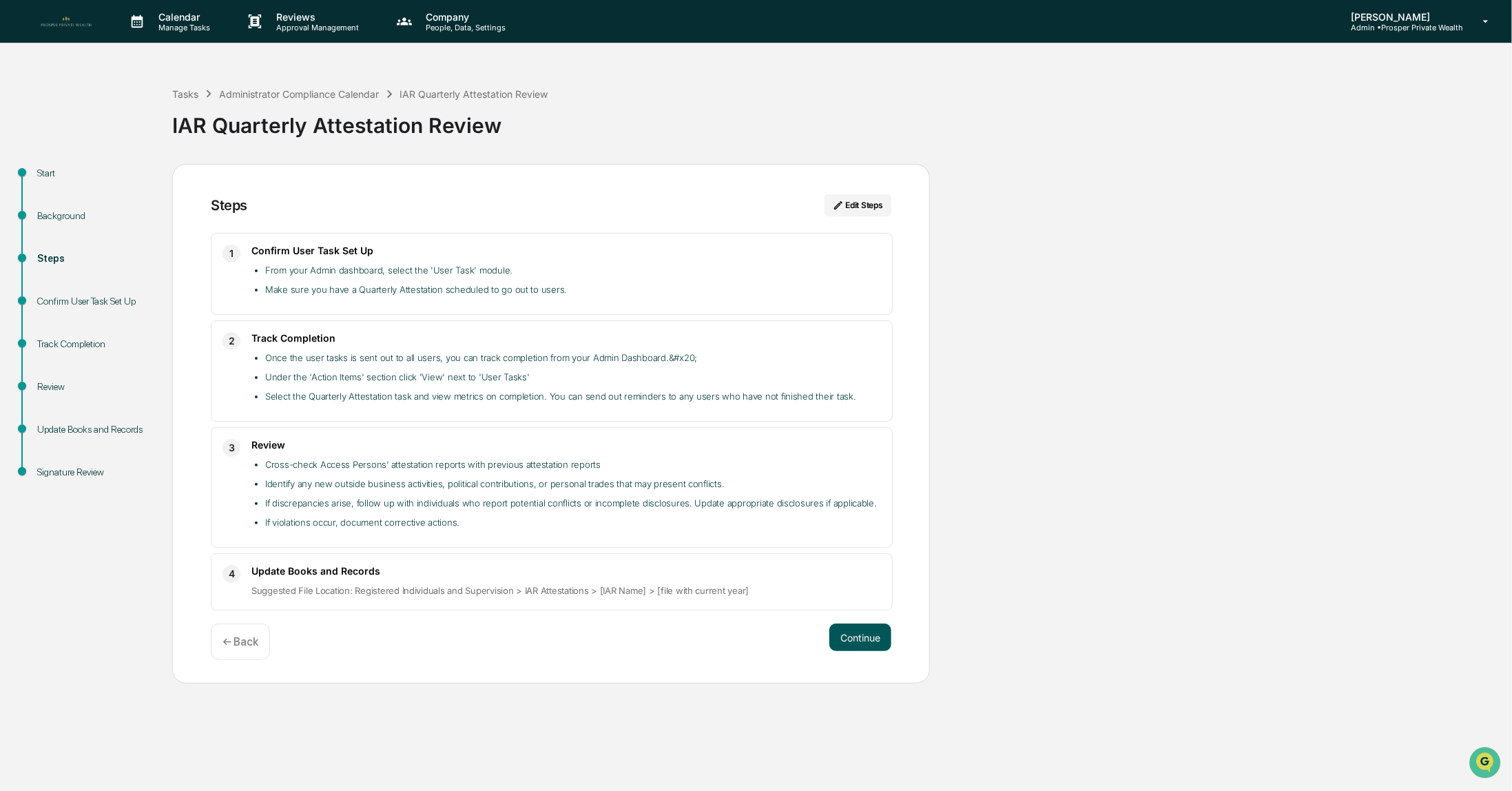
click at [860, 639] on button "Continue" at bounding box center [860, 637] width 62 height 27
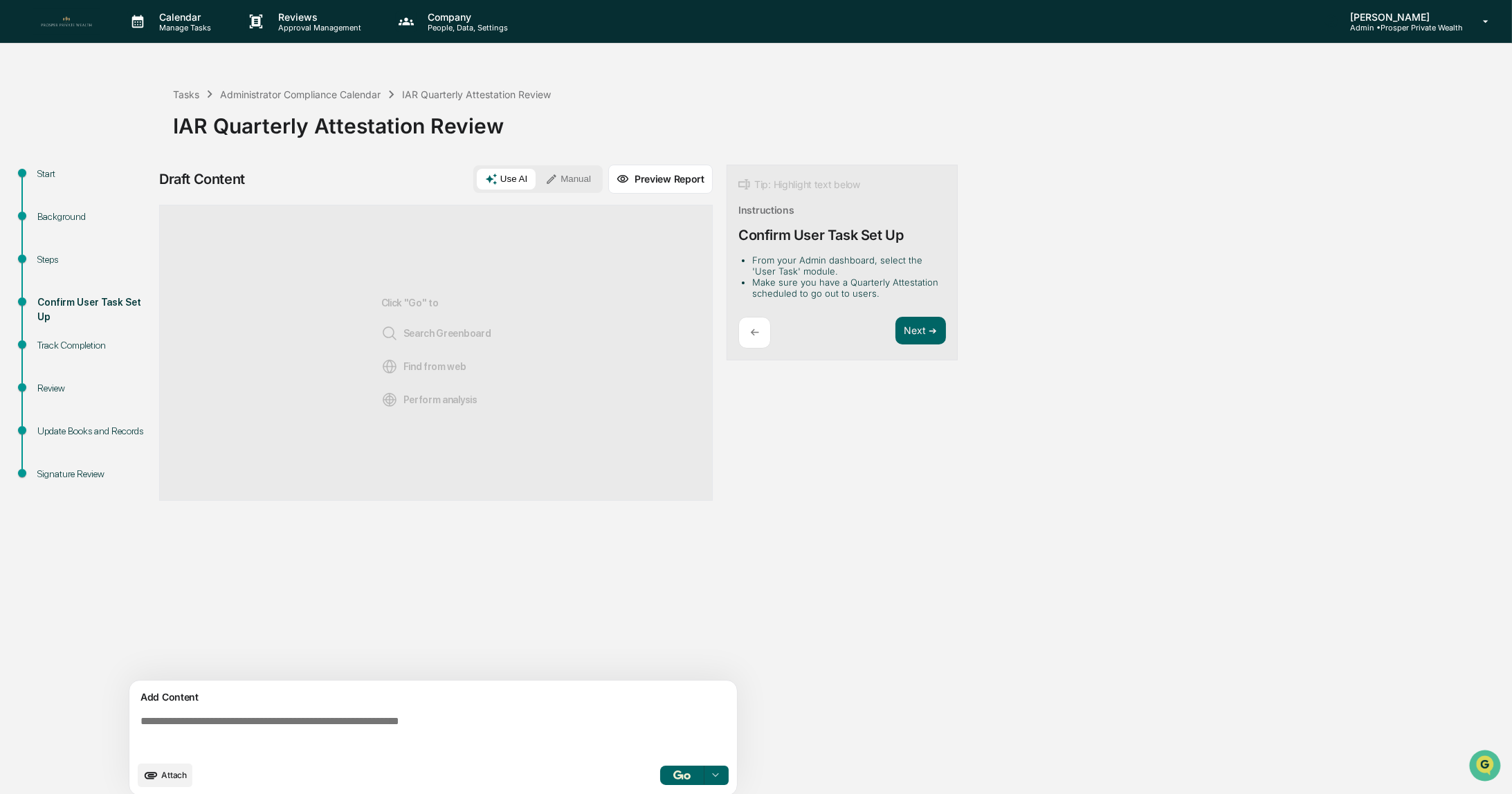
click at [562, 179] on button "Manual" at bounding box center [568, 179] width 62 height 21
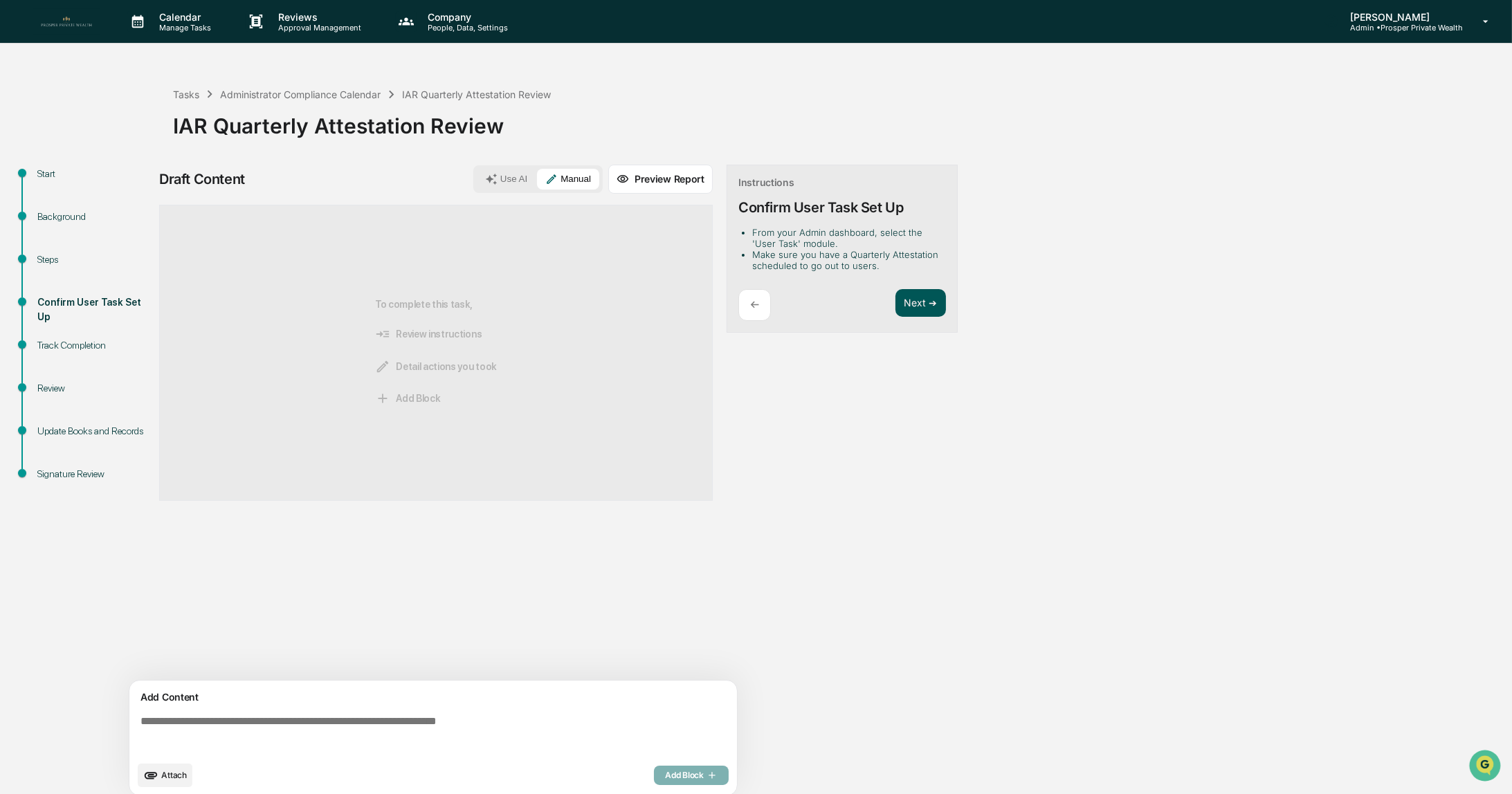
click at [913, 301] on button "Next ➔" at bounding box center [920, 304] width 50 height 28
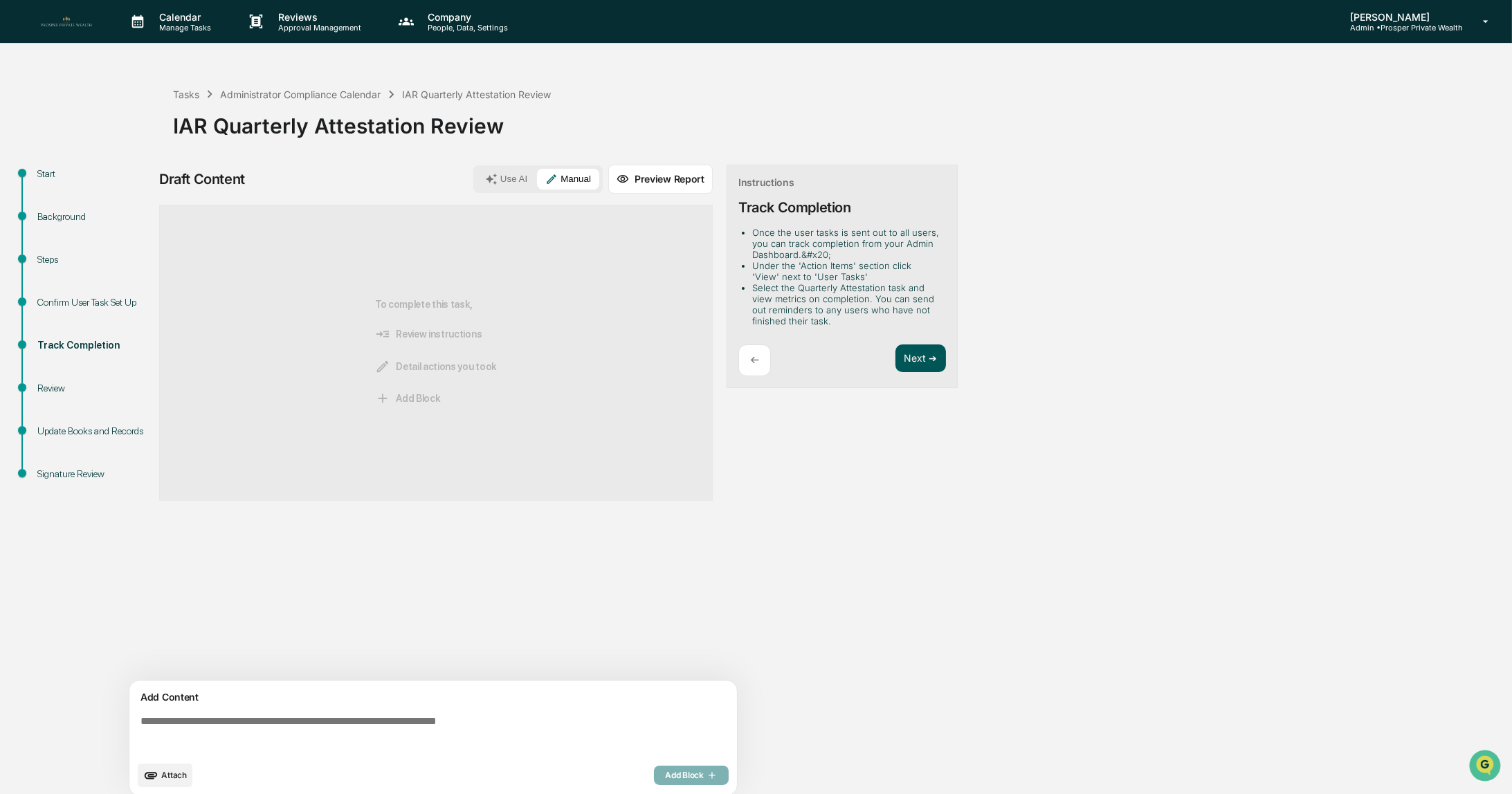
click at [919, 352] on button "Next ➔" at bounding box center [920, 358] width 50 height 28
click at [909, 378] on button "Next ➔" at bounding box center [920, 381] width 50 height 28
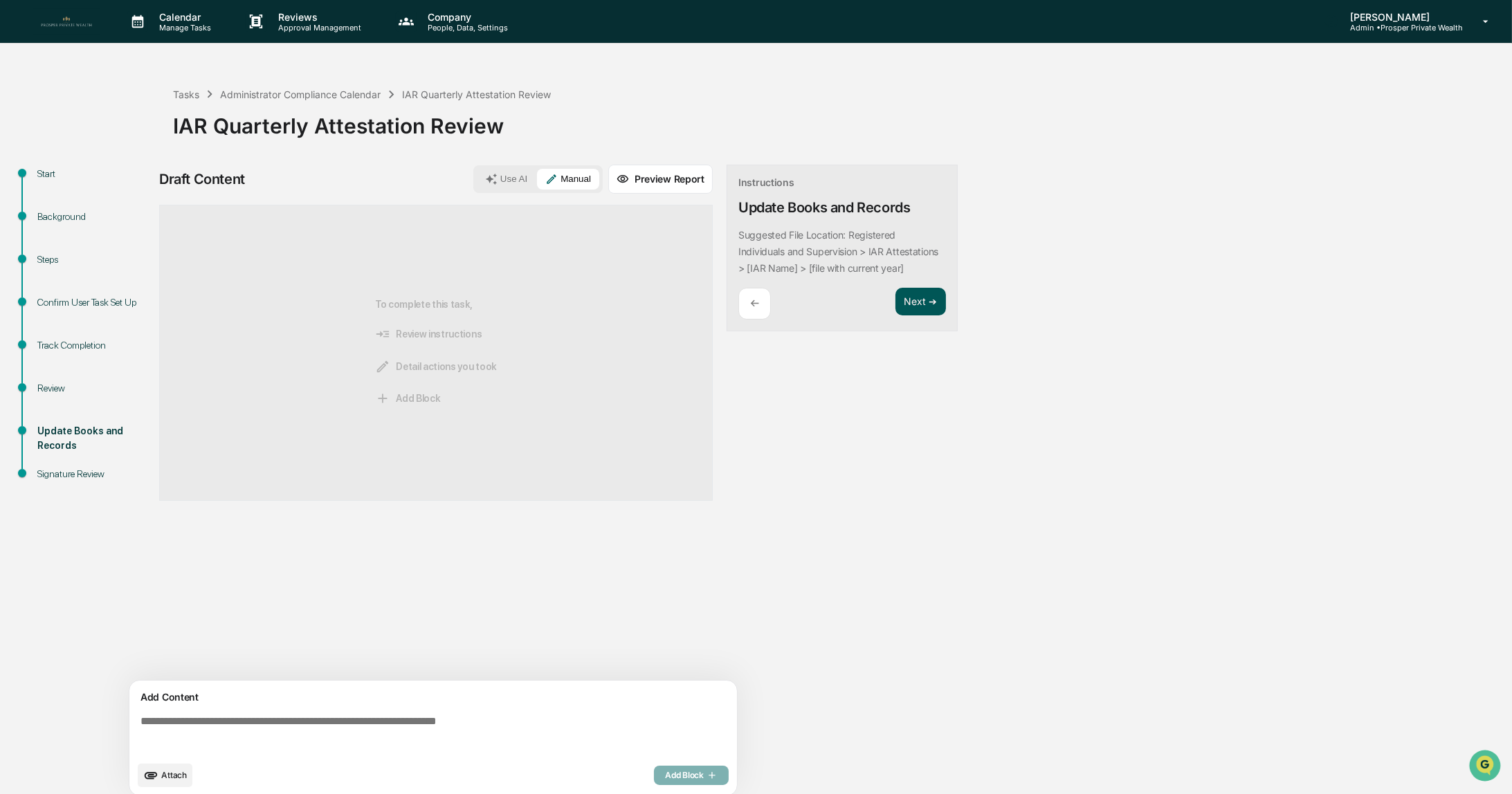
click at [906, 301] on button "Next ➔" at bounding box center [920, 302] width 50 height 28
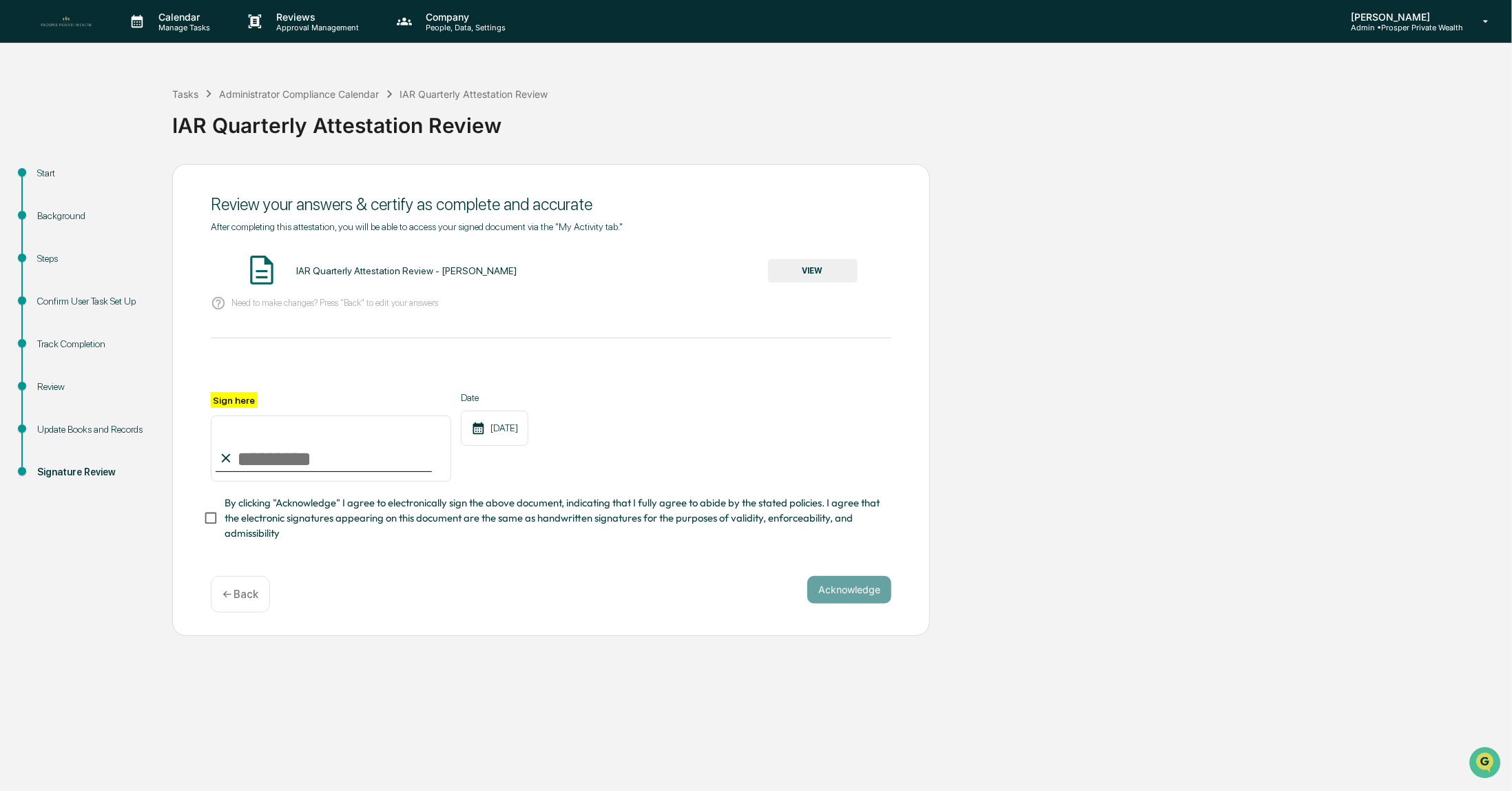
click at [281, 453] on input "Sign here" at bounding box center [330, 449] width 240 height 67
type input "**********"
click at [843, 597] on button "Acknowledge" at bounding box center [850, 589] width 84 height 27
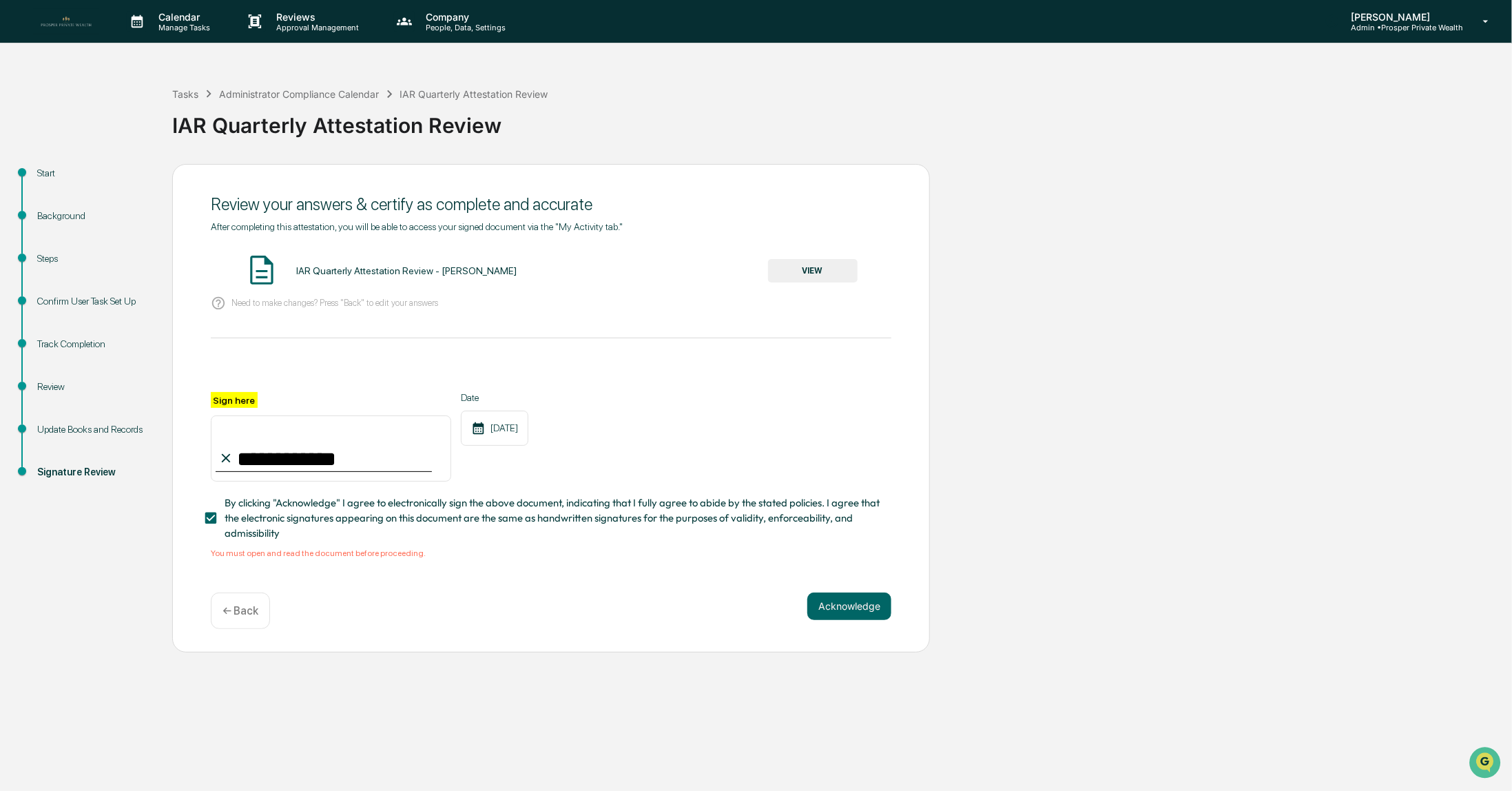
click at [810, 276] on button "VIEW" at bounding box center [813, 271] width 89 height 24
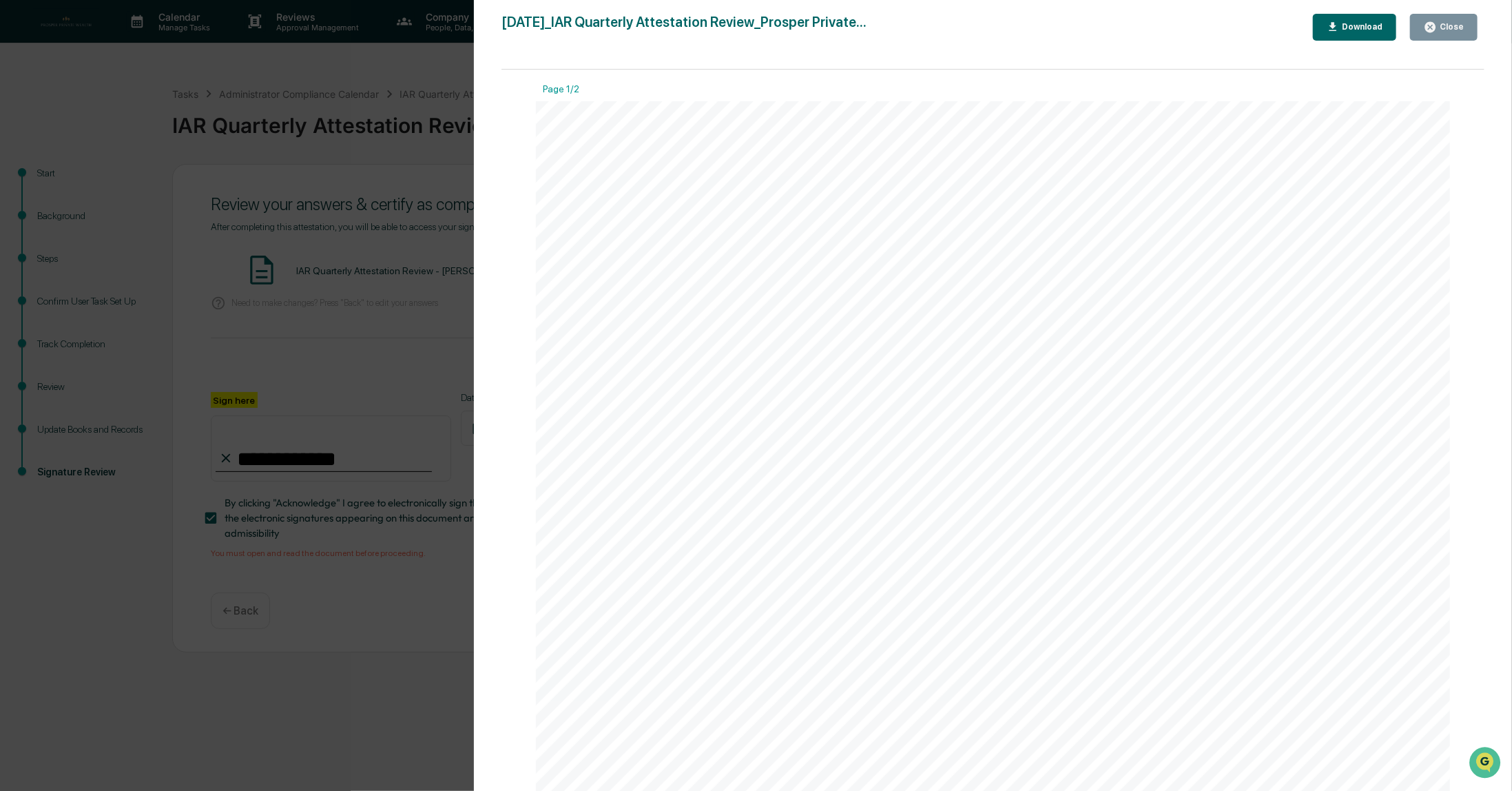
click at [1448, 27] on div "Close" at bounding box center [1451, 27] width 27 height 10
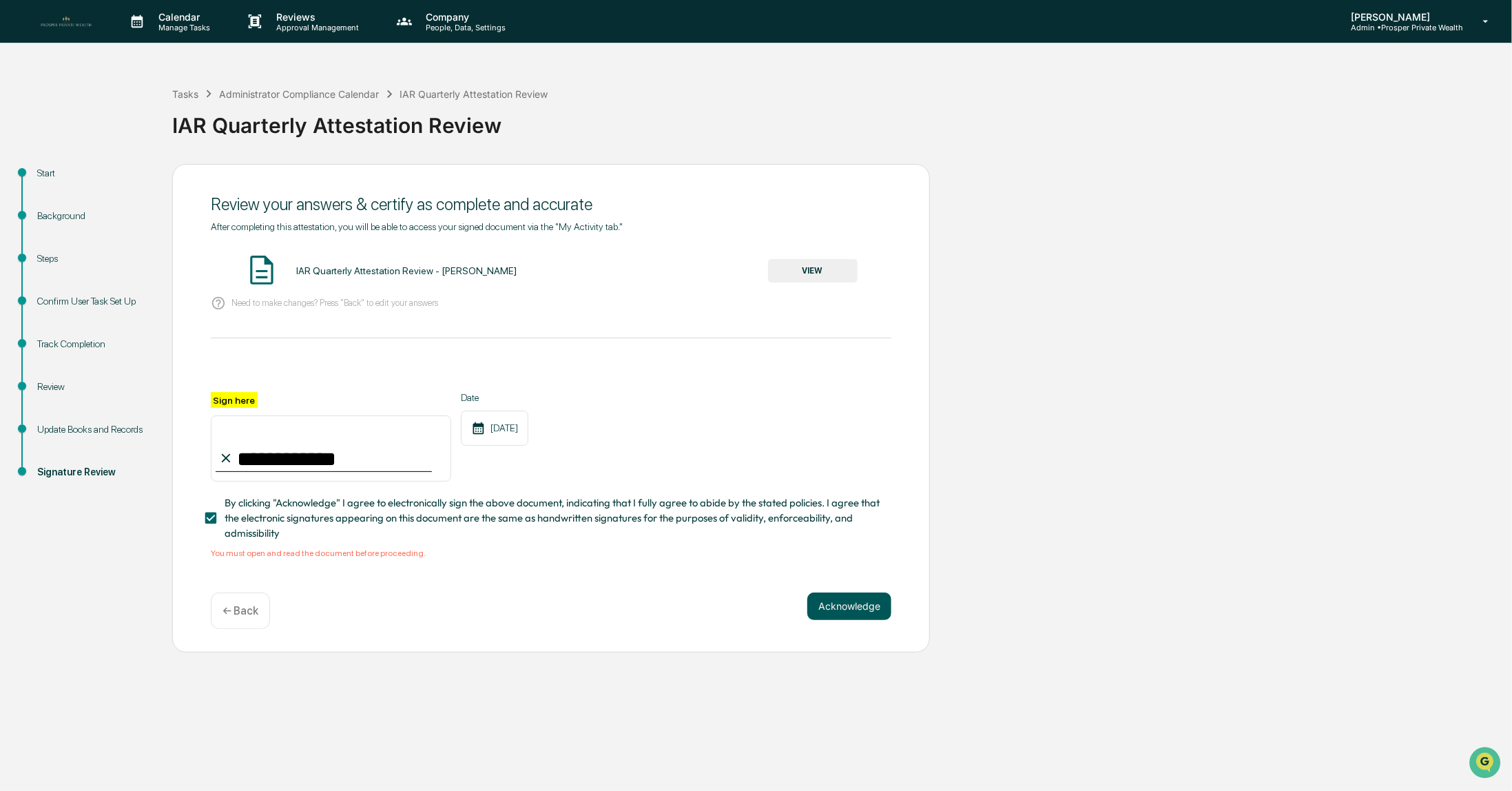
click at [840, 612] on button "Acknowledge" at bounding box center [850, 606] width 84 height 27
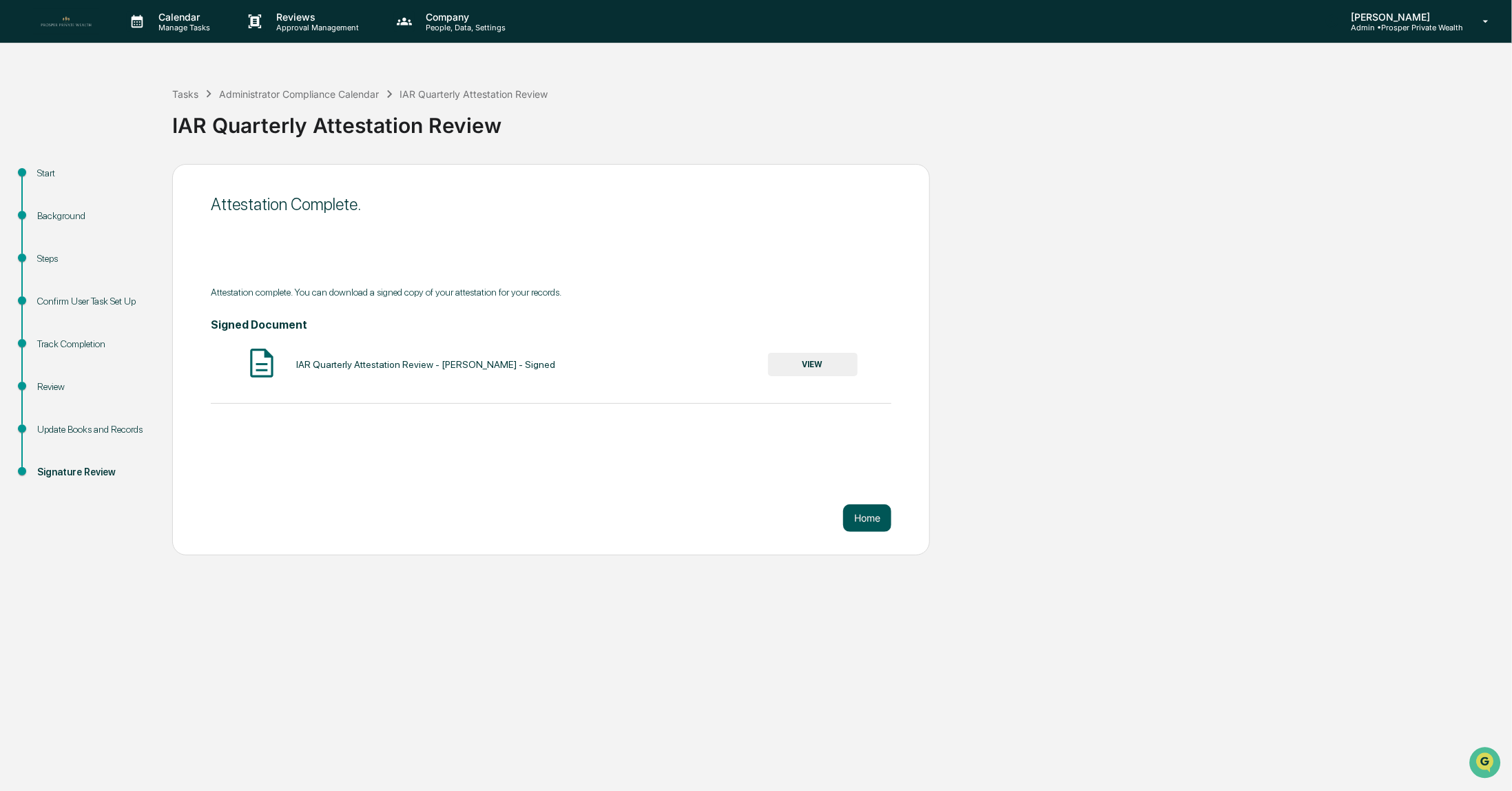
click at [863, 519] on button "Home" at bounding box center [867, 517] width 48 height 27
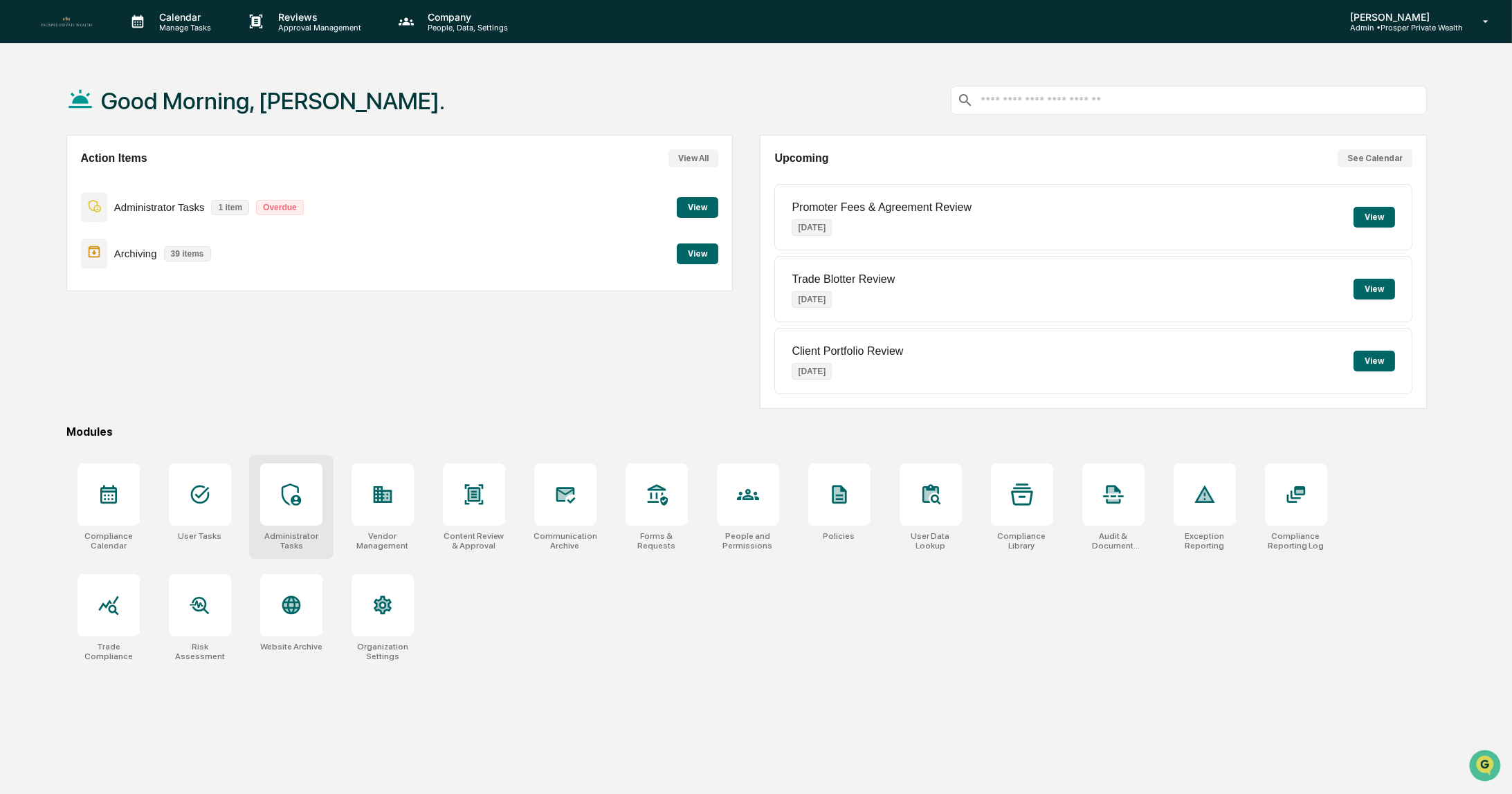
click at [311, 488] on div at bounding box center [292, 495] width 62 height 62
